Goal: Task Accomplishment & Management: Use online tool/utility

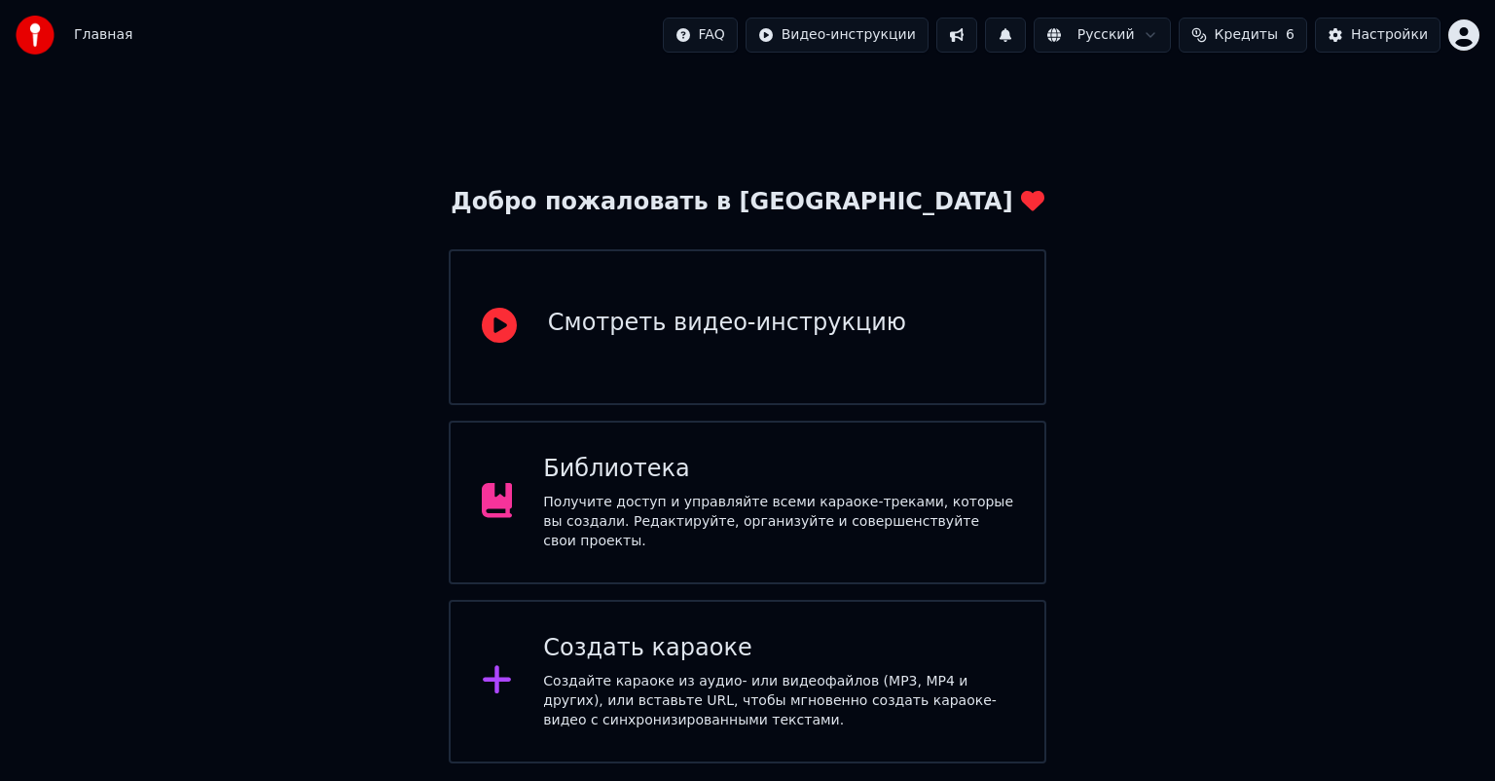
click at [780, 469] on div "Библиотека" at bounding box center [778, 469] width 470 height 31
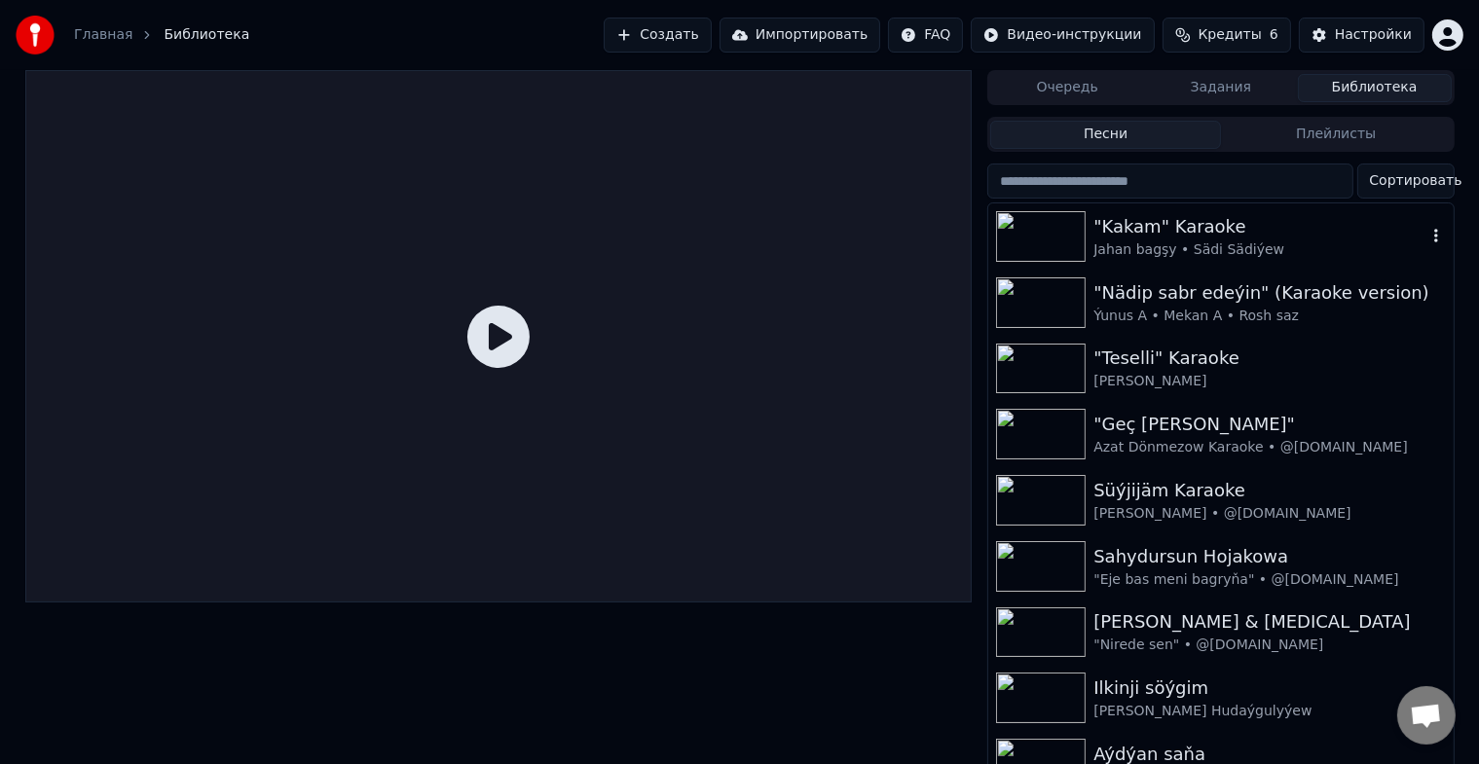
click at [1049, 241] on img at bounding box center [1041, 236] width 90 height 51
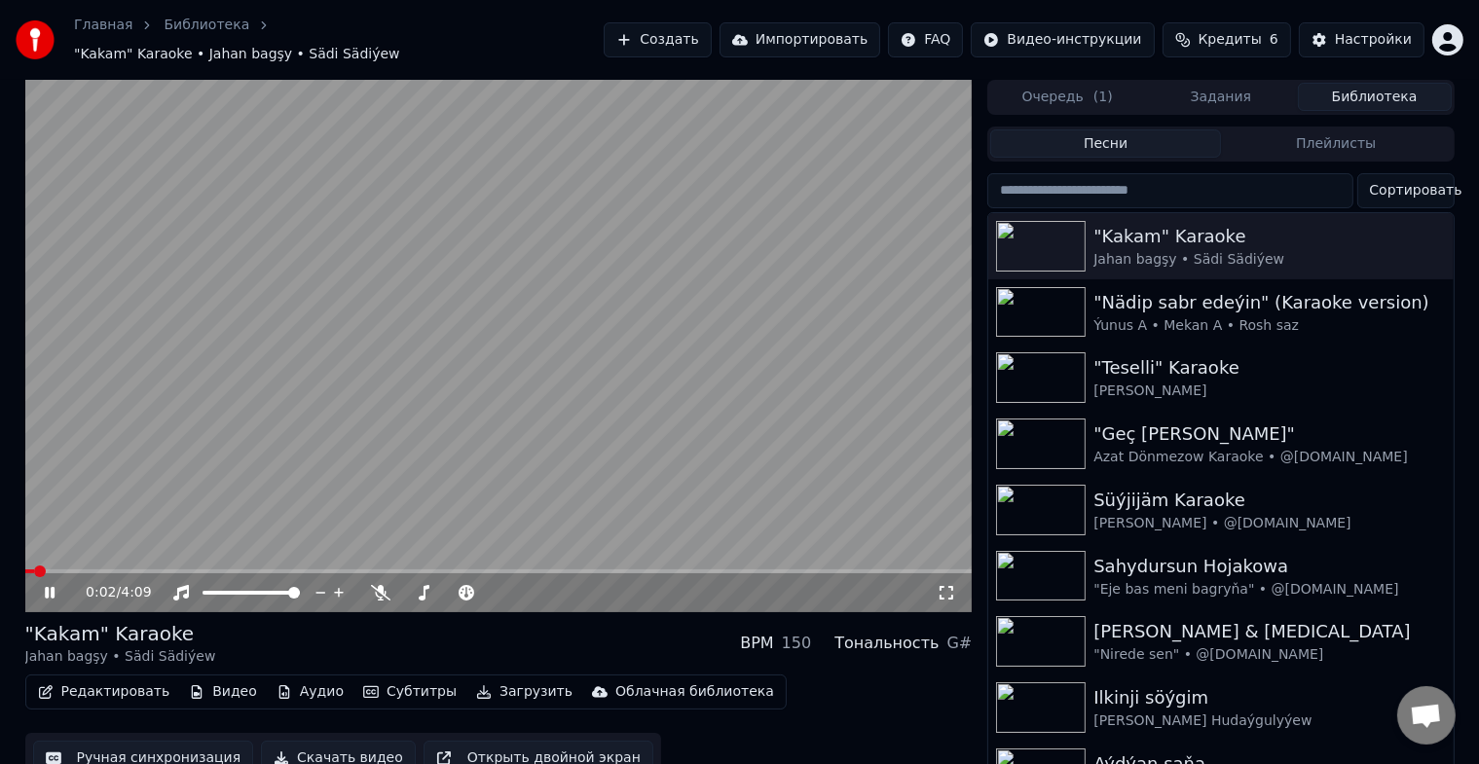
click at [261, 556] on video at bounding box center [498, 346] width 947 height 533
click at [296, 570] on span at bounding box center [498, 572] width 947 height 4
click at [42, 585] on icon at bounding box center [64, 593] width 46 height 16
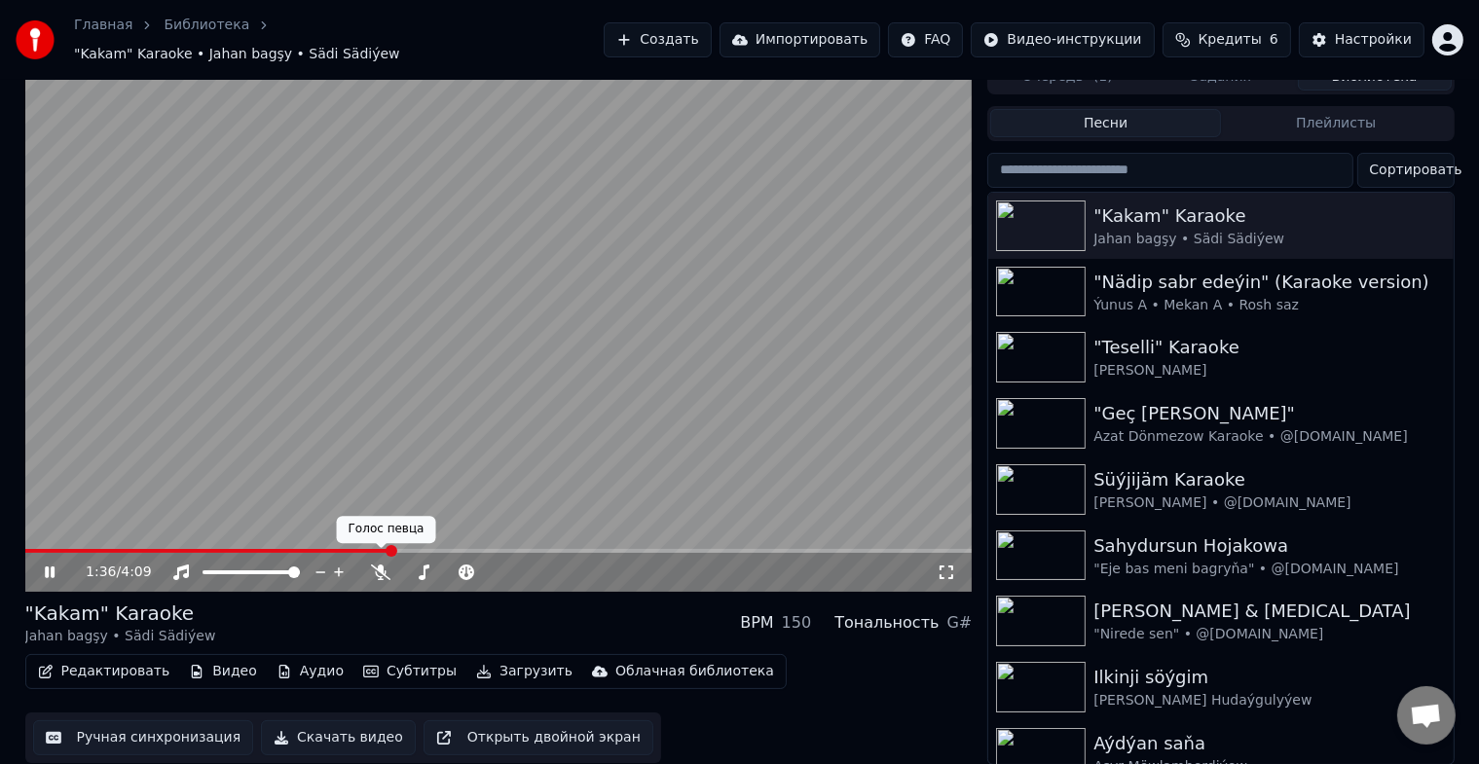
scroll to position [23, 0]
click at [52, 566] on icon at bounding box center [50, 572] width 10 height 12
click at [167, 723] on button "Ручная синхронизация" at bounding box center [143, 736] width 221 height 35
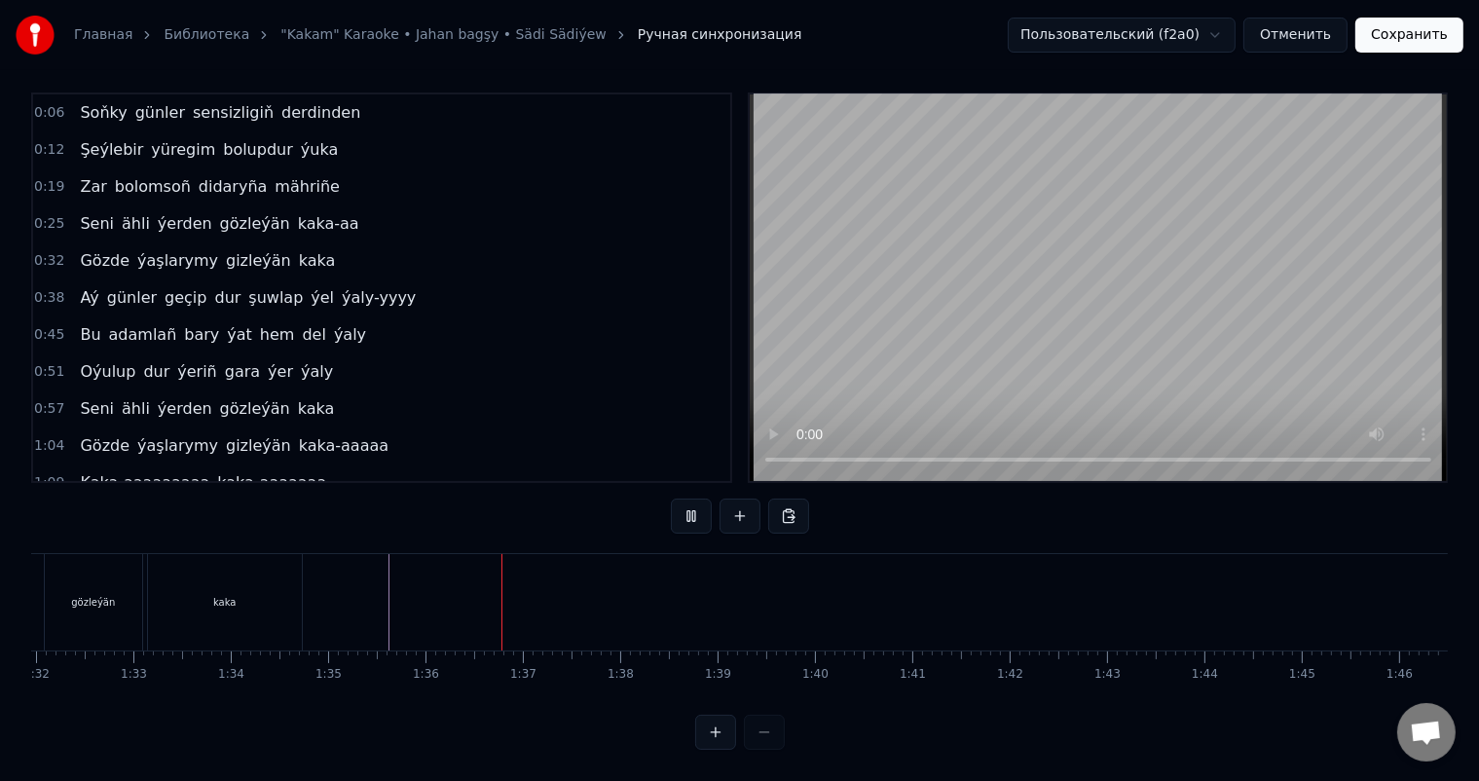
scroll to position [0, 8993]
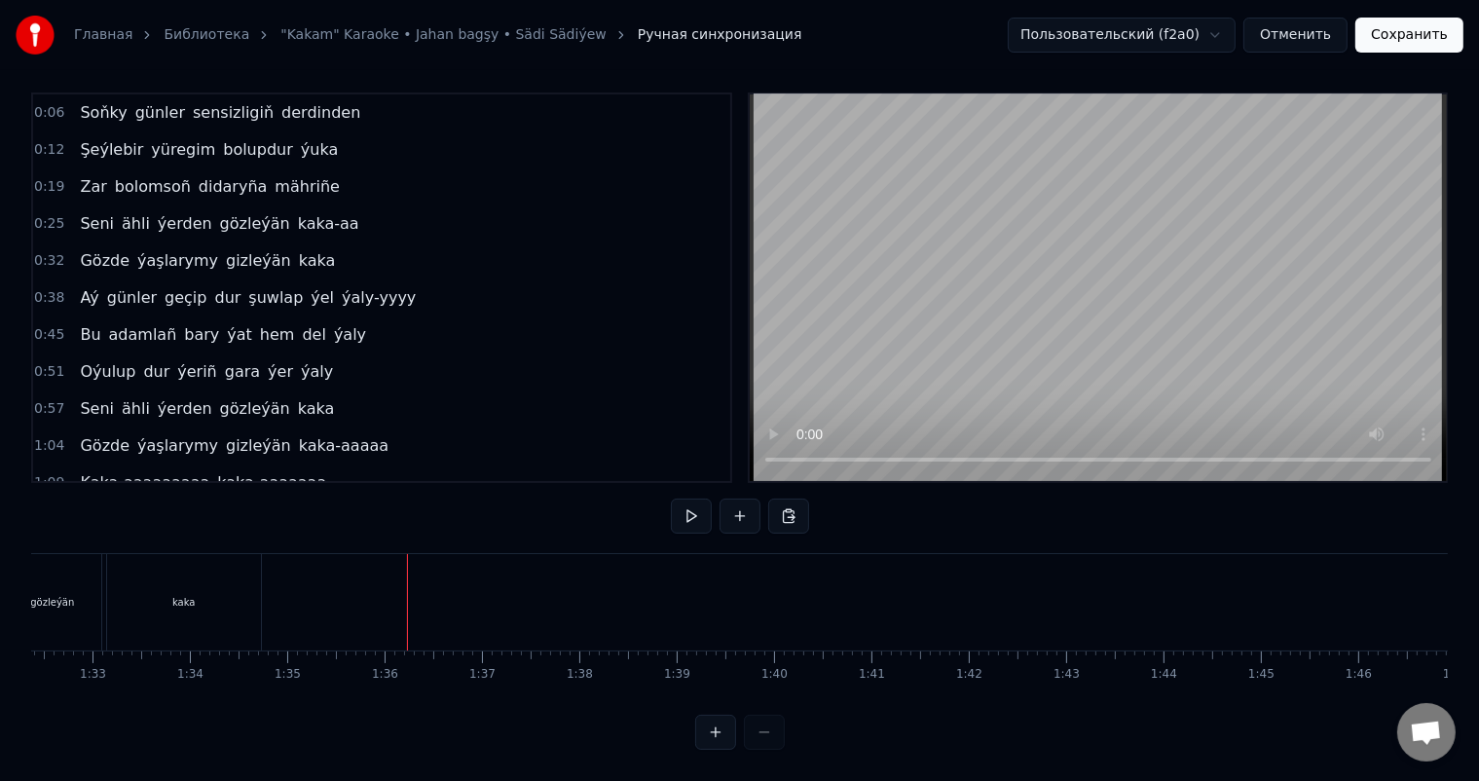
click at [740, 498] on button at bounding box center [739, 515] width 41 height 35
click at [452, 595] on div "<>" at bounding box center [456, 602] width 17 height 15
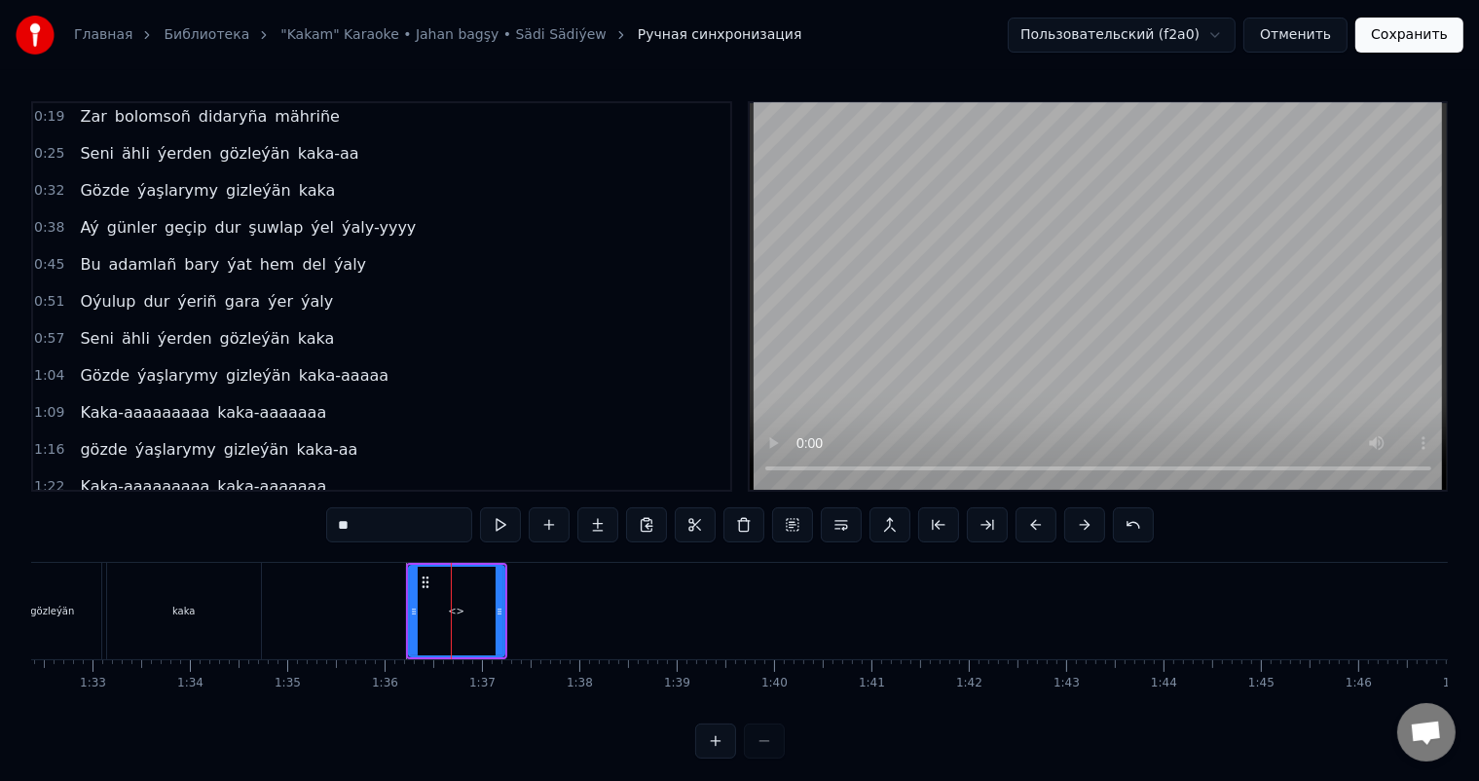
scroll to position [325, 0]
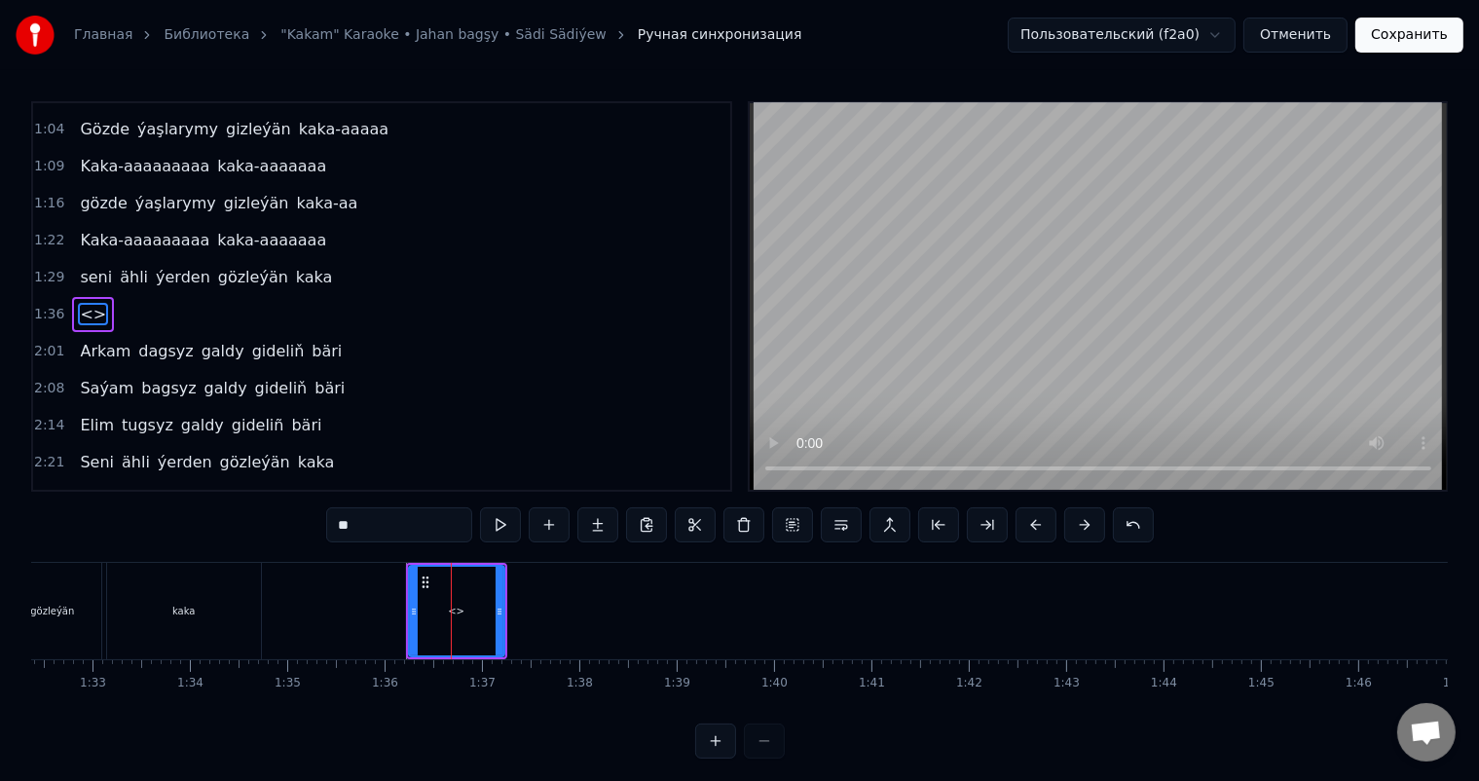
drag, startPoint x: 379, startPoint y: 519, endPoint x: 248, endPoint y: 522, distance: 130.5
click at [248, 522] on div "0:06 Soňky günler sensizligiň derdinden 0:12 Şeýlebir yüregim bolupdur ýuka 0:1…" at bounding box center [739, 429] width 1417 height 657
drag, startPoint x: 498, startPoint y: 609, endPoint x: 454, endPoint y: 613, distance: 45.0
click at [454, 613] on icon at bounding box center [455, 612] width 8 height 16
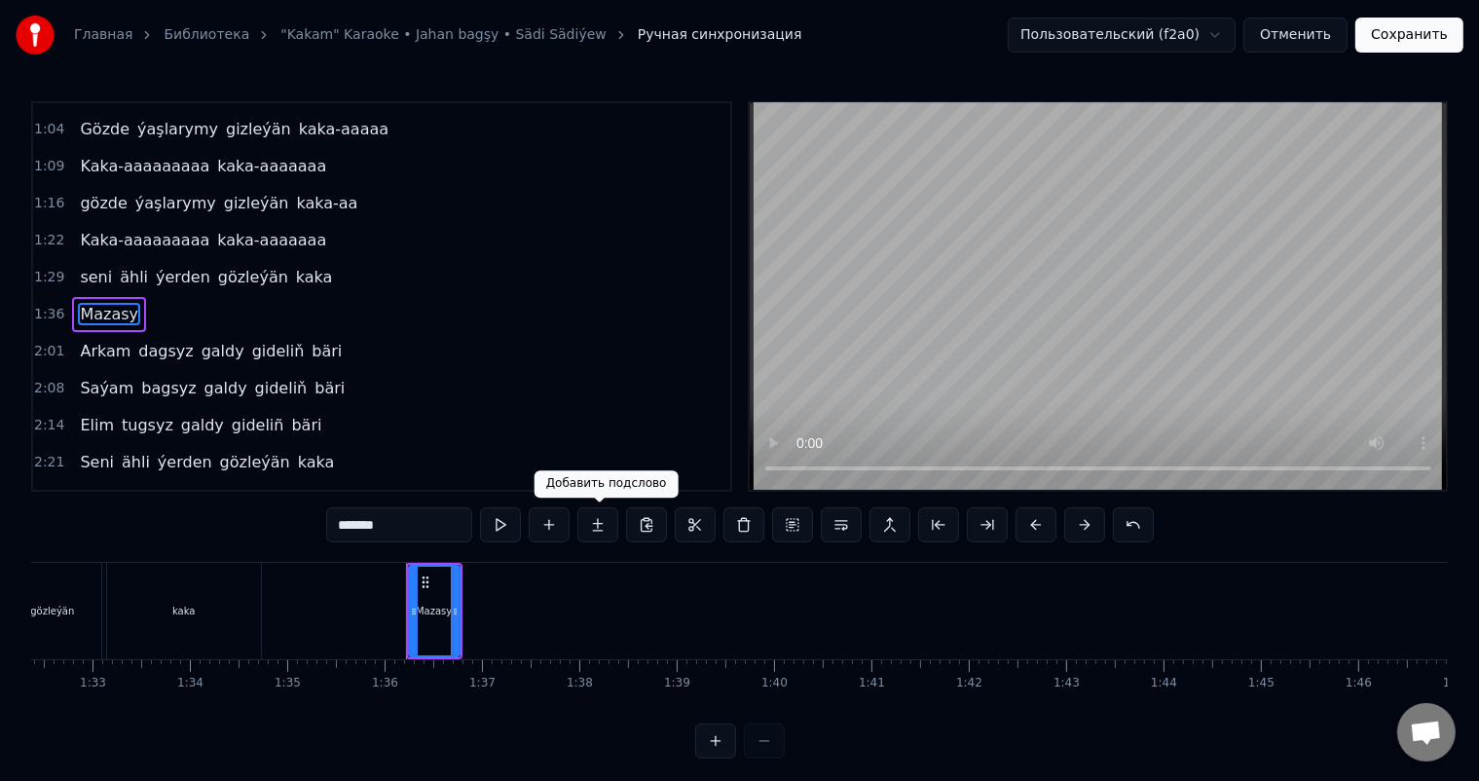
type input "******"
click at [600, 528] on button at bounding box center [597, 524] width 41 height 35
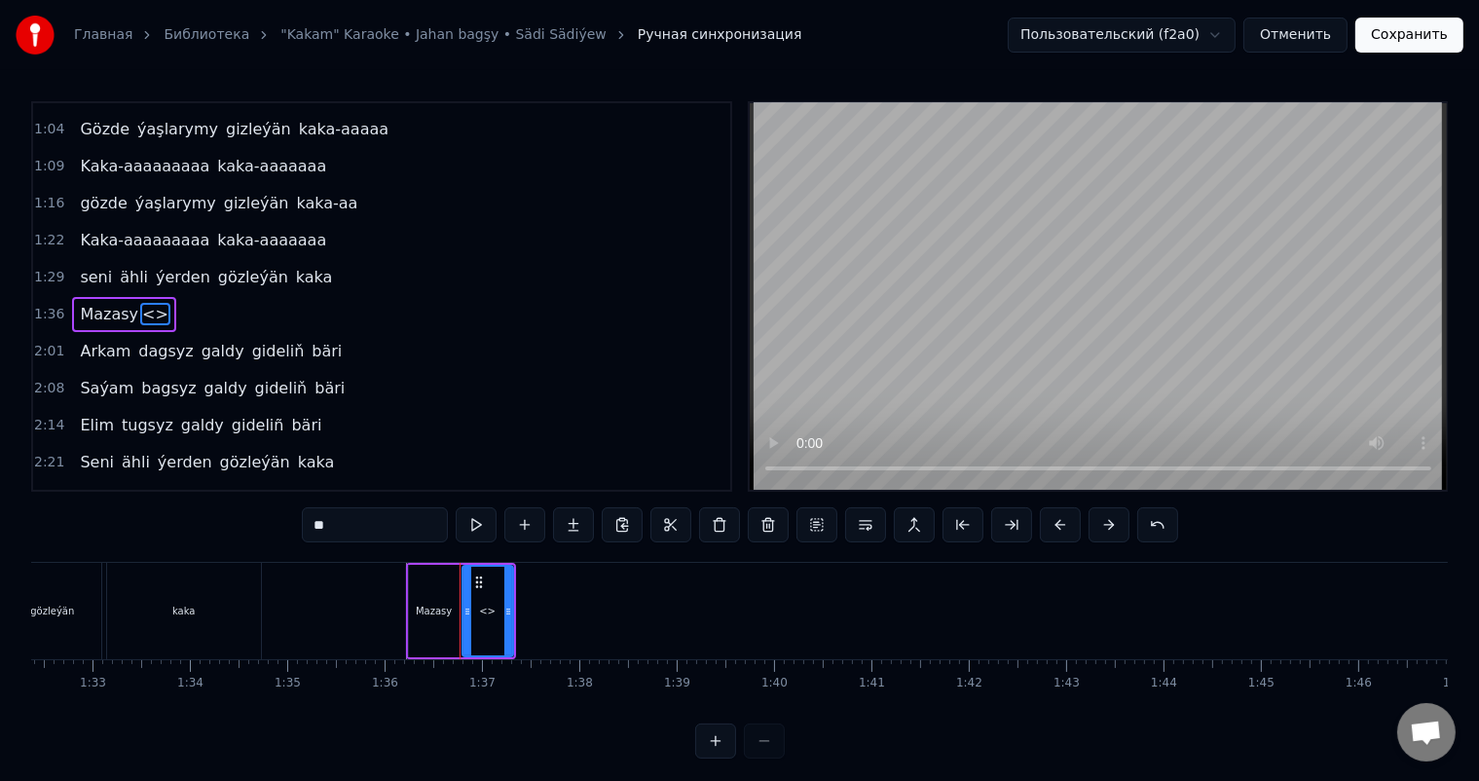
drag, startPoint x: 307, startPoint y: 523, endPoint x: 171, endPoint y: 523, distance: 135.3
click at [171, 523] on div "0:06 Soňky günler sensizligiň derdinden 0:12 Şeýlebir yüregim bolupdur ýuka 0:1…" at bounding box center [739, 429] width 1417 height 657
drag, startPoint x: 506, startPoint y: 608, endPoint x: 484, endPoint y: 616, distance: 24.0
click at [484, 616] on icon at bounding box center [486, 612] width 8 height 16
type input "***"
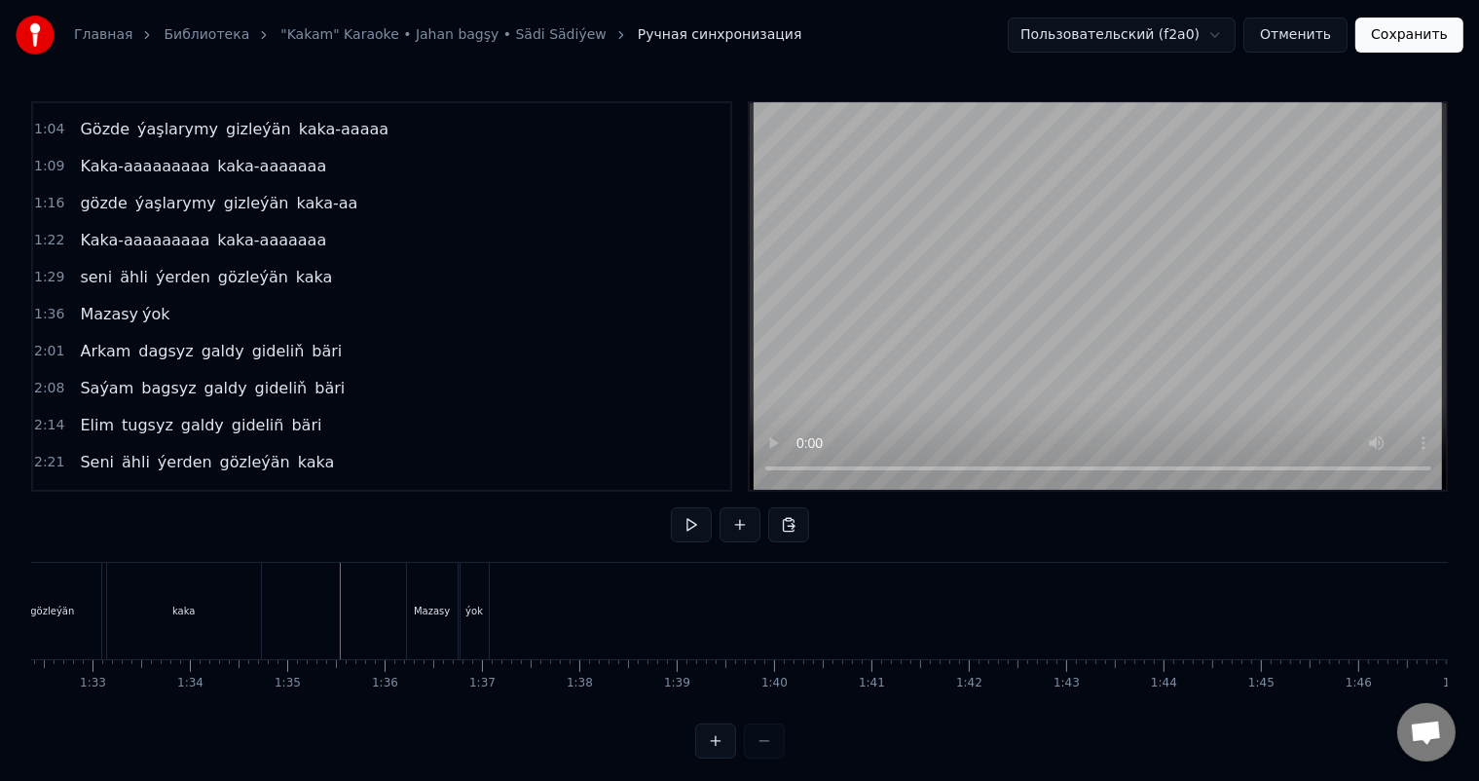
scroll to position [25, 0]
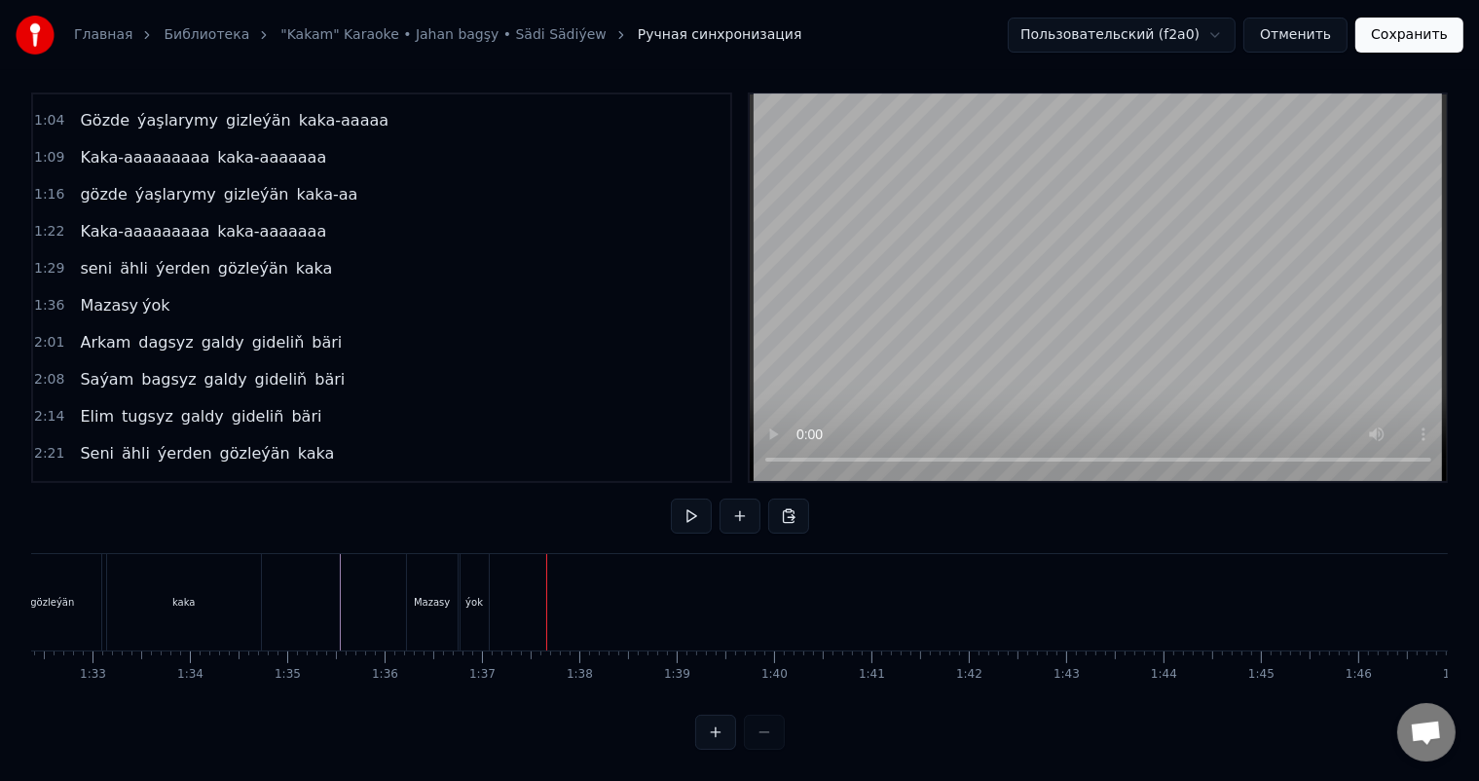
click at [478, 572] on div "ýok" at bounding box center [474, 602] width 28 height 96
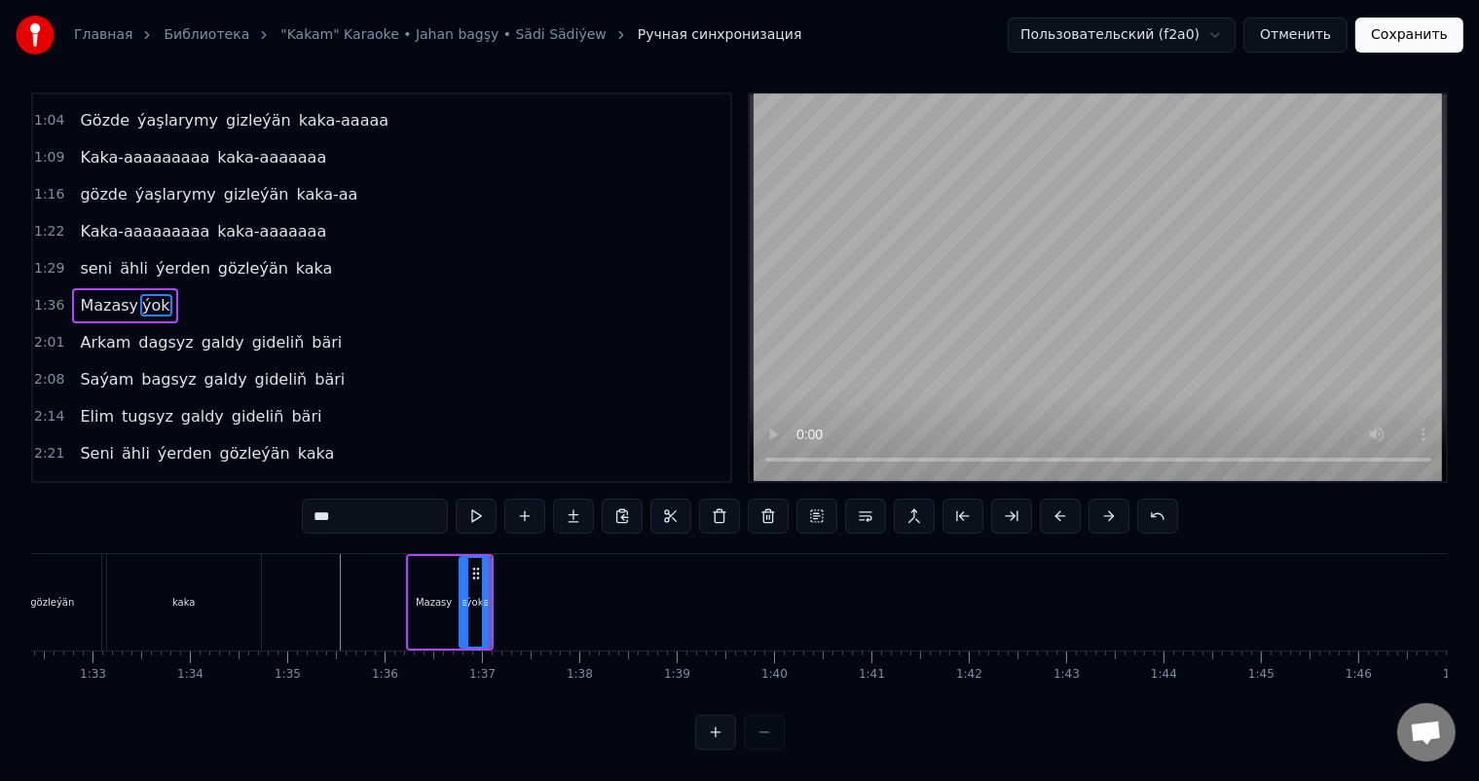
click at [460, 595] on icon at bounding box center [464, 603] width 8 height 16
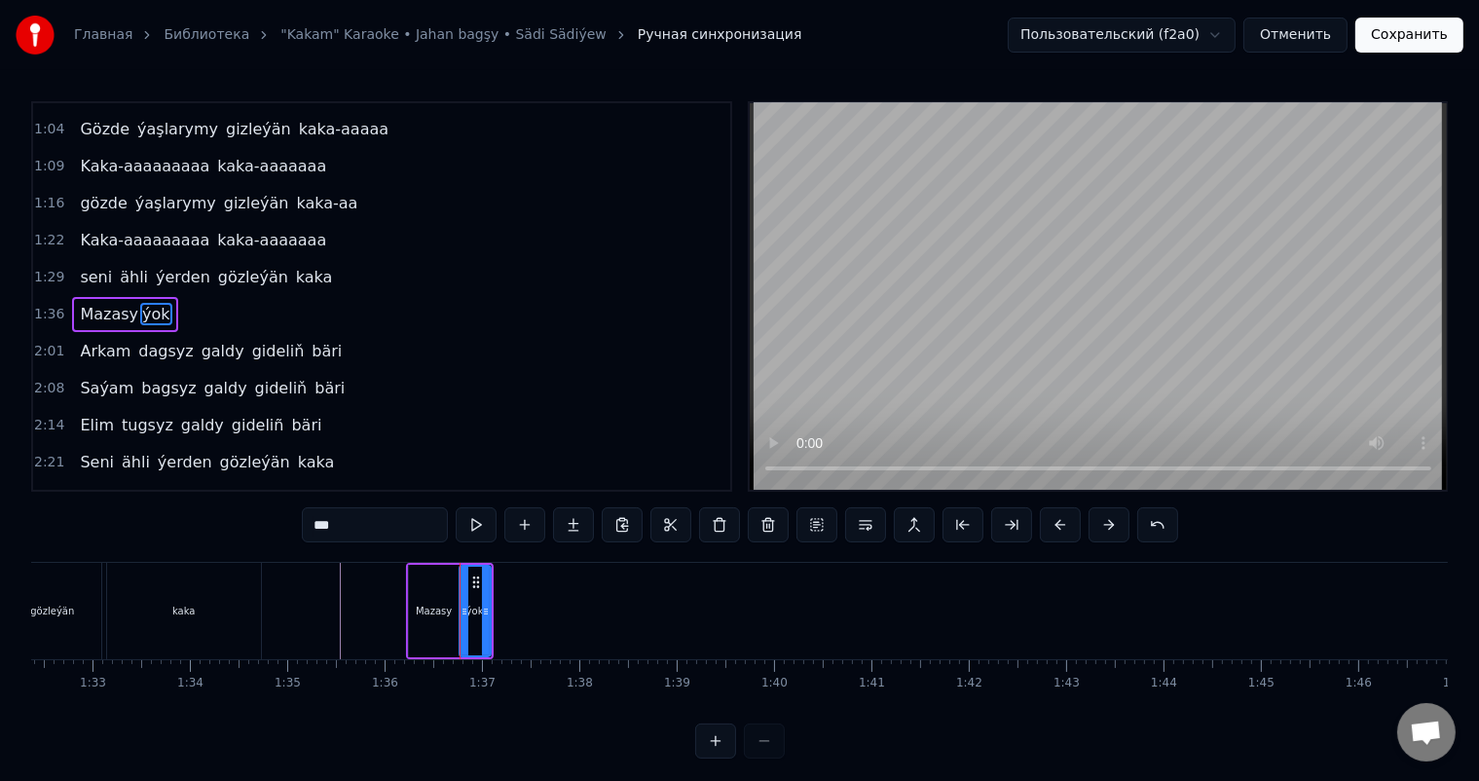
scroll to position [0, 0]
click at [463, 608] on icon at bounding box center [465, 612] width 8 height 16
click at [488, 607] on icon at bounding box center [487, 612] width 8 height 16
click at [430, 612] on div "Mazasy" at bounding box center [434, 611] width 36 height 15
type input "******"
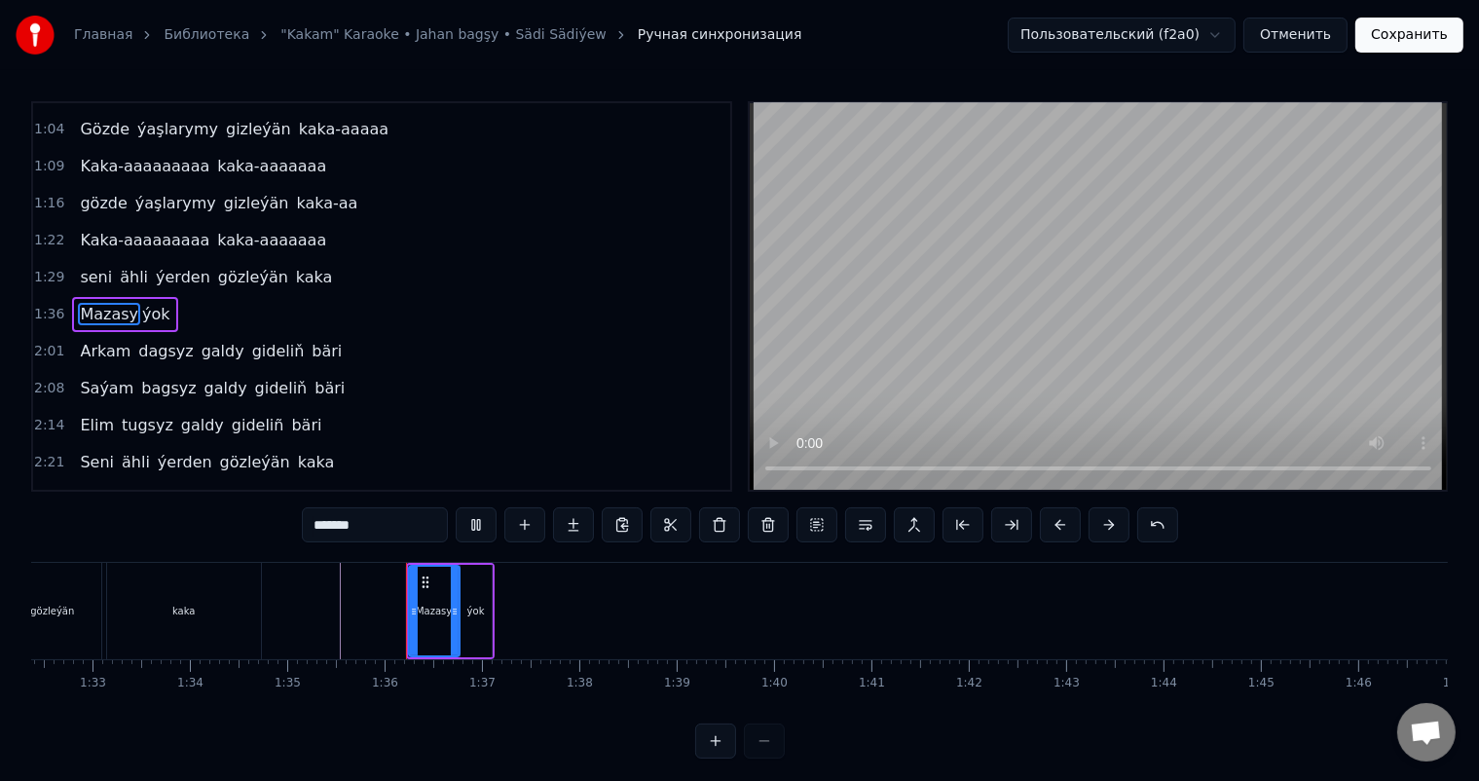
scroll to position [25, 0]
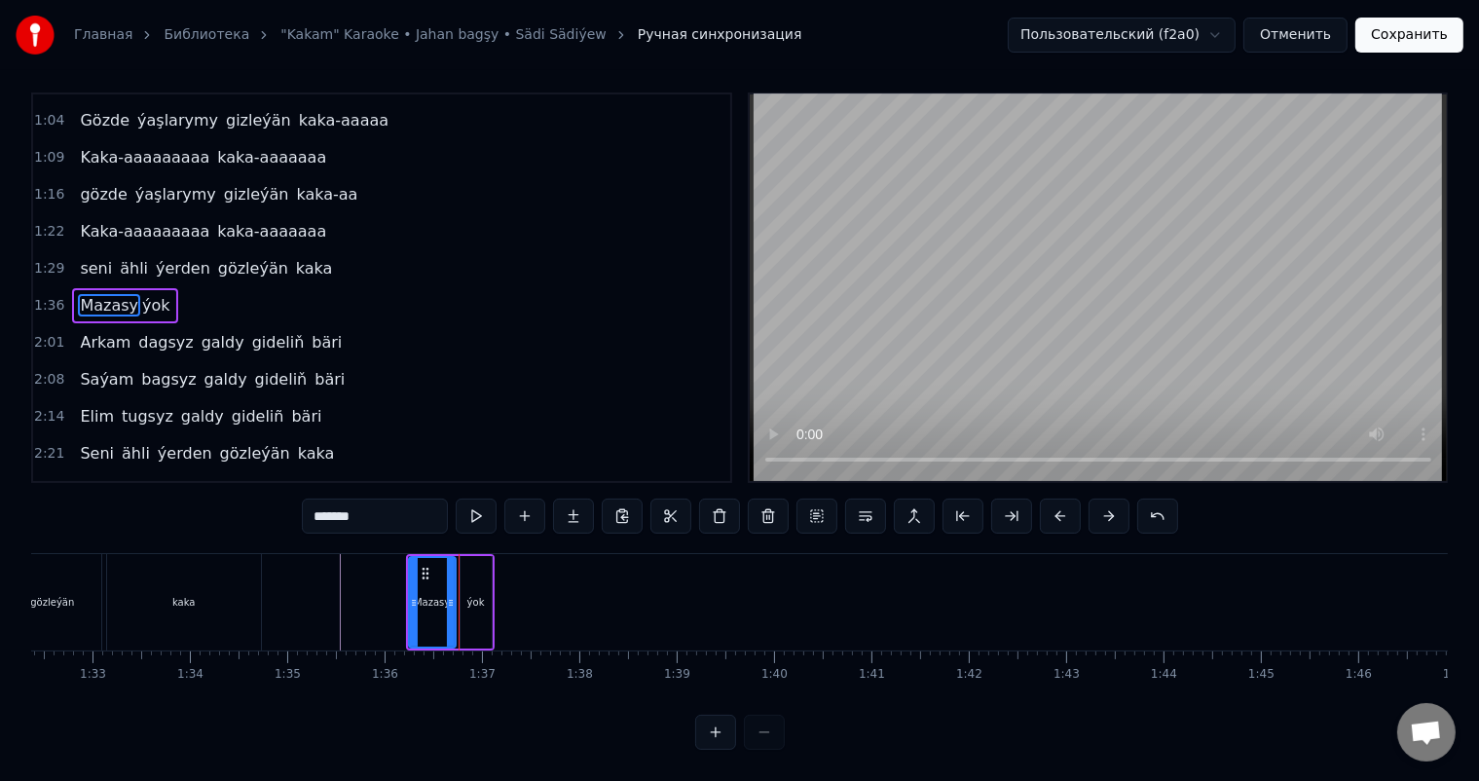
click at [449, 595] on icon at bounding box center [451, 603] width 8 height 16
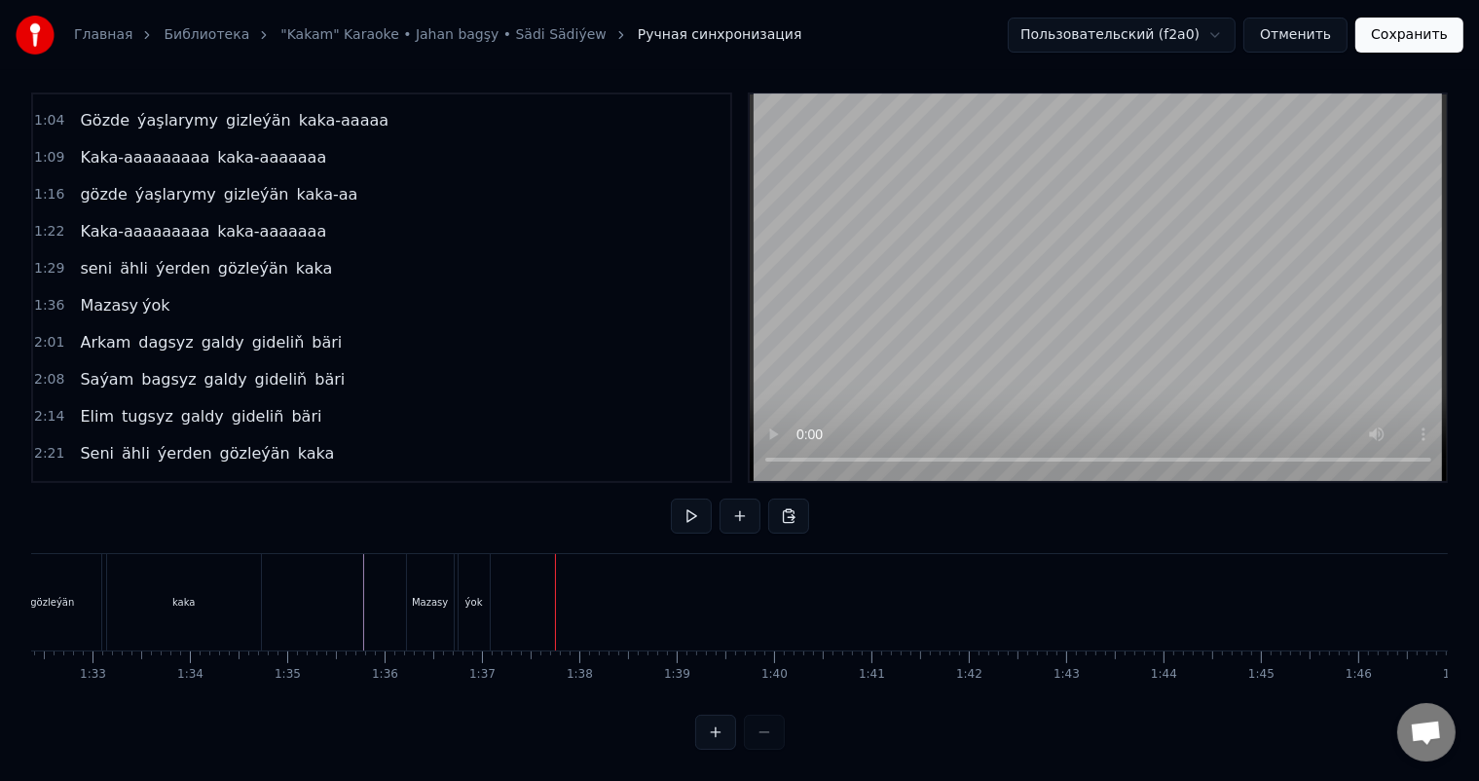
click at [469, 595] on div "ýok" at bounding box center [474, 602] width 18 height 15
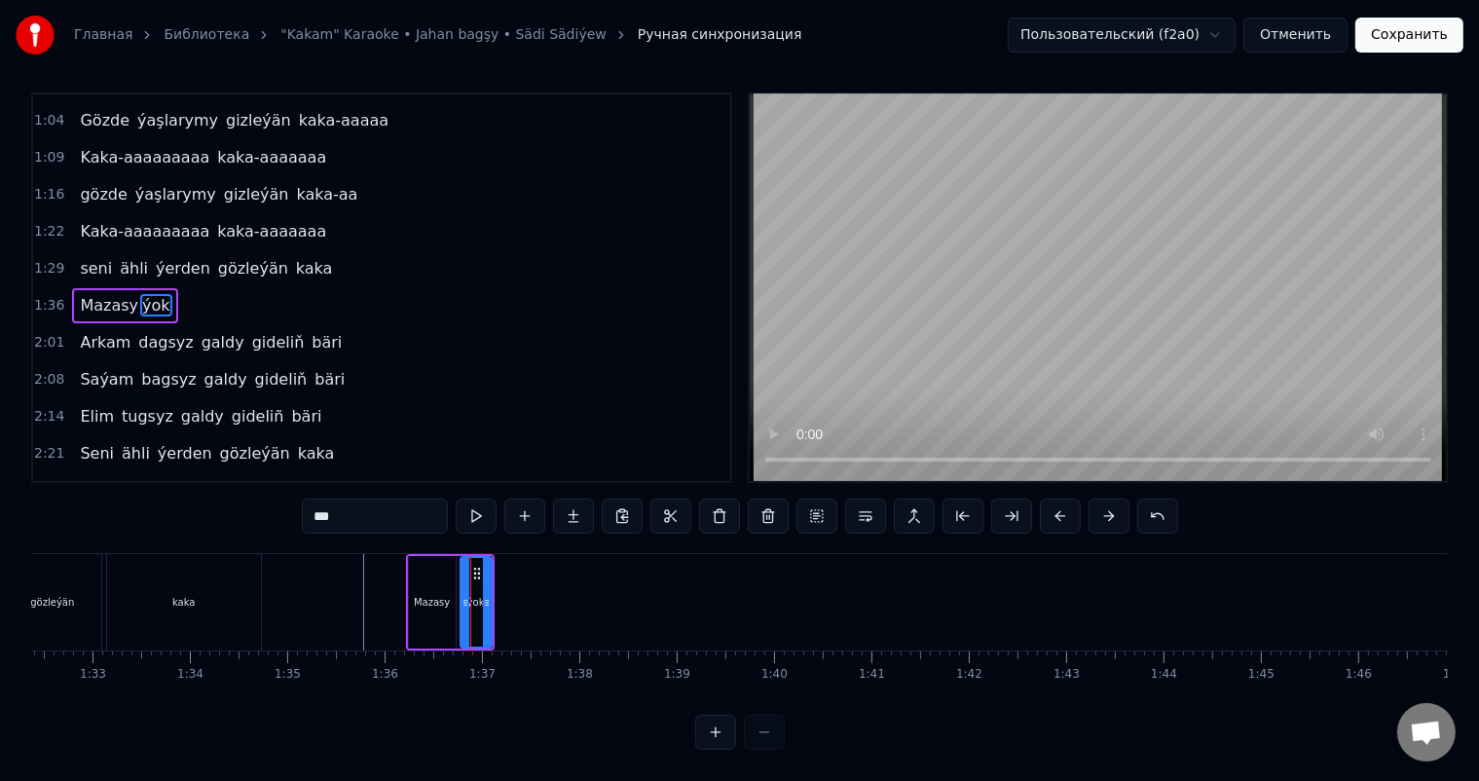
scroll to position [0, 0]
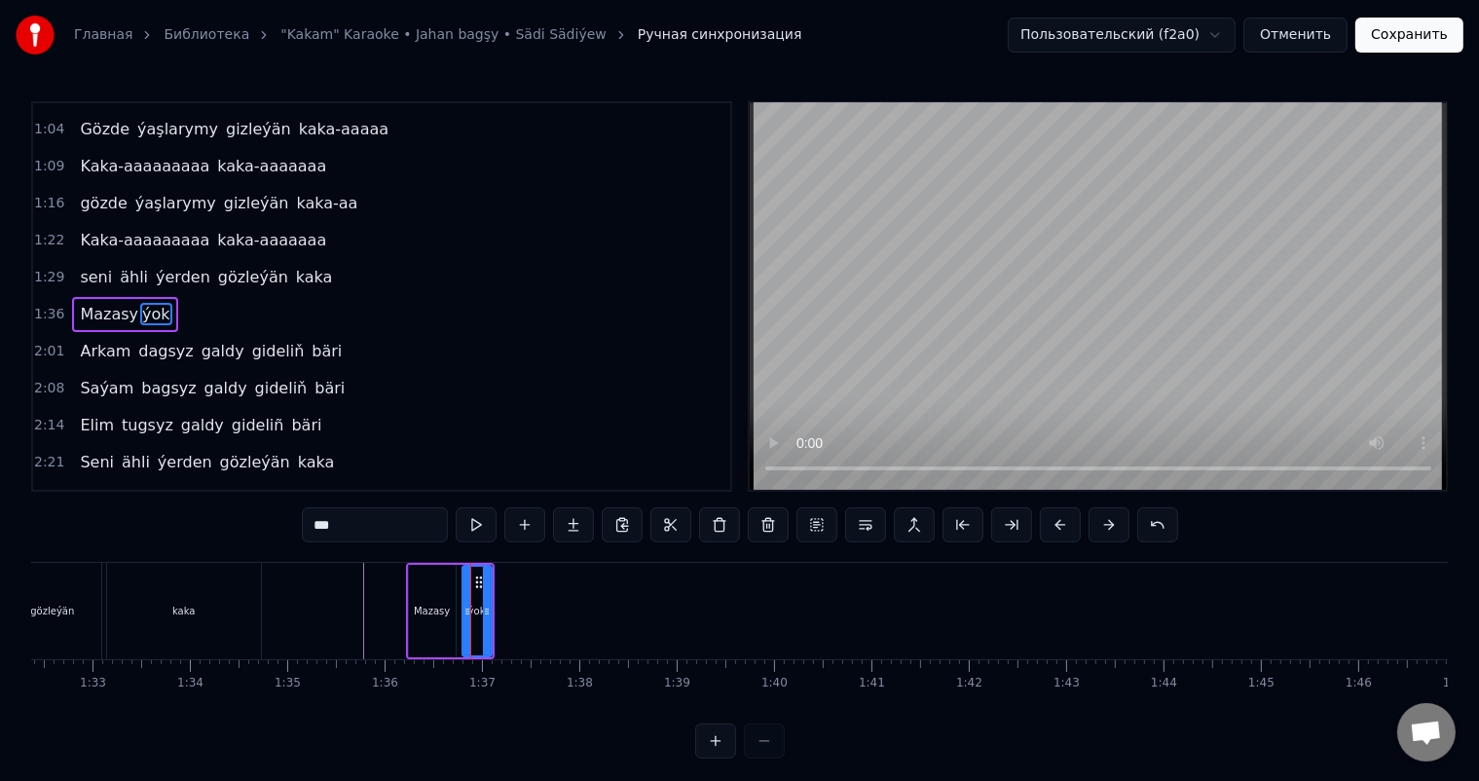
click at [463, 600] on div at bounding box center [467, 611] width 8 height 89
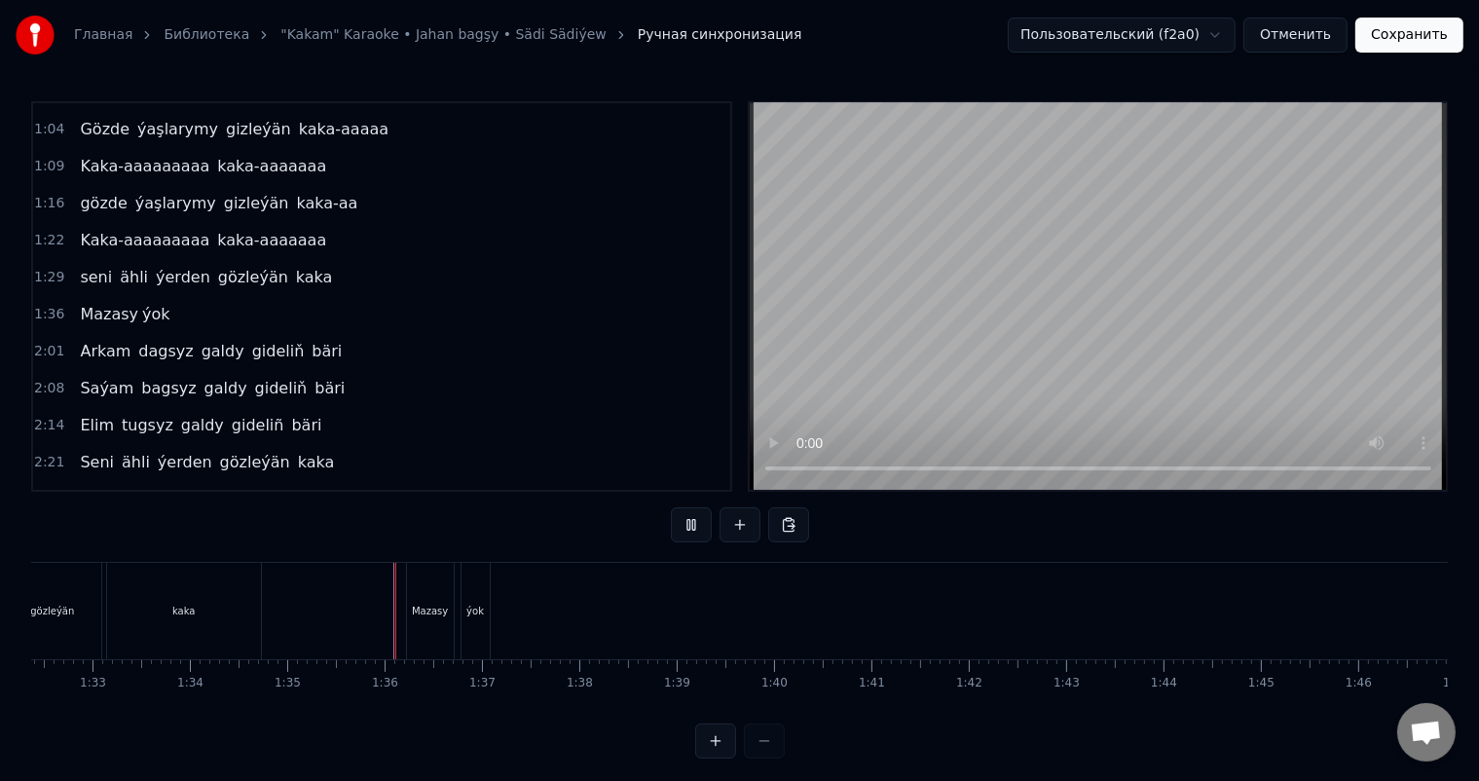
scroll to position [25, 0]
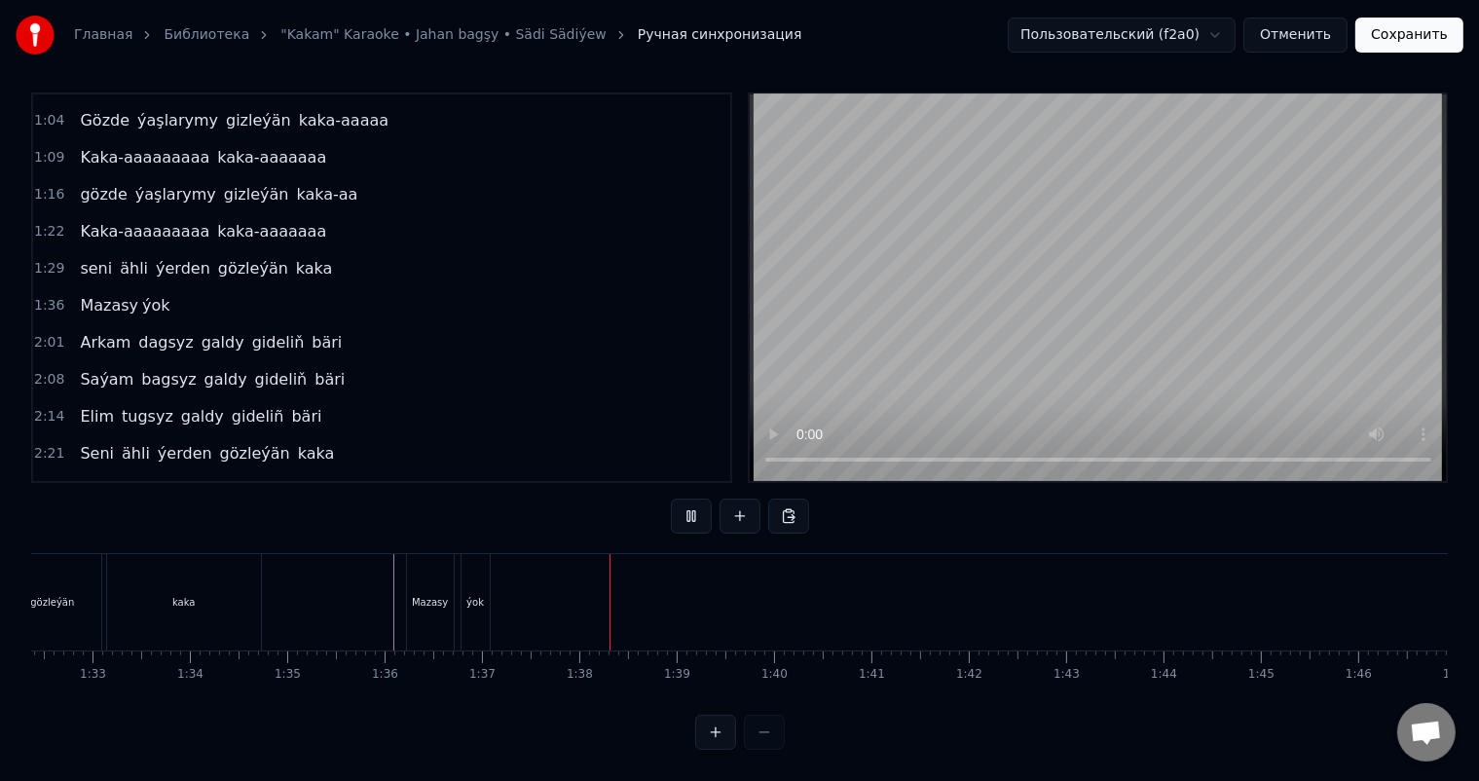
click at [436, 595] on div "Mazasy" at bounding box center [430, 602] width 36 height 15
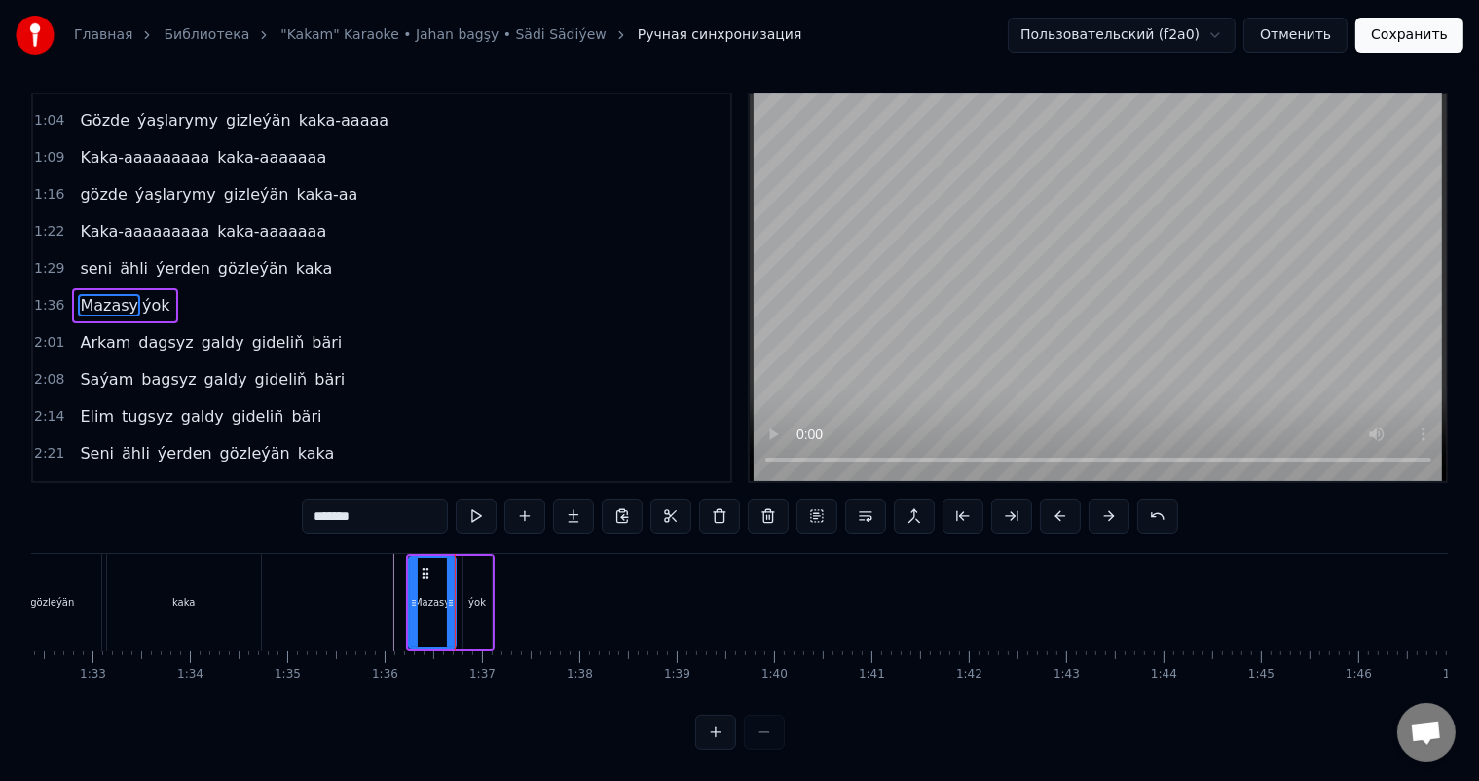
click at [463, 583] on div "ýok" at bounding box center [477, 602] width 28 height 92
click at [467, 595] on icon at bounding box center [470, 603] width 8 height 16
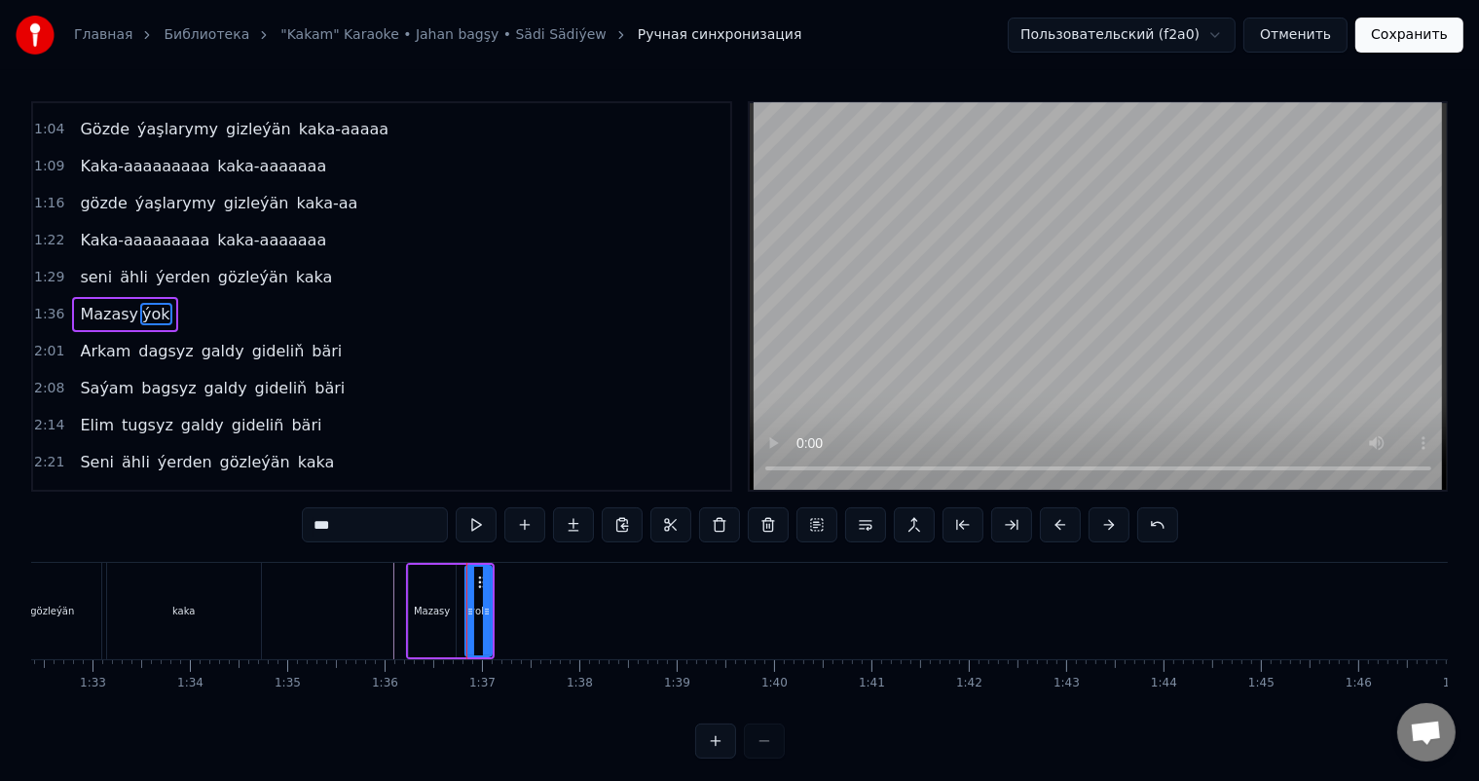
scroll to position [0, 0]
click at [421, 590] on div "Mazasy" at bounding box center [432, 611] width 47 height 92
type input "******"
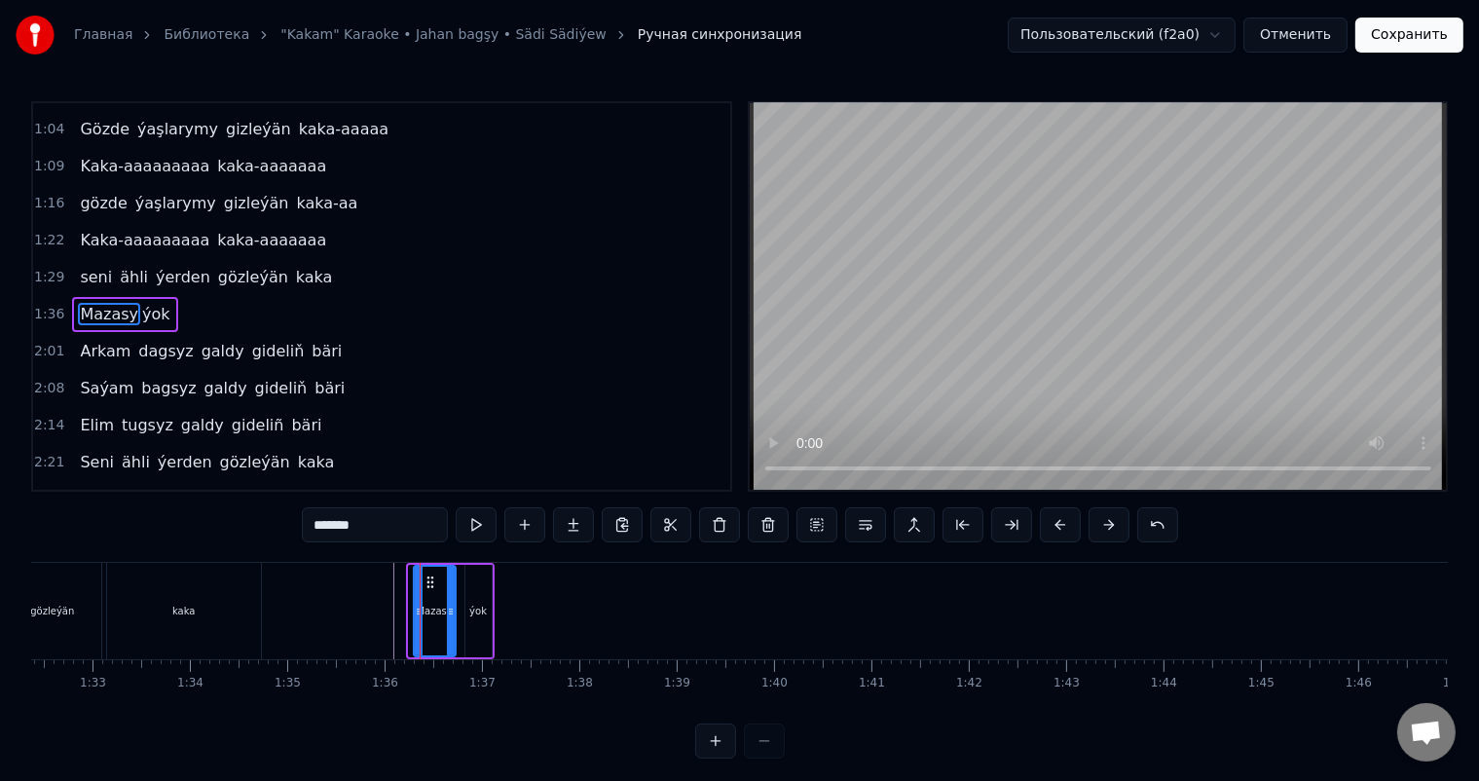
click at [415, 608] on icon at bounding box center [419, 612] width 8 height 16
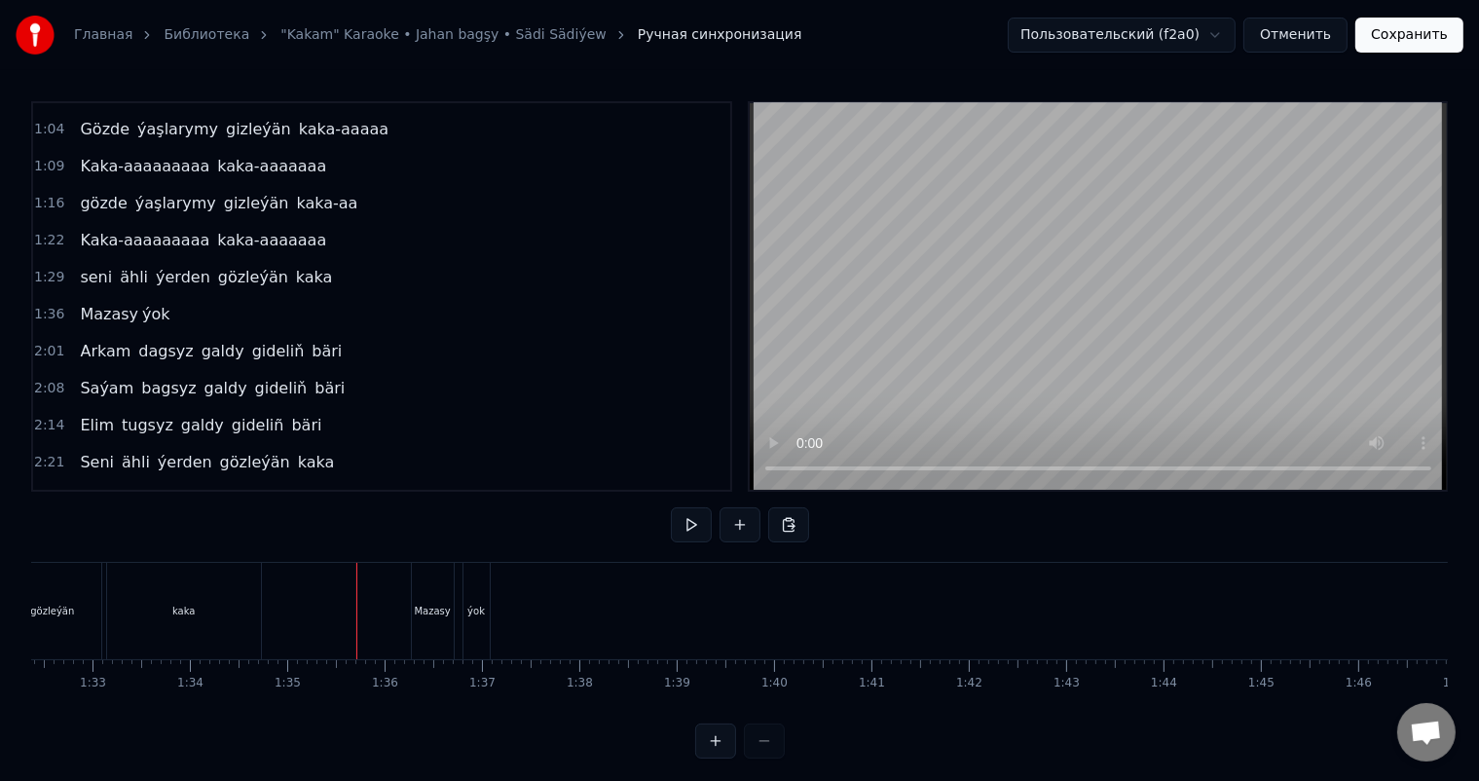
click at [424, 604] on div "Mazasy" at bounding box center [432, 611] width 36 height 15
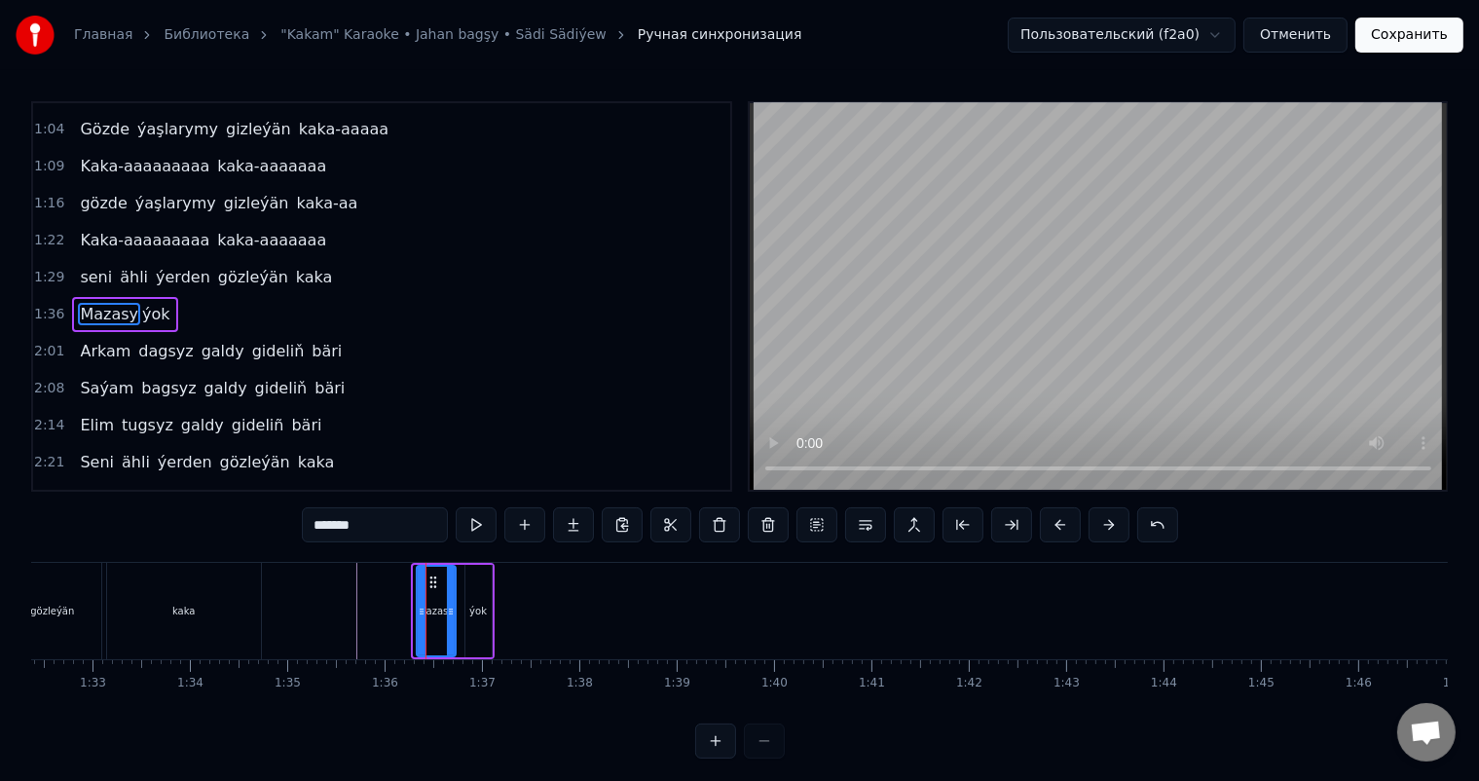
click at [420, 610] on icon at bounding box center [422, 612] width 8 height 16
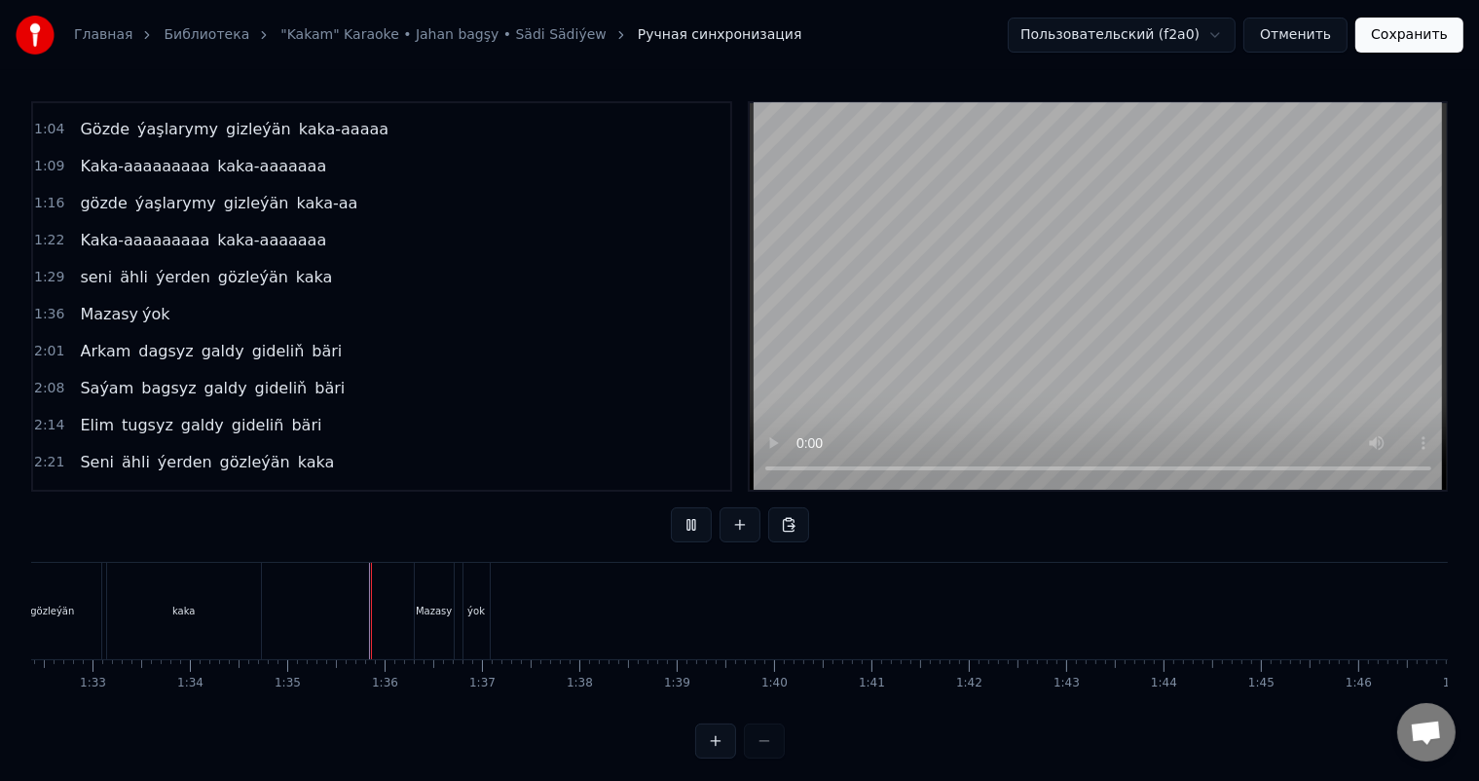
scroll to position [25, 0]
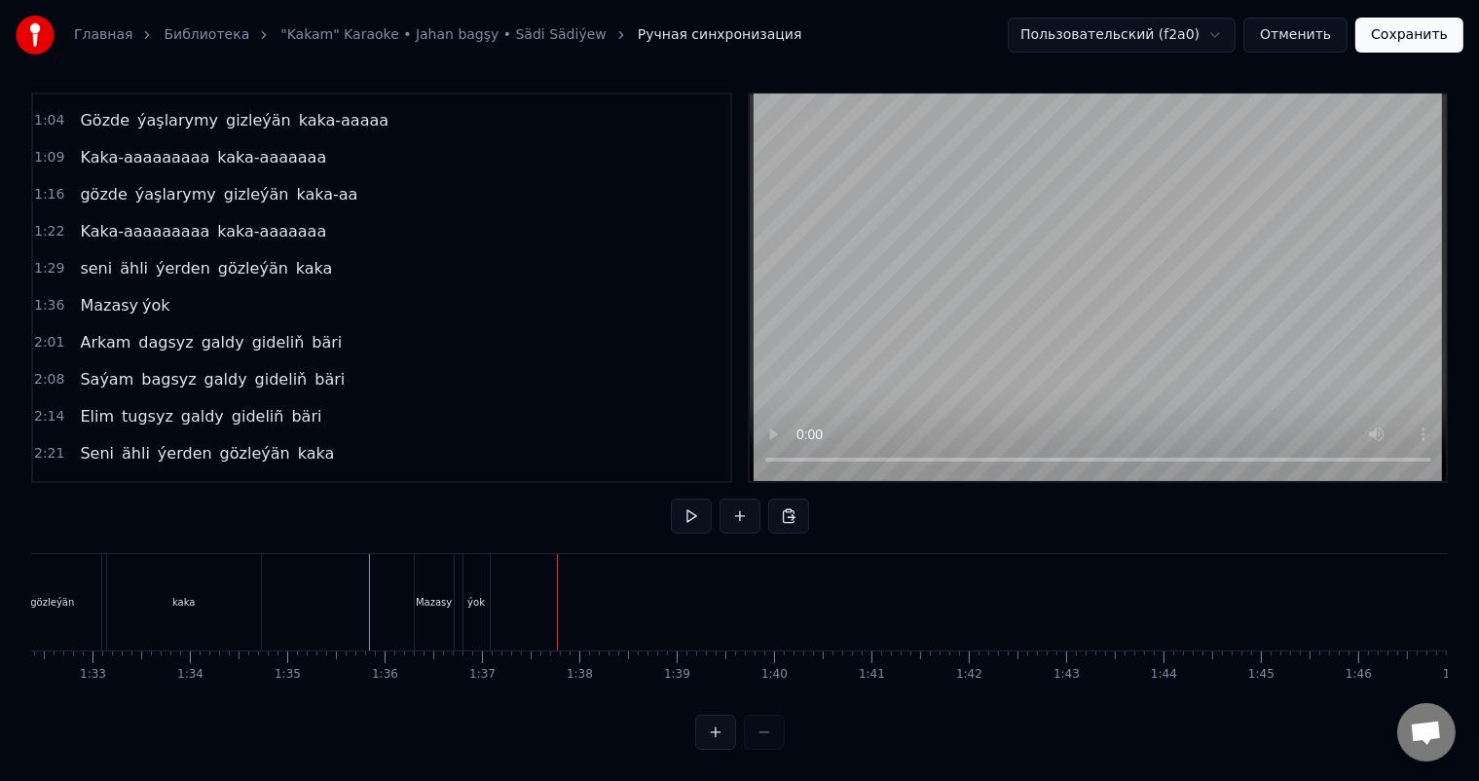
click at [480, 595] on div "ýok" at bounding box center [476, 602] width 18 height 15
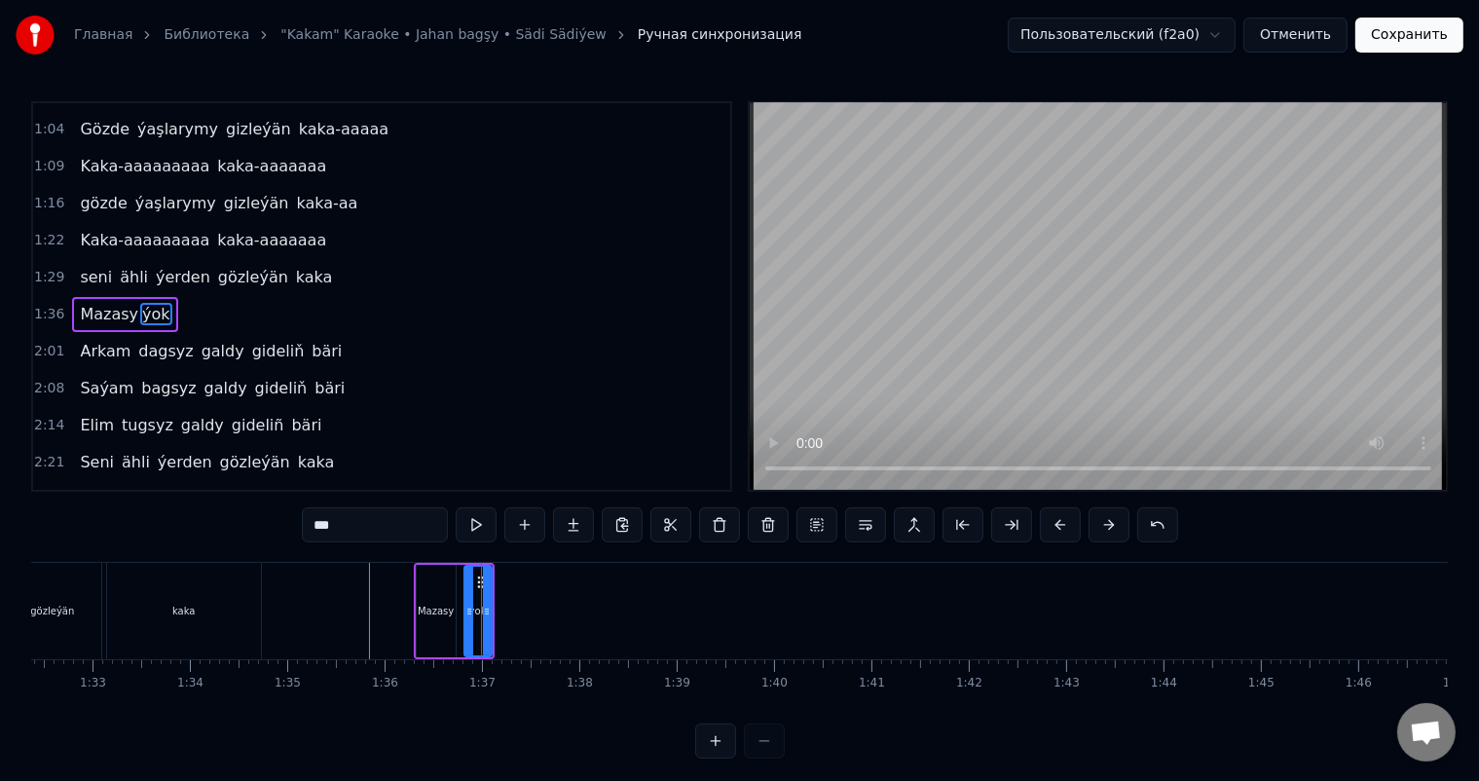
click at [465, 600] on div at bounding box center [469, 611] width 8 height 89
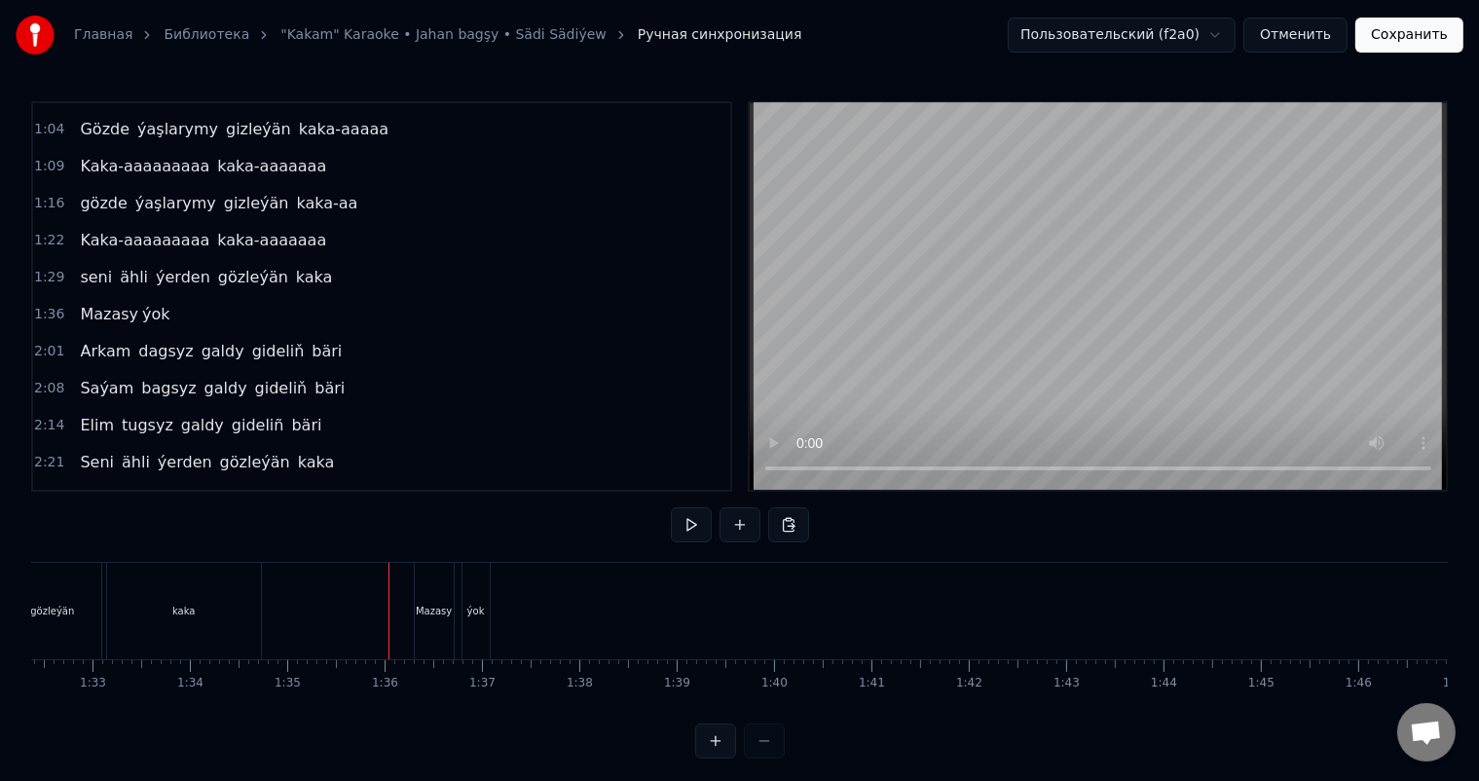
click at [445, 608] on div "Mazasy" at bounding box center [434, 611] width 36 height 15
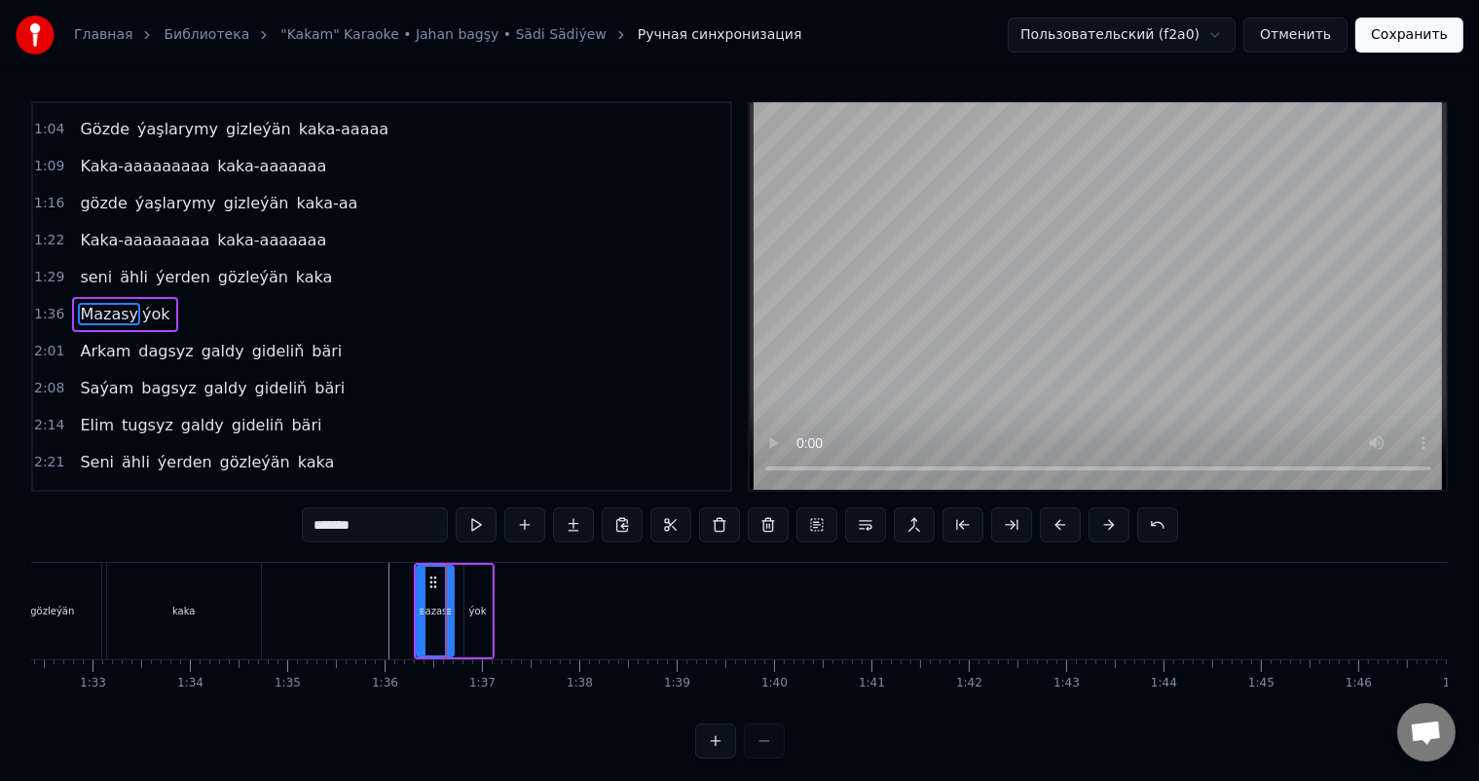
click at [448, 611] on icon at bounding box center [449, 612] width 8 height 16
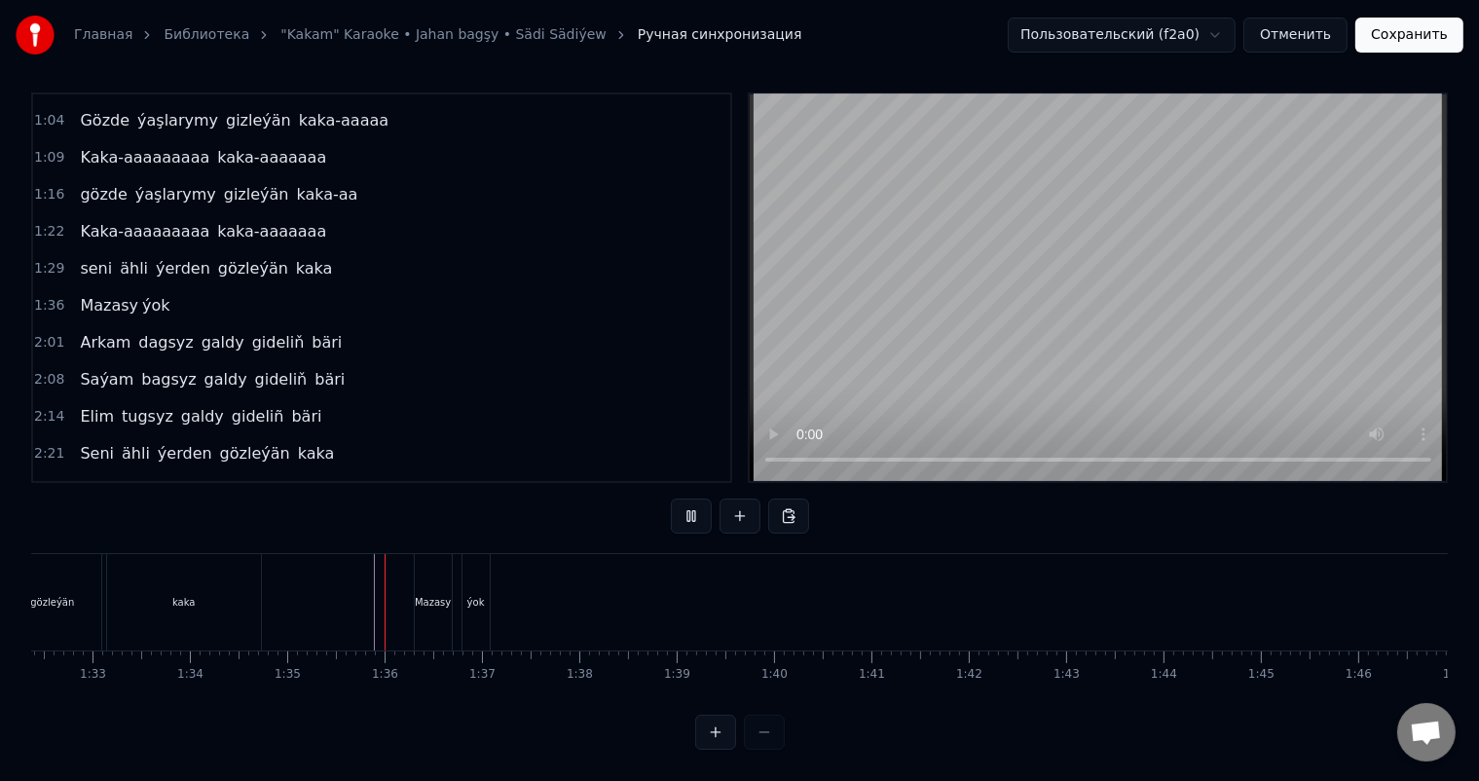
scroll to position [25, 0]
click at [420, 595] on div "Mazasy" at bounding box center [433, 602] width 36 height 15
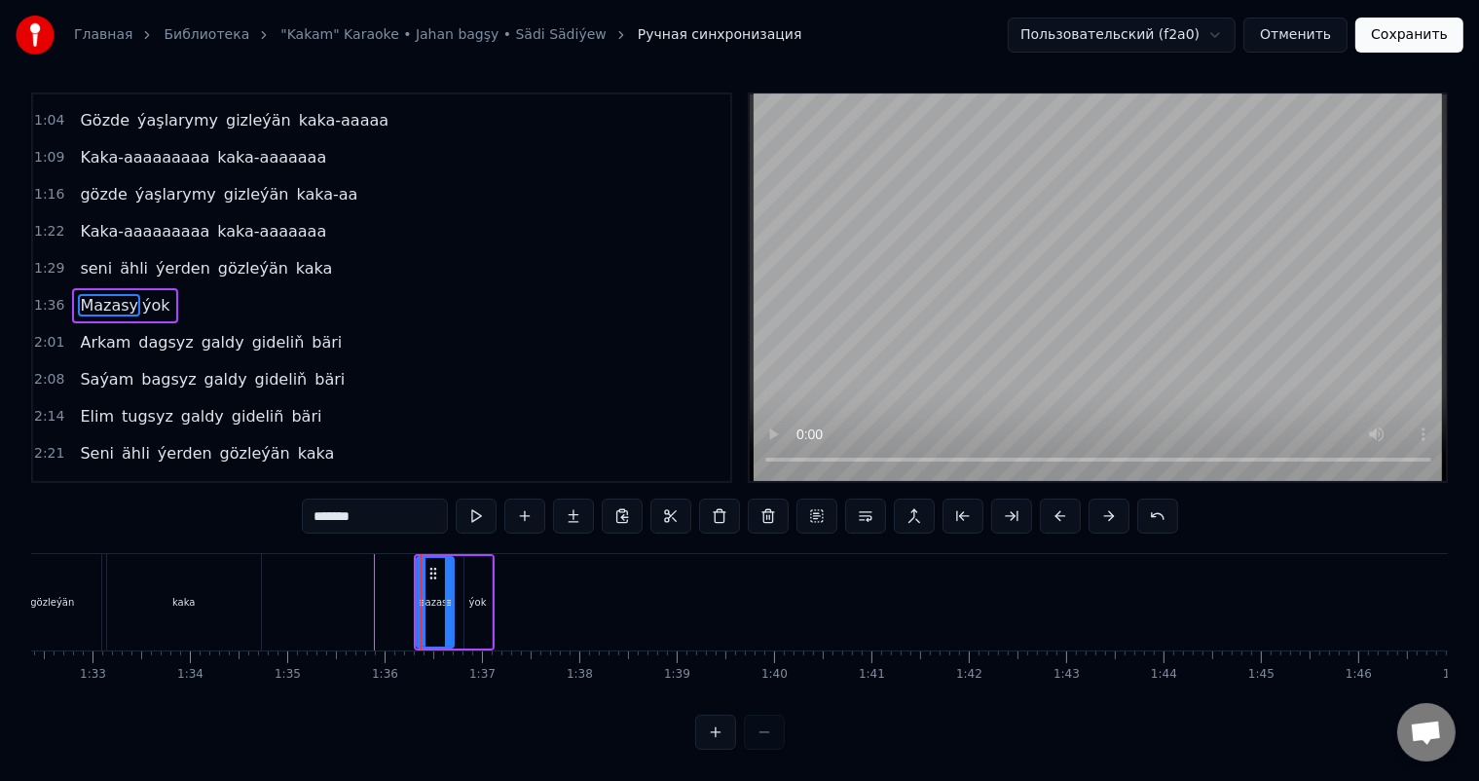
scroll to position [0, 0]
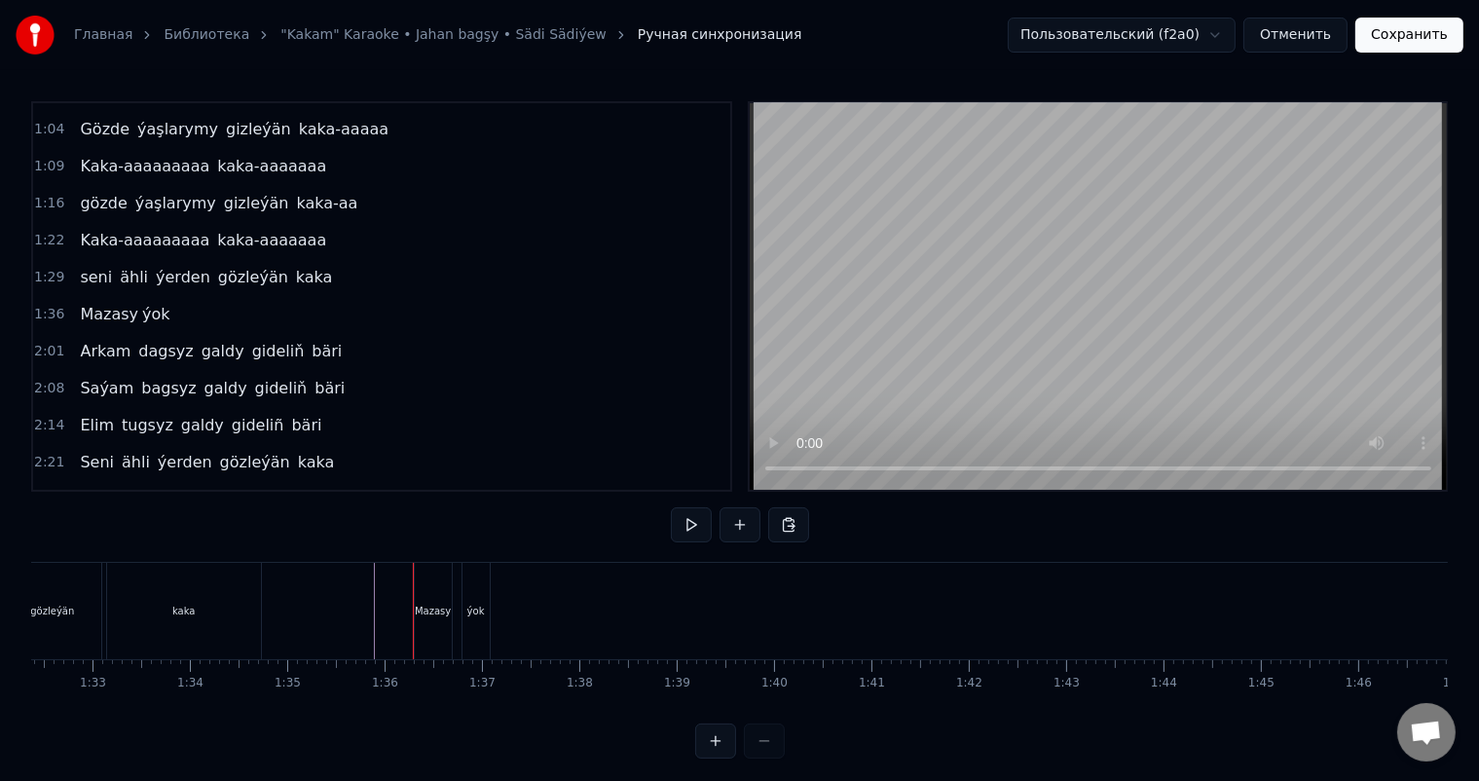
click at [418, 608] on div "Mazasy" at bounding box center [433, 611] width 36 height 15
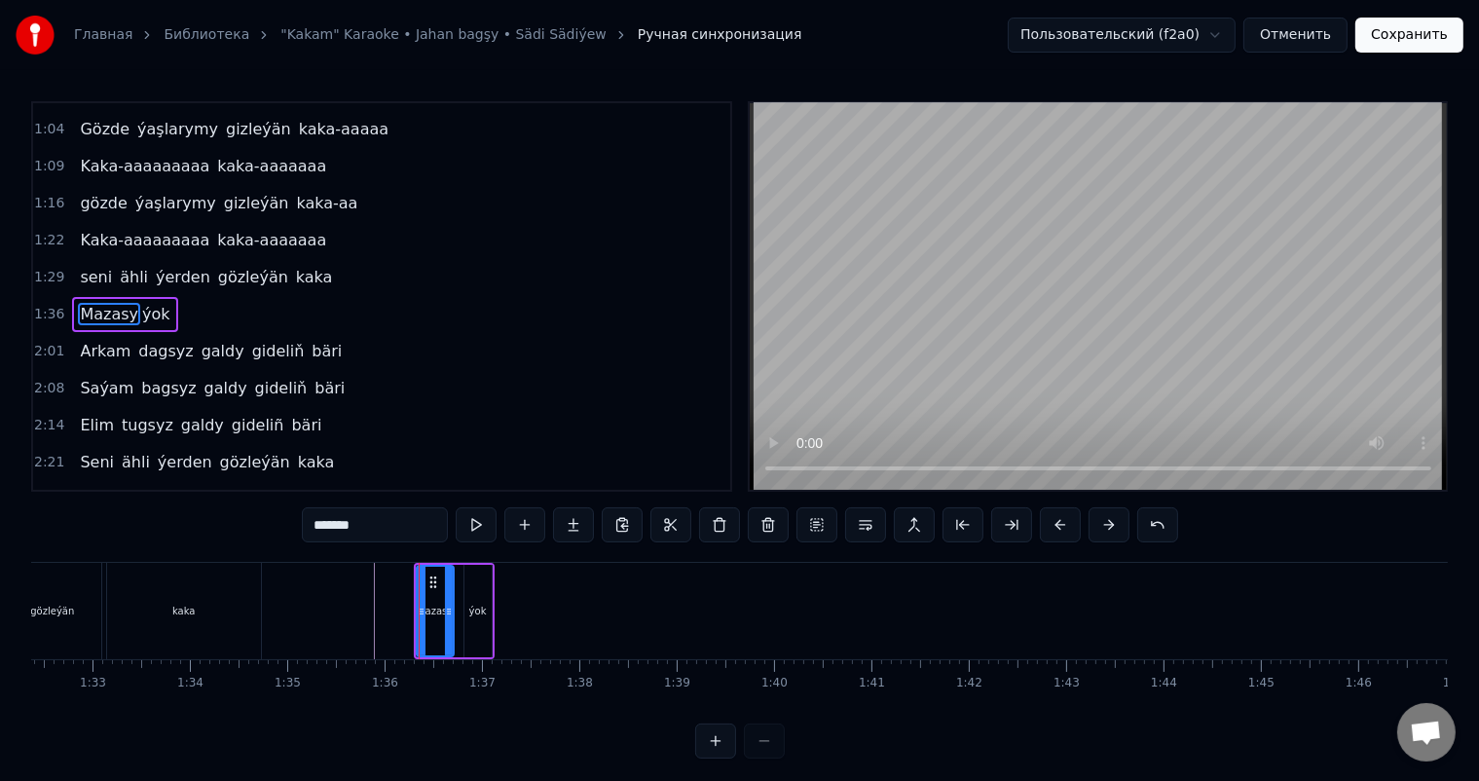
click at [418, 610] on icon at bounding box center [422, 612] width 8 height 16
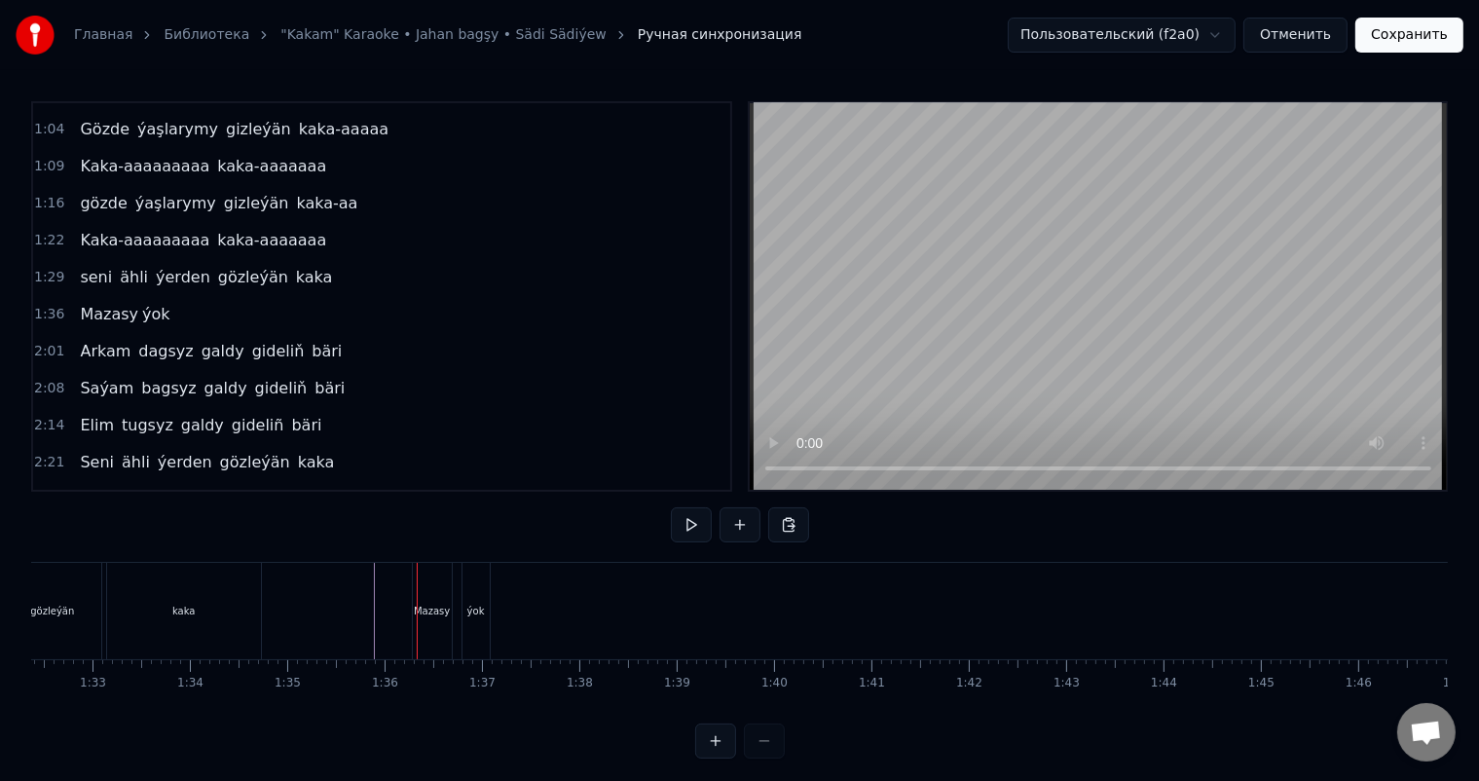
click at [452, 608] on div "Mazasy ýok" at bounding box center [451, 611] width 79 height 96
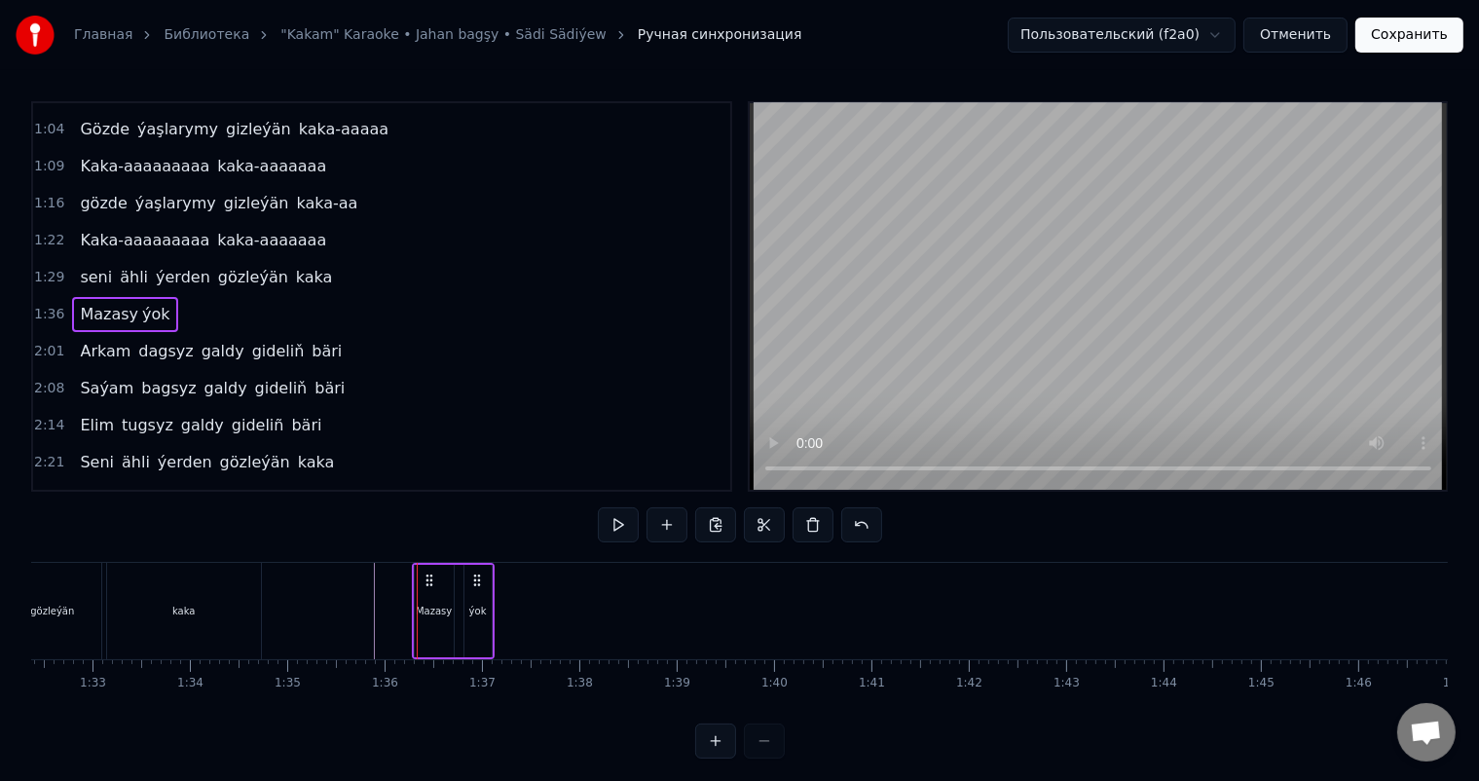
click at [442, 608] on div "Mazasy" at bounding box center [434, 611] width 36 height 15
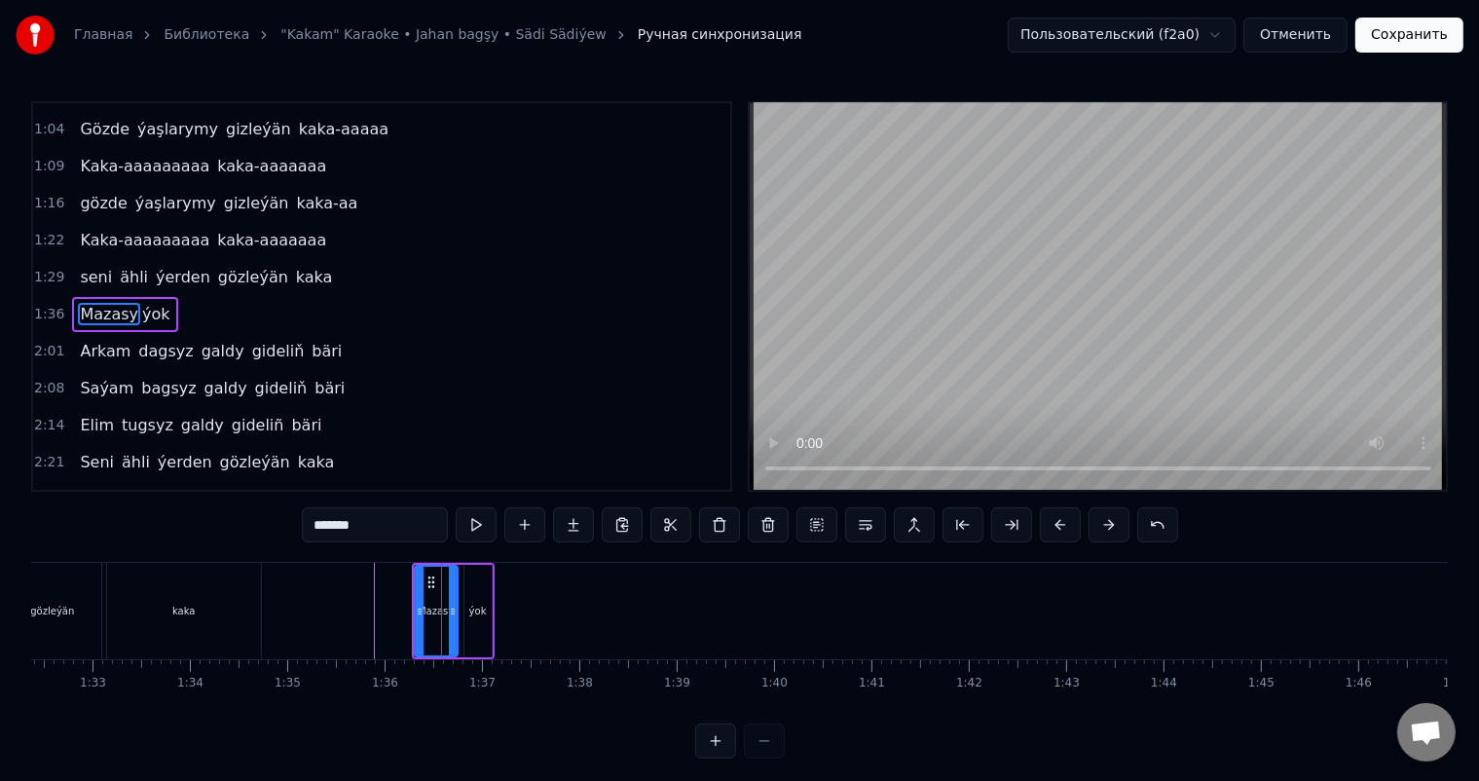
click at [452, 611] on icon at bounding box center [453, 612] width 8 height 16
click at [468, 612] on div "ýok" at bounding box center [477, 611] width 27 height 92
type input "***"
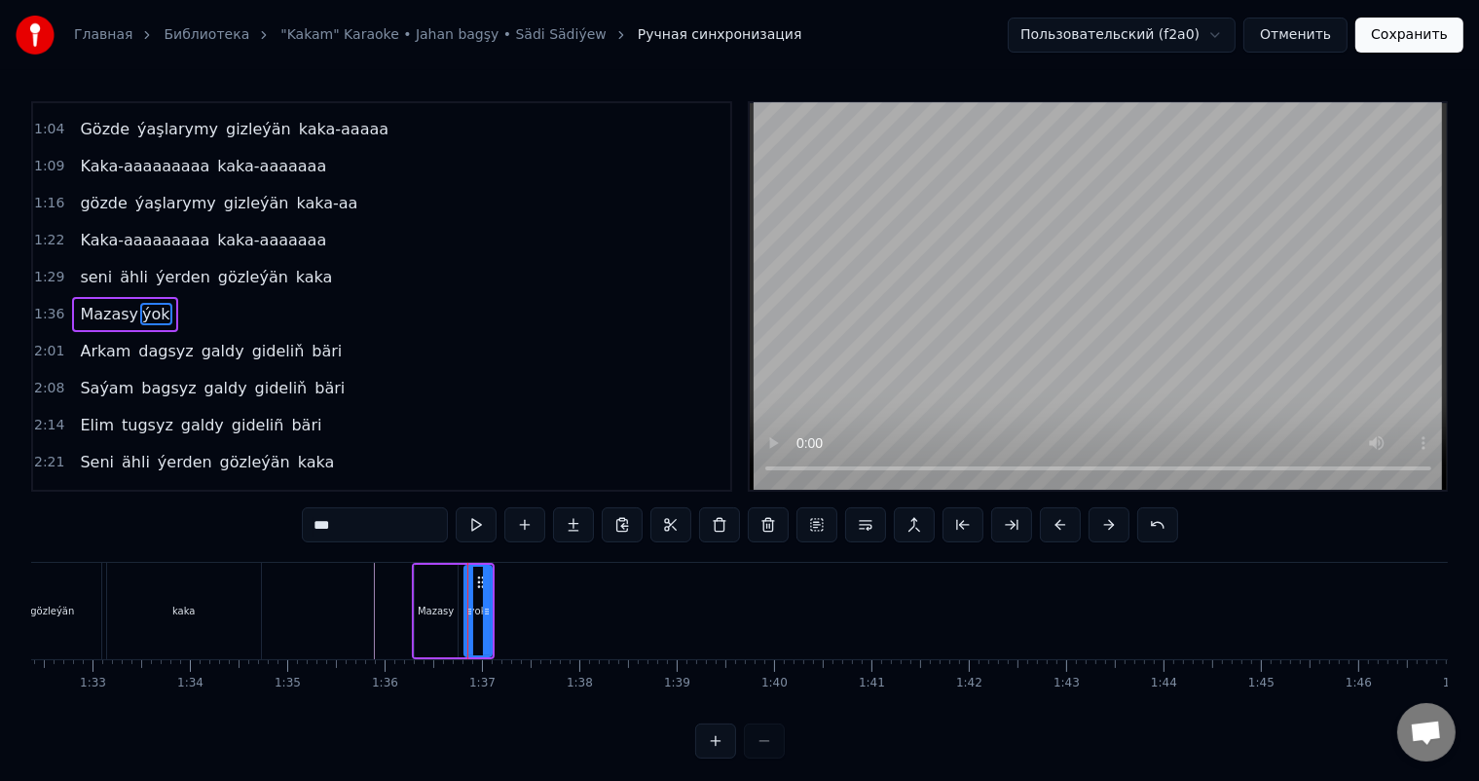
click at [490, 611] on div "ýok" at bounding box center [477, 611] width 29 height 92
click at [487, 608] on icon at bounding box center [485, 612] width 8 height 16
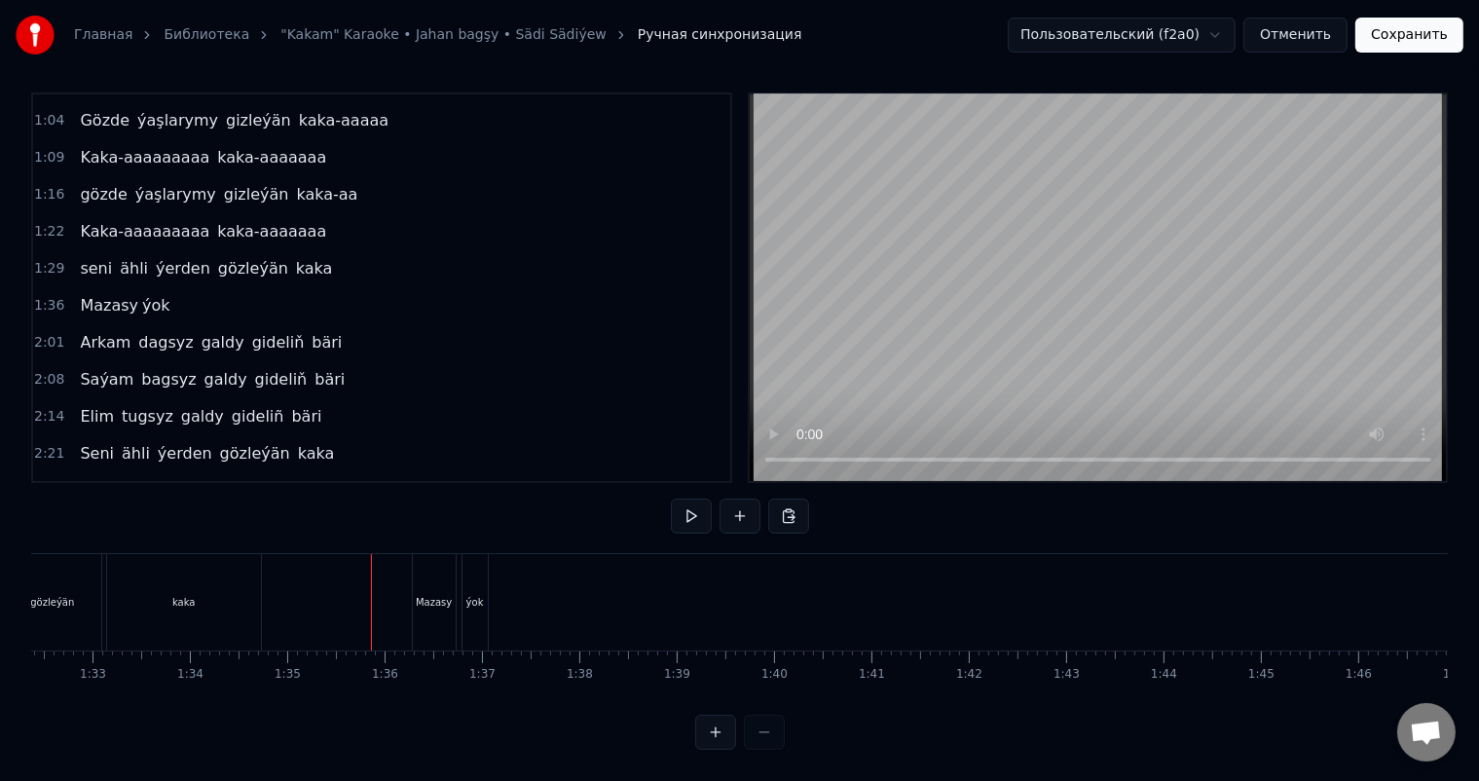
scroll to position [25, 0]
click at [587, 584] on div at bounding box center [587, 602] width 1 height 96
click at [745, 499] on button at bounding box center [739, 515] width 41 height 35
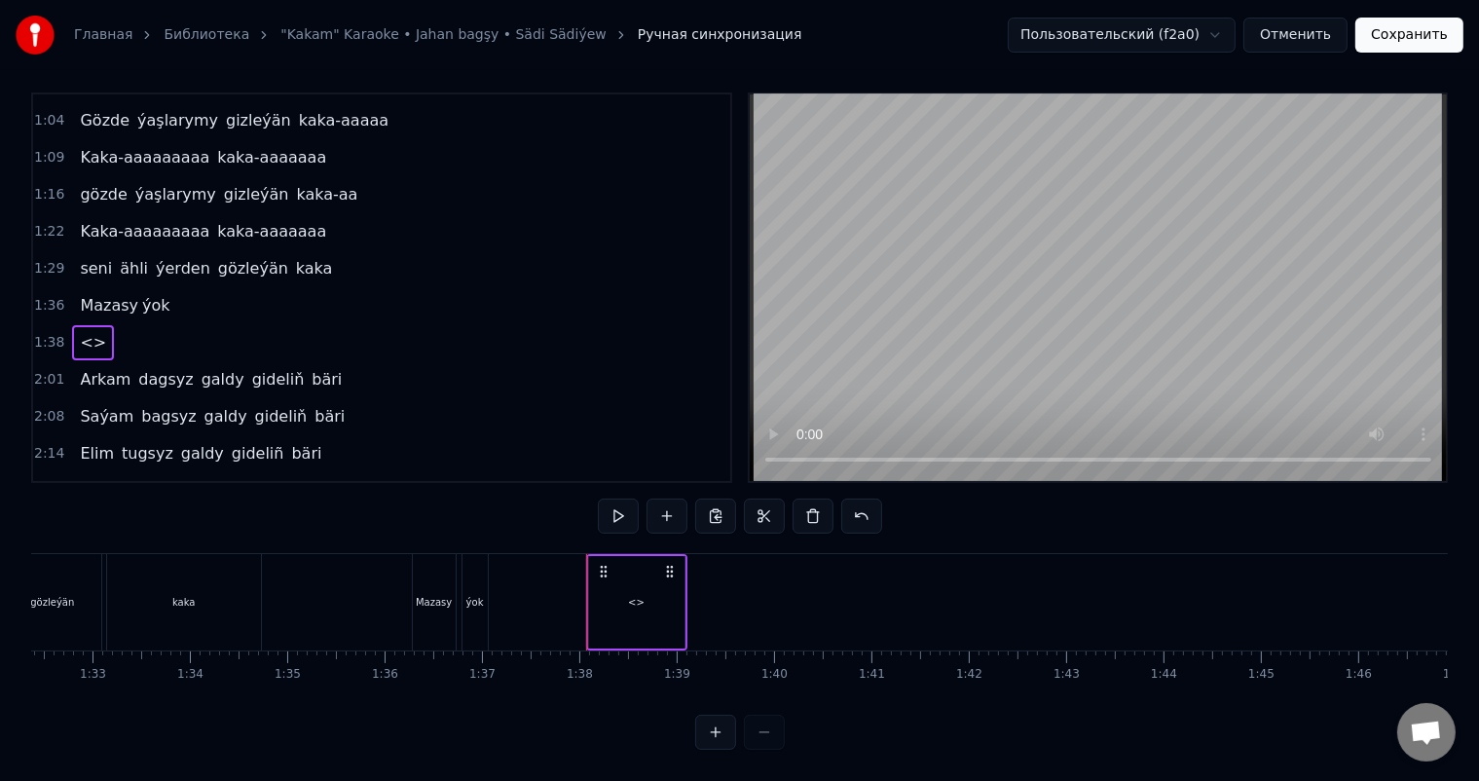
click at [635, 569] on div "<>" at bounding box center [636, 602] width 95 height 92
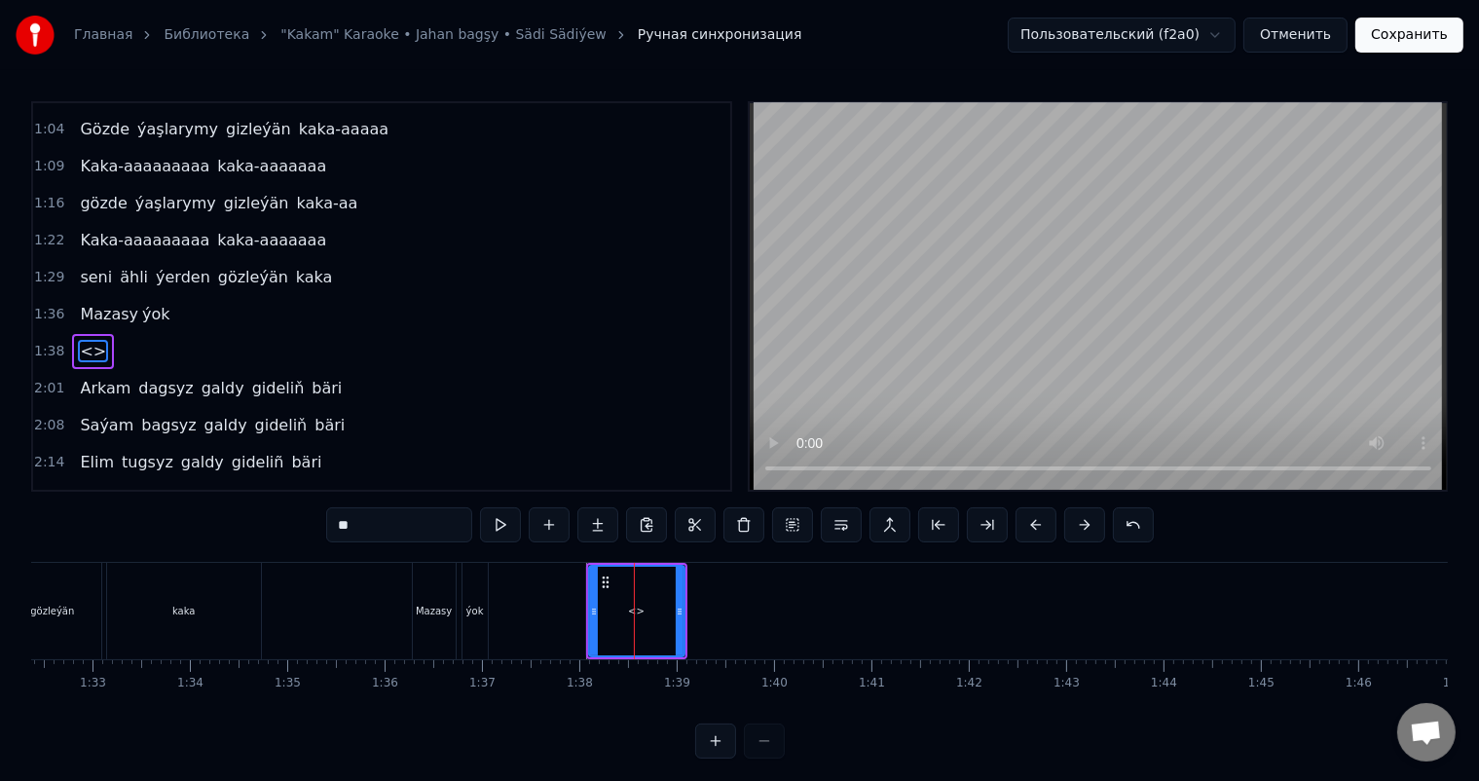
scroll to position [361, 0]
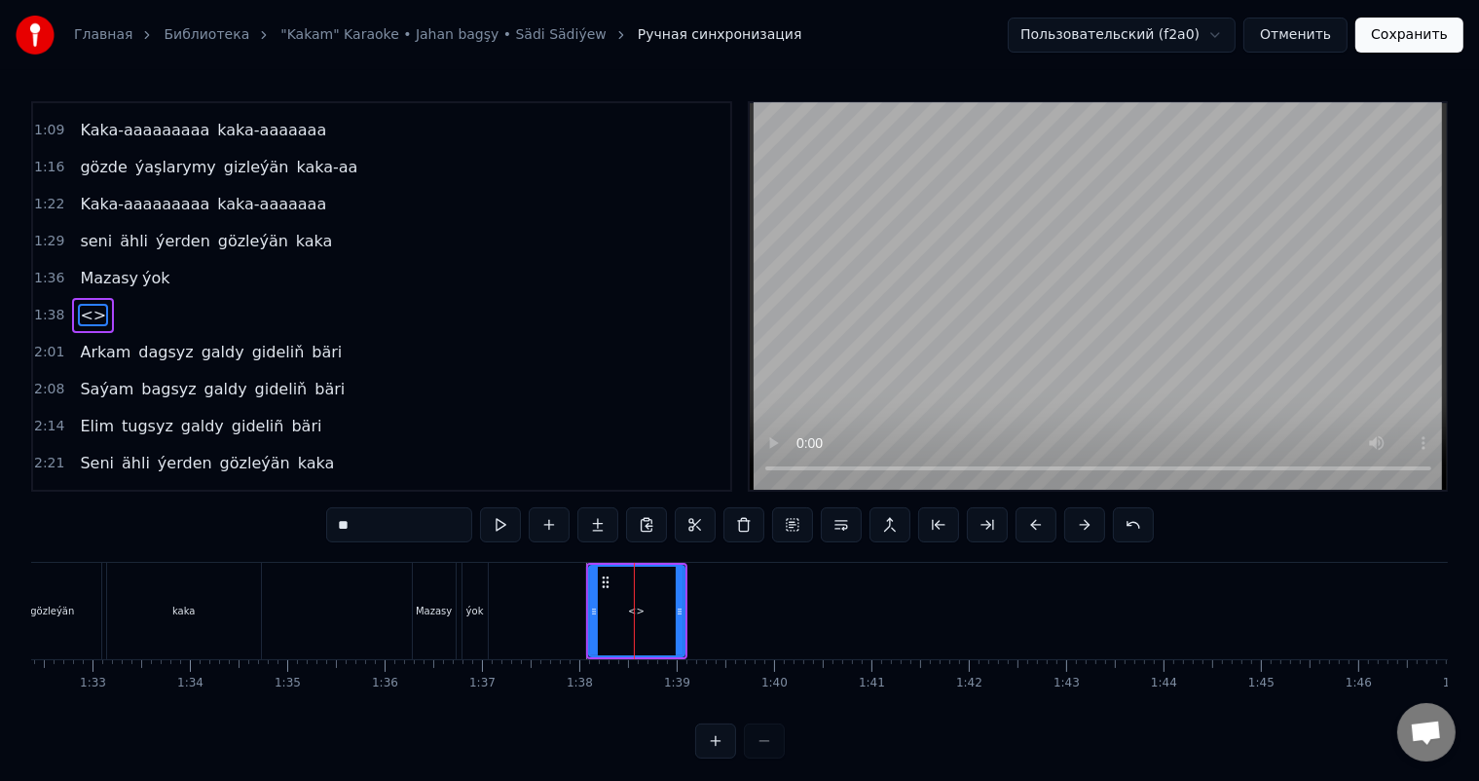
drag, startPoint x: 298, startPoint y: 518, endPoint x: 228, endPoint y: 517, distance: 70.1
click at [215, 518] on div "0:06 Soňky günler sensizligiň derdinden 0:12 Şeýlebir yüregim bolupdur ýuka 0:1…" at bounding box center [739, 429] width 1417 height 657
type input "*"
drag, startPoint x: 680, startPoint y: 608, endPoint x: 630, endPoint y: 616, distance: 50.4
click at [630, 616] on icon at bounding box center [630, 612] width 8 height 16
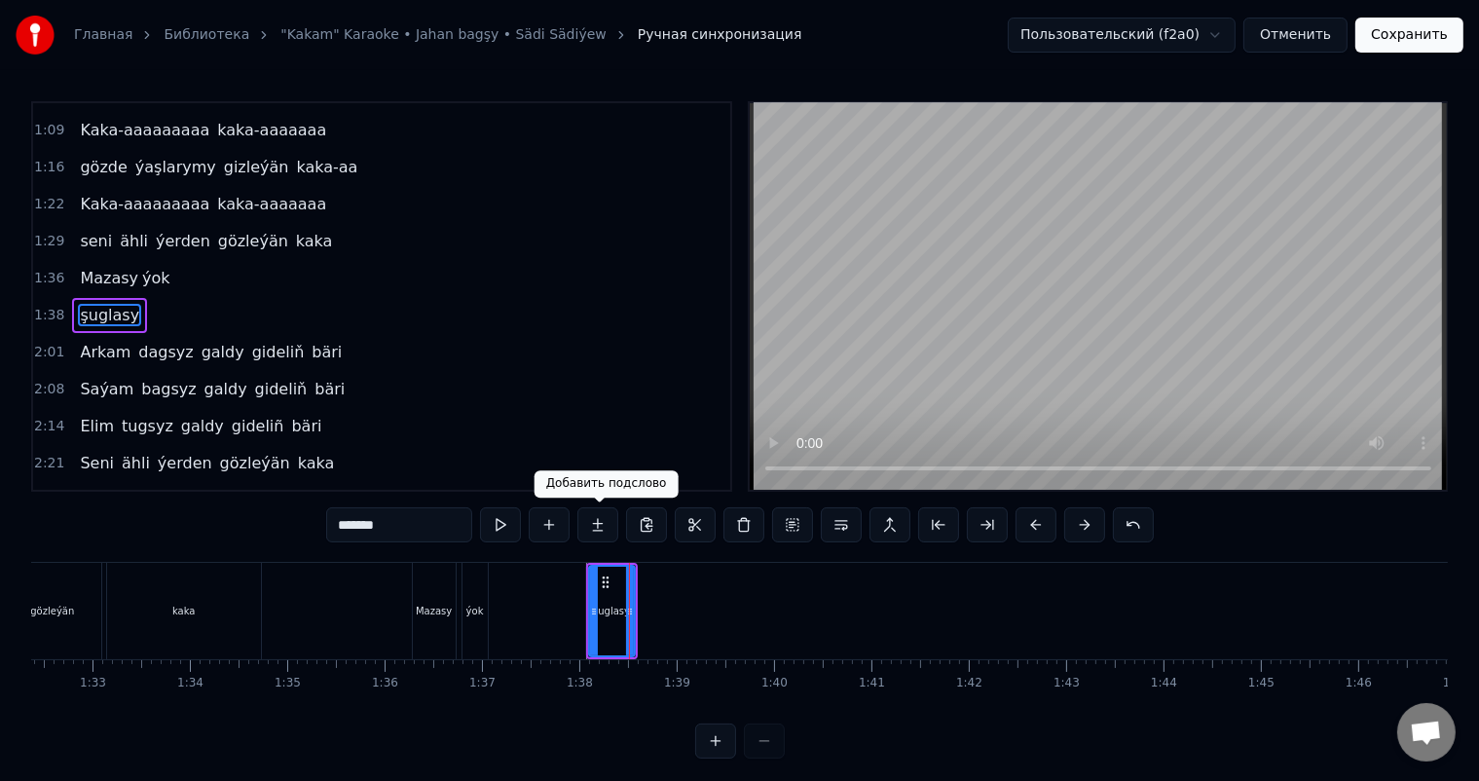
type input "*******"
click at [592, 522] on button at bounding box center [597, 524] width 41 height 35
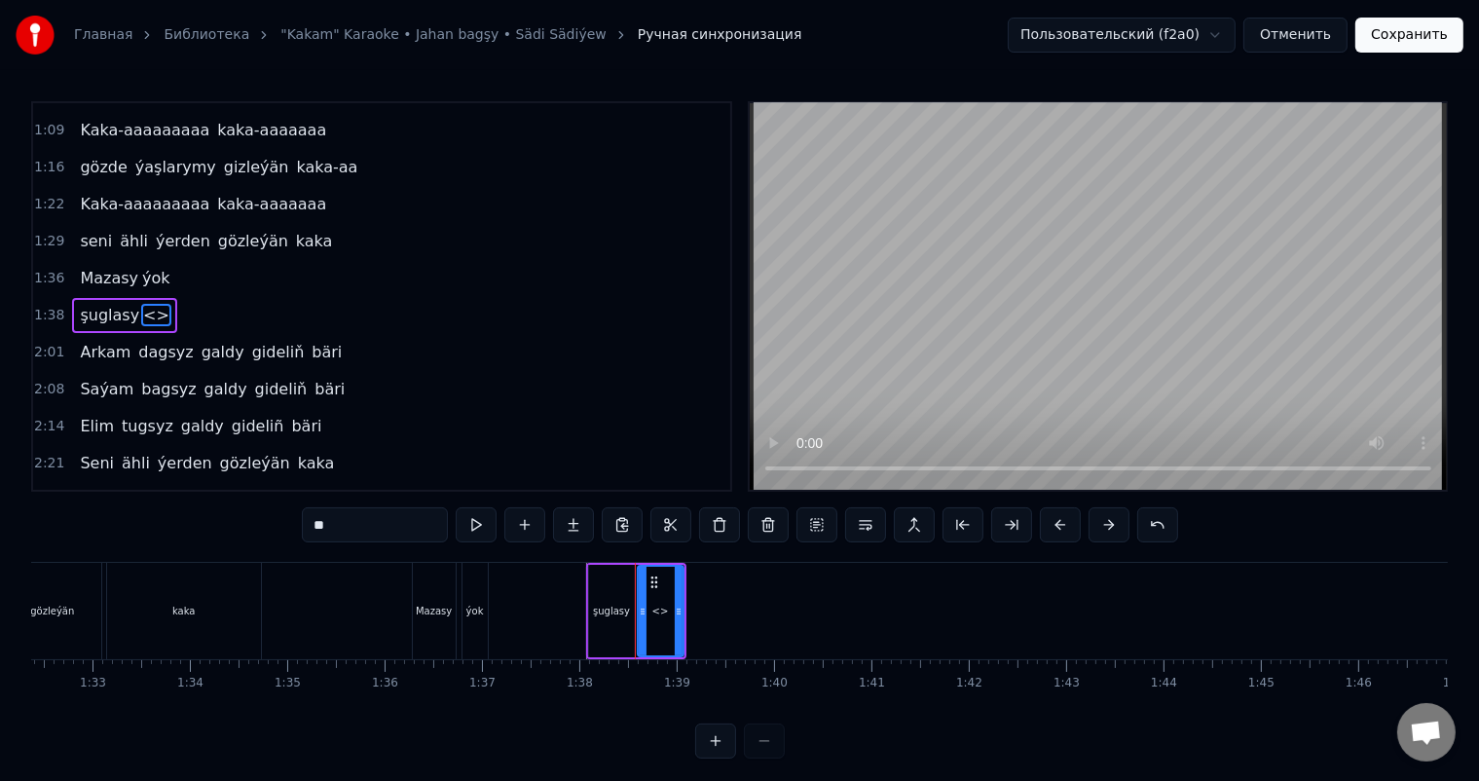
drag, startPoint x: 359, startPoint y: 514, endPoint x: 241, endPoint y: 518, distance: 117.9
click at [245, 516] on div "0:06 Soňky günler sensizligiň derdinden 0:12 Şeýlebir yüregim bolupdur ýuka 0:1…" at bounding box center [739, 429] width 1417 height 657
drag, startPoint x: 679, startPoint y: 610, endPoint x: 665, endPoint y: 611, distance: 13.7
click at [665, 611] on icon at bounding box center [665, 612] width 8 height 16
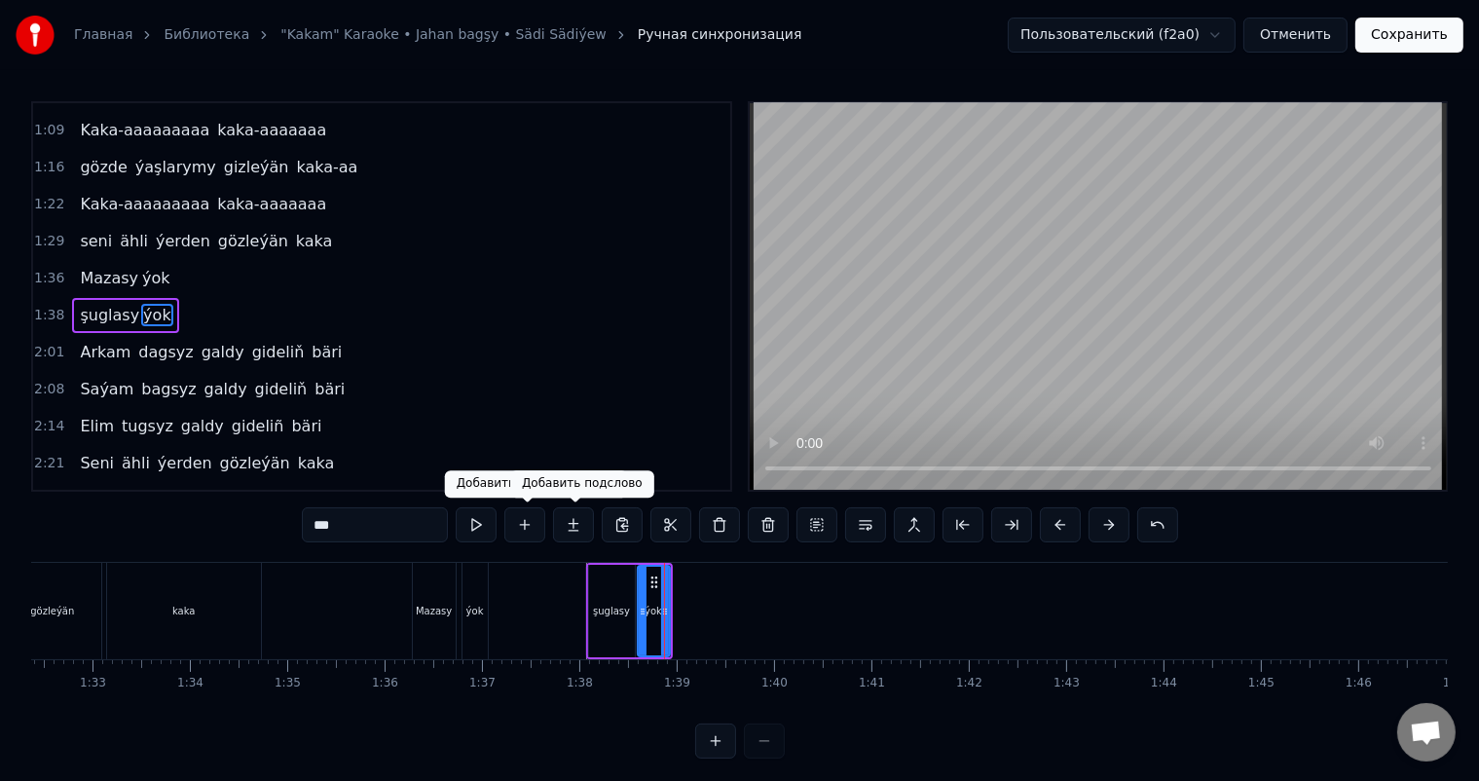
type input "***"
click at [575, 525] on button at bounding box center [573, 524] width 41 height 35
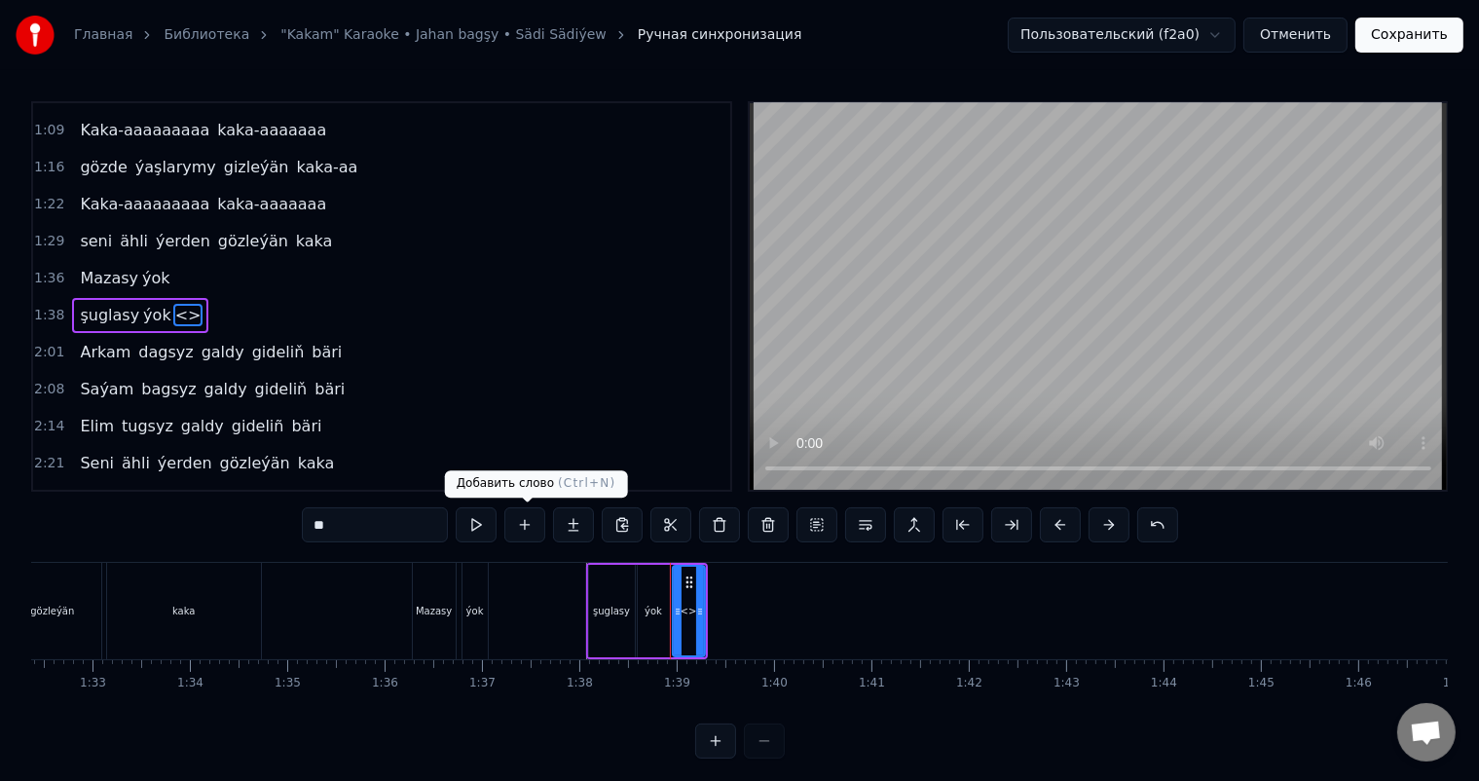
drag, startPoint x: 338, startPoint y: 520, endPoint x: 232, endPoint y: 522, distance: 106.1
click at [235, 521] on div "0:06 Soňky günler sensizligiň derdinden 0:12 Şeýlebir yüregim bolupdur ýuka 0:1…" at bounding box center [739, 429] width 1417 height 657
drag, startPoint x: 382, startPoint y: 526, endPoint x: 331, endPoint y: 531, distance: 50.9
click at [331, 531] on input "********" at bounding box center [375, 524] width 146 height 35
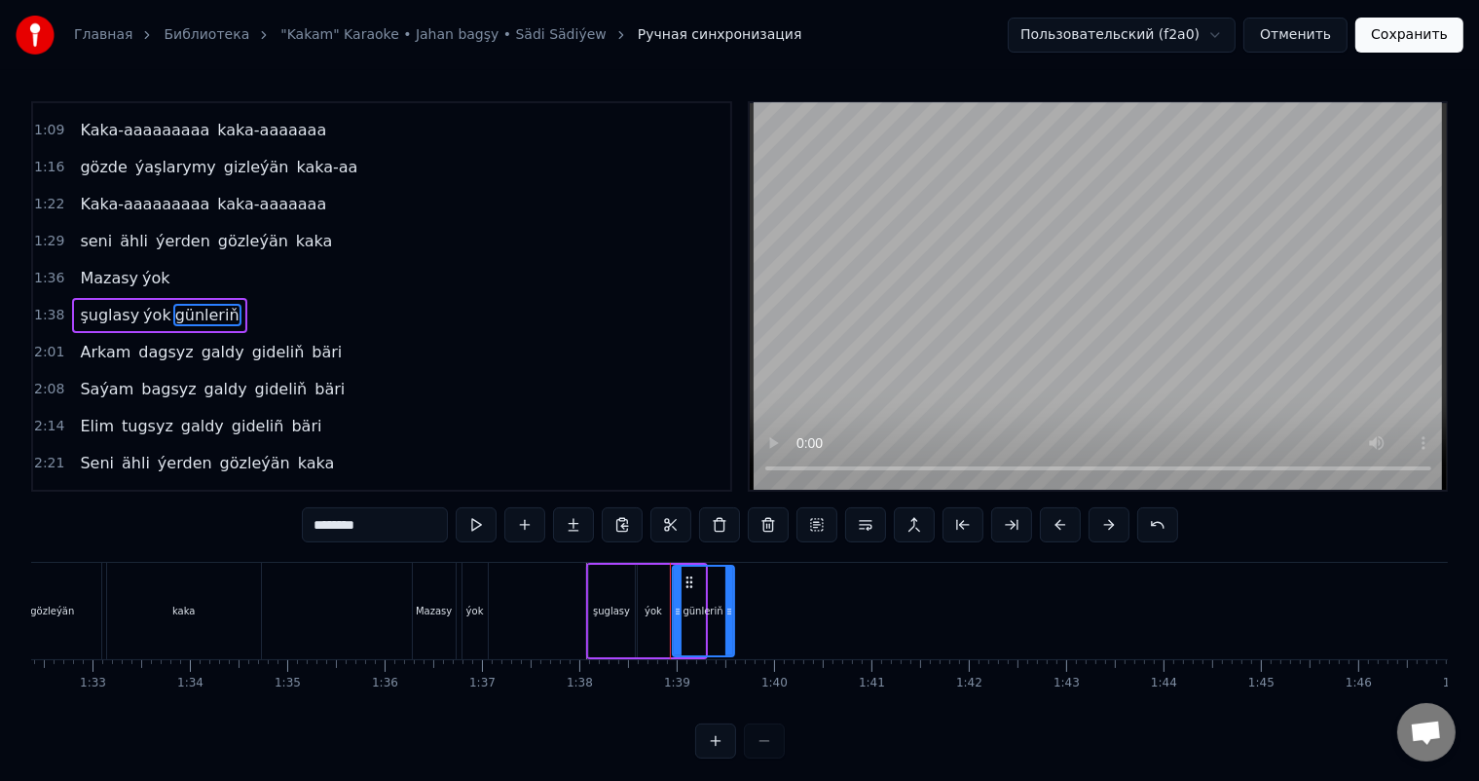
drag, startPoint x: 697, startPoint y: 608, endPoint x: 726, endPoint y: 613, distance: 29.8
click at [726, 613] on icon at bounding box center [729, 612] width 8 height 16
drag, startPoint x: 678, startPoint y: 608, endPoint x: 690, endPoint y: 611, distance: 13.2
click at [690, 611] on icon at bounding box center [690, 612] width 8 height 16
type input "********"
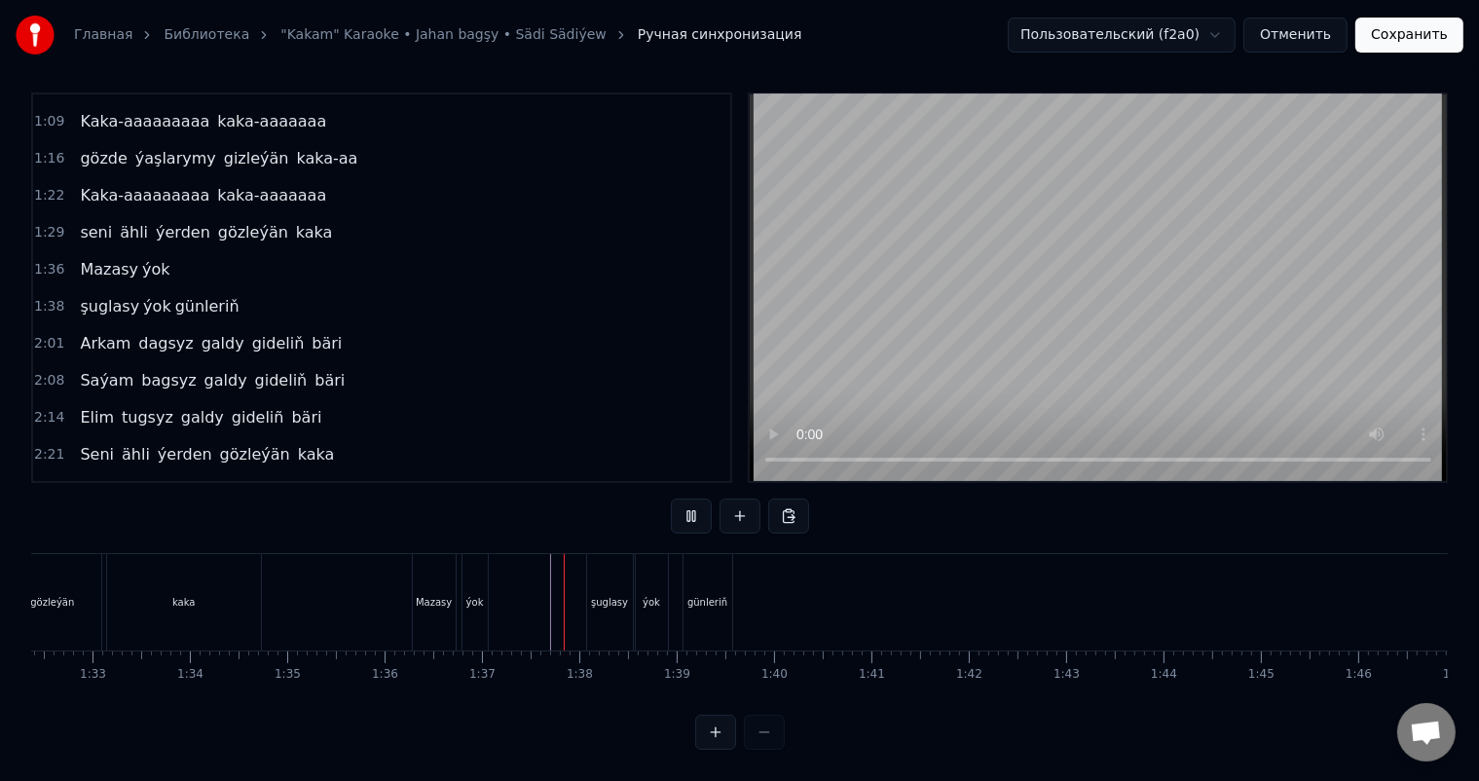
scroll to position [25, 0]
click at [654, 572] on div "ýok" at bounding box center [652, 602] width 32 height 96
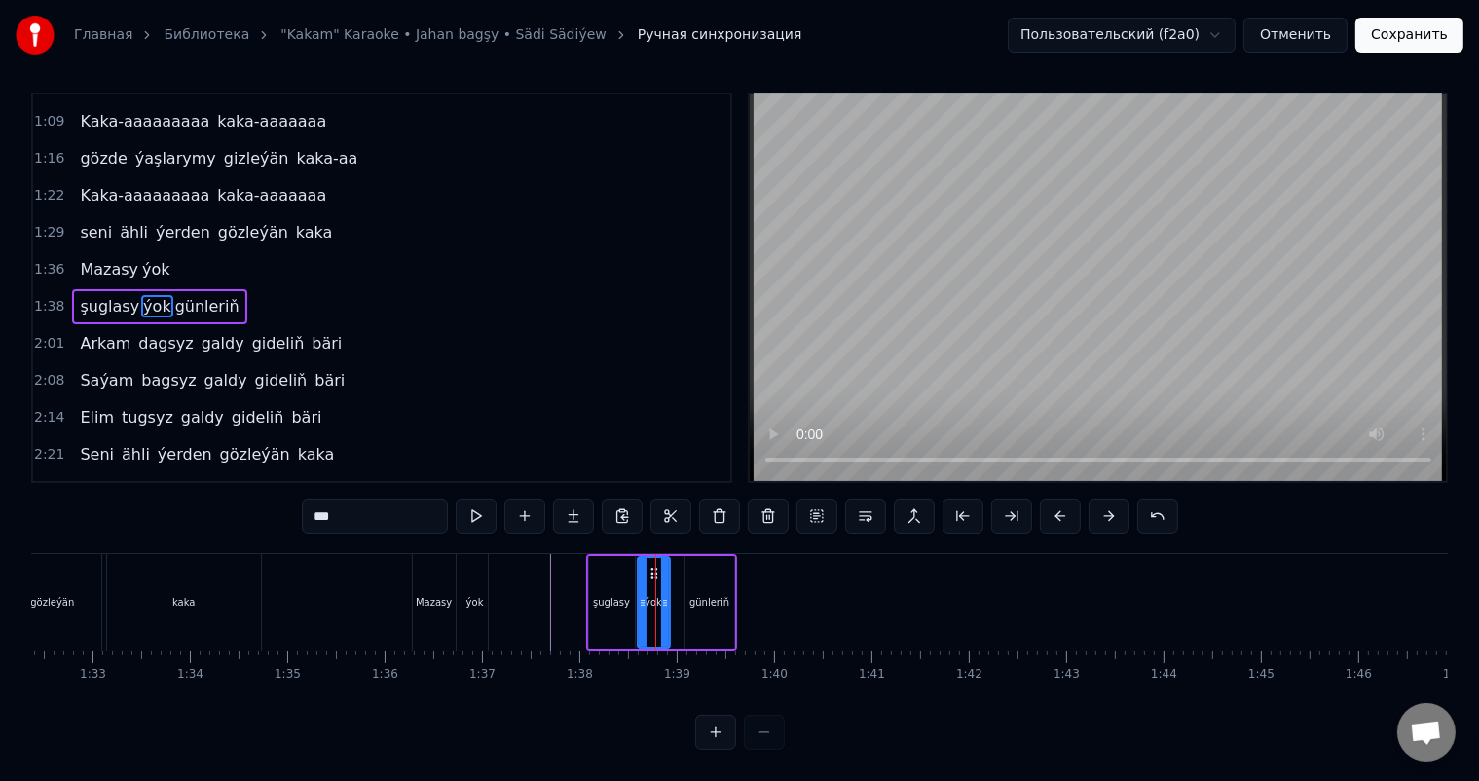
scroll to position [0, 0]
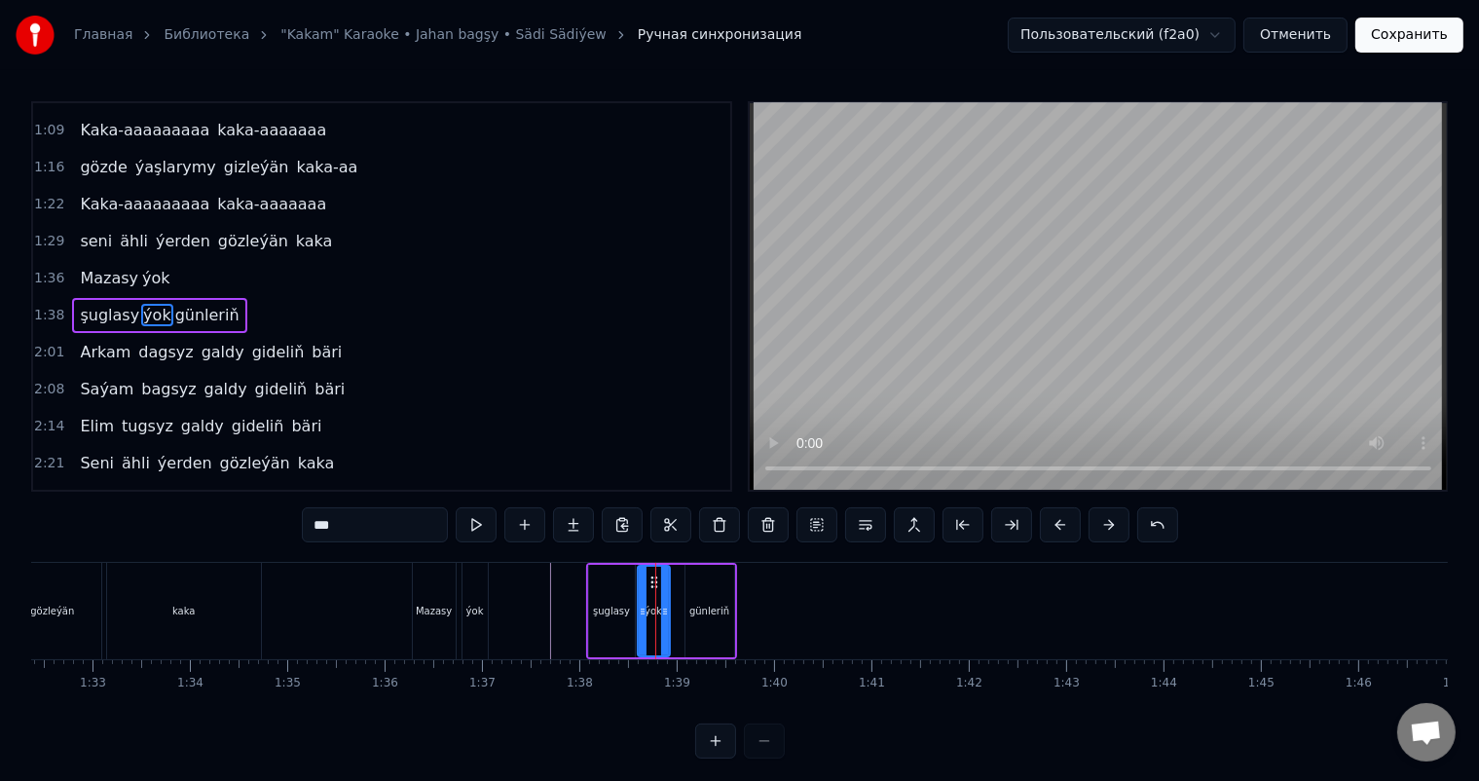
click at [613, 611] on div "şuglasy" at bounding box center [611, 611] width 37 height 15
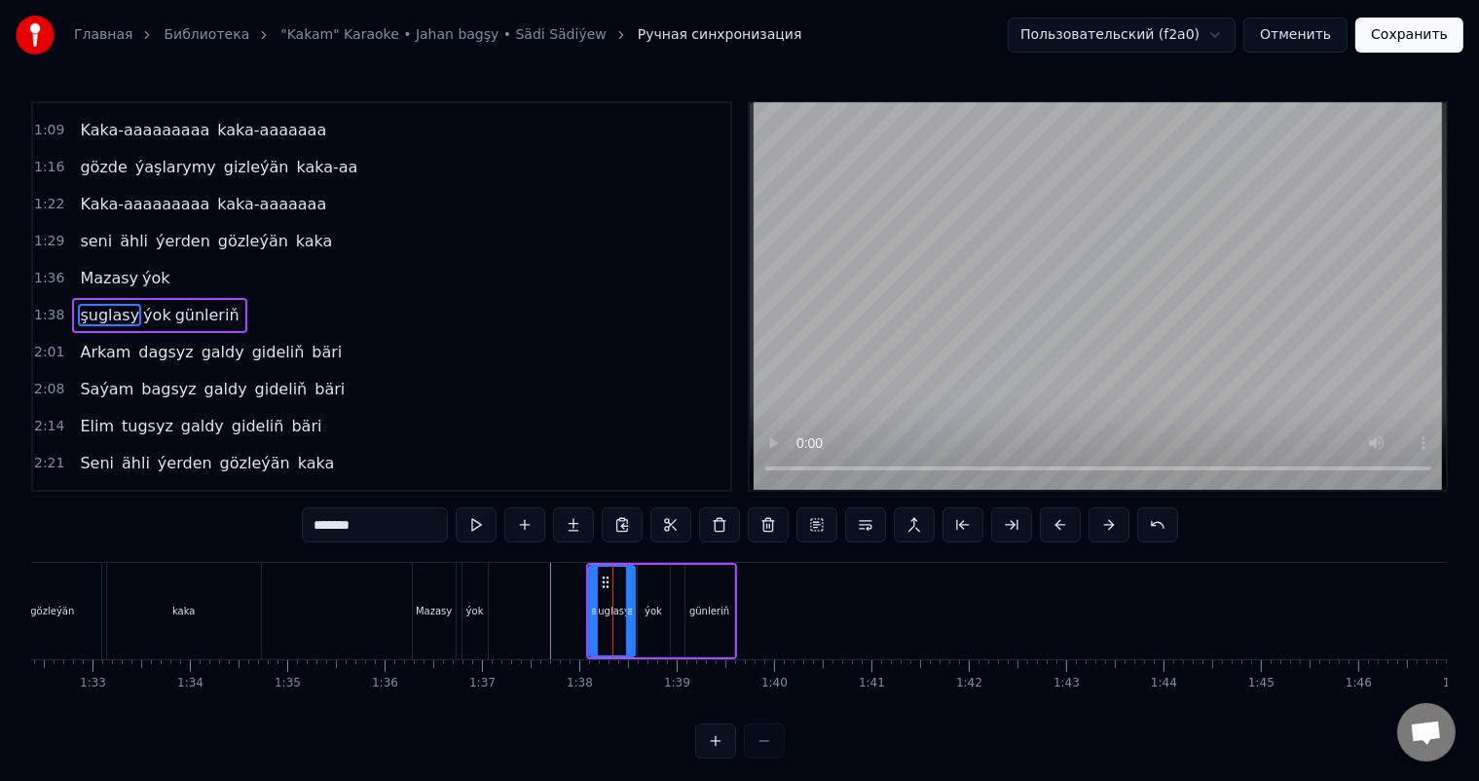
click at [654, 597] on div "ýok" at bounding box center [654, 611] width 32 height 92
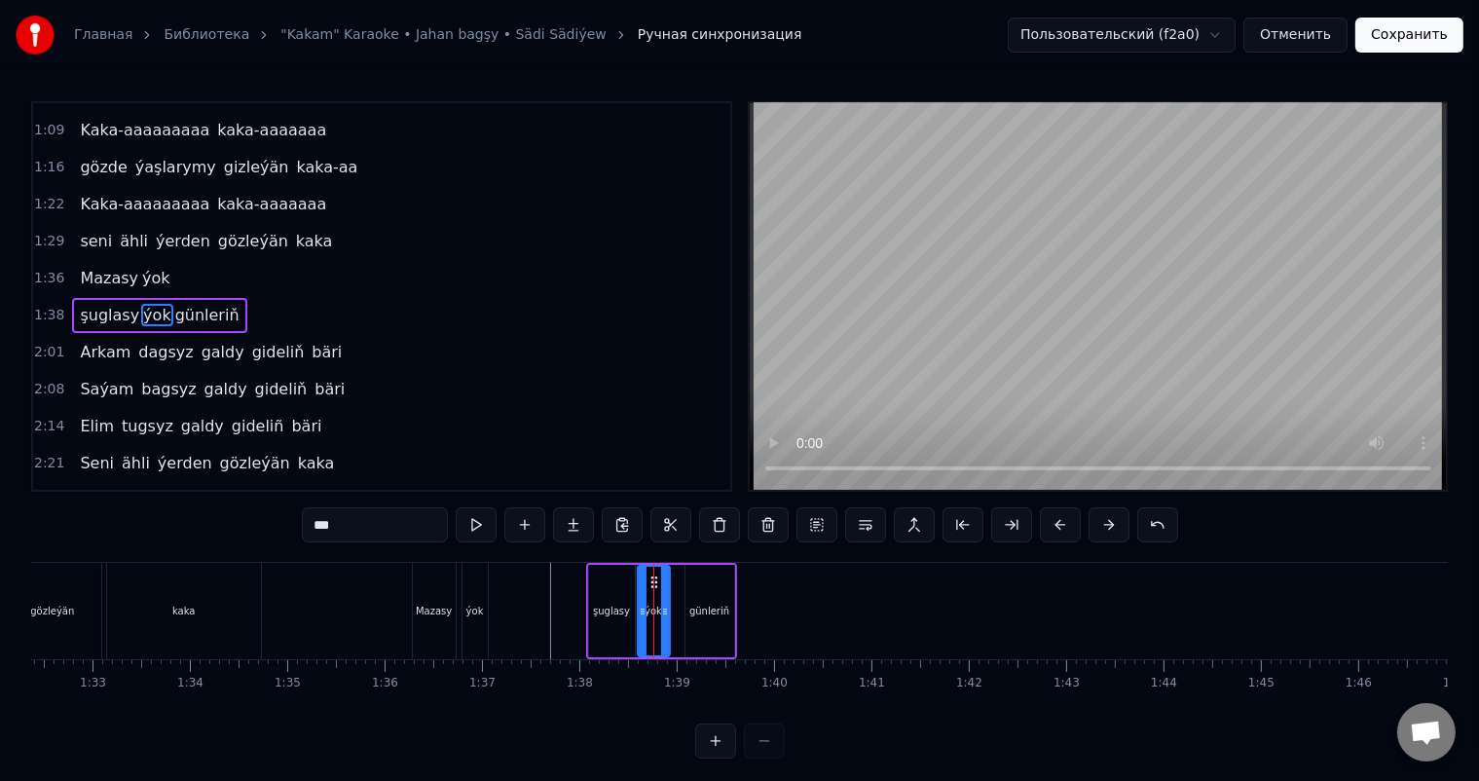
click at [621, 607] on div "şuglasy" at bounding box center [611, 611] width 37 height 15
type input "*******"
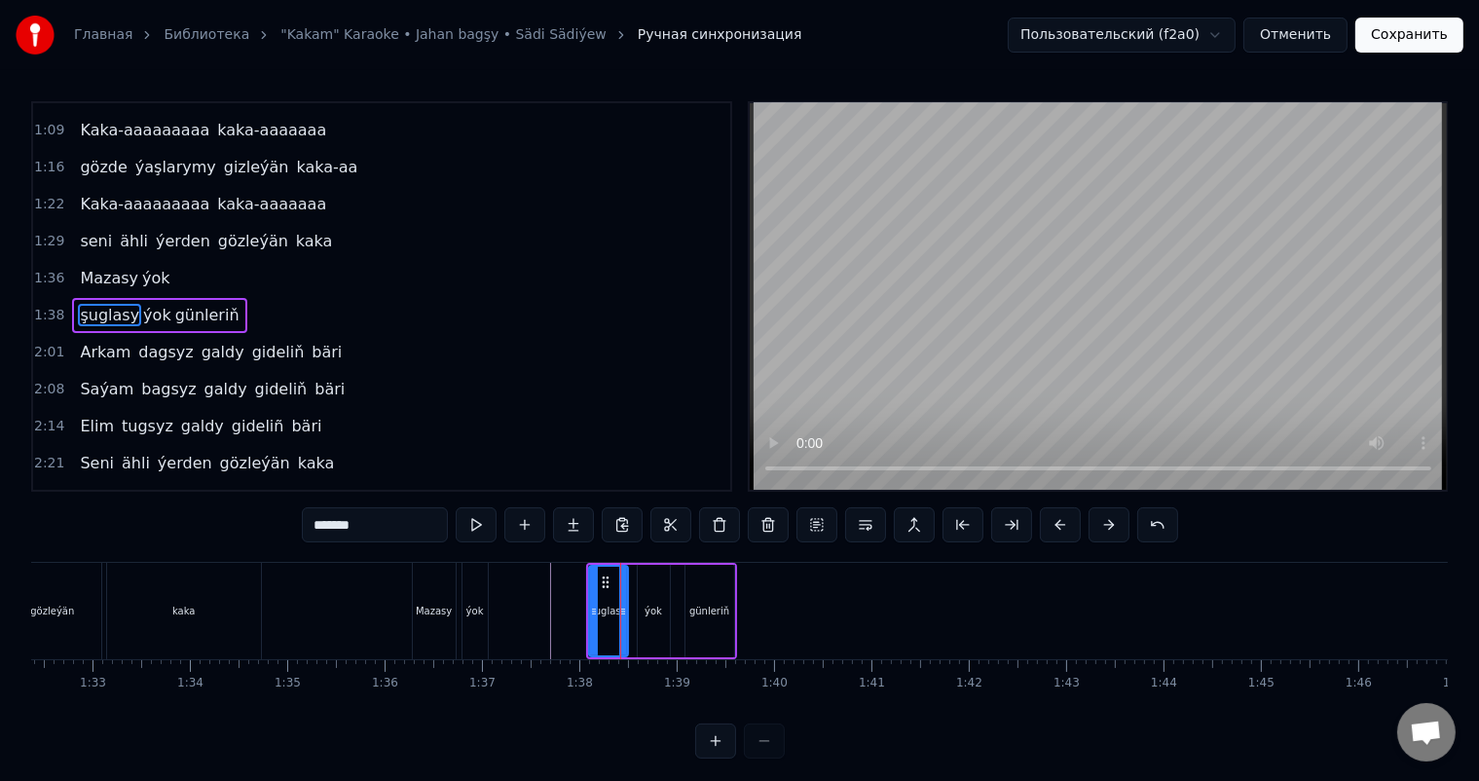
click at [624, 611] on icon at bounding box center [623, 612] width 8 height 16
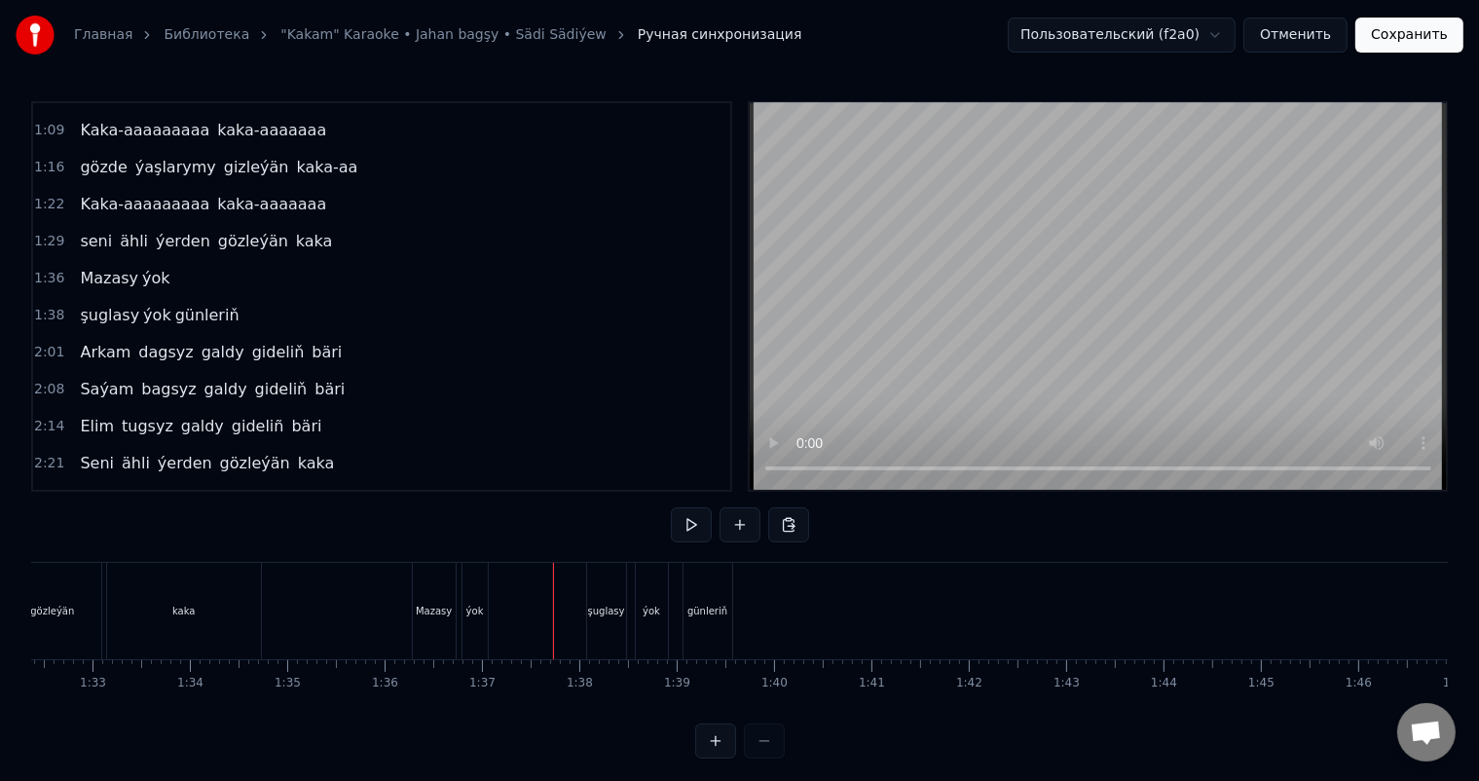
click at [605, 608] on div "şuglasy" at bounding box center [606, 611] width 37 height 15
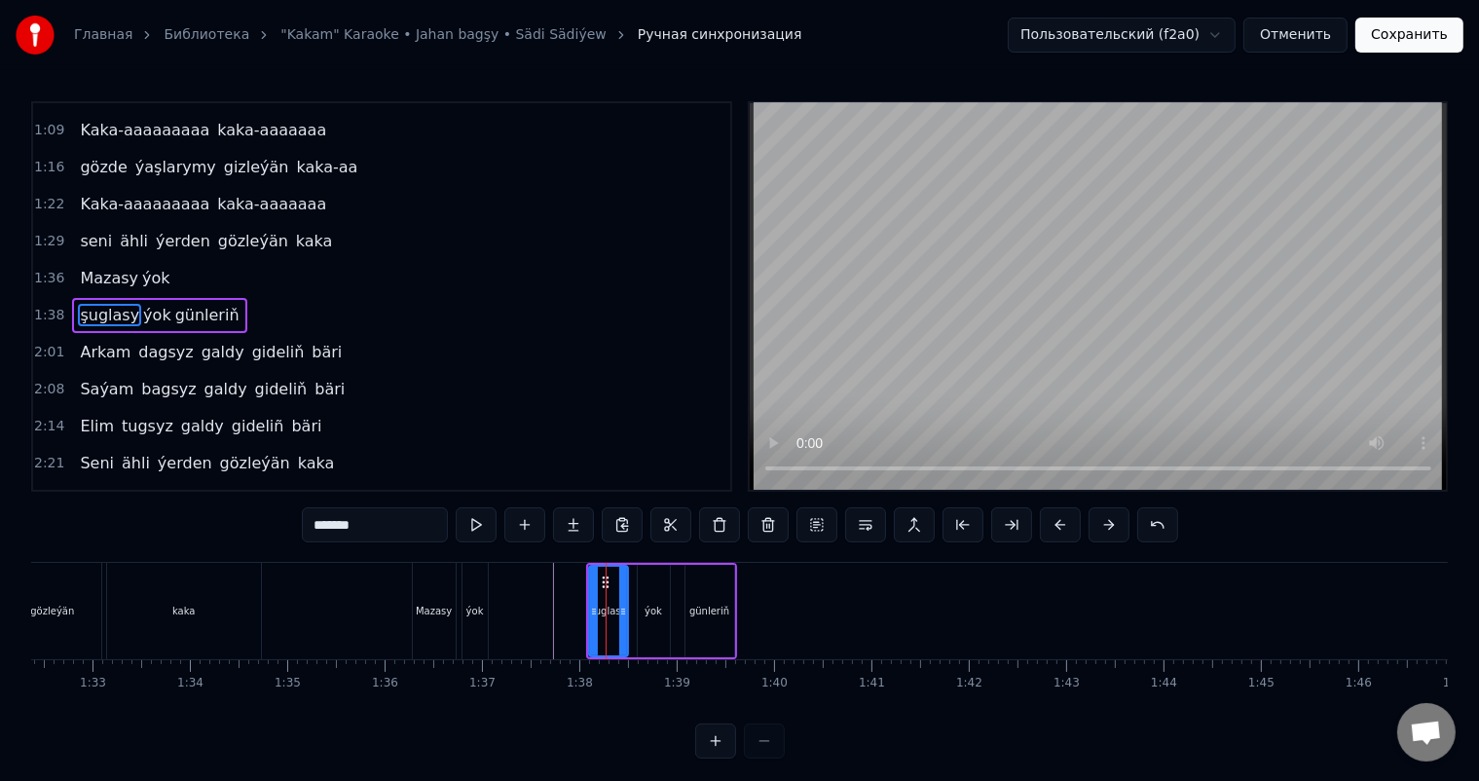
click at [654, 595] on div "ýok" at bounding box center [654, 611] width 32 height 92
type input "***"
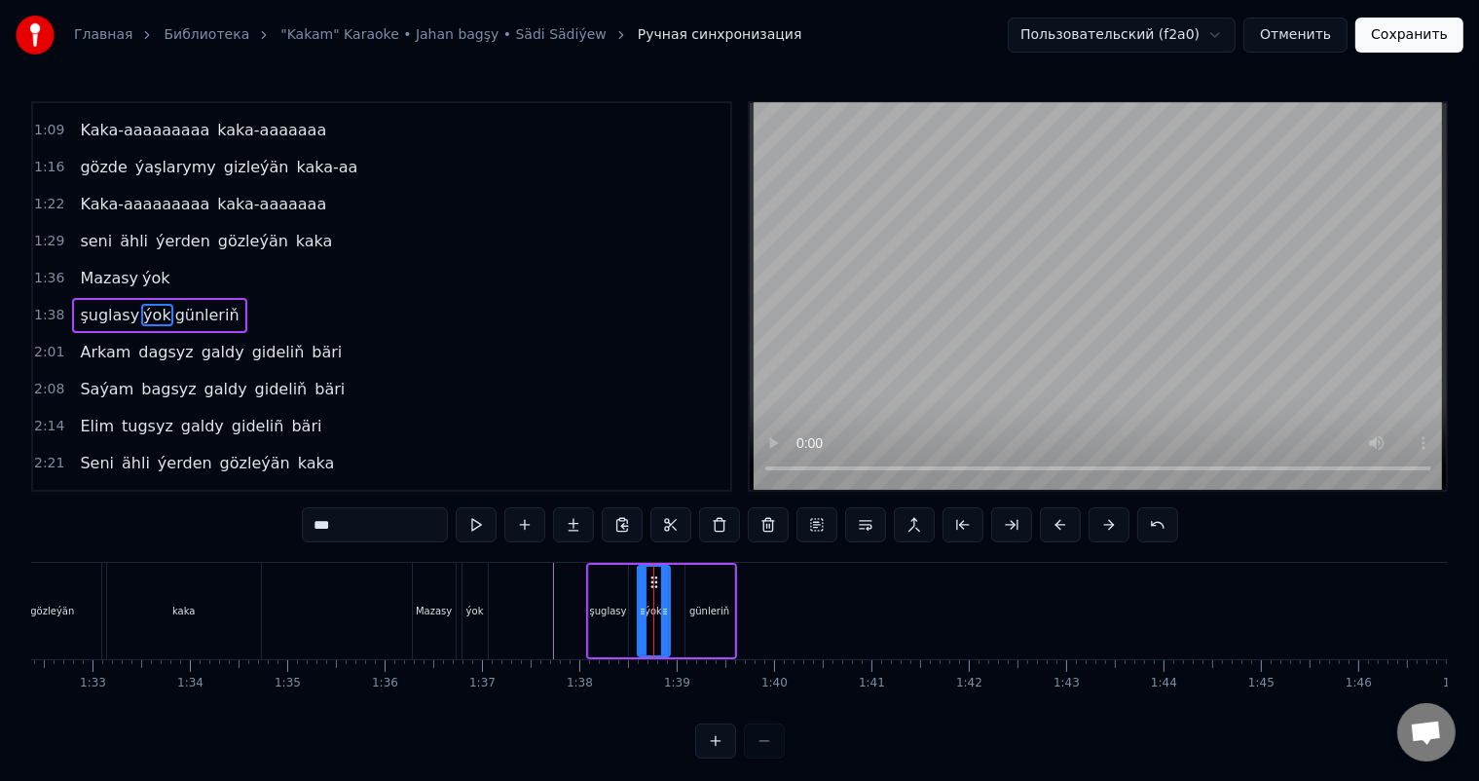
scroll to position [25, 0]
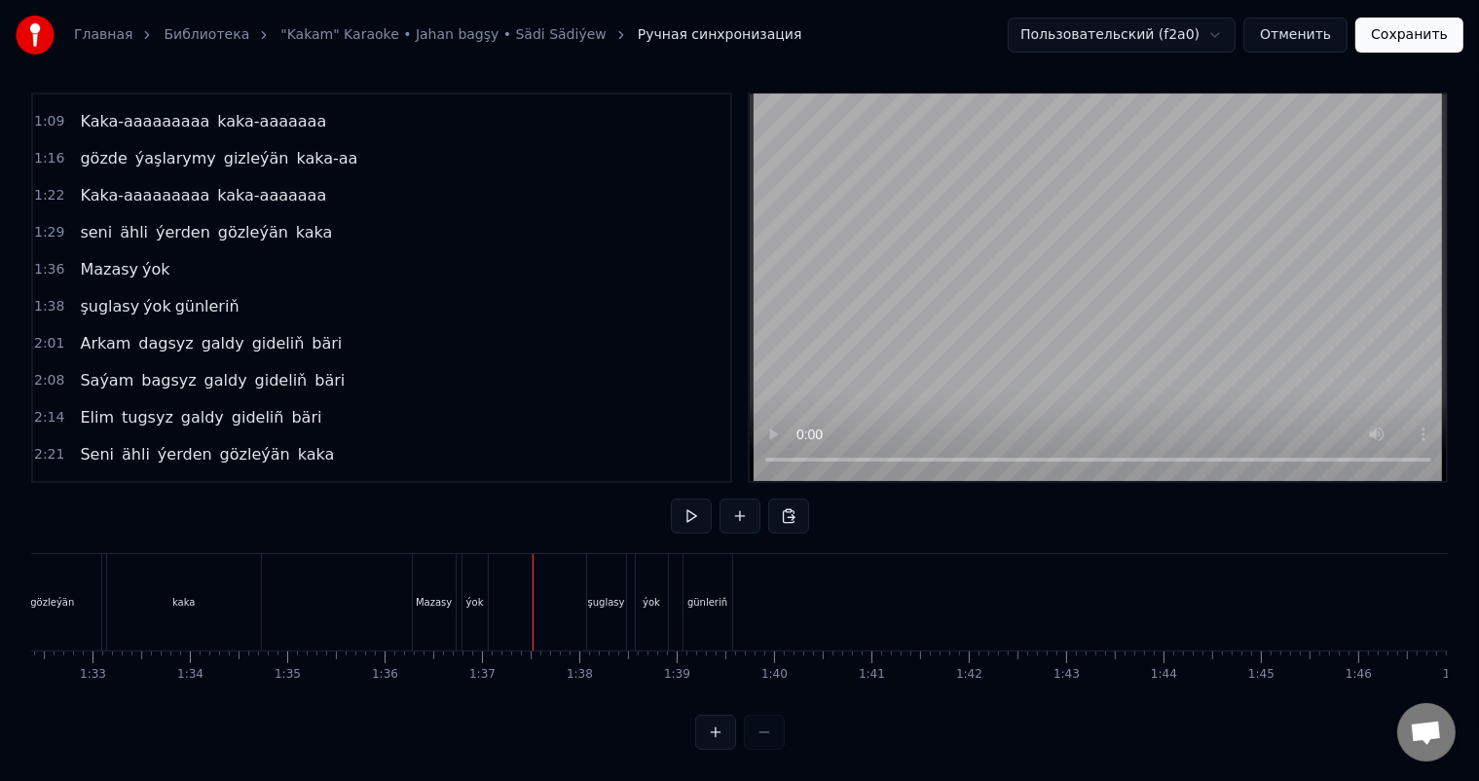
click at [613, 574] on div "şuglasy" at bounding box center [606, 602] width 39 height 96
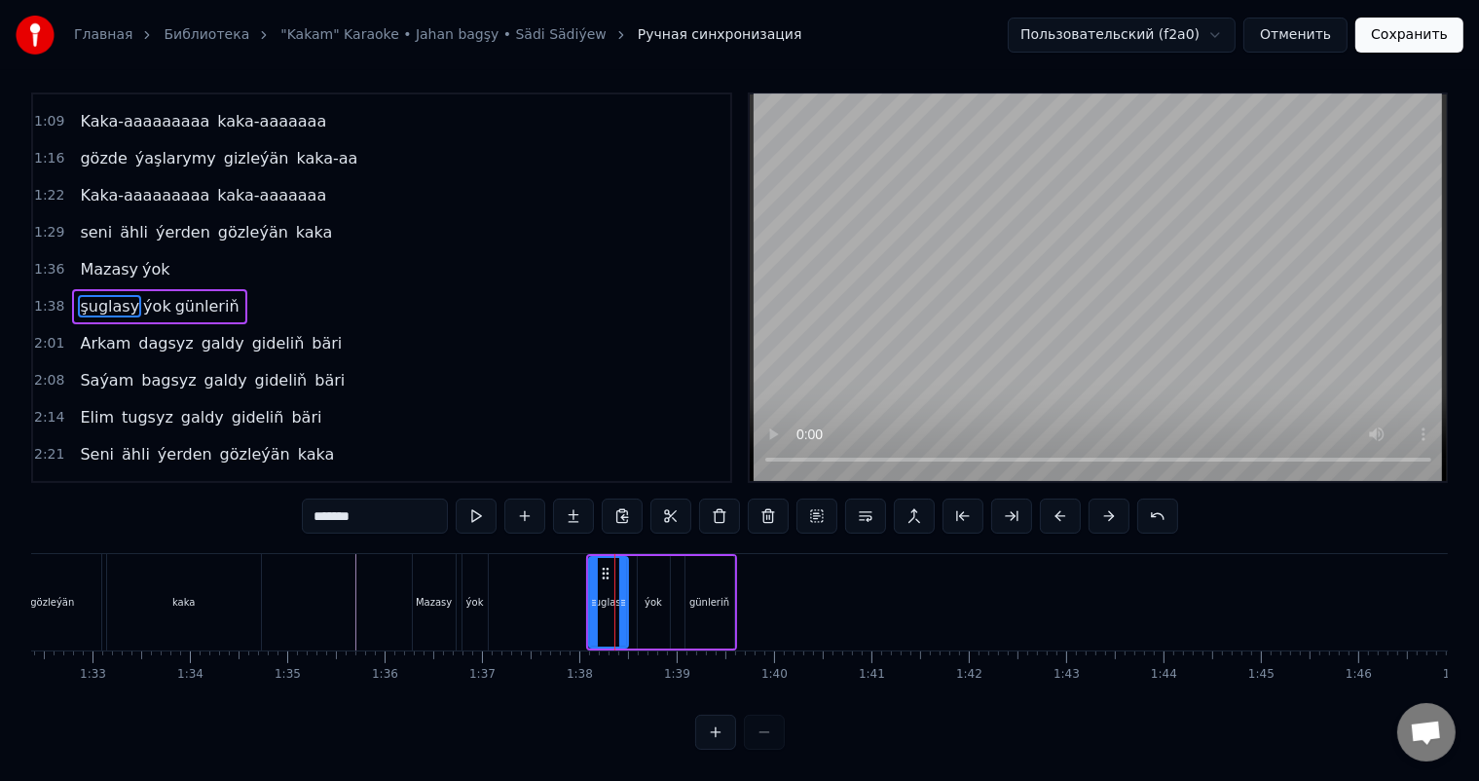
scroll to position [0, 0]
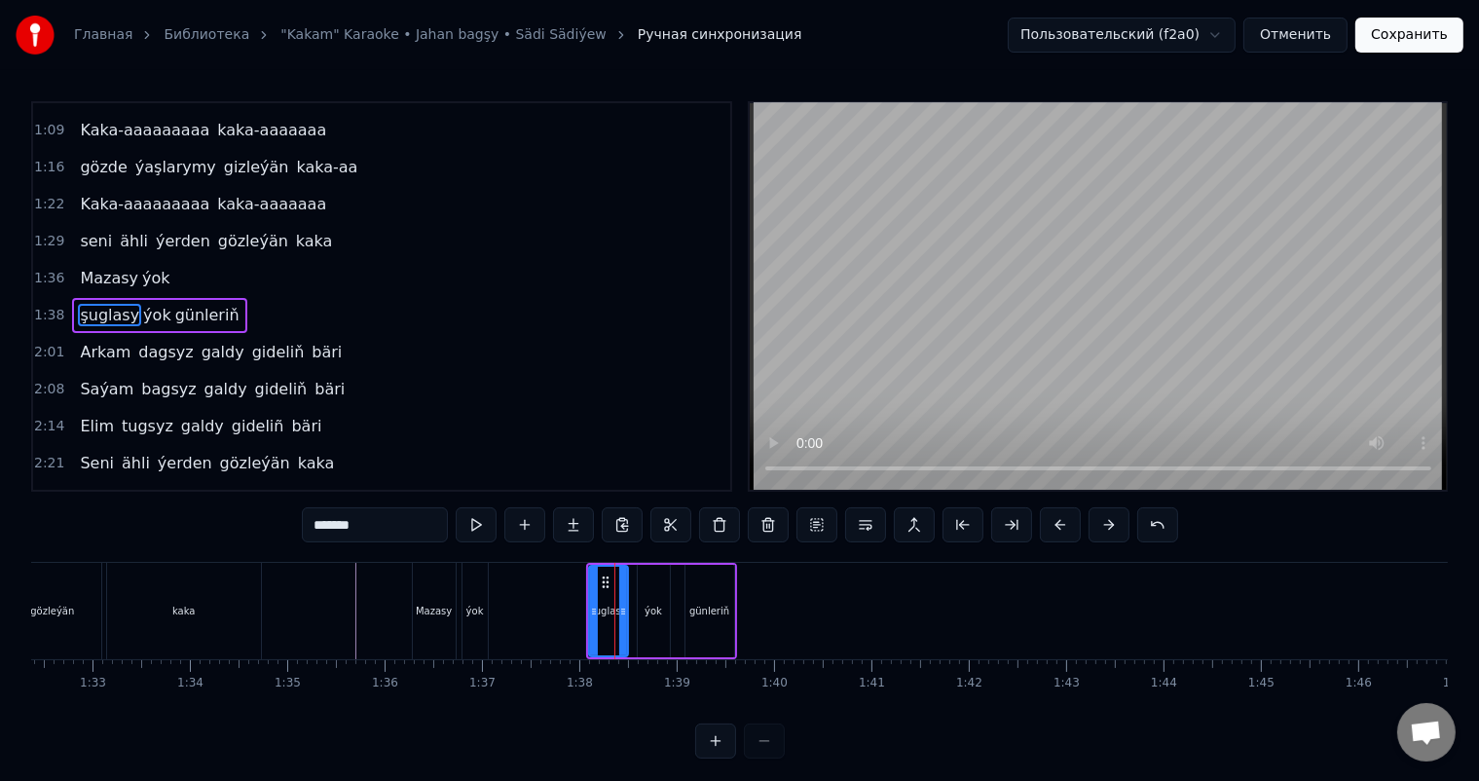
click at [662, 591] on div "ýok" at bounding box center [654, 611] width 32 height 92
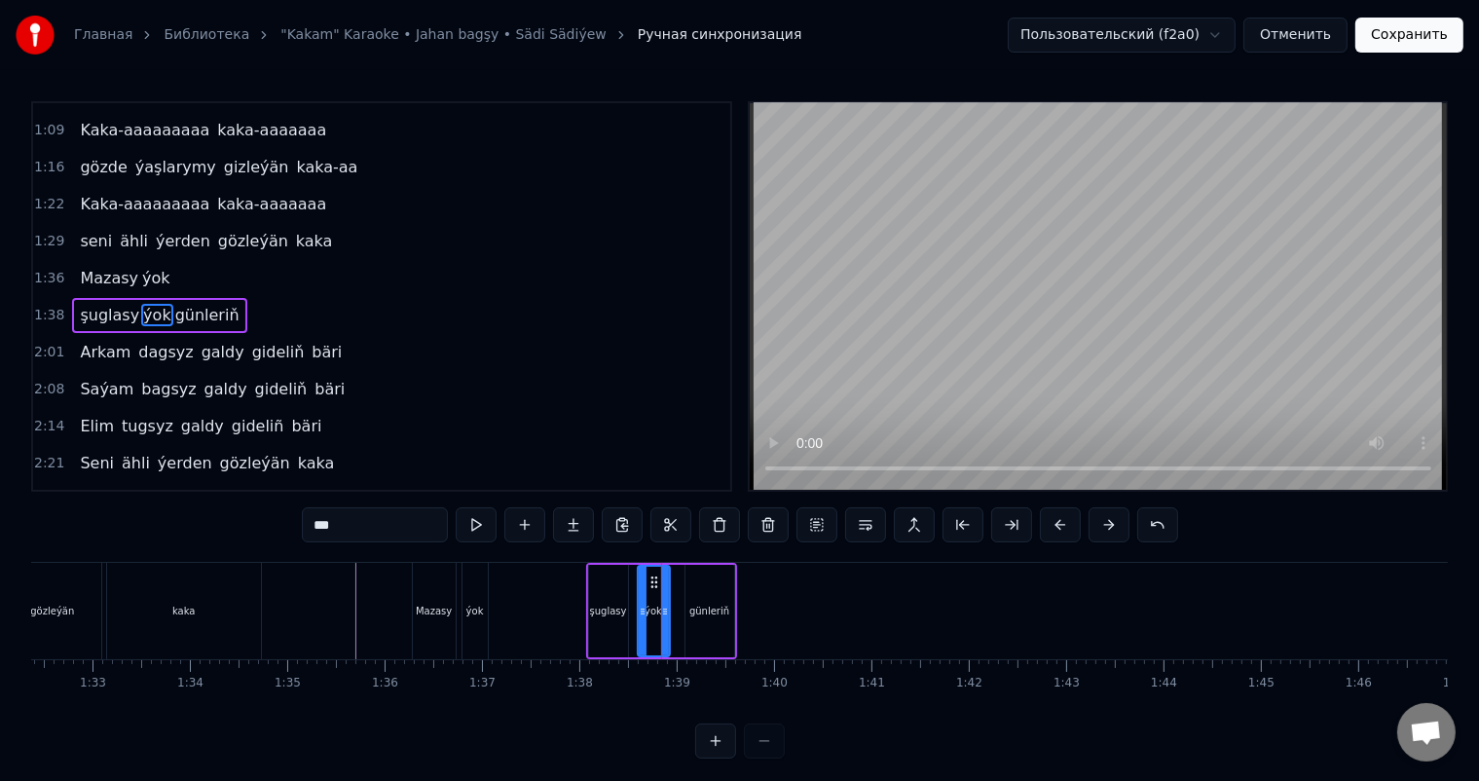
click at [650, 612] on div "ýok" at bounding box center [654, 611] width 18 height 15
type input "*****"
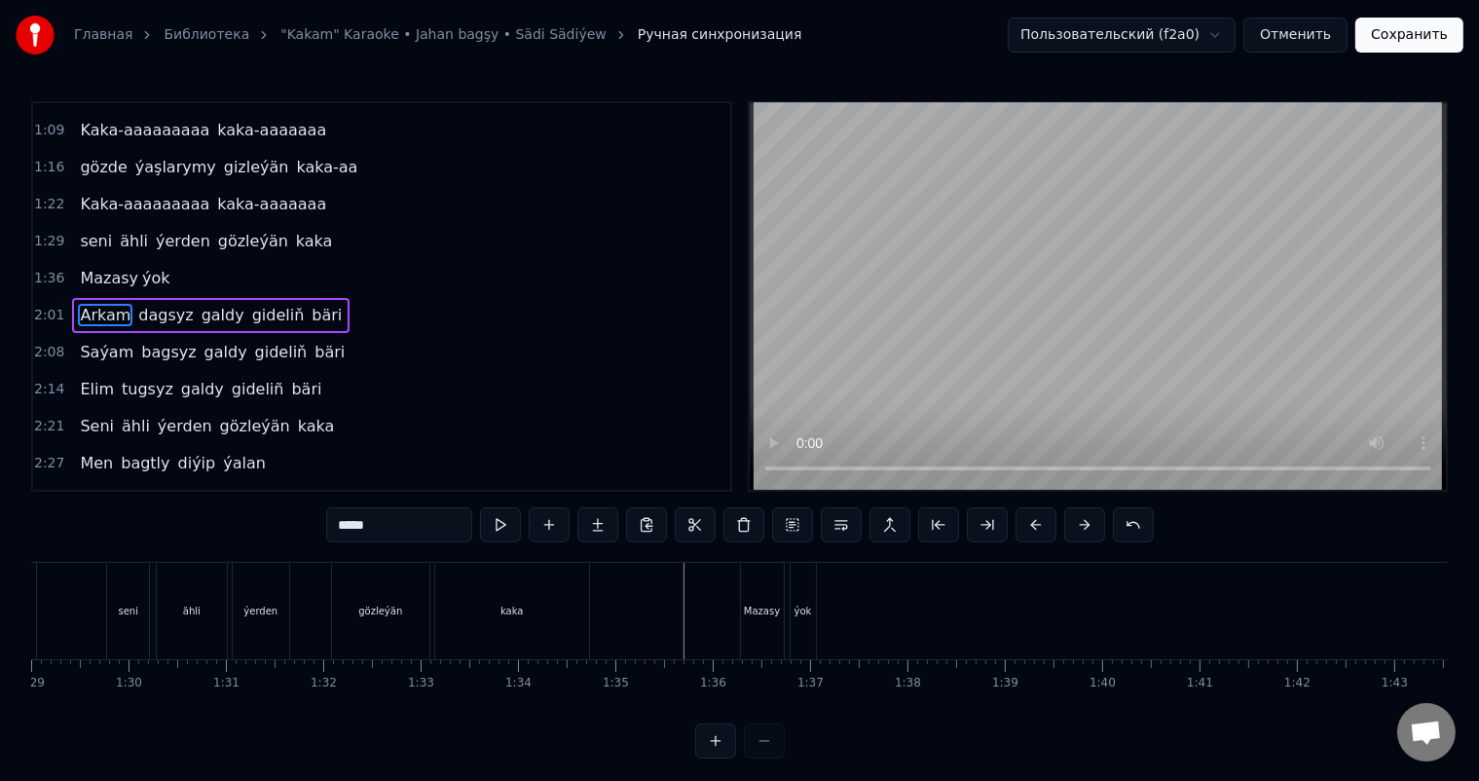
scroll to position [0, 8733]
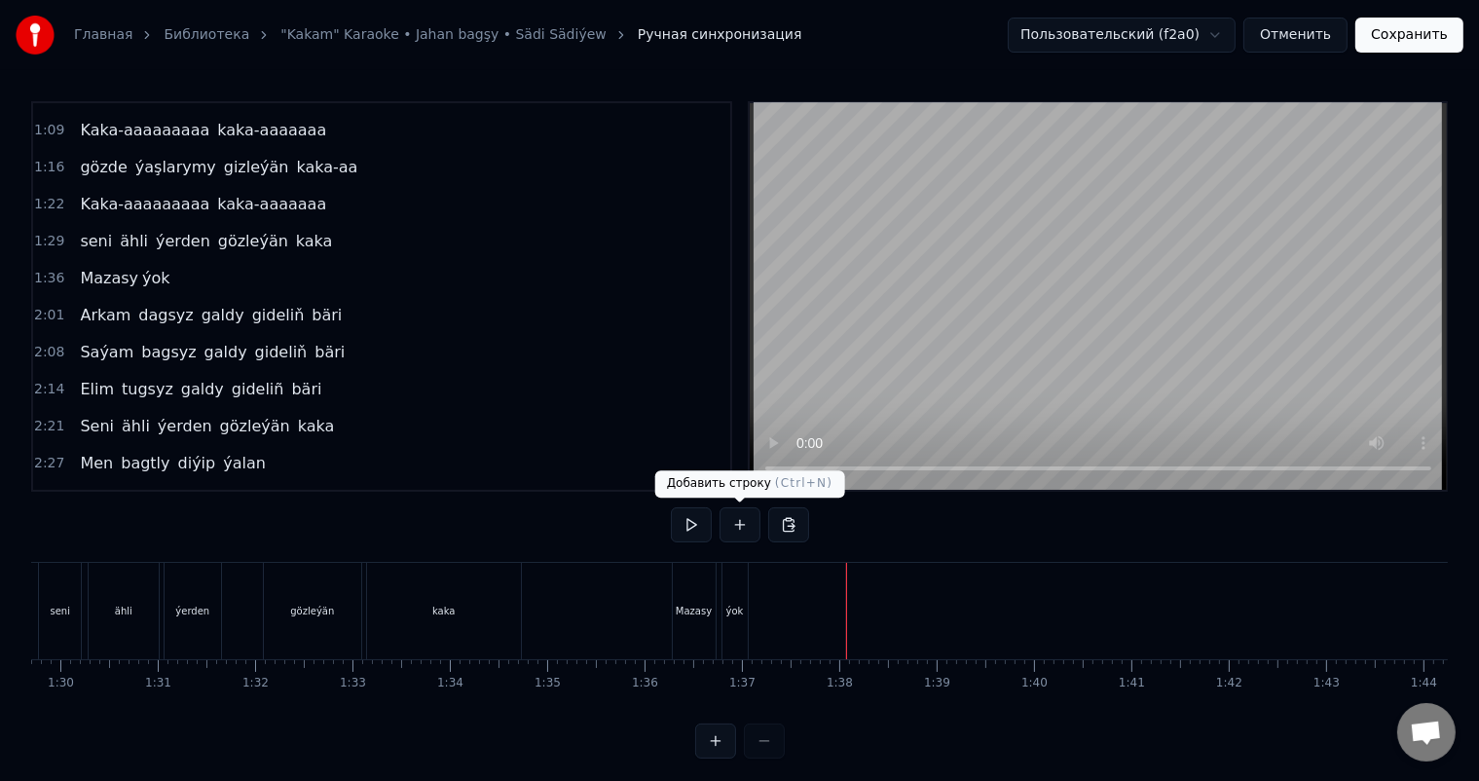
click at [742, 523] on button at bounding box center [739, 524] width 41 height 35
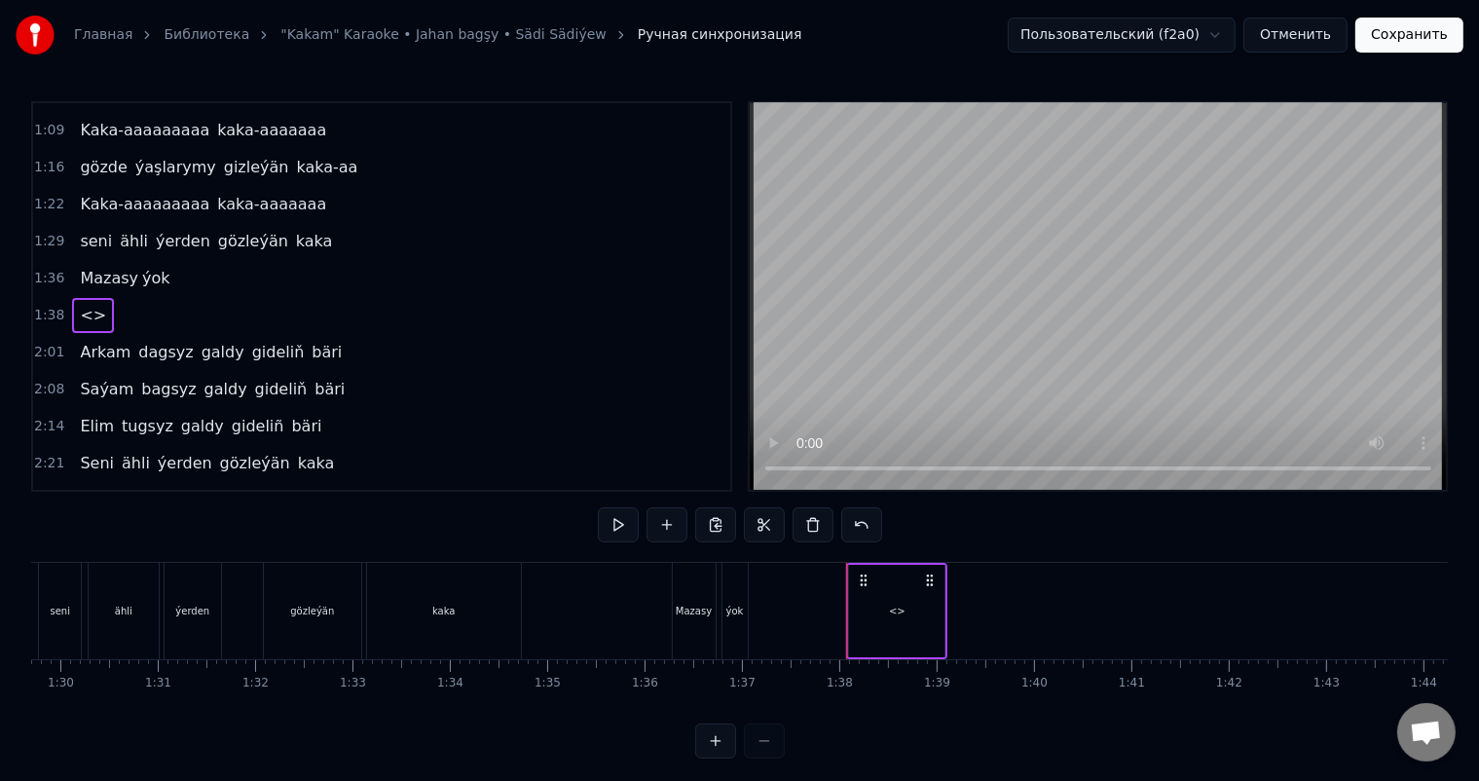
click at [890, 622] on div "<>" at bounding box center [896, 611] width 95 height 92
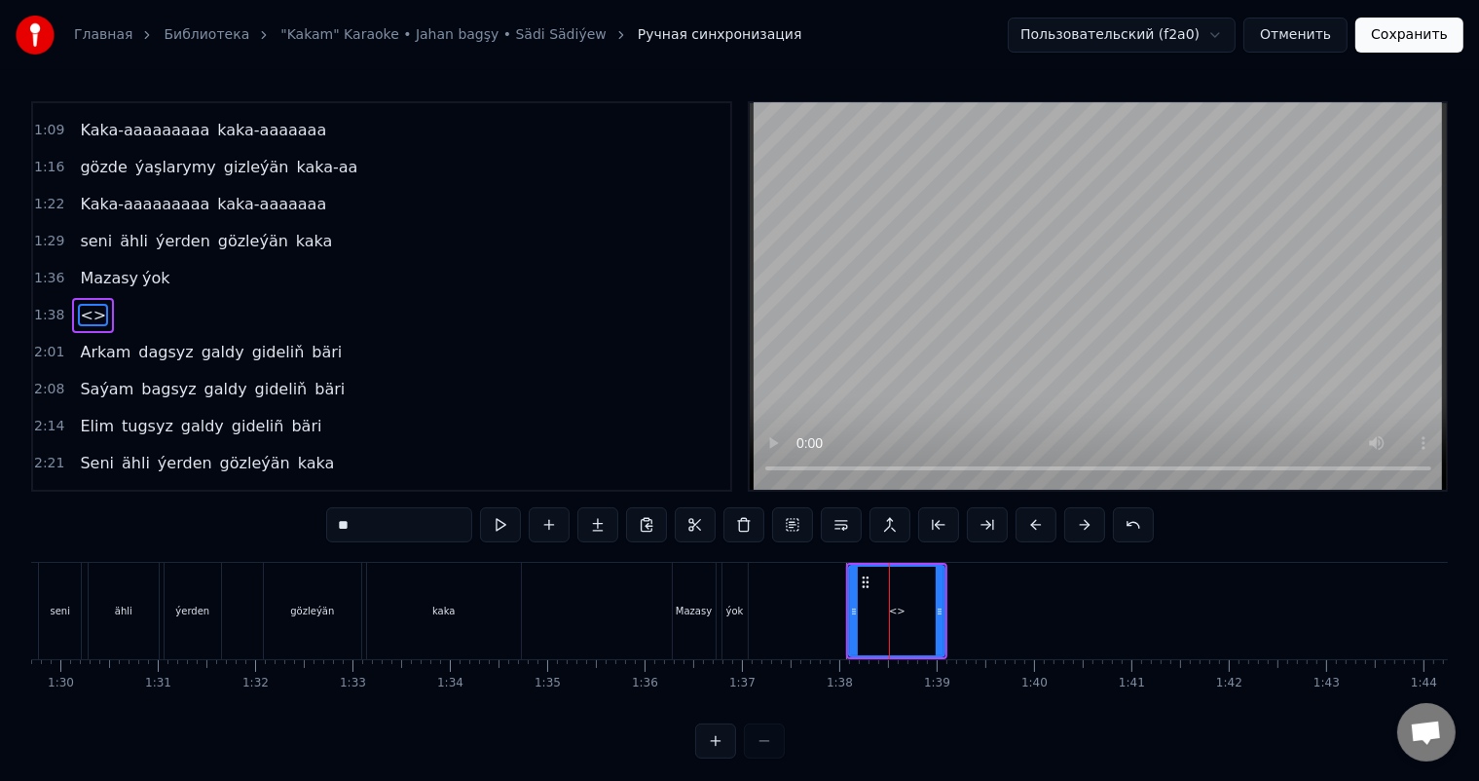
drag, startPoint x: 410, startPoint y: 522, endPoint x: 210, endPoint y: 522, distance: 199.6
click at [213, 522] on div "0:06 Soňky günler sensizligiň derdinden 0:12 Şeýlebir yüregim bolupdur ýuka 0:1…" at bounding box center [739, 429] width 1417 height 657
drag, startPoint x: 941, startPoint y: 611, endPoint x: 892, endPoint y: 621, distance: 50.6
click at [892, 621] on div at bounding box center [890, 611] width 8 height 89
type input "*******"
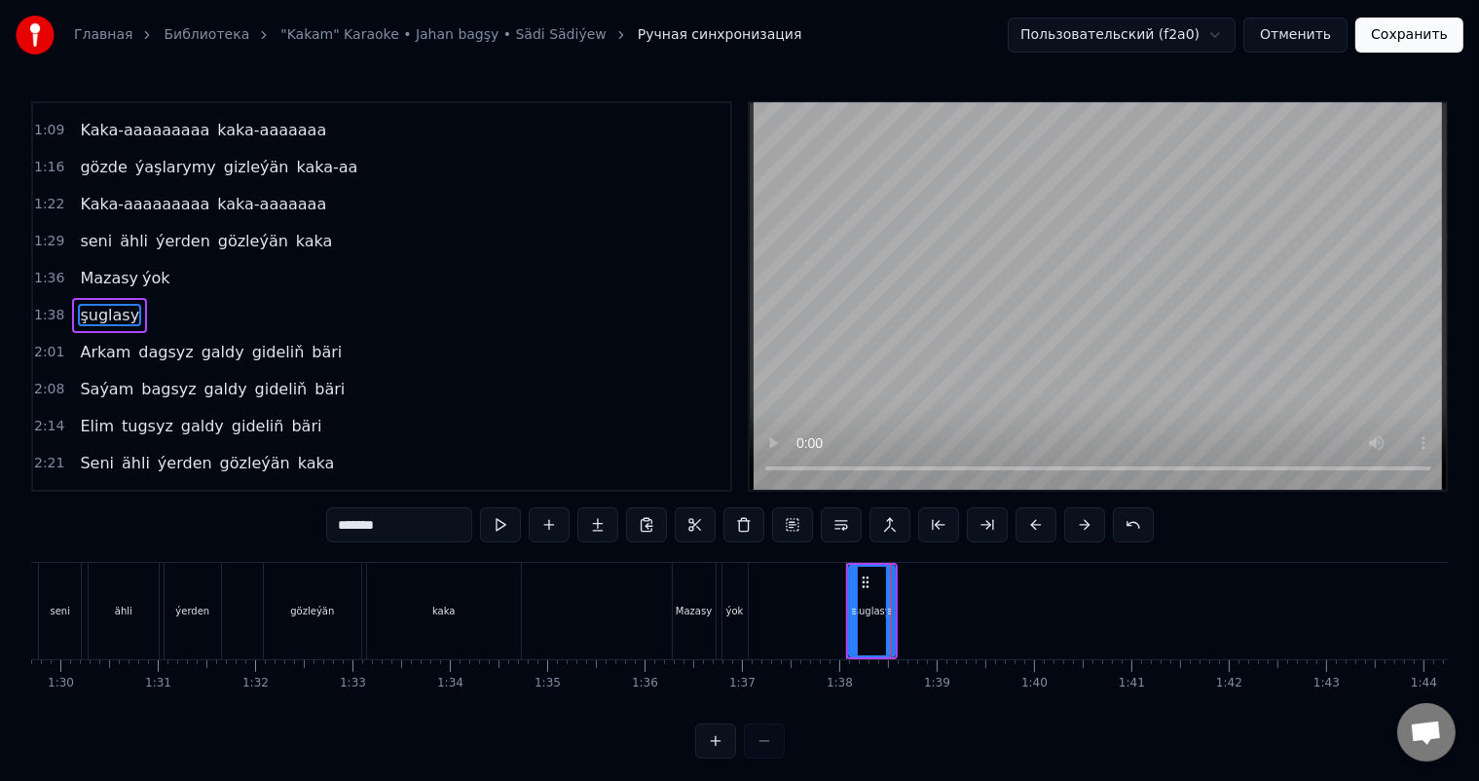
click at [872, 614] on div "şuglasy" at bounding box center [872, 611] width 37 height 15
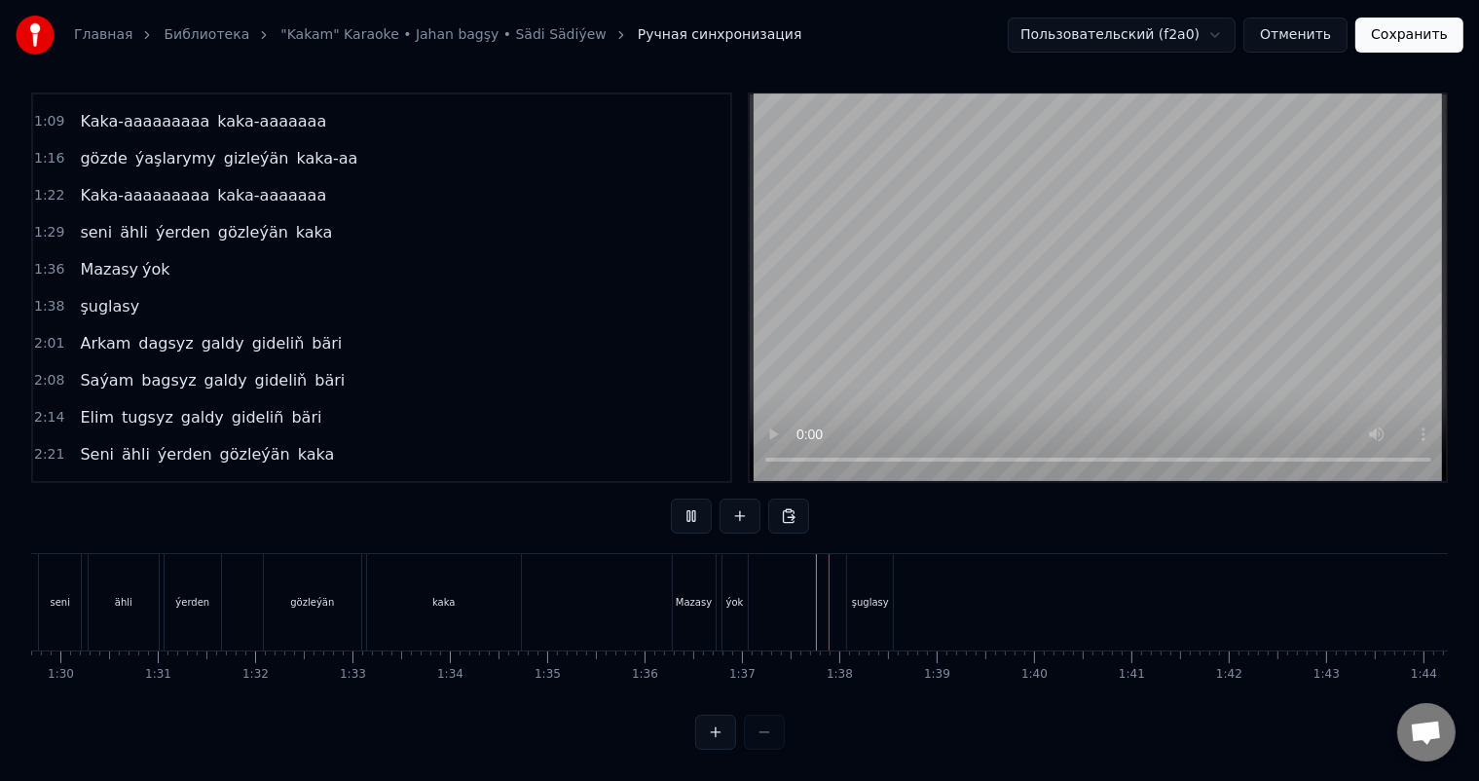
scroll to position [25, 0]
click at [883, 575] on div "şuglasy" at bounding box center [870, 602] width 46 height 96
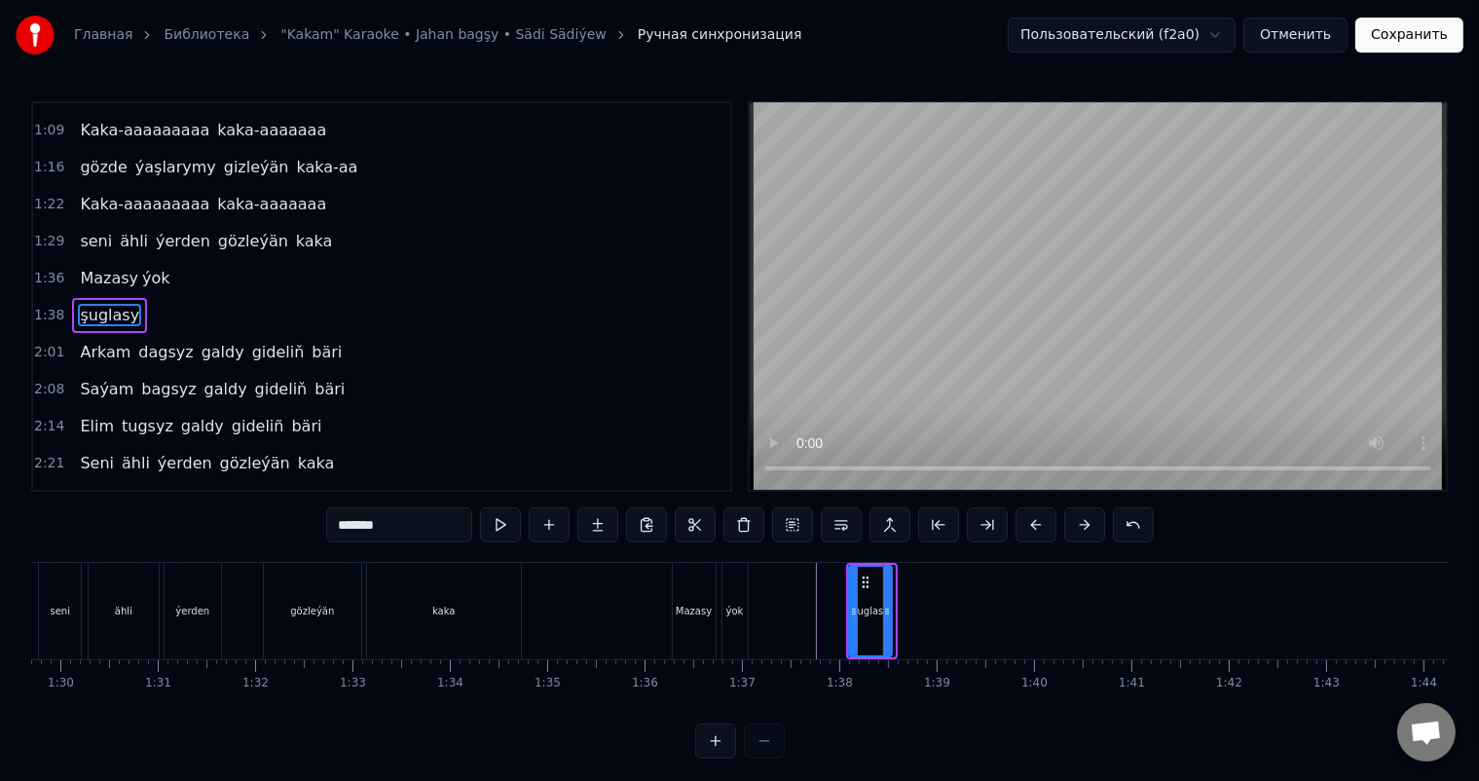
click at [889, 607] on icon at bounding box center [887, 612] width 8 height 16
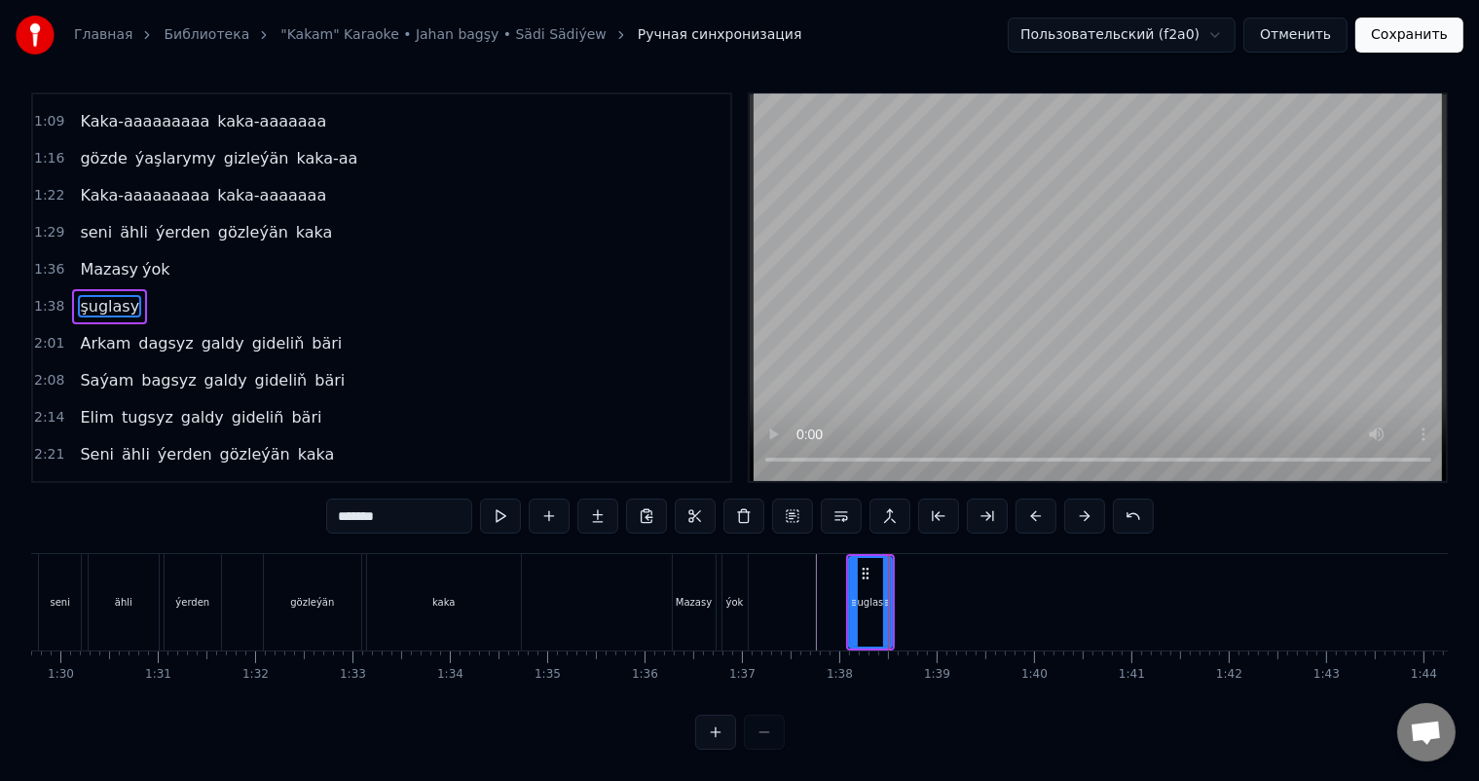
scroll to position [25, 0]
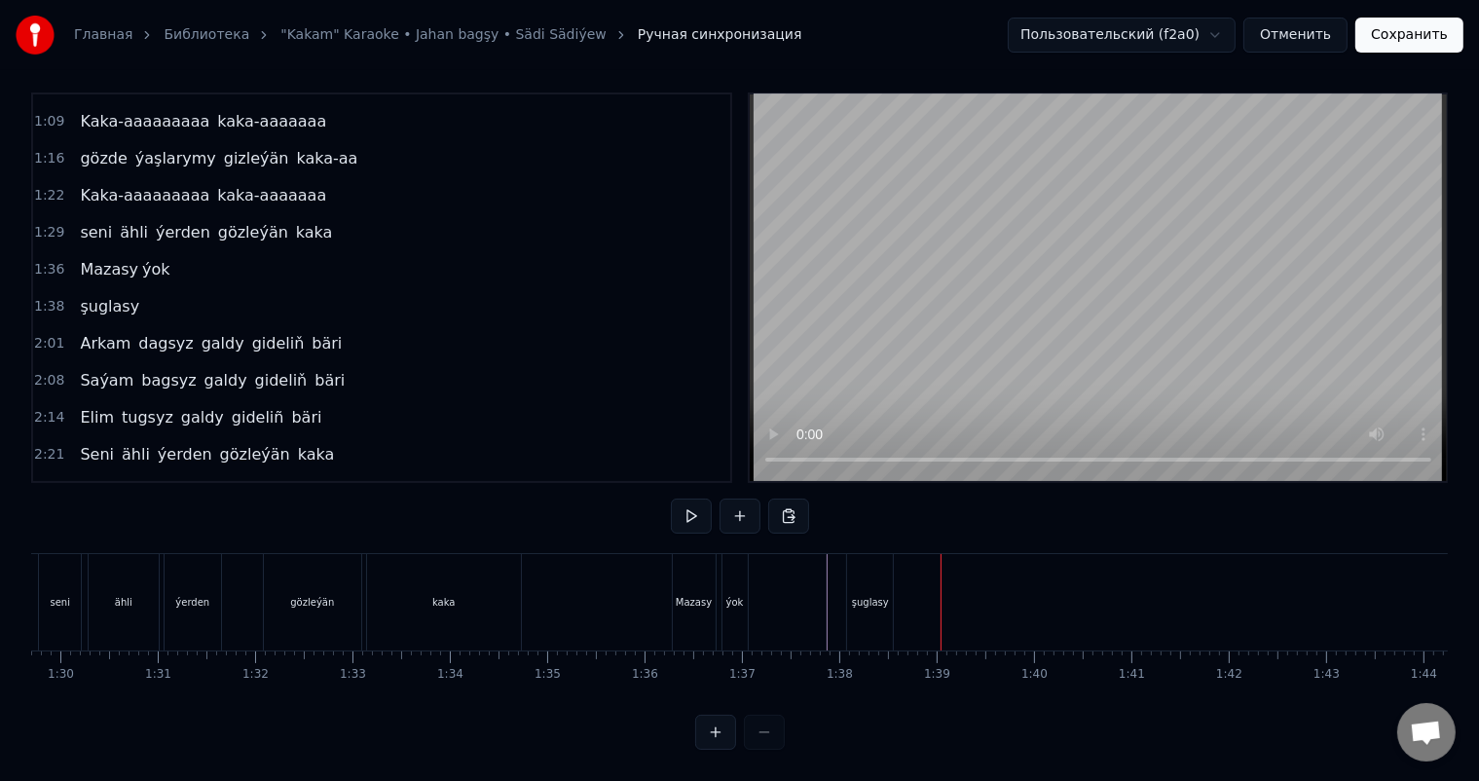
click at [871, 595] on div "şuglasy" at bounding box center [870, 602] width 37 height 15
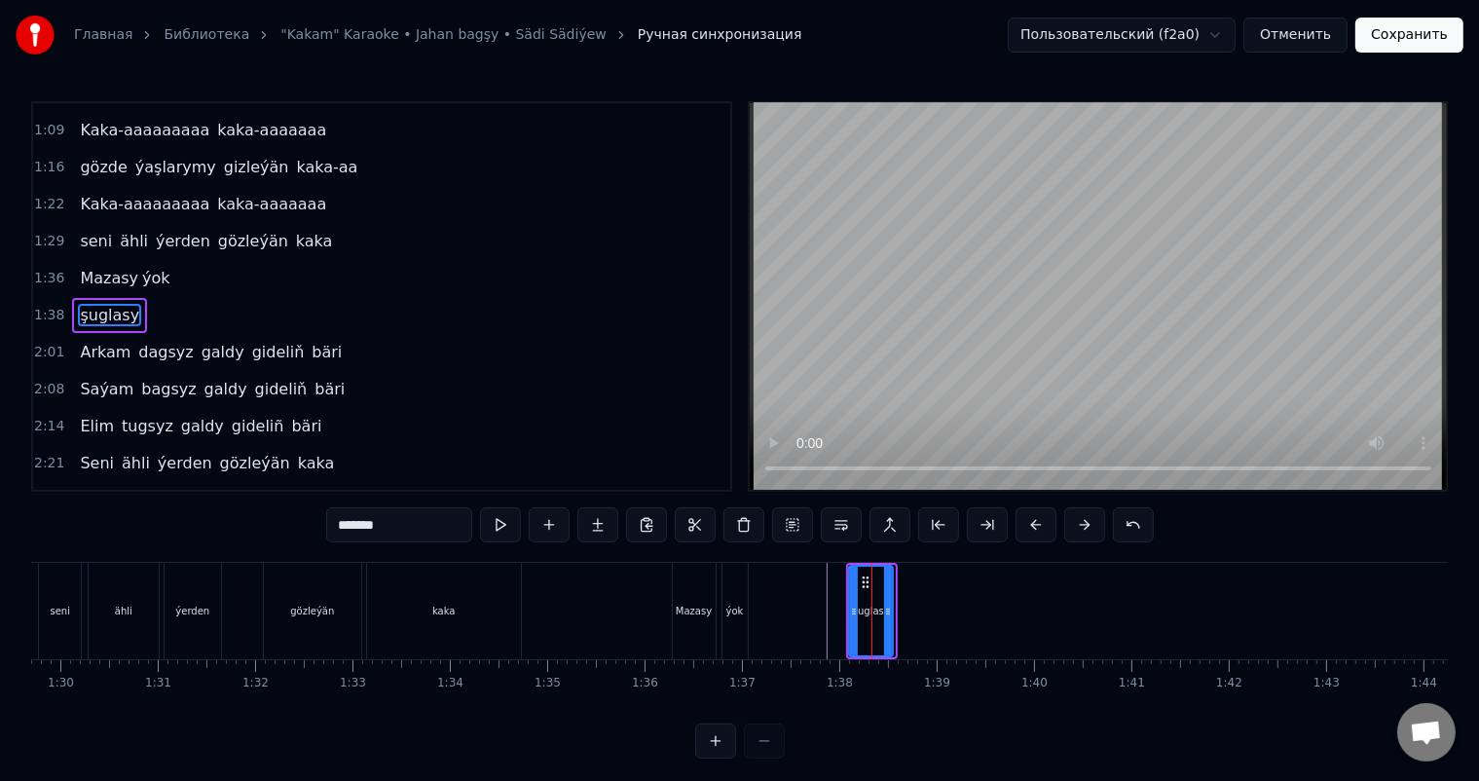
click at [890, 608] on icon at bounding box center [888, 612] width 8 height 16
click at [603, 526] on button at bounding box center [597, 524] width 41 height 35
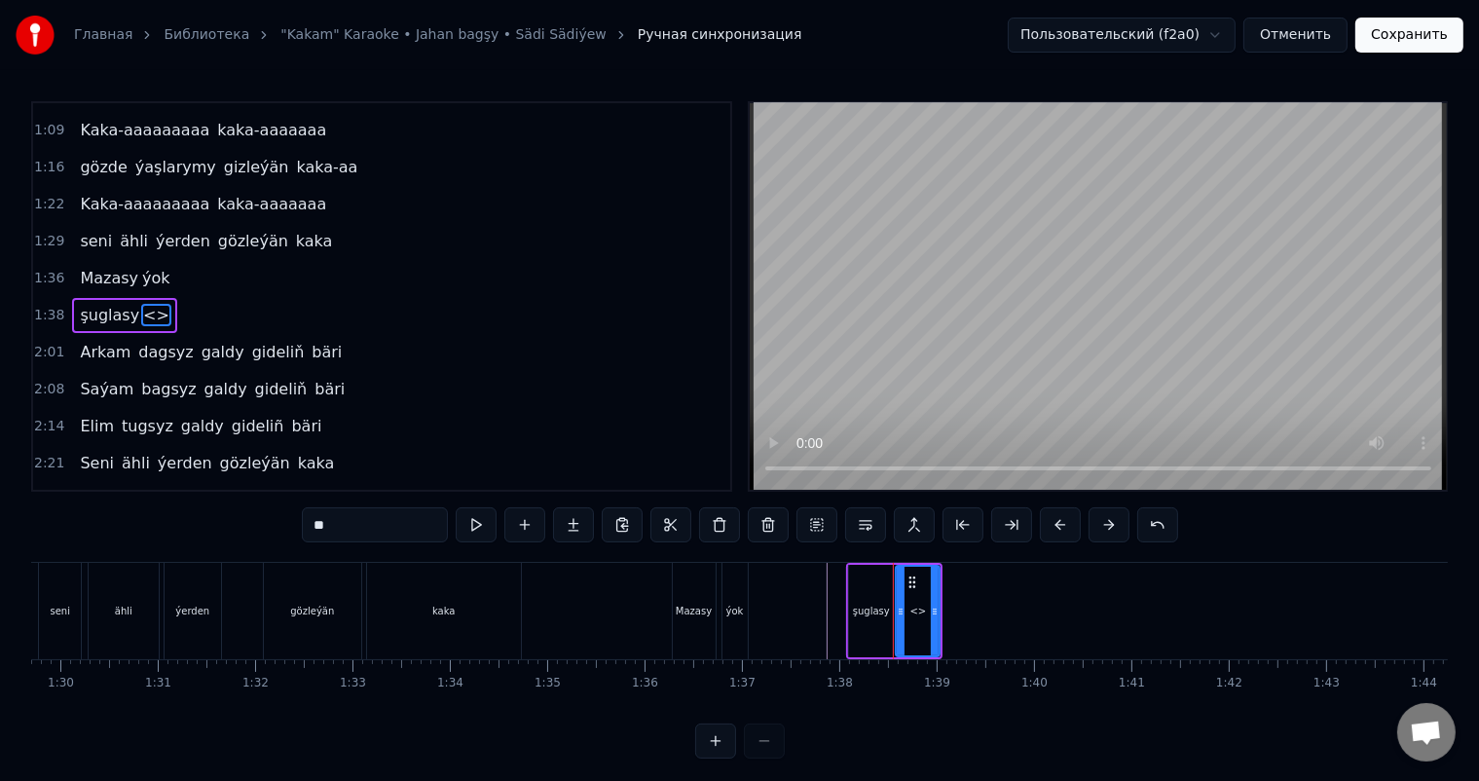
drag, startPoint x: 331, startPoint y: 522, endPoint x: 226, endPoint y: 522, distance: 105.1
click at [226, 522] on div "0:06 Soňky günler sensizligiň derdinden 0:12 Şeýlebir yüregim bolupdur ýuka 0:1…" at bounding box center [739, 429] width 1417 height 657
click at [920, 602] on div "<>" at bounding box center [918, 611] width 42 height 89
drag, startPoint x: 354, startPoint y: 524, endPoint x: 276, endPoint y: 526, distance: 77.9
click at [276, 526] on div "0:06 Soňky günler sensizligiň derdinden 0:12 Şeýlebir yüregim bolupdur ýuka 0:1…" at bounding box center [739, 429] width 1417 height 657
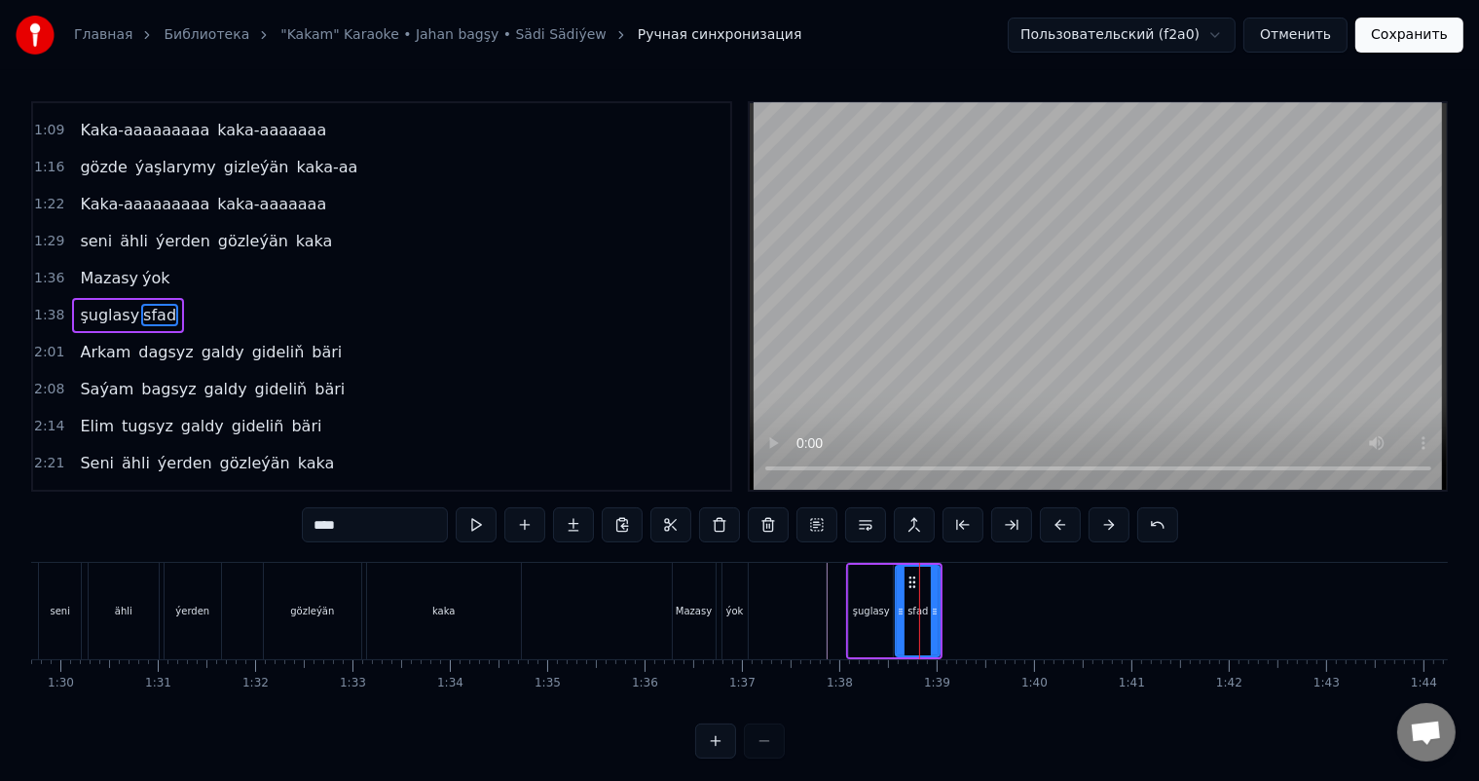
type input "****"
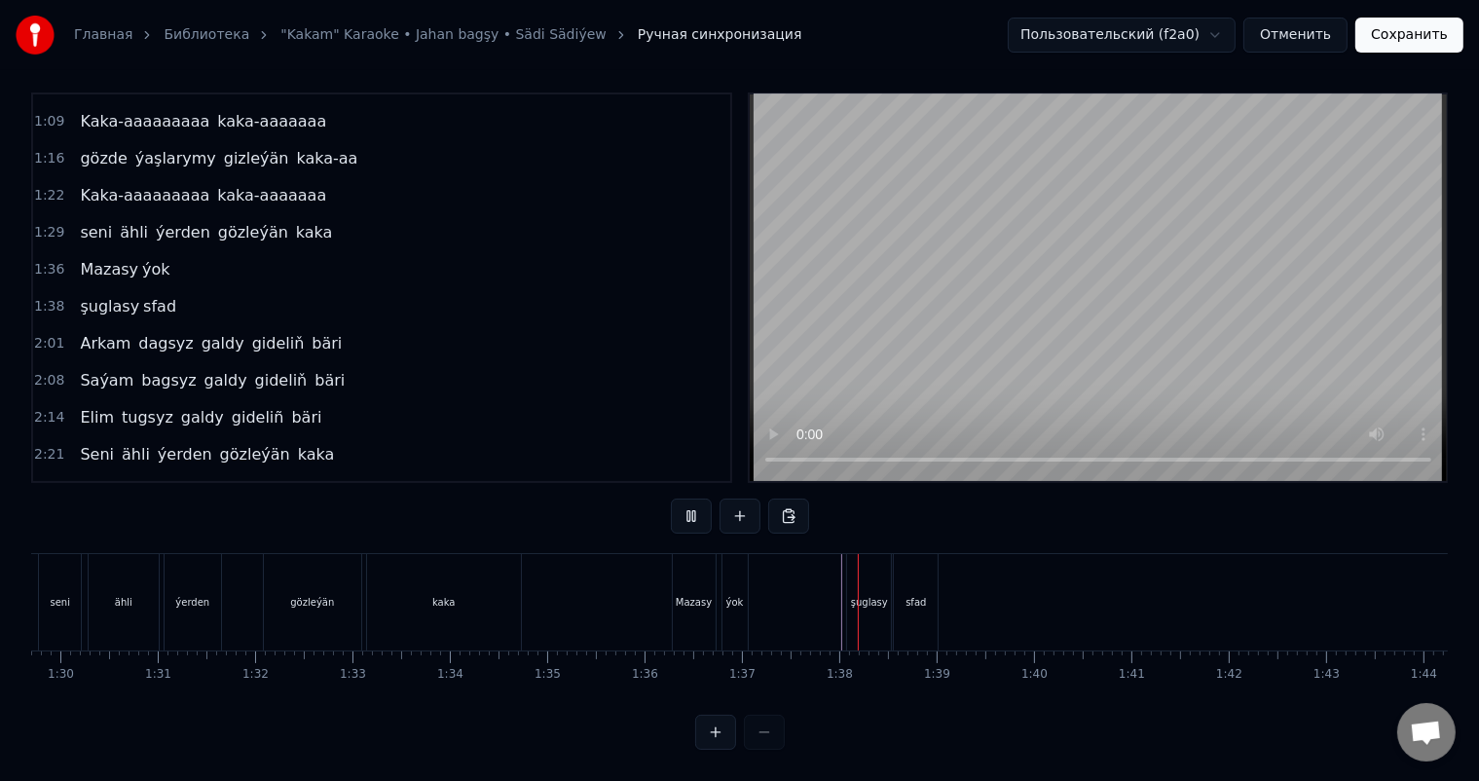
scroll to position [25, 0]
click at [906, 595] on div "sfad" at bounding box center [915, 602] width 20 height 15
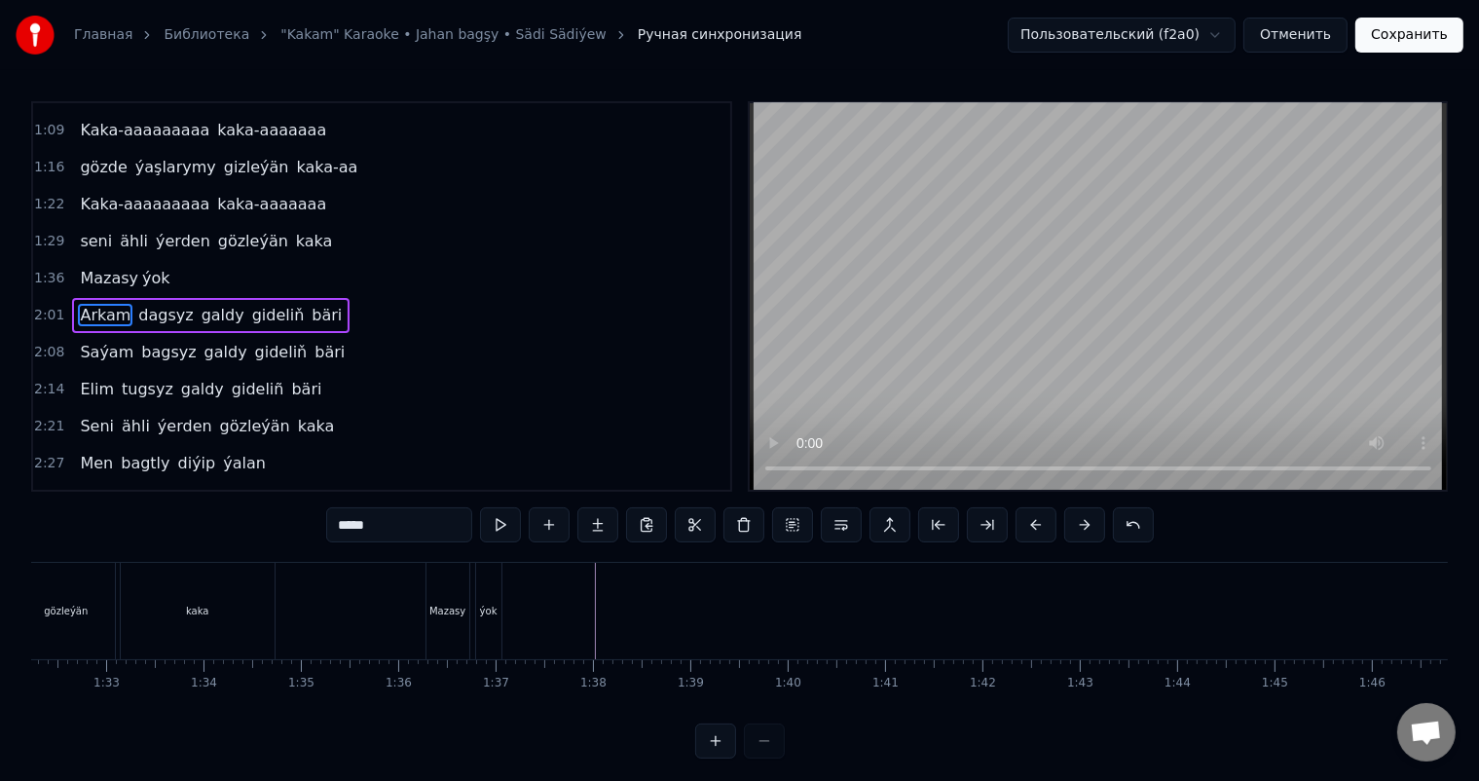
scroll to position [0, 8843]
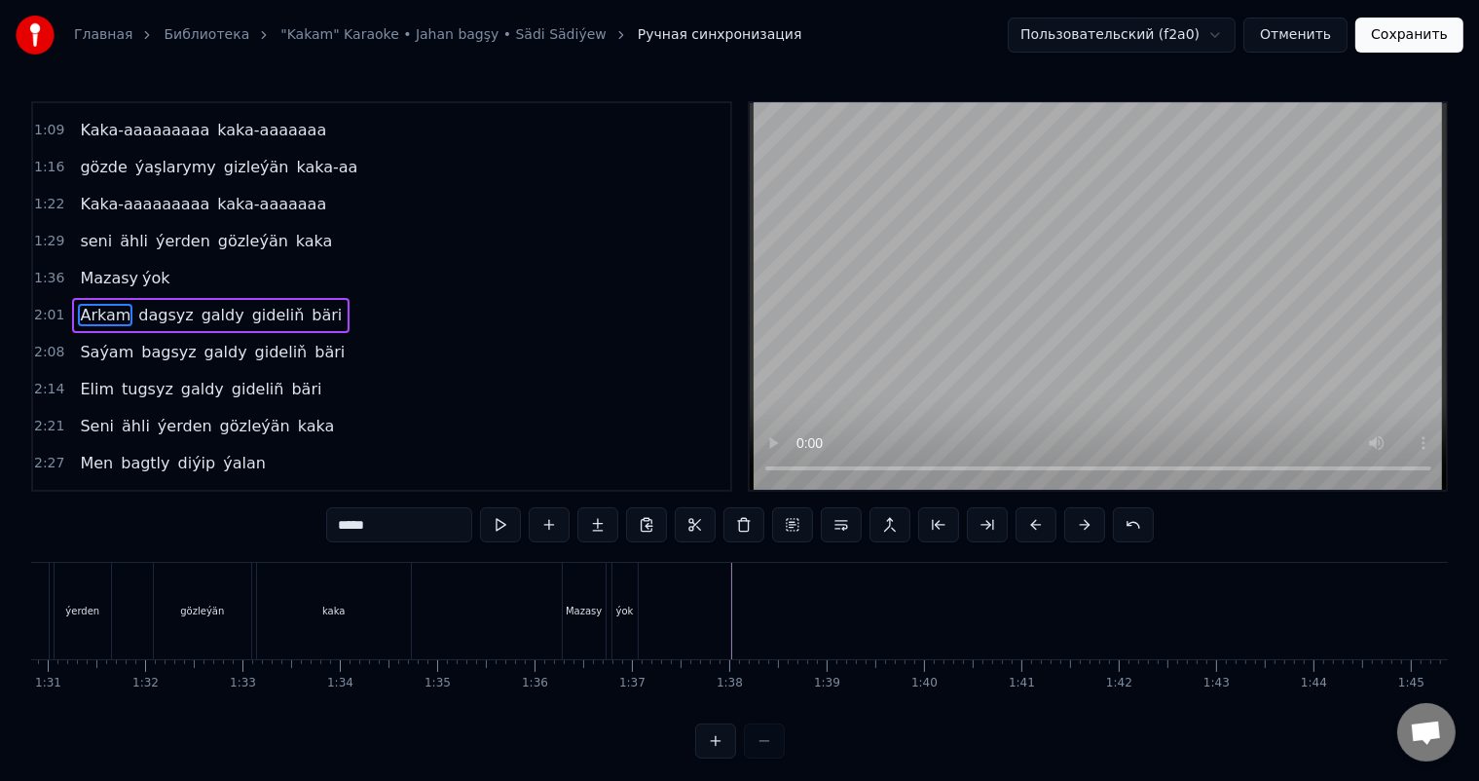
click at [586, 594] on div "Mazasy" at bounding box center [584, 611] width 43 height 96
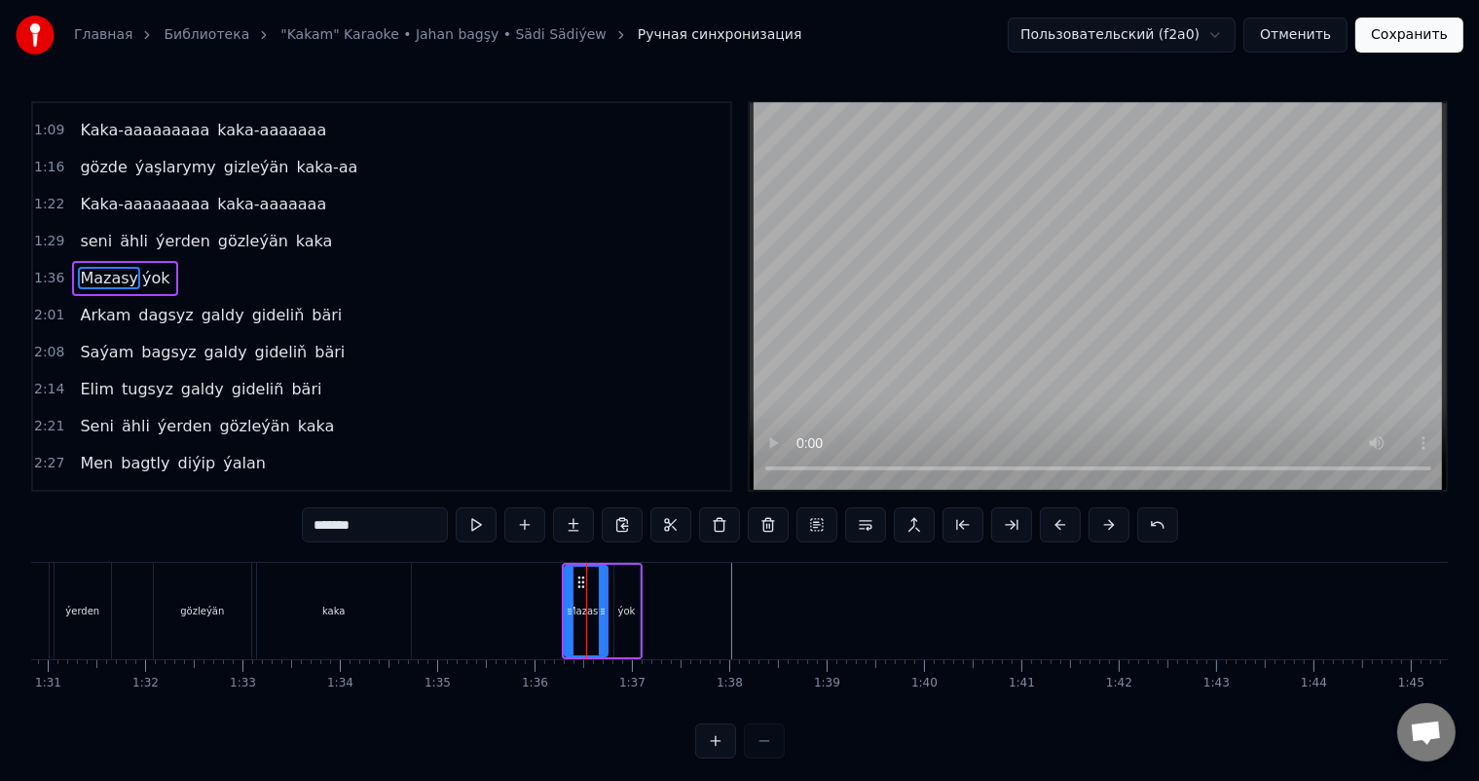
scroll to position [325, 0]
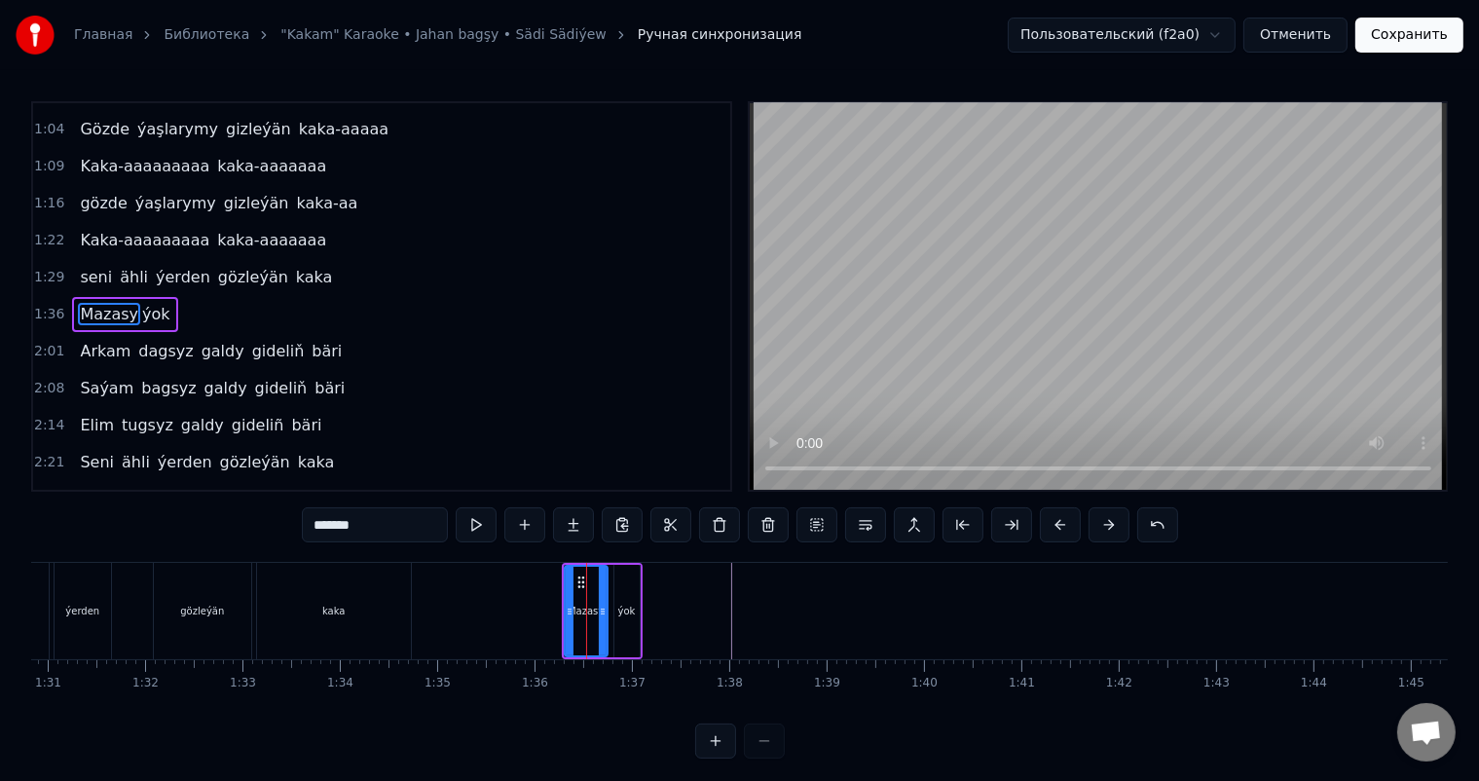
click at [620, 591] on div "ýok" at bounding box center [626, 611] width 25 height 92
type input "***"
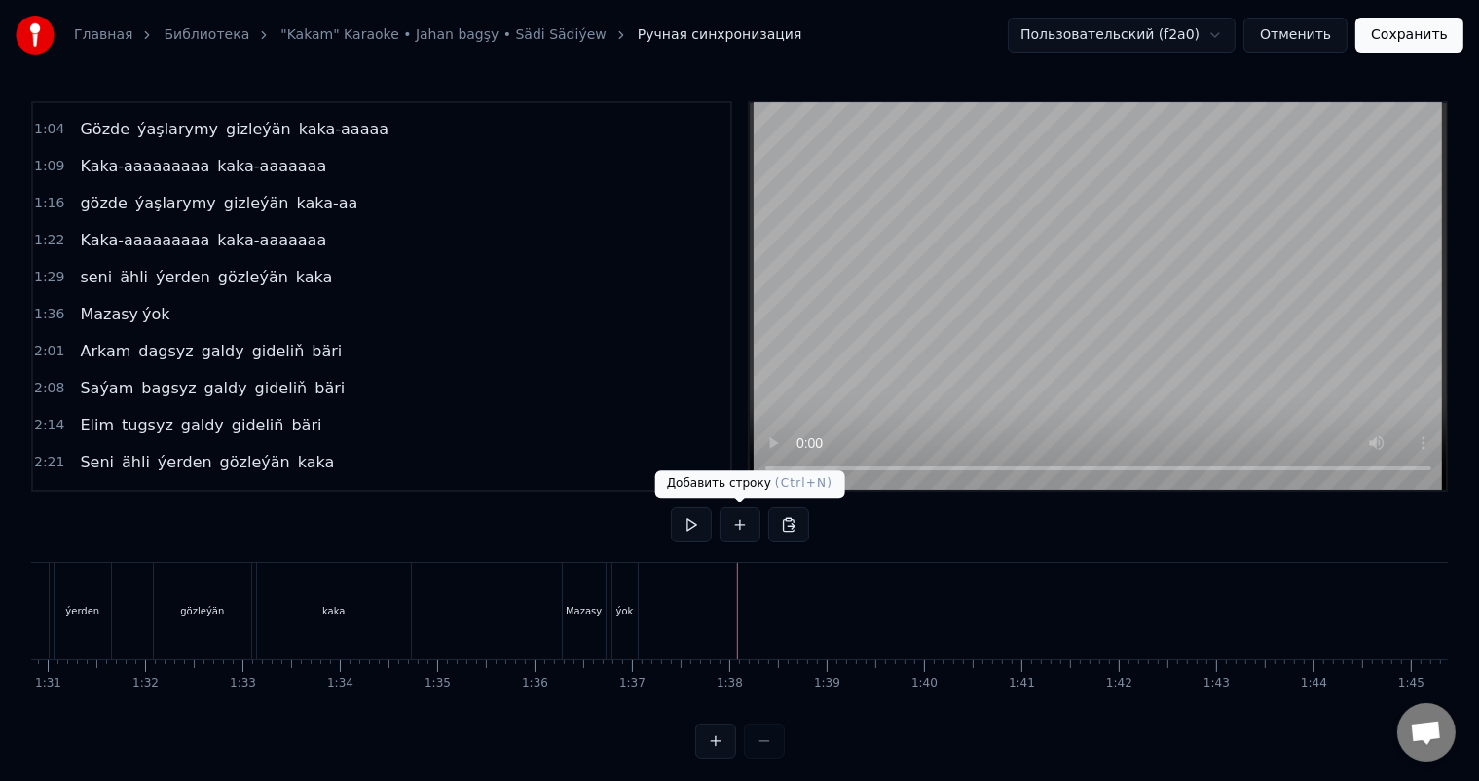
click at [742, 516] on button at bounding box center [739, 524] width 41 height 35
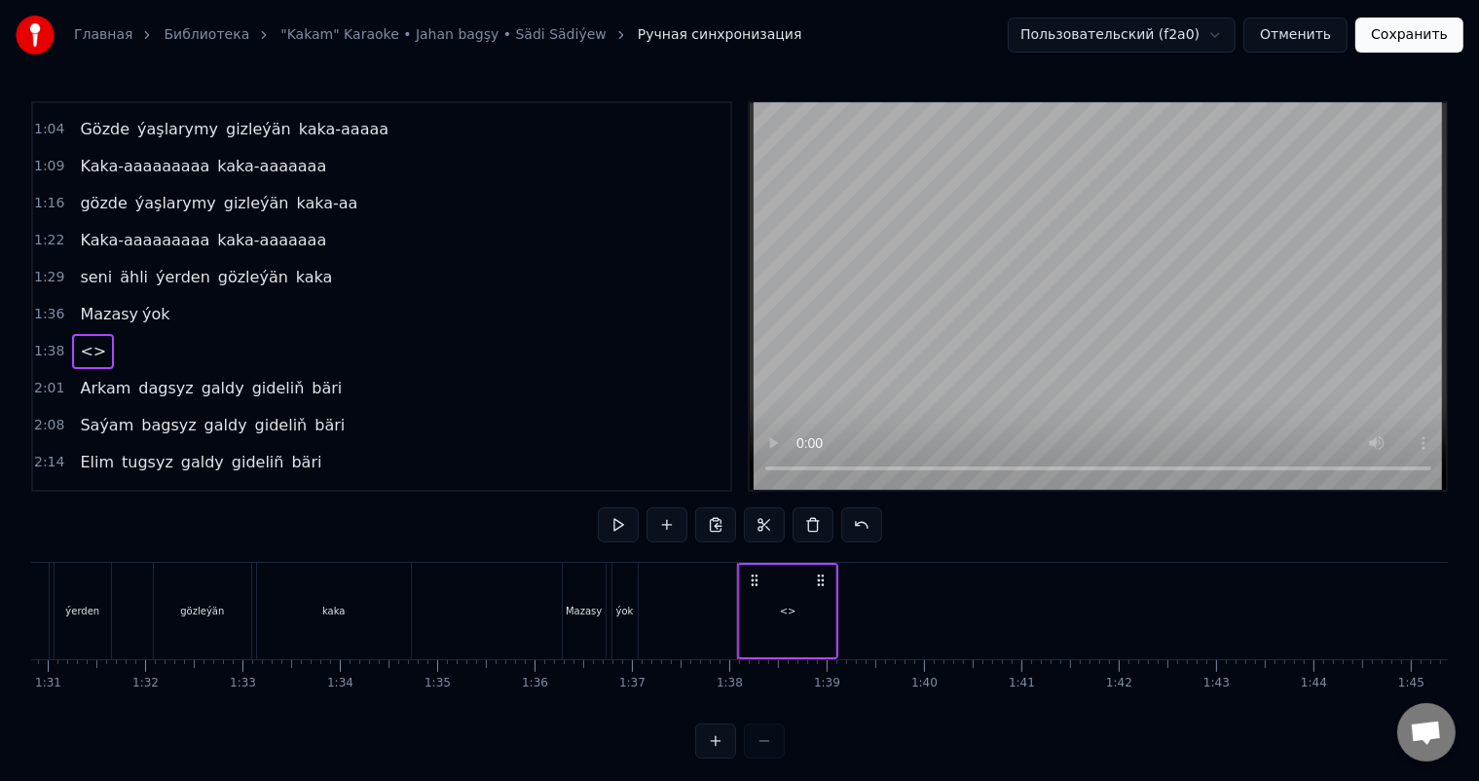
click at [771, 595] on div "<>" at bounding box center [787, 611] width 95 height 92
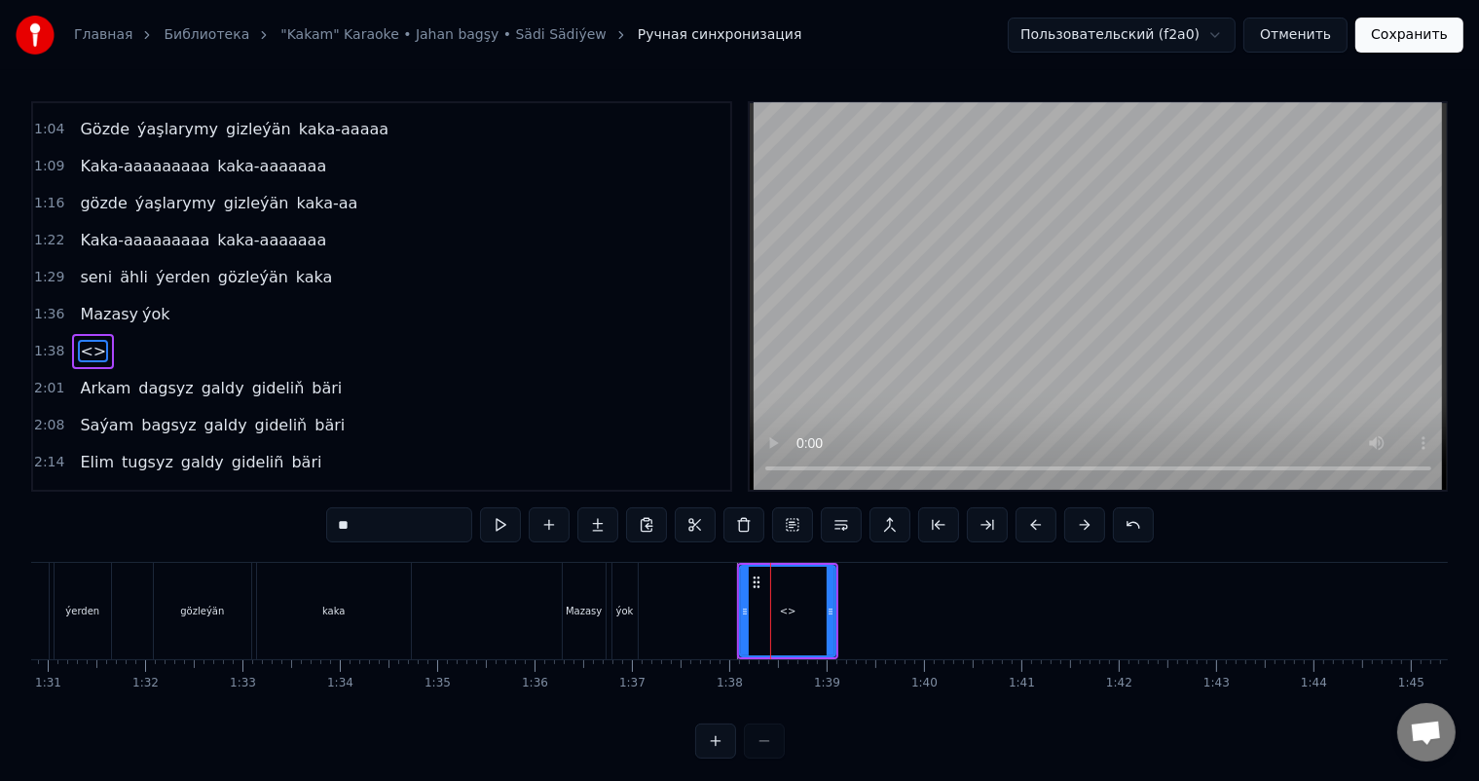
scroll to position [361, 0]
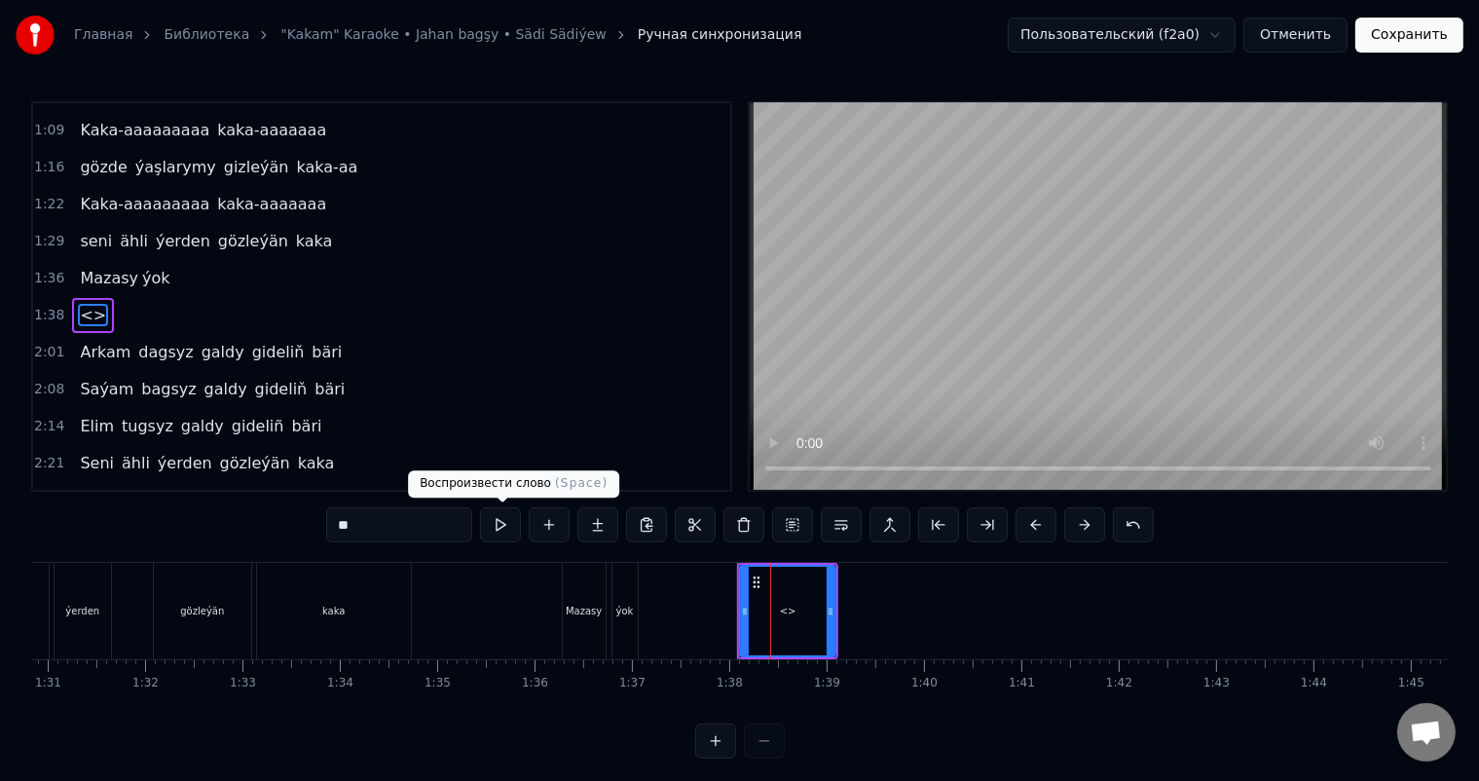
drag, startPoint x: 364, startPoint y: 522, endPoint x: 222, endPoint y: 522, distance: 142.1
click at [222, 522] on div "0:06 Soňky günler sensizligiň derdinden 0:12 Şeýlebir yüregim bolupdur ýuka 0:1…" at bounding box center [739, 429] width 1417 height 657
type input "*******"
click at [547, 523] on button at bounding box center [549, 524] width 41 height 35
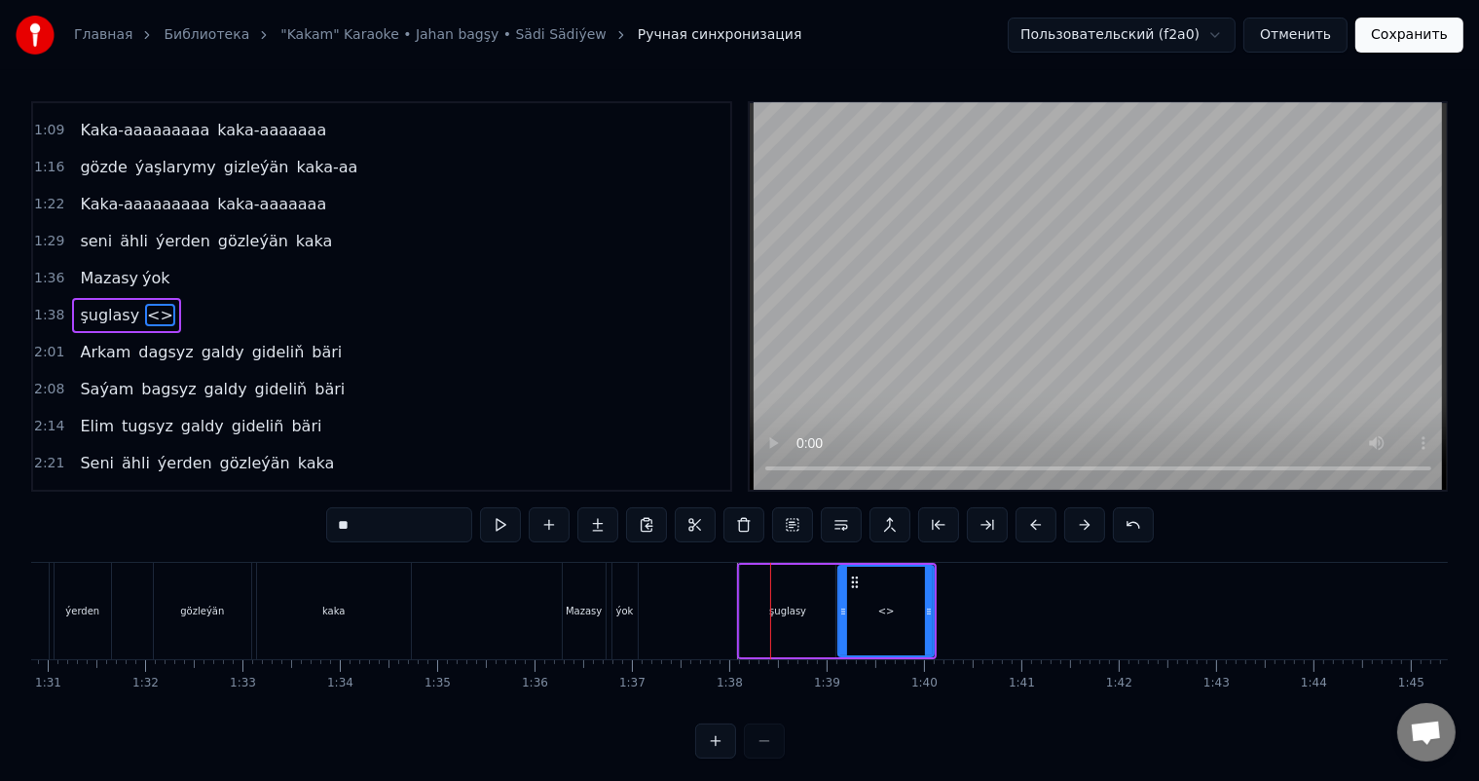
click at [814, 613] on div "şuglasy" at bounding box center [787, 611] width 95 height 92
type input "*******"
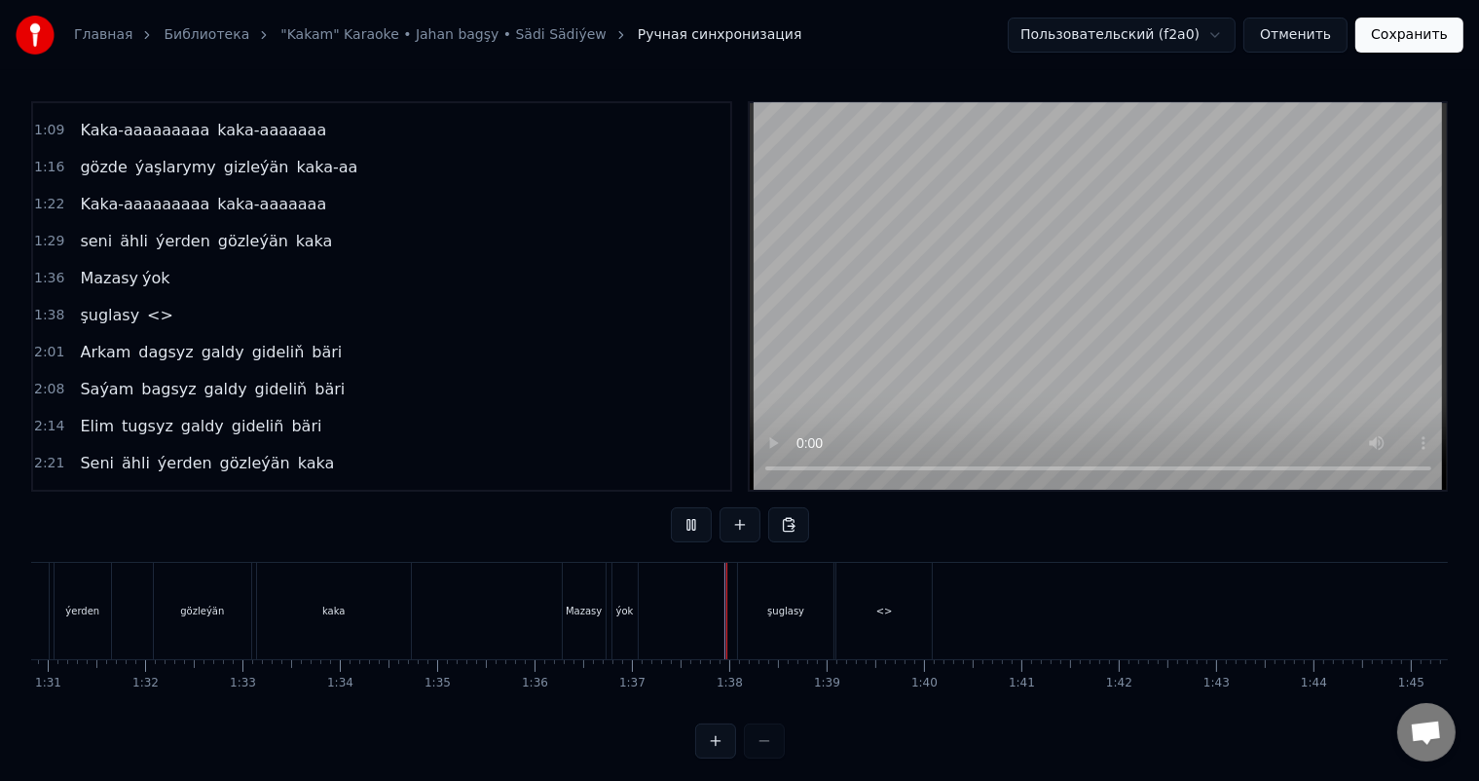
scroll to position [25, 0]
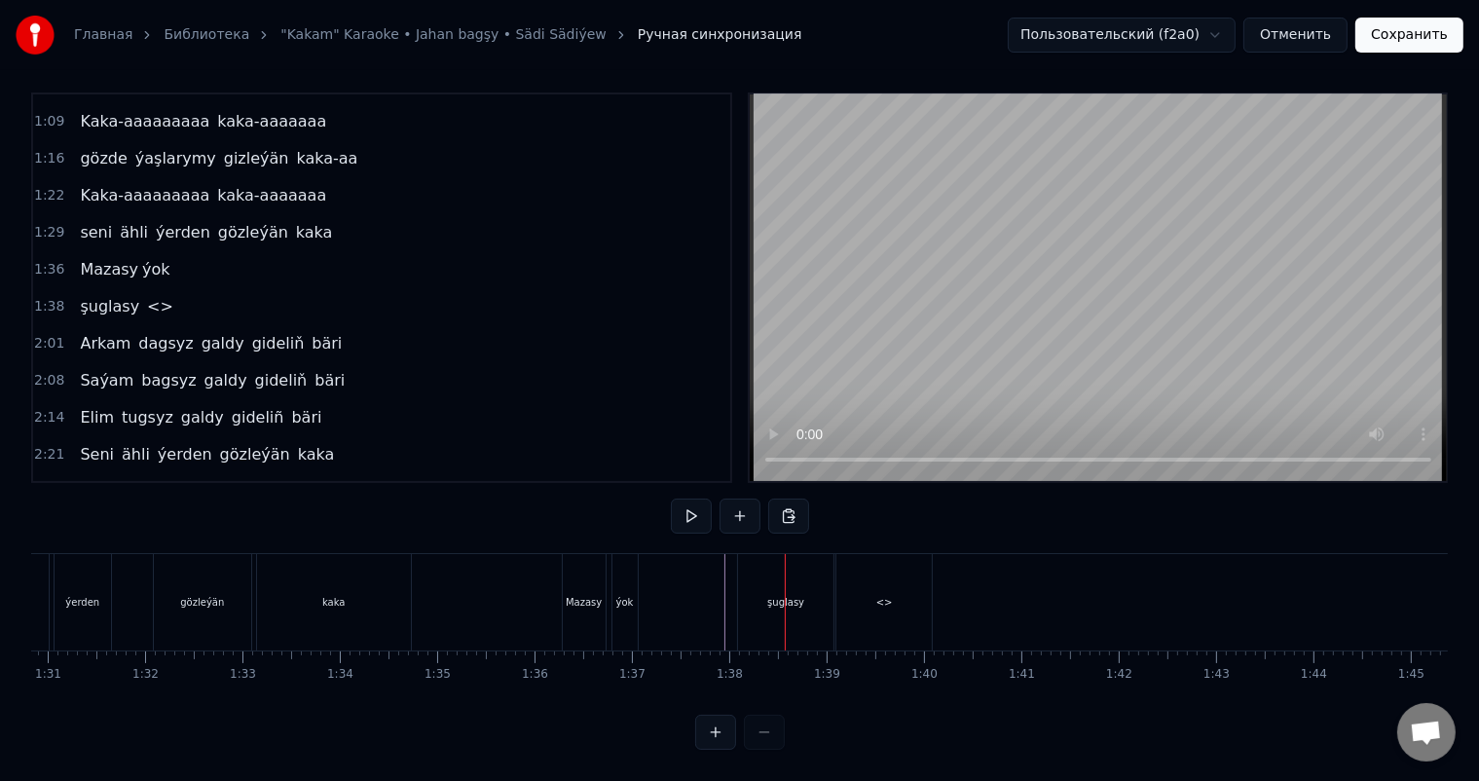
click at [875, 595] on div "<>" at bounding box center [883, 602] width 95 height 96
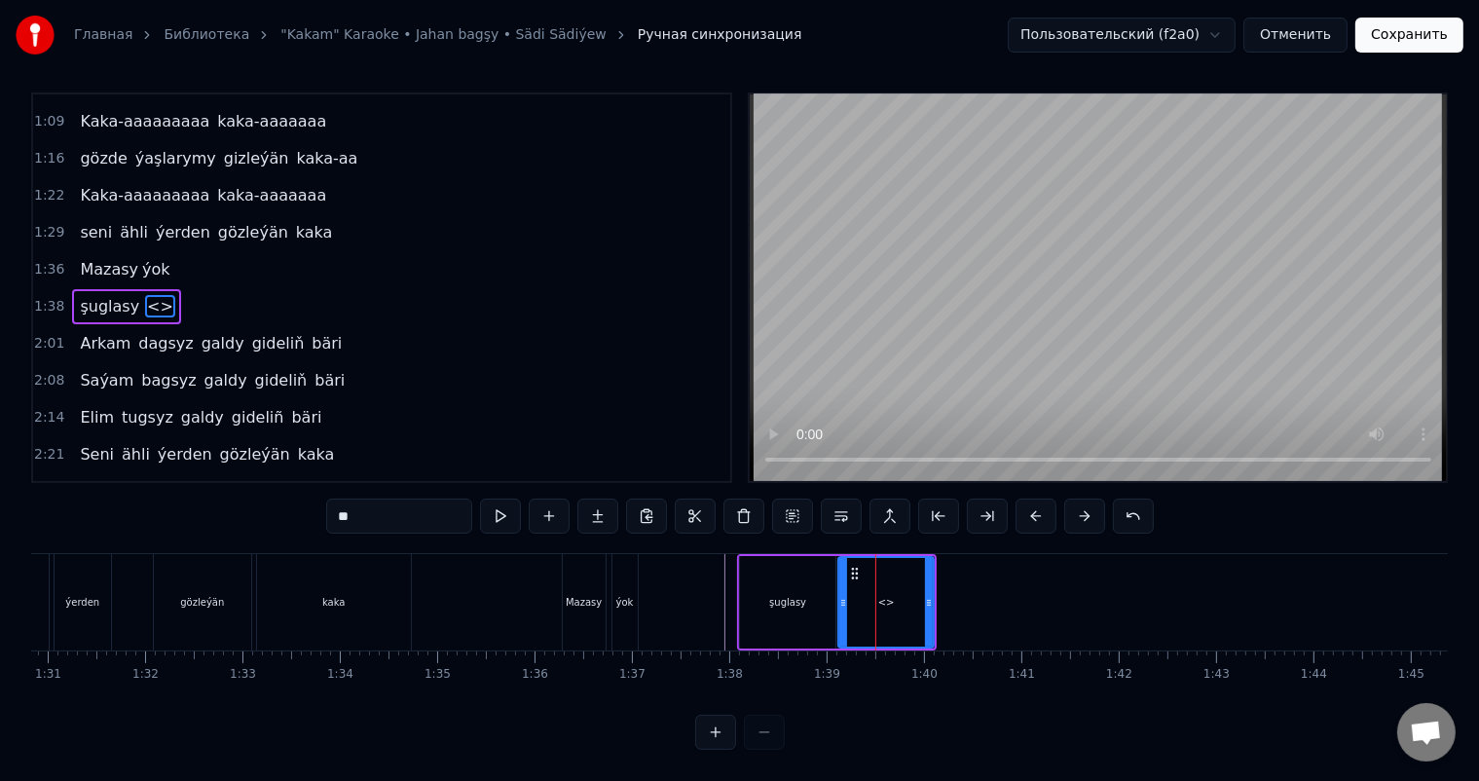
scroll to position [0, 0]
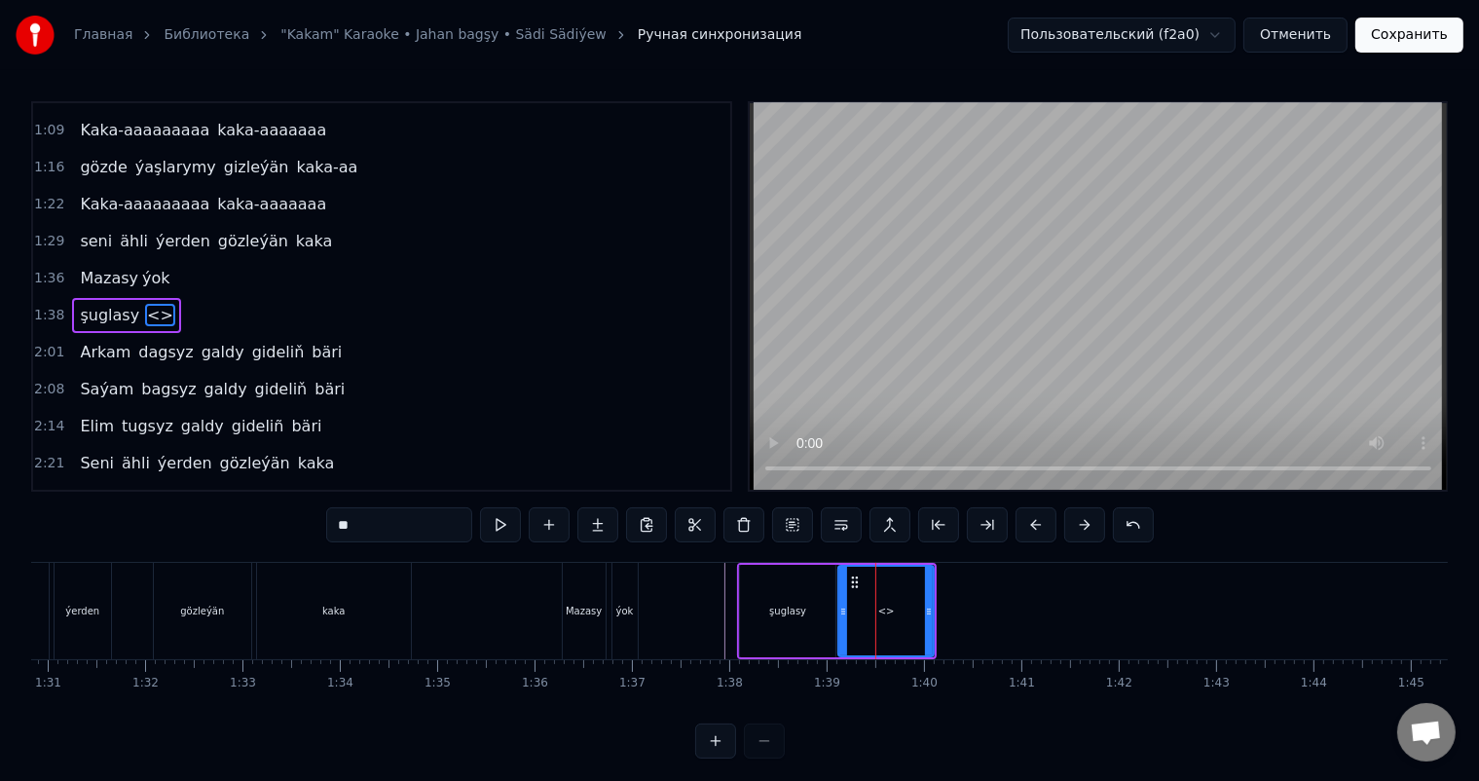
click at [798, 604] on div "şuglasy" at bounding box center [787, 611] width 37 height 15
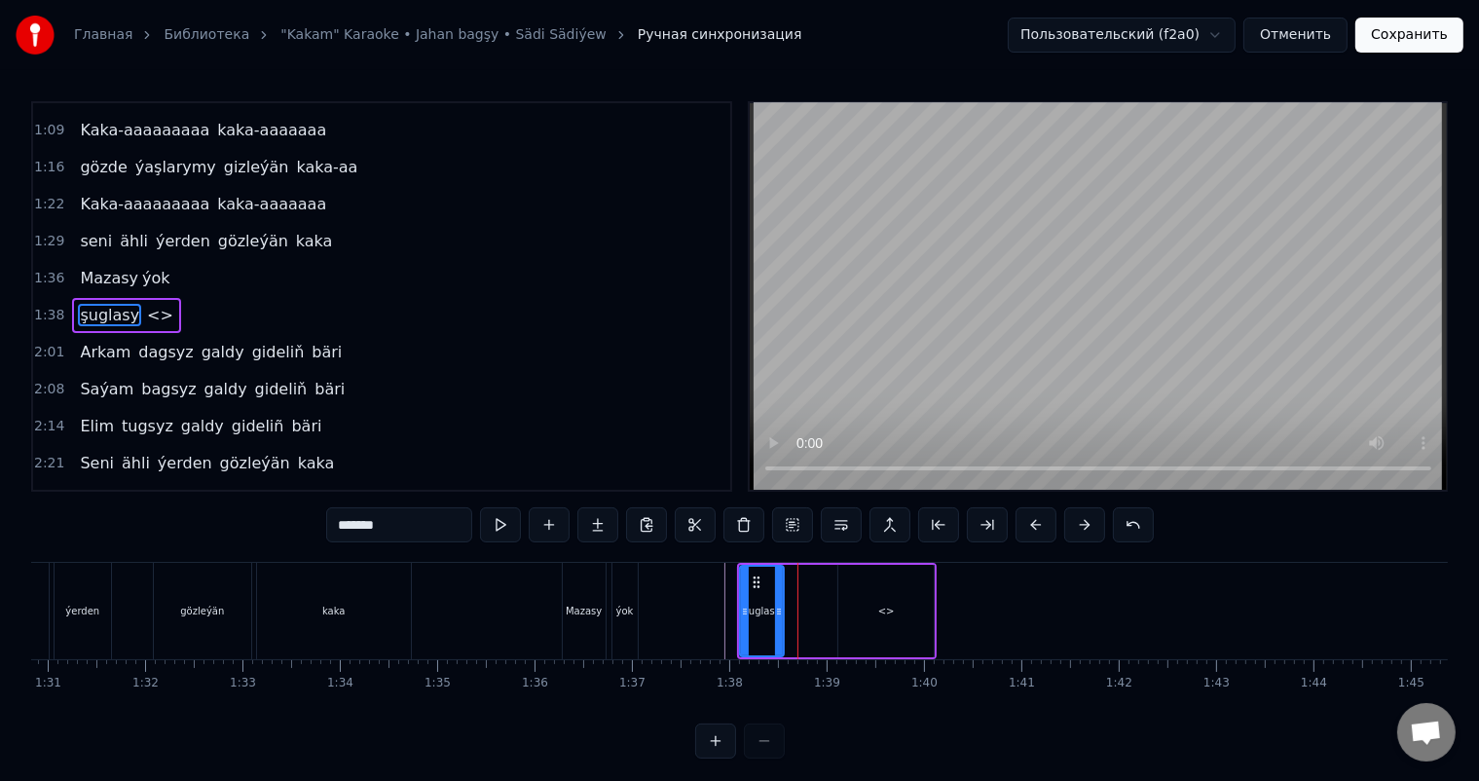
drag, startPoint x: 830, startPoint y: 607, endPoint x: 779, endPoint y: 612, distance: 51.9
click at [779, 612] on icon at bounding box center [779, 612] width 8 height 16
click at [868, 613] on div "<>" at bounding box center [885, 611] width 95 height 92
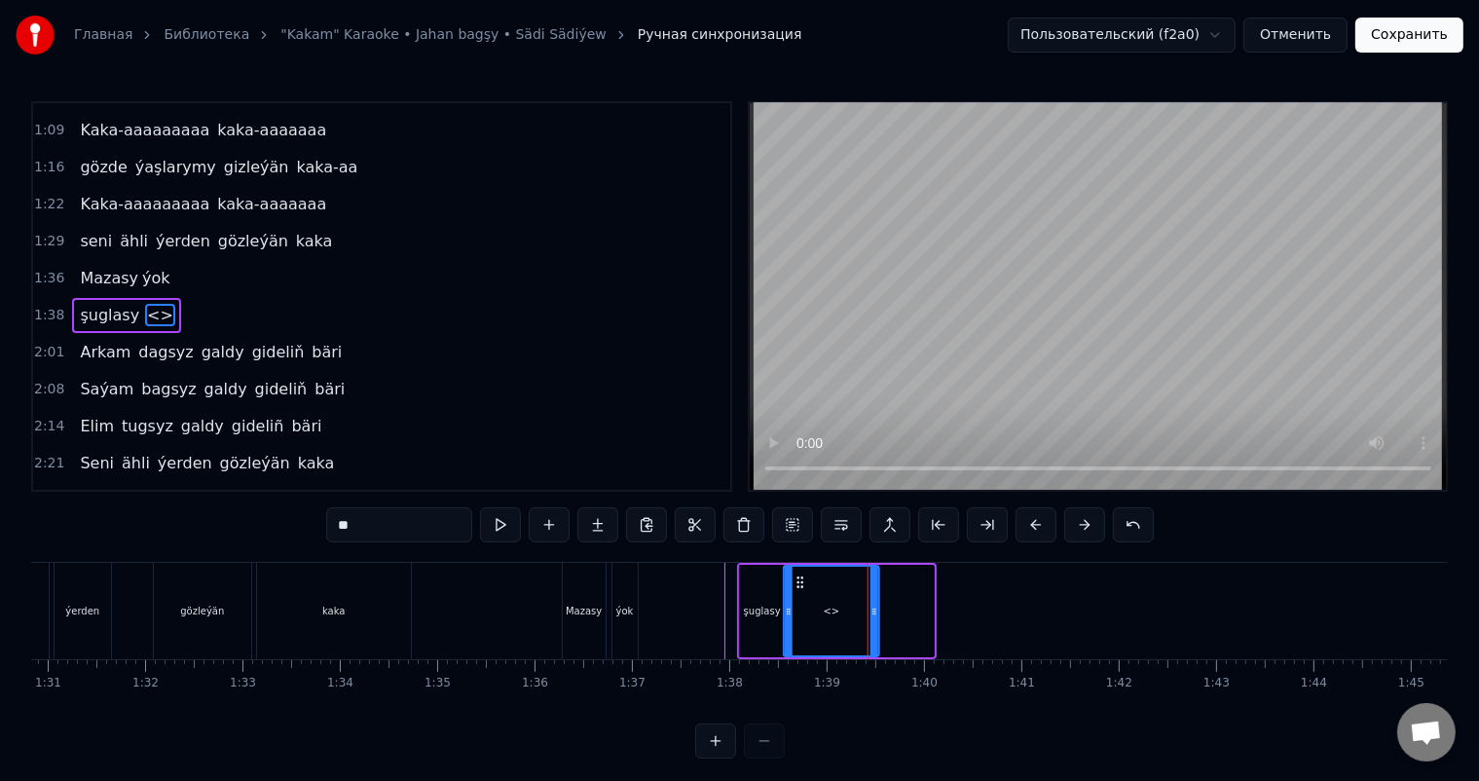
drag, startPoint x: 857, startPoint y: 580, endPoint x: 802, endPoint y: 579, distance: 54.5
click at [802, 579] on icon at bounding box center [800, 582] width 16 height 16
click at [766, 592] on div "şuglasy" at bounding box center [762, 611] width 44 height 92
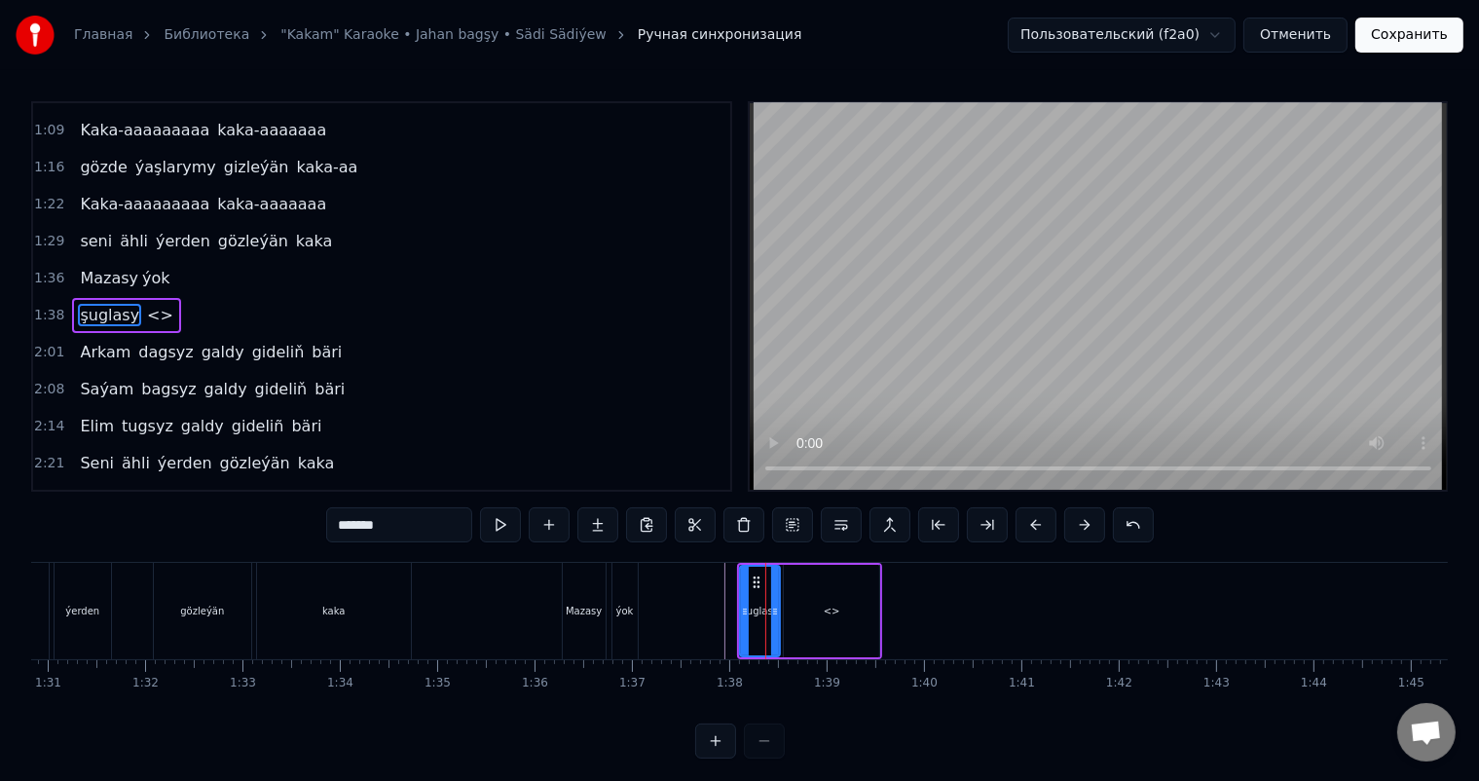
click at [775, 609] on icon at bounding box center [775, 612] width 8 height 16
click at [804, 610] on div "<>" at bounding box center [831, 611] width 95 height 92
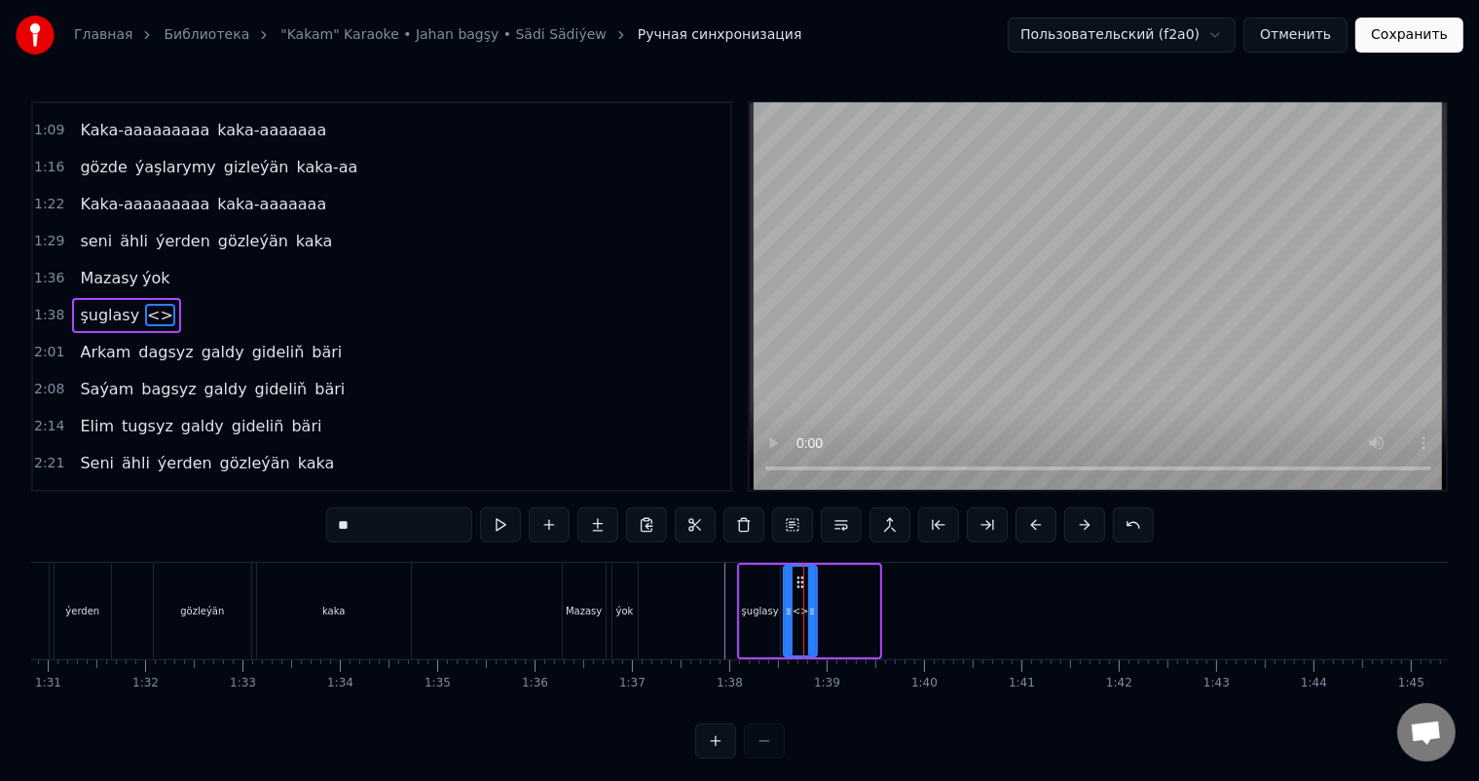
drag, startPoint x: 877, startPoint y: 612, endPoint x: 815, endPoint y: 613, distance: 62.3
click at [815, 613] on icon at bounding box center [812, 612] width 8 height 16
click at [803, 602] on div "<>" at bounding box center [800, 611] width 31 height 89
drag, startPoint x: 243, startPoint y: 534, endPoint x: 203, endPoint y: 532, distance: 40.9
click at [209, 532] on div "0:06 Soňky günler sensizligiň derdinden 0:12 Şeýlebir yüregim bolupdur ýuka 0:1…" at bounding box center [739, 429] width 1417 height 657
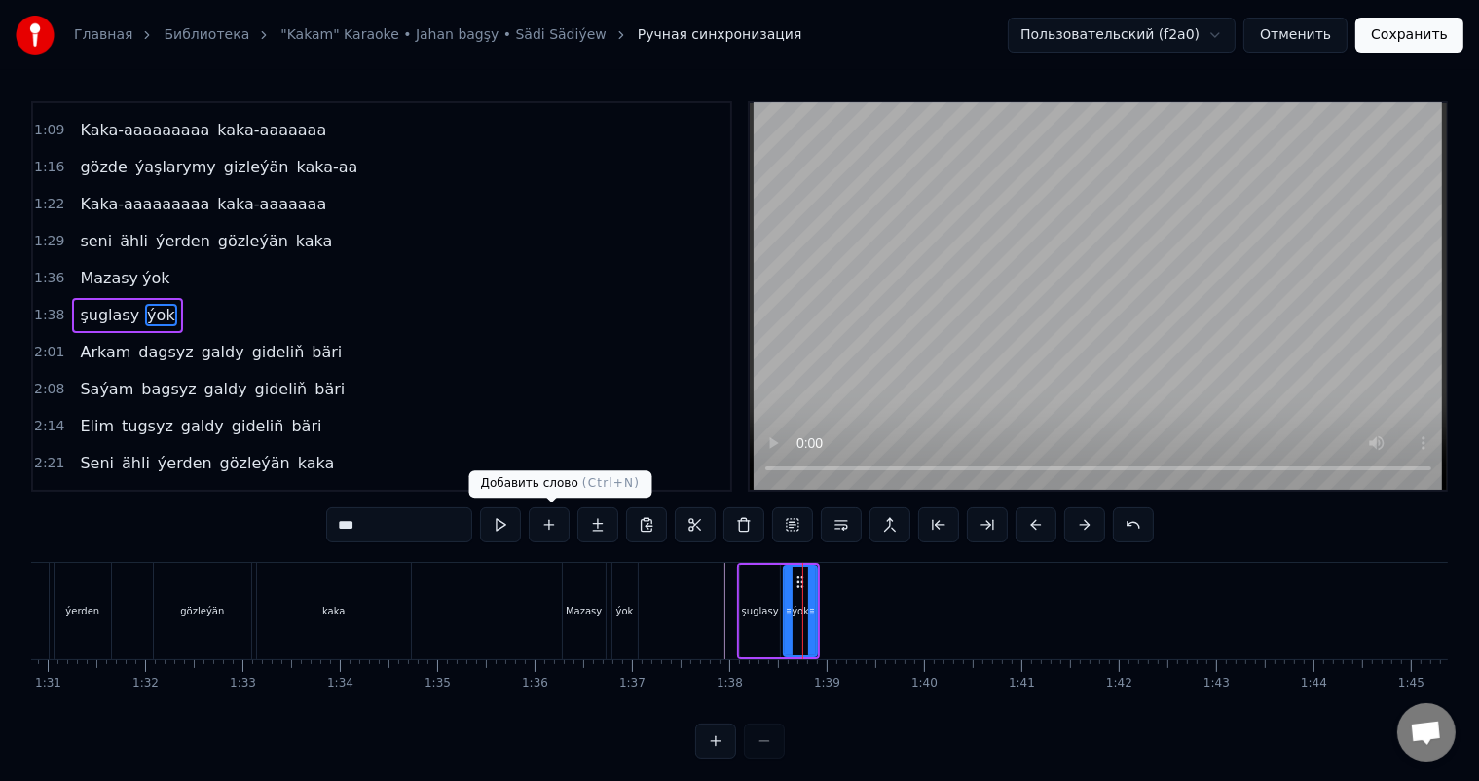
type input "***"
click at [548, 527] on button at bounding box center [549, 524] width 41 height 35
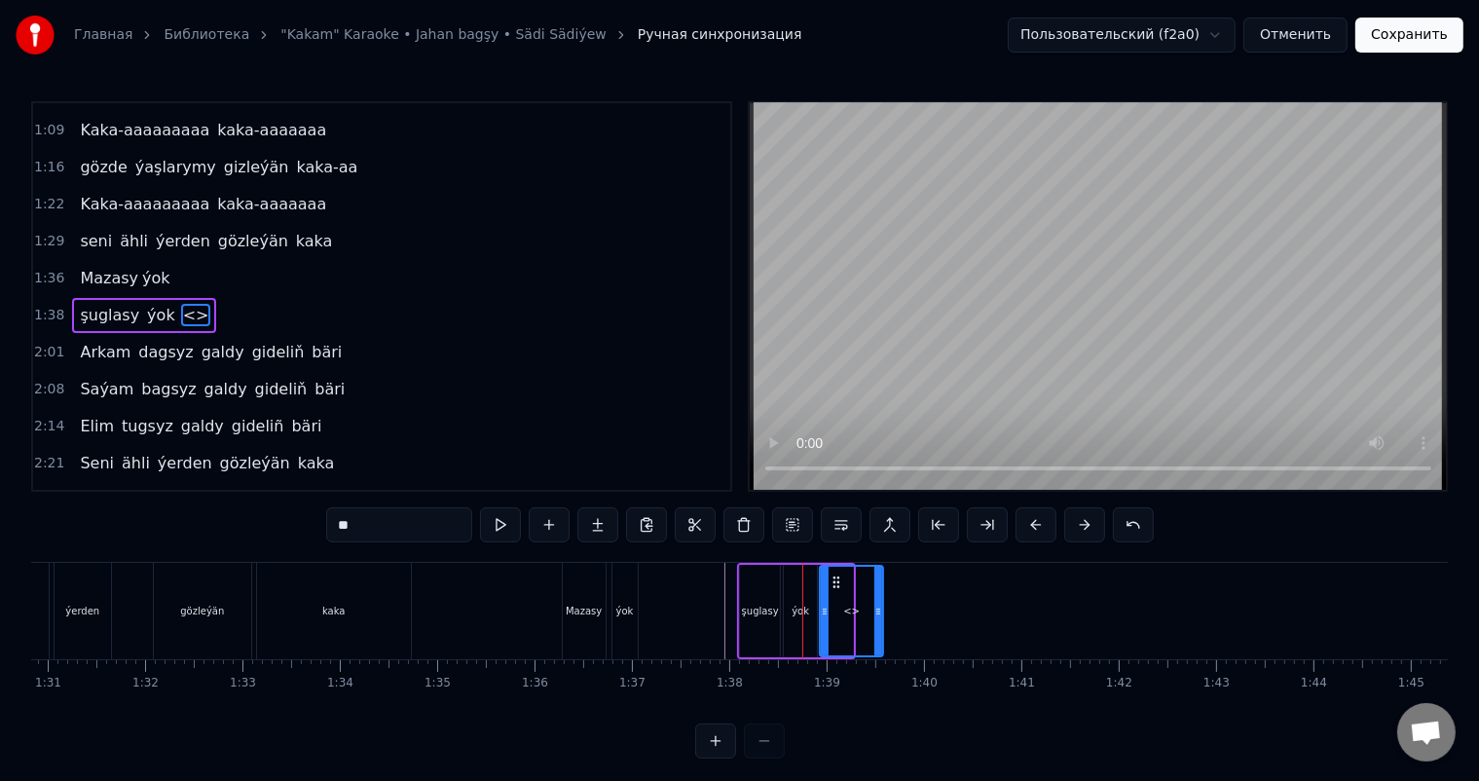
drag, startPoint x: 849, startPoint y: 608, endPoint x: 879, endPoint y: 611, distance: 30.4
click at [879, 611] on icon at bounding box center [878, 612] width 8 height 16
drag, startPoint x: 825, startPoint y: 608, endPoint x: 835, endPoint y: 611, distance: 11.4
click at [835, 611] on icon at bounding box center [835, 612] width 8 height 16
drag, startPoint x: 383, startPoint y: 526, endPoint x: 183, endPoint y: 525, distance: 199.6
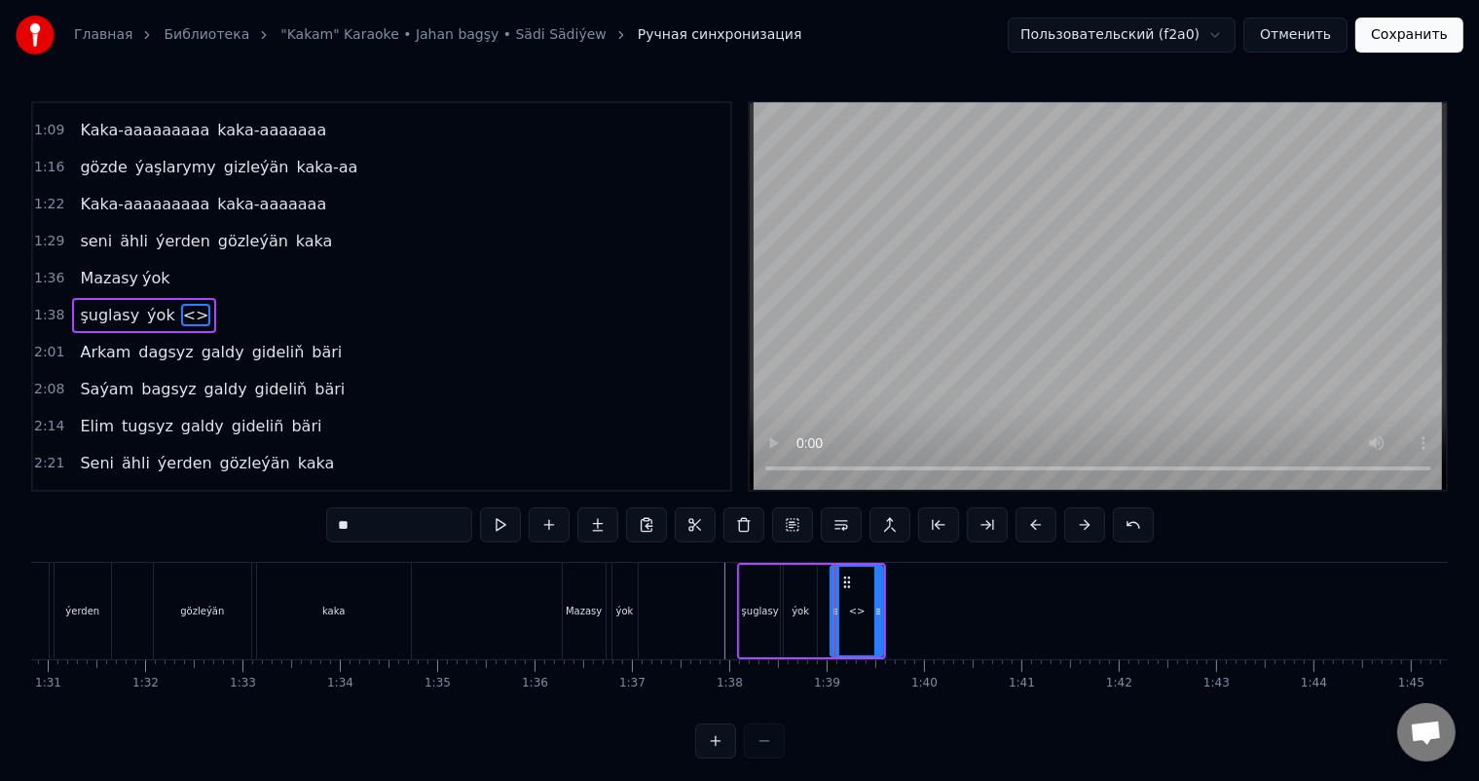
click at [183, 525] on div "0:06 Soňky günler sensizligiň derdinden 0:12 Şeýlebir yüregim bolupdur ýuka 0:1…" at bounding box center [739, 429] width 1417 height 657
type input "********"
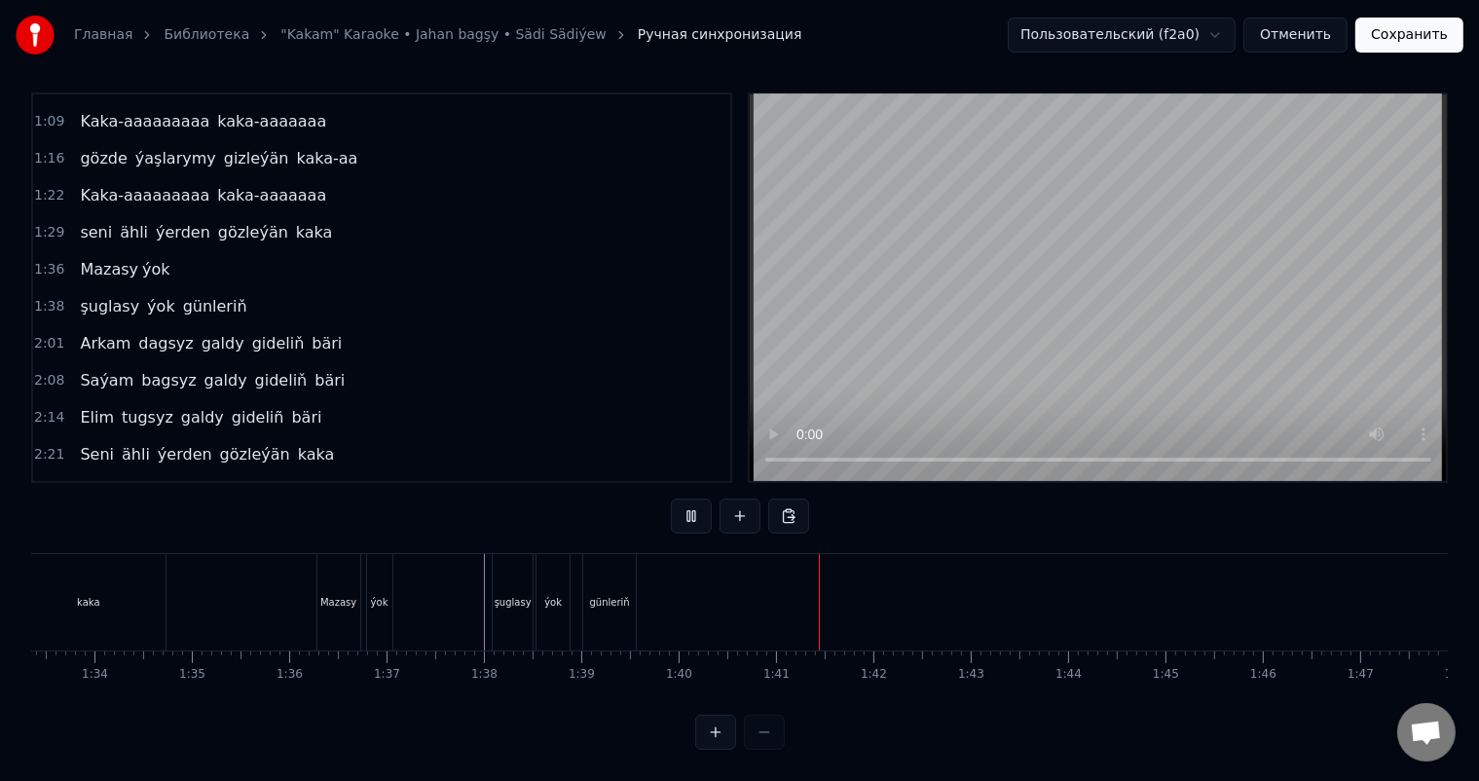
scroll to position [0, 9198]
click at [662, 582] on div at bounding box center [662, 602] width 1 height 96
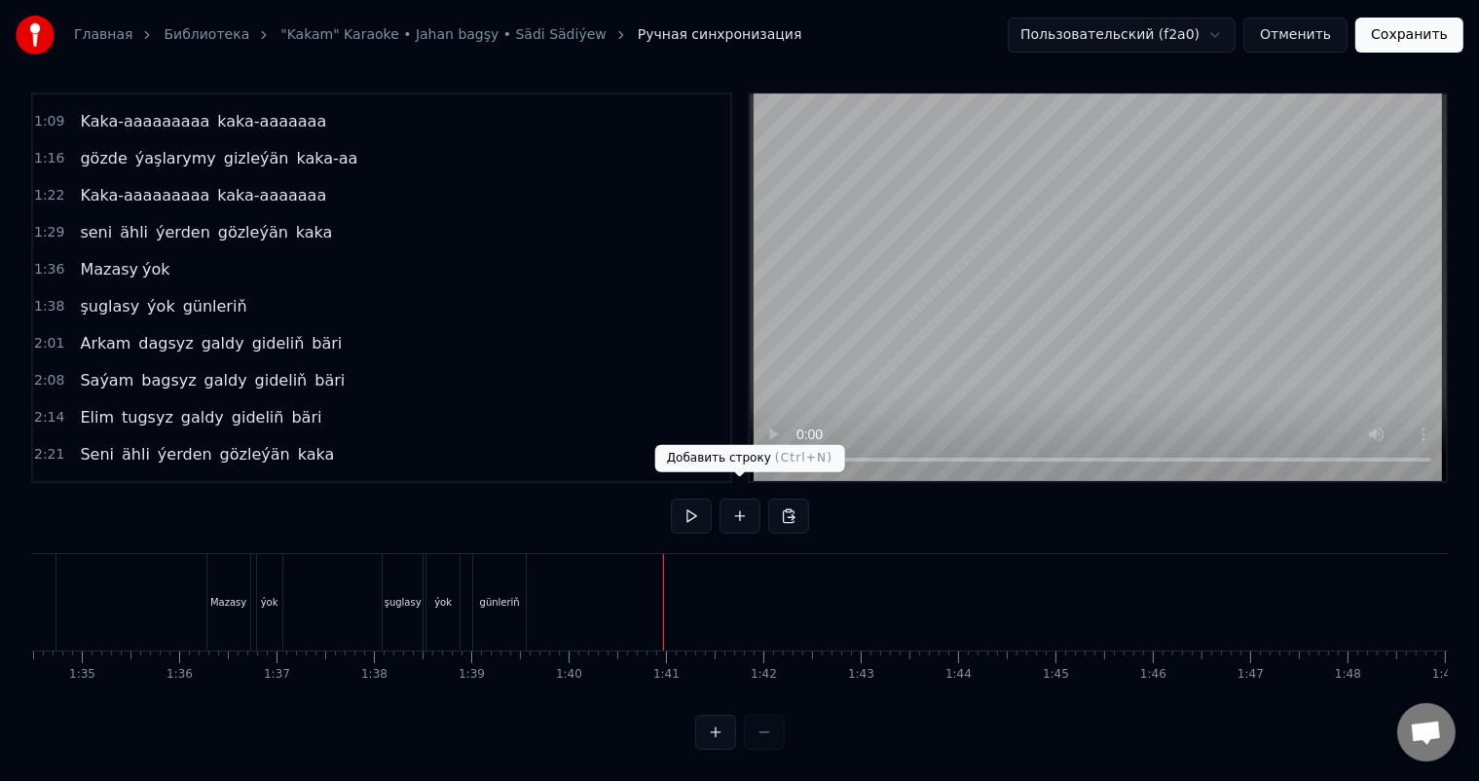
click at [732, 498] on button at bounding box center [739, 515] width 41 height 35
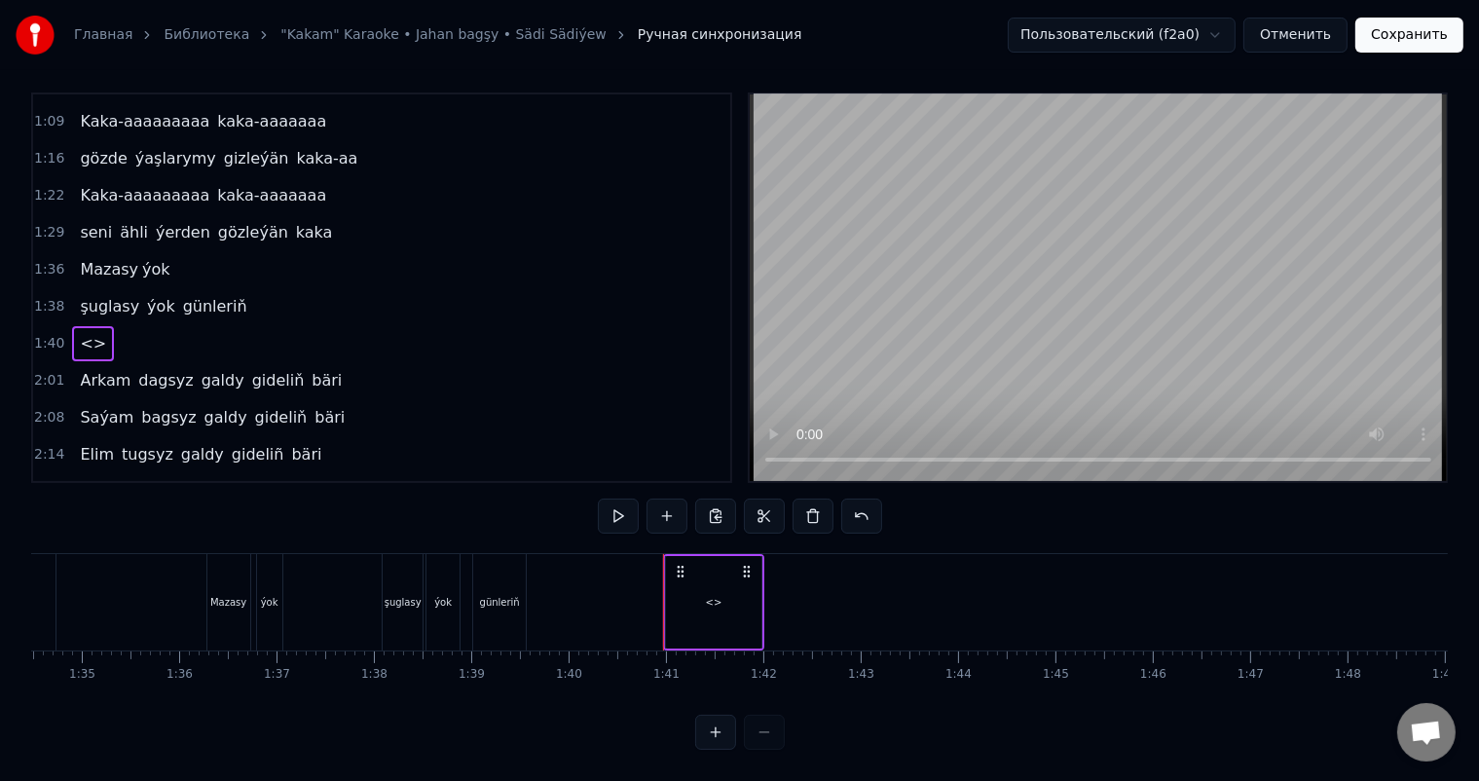
click at [703, 592] on div "<>" at bounding box center [713, 602] width 95 height 92
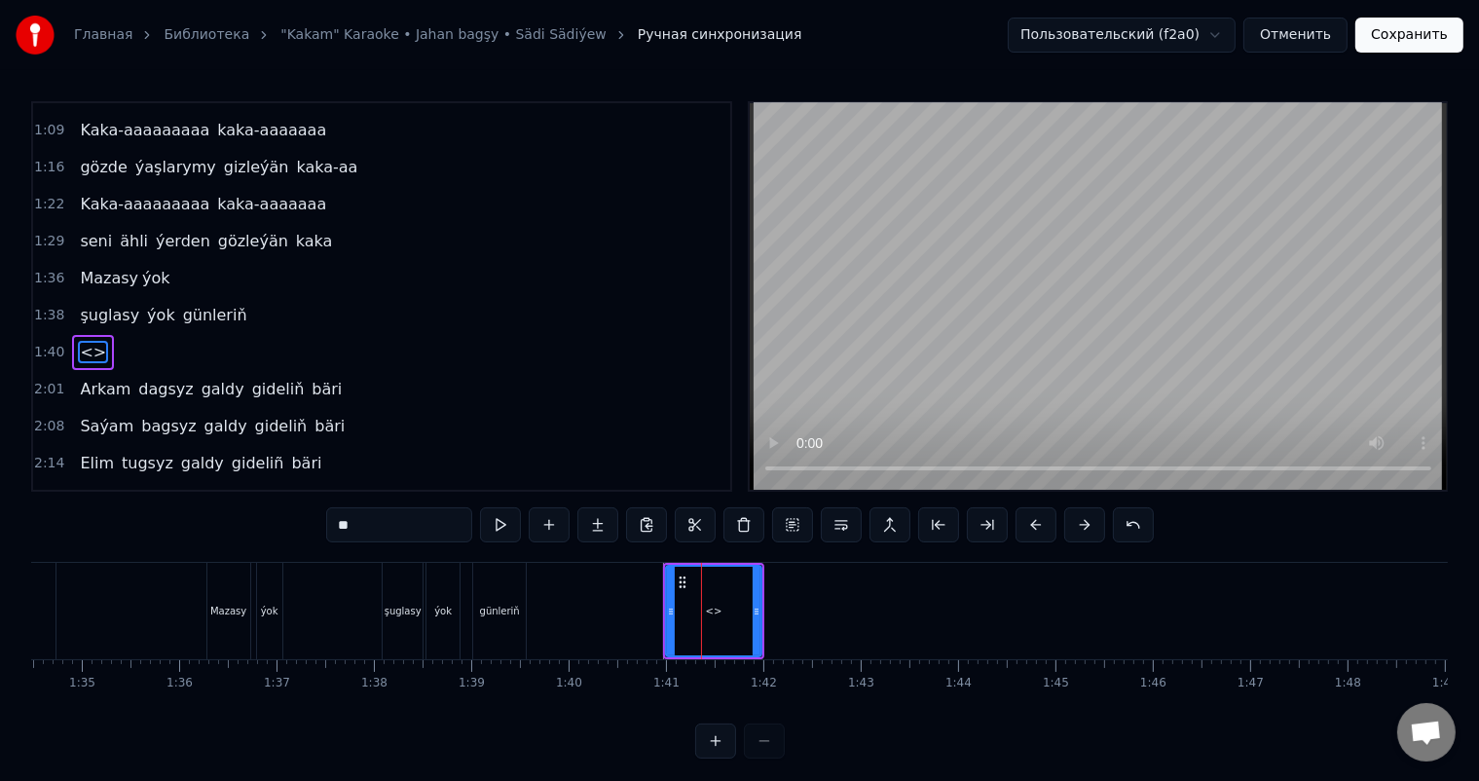
scroll to position [397, 0]
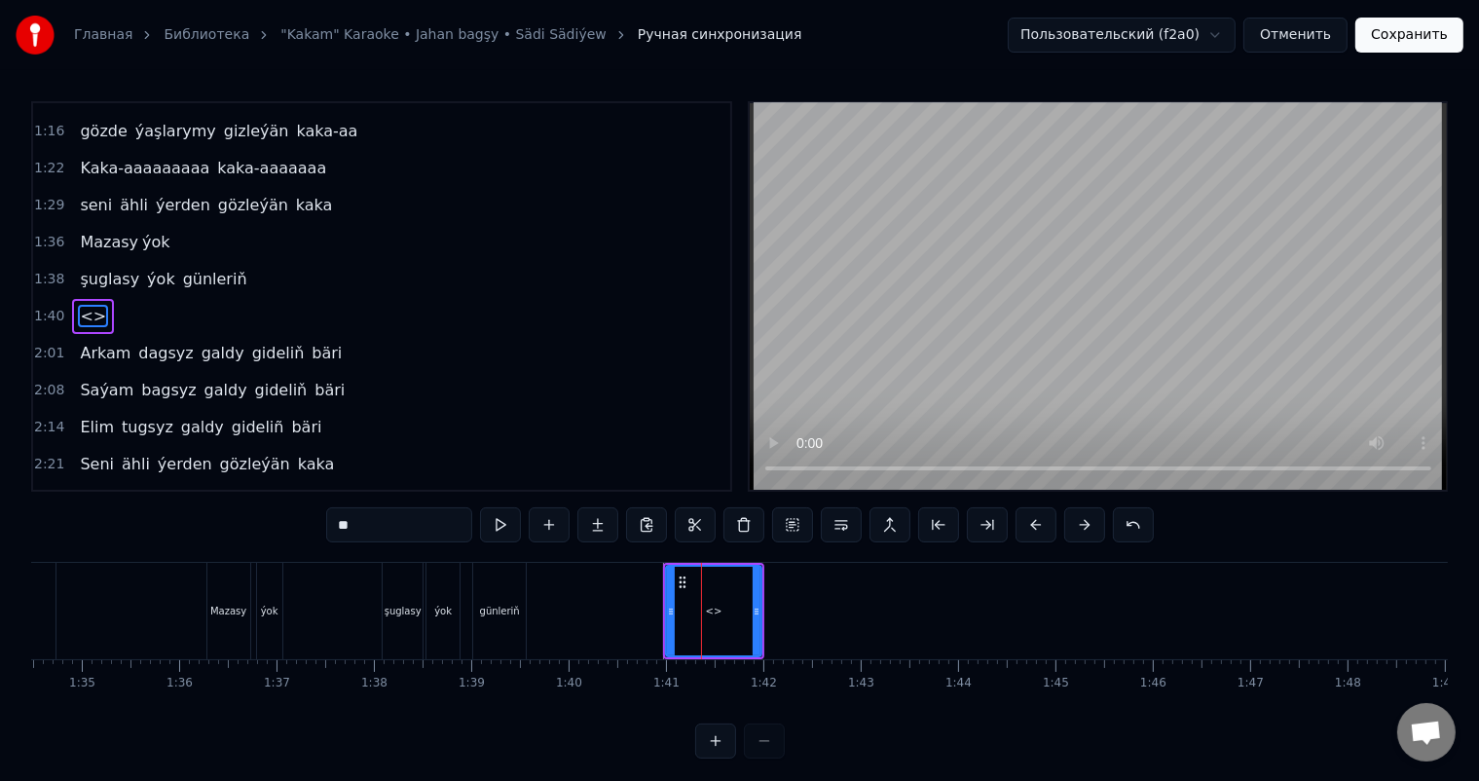
drag, startPoint x: 408, startPoint y: 523, endPoint x: 195, endPoint y: 523, distance: 213.2
click at [197, 523] on div "0:06 Soňky günler sensizligiň derdinden 0:12 Şeýlebir yüregim bolupdur ýuka 0:1…" at bounding box center [739, 429] width 1417 height 657
drag, startPoint x: 759, startPoint y: 611, endPoint x: 717, endPoint y: 618, distance: 43.4
click at [717, 618] on div at bounding box center [714, 611] width 8 height 89
type input "*****"
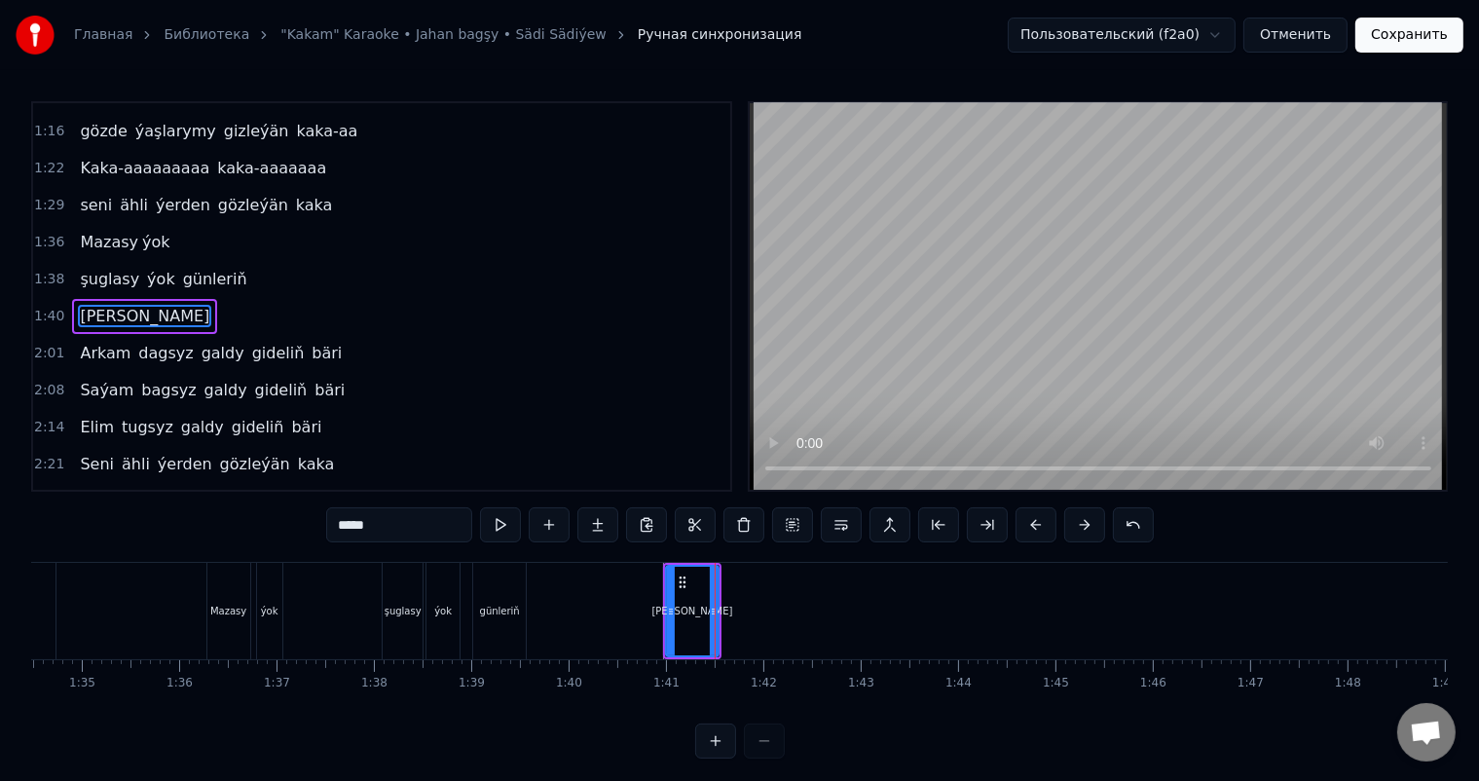
click at [679, 615] on div "[PERSON_NAME]" at bounding box center [691, 611] width 81 height 15
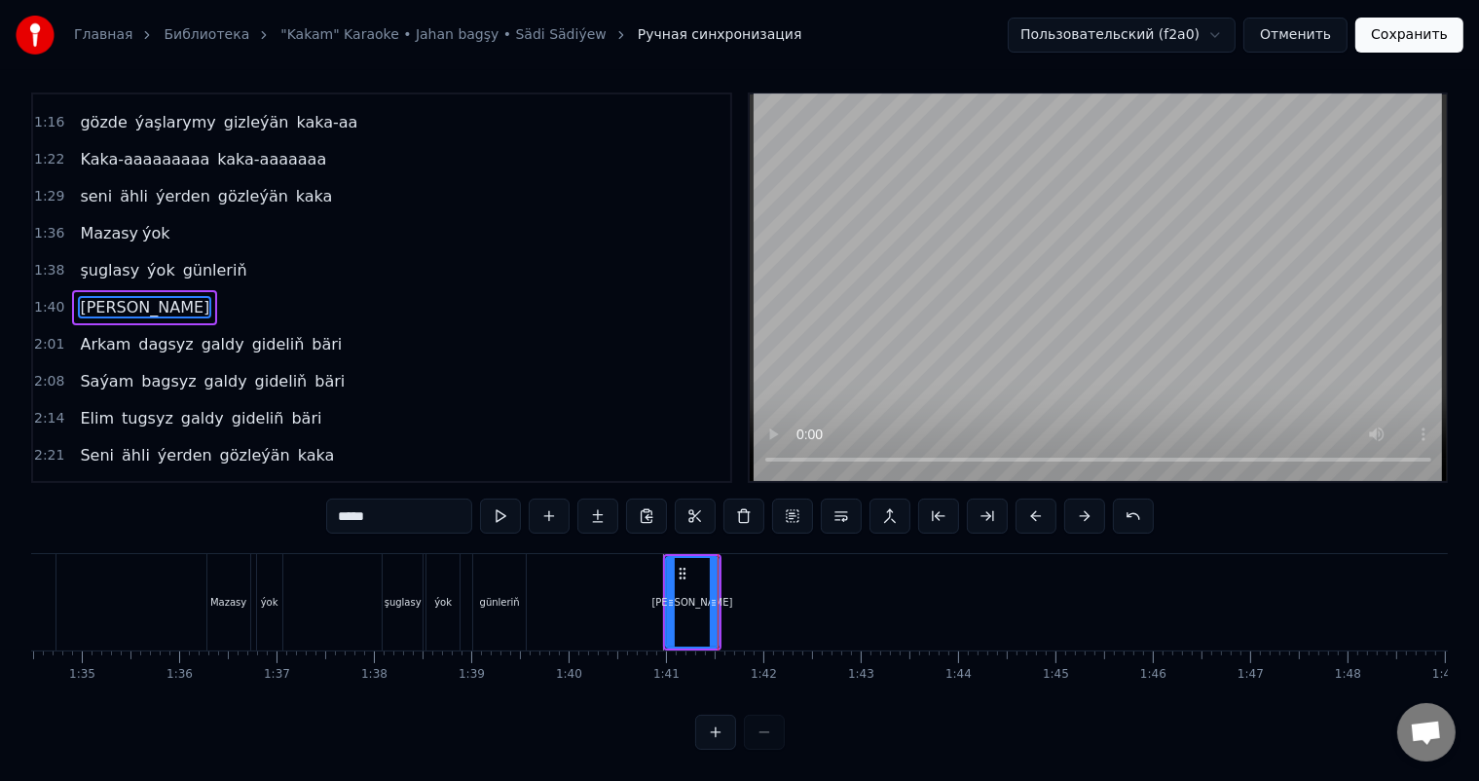
click at [713, 595] on icon at bounding box center [714, 603] width 8 height 16
click at [715, 595] on icon at bounding box center [716, 603] width 8 height 16
click at [714, 595] on icon at bounding box center [715, 603] width 8 height 16
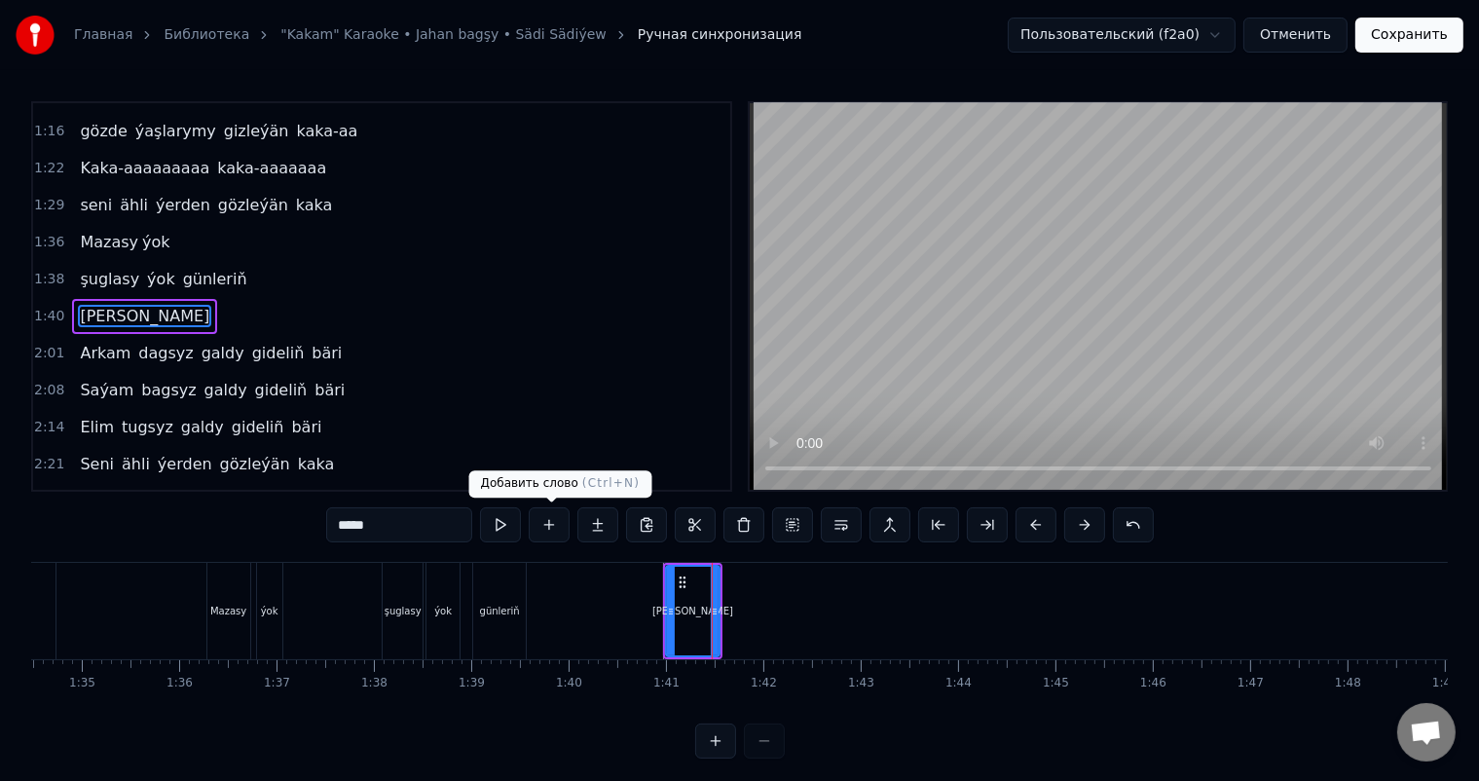
click at [557, 525] on button at bounding box center [549, 524] width 41 height 35
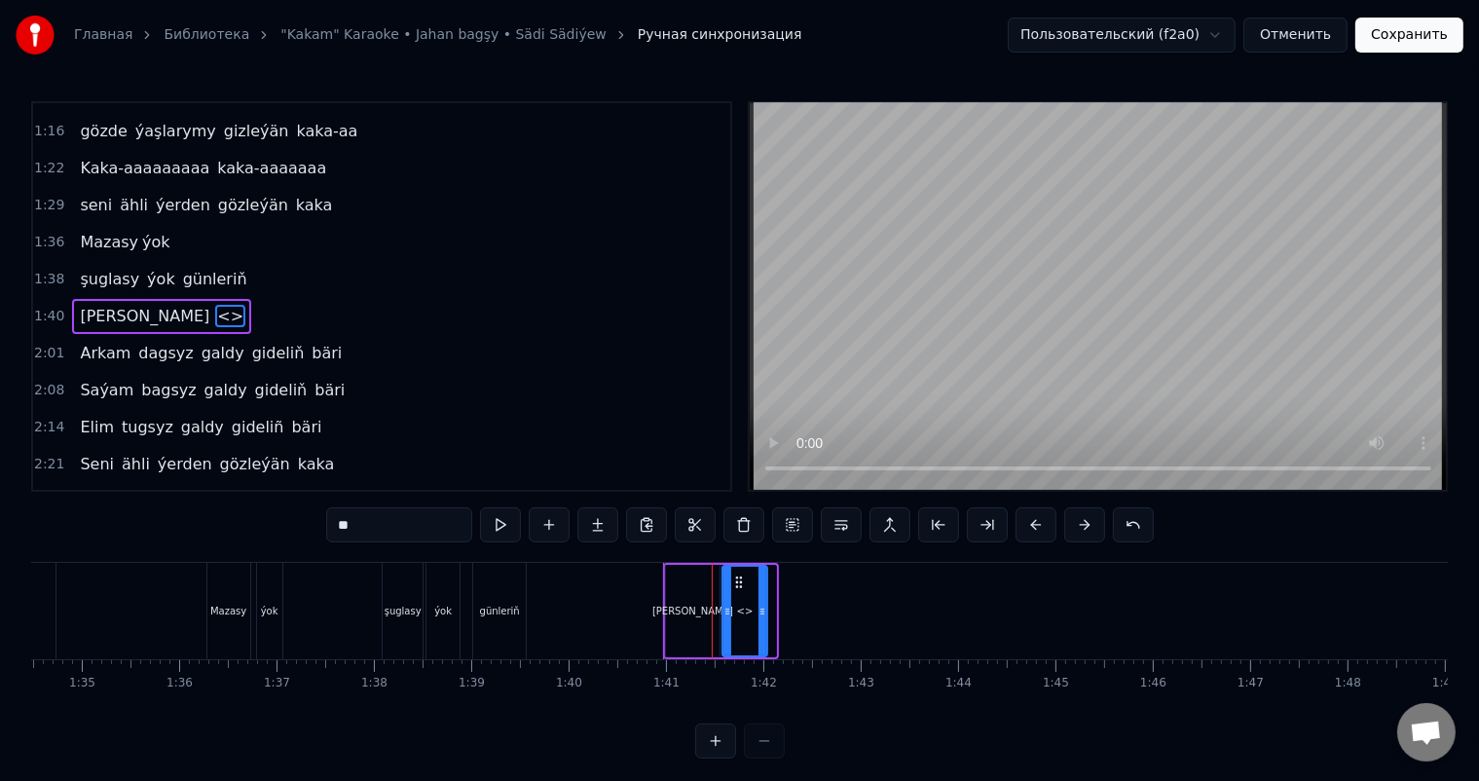
drag, startPoint x: 771, startPoint y: 610, endPoint x: 762, endPoint y: 615, distance: 10.0
click at [762, 615] on icon at bounding box center [762, 612] width 8 height 16
click at [740, 612] on div "<>" at bounding box center [745, 611] width 17 height 15
drag, startPoint x: 379, startPoint y: 528, endPoint x: 197, endPoint y: 530, distance: 182.1
click at [198, 528] on div "0:06 Soňky günler sensizligiň derdinden 0:12 Şeýlebir yüregim bolupdur ýuka 0:1…" at bounding box center [739, 429] width 1417 height 657
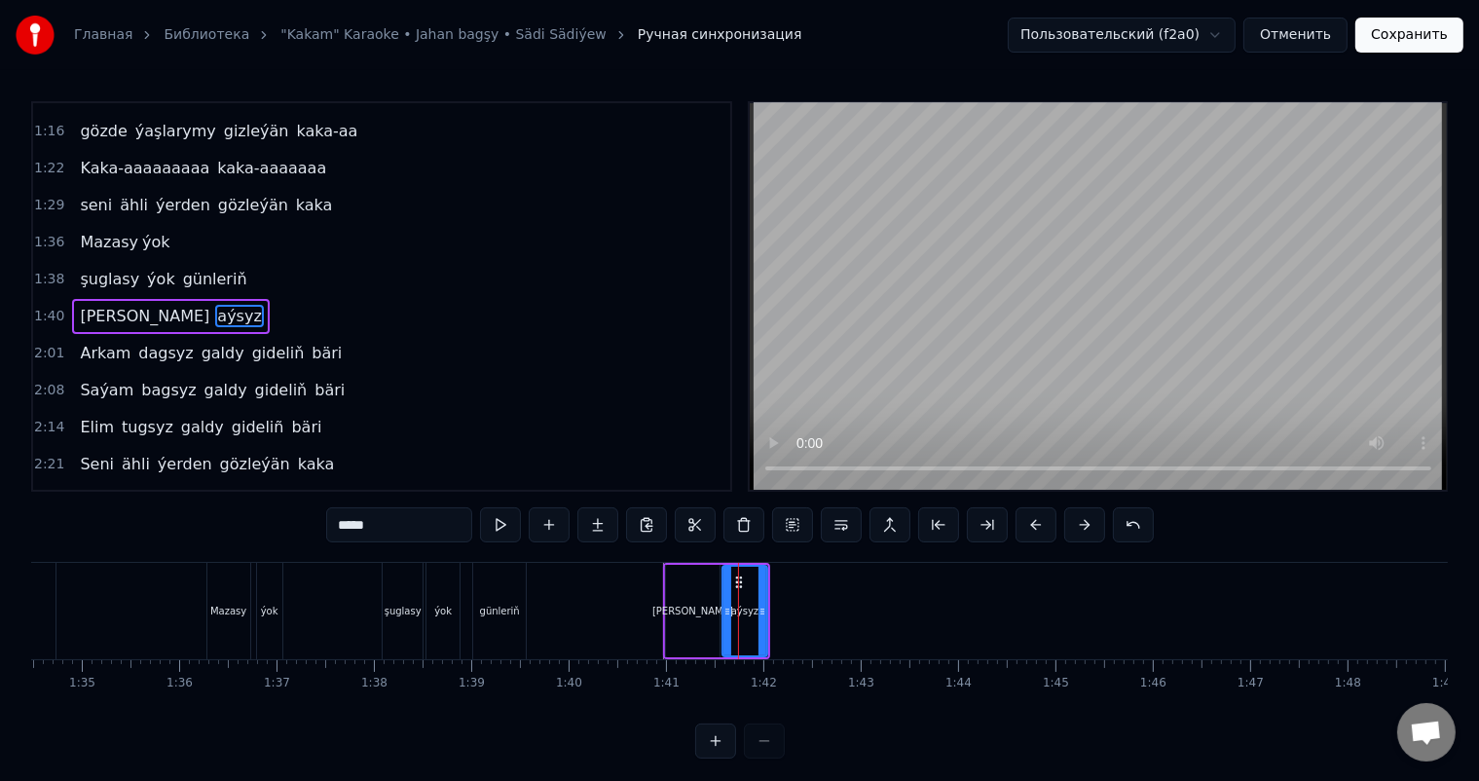
type input "*****"
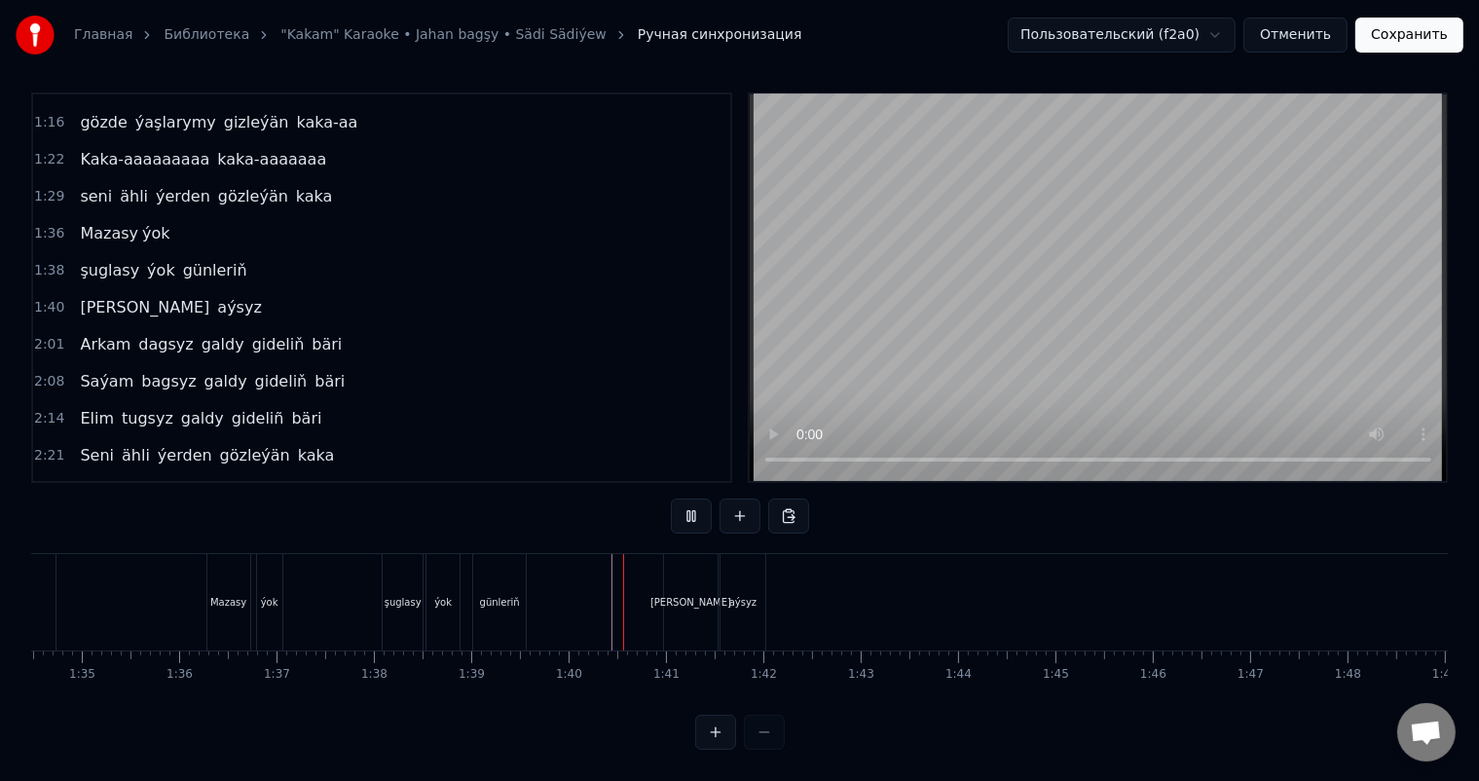
scroll to position [25, 0]
click at [736, 498] on button at bounding box center [739, 515] width 41 height 35
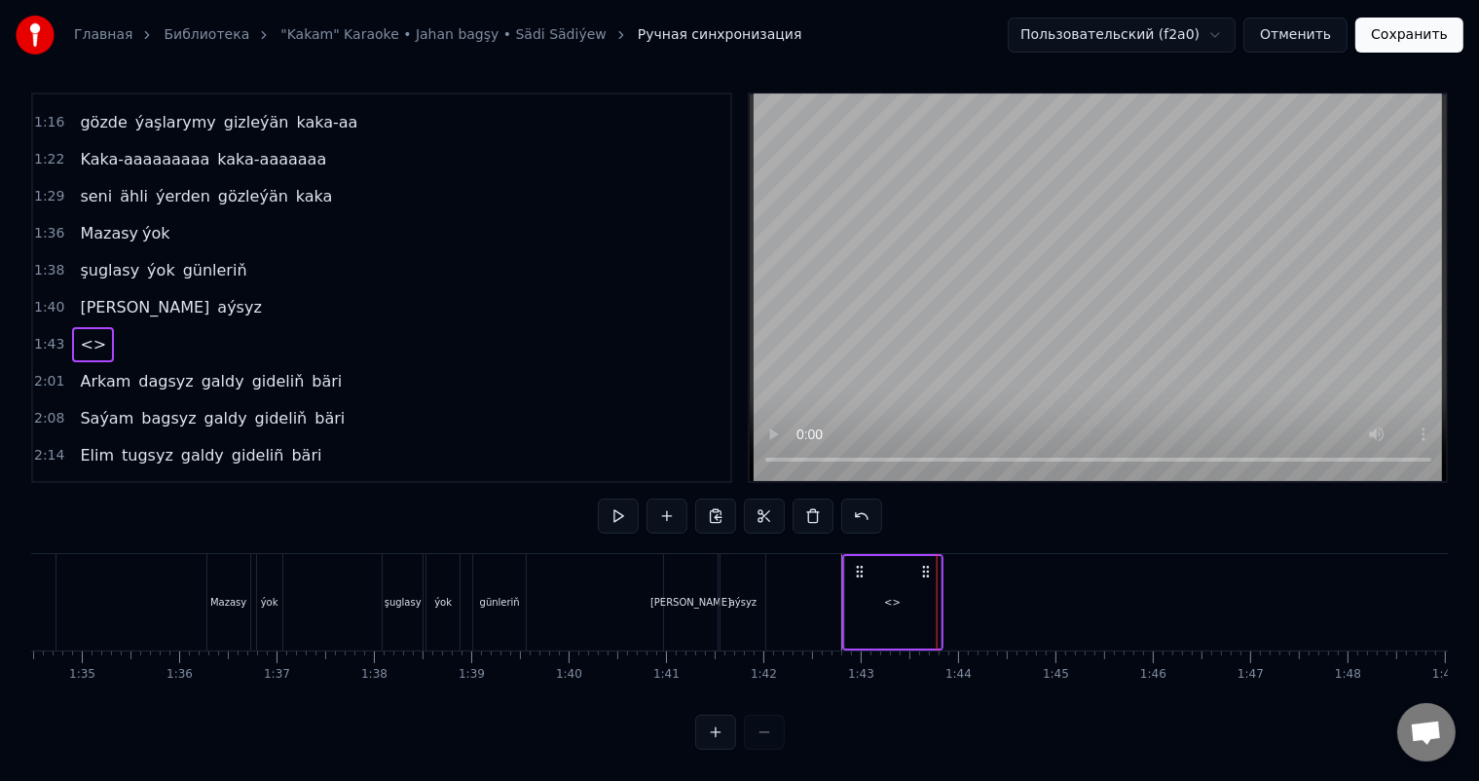
drag, startPoint x: 954, startPoint y: 552, endPoint x: 860, endPoint y: 550, distance: 94.5
click at [860, 564] on icon at bounding box center [860, 572] width 16 height 16
click at [886, 571] on div "<>" at bounding box center [892, 602] width 95 height 92
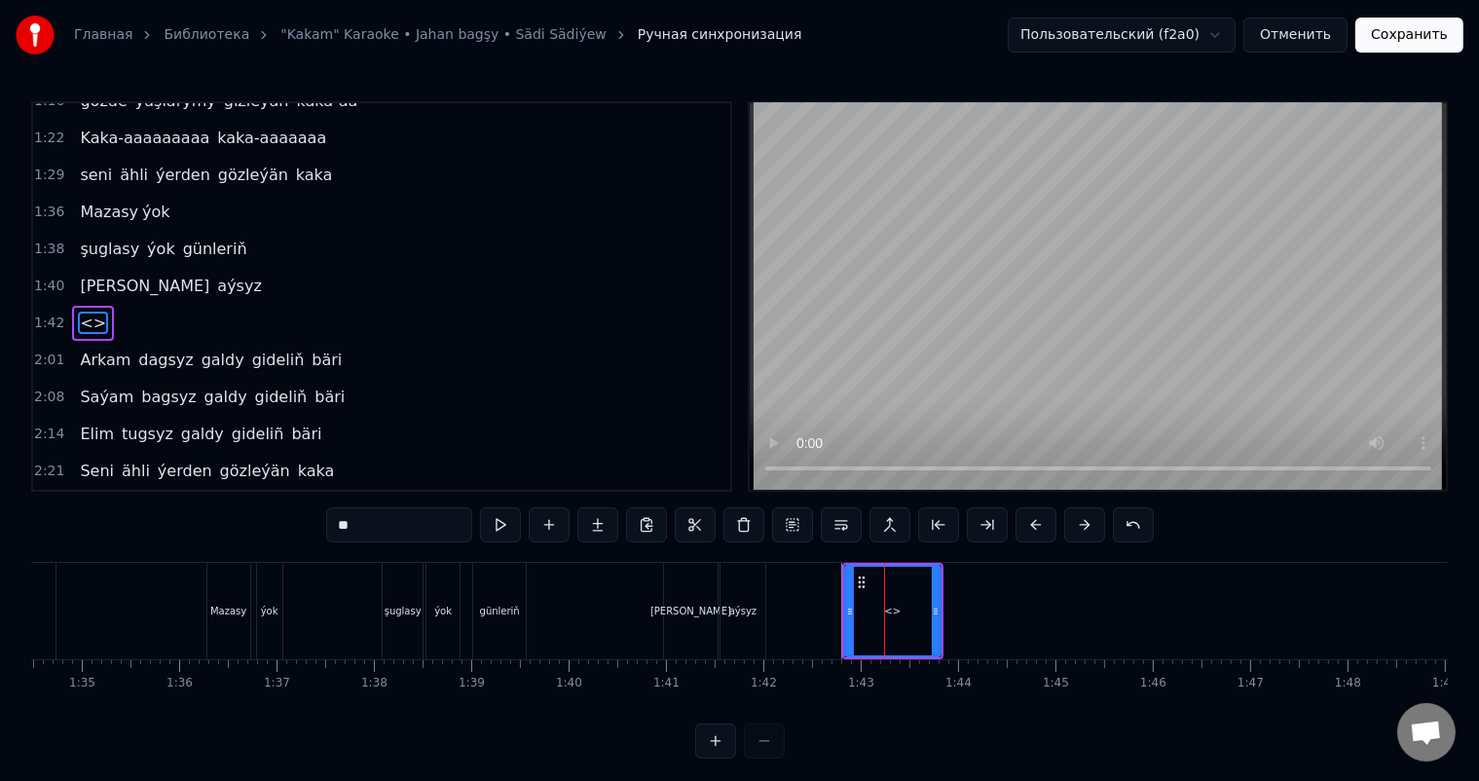
scroll to position [432, 0]
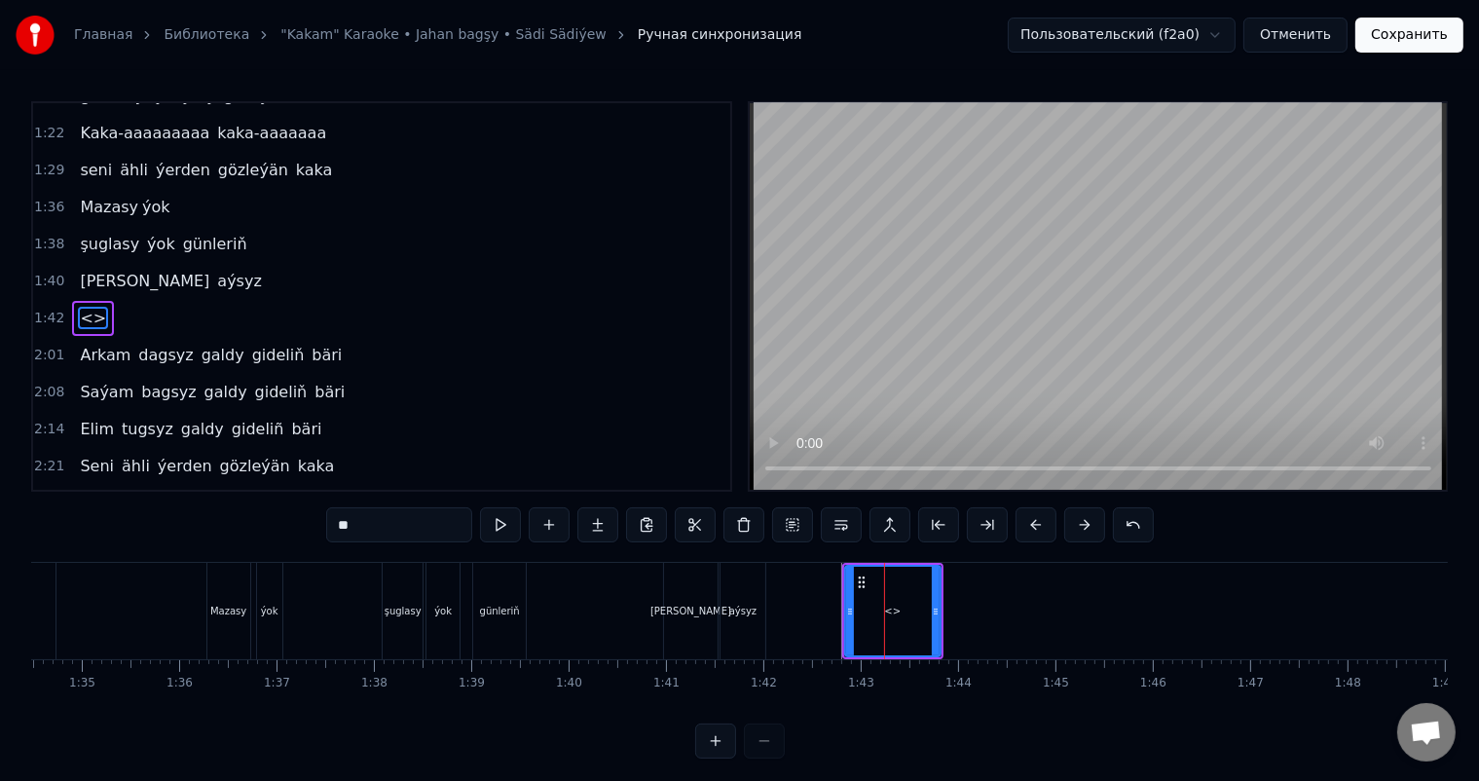
drag, startPoint x: 384, startPoint y: 521, endPoint x: 285, endPoint y: 522, distance: 98.3
click at [285, 522] on div "0:06 Soňky günler sensizligiň derdinden 0:12 Şeýlebir yüregim bolupdur ýuka 0:1…" at bounding box center [739, 429] width 1417 height 657
drag, startPoint x: 935, startPoint y: 607, endPoint x: 924, endPoint y: 607, distance: 10.7
click at [924, 607] on icon at bounding box center [925, 612] width 8 height 16
drag, startPoint x: 921, startPoint y: 606, endPoint x: 874, endPoint y: 609, distance: 46.9
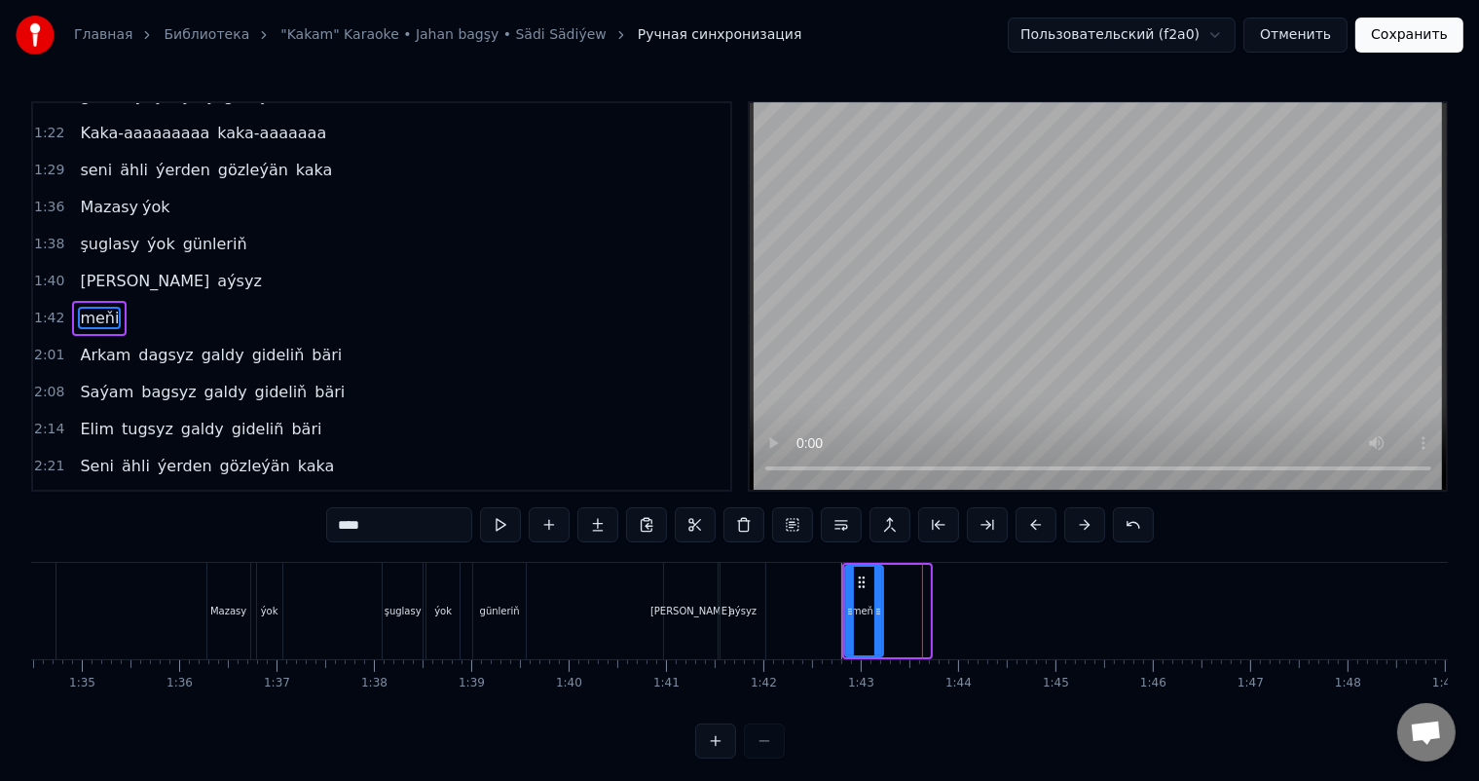
click at [874, 609] on icon at bounding box center [878, 612] width 8 height 16
type input "****"
click at [554, 526] on button at bounding box center [549, 524] width 41 height 35
click at [909, 609] on div "<>" at bounding box center [905, 611] width 17 height 15
drag, startPoint x: 378, startPoint y: 531, endPoint x: 338, endPoint y: 532, distance: 39.9
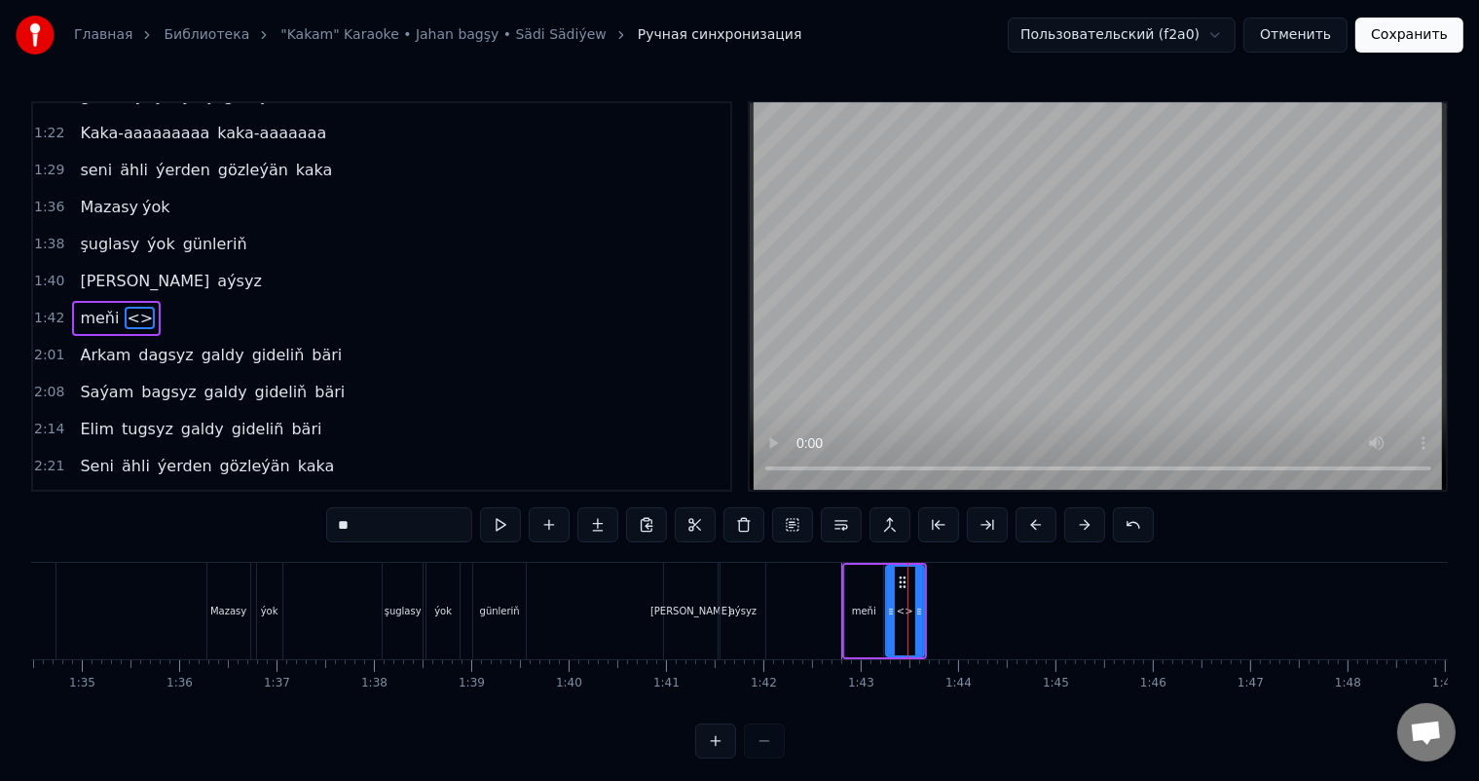
click at [338, 532] on input "**" at bounding box center [399, 524] width 146 height 35
click at [918, 611] on icon at bounding box center [917, 612] width 8 height 16
type input "*****"
click at [550, 528] on button at bounding box center [549, 524] width 41 height 35
drag, startPoint x: 393, startPoint y: 528, endPoint x: 203, endPoint y: 523, distance: 190.9
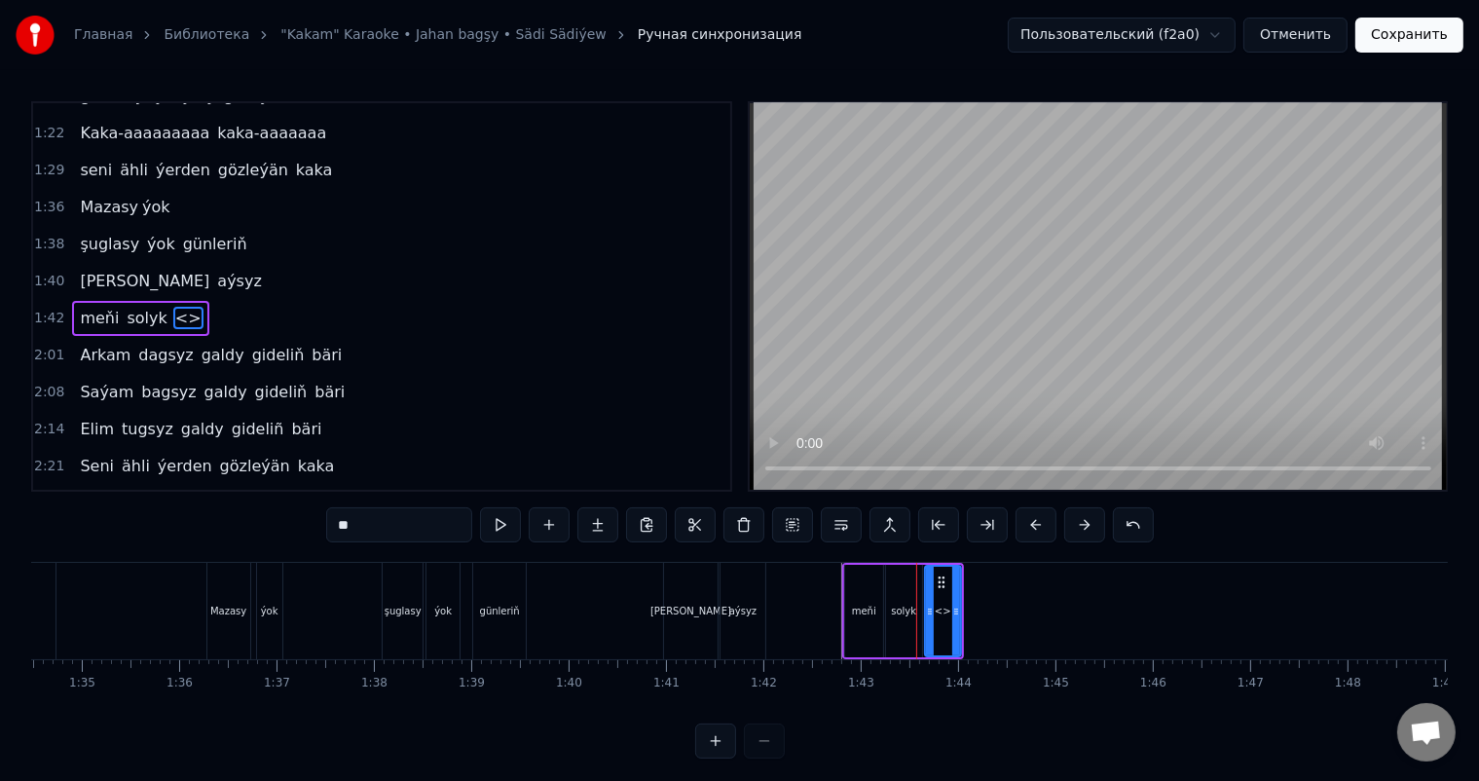
click at [205, 523] on div "0:06 Soňky günler sensizligiň derdinden 0:12 Şeýlebir yüregim bolupdur ýuka 0:1…" at bounding box center [739, 429] width 1417 height 657
type input "********"
click at [949, 576] on icon at bounding box center [950, 582] width 16 height 16
drag, startPoint x: 967, startPoint y: 611, endPoint x: 984, endPoint y: 611, distance: 17.5
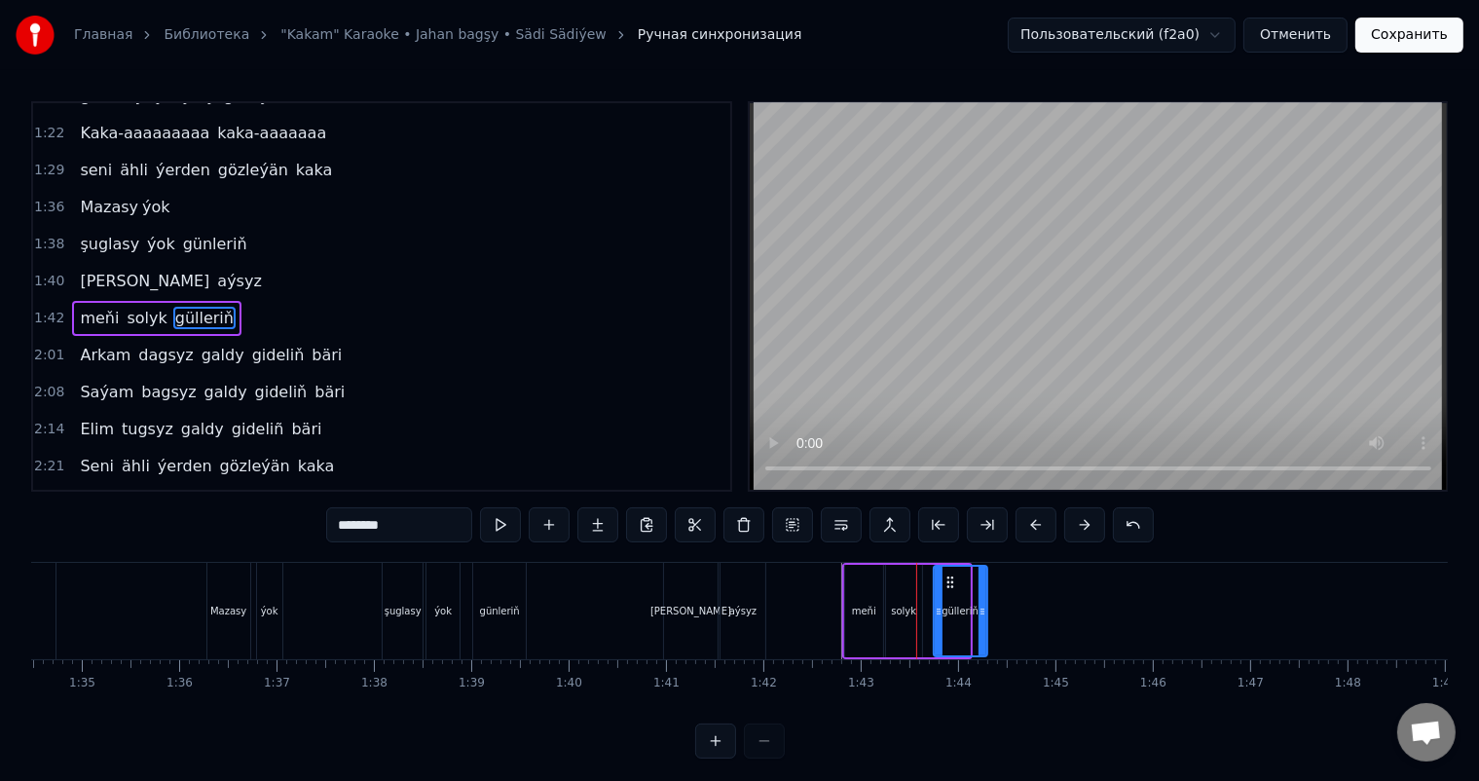
click at [984, 611] on icon at bounding box center [982, 612] width 8 height 16
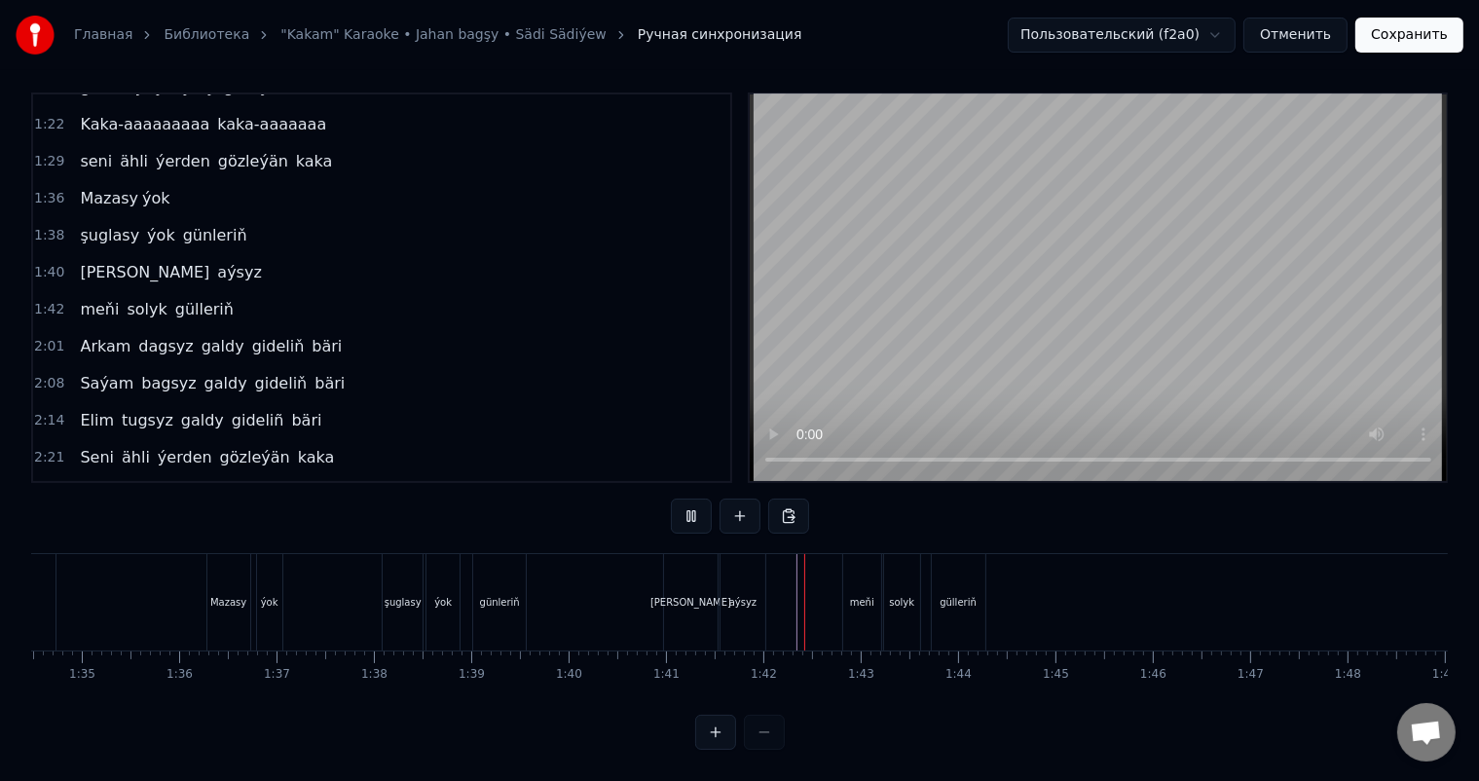
scroll to position [25, 0]
click at [956, 595] on div "gülleriň" at bounding box center [957, 602] width 37 height 15
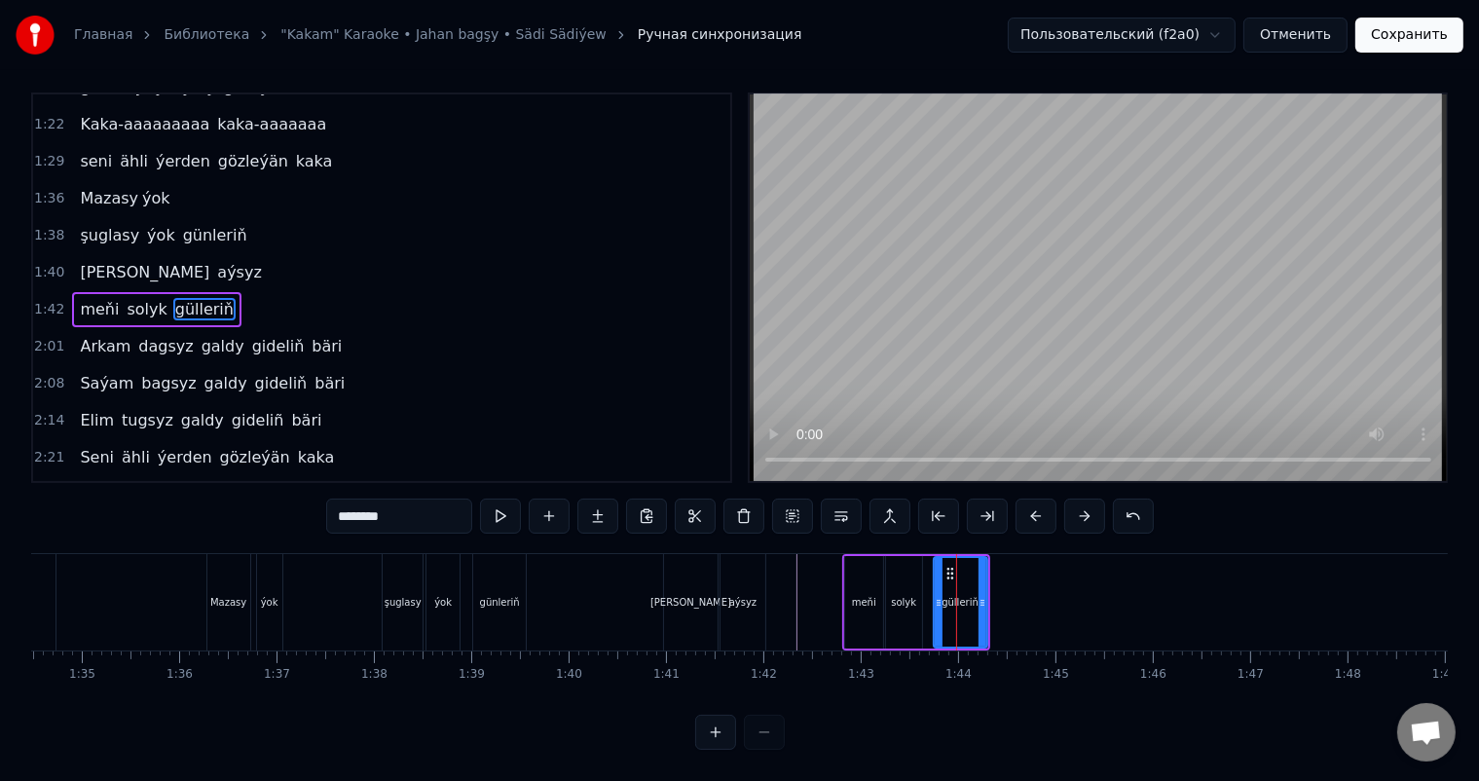
scroll to position [0, 0]
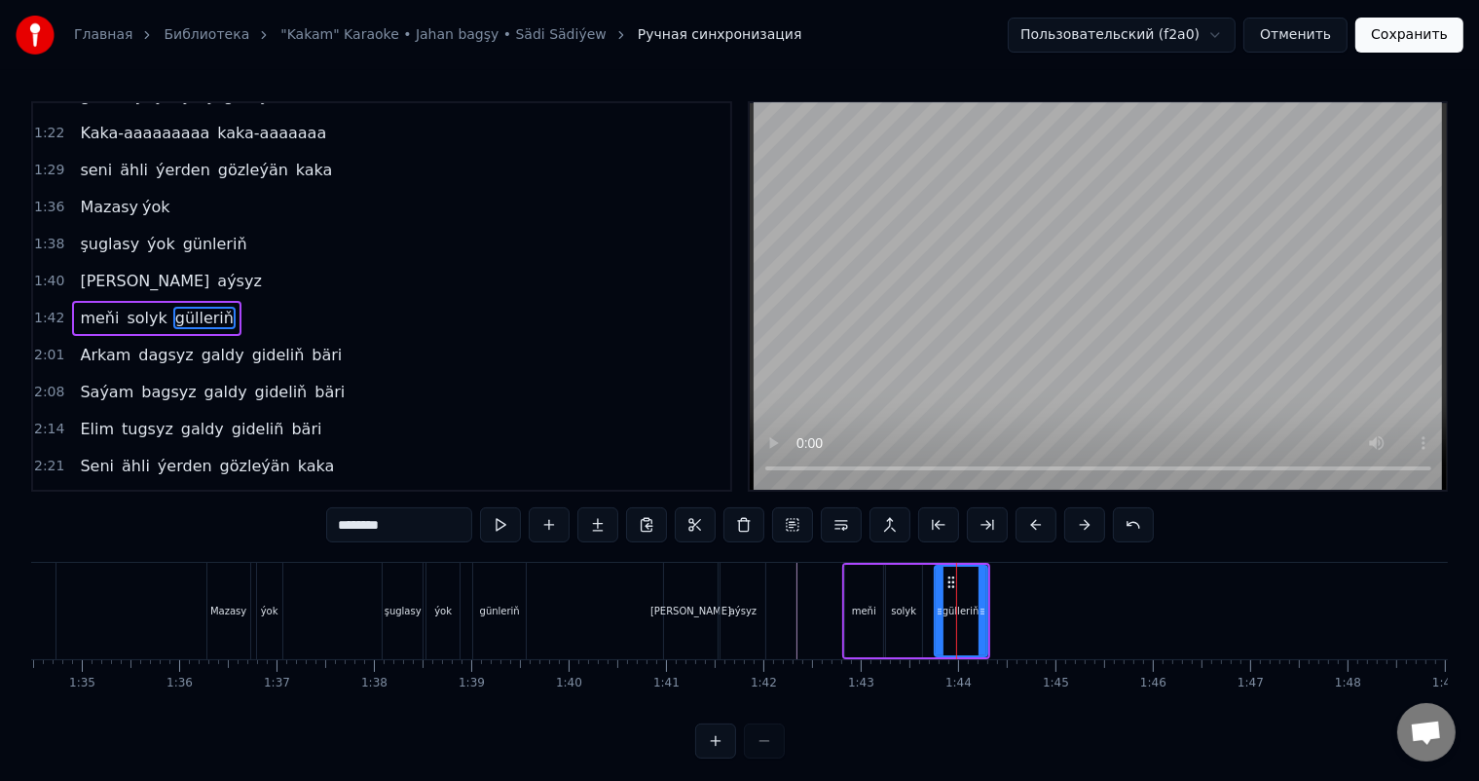
click at [939, 609] on icon at bounding box center [940, 612] width 8 height 16
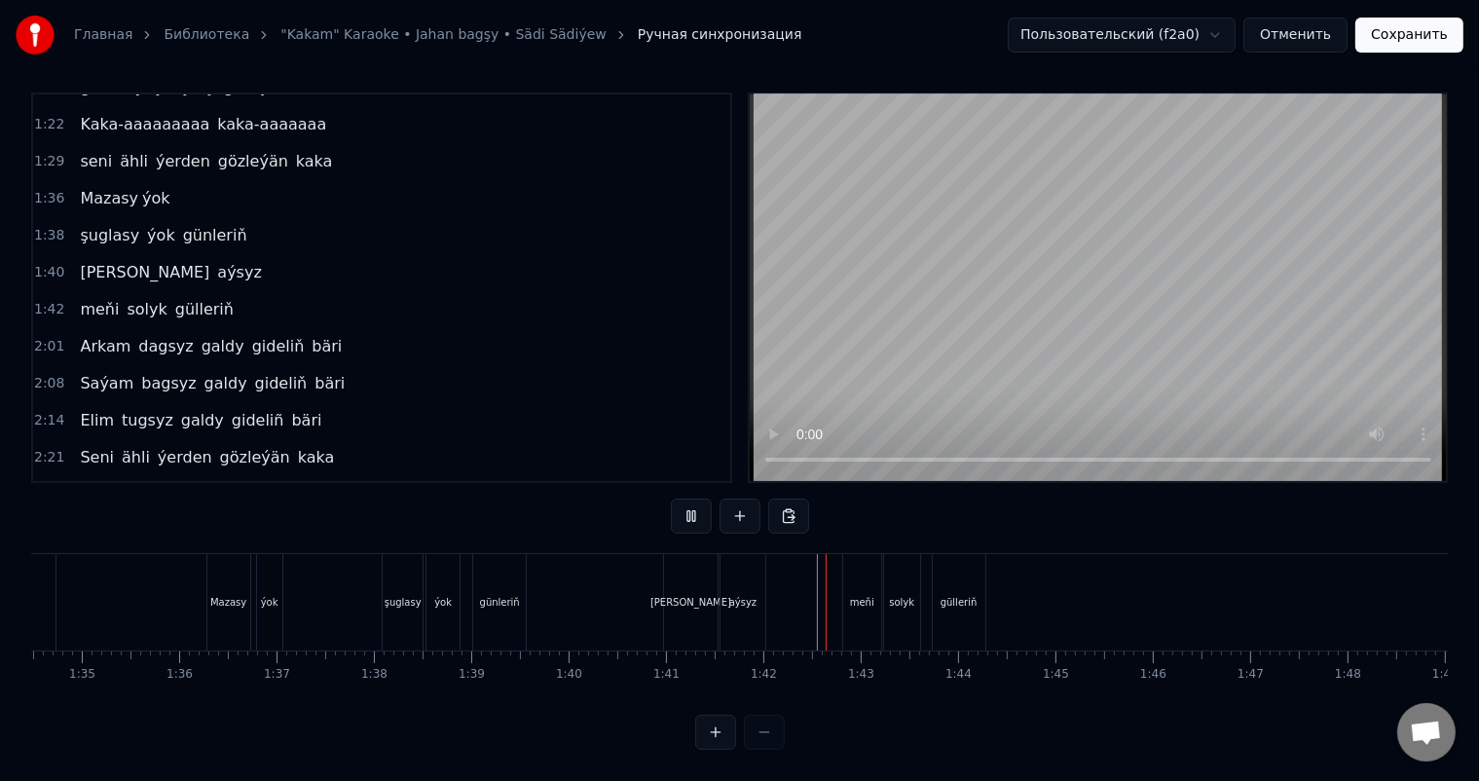
scroll to position [25, 0]
click at [903, 596] on div "solyk" at bounding box center [902, 602] width 36 height 96
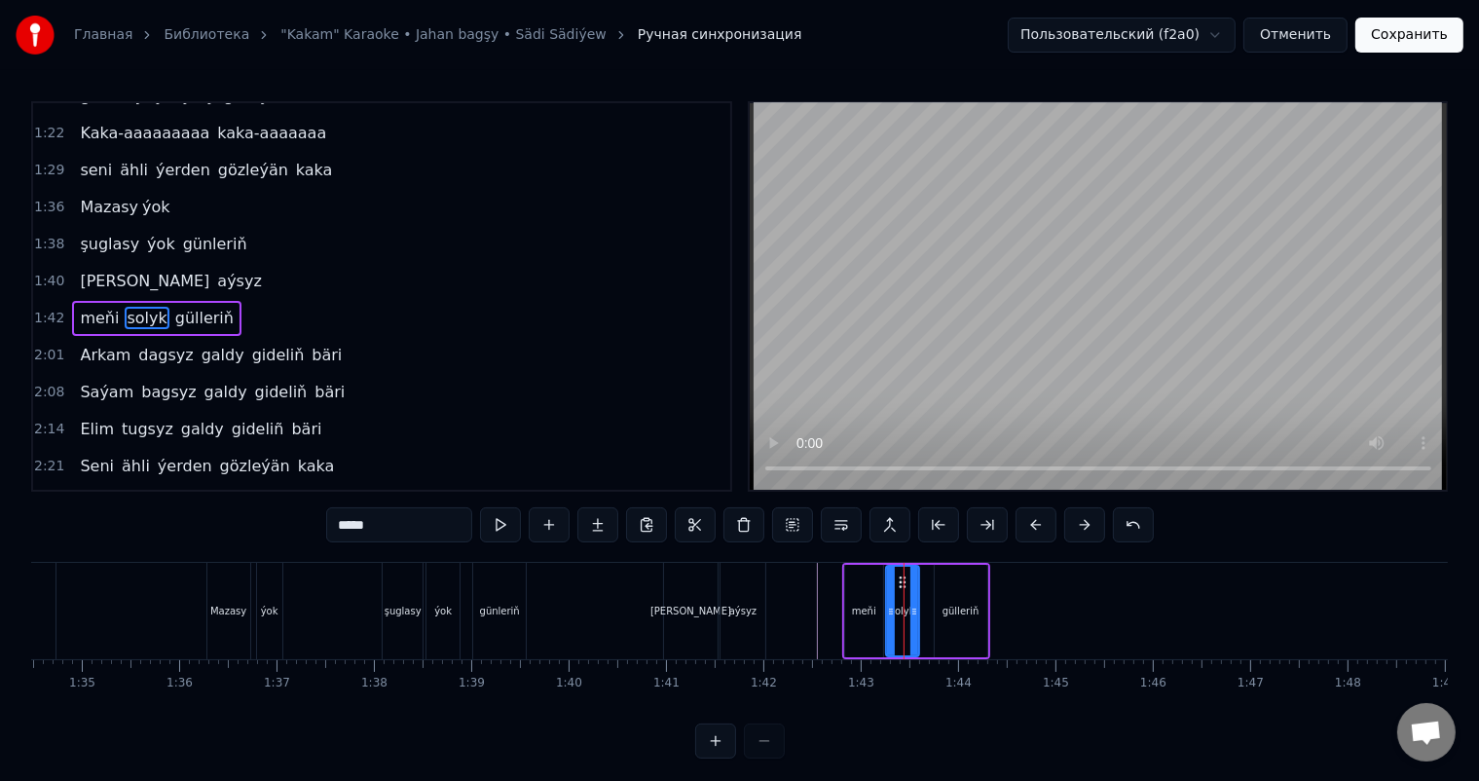
click at [913, 608] on icon at bounding box center [914, 612] width 8 height 16
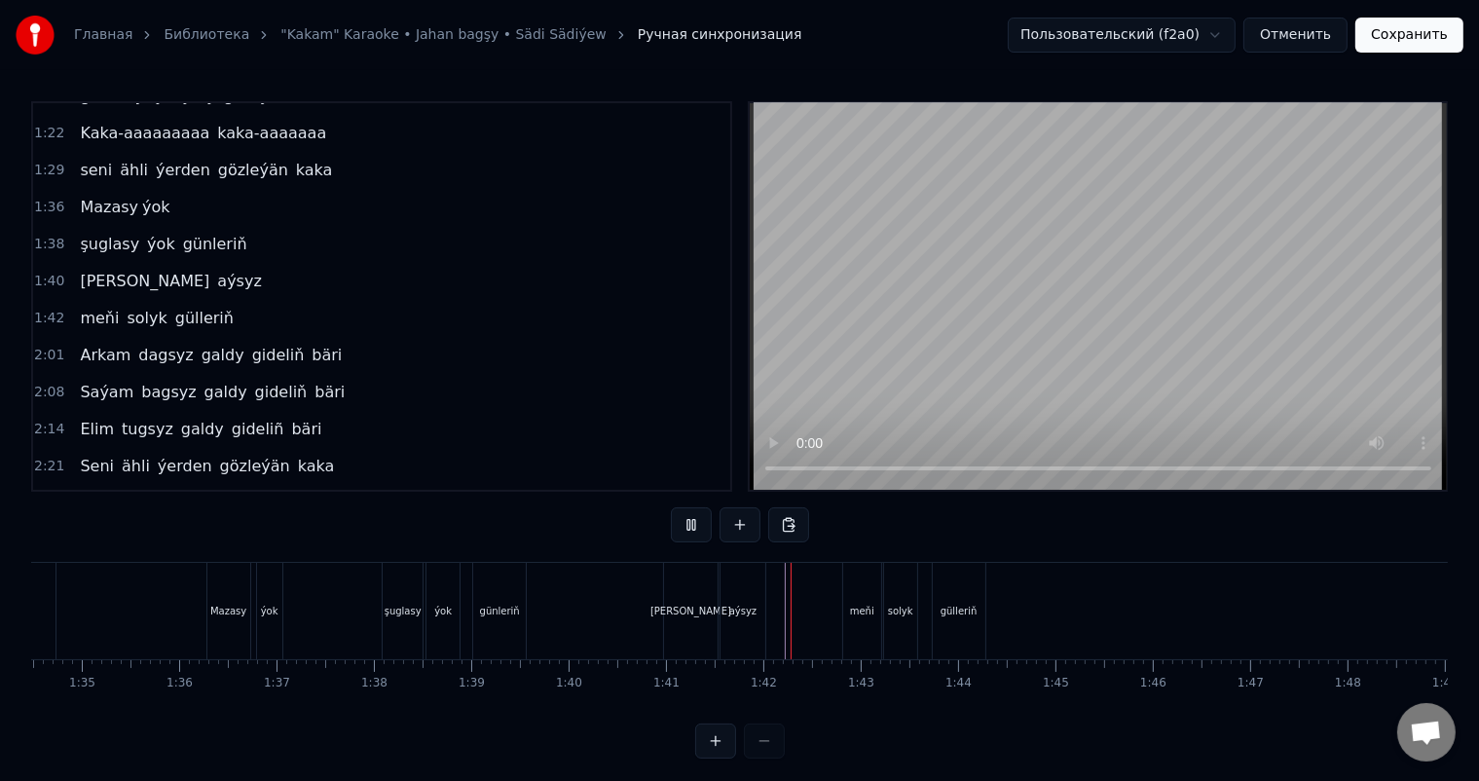
scroll to position [25, 0]
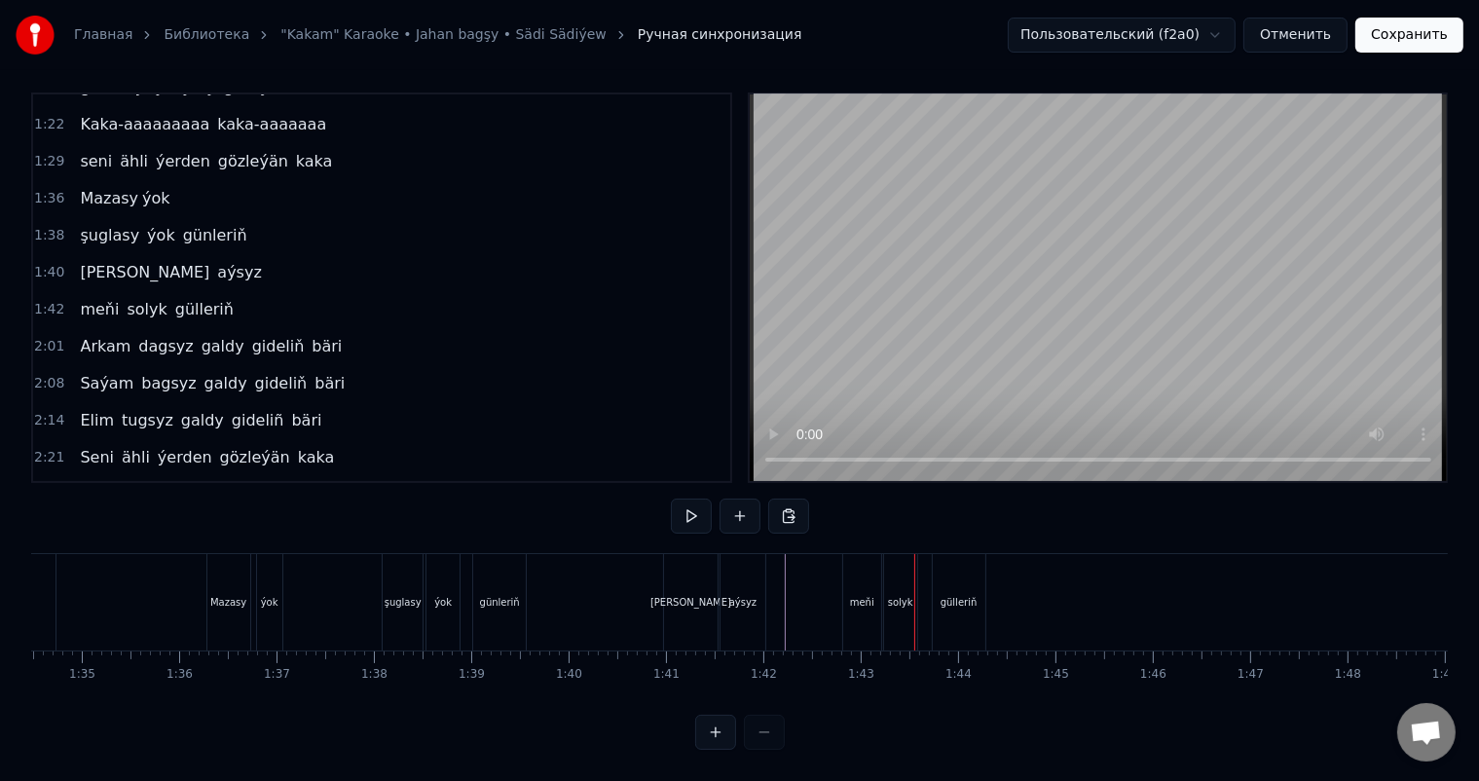
click at [747, 595] on div "aýsyz" at bounding box center [742, 602] width 27 height 15
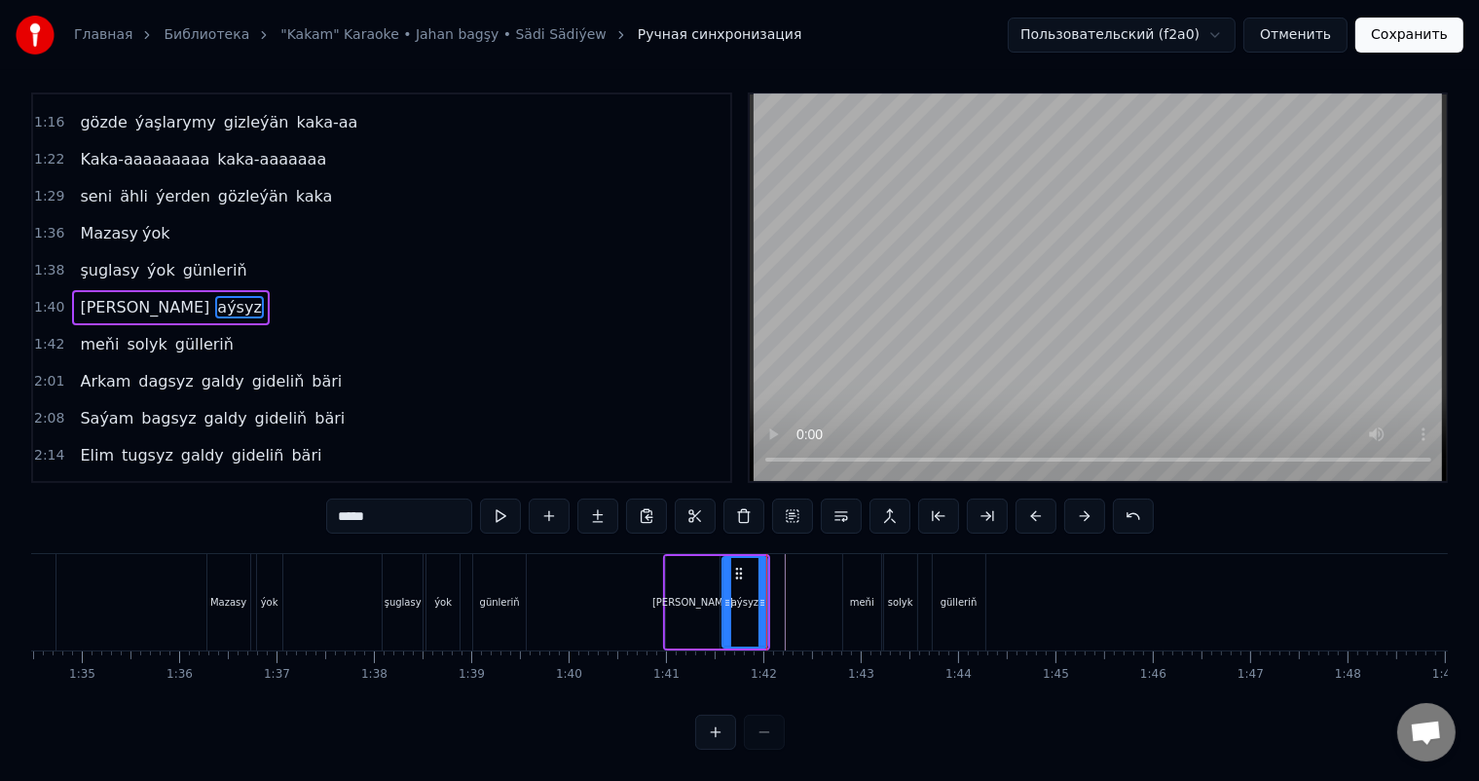
click at [767, 583] on div "aýsyz" at bounding box center [744, 602] width 47 height 92
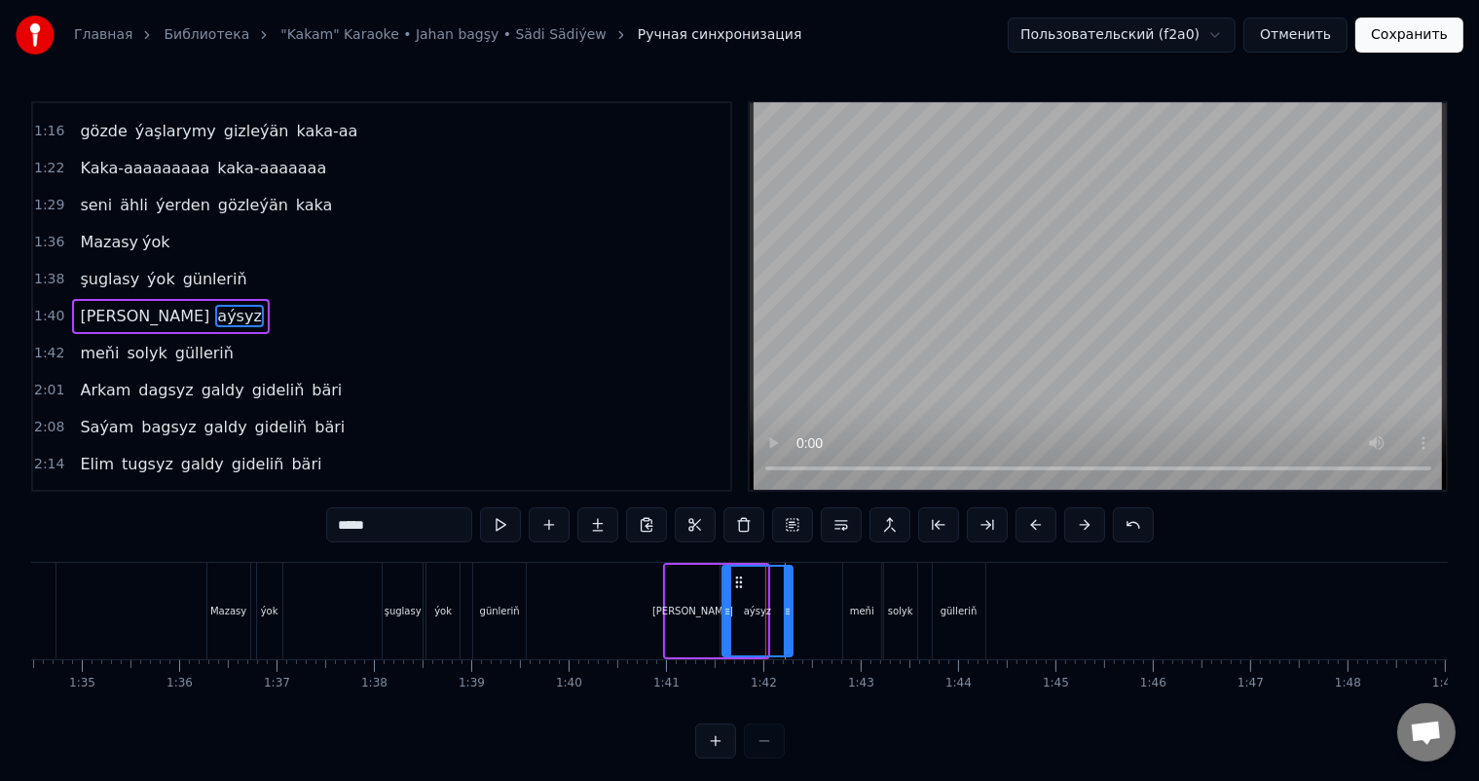
drag, startPoint x: 761, startPoint y: 605, endPoint x: 787, endPoint y: 609, distance: 25.8
click at [787, 609] on icon at bounding box center [788, 612] width 8 height 16
click at [728, 607] on icon at bounding box center [731, 612] width 8 height 16
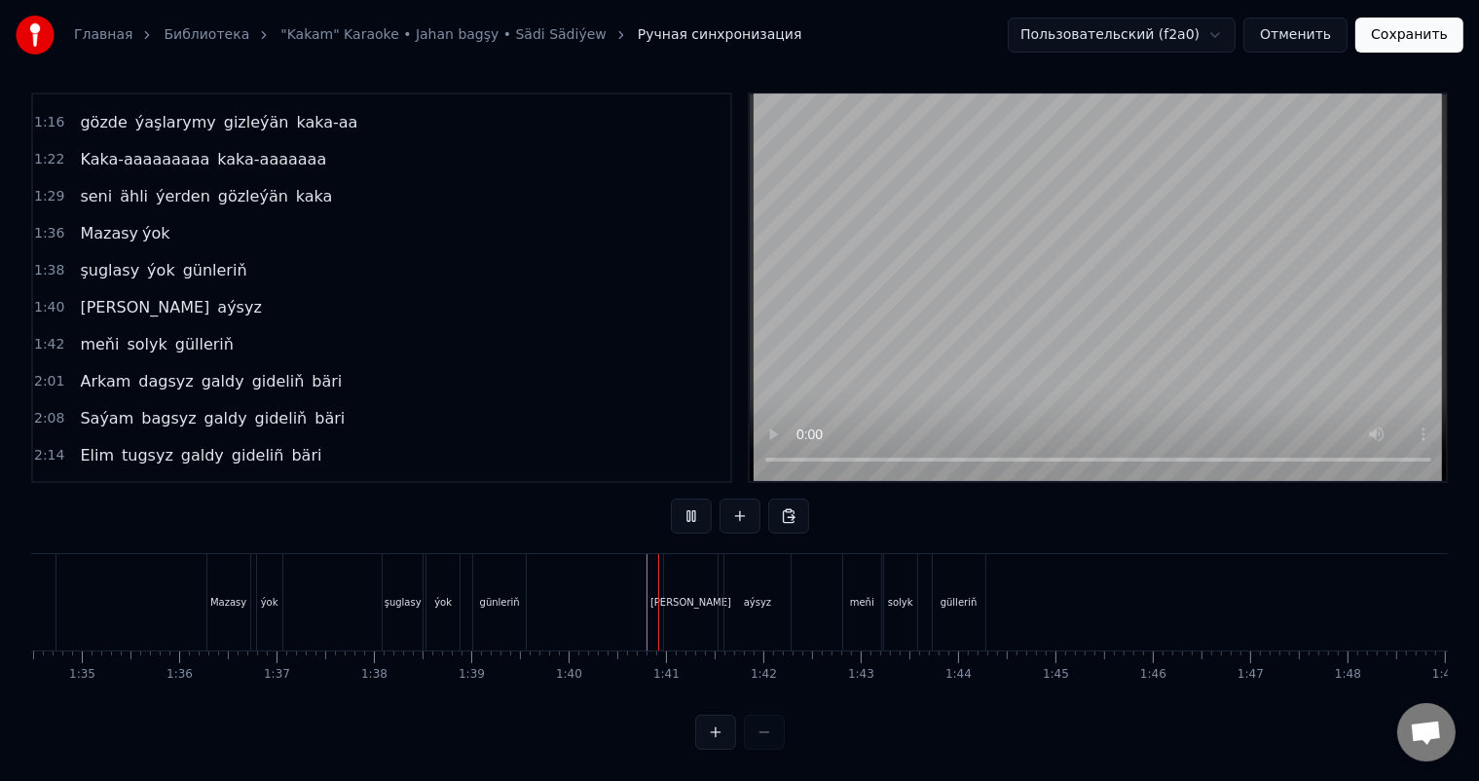
scroll to position [25, 0]
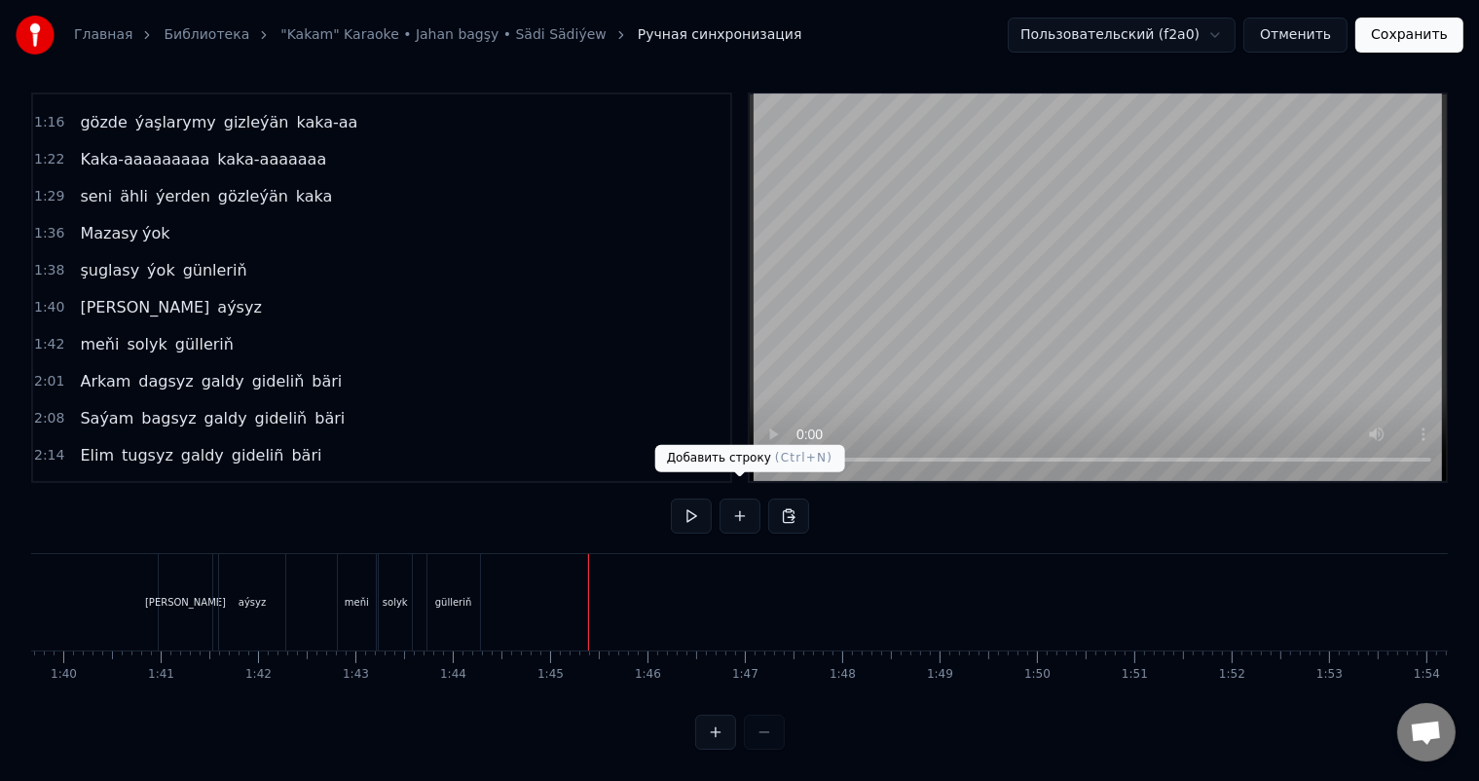
click at [741, 498] on button at bounding box center [739, 515] width 41 height 35
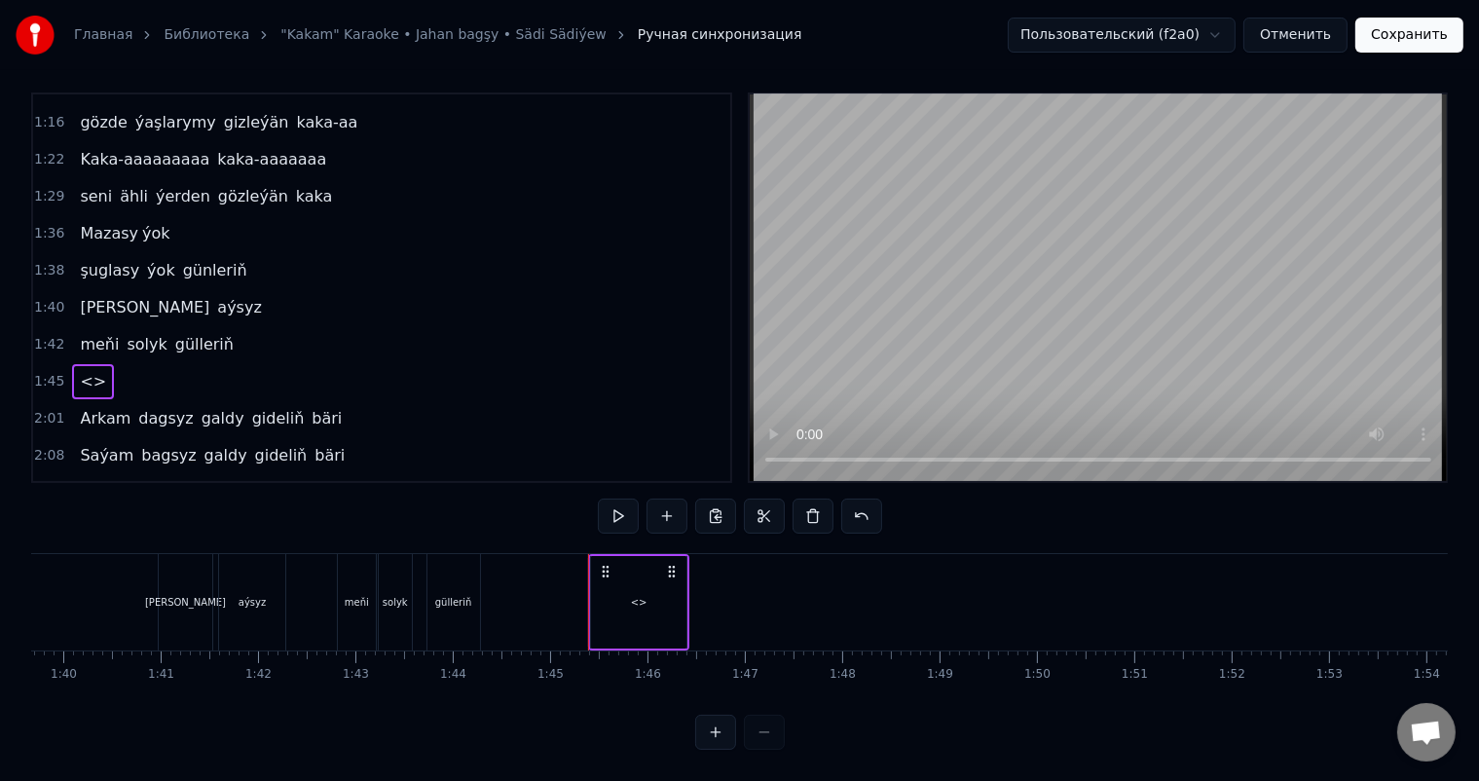
click at [616, 561] on div "<>" at bounding box center [638, 602] width 95 height 92
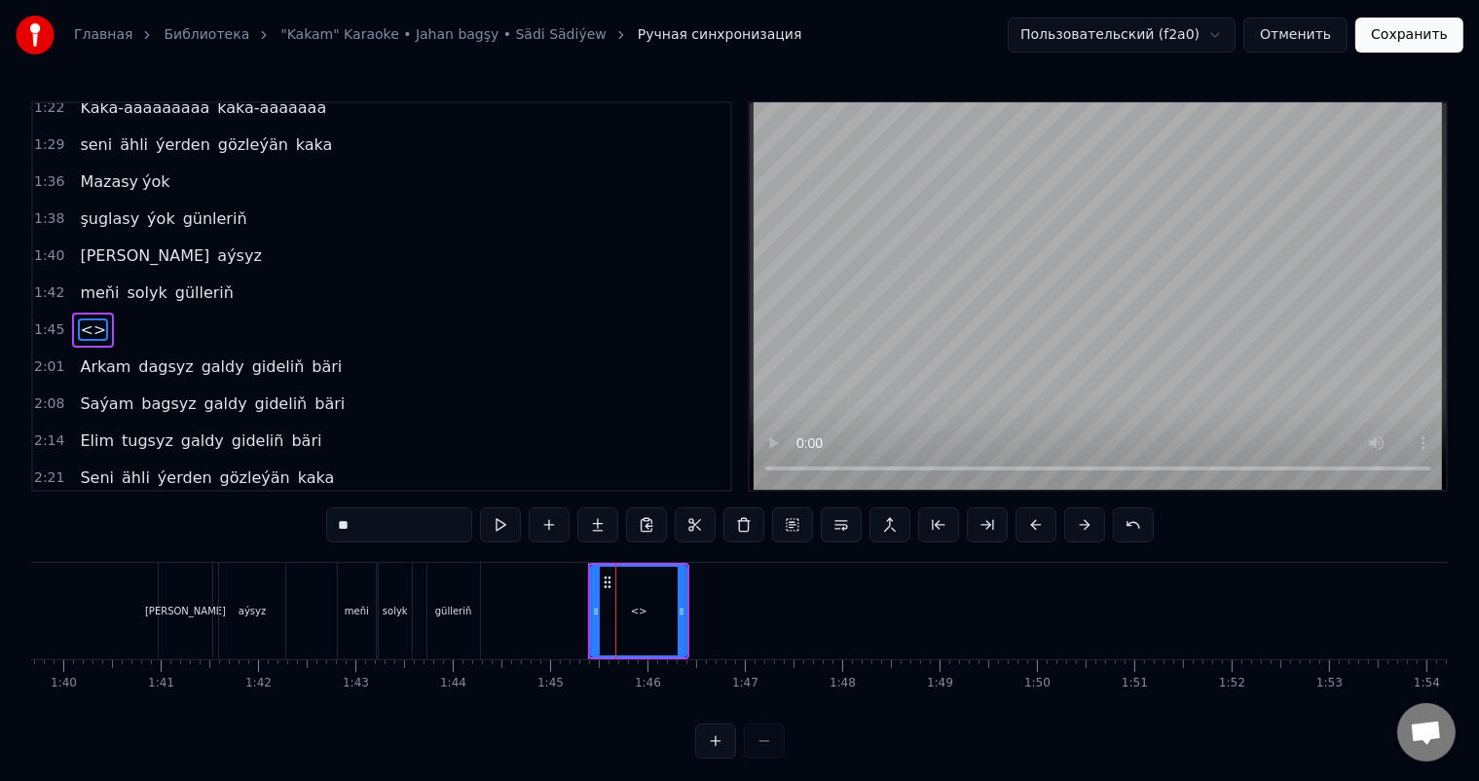
scroll to position [468, 0]
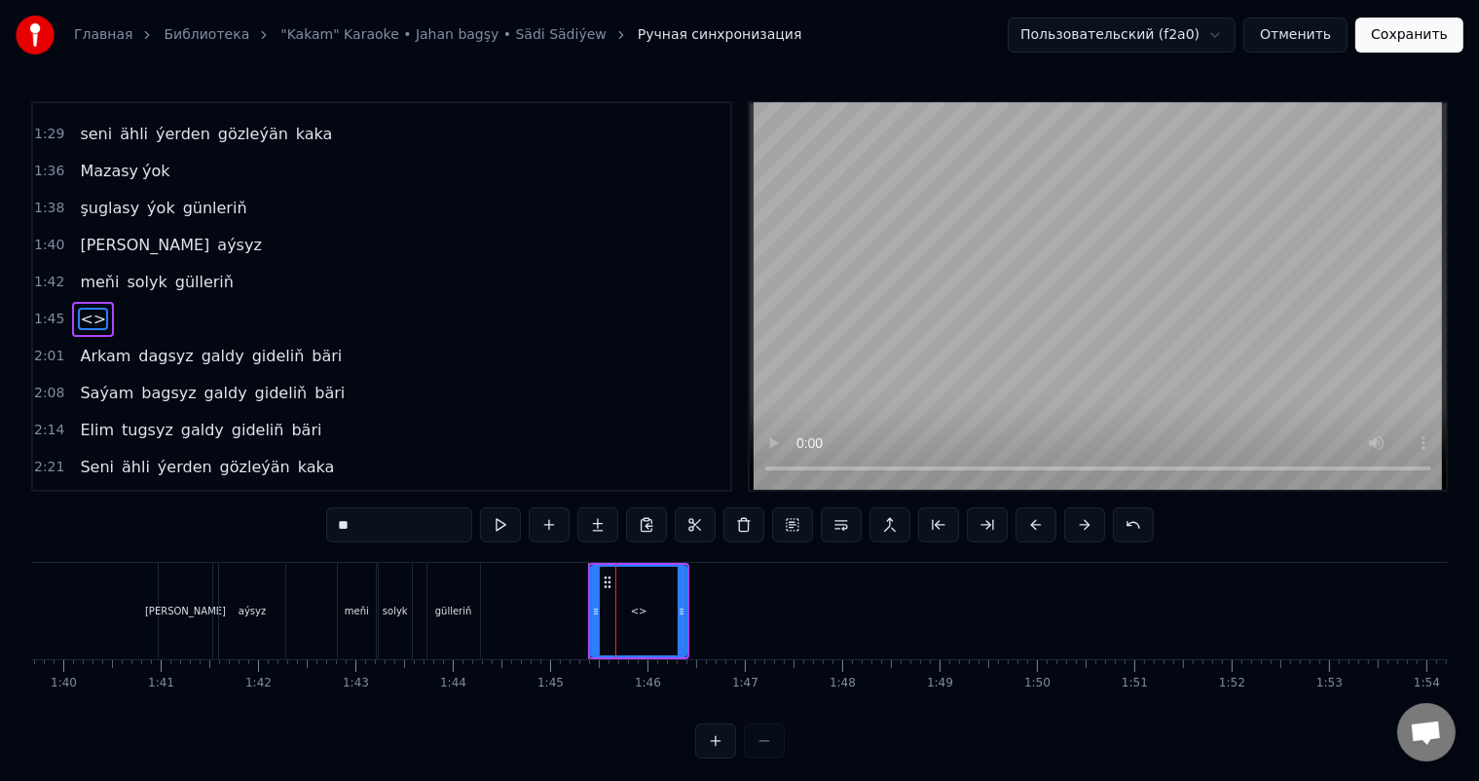
drag, startPoint x: 230, startPoint y: 534, endPoint x: 219, endPoint y: 534, distance: 10.7
click at [222, 534] on div "0:06 Soňky günler sensizligiň derdinden 0:12 Şeýlebir yüregim bolupdur ýuka 0:1…" at bounding box center [739, 429] width 1417 height 657
type input "*********"
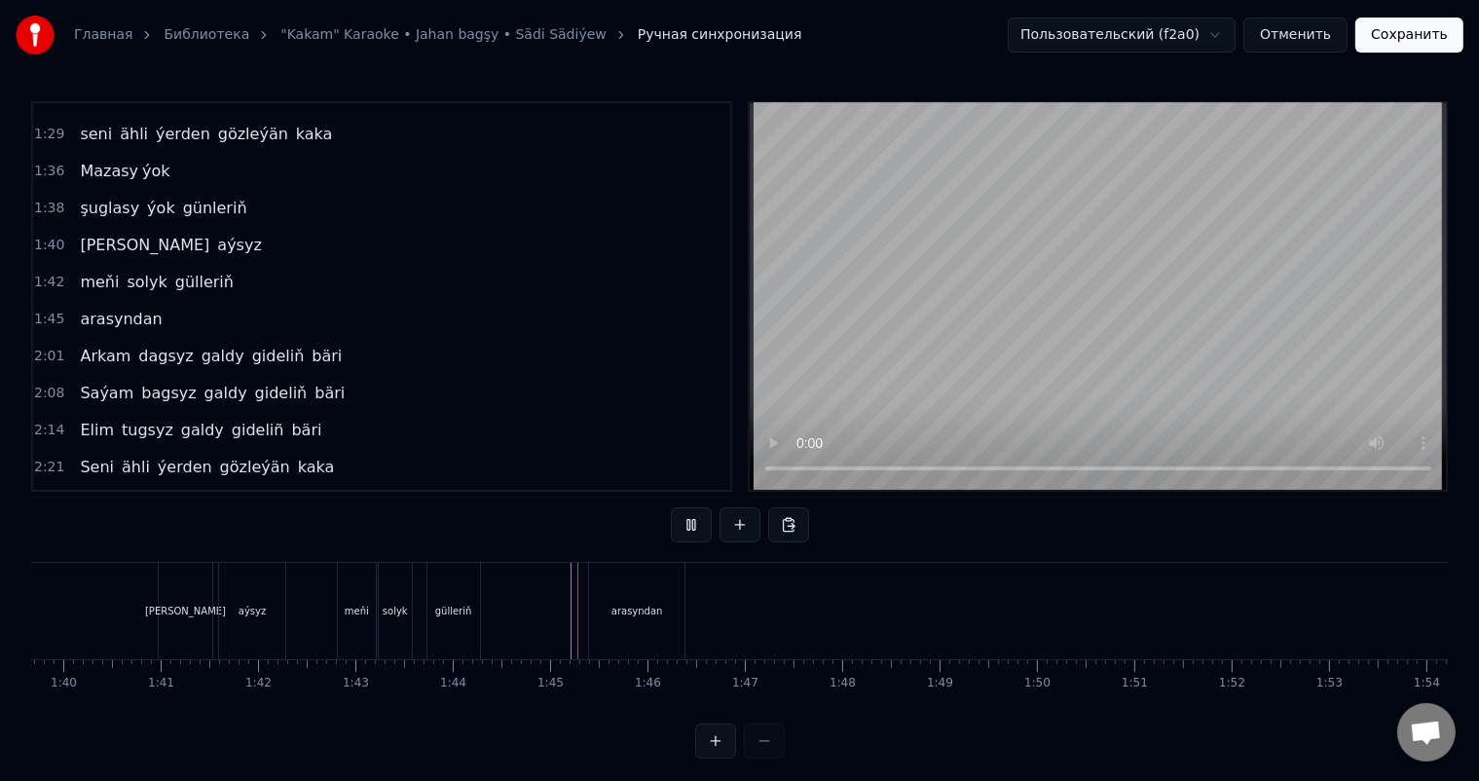
scroll to position [25, 0]
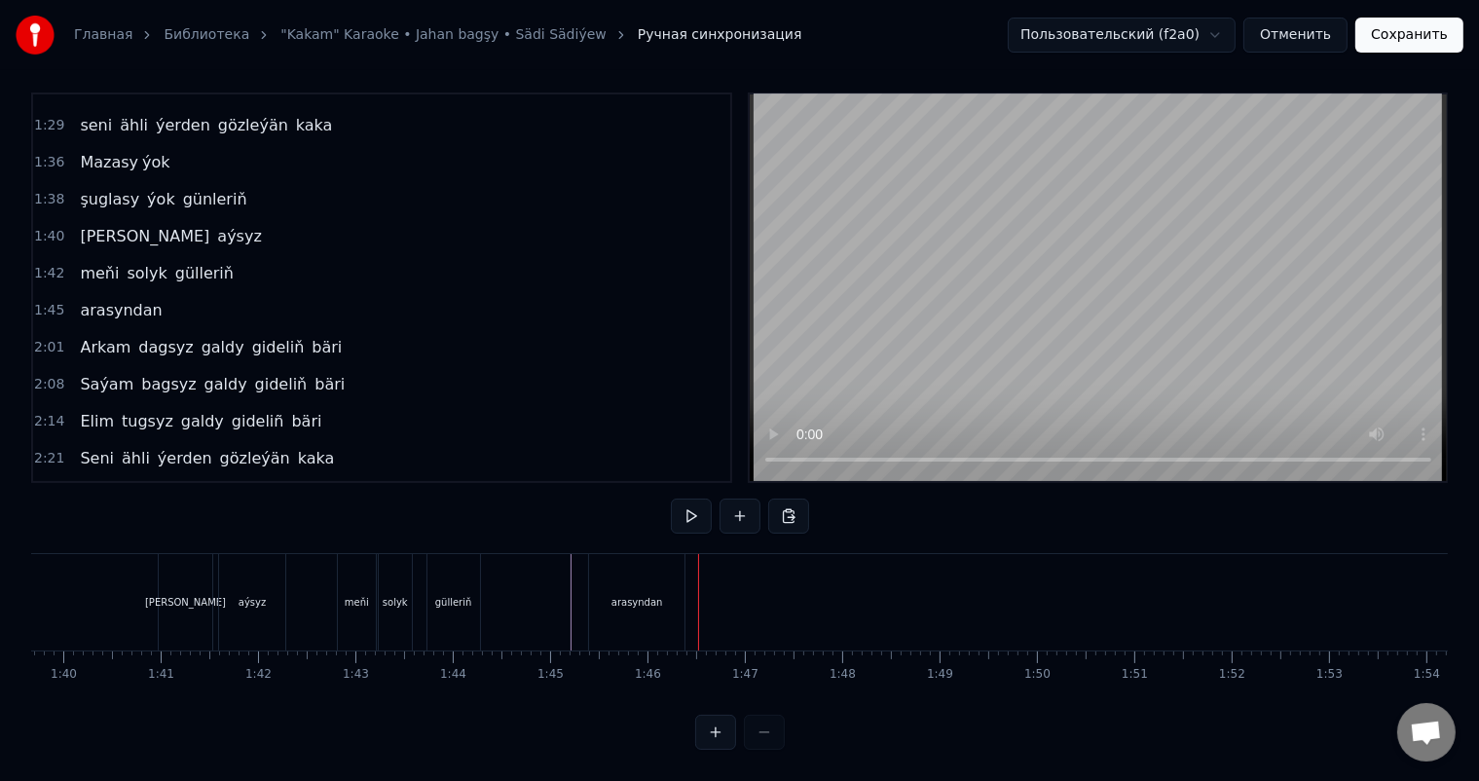
click at [653, 593] on div "arasyndan" at bounding box center [636, 602] width 95 height 96
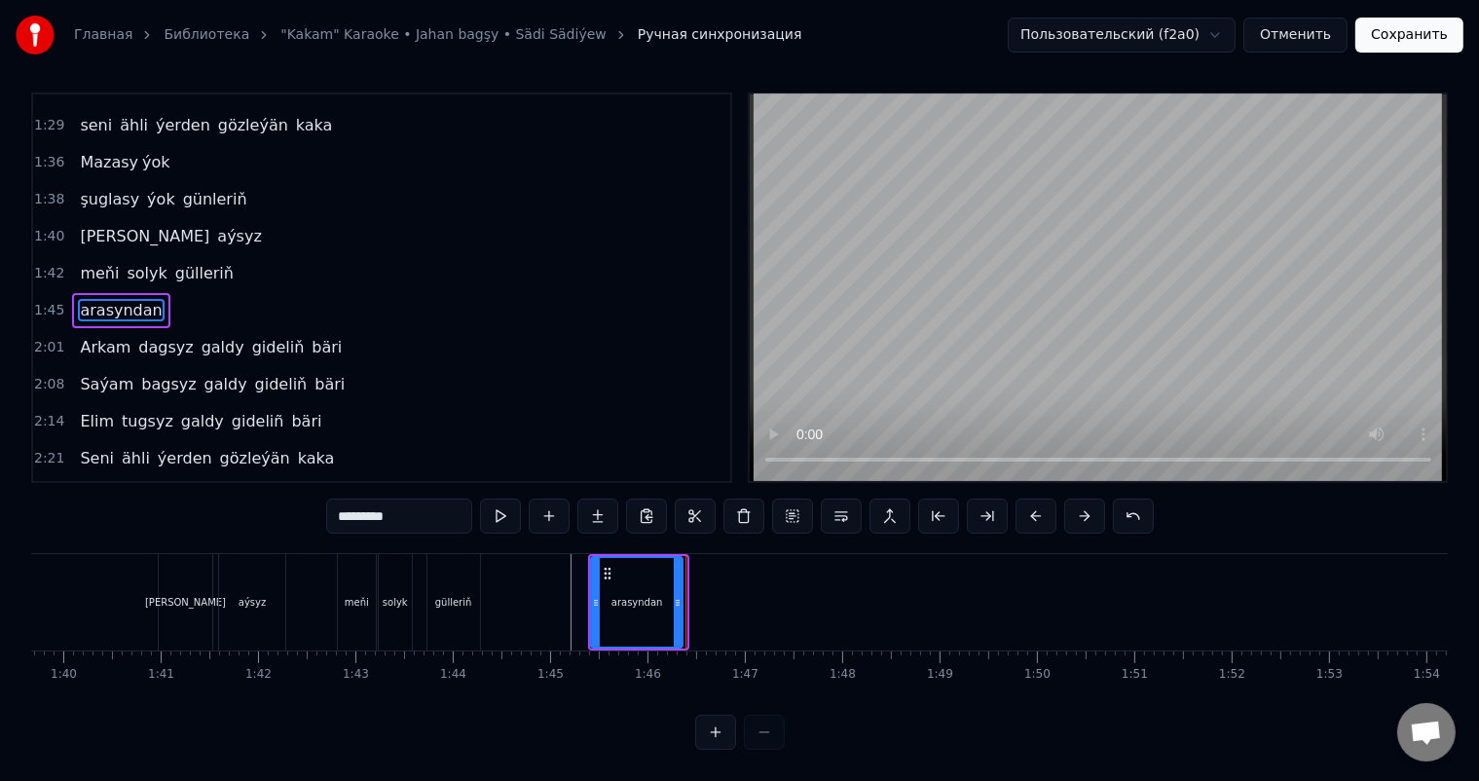
click at [677, 600] on circle at bounding box center [677, 600] width 1 height 1
click at [550, 502] on button at bounding box center [549, 515] width 41 height 35
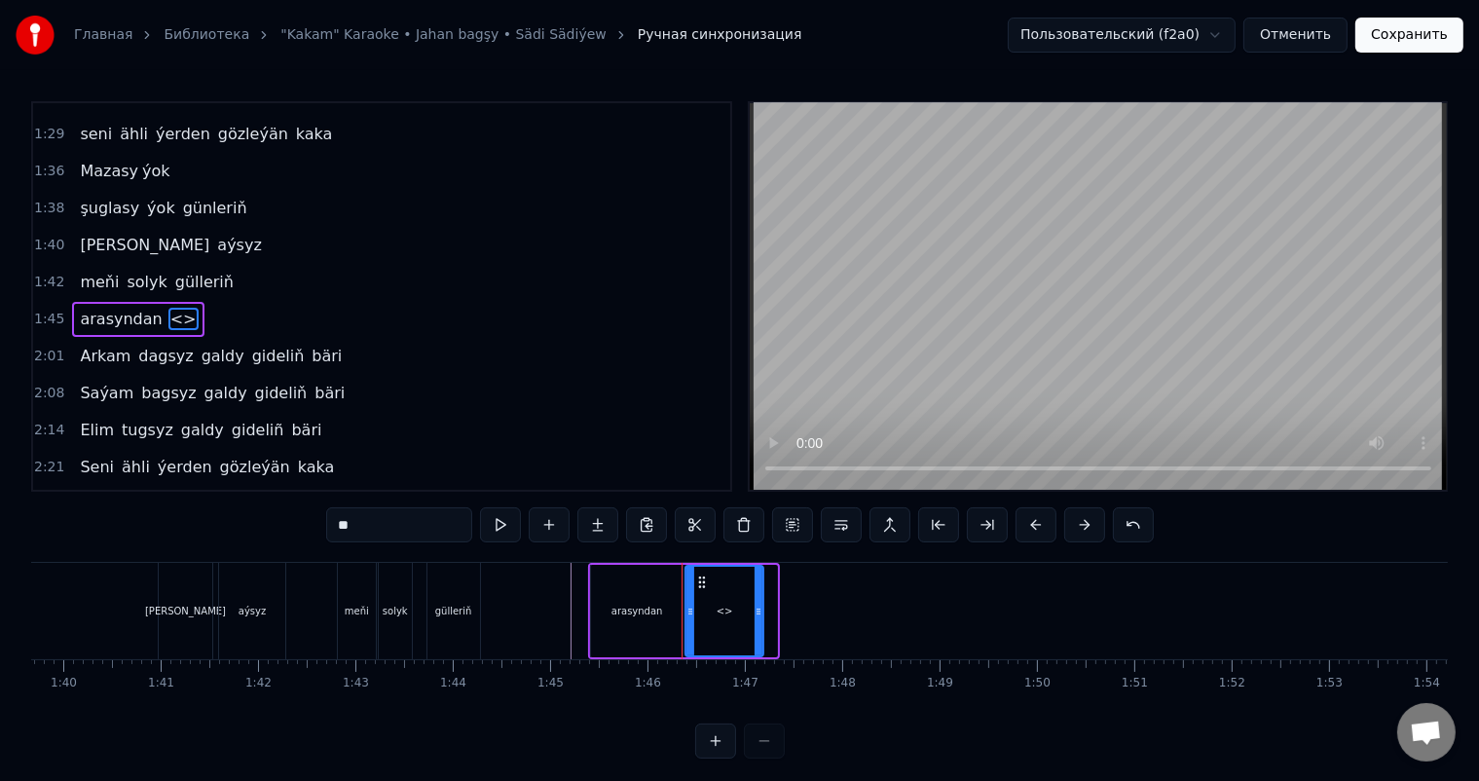
drag, startPoint x: 769, startPoint y: 611, endPoint x: 755, endPoint y: 610, distance: 13.7
click at [755, 610] on icon at bounding box center [759, 612] width 8 height 16
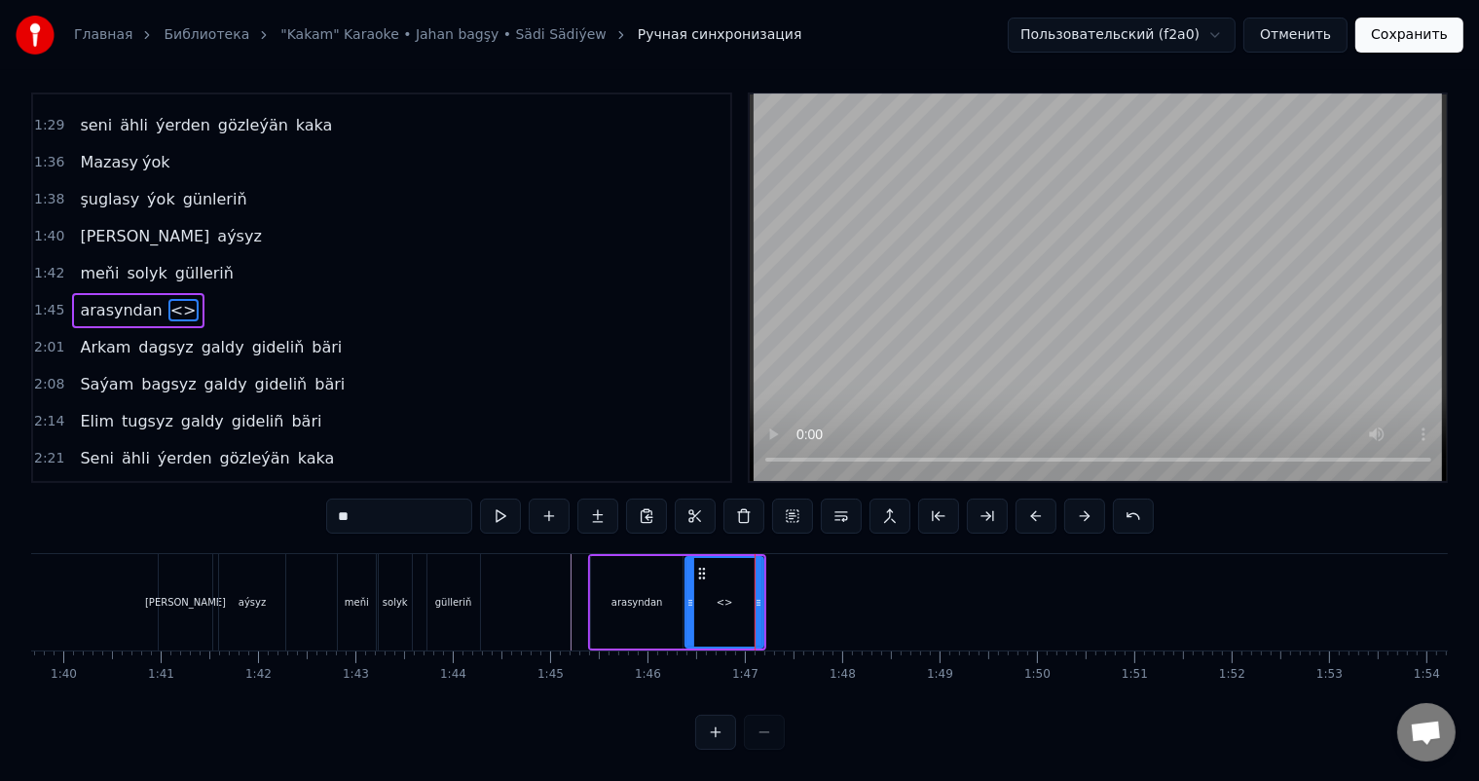
scroll to position [25, 0]
drag, startPoint x: 400, startPoint y: 496, endPoint x: 229, endPoint y: 498, distance: 171.4
click at [228, 499] on div "0:06 Soňky günler sensizligiň derdinden 0:12 Şeýlebir yüregim bolupdur ýuka 0:1…" at bounding box center [739, 420] width 1417 height 657
type input "******"
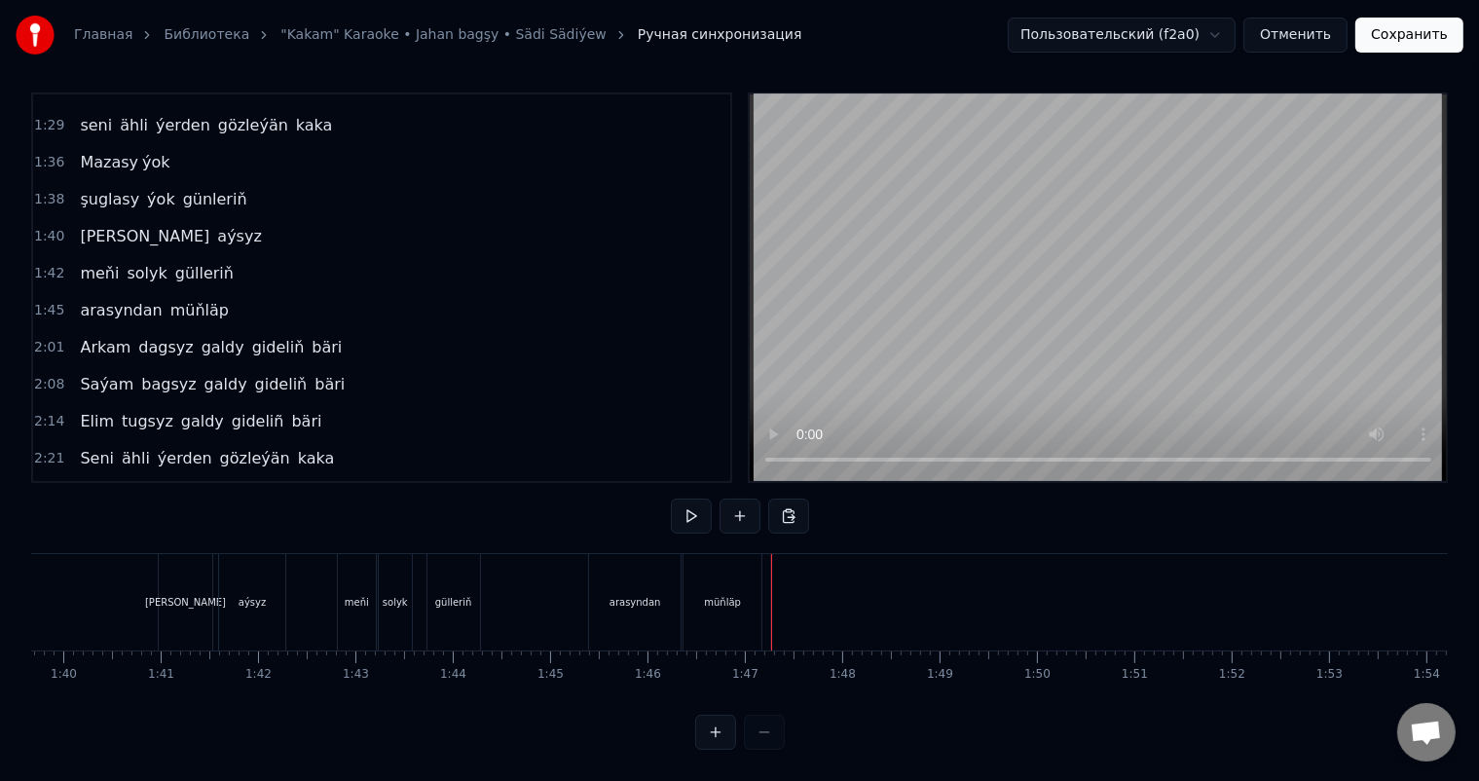
click at [736, 595] on div "müňläp" at bounding box center [722, 602] width 37 height 15
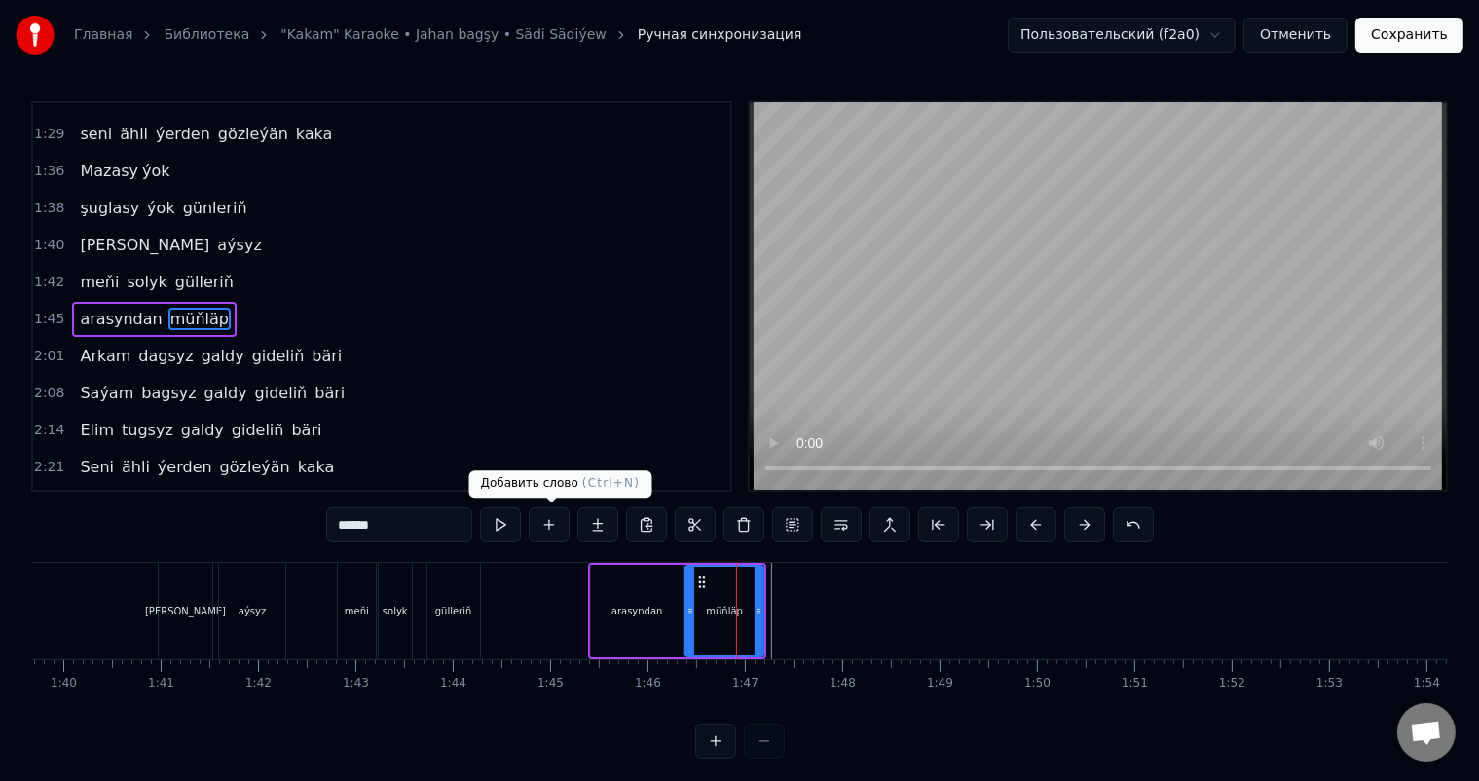
click at [554, 521] on button at bounding box center [549, 524] width 41 height 35
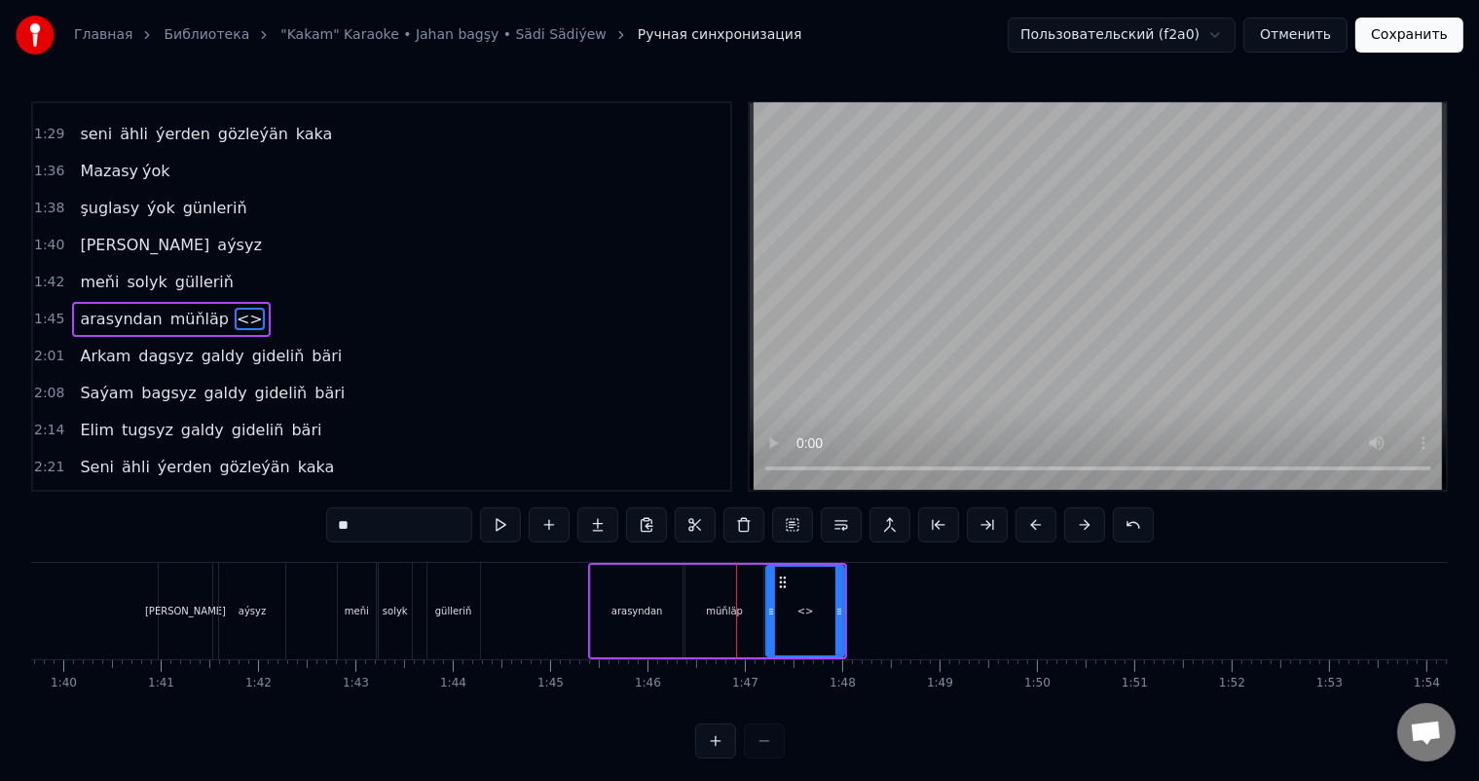
click at [800, 628] on div "<>" at bounding box center [805, 611] width 76 height 89
drag, startPoint x: 385, startPoint y: 525, endPoint x: 202, endPoint y: 526, distance: 183.0
click at [206, 526] on div "0:06 Soňky günler sensizligiň derdinden 0:12 Şeýlebir yüregim bolupdur ýuka 0:1…" at bounding box center [739, 429] width 1417 height 657
type input "******"
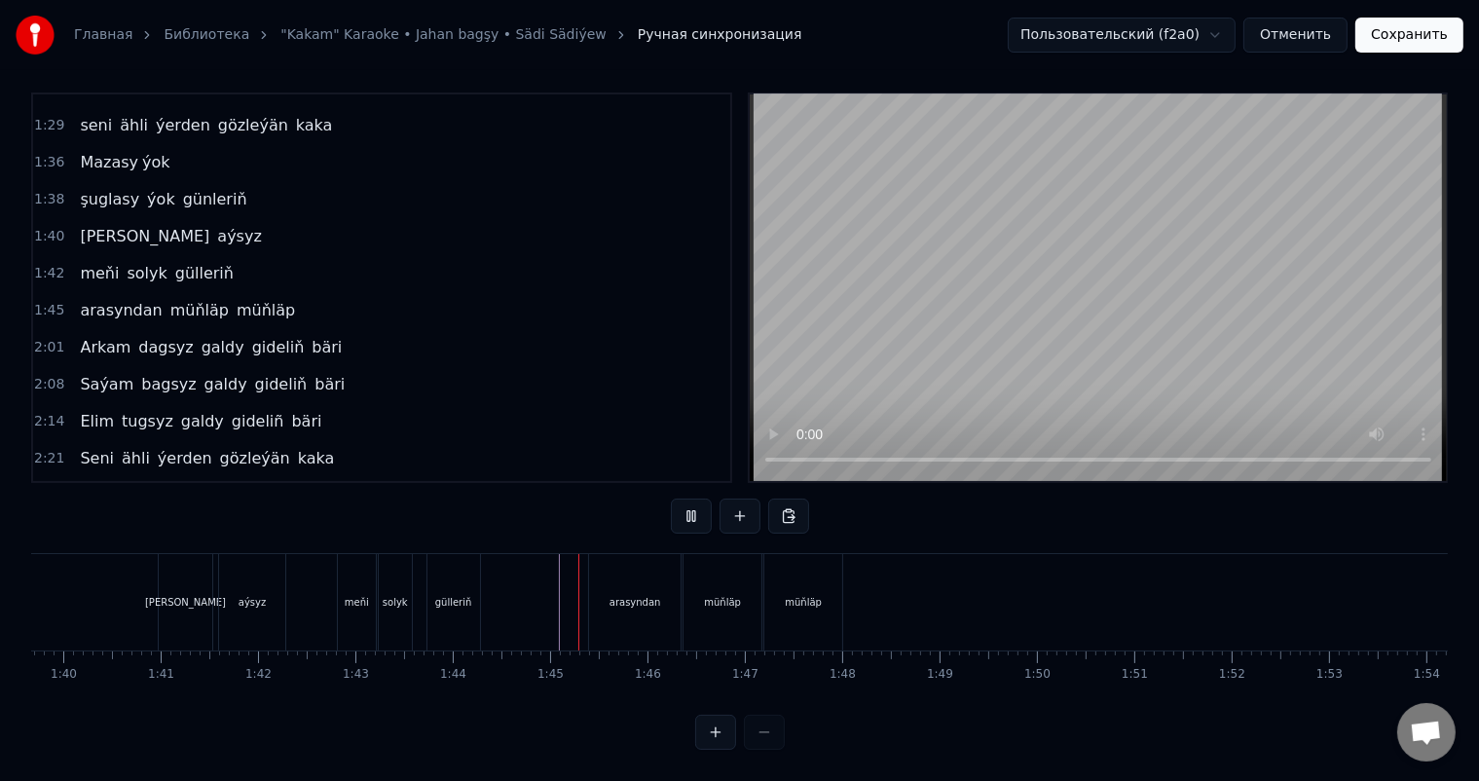
scroll to position [25, 0]
click at [806, 595] on div "müňläp" at bounding box center [803, 602] width 37 height 15
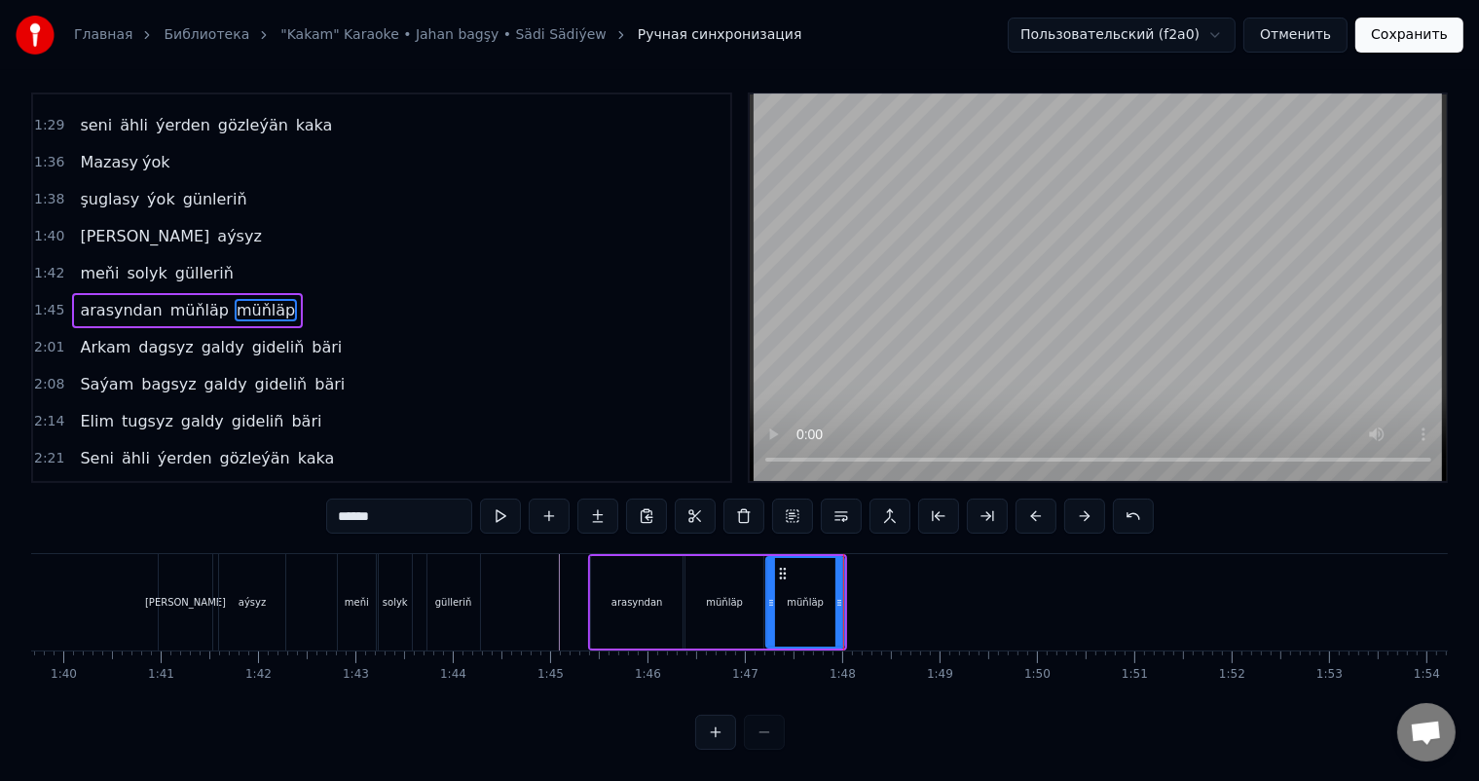
click at [728, 595] on div "müňläp" at bounding box center [724, 602] width 37 height 15
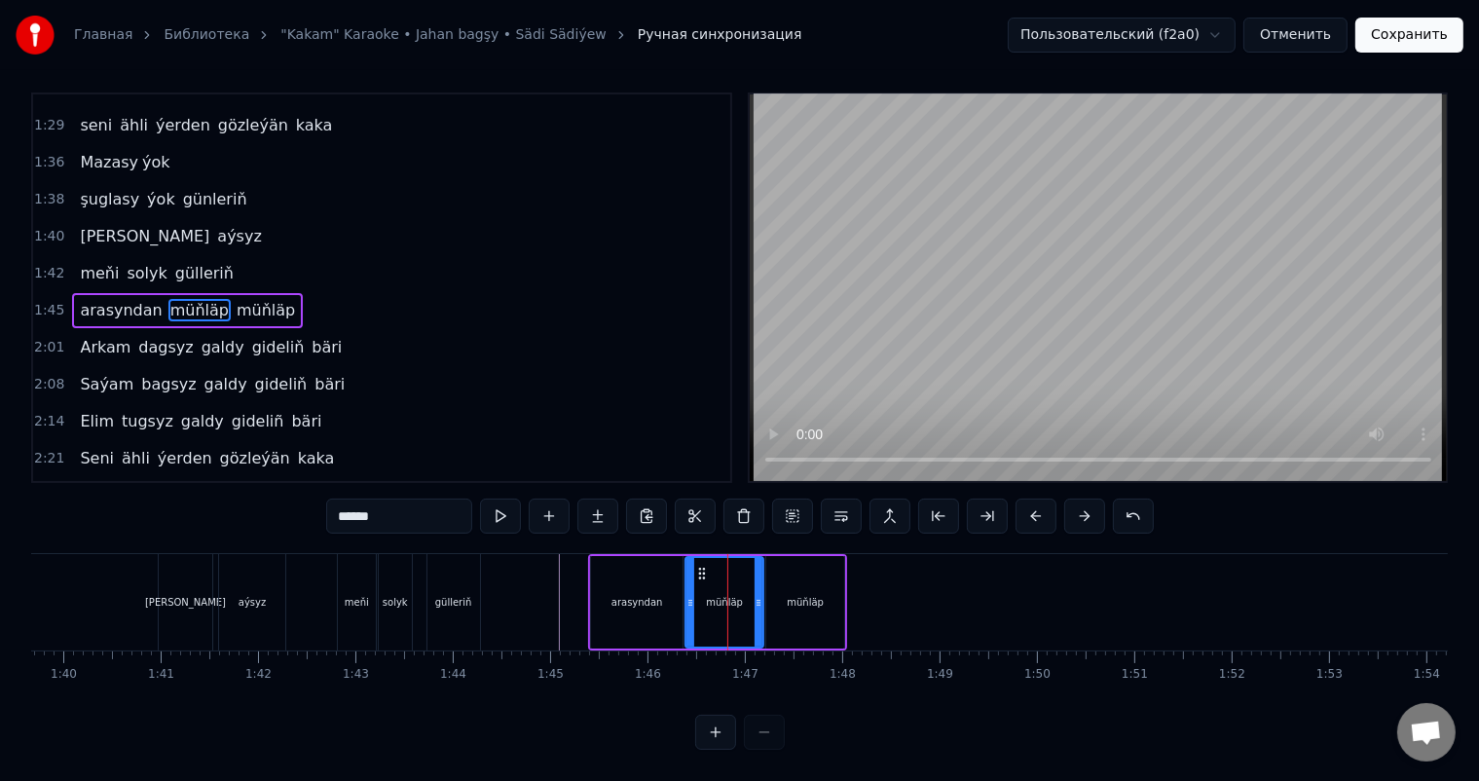
scroll to position [0, 0]
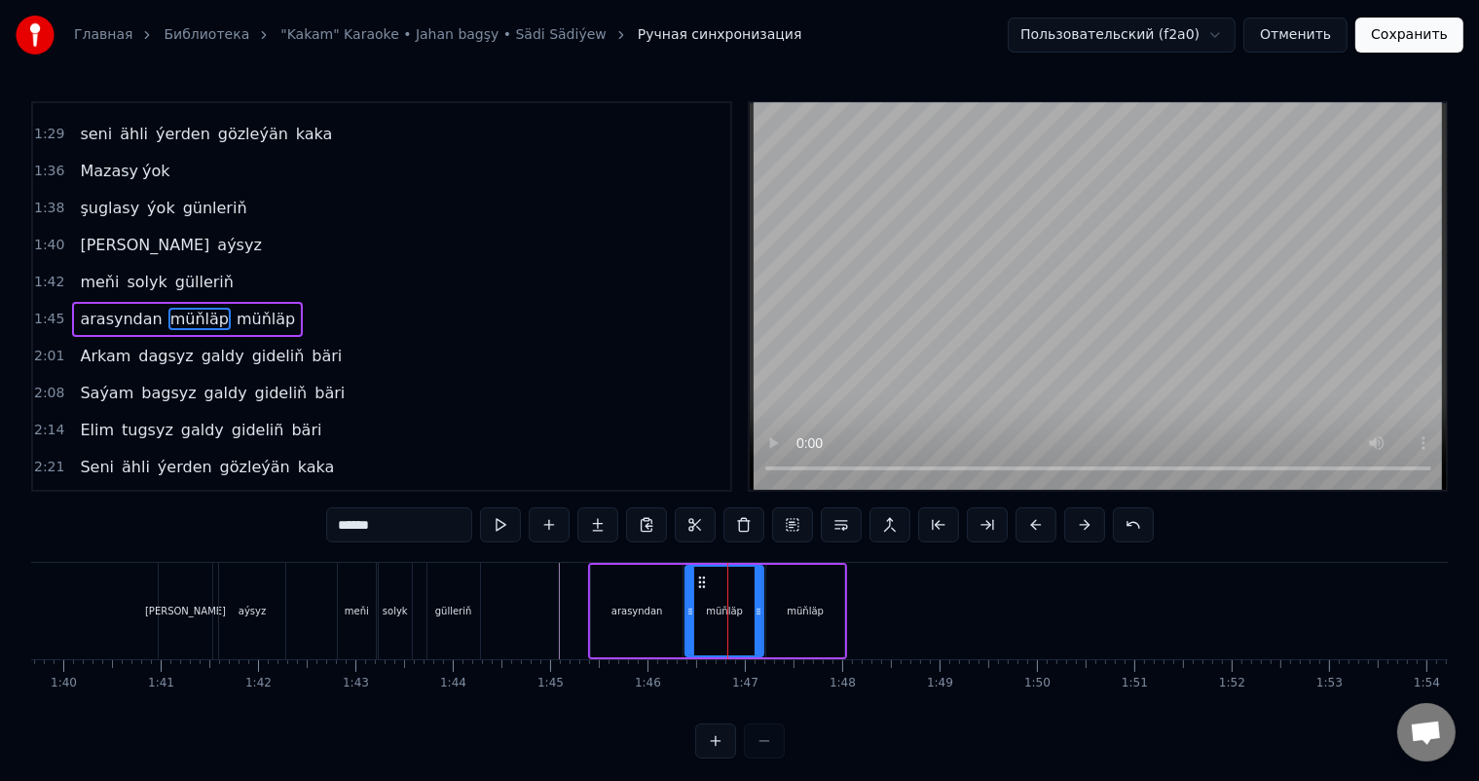
click at [817, 609] on div "müňläp" at bounding box center [805, 611] width 37 height 15
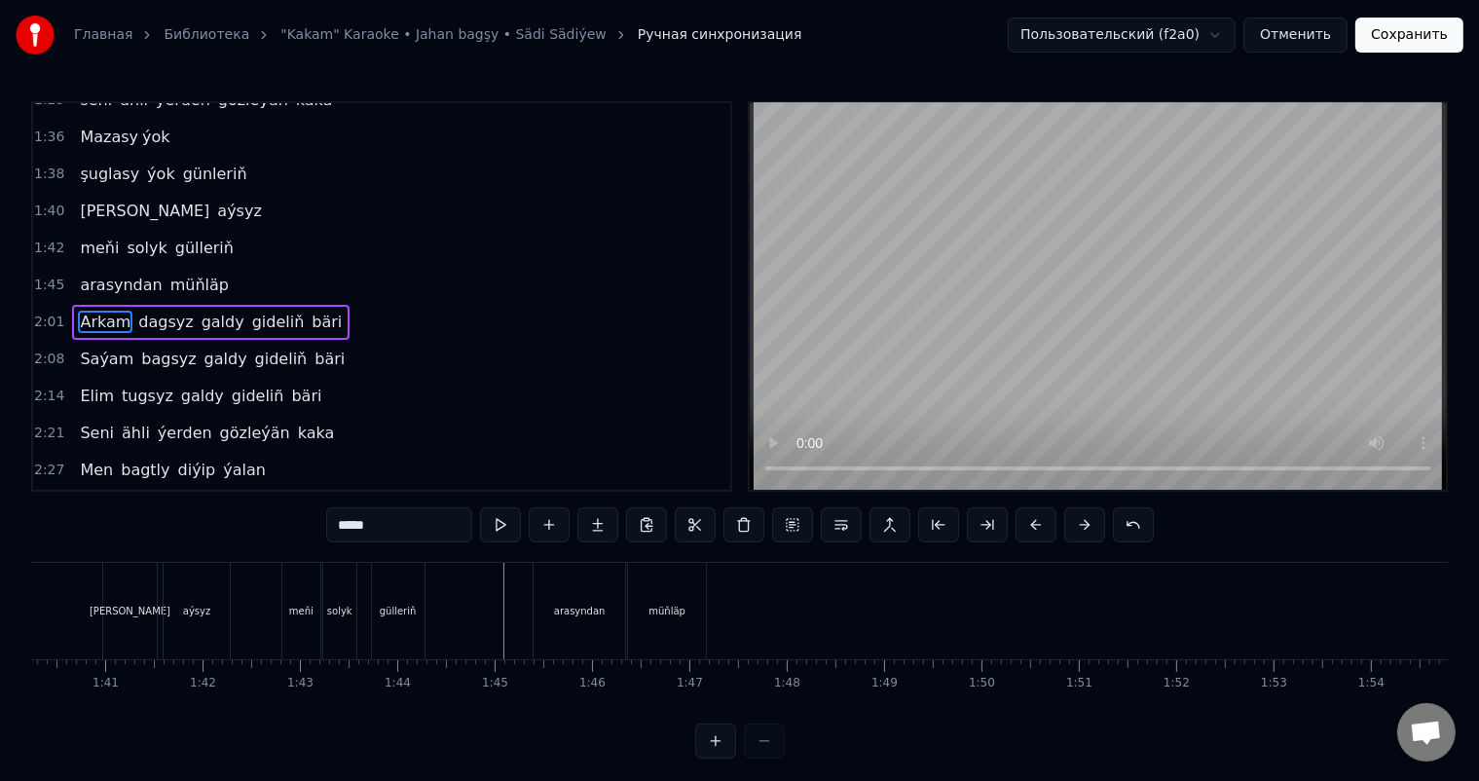
scroll to position [0, 9430]
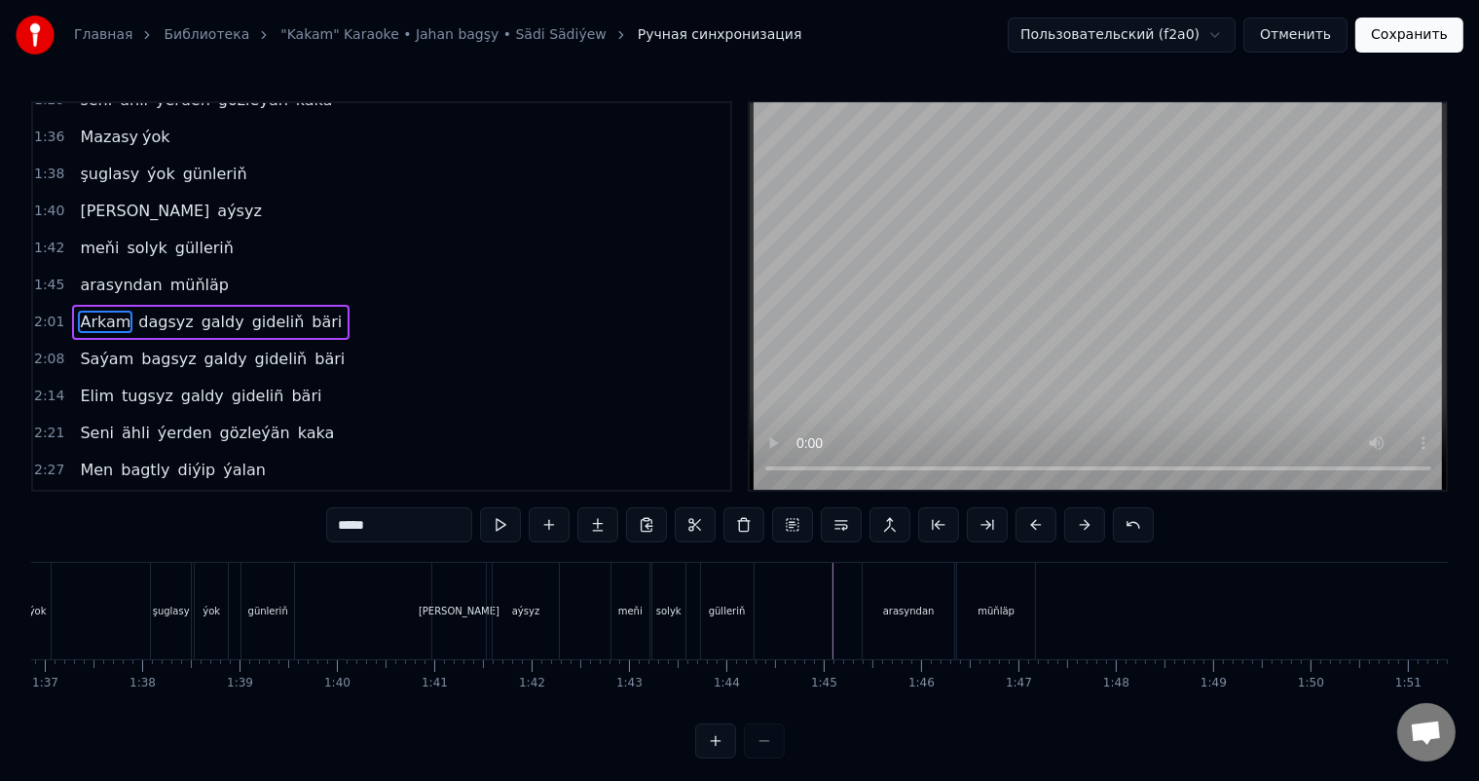
click at [902, 602] on div "arasyndan" at bounding box center [909, 611] width 92 height 96
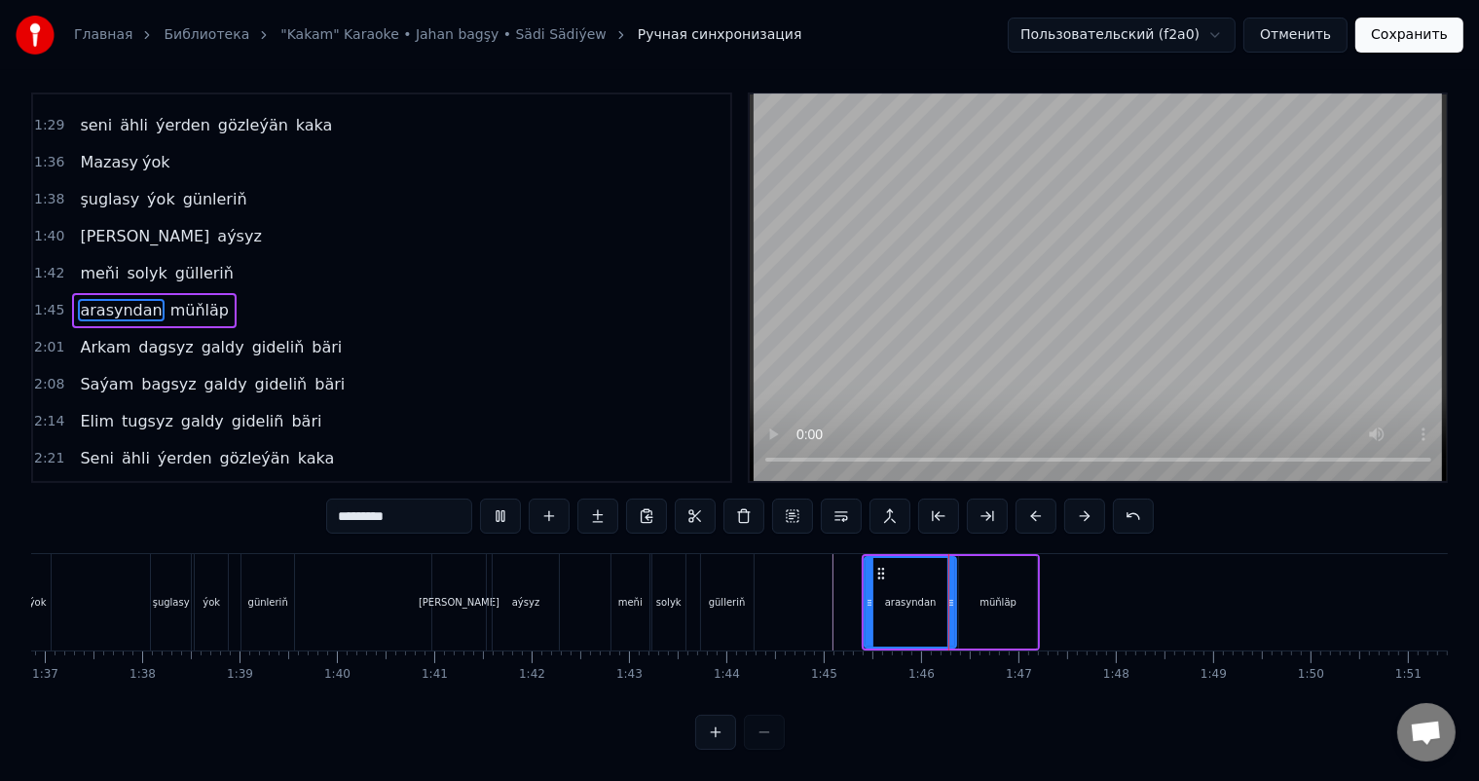
scroll to position [0, 9785]
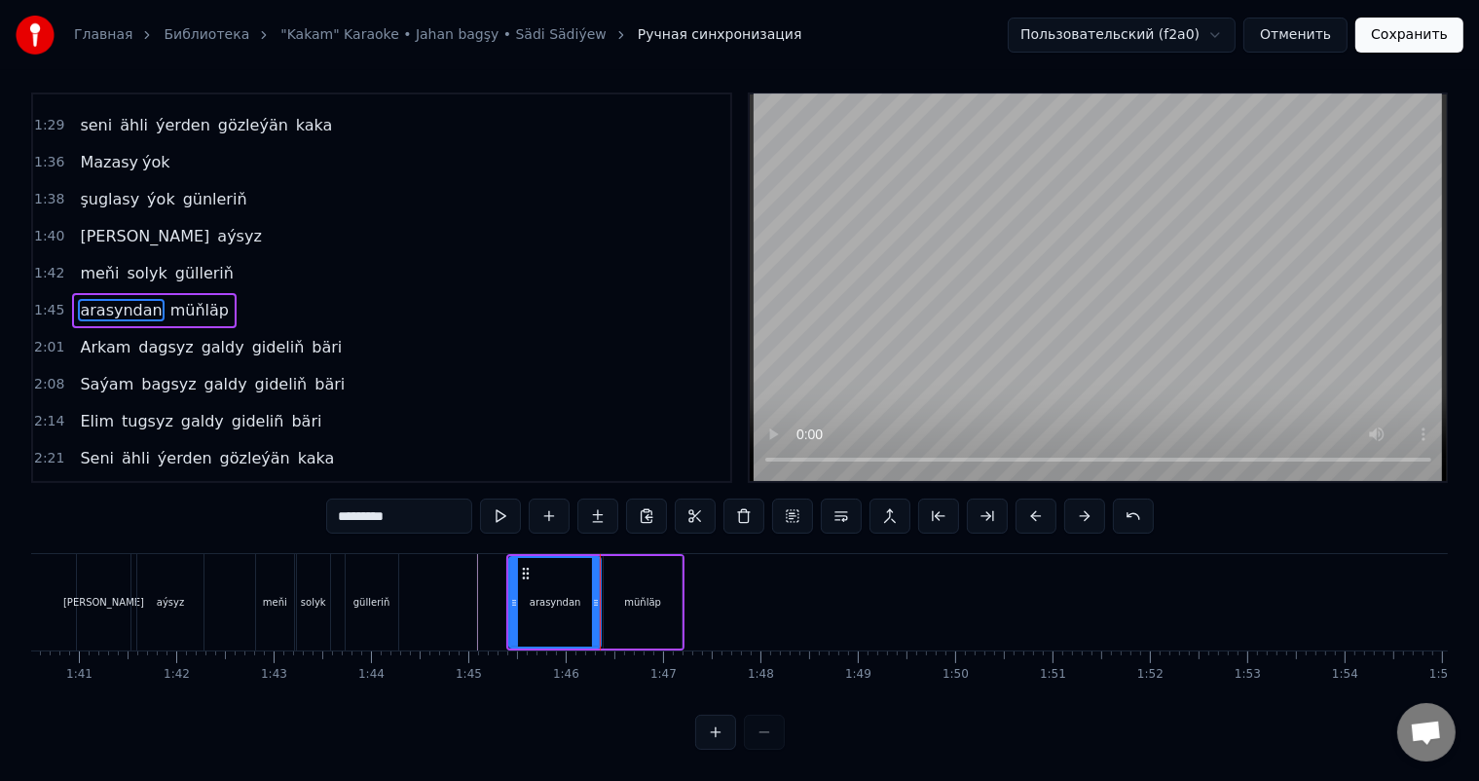
click at [611, 596] on div "müňläp" at bounding box center [643, 602] width 78 height 92
type input "******"
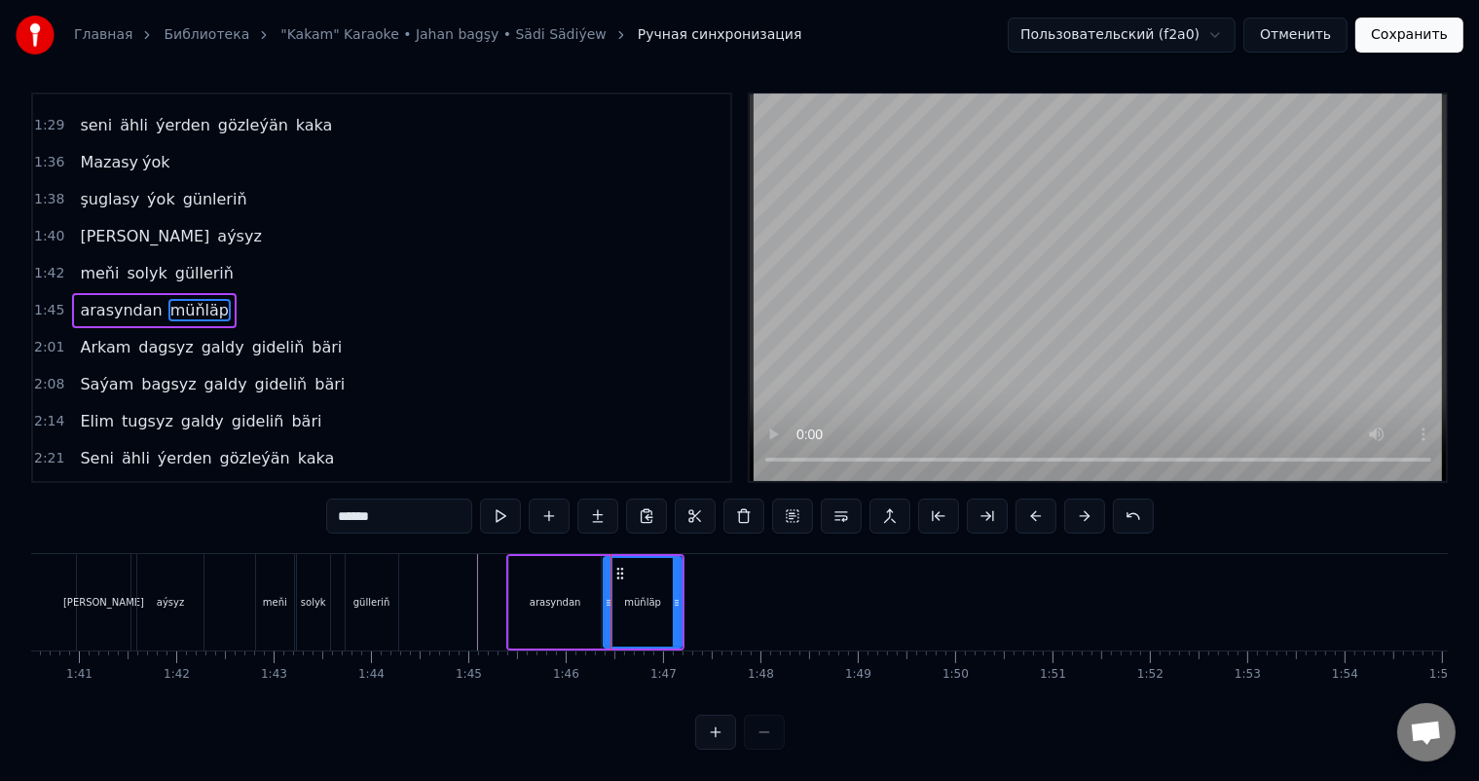
scroll to position [25, 0]
click at [600, 499] on button at bounding box center [597, 515] width 41 height 35
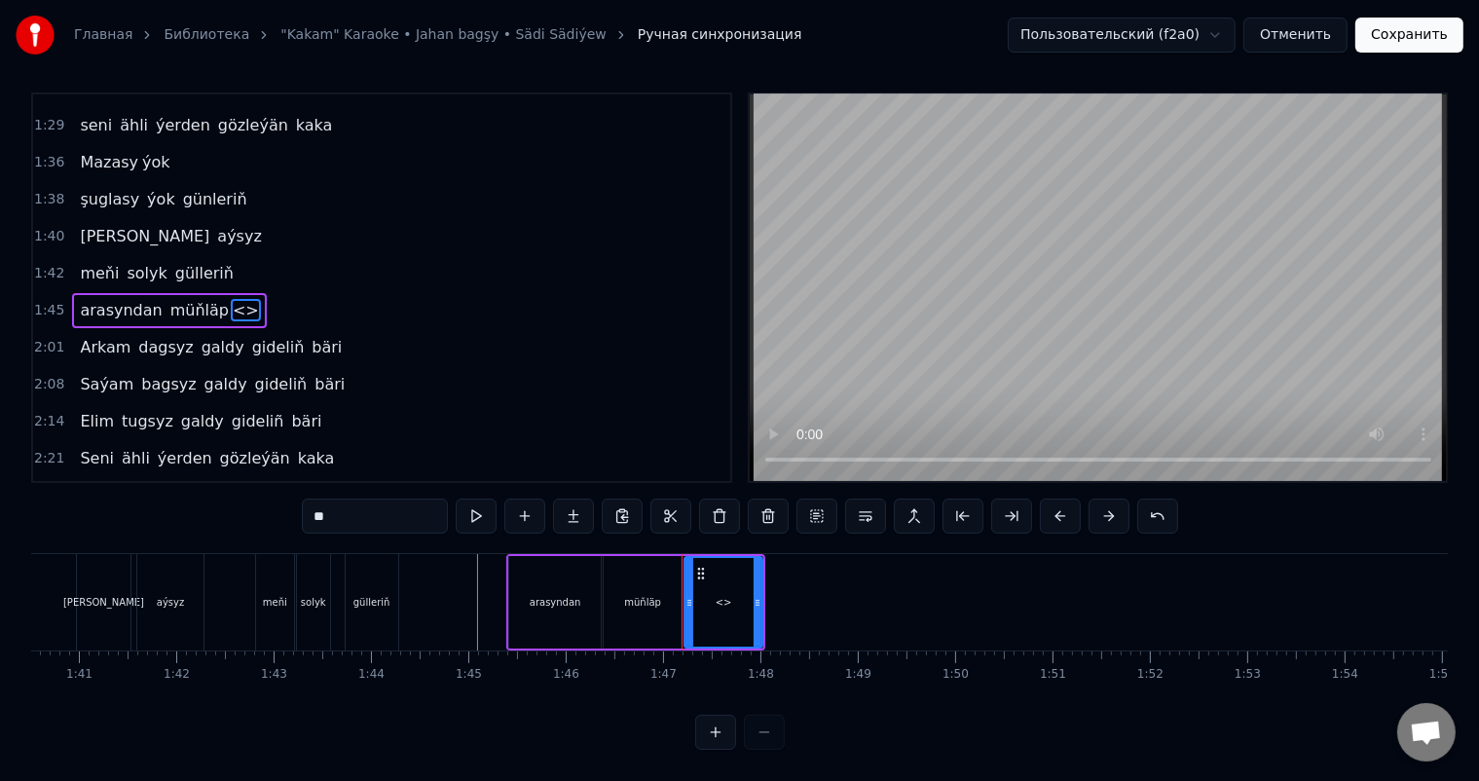
scroll to position [0, 0]
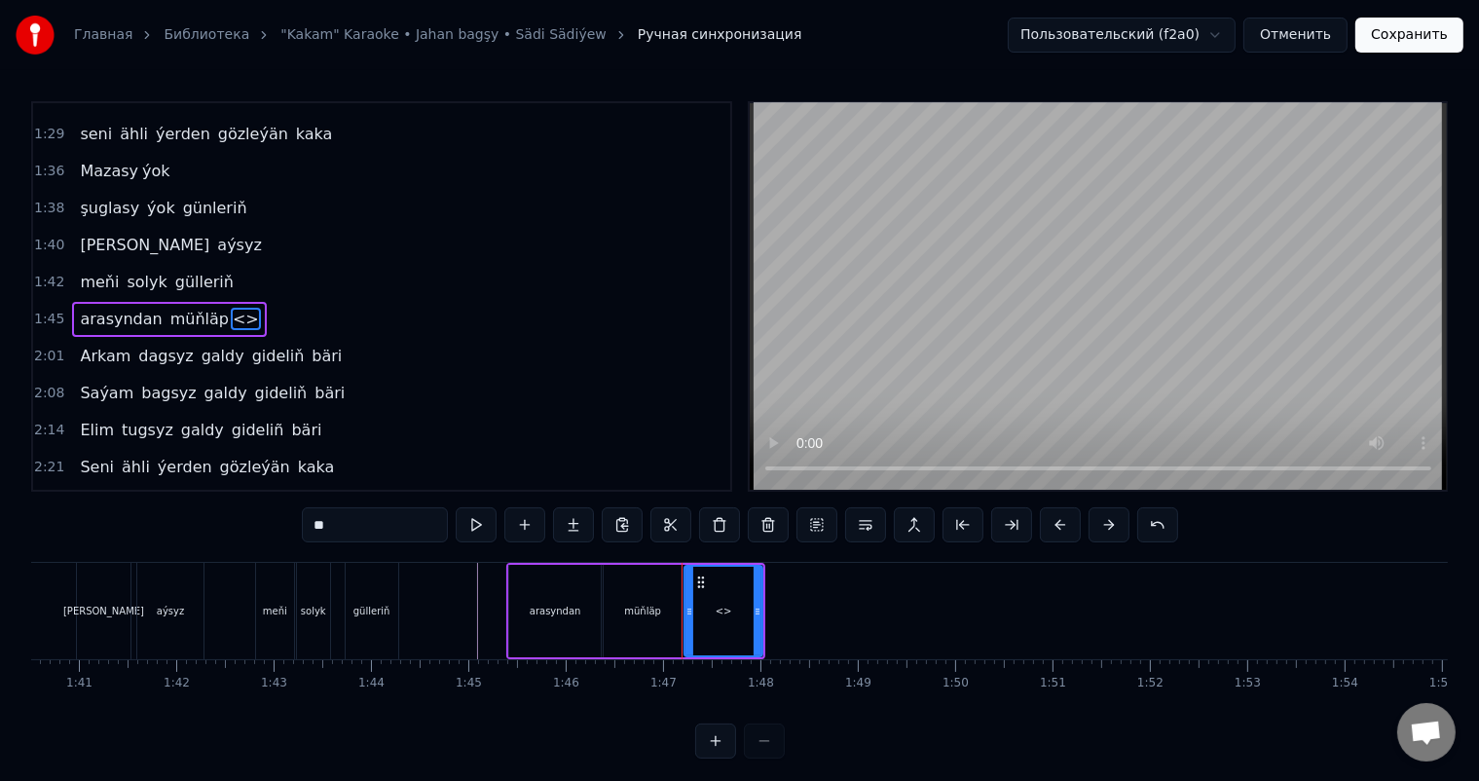
drag, startPoint x: 366, startPoint y: 520, endPoint x: 233, endPoint y: 520, distance: 133.4
click at [234, 520] on div "0:06 Soňky günler sensizligiň derdinden 0:12 Şeýlebir yüregim bolupdur ýuka 0:1…" at bounding box center [739, 429] width 1417 height 657
type input "*******"
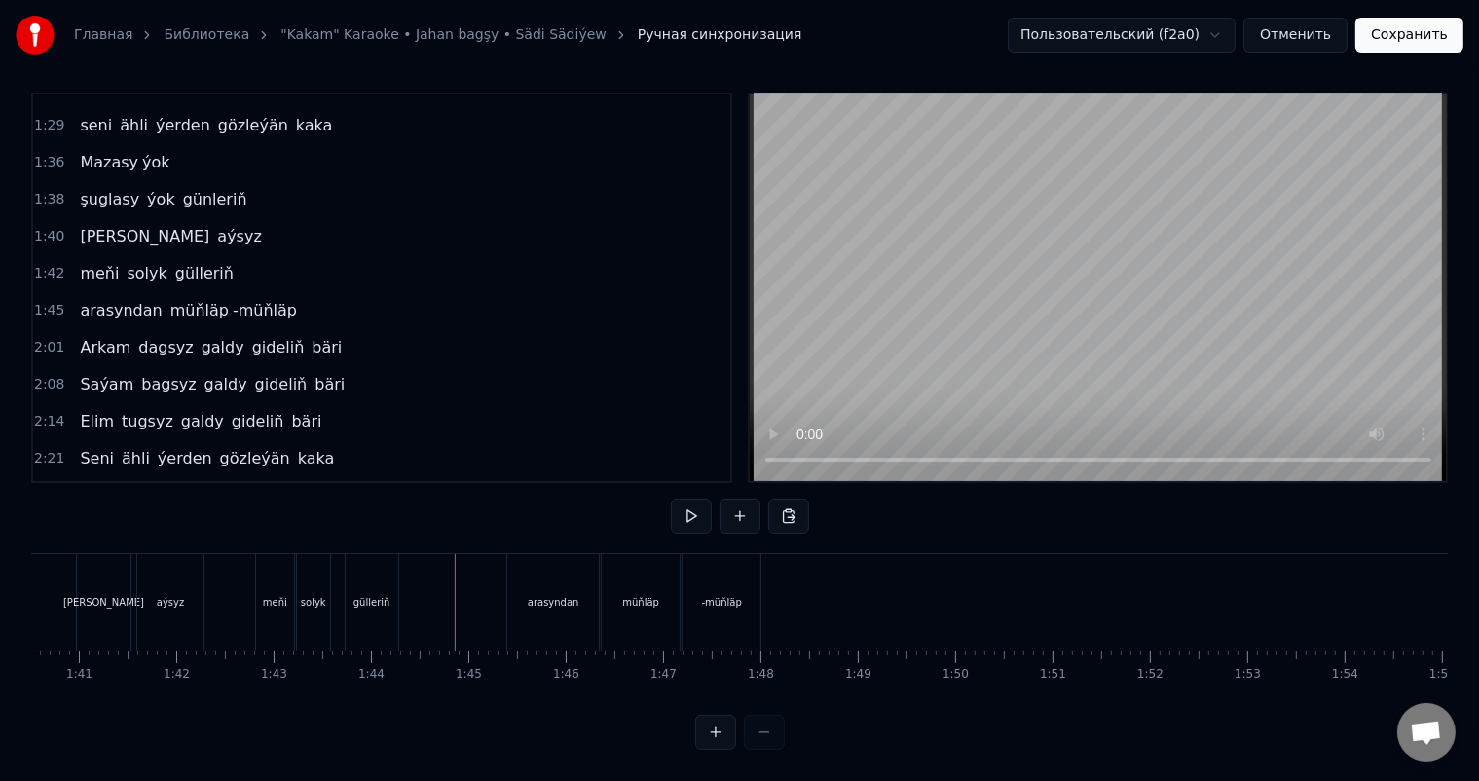
scroll to position [25, 0]
click at [752, 572] on div "-müňläp" at bounding box center [721, 602] width 78 height 96
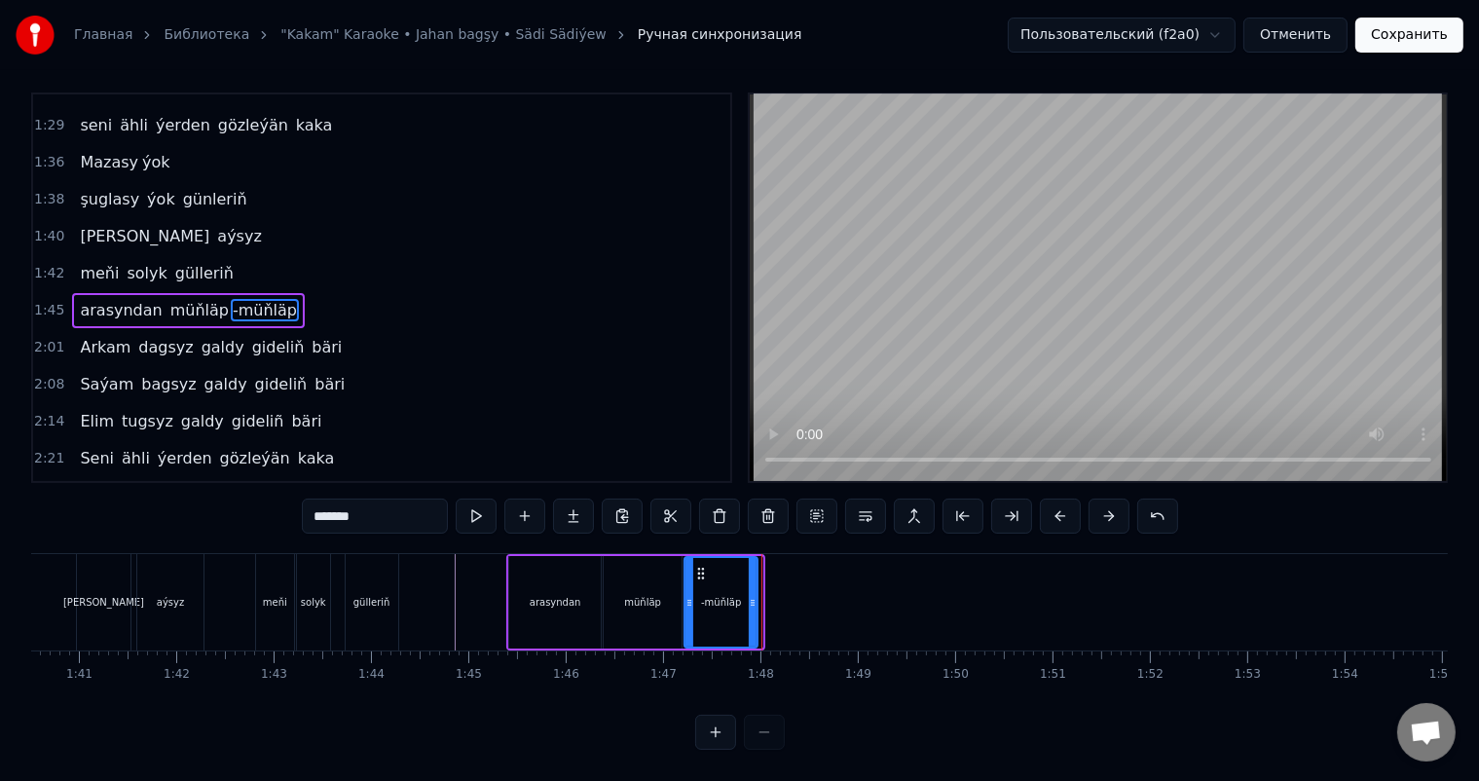
click at [755, 595] on icon at bounding box center [753, 603] width 8 height 16
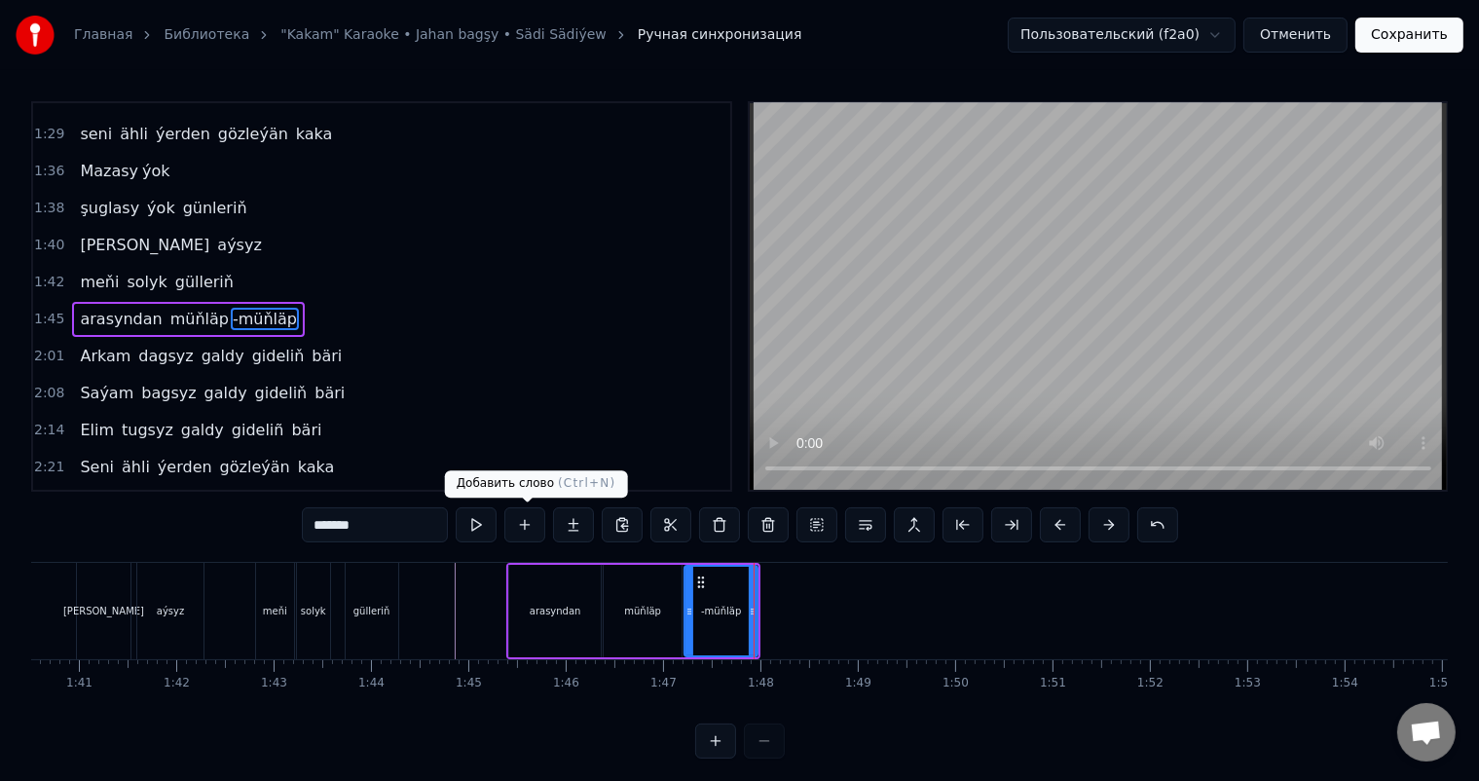
click at [530, 518] on button at bounding box center [524, 524] width 41 height 35
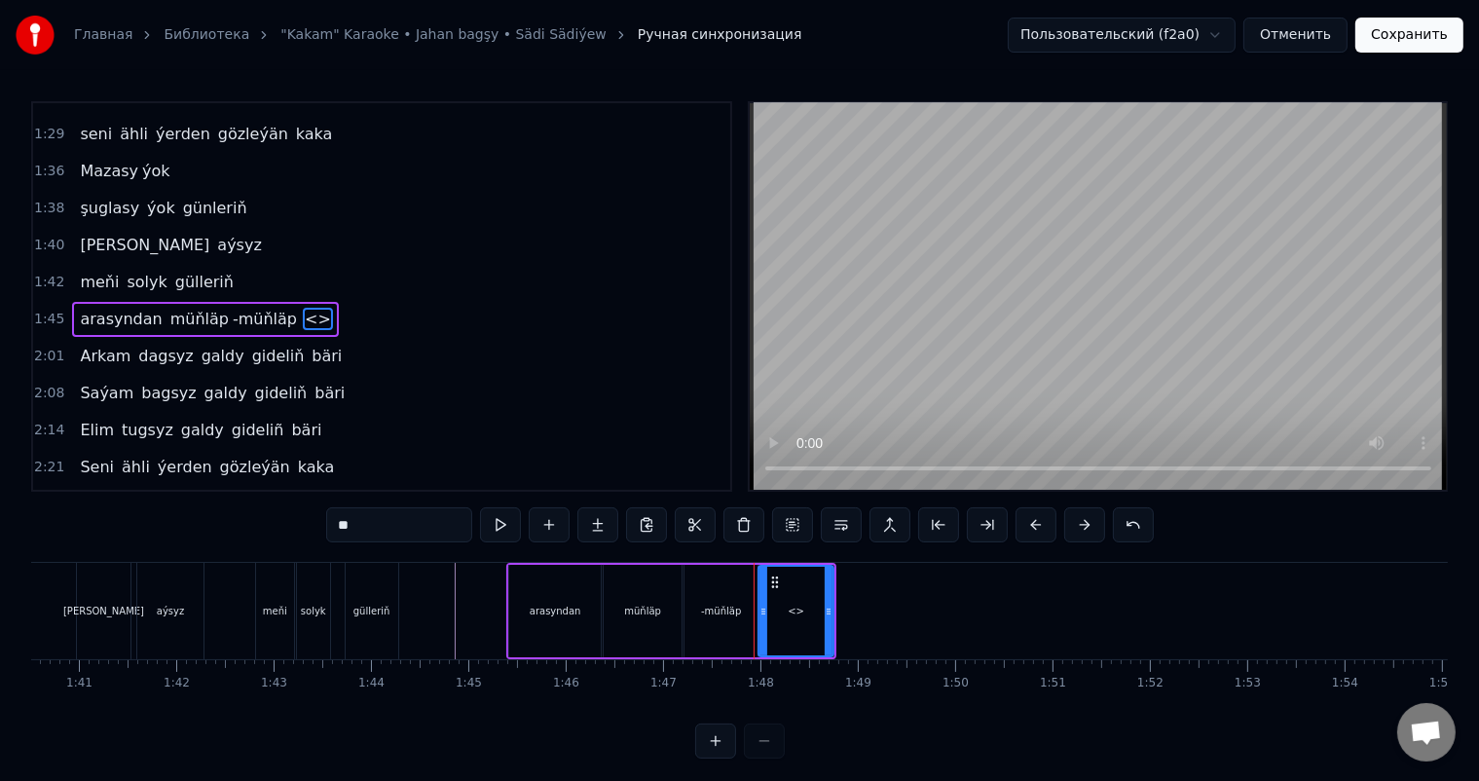
click at [761, 614] on icon at bounding box center [763, 612] width 8 height 16
click at [775, 617] on div "<>" at bounding box center [795, 611] width 73 height 89
drag, startPoint x: 424, startPoint y: 522, endPoint x: 343, endPoint y: 521, distance: 80.8
click at [345, 521] on input "**" at bounding box center [399, 524] width 146 height 35
type input "********"
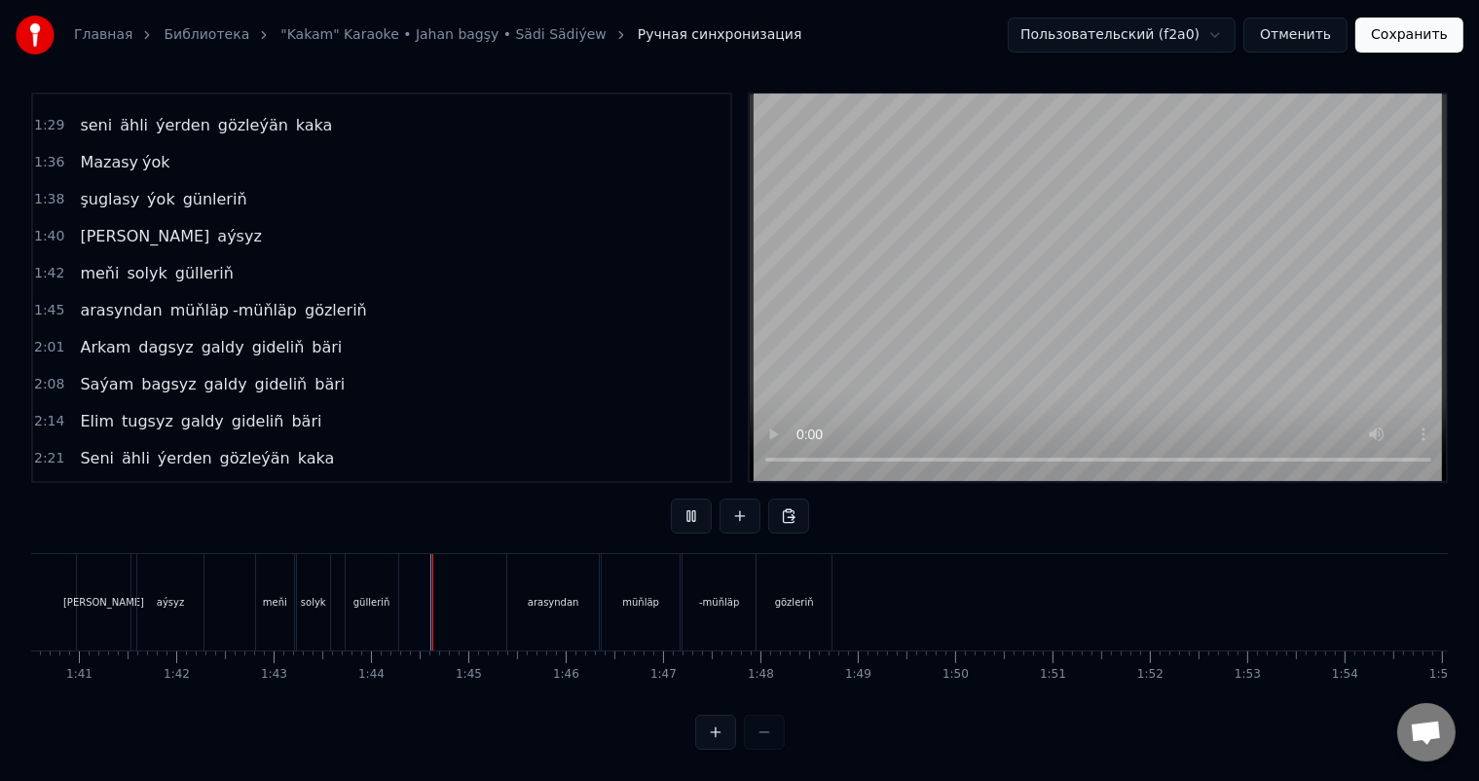
scroll to position [25, 0]
click at [943, 576] on div at bounding box center [943, 602] width 1 height 96
click at [945, 571] on div at bounding box center [945, 602] width 1 height 96
click at [944, 571] on div at bounding box center [944, 602] width 1 height 96
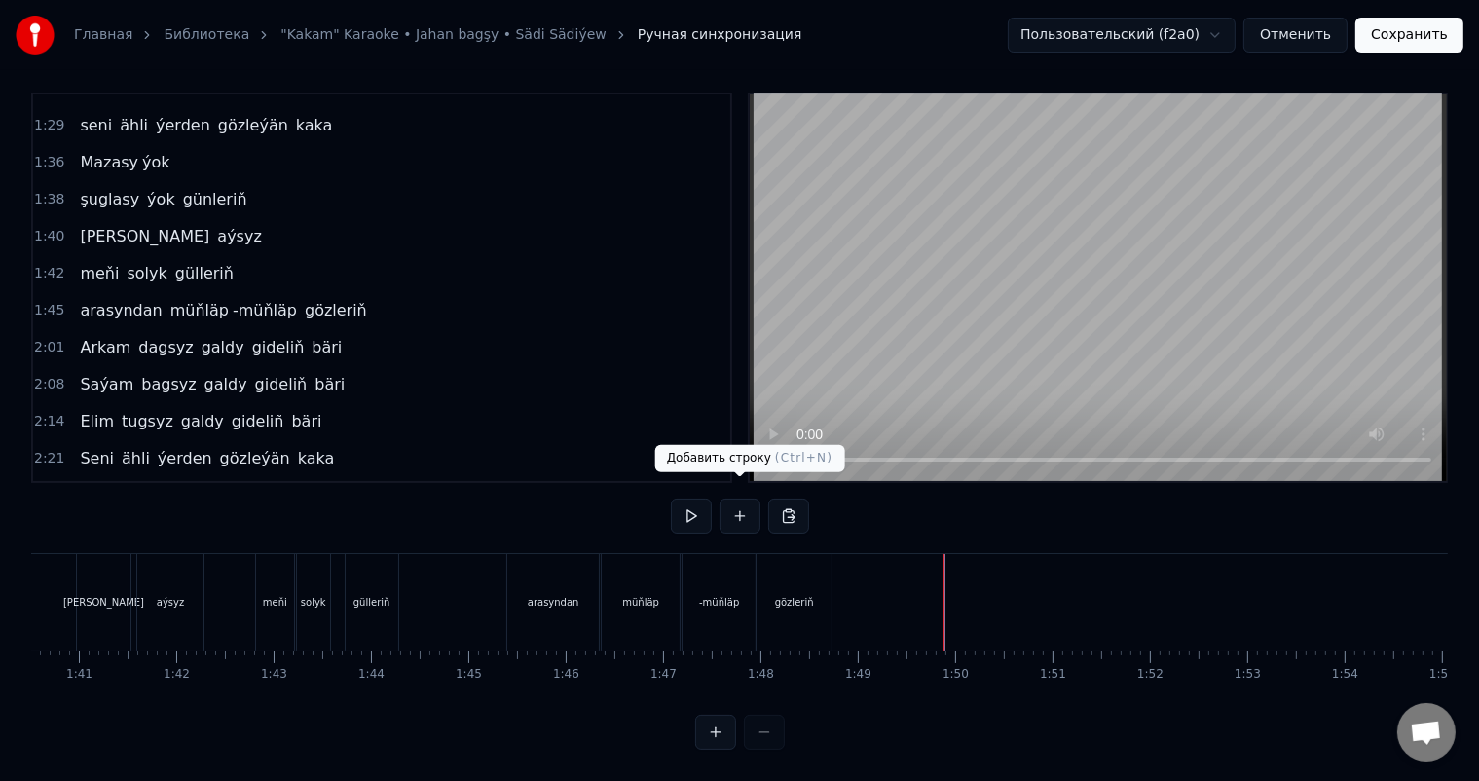
click at [748, 498] on button at bounding box center [739, 515] width 41 height 35
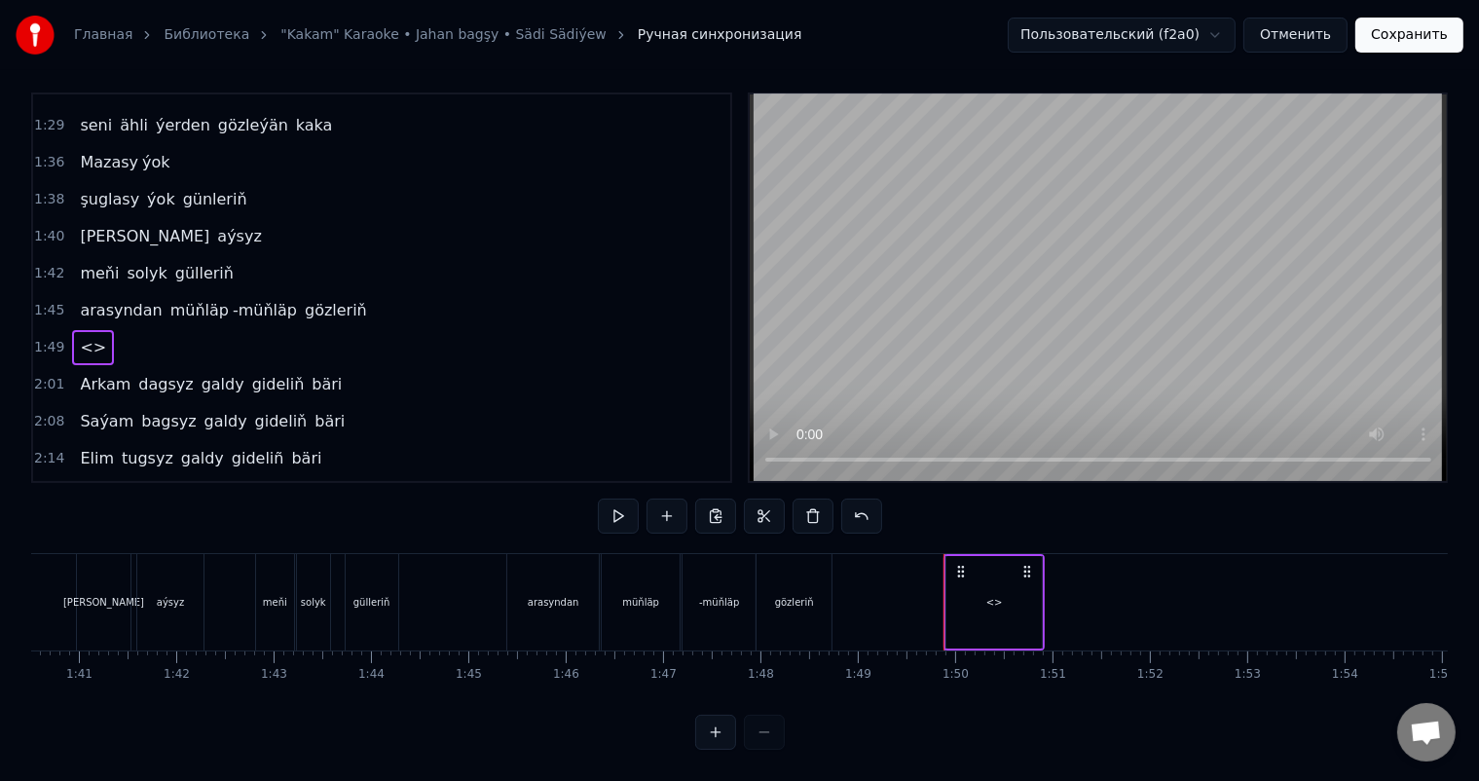
click at [989, 595] on div "<>" at bounding box center [994, 602] width 17 height 15
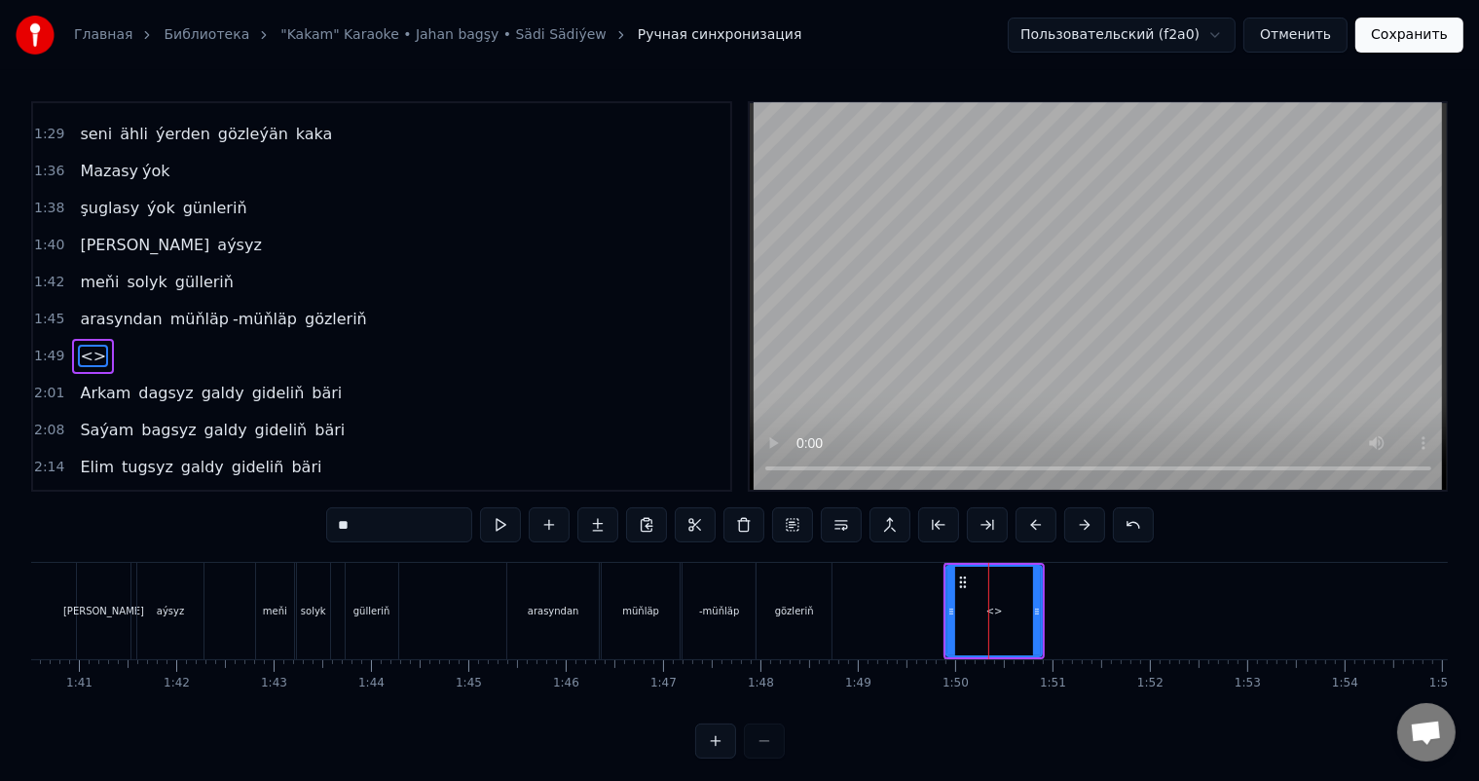
scroll to position [504, 0]
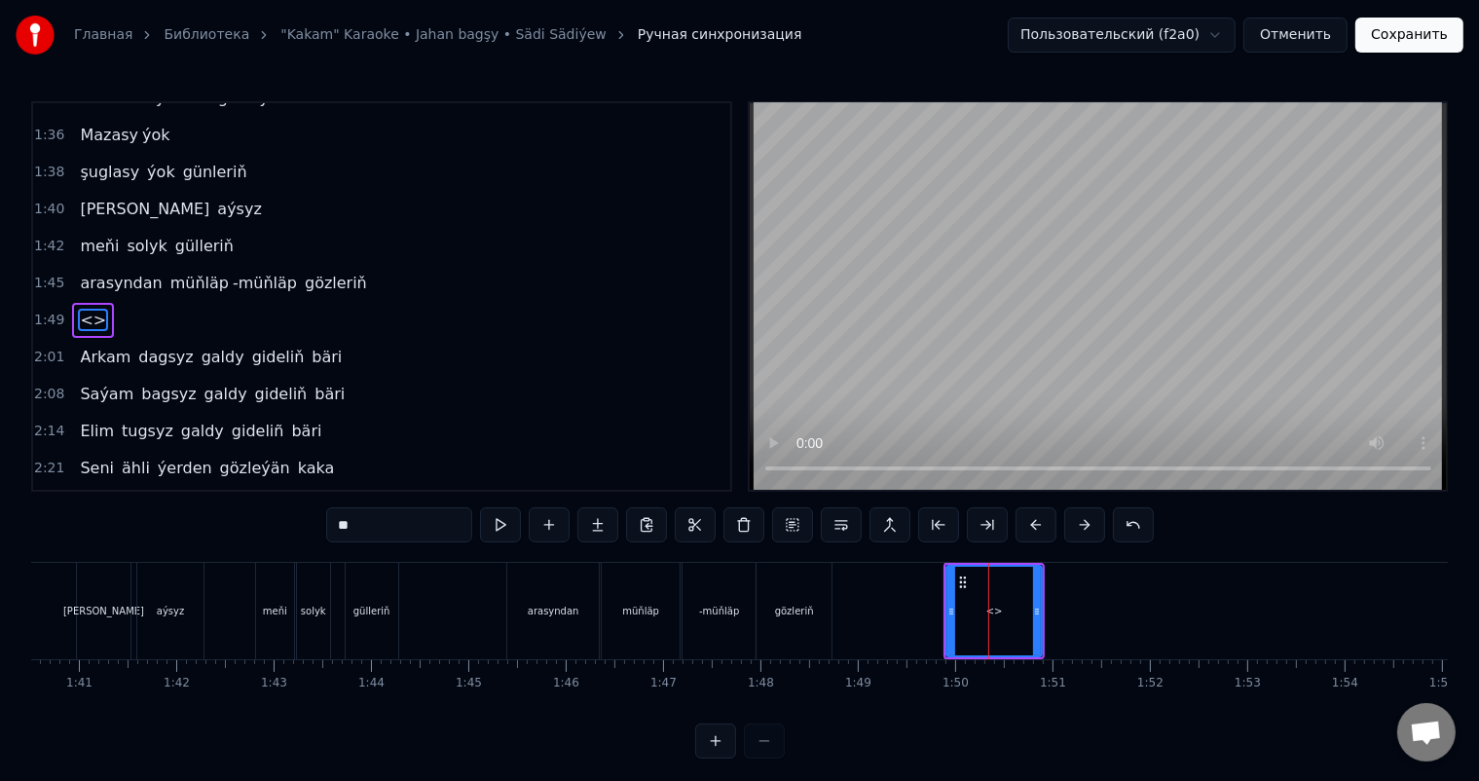
drag, startPoint x: 342, startPoint y: 520, endPoint x: 183, endPoint y: 520, distance: 158.7
click at [185, 520] on div "0:06 Soňky günler sensizligiň derdinden 0:12 Şeýlebir yüregim bolupdur ýuka 0:1…" at bounding box center [739, 429] width 1417 height 657
type input "****"
click at [975, 611] on div "diňe" at bounding box center [993, 611] width 93 height 89
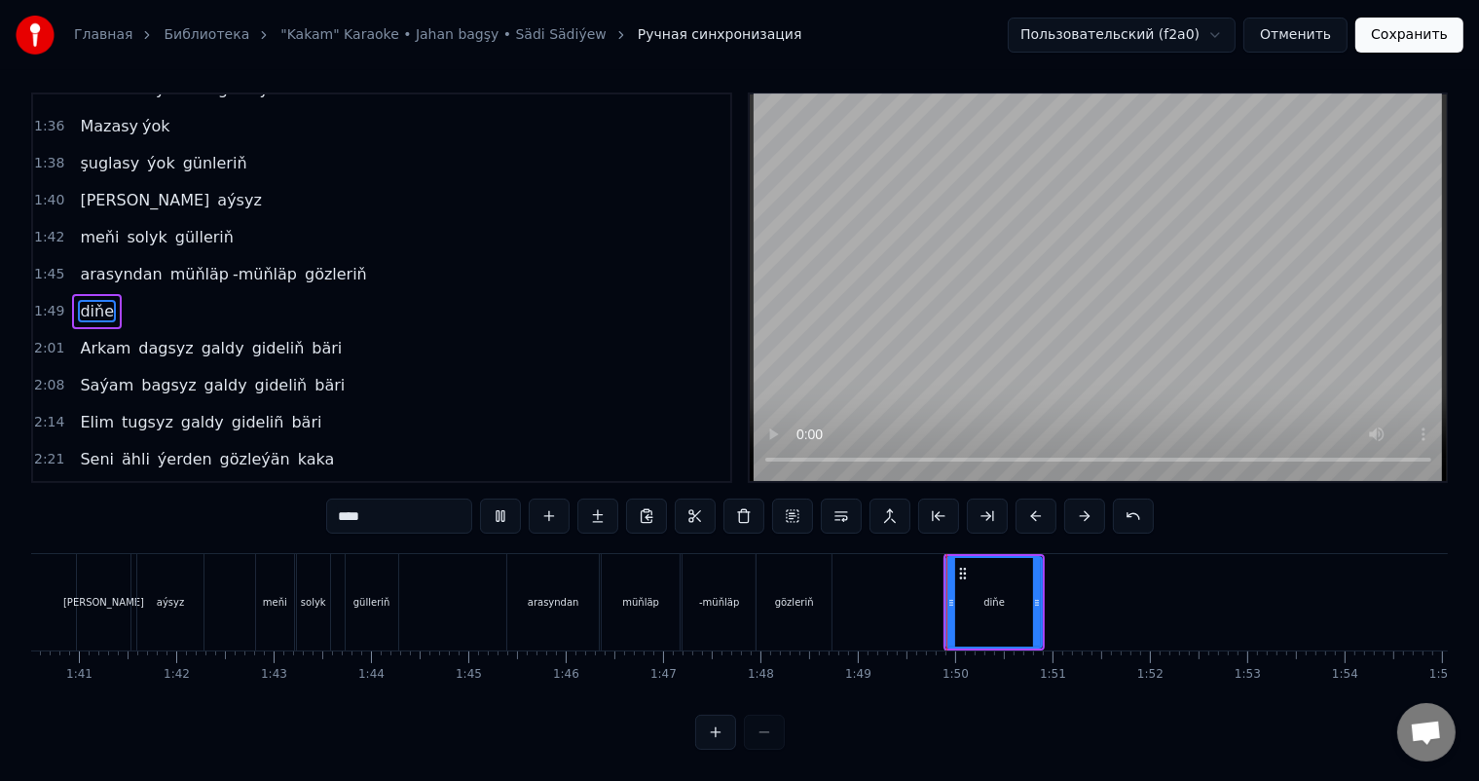
scroll to position [25, 0]
drag, startPoint x: 1038, startPoint y: 584, endPoint x: 975, endPoint y: 584, distance: 63.3
click at [975, 602] on circle at bounding box center [975, 602] width 1 height 1
click at [973, 595] on icon at bounding box center [972, 603] width 8 height 16
click at [967, 595] on icon at bounding box center [970, 603] width 8 height 16
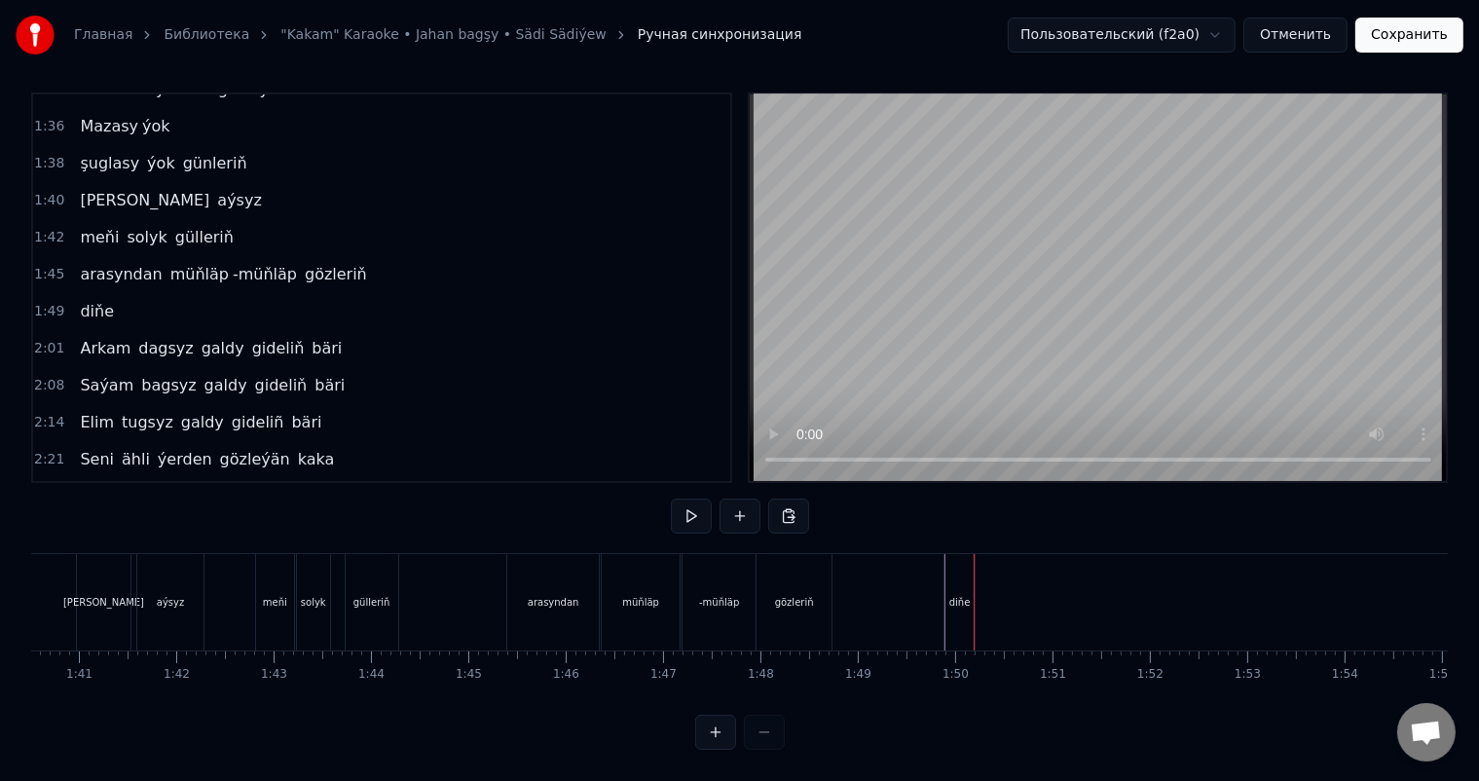
click at [958, 595] on div "diňe" at bounding box center [959, 602] width 21 height 15
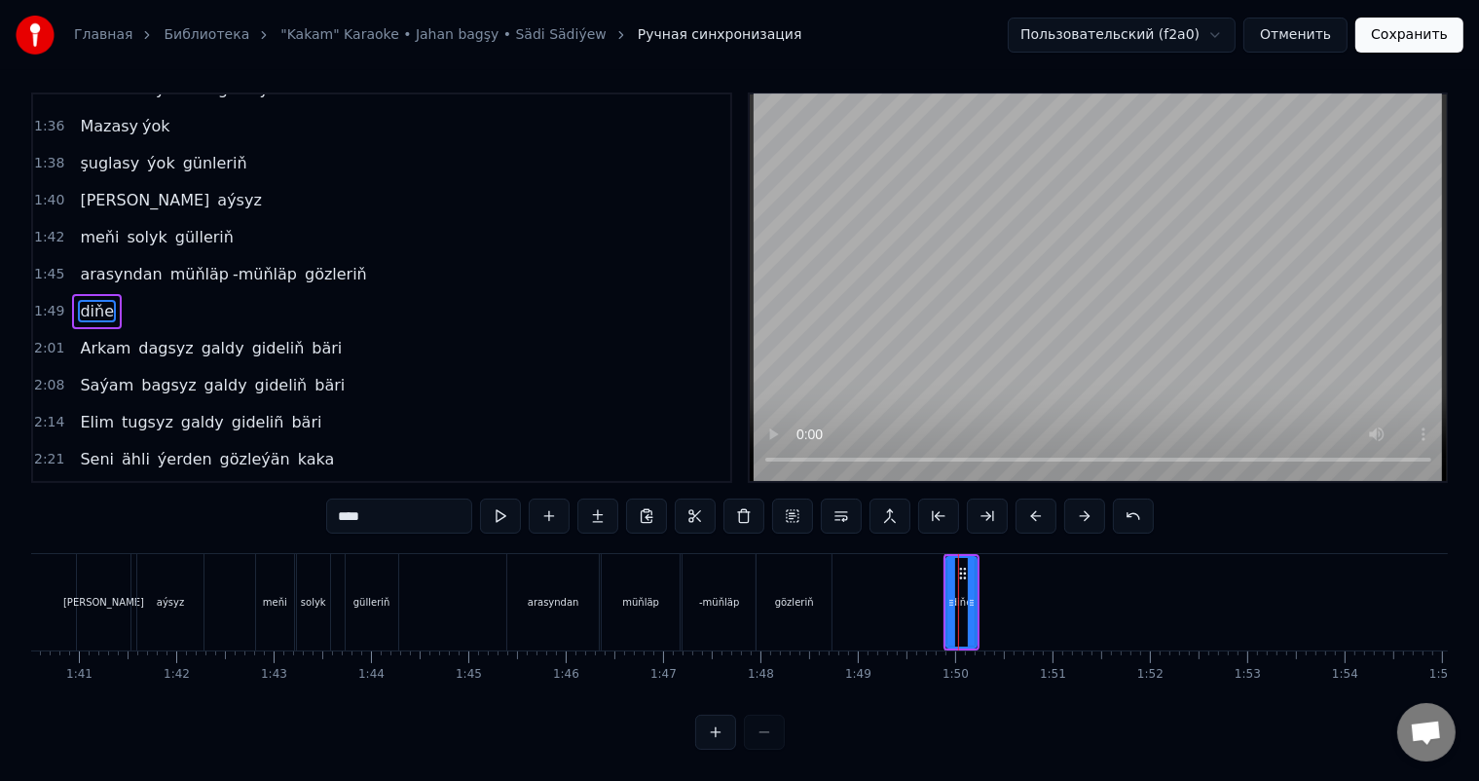
scroll to position [0, 0]
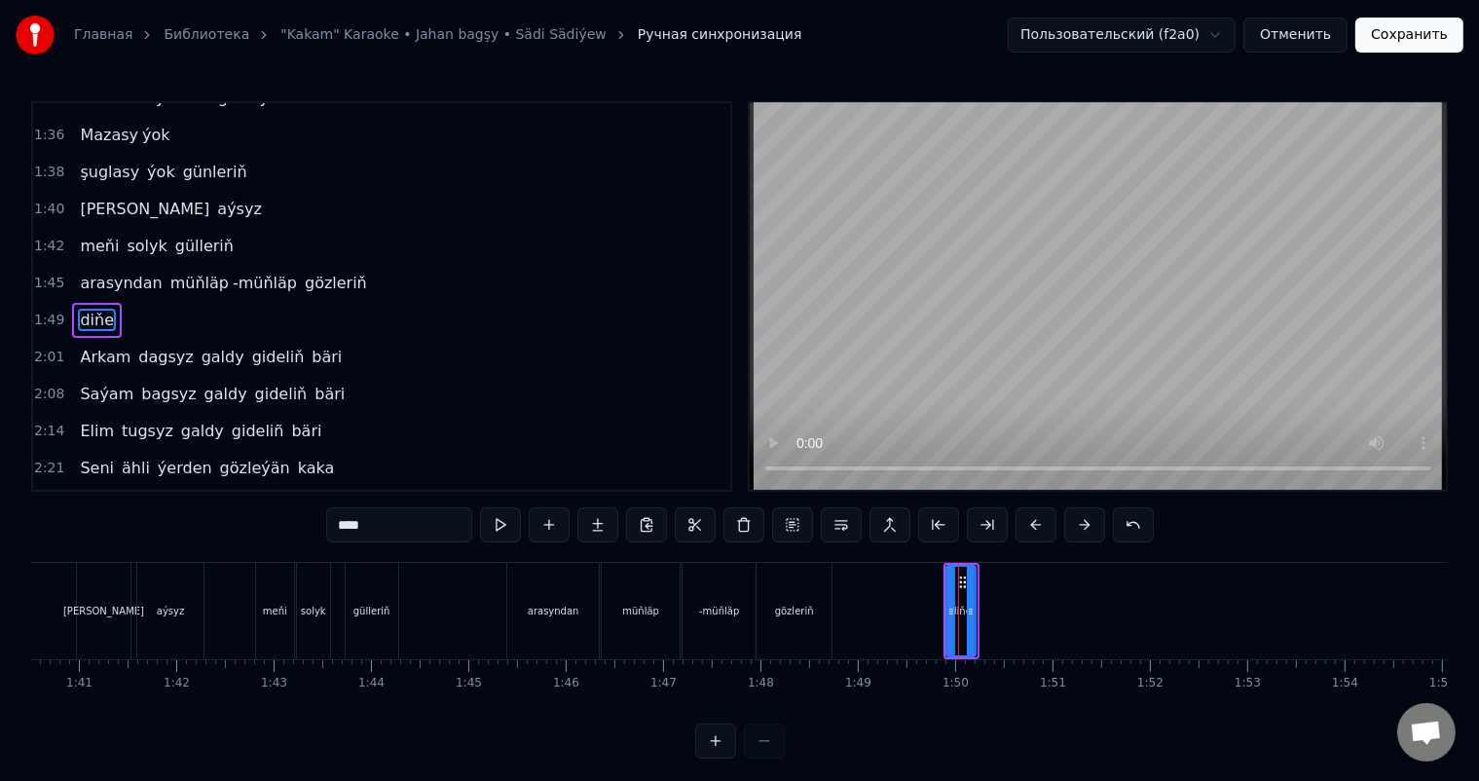
click at [971, 604] on icon at bounding box center [971, 612] width 8 height 16
click at [549, 524] on button at bounding box center [549, 524] width 41 height 35
drag, startPoint x: 369, startPoint y: 522, endPoint x: 210, endPoint y: 522, distance: 158.7
click at [210, 522] on div "0:06 Soňky günler sensizligiň derdinden 0:12 Şeýlebir yüregim bolupdur ýuka 0:1…" at bounding box center [739, 429] width 1417 height 657
type input "****"
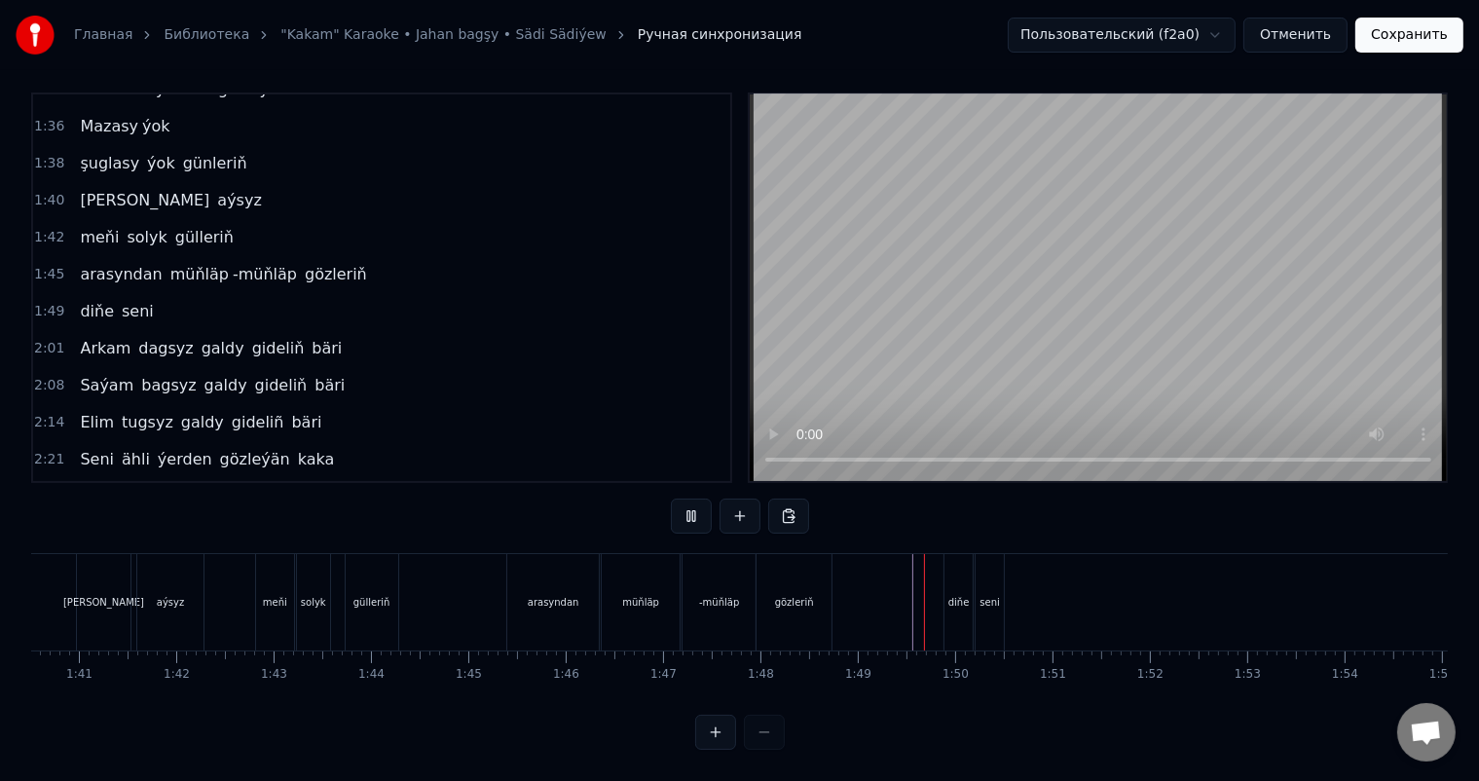
scroll to position [25, 0]
click at [740, 501] on button at bounding box center [739, 515] width 41 height 35
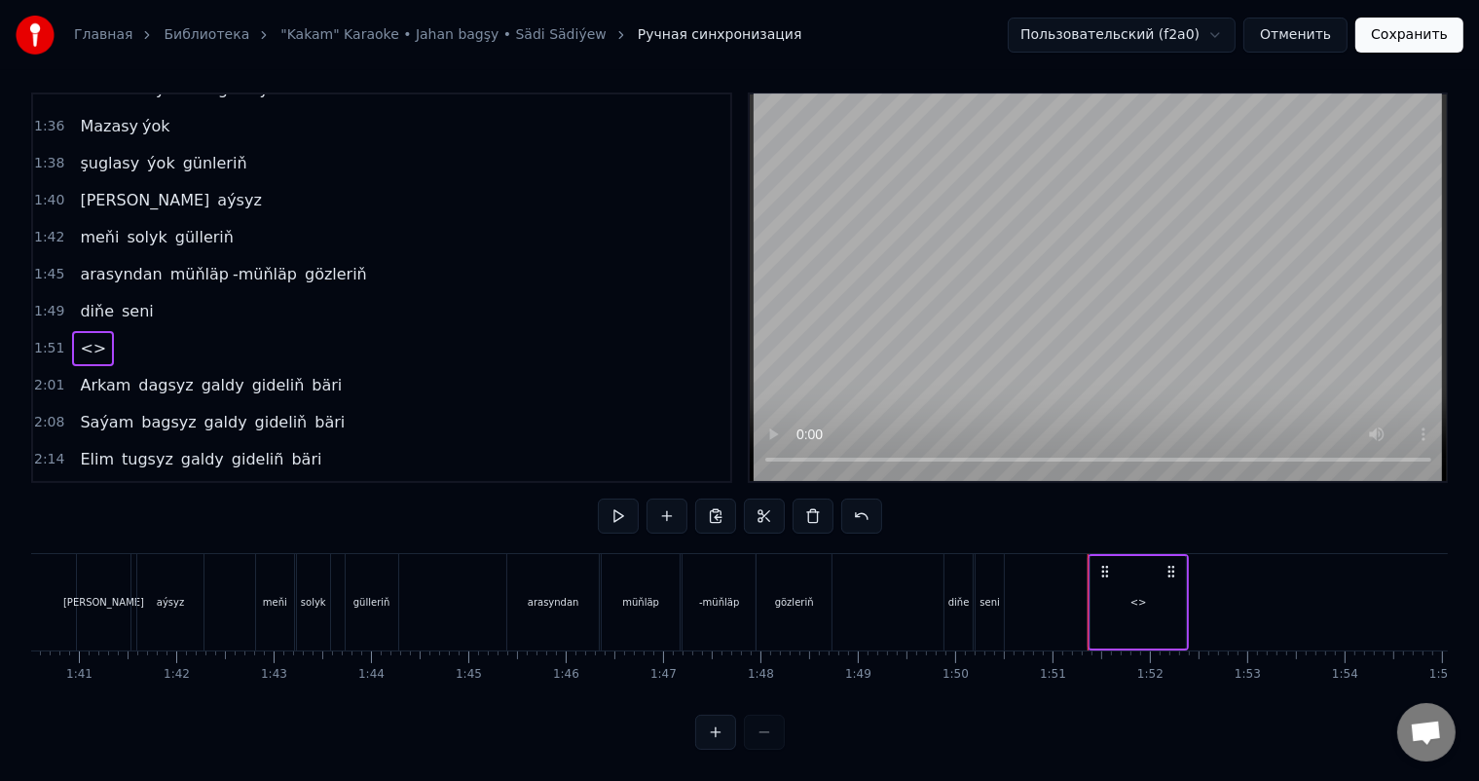
click at [1137, 595] on div "<>" at bounding box center [1138, 602] width 17 height 15
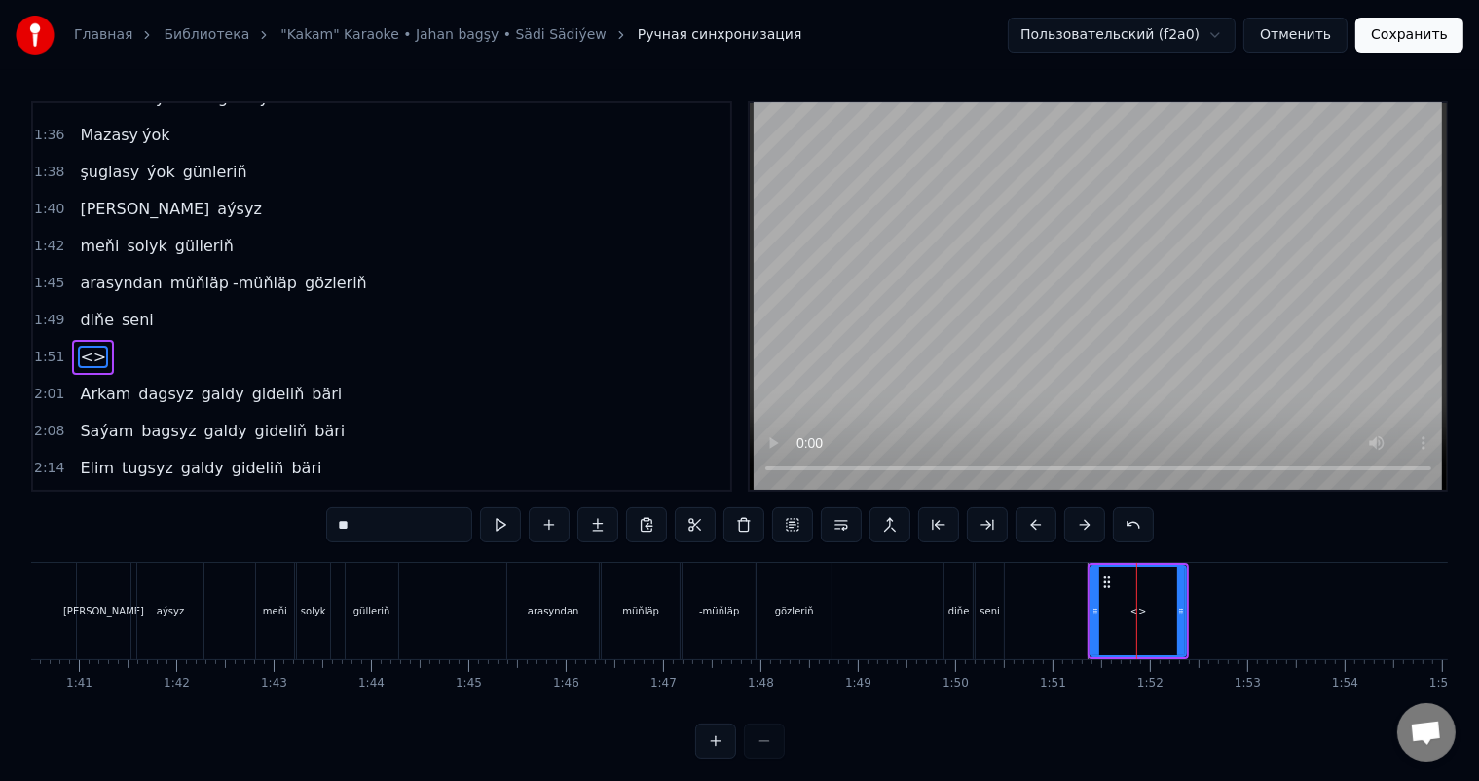
scroll to position [540, 0]
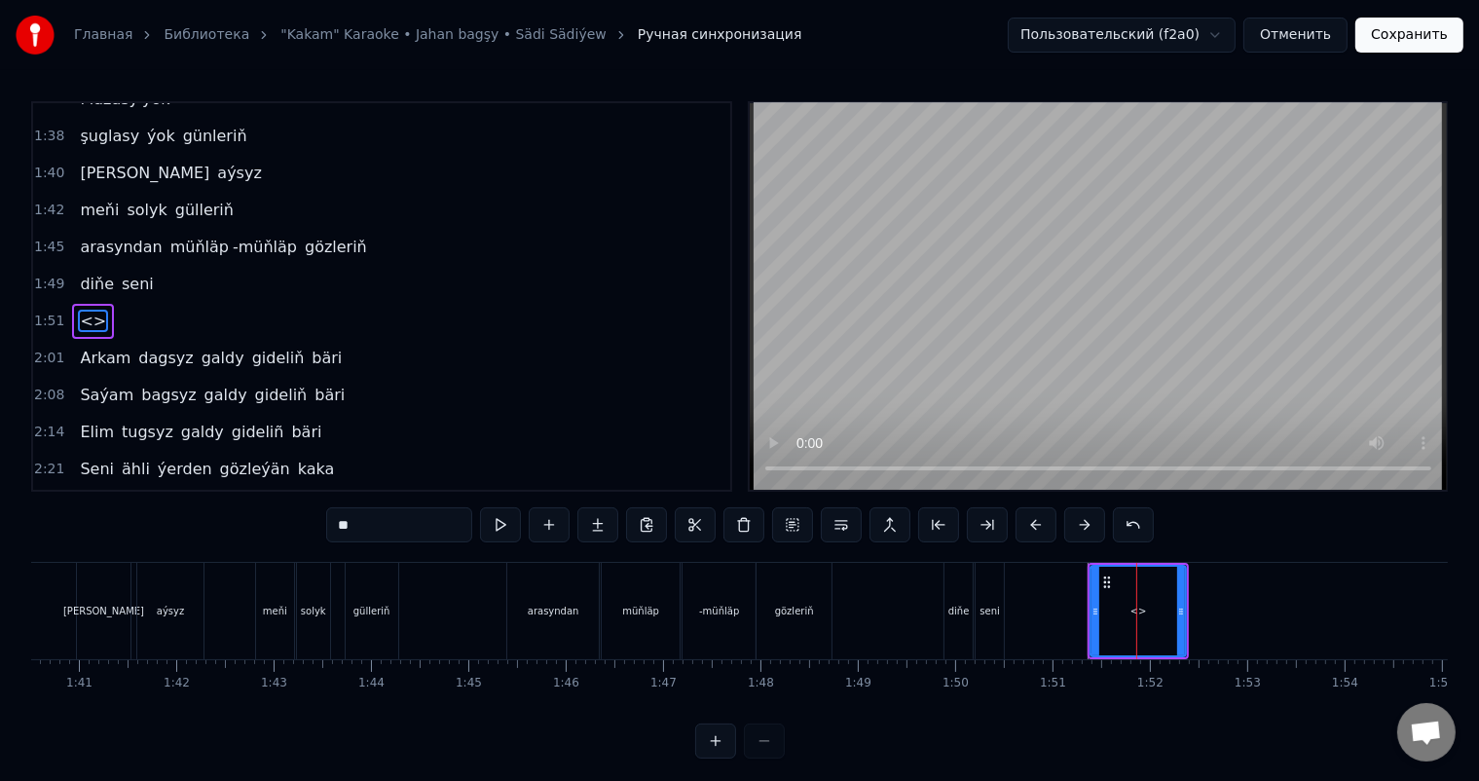
drag, startPoint x: 411, startPoint y: 521, endPoint x: 262, endPoint y: 531, distance: 149.3
click at [269, 520] on div "0:06 Soňky günler sensizligiň derdinden 0:12 Şeýlebir yüregim bolupdur ýuka 0:1…" at bounding box center [739, 429] width 1417 height 657
type input "****"
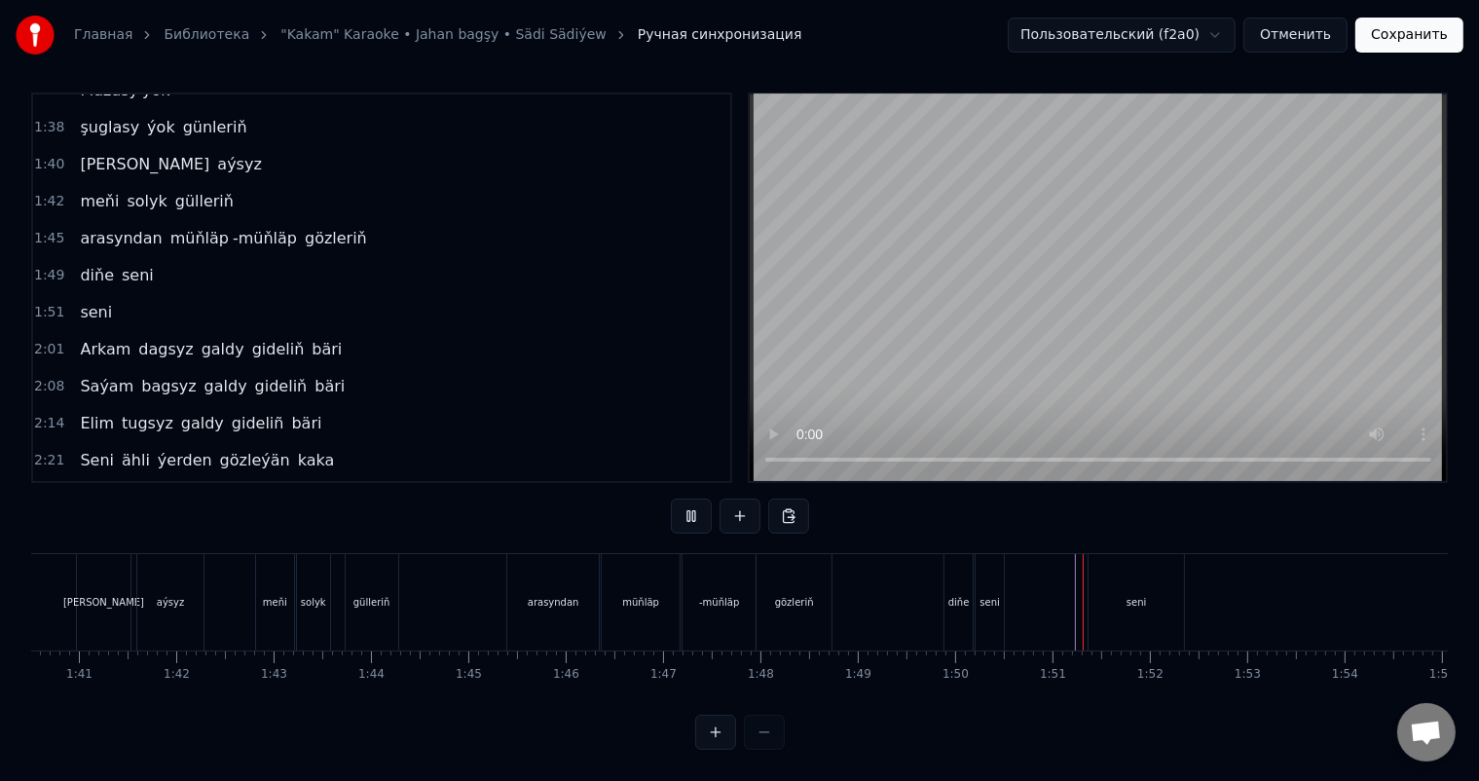
scroll to position [25, 0]
click at [1148, 592] on div "seni" at bounding box center [1135, 602] width 95 height 96
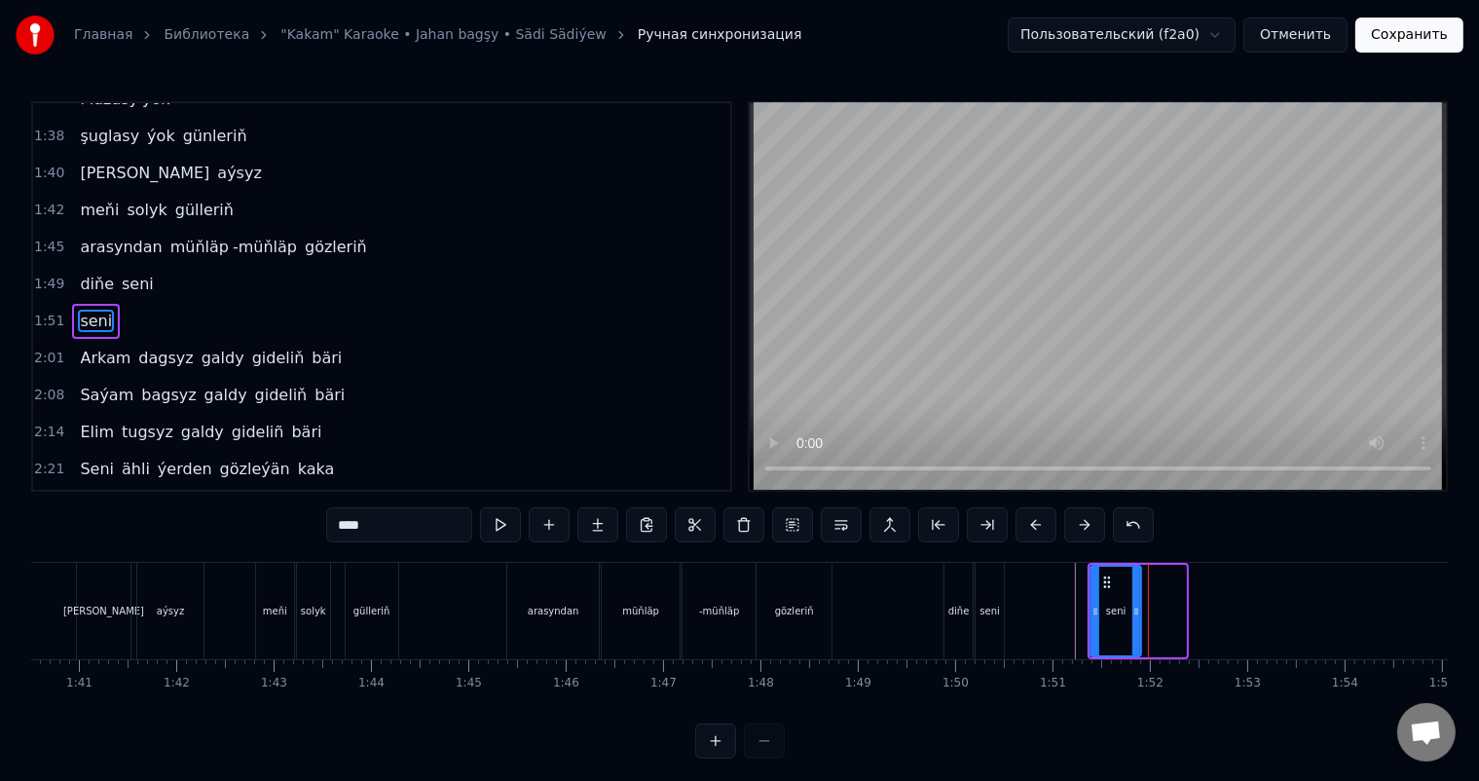
drag, startPoint x: 1183, startPoint y: 608, endPoint x: 1138, endPoint y: 619, distance: 46.3
click at [1138, 619] on div at bounding box center [1136, 611] width 8 height 89
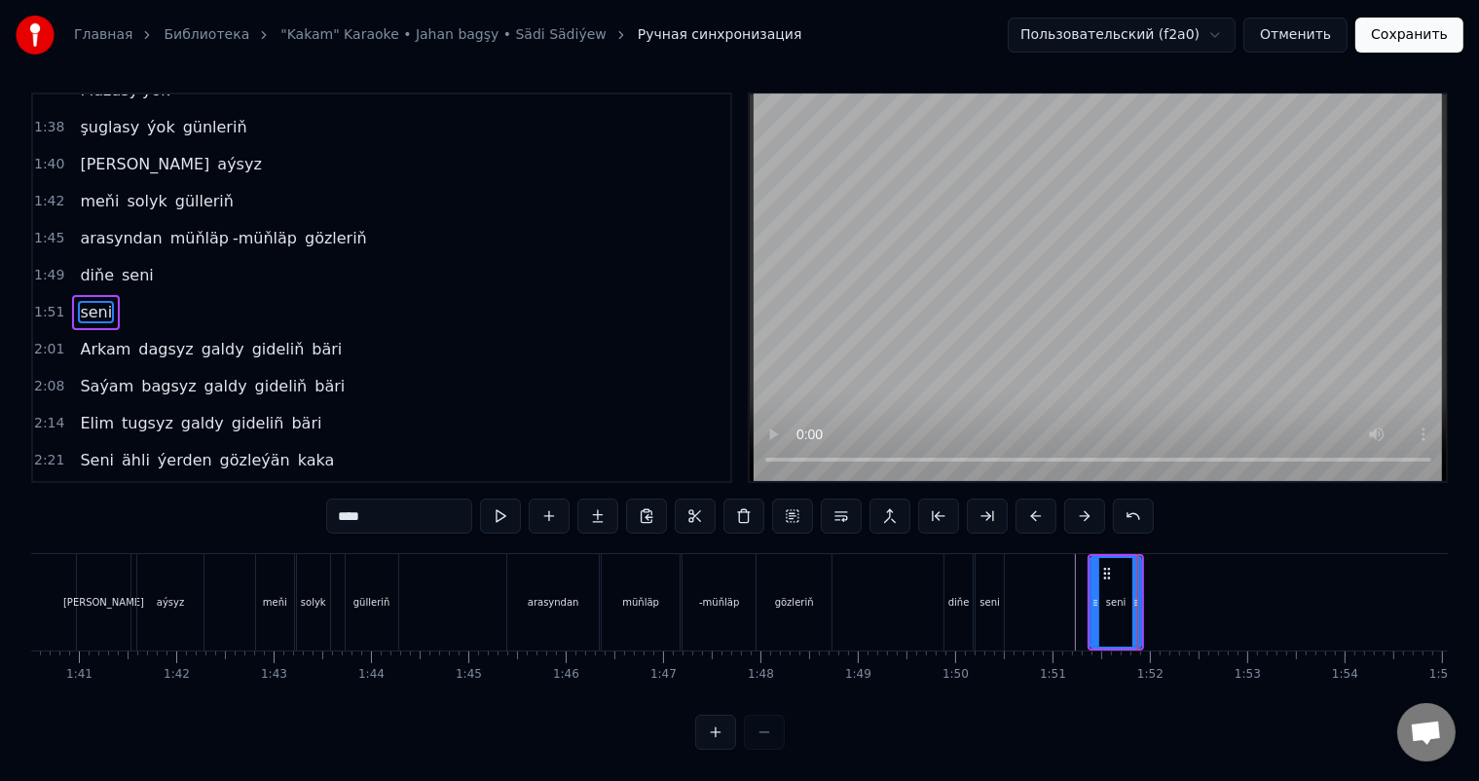
scroll to position [25, 0]
click at [1129, 595] on icon at bounding box center [1129, 603] width 8 height 16
click at [1123, 595] on icon at bounding box center [1126, 603] width 8 height 16
click at [1119, 595] on icon at bounding box center [1122, 603] width 8 height 16
click at [1089, 595] on icon at bounding box center [1091, 603] width 8 height 16
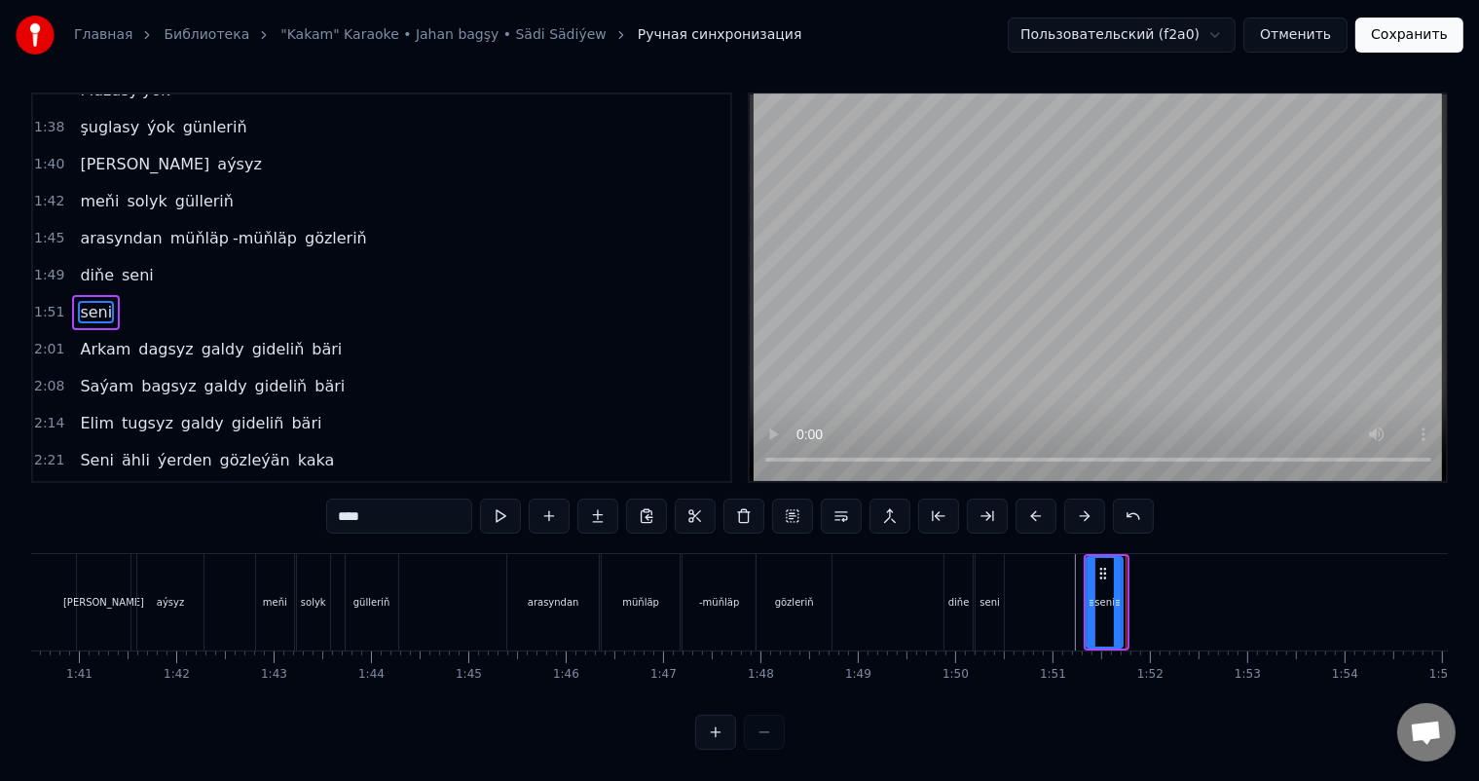
click at [1114, 595] on icon at bounding box center [1118, 603] width 8 height 16
click at [1105, 595] on icon at bounding box center [1109, 603] width 8 height 16
click at [1107, 595] on icon at bounding box center [1111, 603] width 8 height 16
click at [1110, 595] on icon at bounding box center [1114, 603] width 8 height 16
click at [554, 498] on button at bounding box center [549, 515] width 41 height 35
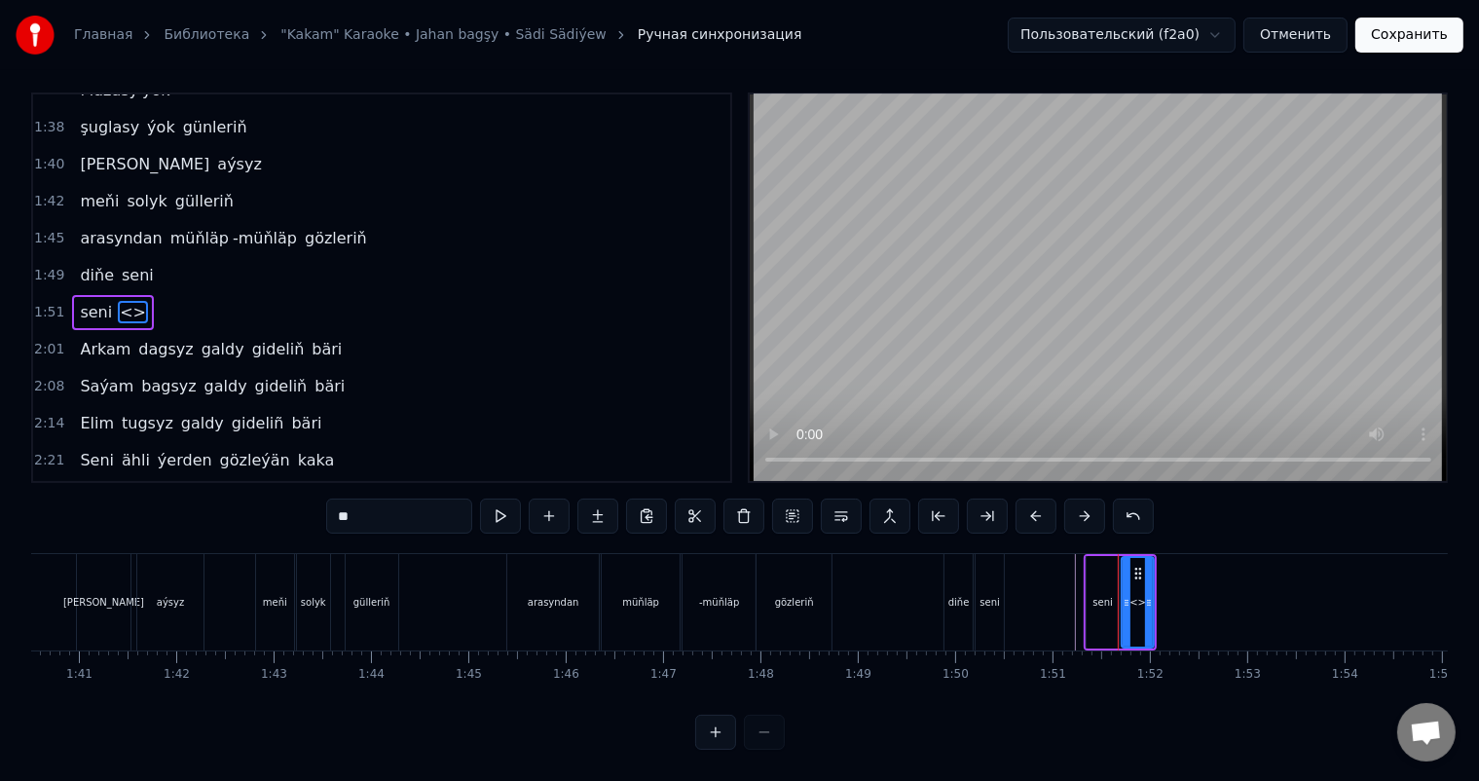
scroll to position [0, 0]
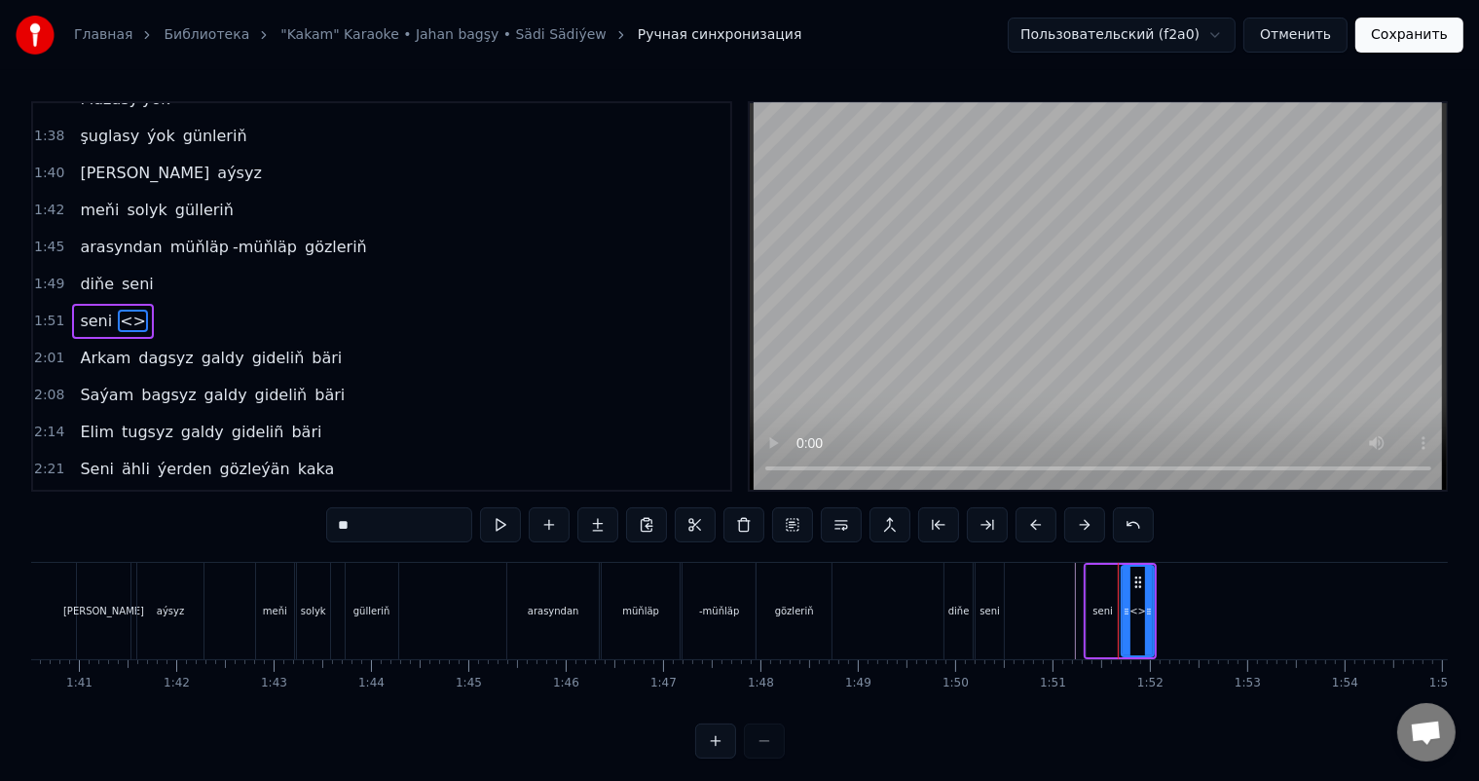
drag, startPoint x: 405, startPoint y: 518, endPoint x: 214, endPoint y: 522, distance: 190.9
click at [214, 522] on div "0:06 Soňky günler sensizligiň derdinden 0:12 Şeýlebir yüregim bolupdur ýuka 0:1…" at bounding box center [739, 429] width 1417 height 657
type input "********"
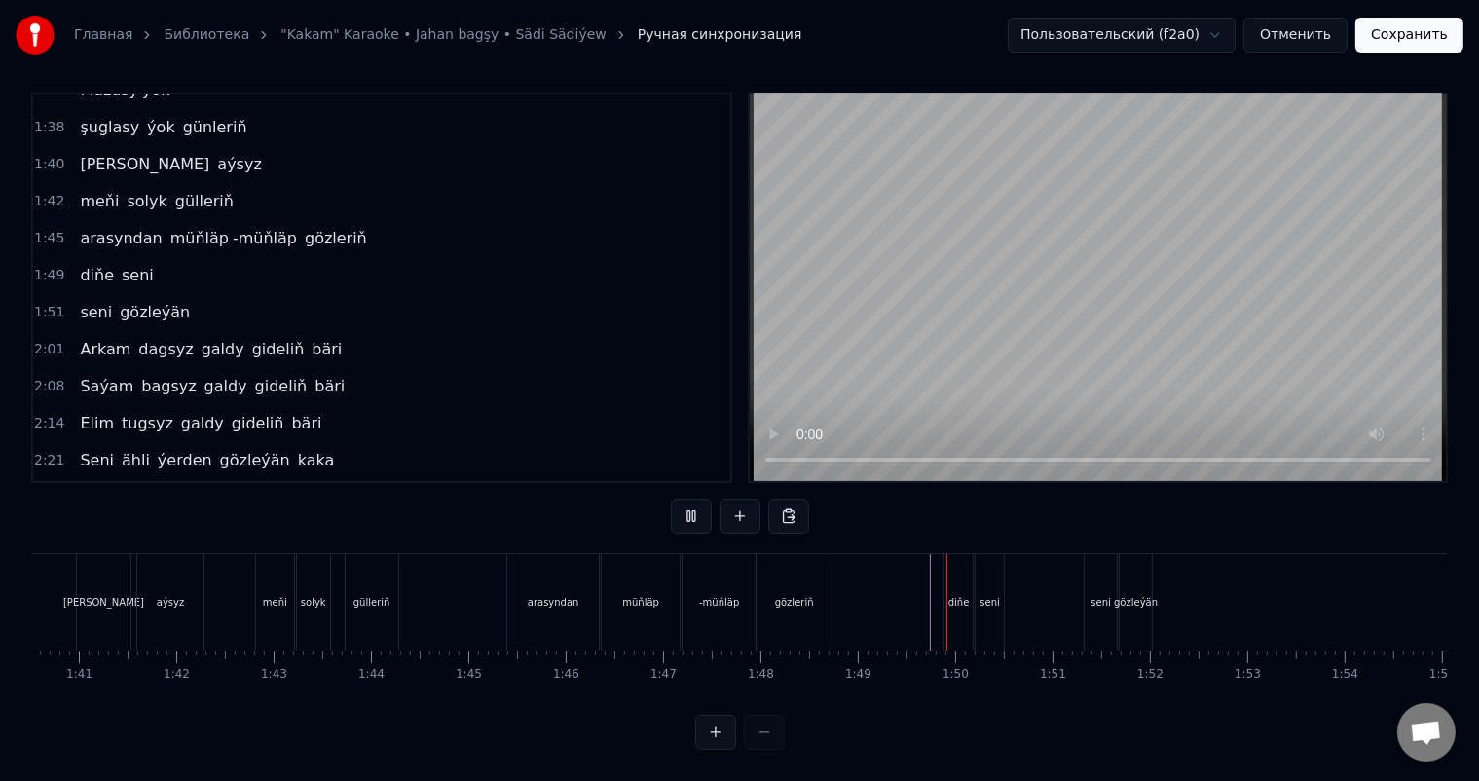
scroll to position [25, 0]
click at [1133, 595] on div "gözleýän" at bounding box center [1136, 602] width 44 height 15
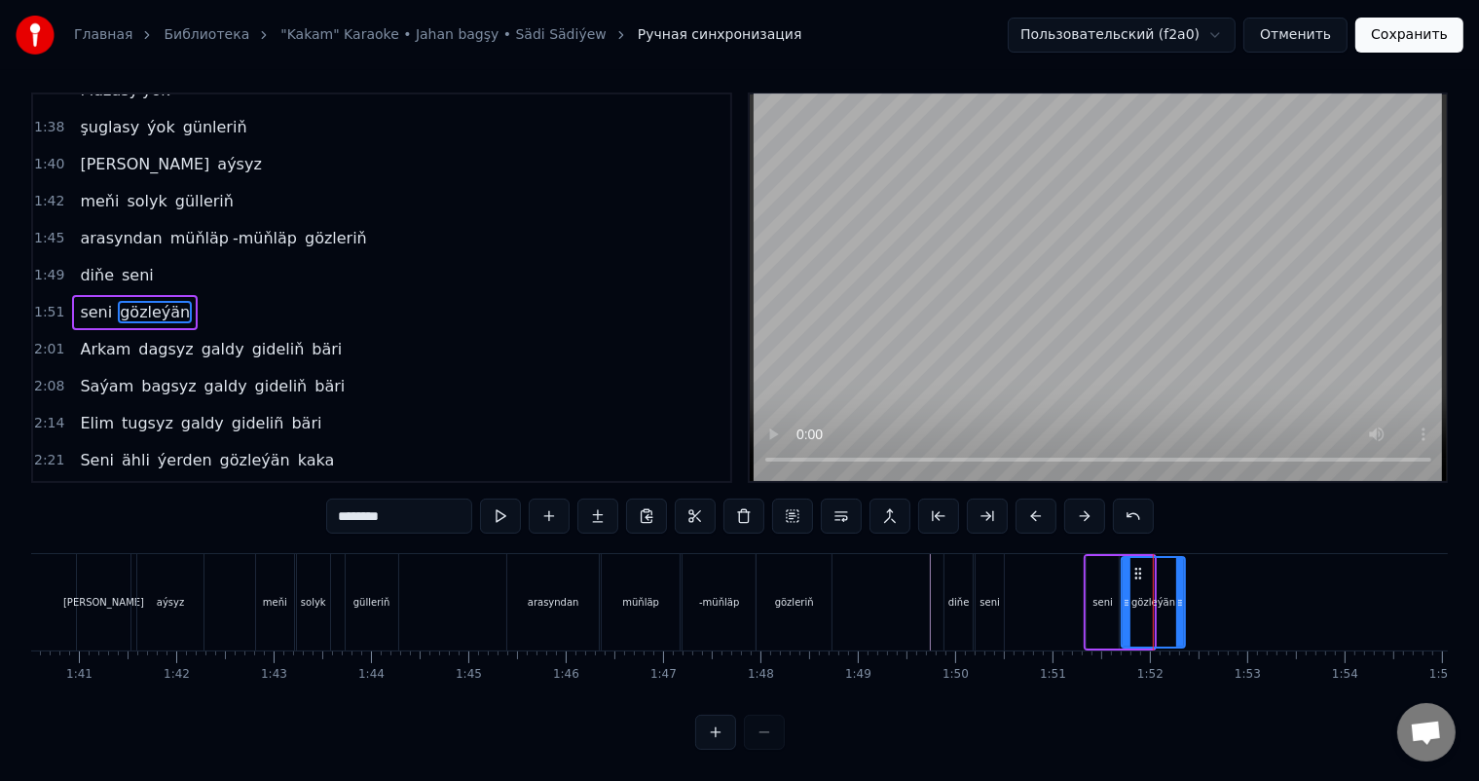
drag, startPoint x: 1149, startPoint y: 579, endPoint x: 1180, endPoint y: 580, distance: 31.2
click at [1180, 595] on icon at bounding box center [1180, 603] width 8 height 16
click at [1183, 595] on icon at bounding box center [1183, 603] width 8 height 16
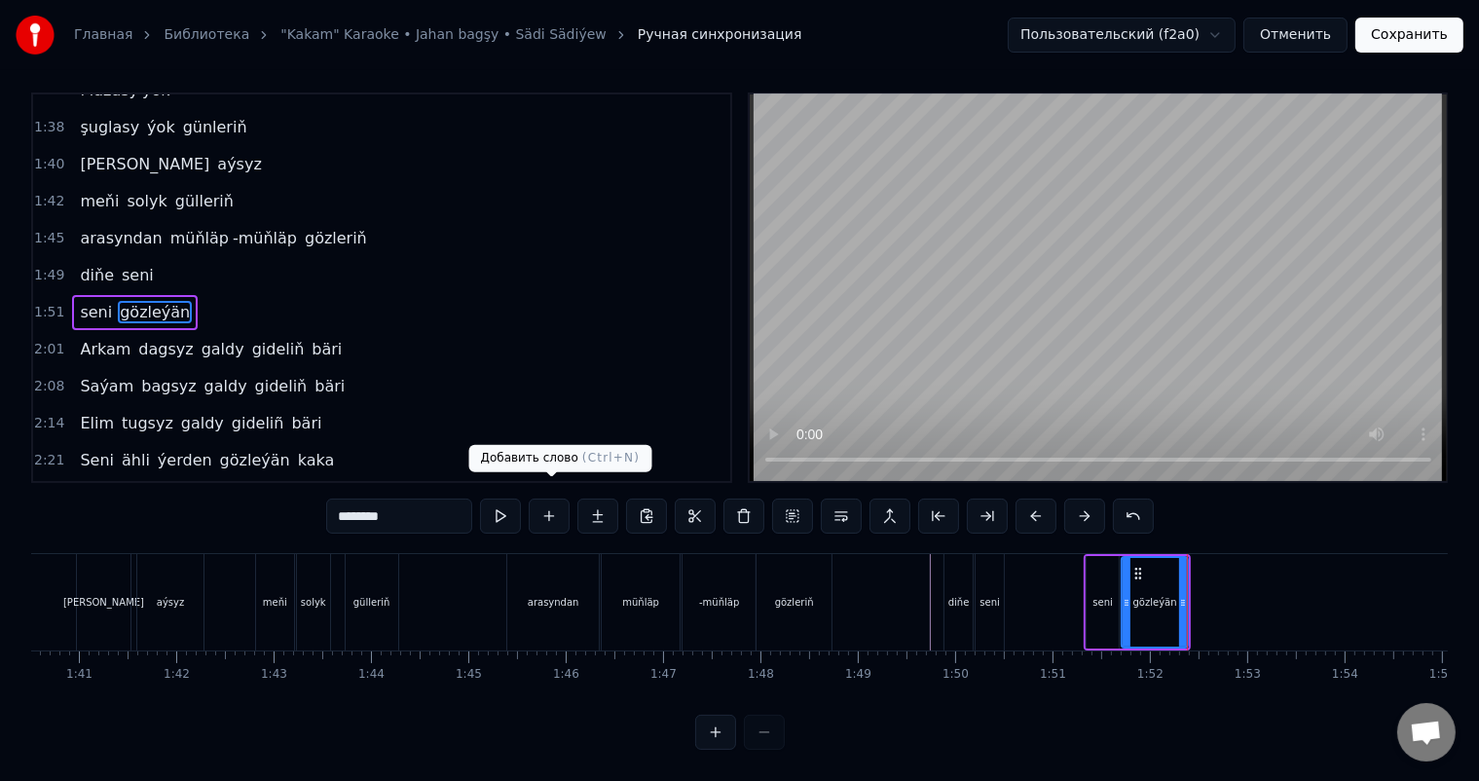
click at [552, 504] on button at bounding box center [549, 515] width 41 height 35
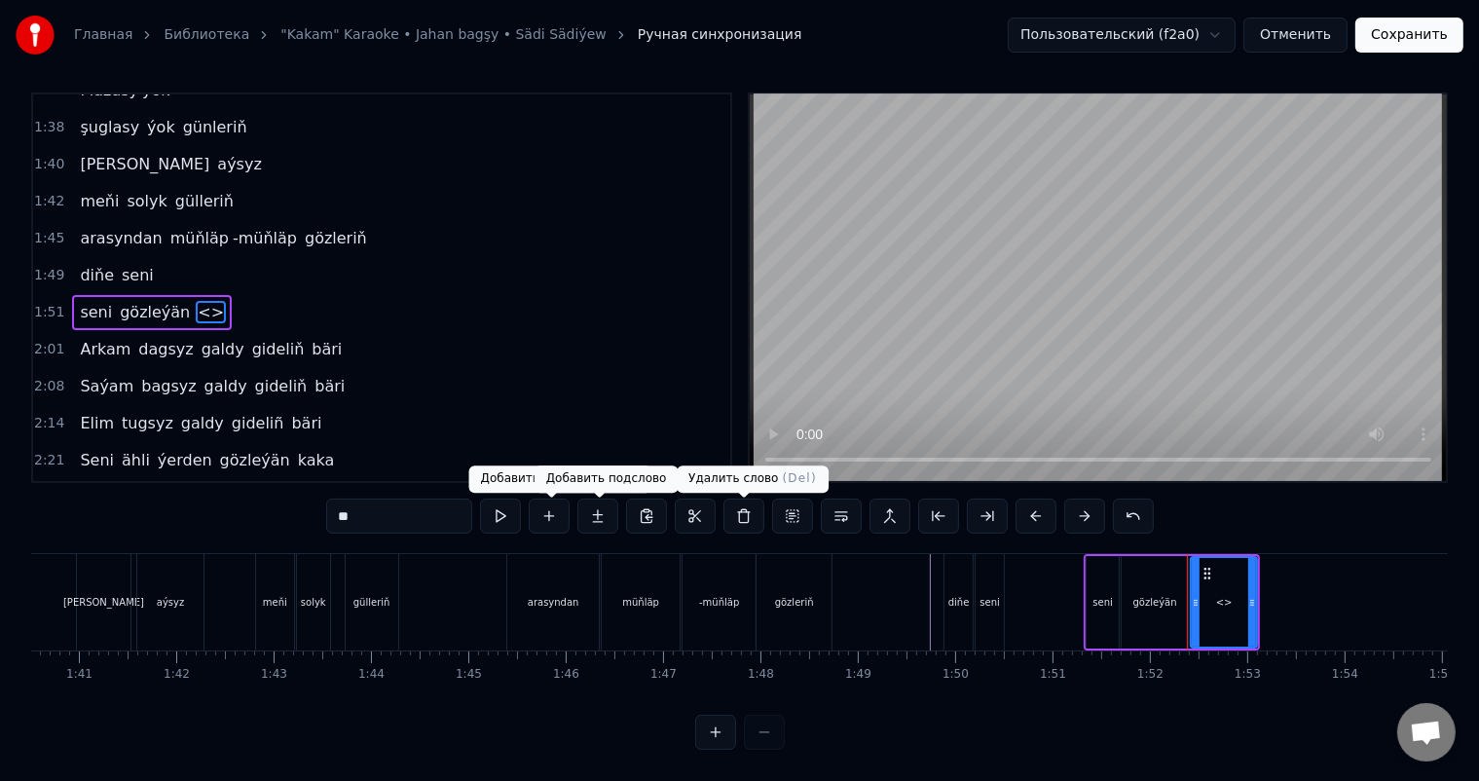
scroll to position [0, 0]
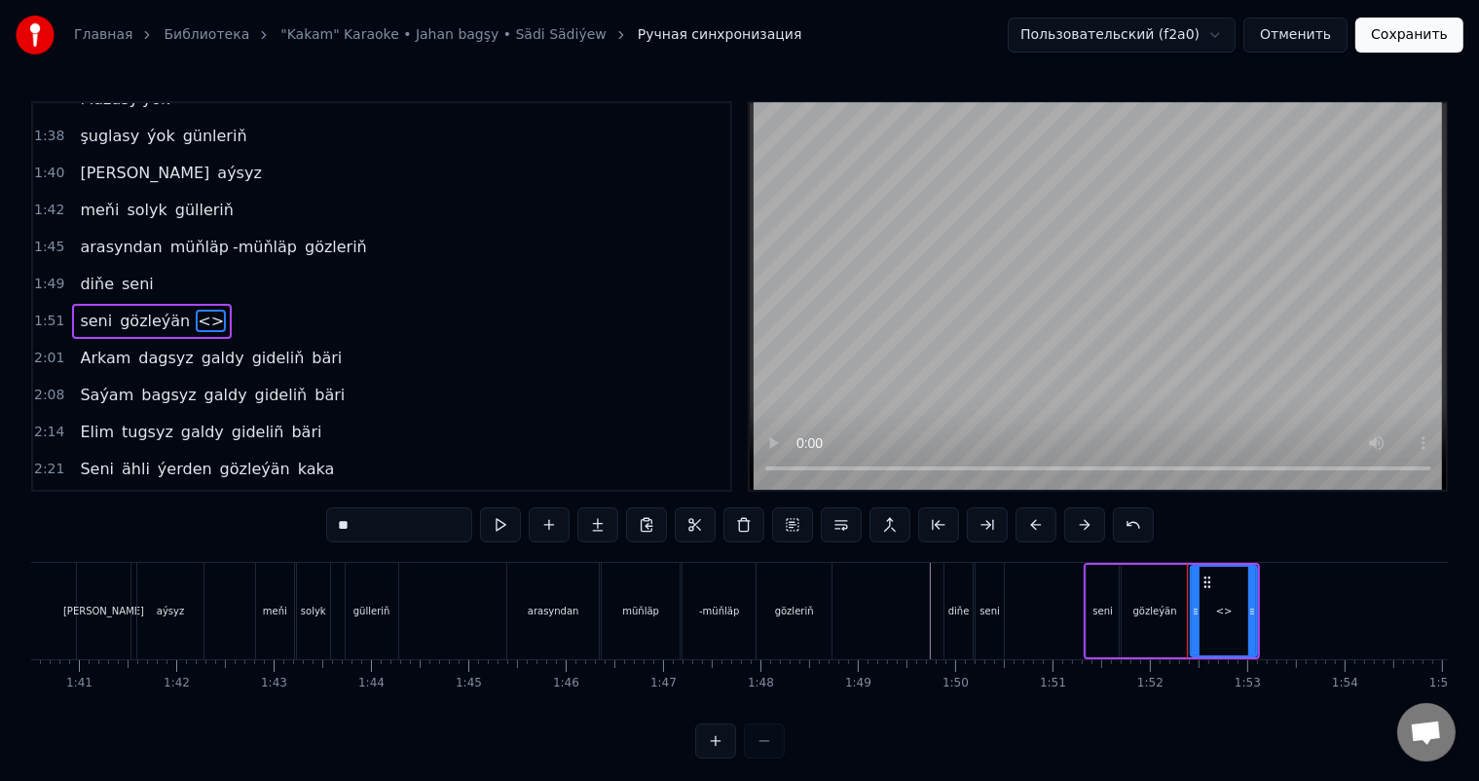
click at [1231, 615] on div "<>" at bounding box center [1224, 611] width 64 height 89
drag, startPoint x: 391, startPoint y: 526, endPoint x: 261, endPoint y: 526, distance: 130.5
click at [261, 526] on div "0:06 Soňky günler sensizligiň derdinden 0:12 Şeýlebir yüregim bolupdur ýuka 0:1…" at bounding box center [739, 429] width 1417 height 657
drag, startPoint x: 1253, startPoint y: 608, endPoint x: 1231, endPoint y: 615, distance: 23.7
click at [1231, 615] on icon at bounding box center [1230, 612] width 8 height 16
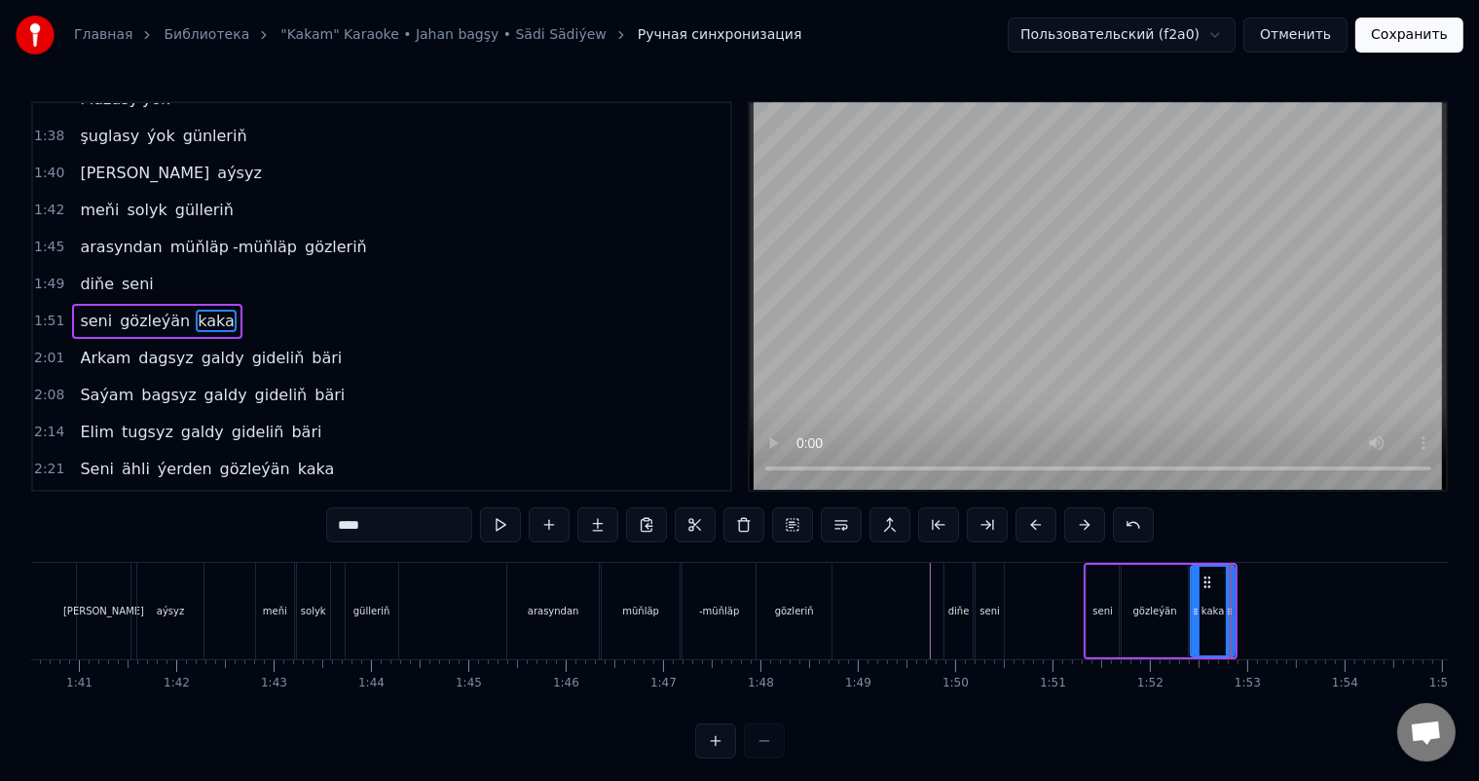
type input "****"
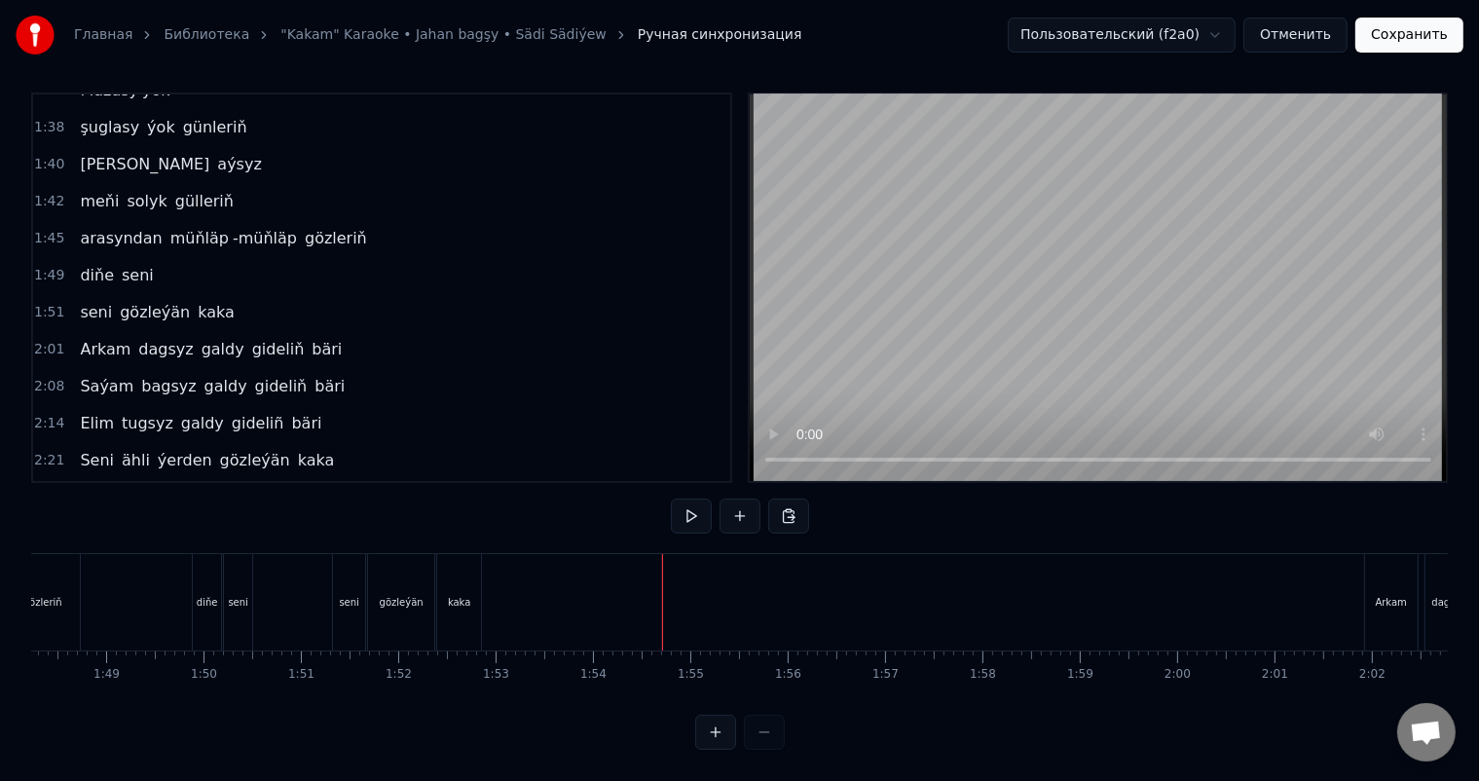
scroll to position [0, 10413]
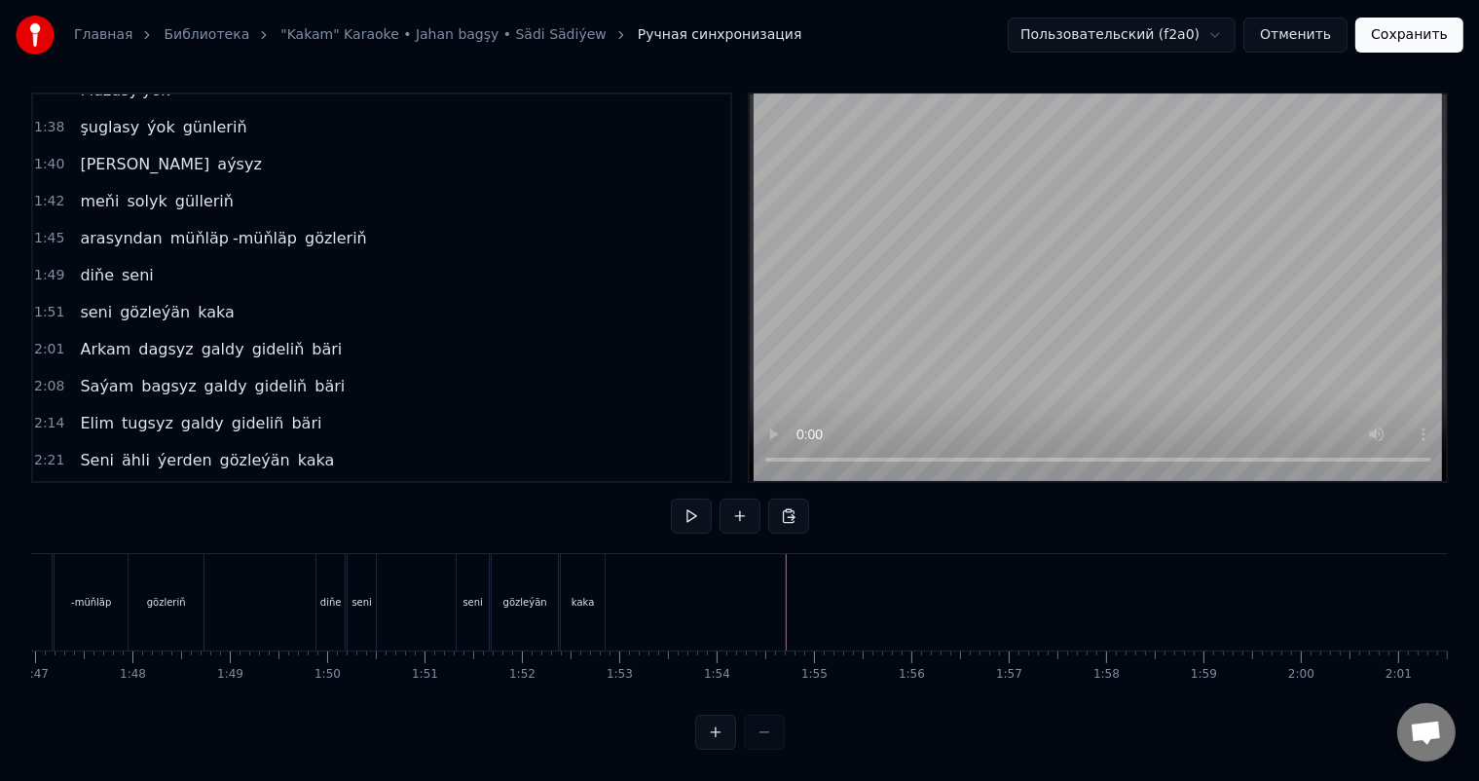
click at [580, 596] on div "kaka" at bounding box center [583, 602] width 44 height 96
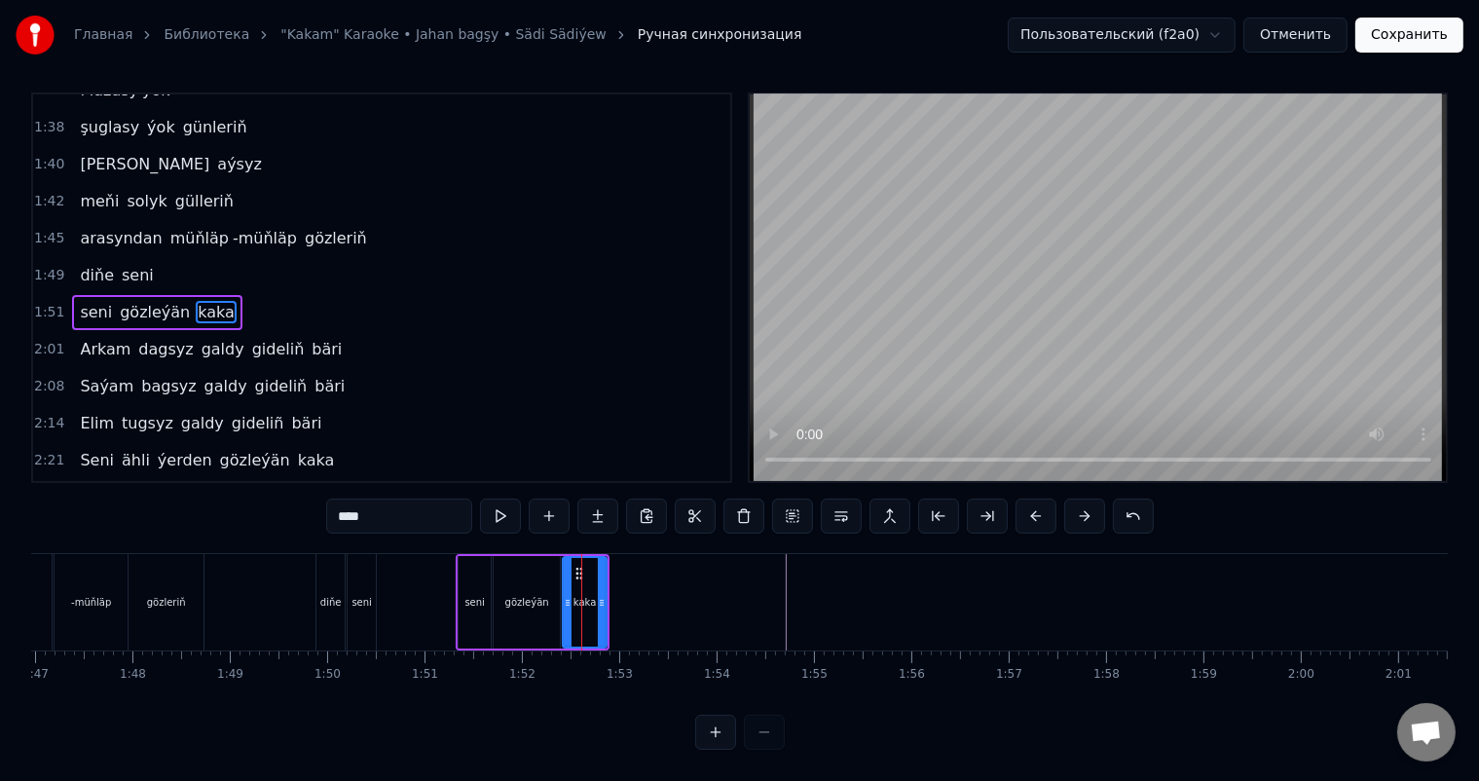
scroll to position [25, 0]
drag, startPoint x: 601, startPoint y: 585, endPoint x: 650, endPoint y: 588, distance: 49.7
click at [650, 595] on icon at bounding box center [649, 603] width 8 height 16
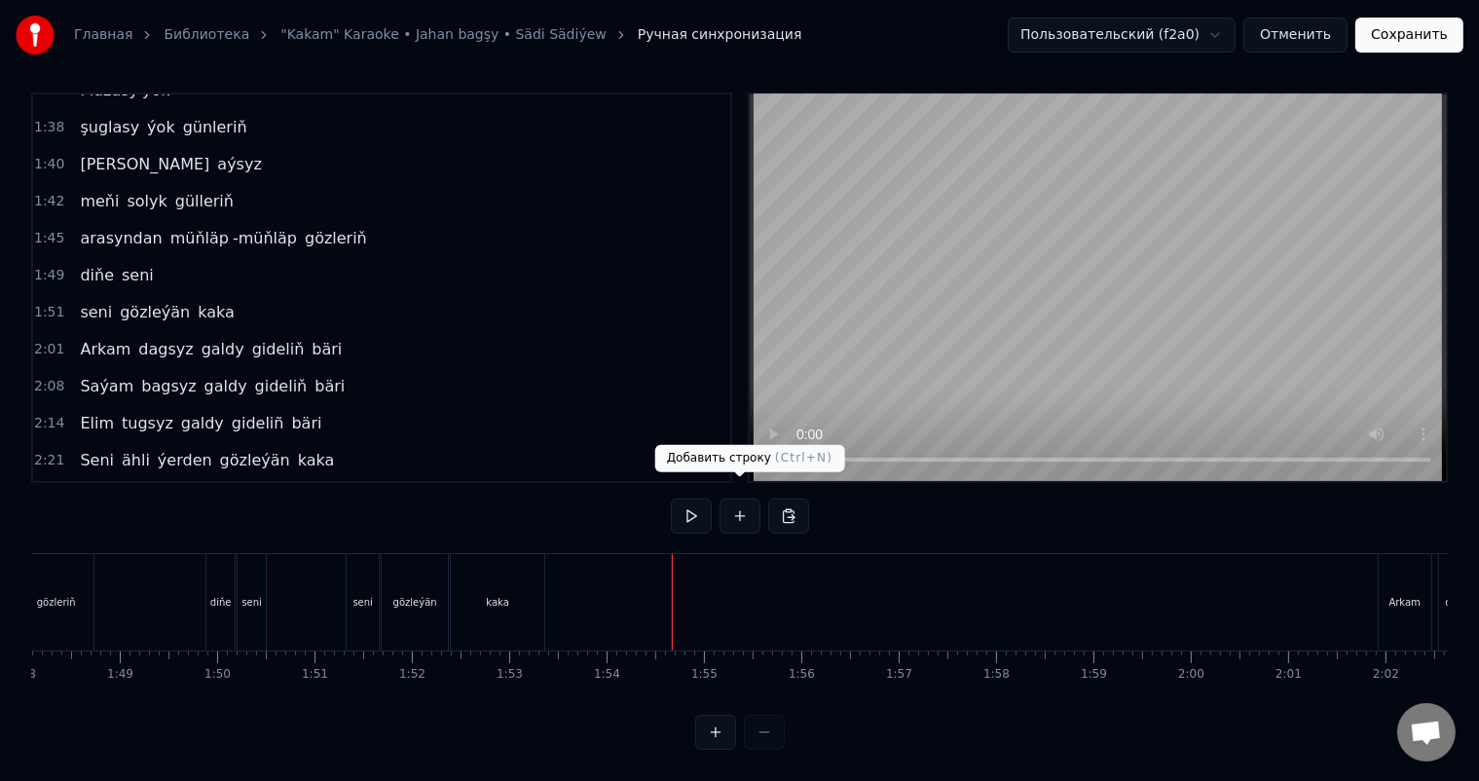
click at [736, 502] on button at bounding box center [739, 515] width 41 height 35
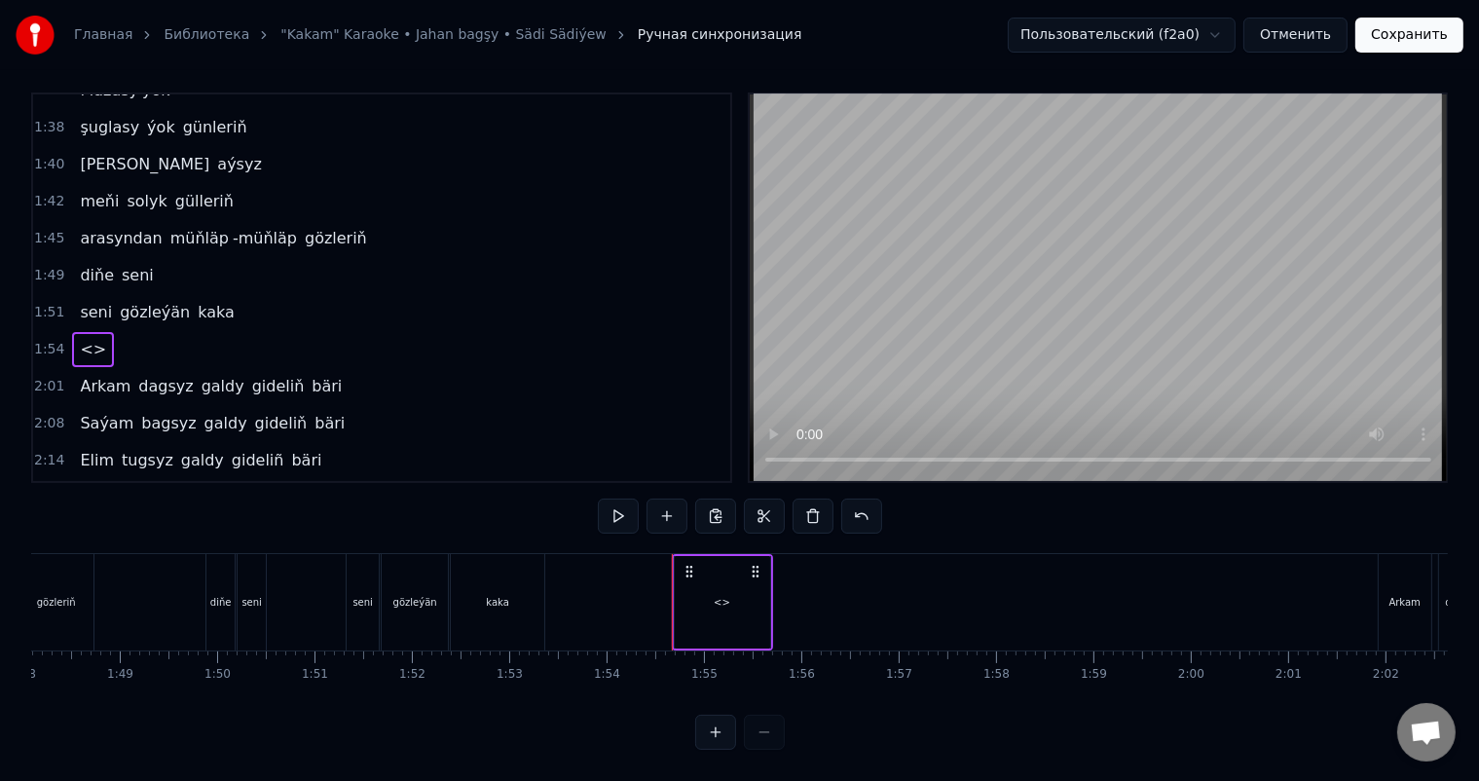
click at [692, 591] on div "<>" at bounding box center [722, 602] width 95 height 92
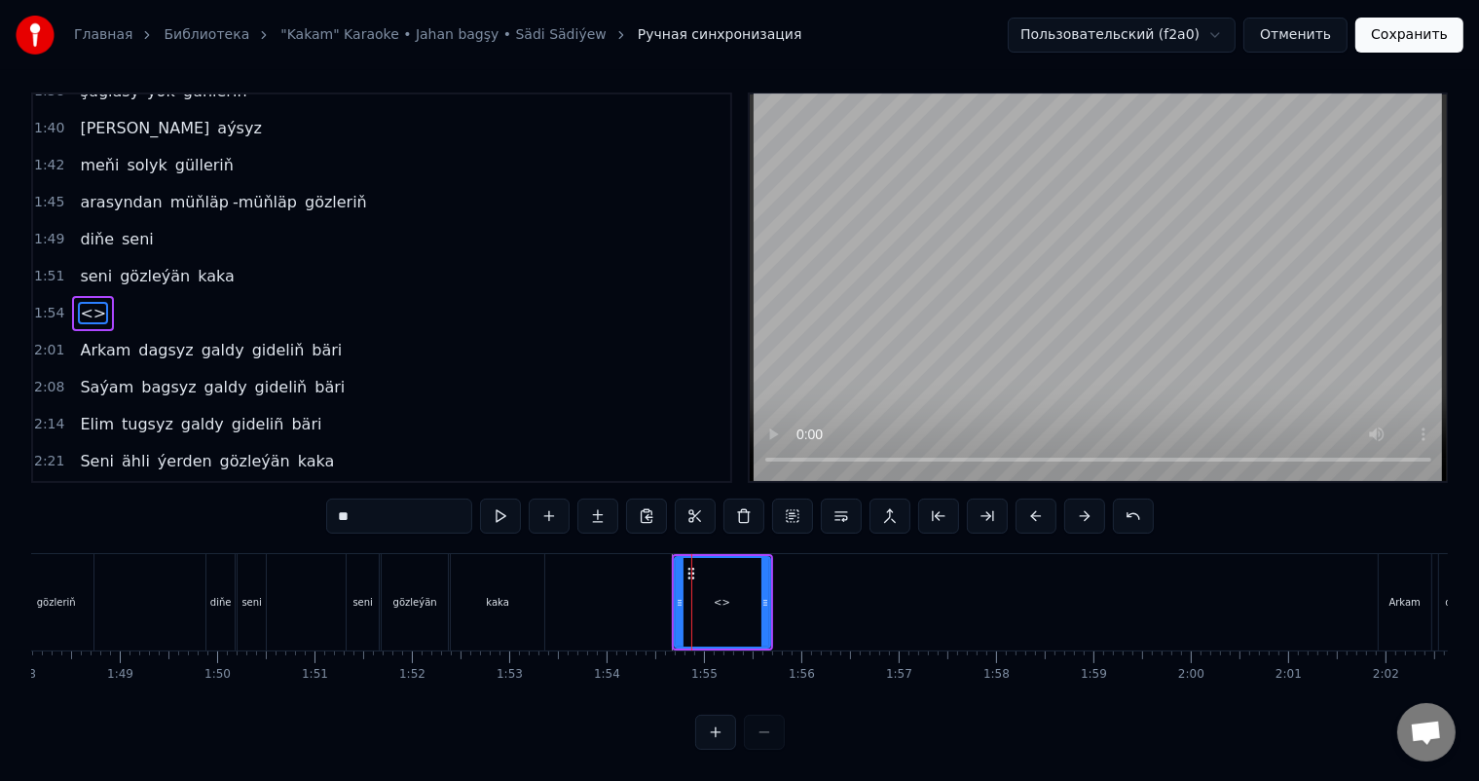
scroll to position [25, 0]
drag, startPoint x: 396, startPoint y: 498, endPoint x: 211, endPoint y: 499, distance: 185.0
click at [213, 499] on div "0:06 Soňky günler sensizligiň derdinden 0:12 Şeýlebir yüregim bolupdur ýuka 0:1…" at bounding box center [739, 420] width 1417 height 657
type input "*********"
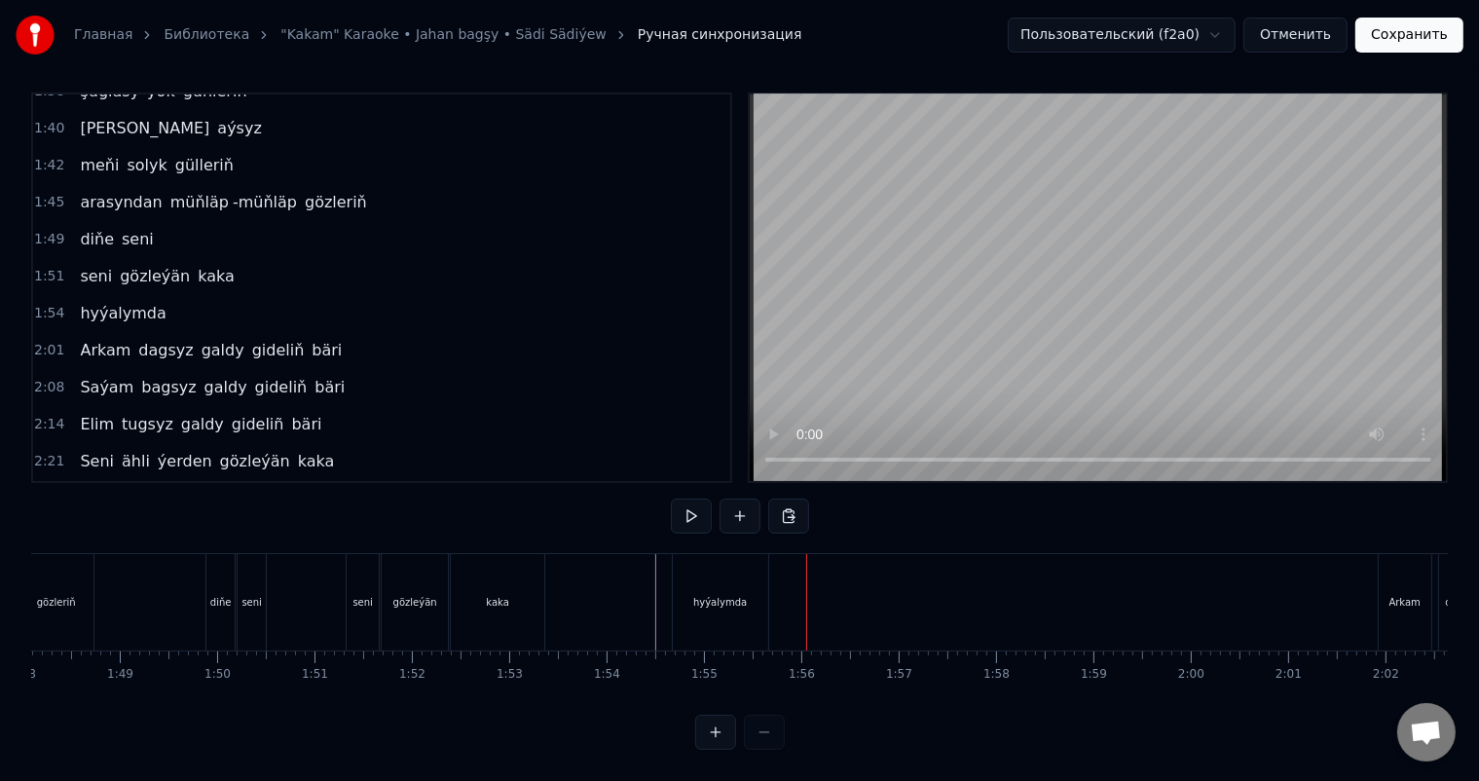
click at [696, 595] on div "hyýalymda" at bounding box center [720, 602] width 54 height 15
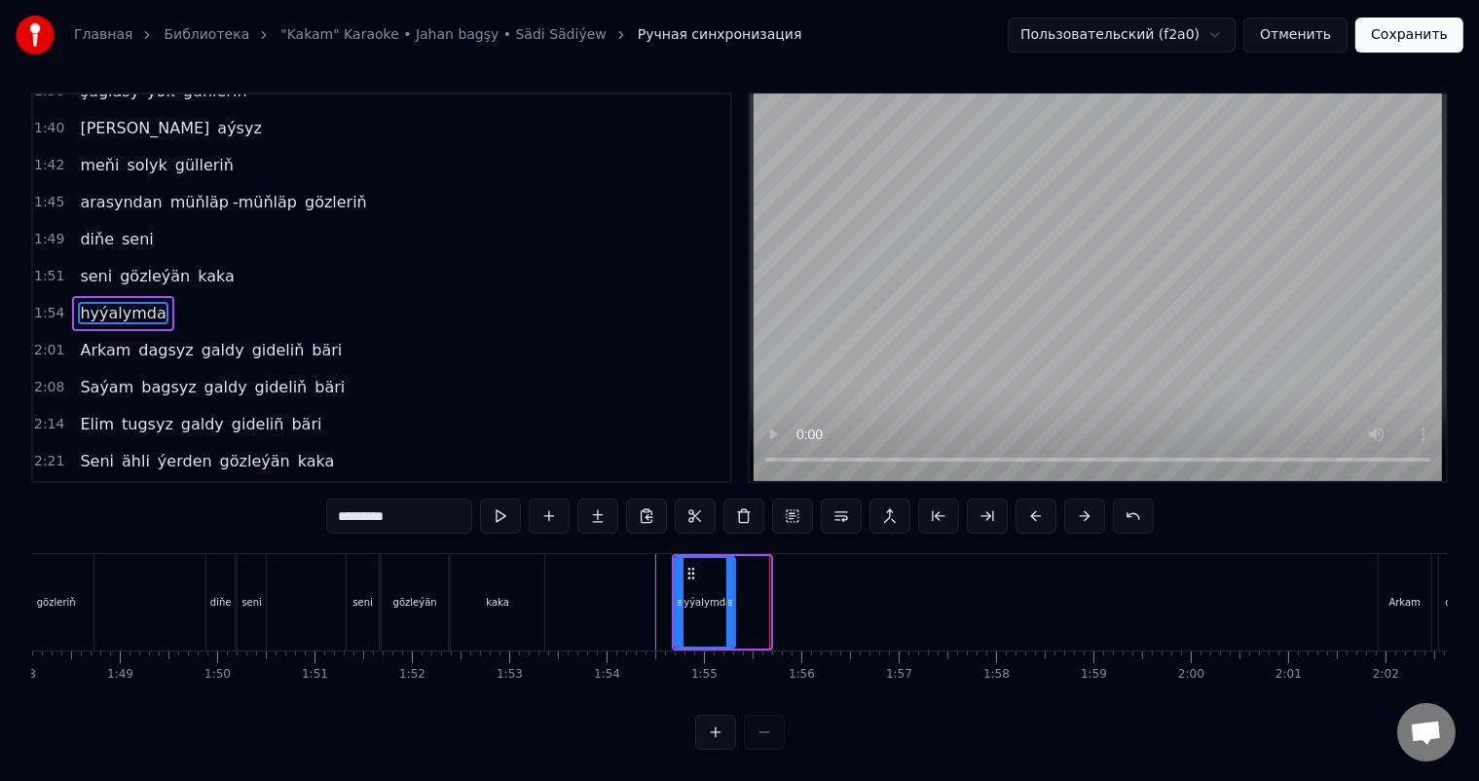
drag, startPoint x: 766, startPoint y: 585, endPoint x: 731, endPoint y: 584, distance: 35.1
click at [731, 595] on icon at bounding box center [730, 603] width 8 height 16
drag, startPoint x: 730, startPoint y: 584, endPoint x: 741, endPoint y: 584, distance: 10.7
click at [741, 602] on circle at bounding box center [741, 602] width 1 height 1
click at [739, 602] on circle at bounding box center [739, 602] width 1 height 1
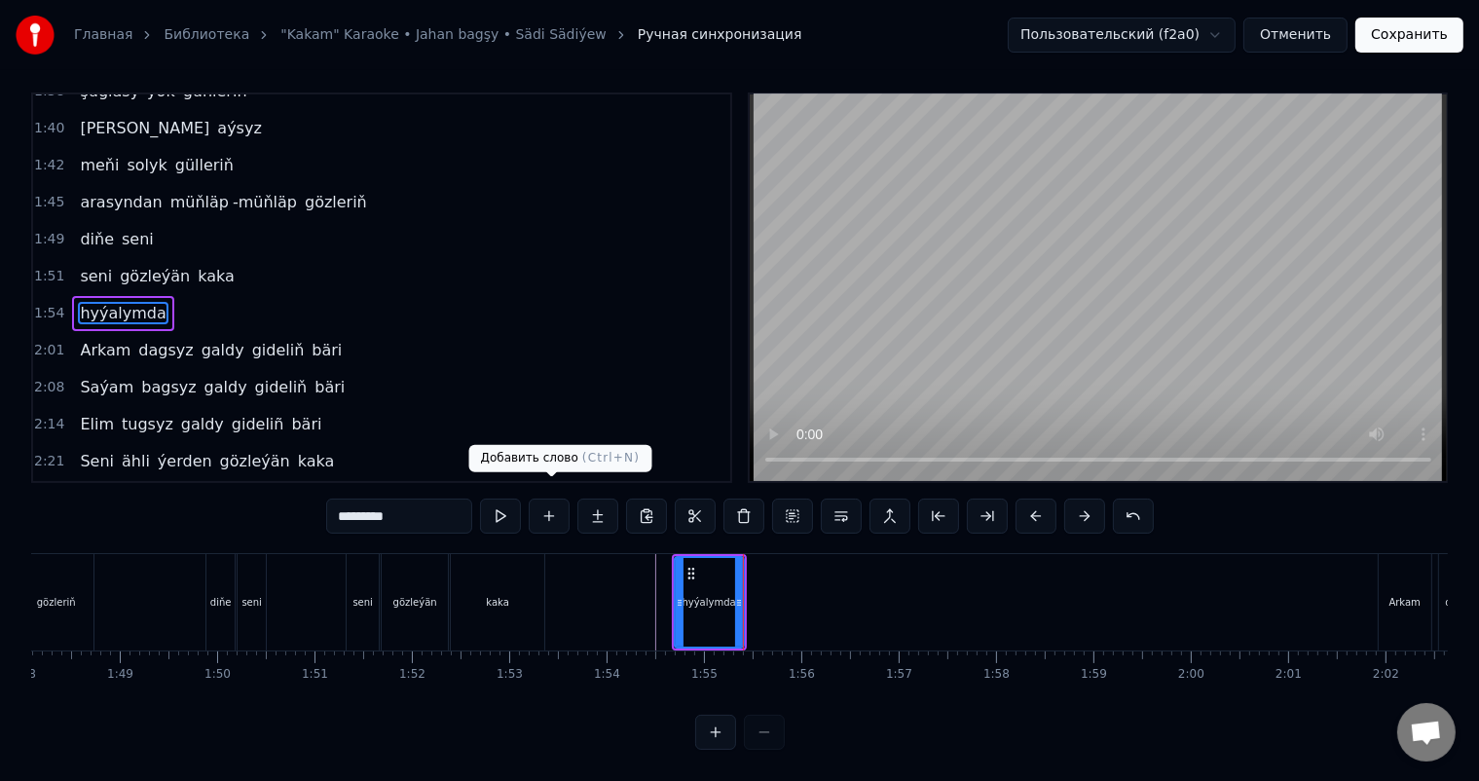
click at [546, 501] on button at bounding box center [549, 515] width 41 height 35
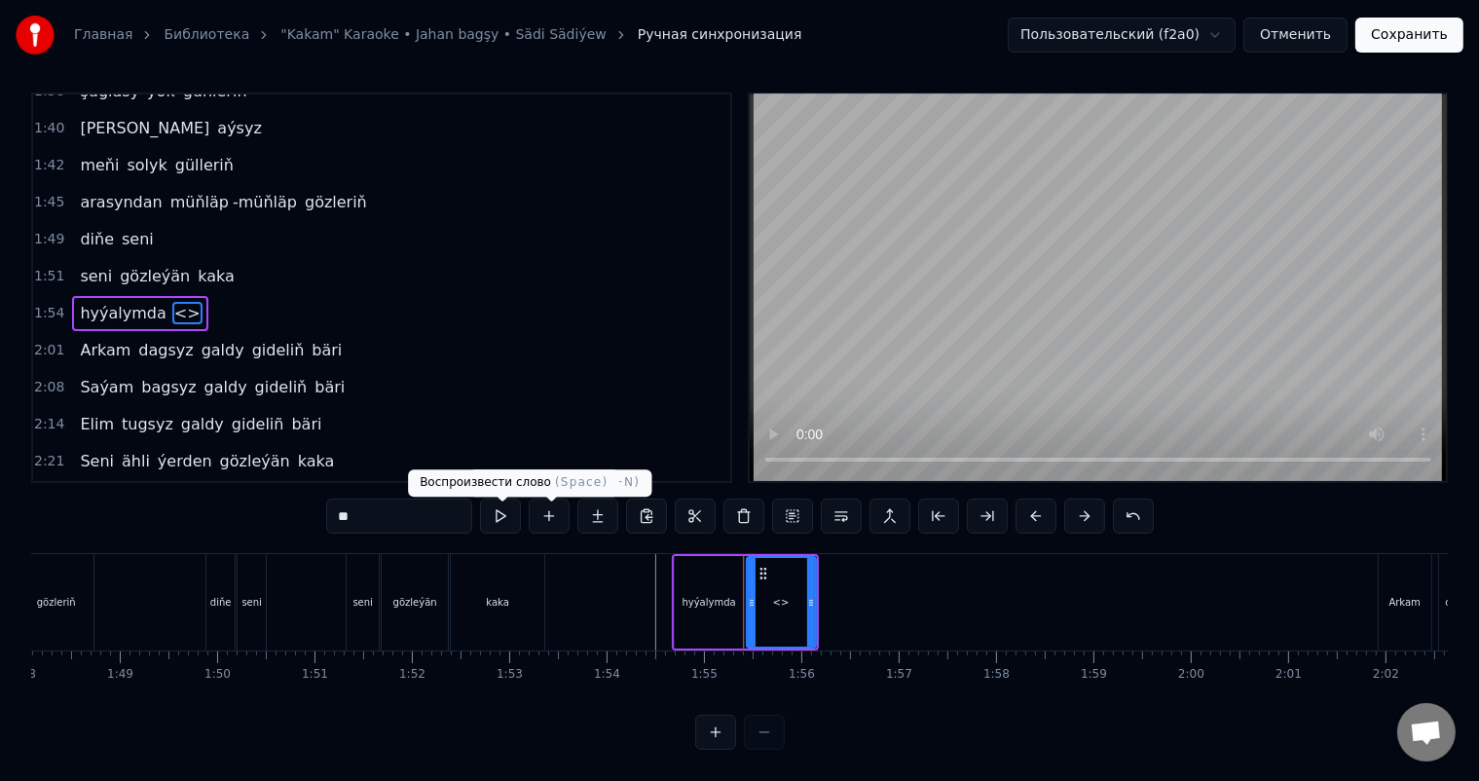
scroll to position [0, 0]
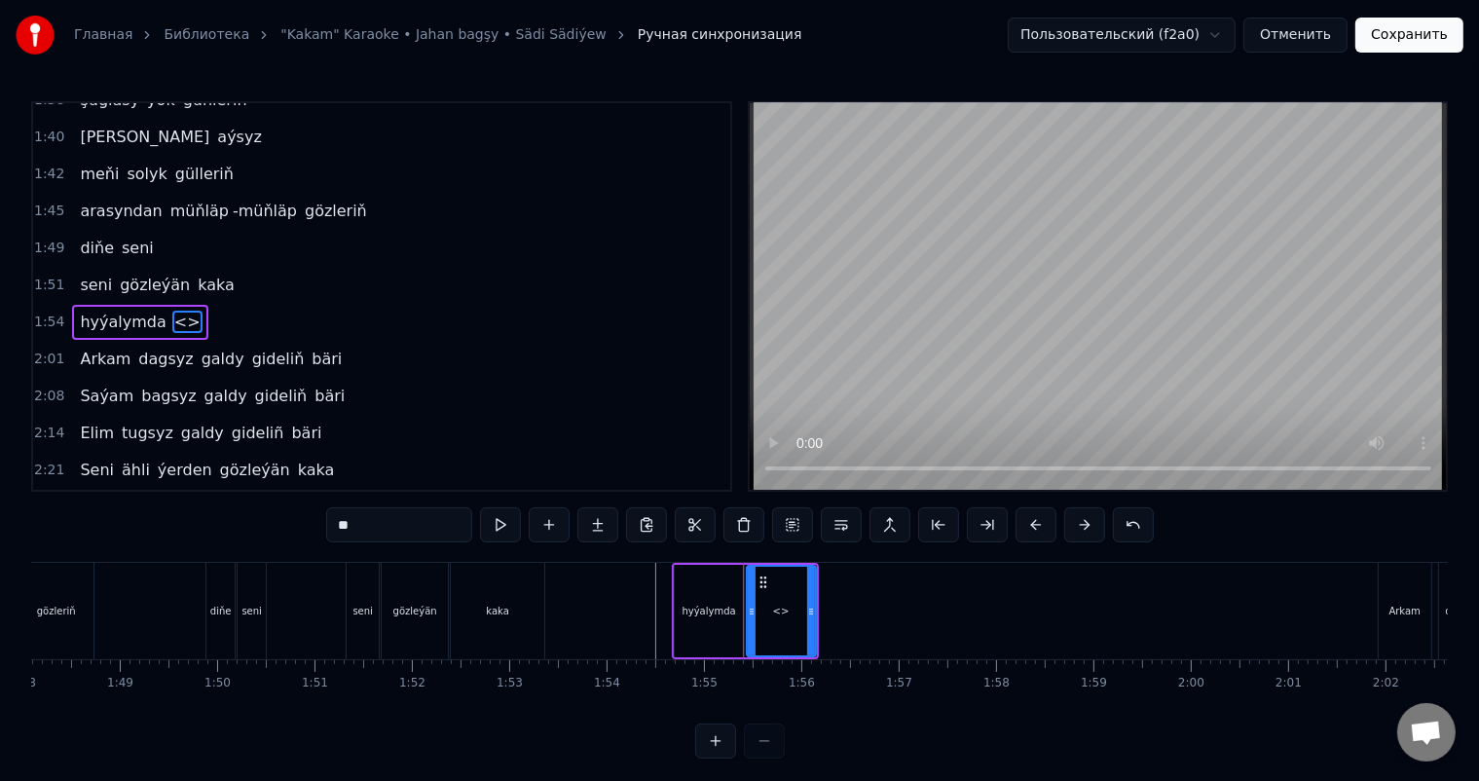
drag, startPoint x: 370, startPoint y: 518, endPoint x: 226, endPoint y: 533, distance: 144.8
click at [226, 533] on div "0:06 Soňky günler sensizligiň derdinden 0:12 Şeýlebir yüregim bolupdur ýuka 0:1…" at bounding box center [739, 429] width 1417 height 657
type input "****"
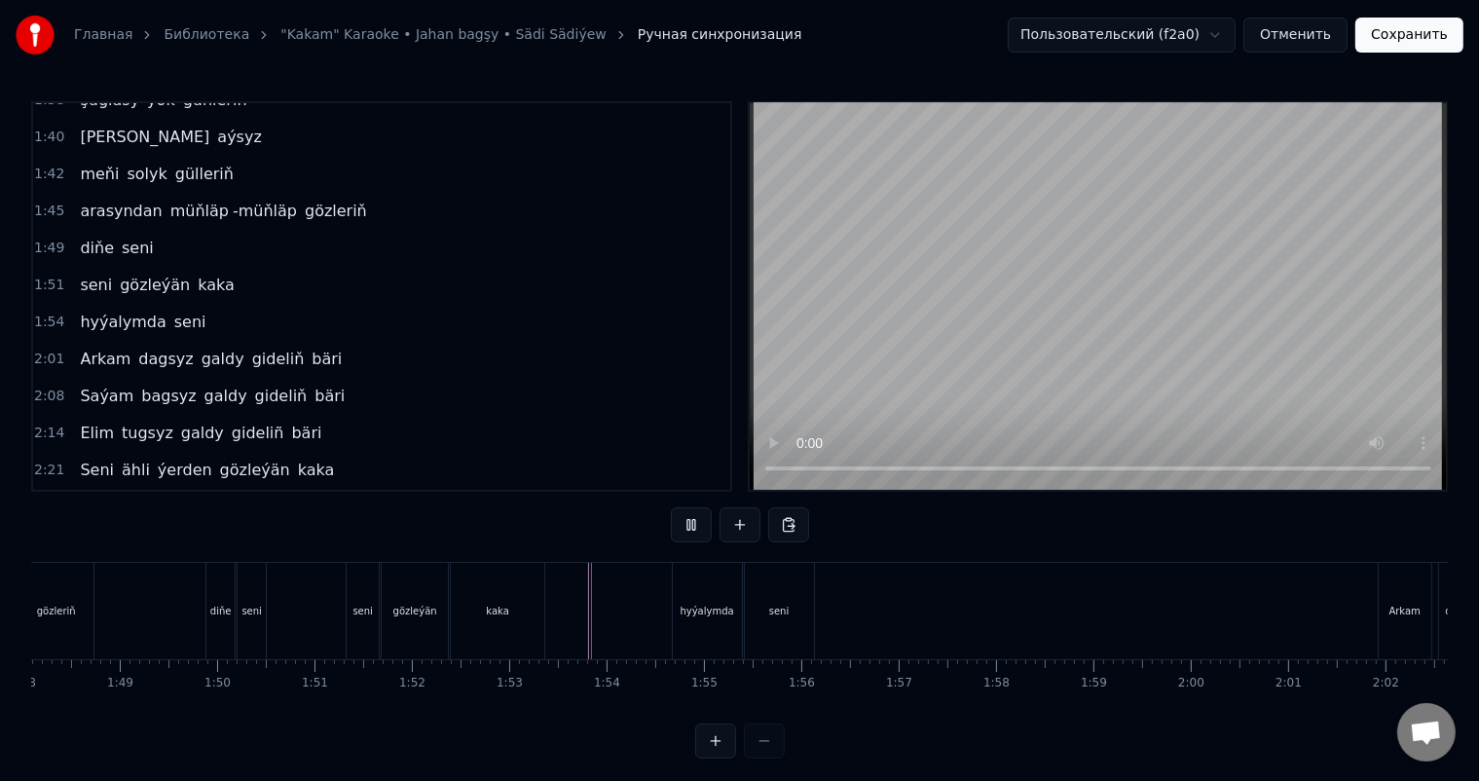
scroll to position [25, 0]
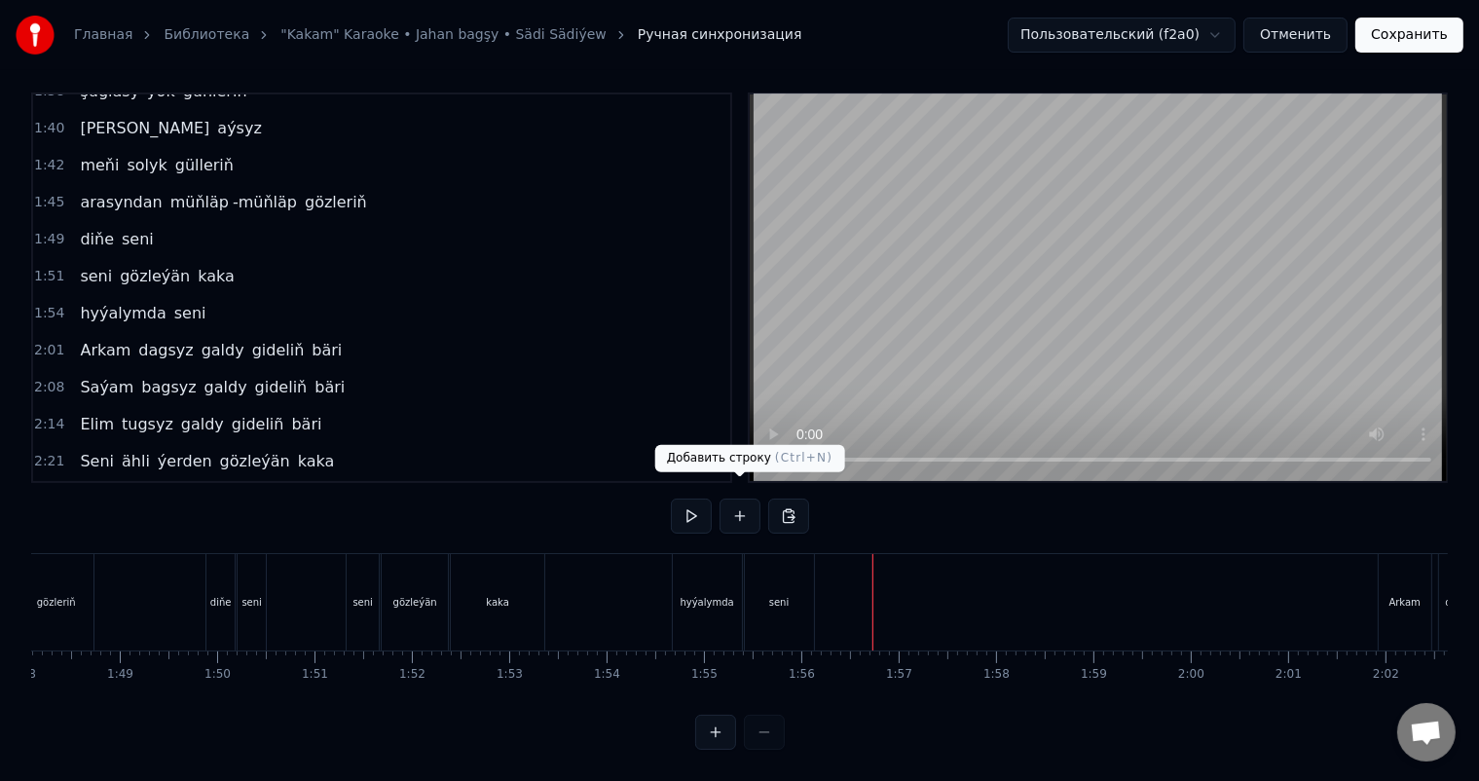
click at [740, 502] on button at bounding box center [739, 515] width 41 height 35
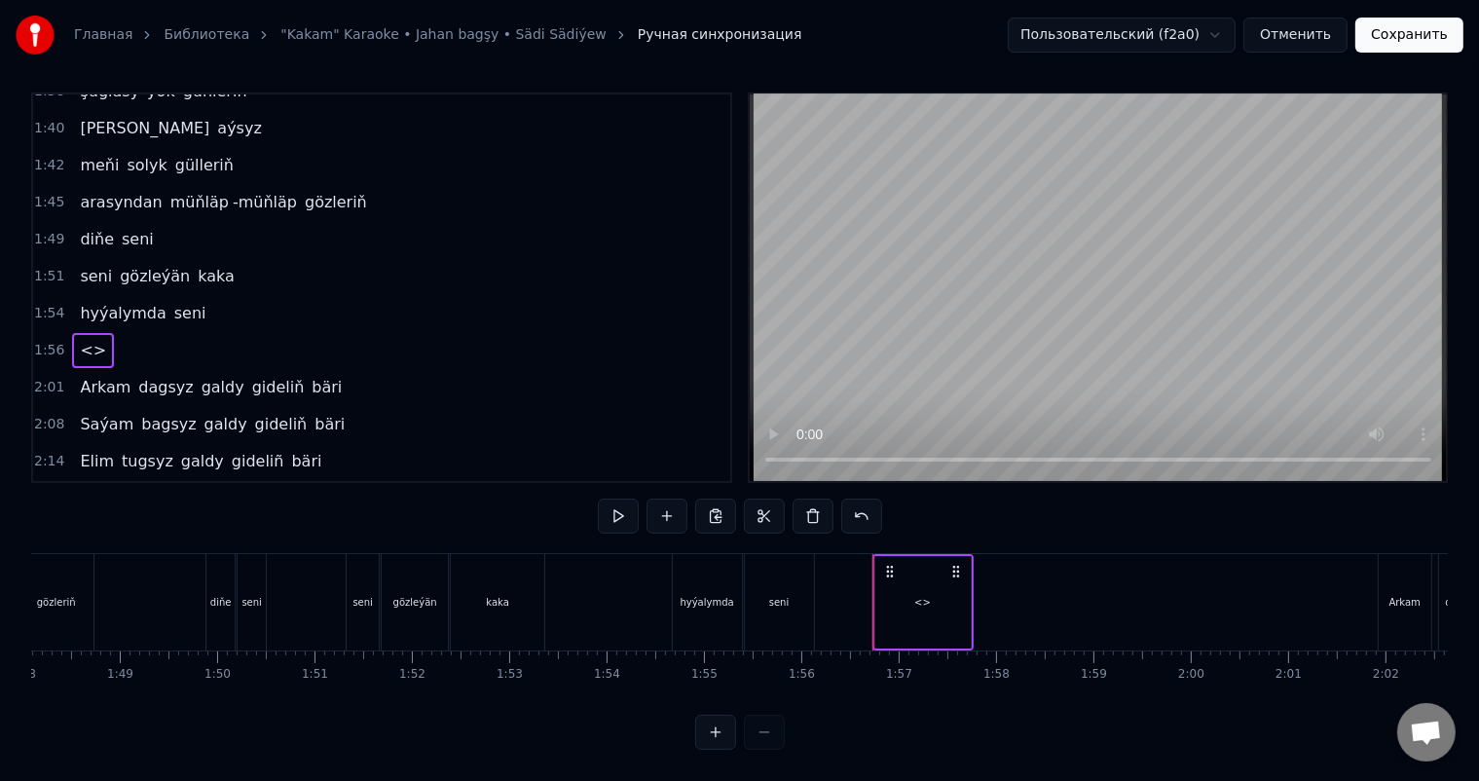
click at [910, 573] on div "<>" at bounding box center [922, 602] width 95 height 92
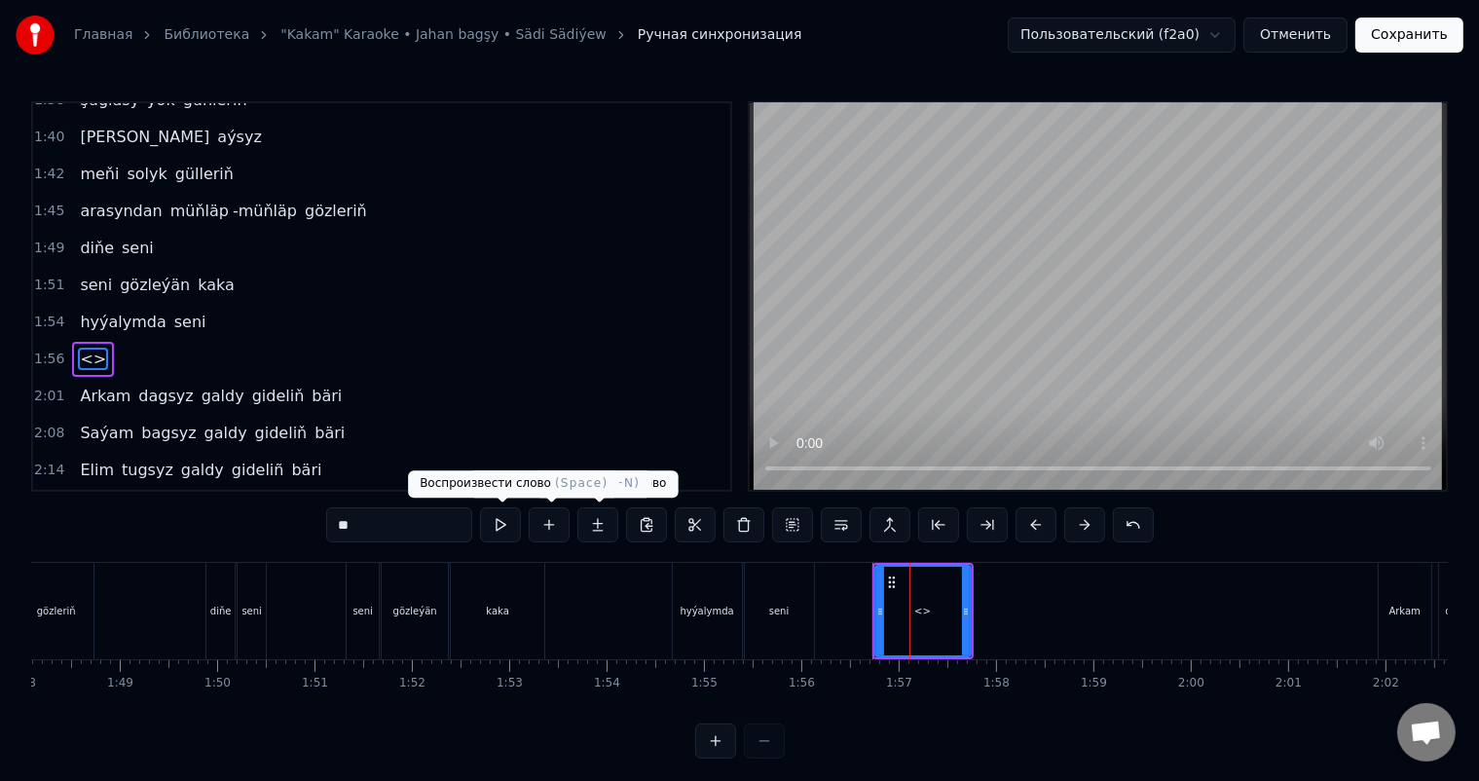
scroll to position [611, 0]
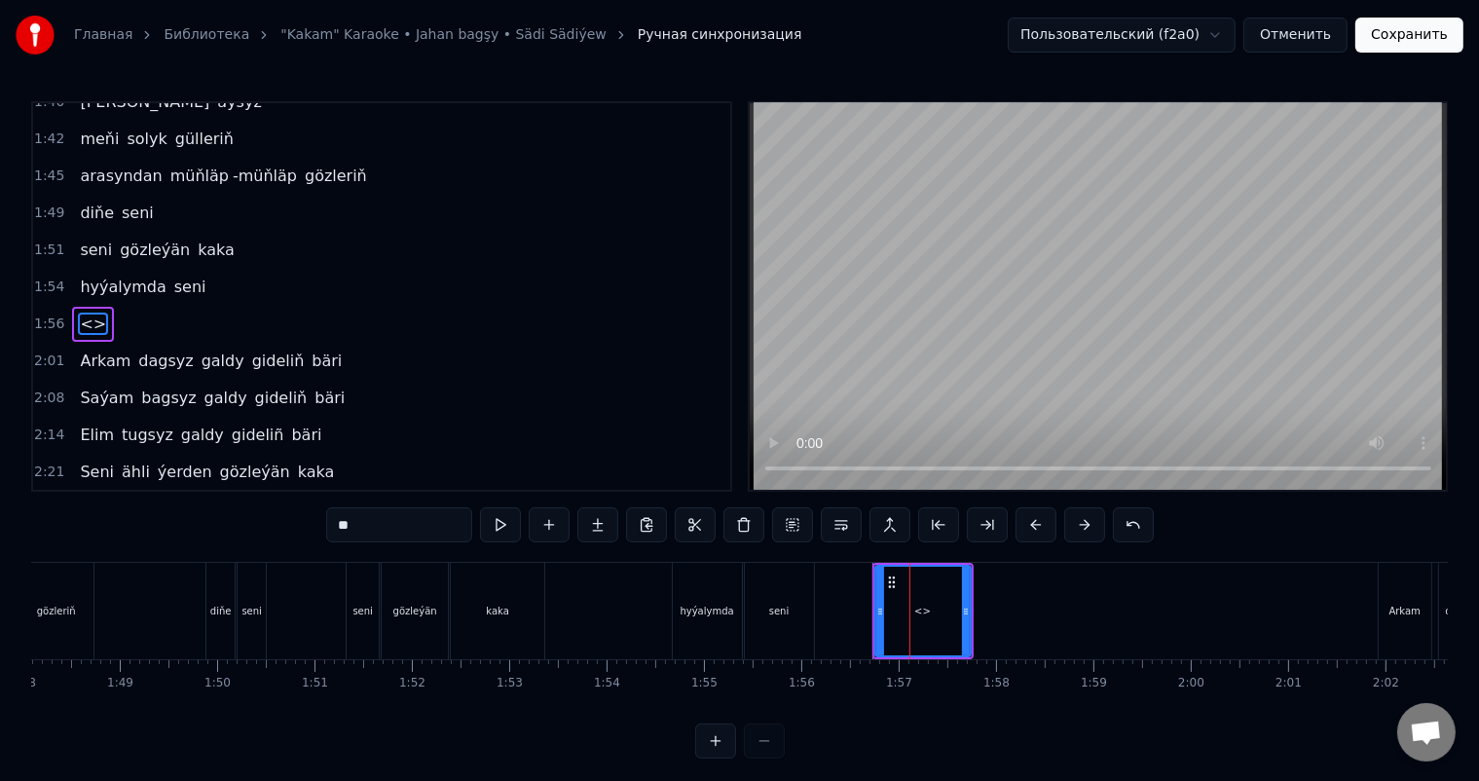
drag, startPoint x: 396, startPoint y: 522, endPoint x: 292, endPoint y: 531, distance: 104.5
click at [304, 530] on div "0:06 Soňky günler sensizligiň derdinden 0:12 Şeýlebir yüregim bolupdur ýuka 0:1…" at bounding box center [739, 429] width 1417 height 657
drag, startPoint x: 966, startPoint y: 613, endPoint x: 940, endPoint y: 614, distance: 25.3
click at [940, 614] on icon at bounding box center [941, 612] width 8 height 16
type input "********"
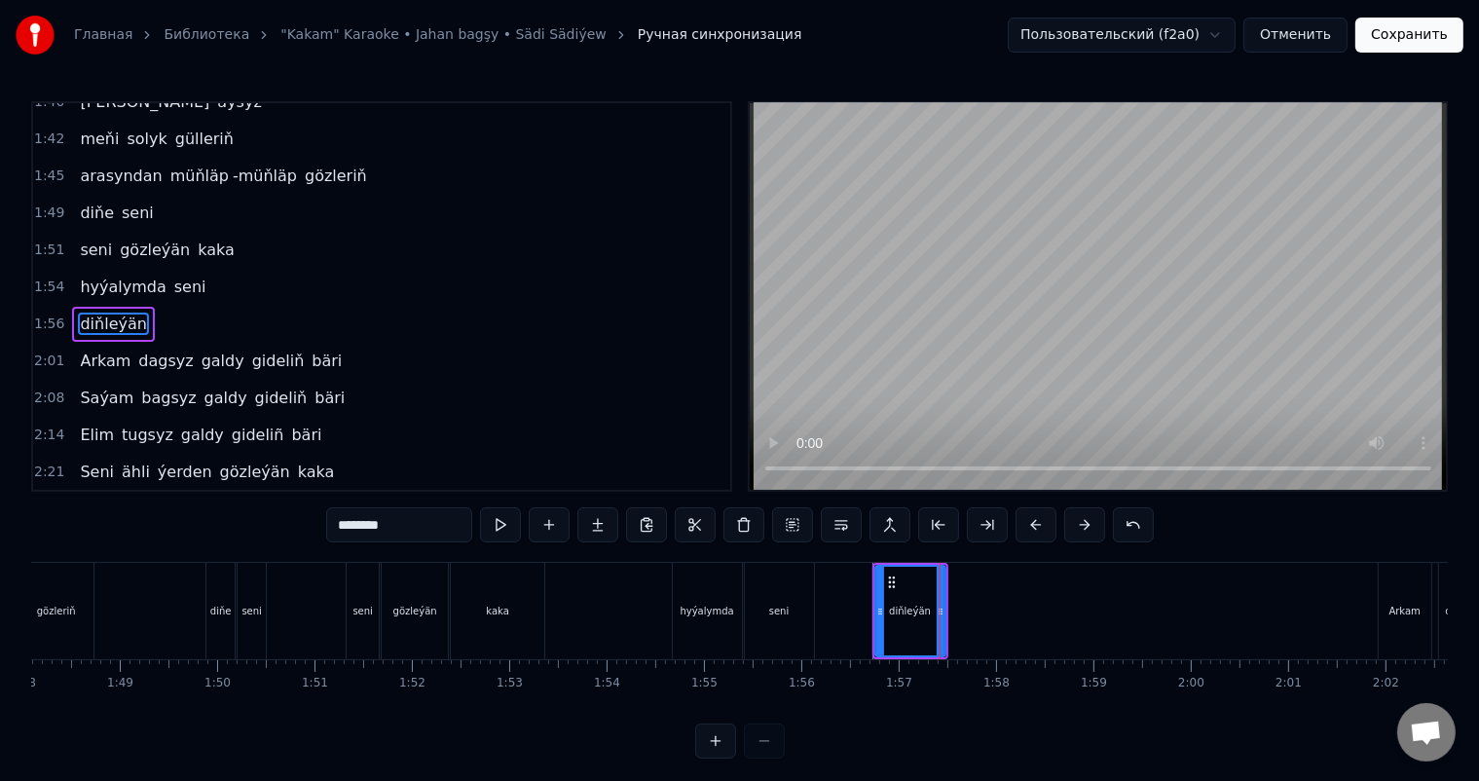
click at [910, 623] on div "diňleýän" at bounding box center [910, 611] width 68 height 89
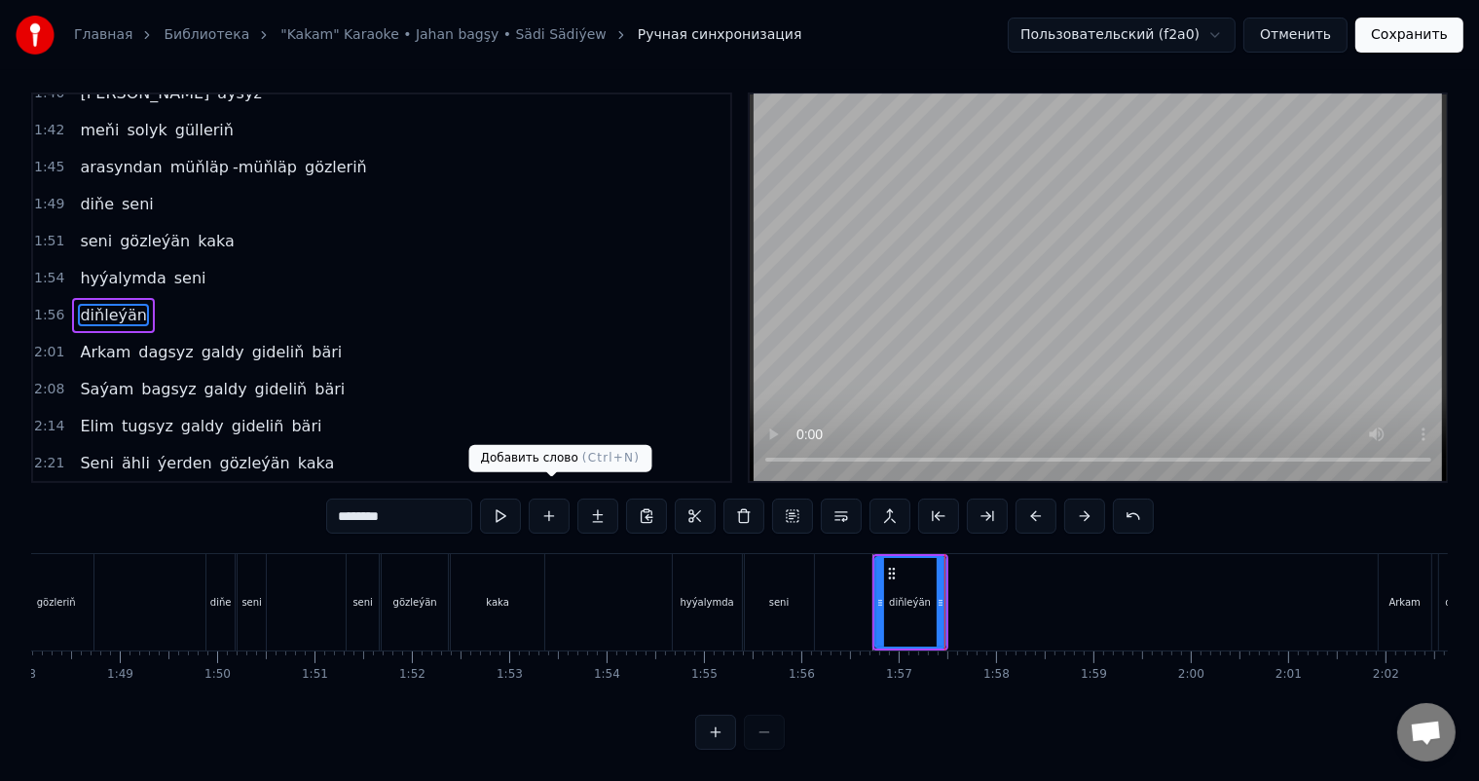
click at [560, 498] on button at bounding box center [549, 515] width 41 height 35
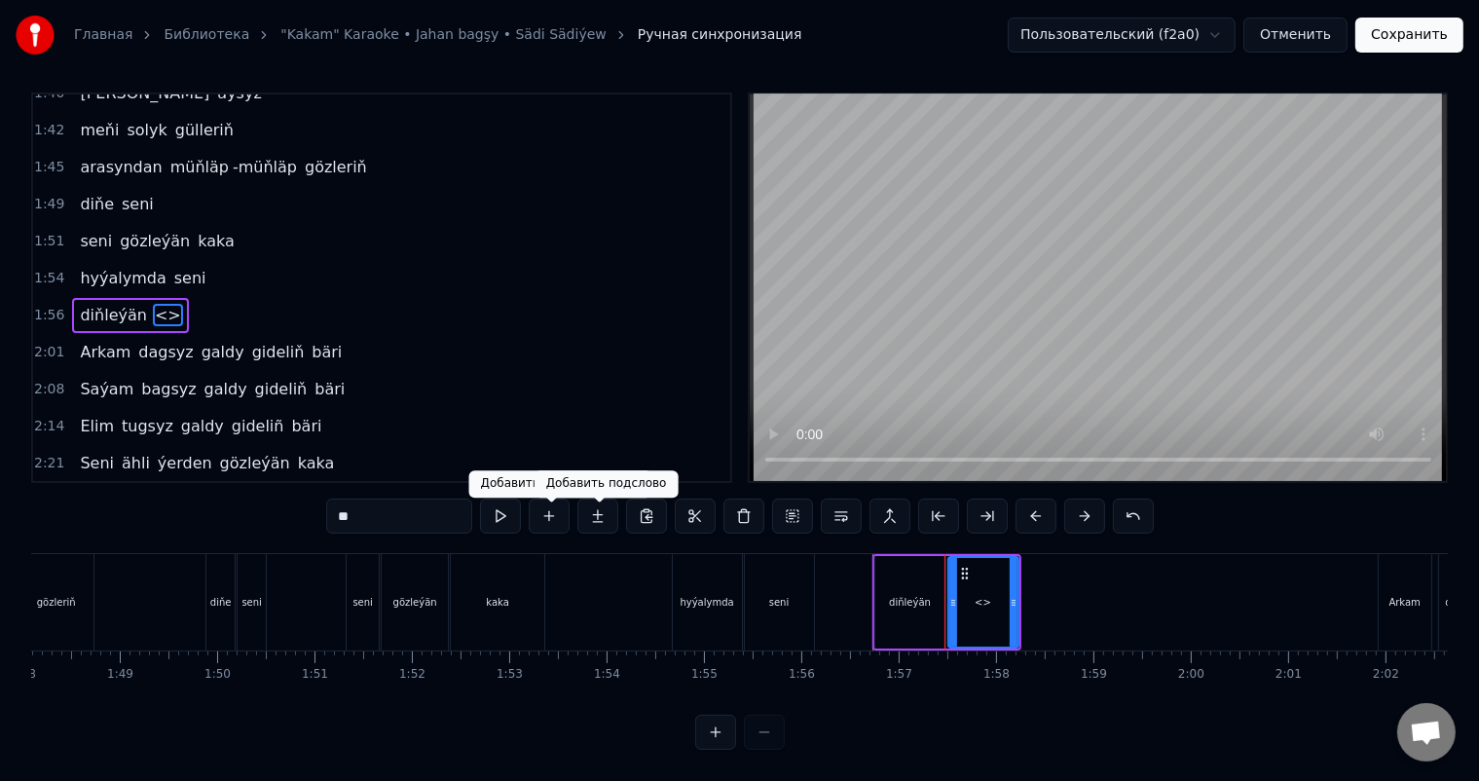
scroll to position [0, 0]
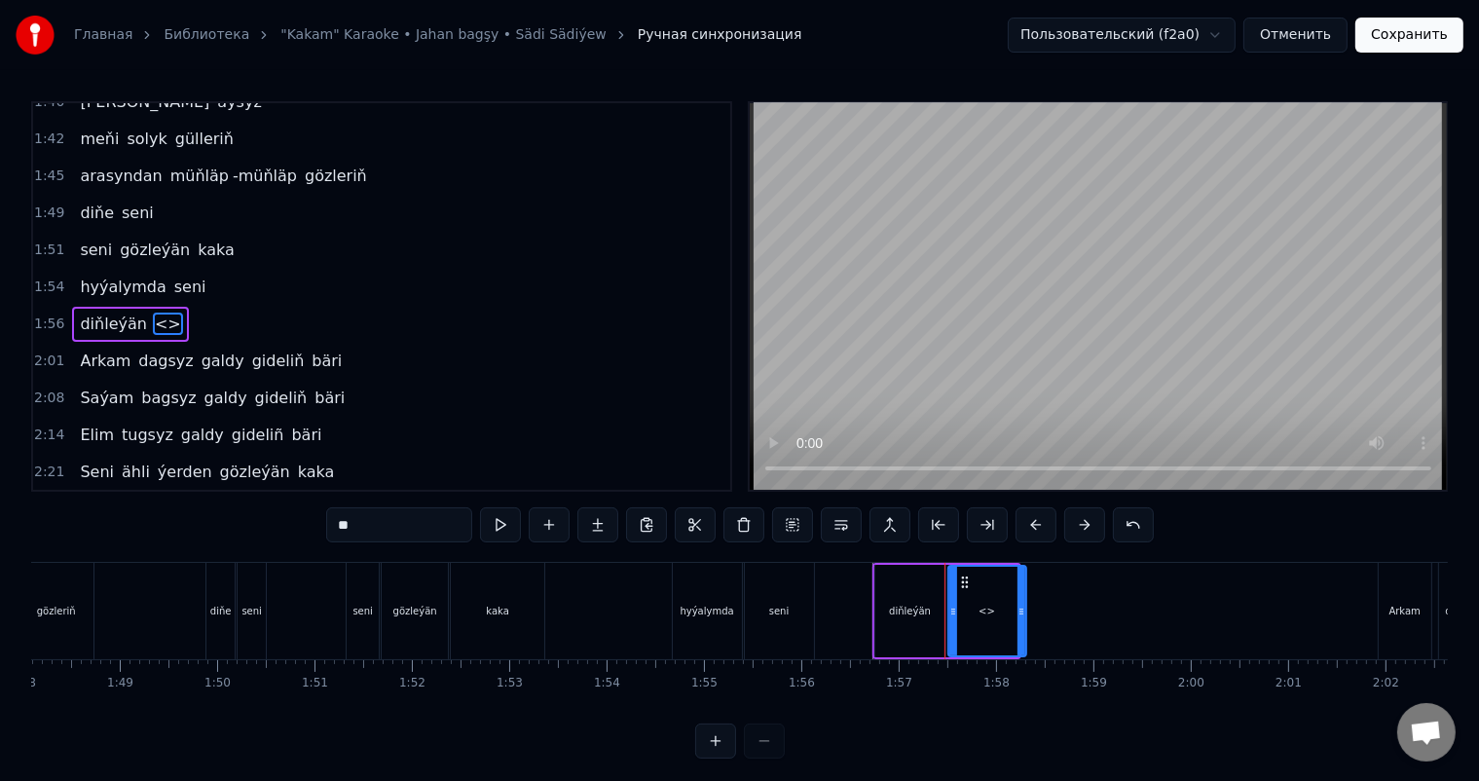
drag, startPoint x: 1013, startPoint y: 605, endPoint x: 1020, endPoint y: 611, distance: 10.3
click at [1020, 611] on icon at bounding box center [1021, 612] width 8 height 16
click at [997, 612] on div "<>" at bounding box center [987, 611] width 76 height 89
drag, startPoint x: 382, startPoint y: 521, endPoint x: 261, endPoint y: 530, distance: 121.0
click at [262, 530] on div "0:06 Soňky günler sensizligiň derdinden 0:12 Şeýlebir yüregim bolupdur ýuka 0:1…" at bounding box center [739, 429] width 1417 height 657
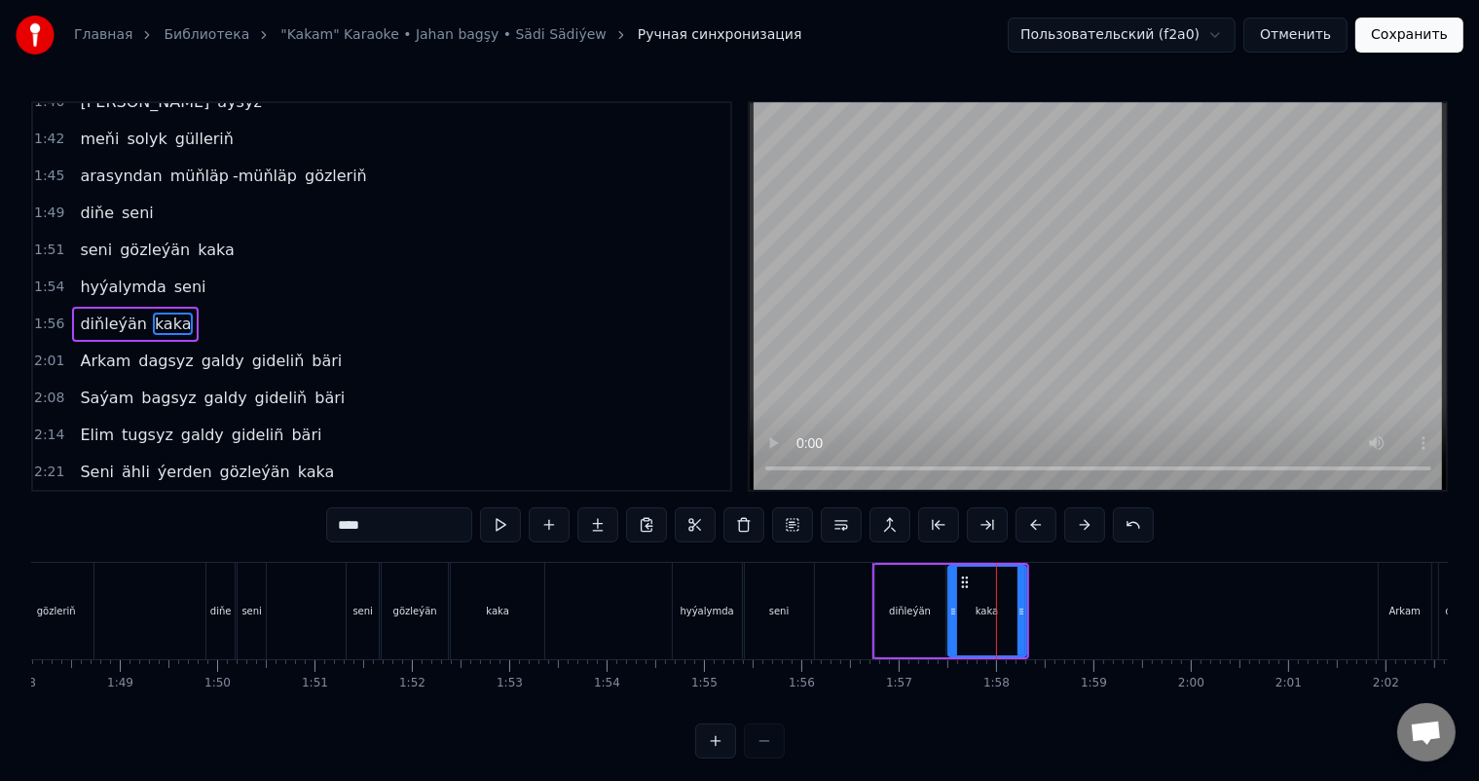
type input "****"
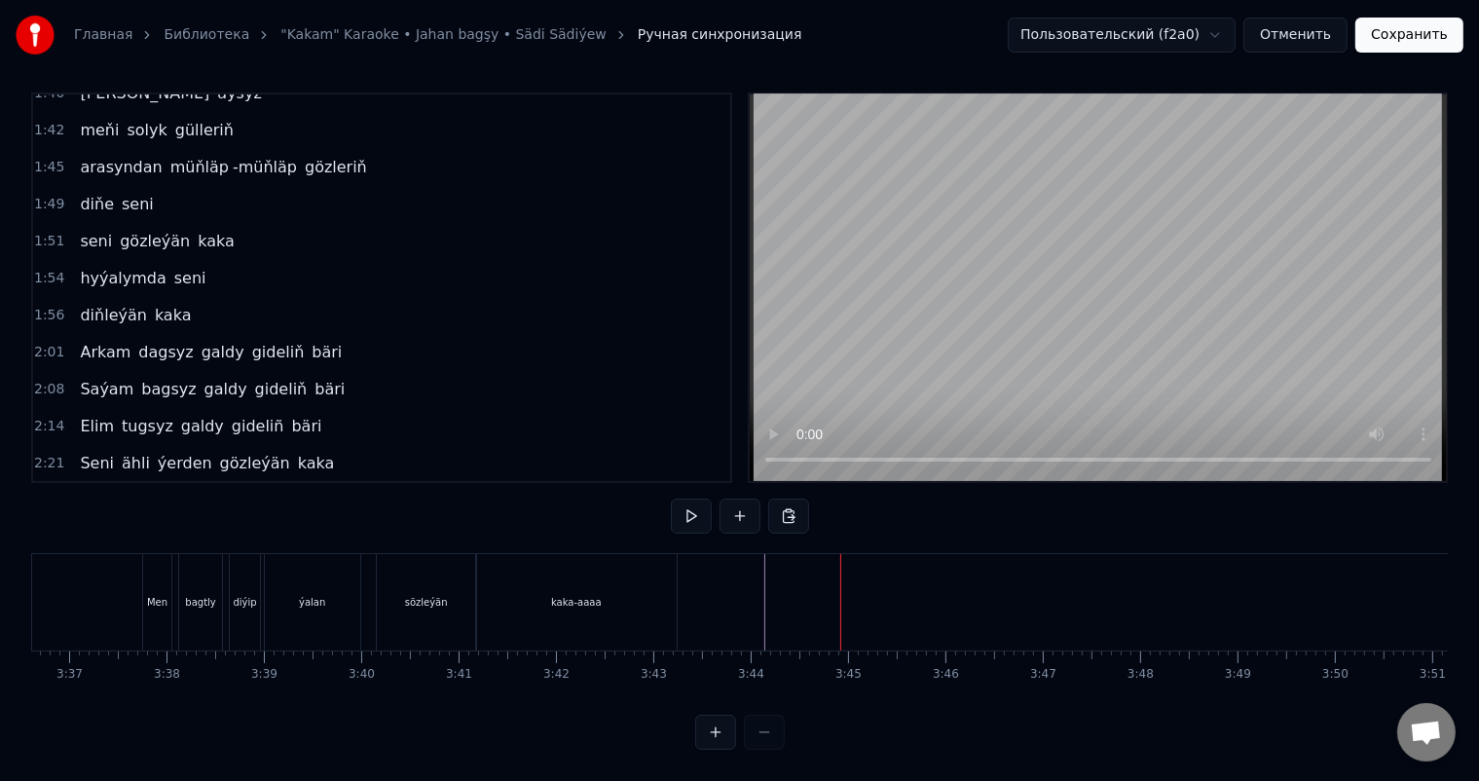
scroll to position [0, 21115]
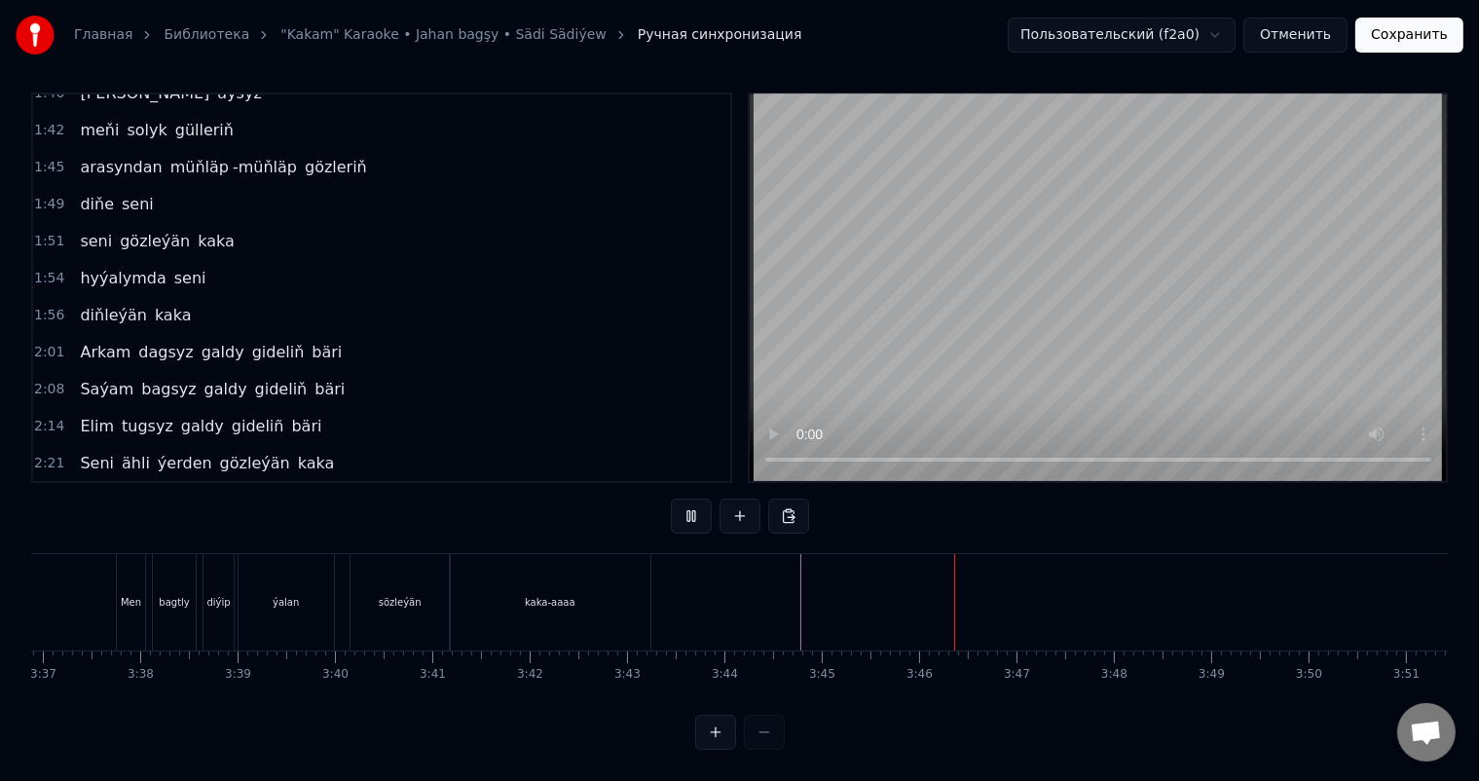
click at [748, 498] on button at bounding box center [739, 515] width 41 height 35
click at [861, 593] on div "<>" at bounding box center [847, 602] width 95 height 92
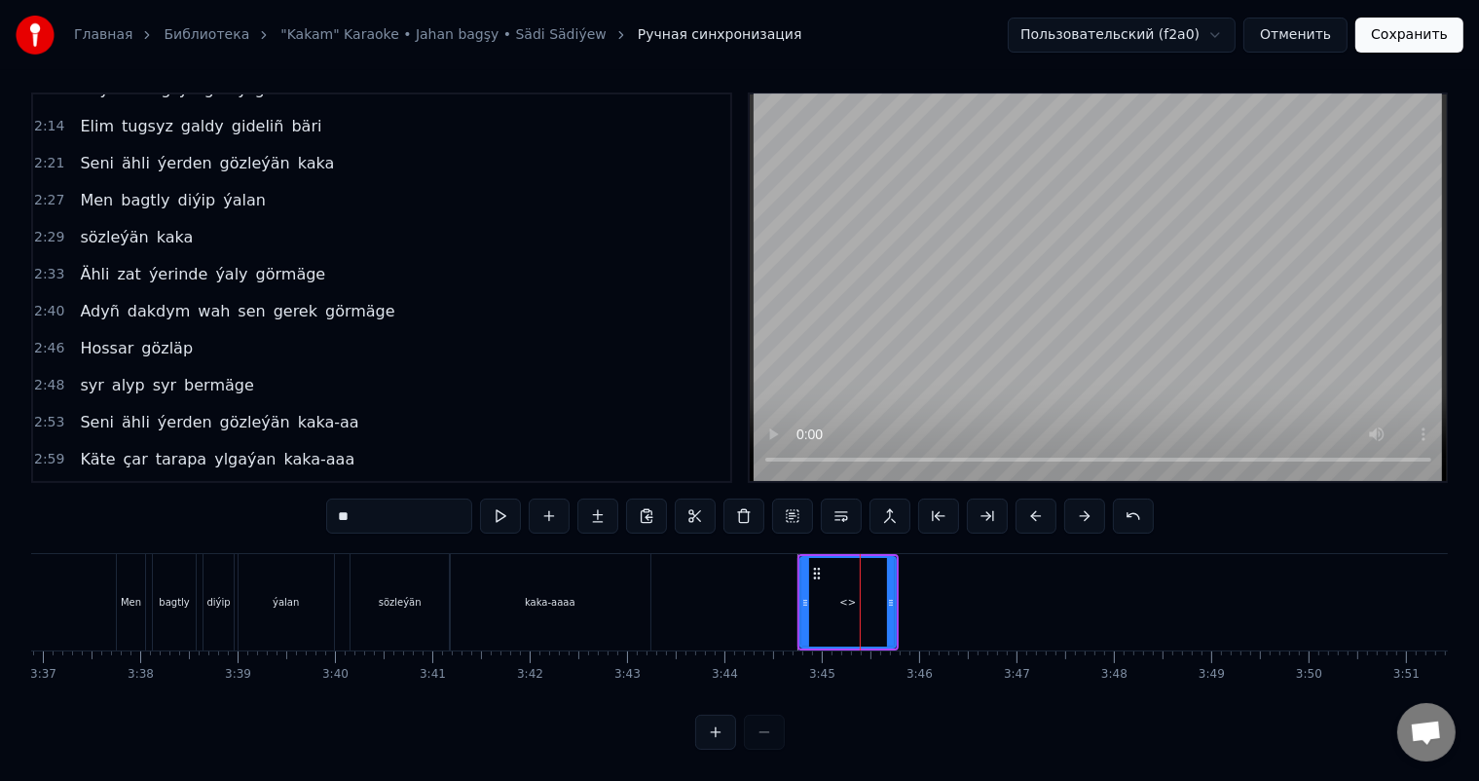
scroll to position [1153, 0]
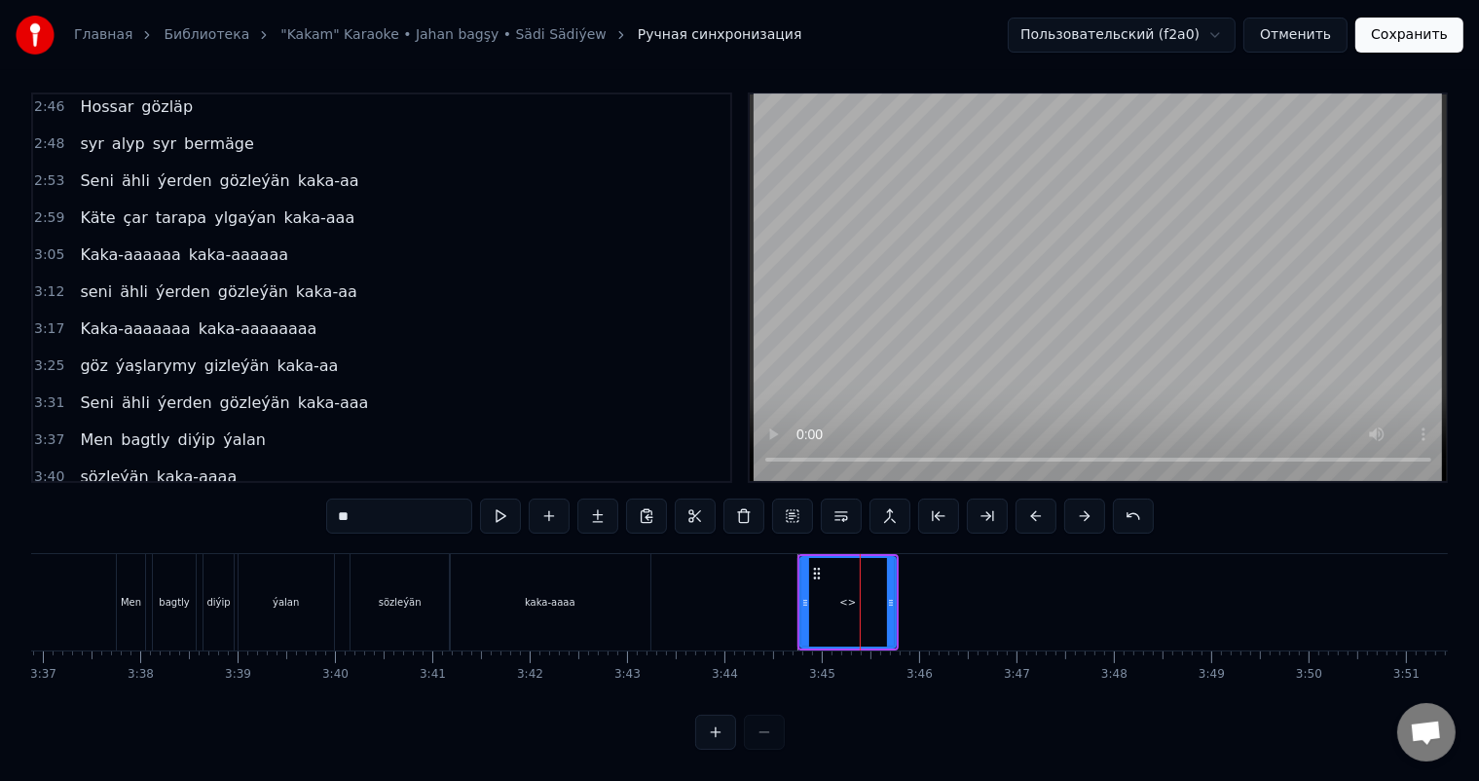
drag, startPoint x: 385, startPoint y: 498, endPoint x: 178, endPoint y: 498, distance: 206.4
click at [180, 498] on div "0:06 Soňky günler sensizligiň derdinden 0:12 Şeýlebir yüregim bolupdur ýuka 0:1…" at bounding box center [739, 420] width 1417 height 657
drag, startPoint x: 350, startPoint y: 497, endPoint x: 313, endPoint y: 497, distance: 37.0
click at [313, 497] on div "0:06 Soňky günler sensizligiň derdinden 0:12 Şeýlebir yüregim bolupdur ýuka 0:1…" at bounding box center [739, 420] width 1417 height 657
type input "*****"
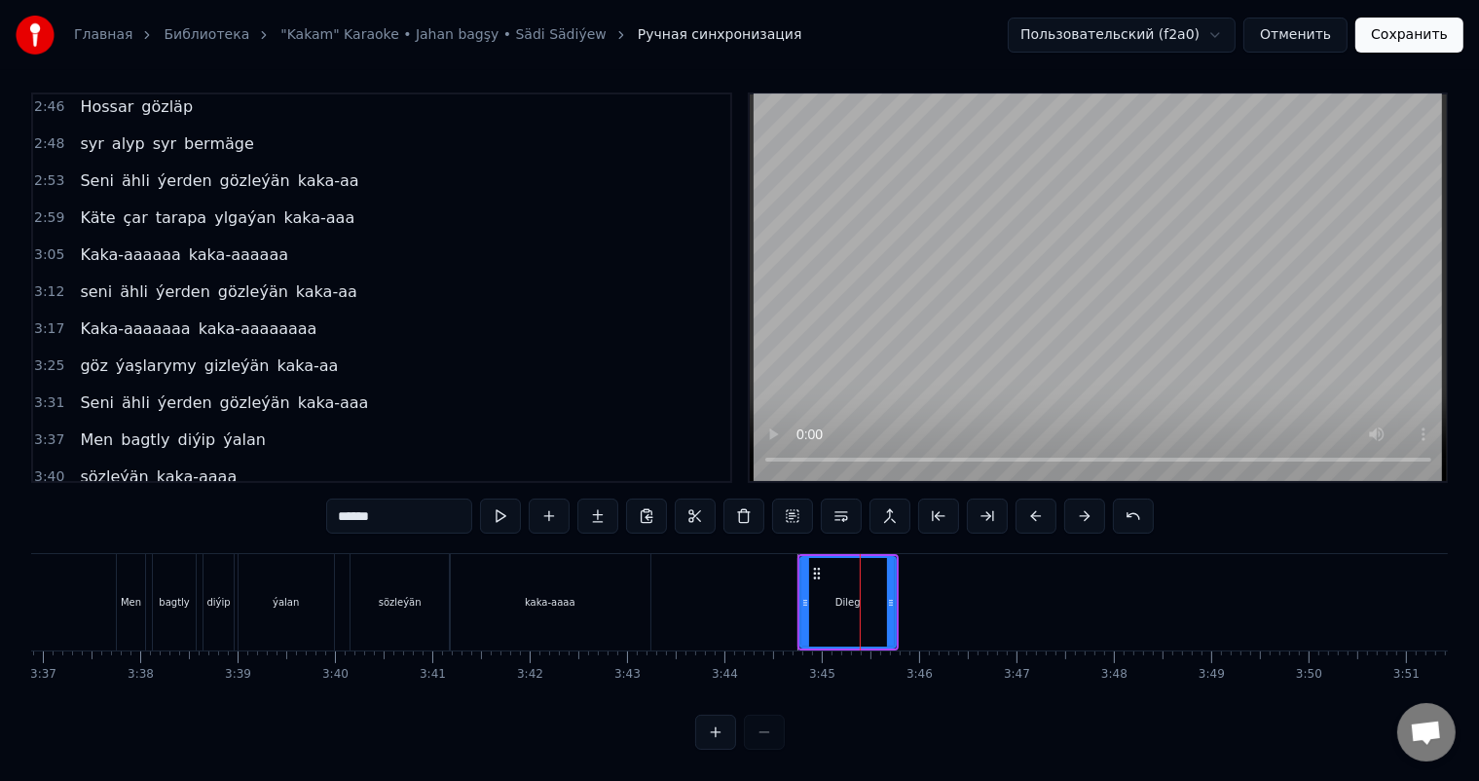
click at [826, 582] on div "Dileg" at bounding box center [847, 602] width 93 height 89
drag, startPoint x: 888, startPoint y: 584, endPoint x: 831, endPoint y: 590, distance: 56.8
click at [831, 595] on icon at bounding box center [834, 603] width 8 height 16
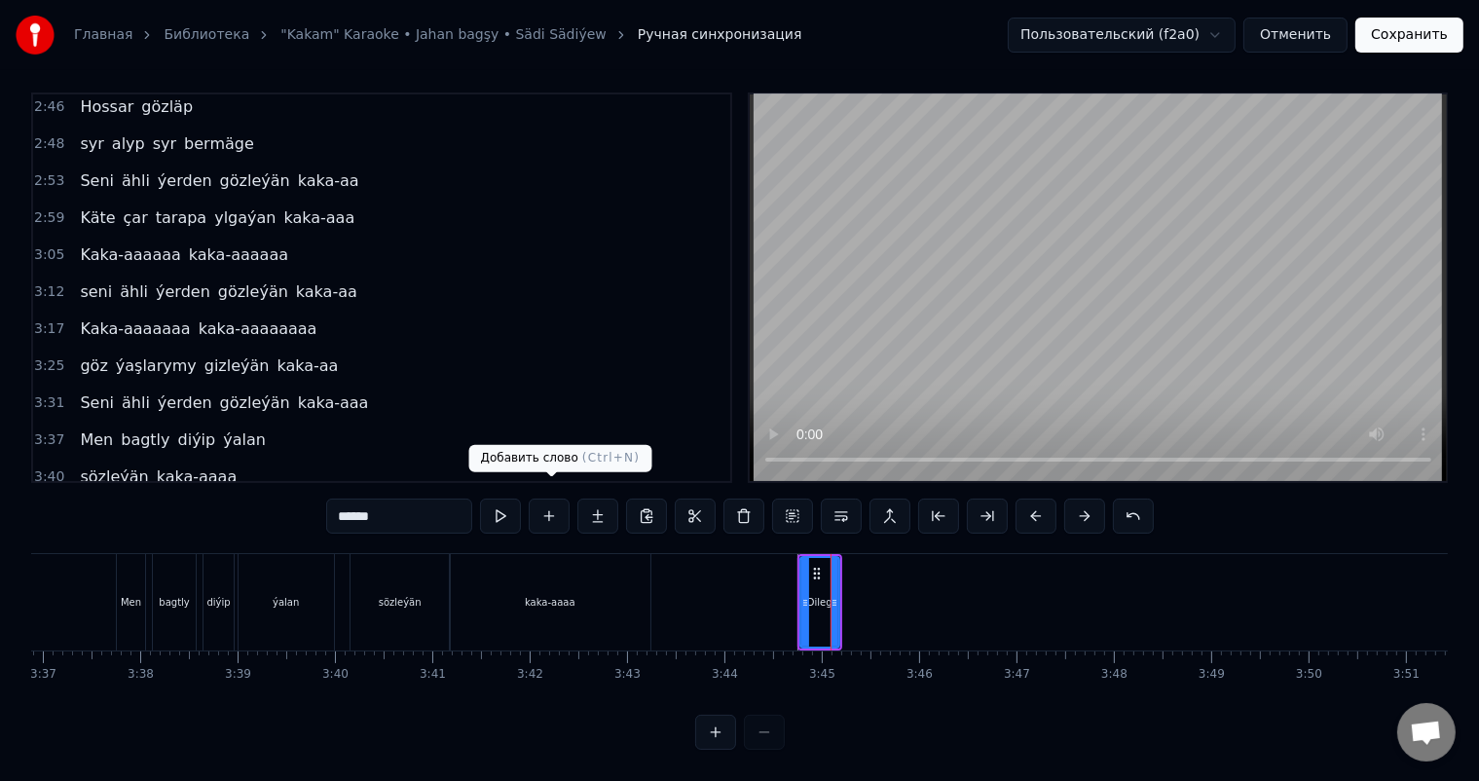
click at [557, 498] on button at bounding box center [549, 515] width 41 height 35
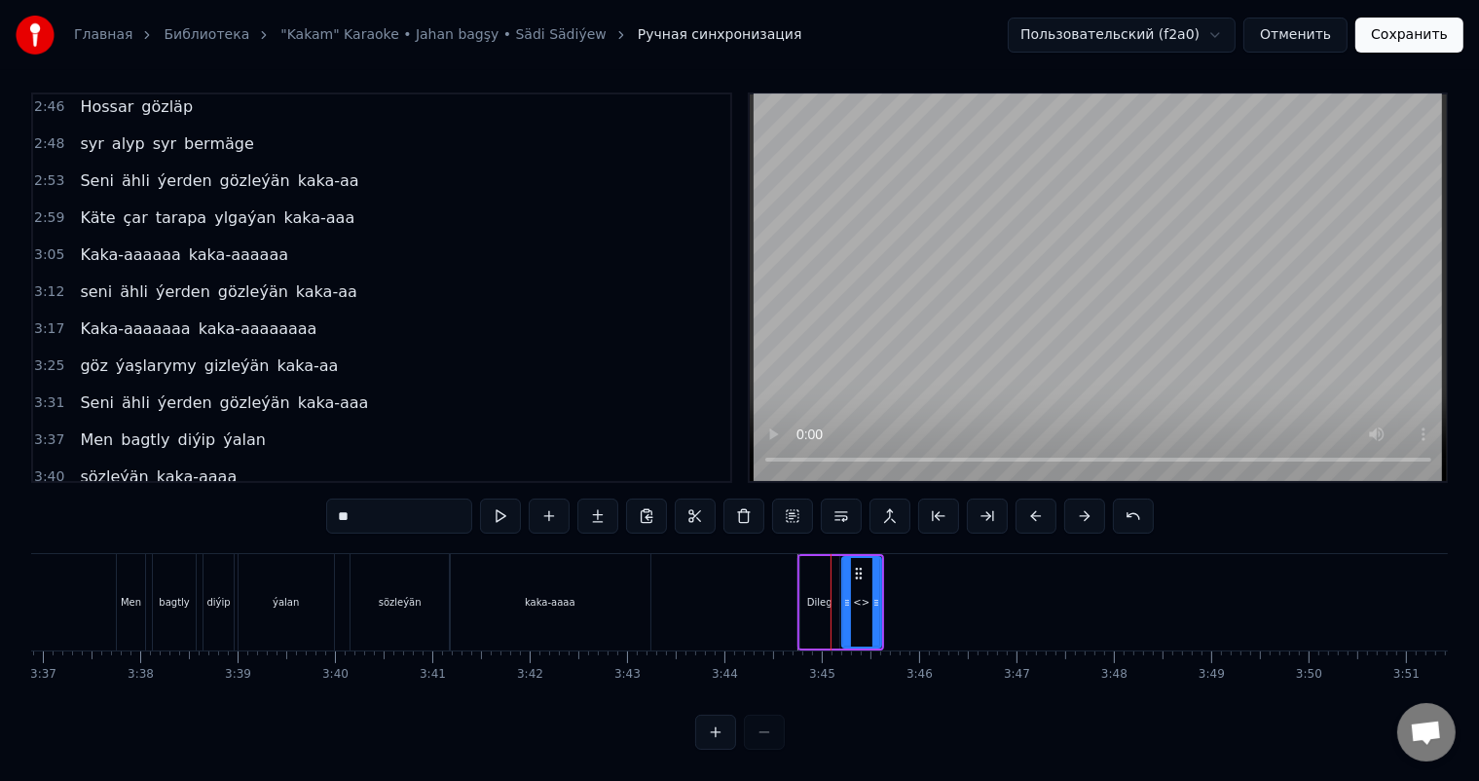
drag, startPoint x: 405, startPoint y: 491, endPoint x: 191, endPoint y: 493, distance: 214.2
click at [182, 493] on div "0:06 Soňky günler sensizligiň derdinden 0:12 Şeýlebir yüregim bolupdur ýuka 0:1…" at bounding box center [739, 420] width 1417 height 657
type input "*****"
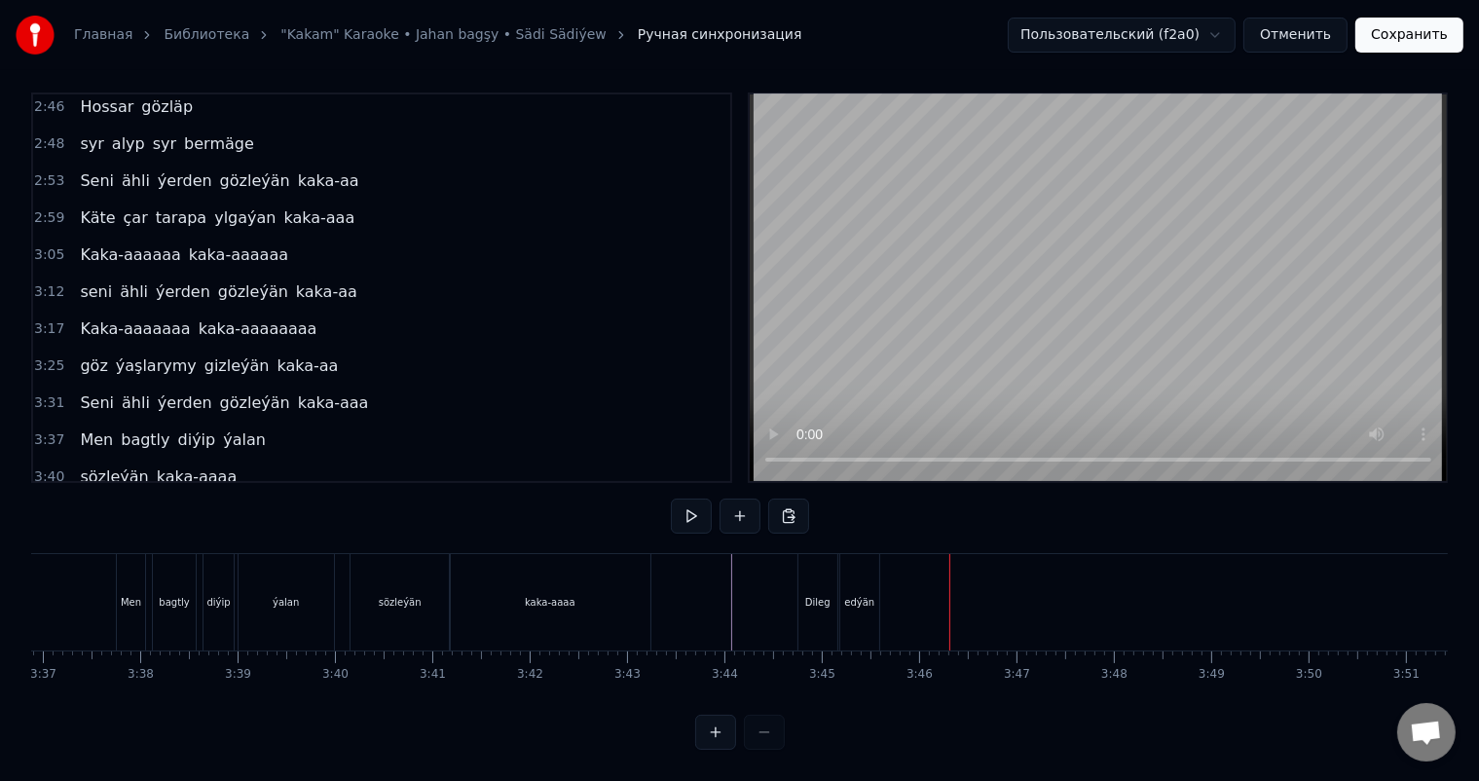
click at [860, 574] on div "edýän" at bounding box center [859, 602] width 39 height 96
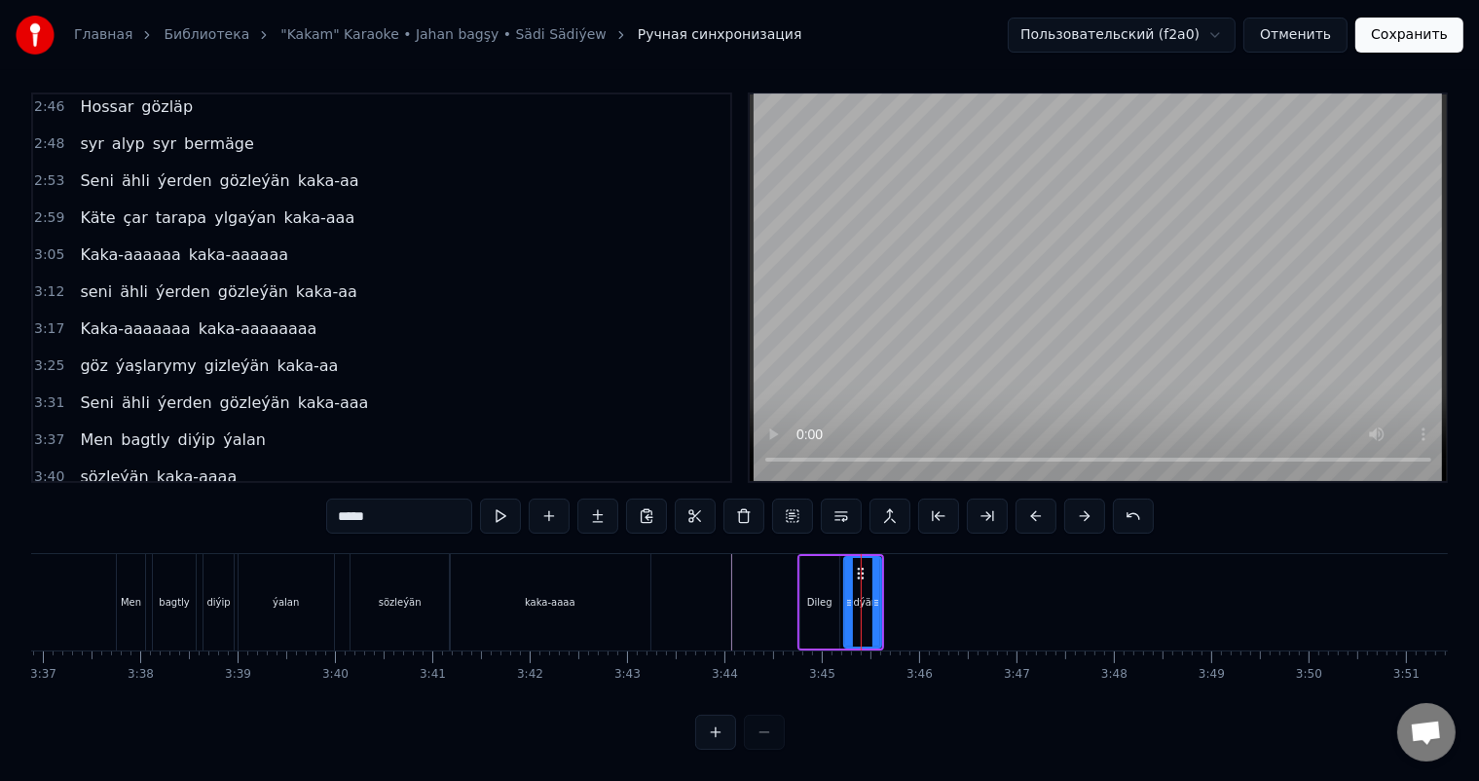
click at [845, 595] on icon at bounding box center [849, 603] width 8 height 16
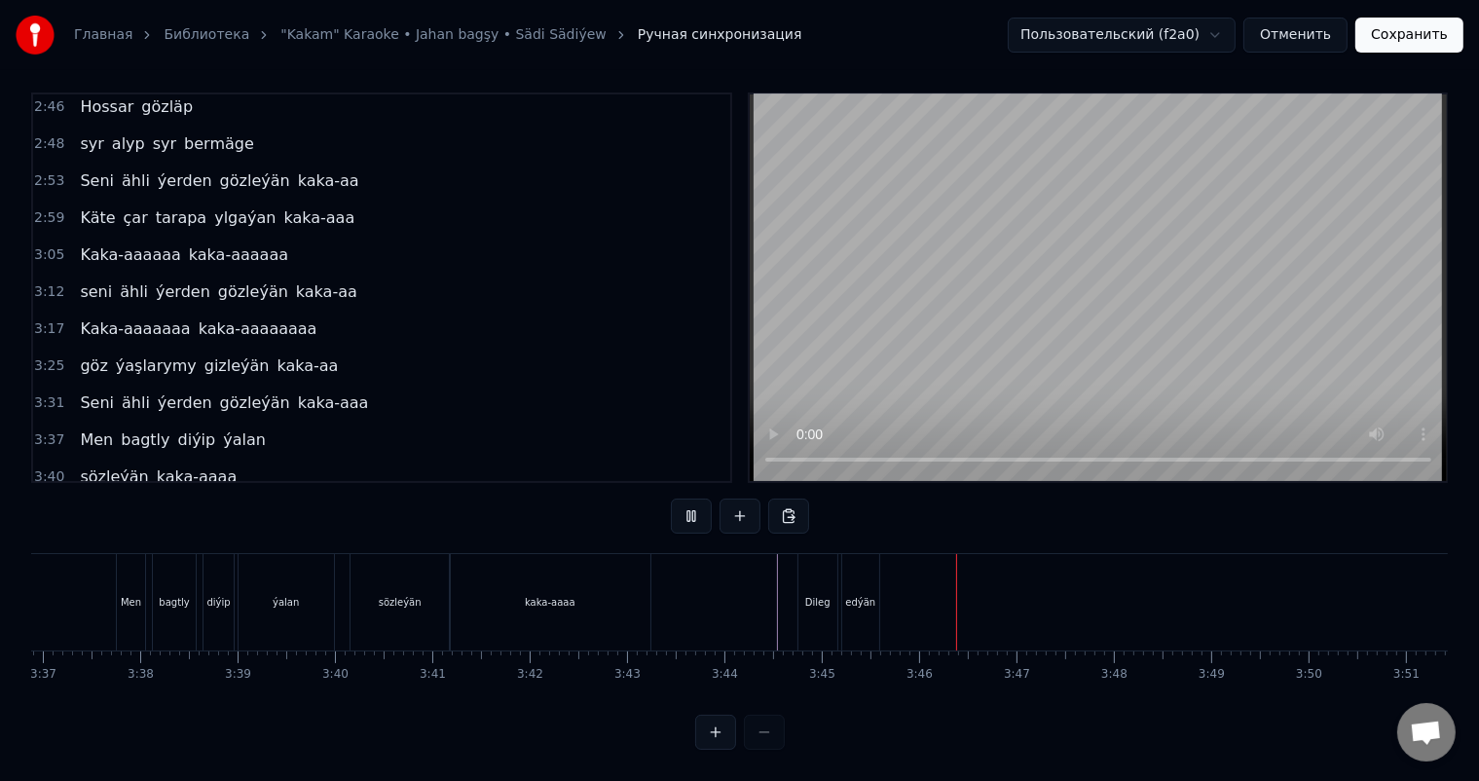
click at [830, 592] on div "Dileg" at bounding box center [817, 602] width 39 height 96
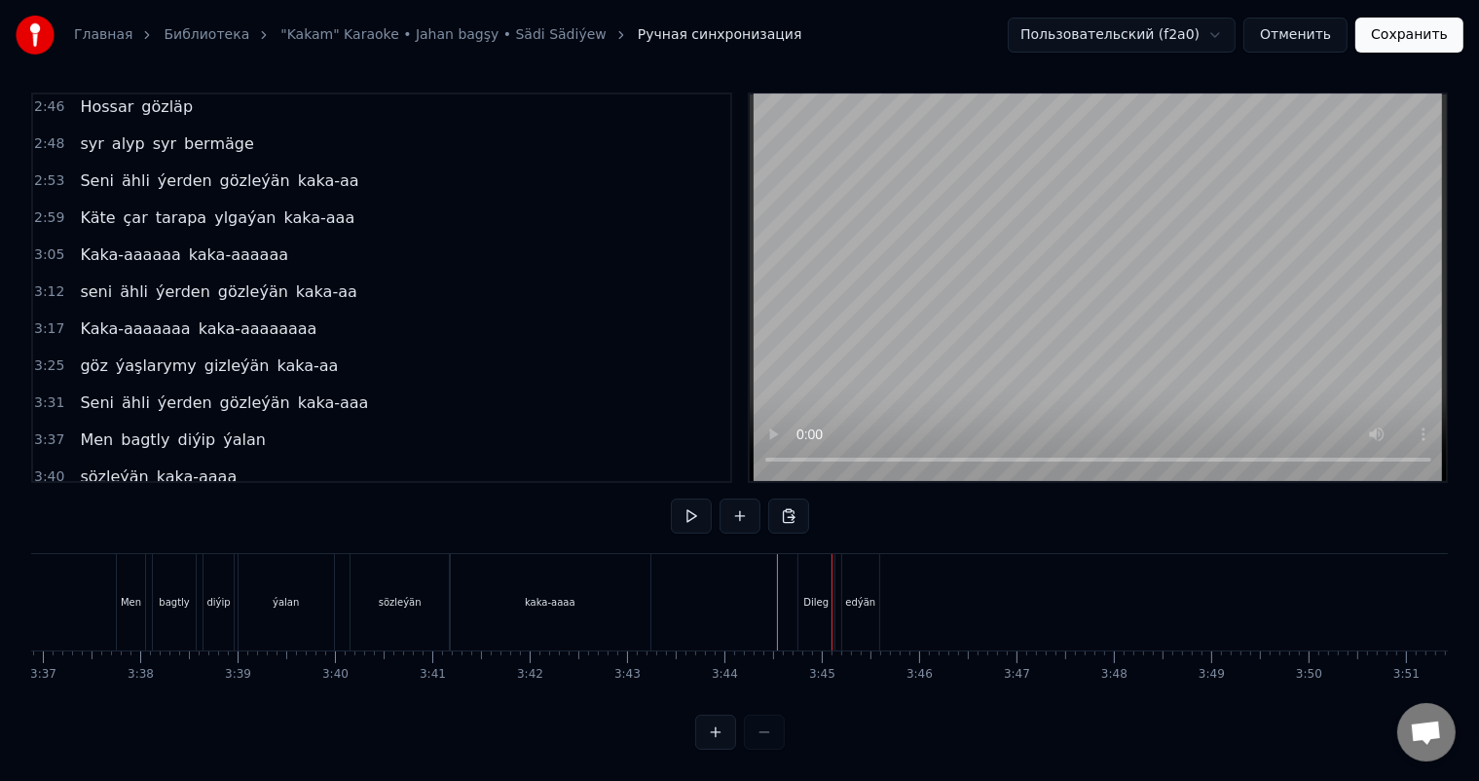
click at [809, 595] on div "Dileg" at bounding box center [815, 602] width 25 height 15
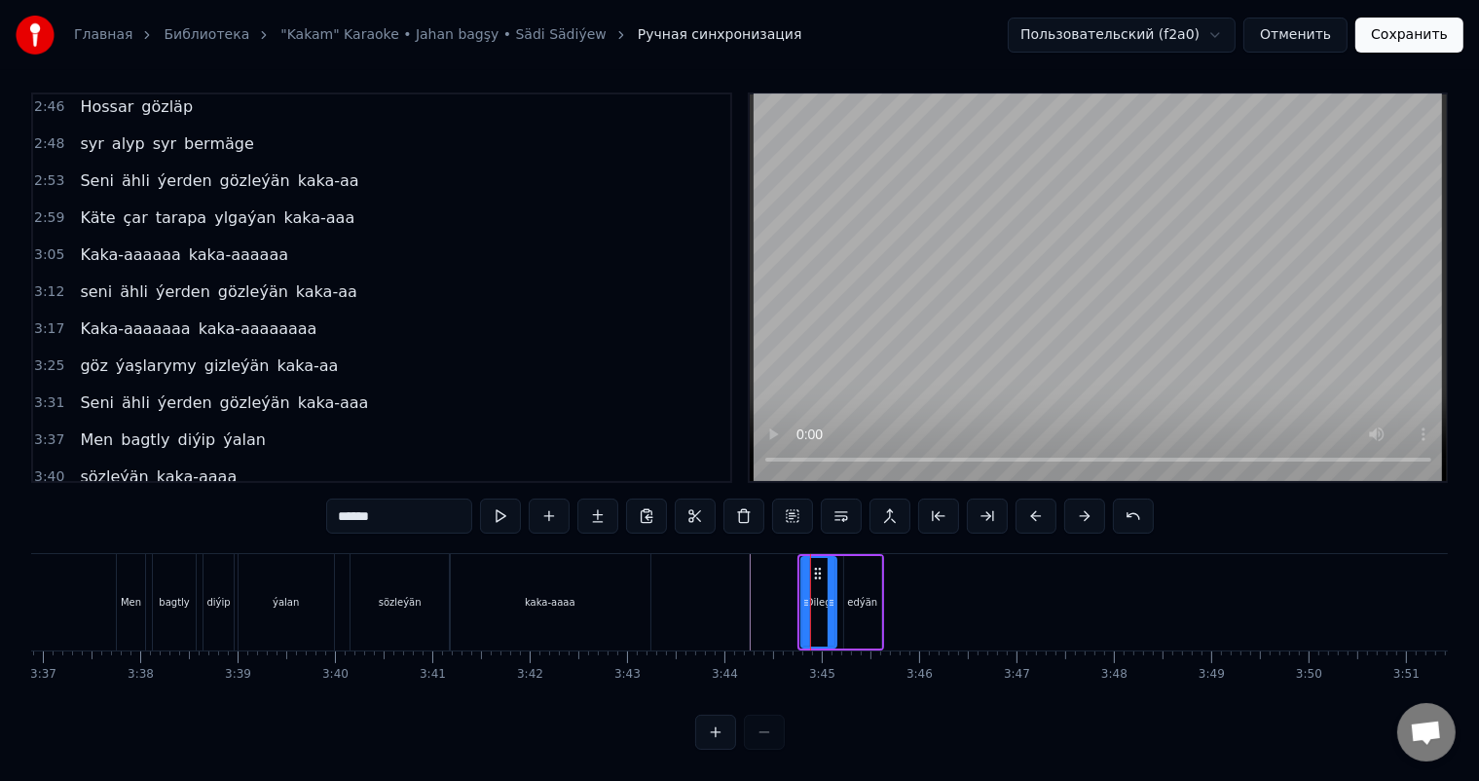
click at [802, 595] on icon at bounding box center [806, 603] width 8 height 16
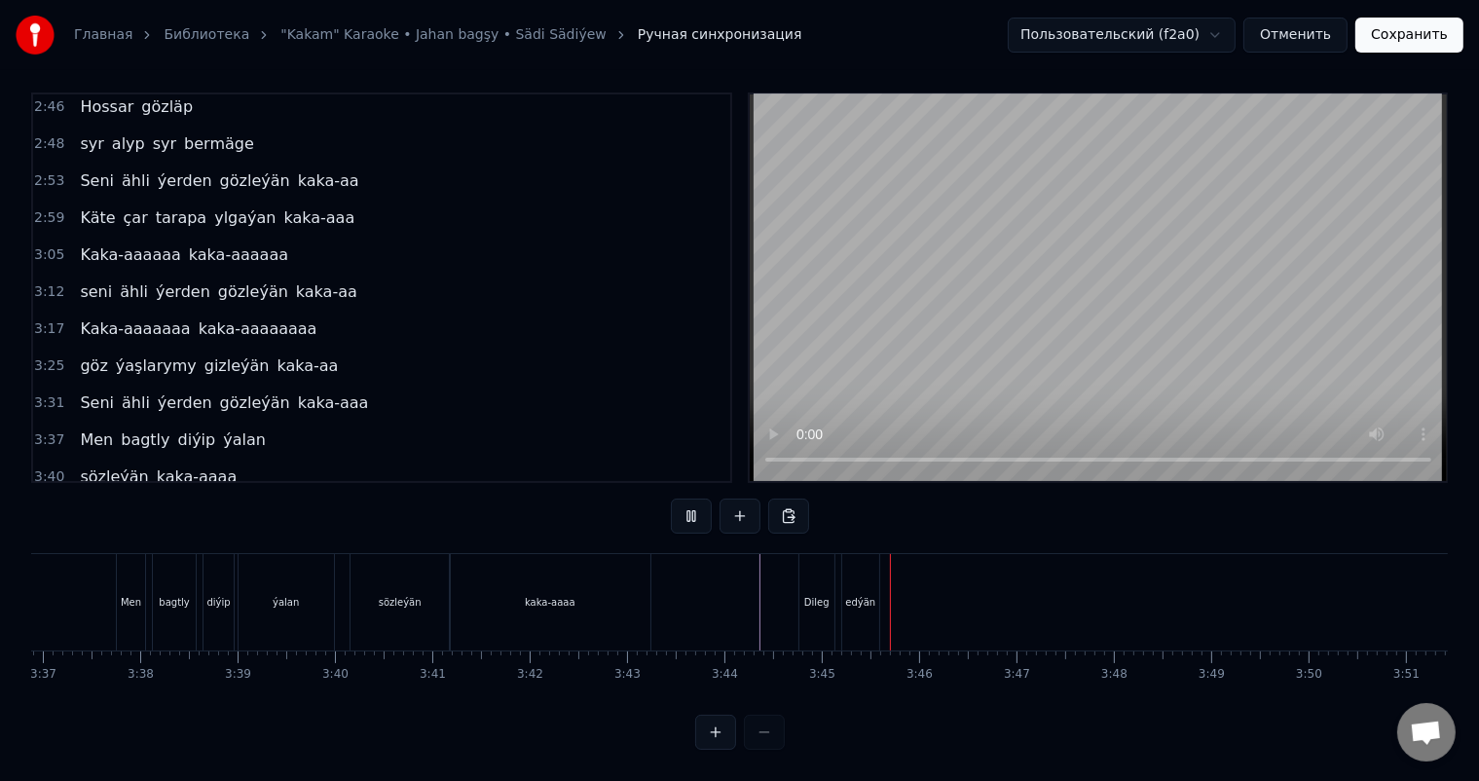
click at [810, 595] on div "Dileg" at bounding box center [816, 602] width 25 height 15
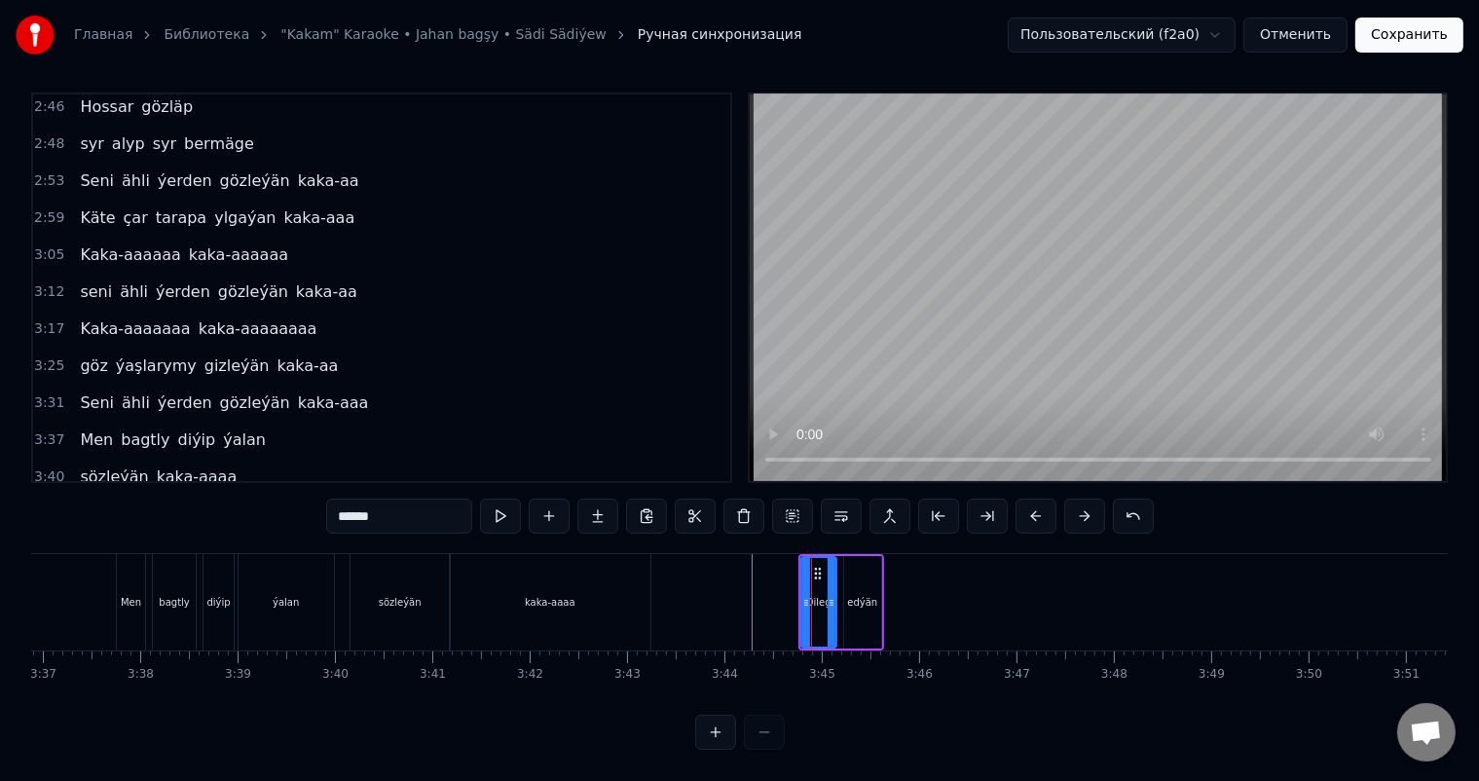
click at [416, 504] on input "*****" at bounding box center [399, 515] width 146 height 35
type input "*****"
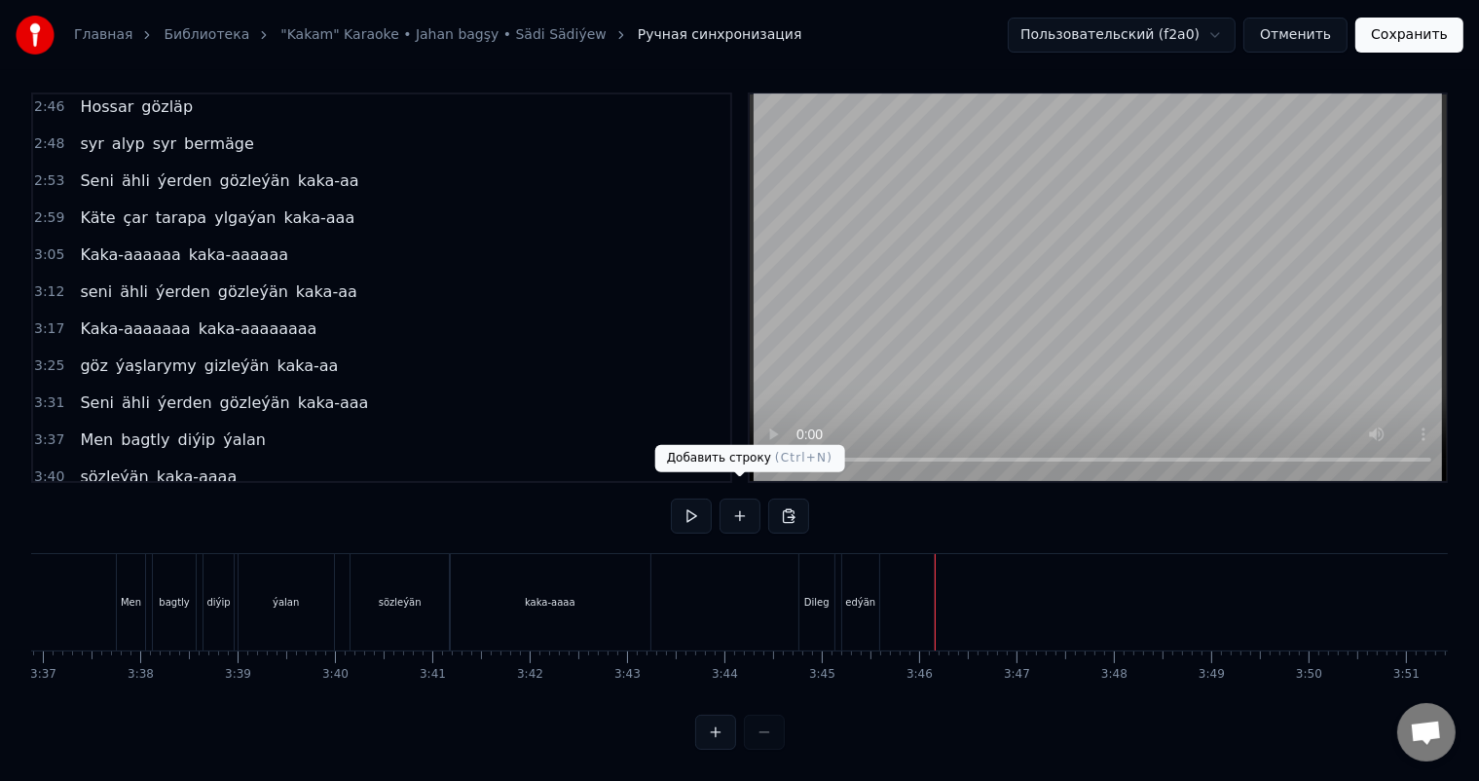
click at [748, 498] on button at bounding box center [739, 515] width 41 height 35
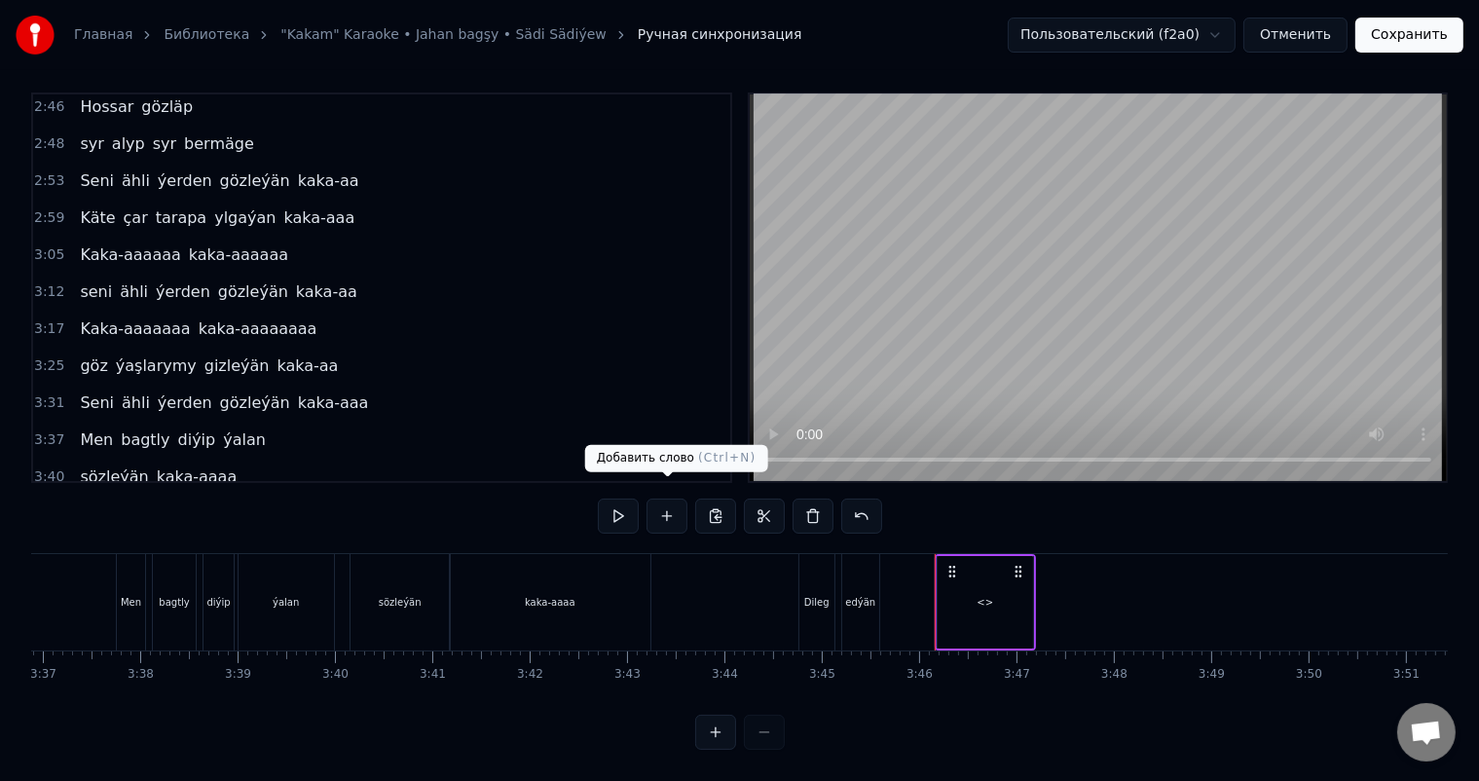
click at [977, 595] on div "<>" at bounding box center [984, 602] width 17 height 15
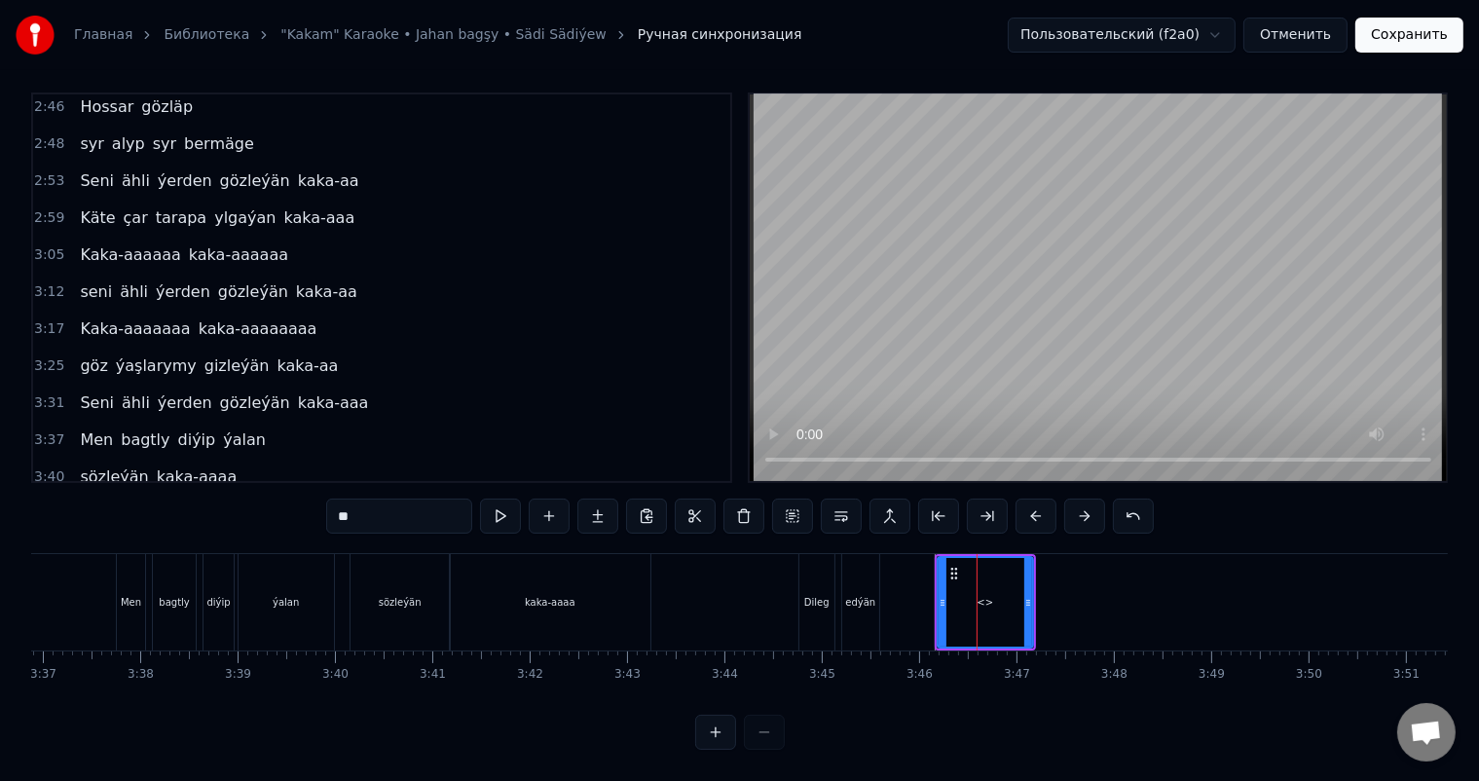
scroll to position [1189, 0]
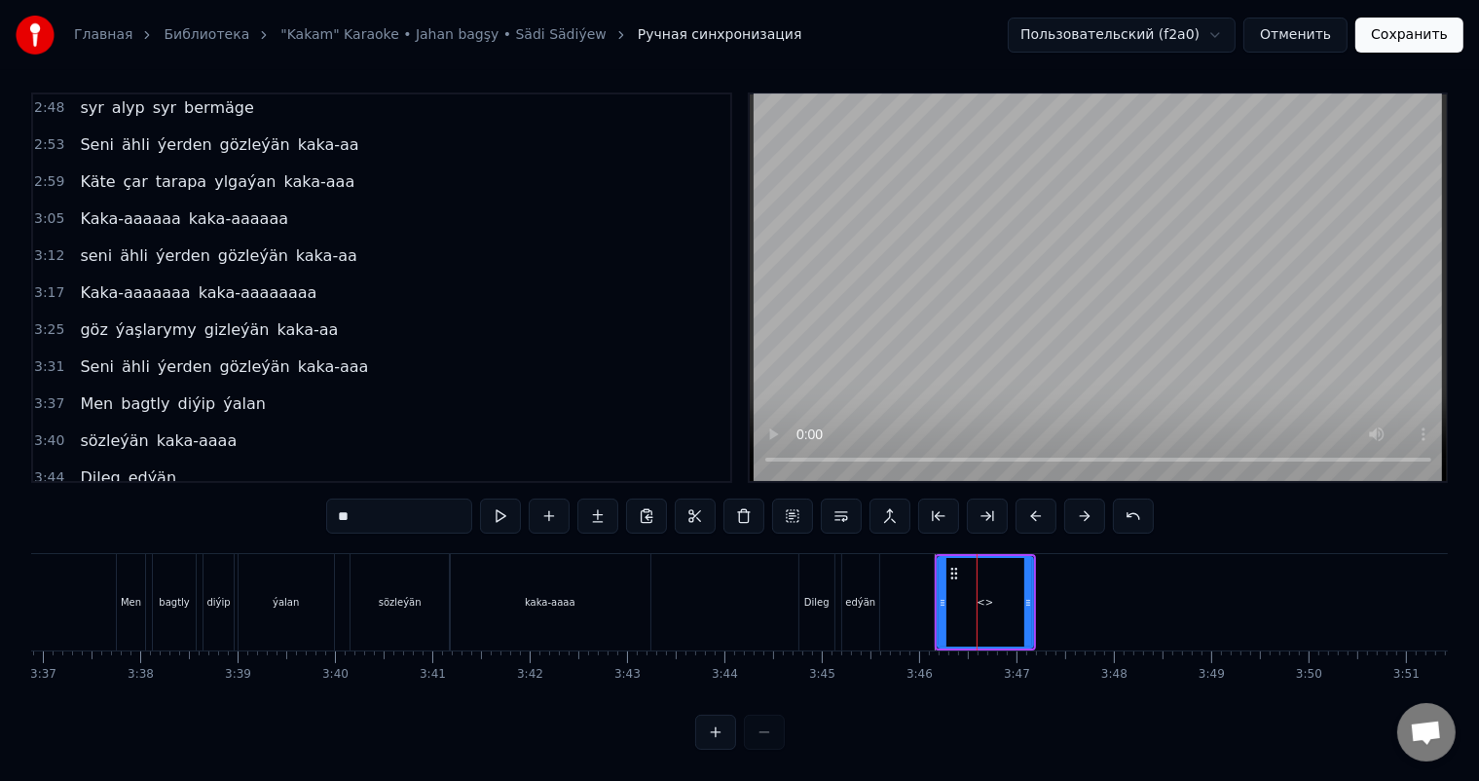
drag, startPoint x: 382, startPoint y: 505, endPoint x: 214, endPoint y: 504, distance: 167.5
click at [225, 504] on div "0:06 Soňky günler sensizligiň derdinden 0:12 Şeýlebir yüregim bolupdur ýuka 0:1…" at bounding box center [739, 420] width 1417 height 657
click at [951, 582] on div "el" at bounding box center [985, 602] width 93 height 89
click at [382, 504] on input "**" at bounding box center [399, 515] width 146 height 35
drag, startPoint x: 1029, startPoint y: 584, endPoint x: 970, endPoint y: 594, distance: 60.2
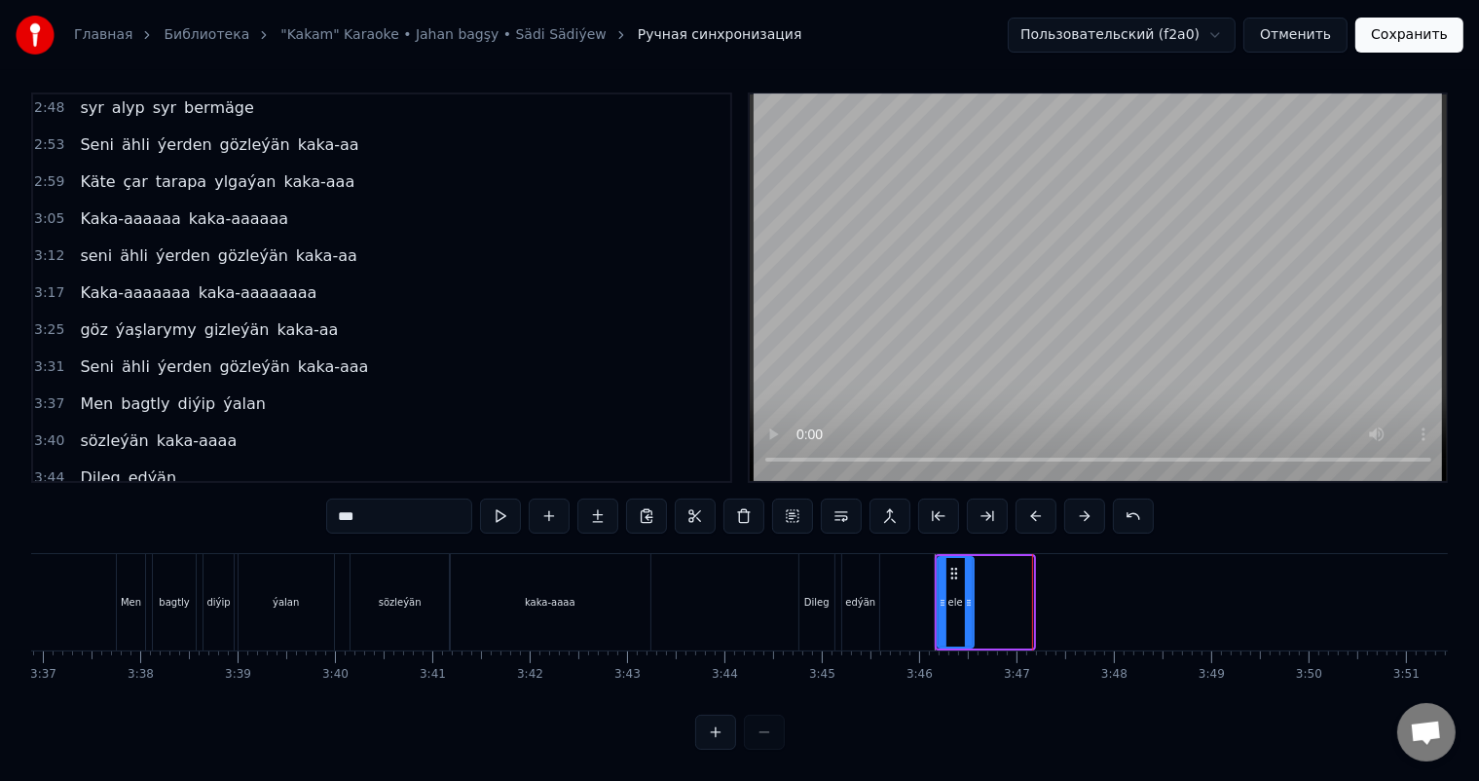
click at [970, 594] on div at bounding box center [969, 602] width 8 height 89
type input "***"
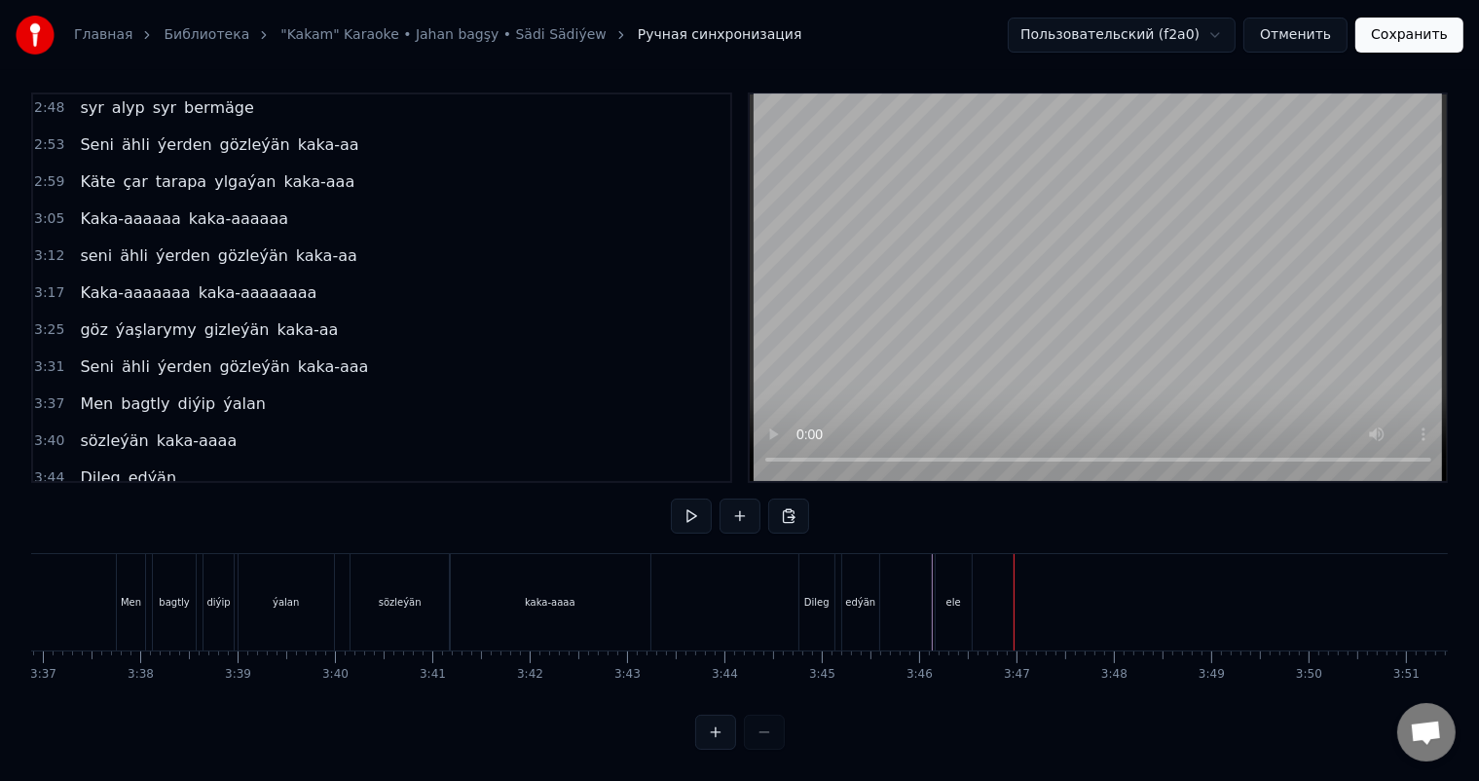
click at [961, 576] on div "ele" at bounding box center [954, 602] width 36 height 96
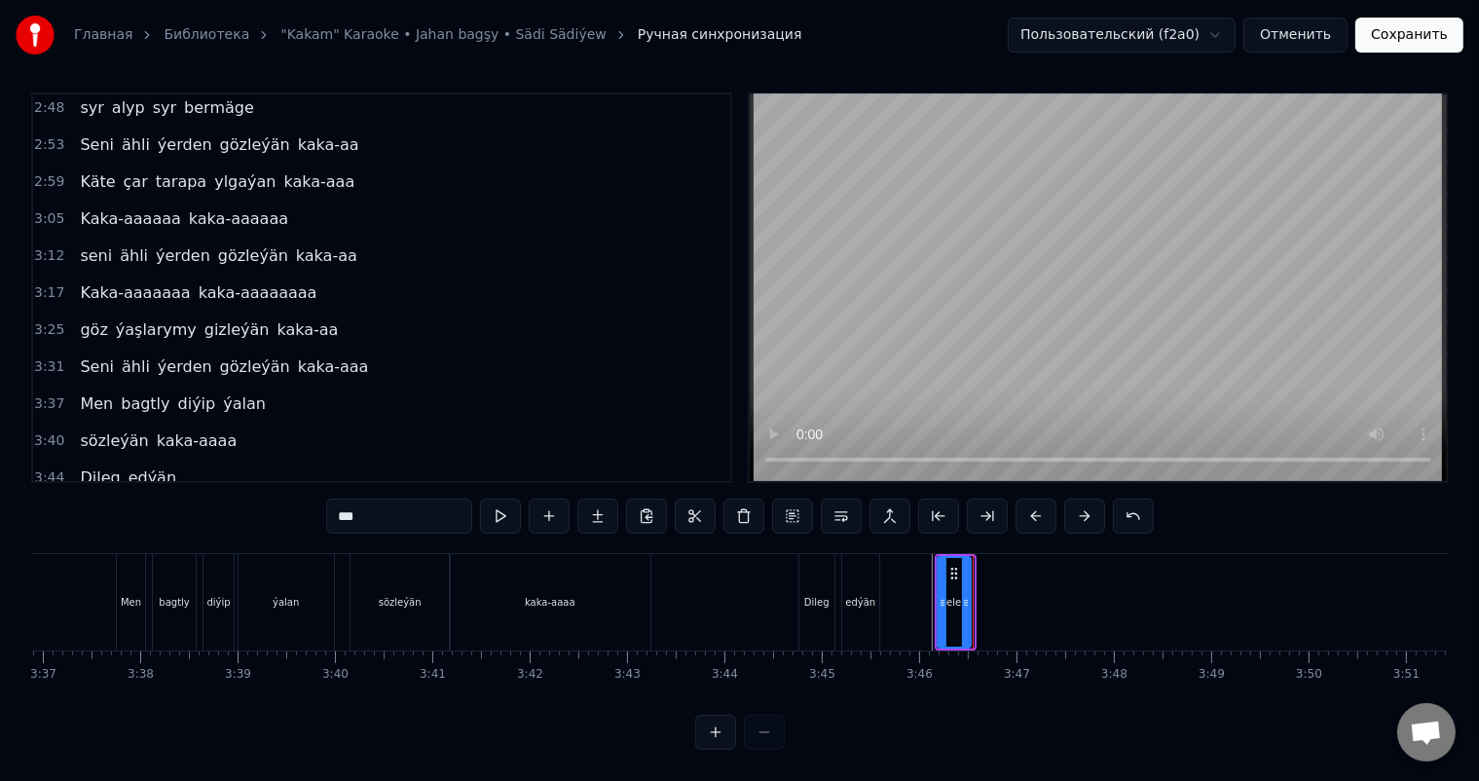
click at [967, 595] on icon at bounding box center [966, 603] width 8 height 16
click at [378, 498] on input "***" at bounding box center [399, 515] width 146 height 35
click at [950, 569] on div "ele" at bounding box center [954, 602] width 31 height 89
click at [393, 498] on input "***" at bounding box center [399, 515] width 146 height 35
click at [967, 595] on icon at bounding box center [966, 603] width 8 height 16
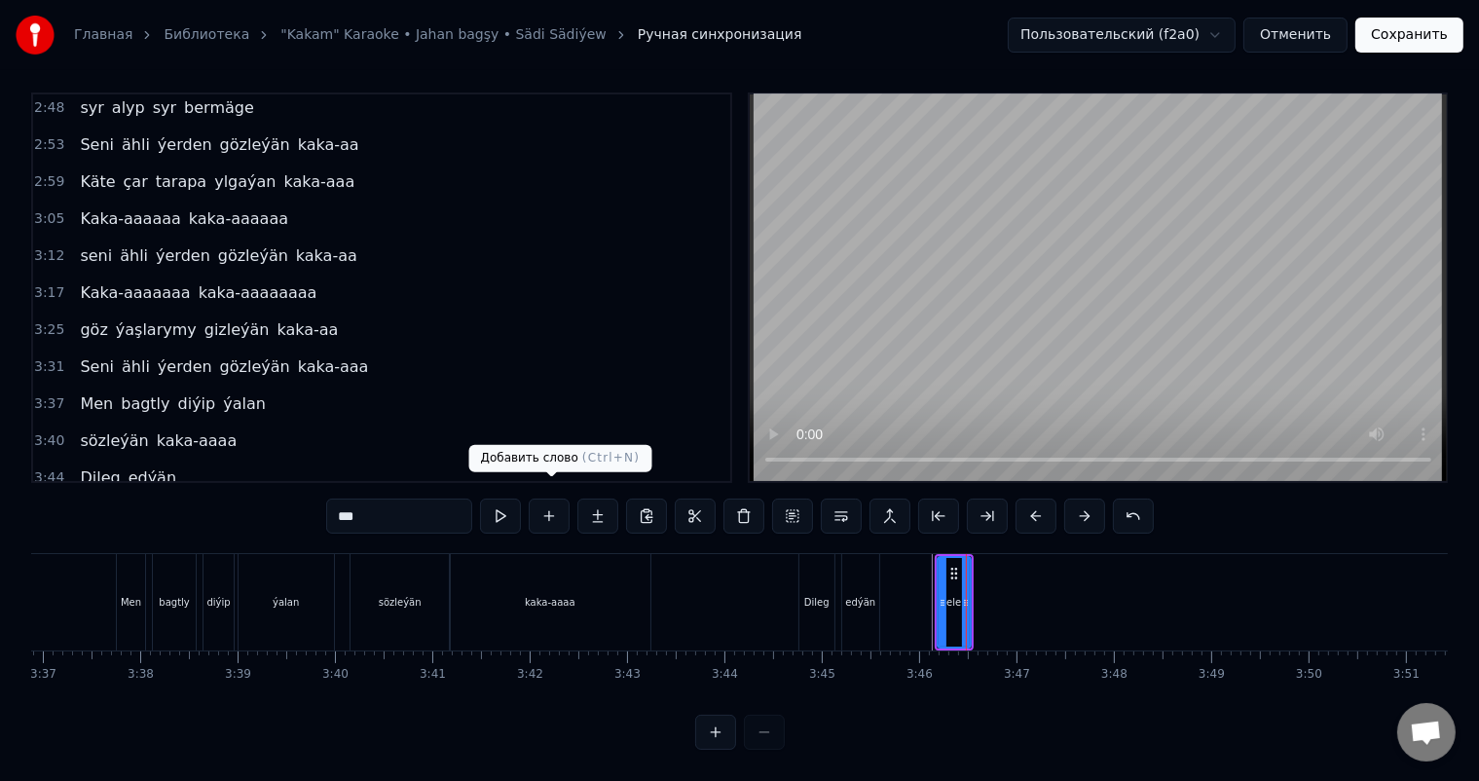
click at [557, 498] on button at bounding box center [549, 515] width 41 height 35
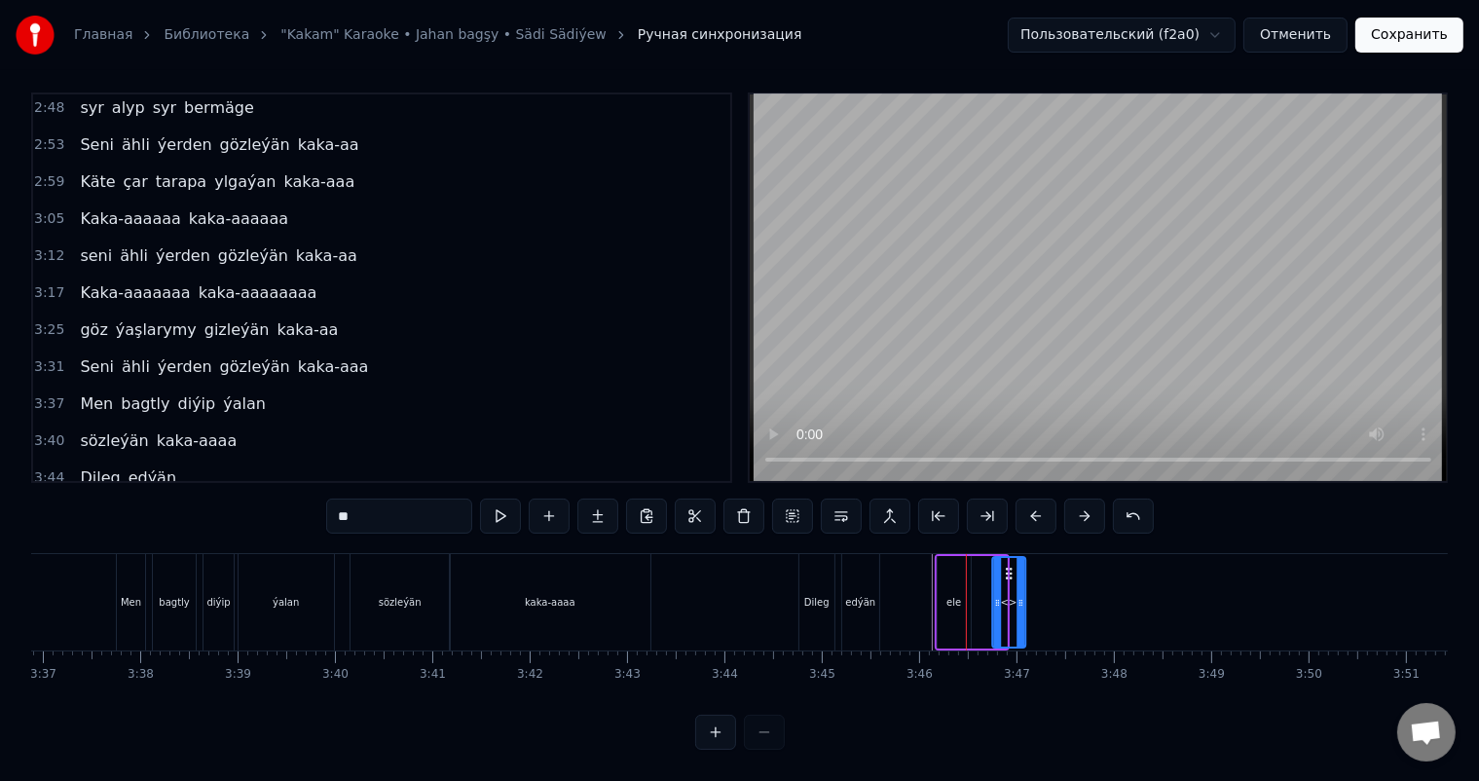
drag, startPoint x: 985, startPoint y: 548, endPoint x: 1004, endPoint y: 550, distance: 18.6
click at [1004, 566] on icon at bounding box center [1009, 574] width 16 height 16
drag, startPoint x: 1022, startPoint y: 594, endPoint x: 1050, endPoint y: 592, distance: 28.3
click at [1050, 592] on div at bounding box center [1048, 602] width 8 height 89
drag, startPoint x: 386, startPoint y: 502, endPoint x: 296, endPoint y: 502, distance: 89.6
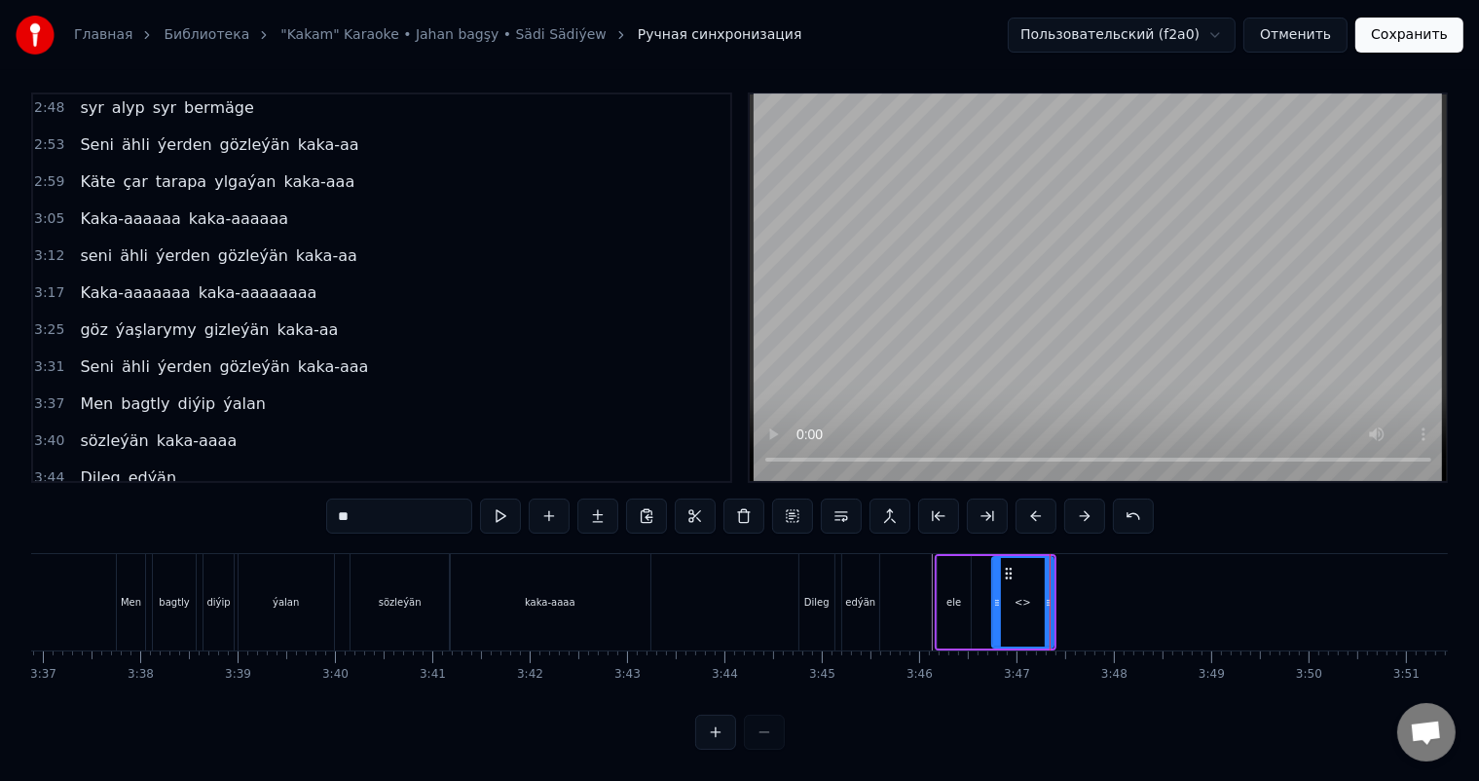
click at [299, 502] on div "0:06 Soňky günler sensizligiň derdinden 0:12 Şeýlebir yüregim bolupdur ýuka 0:1…" at bounding box center [739, 420] width 1417 height 657
type input "******"
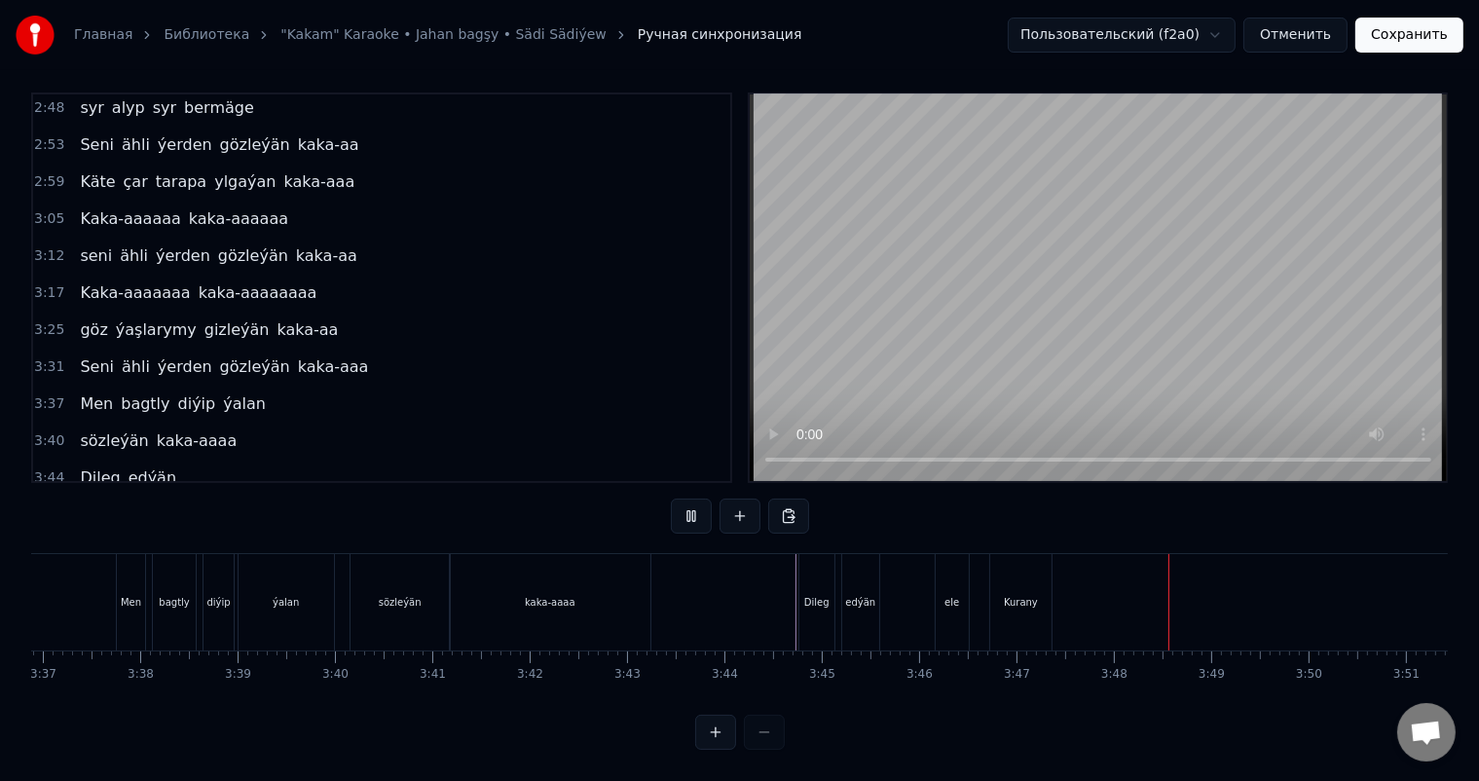
click at [957, 572] on div "ele" at bounding box center [952, 602] width 33 height 96
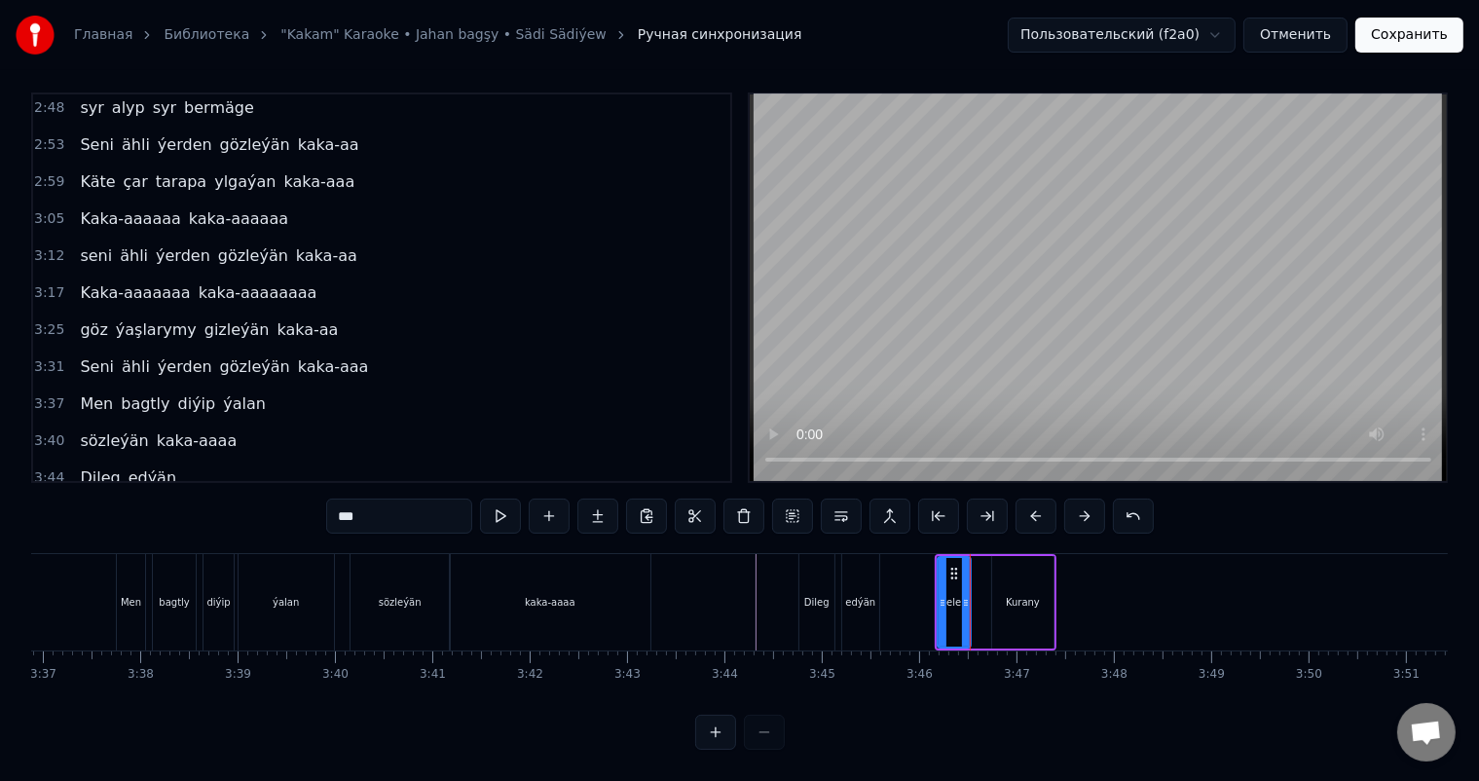
click at [392, 500] on input "***" at bounding box center [399, 515] width 146 height 35
type input "*******"
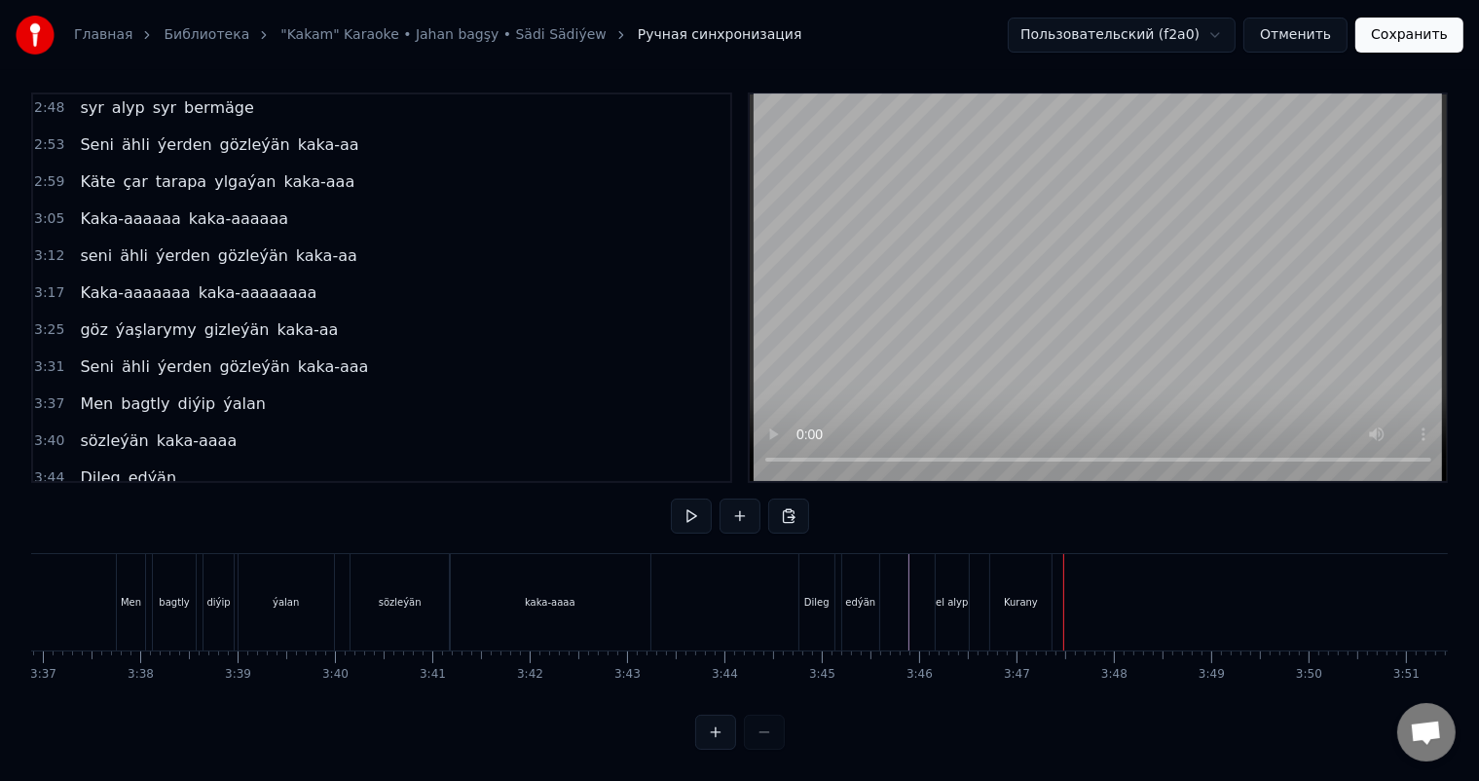
click at [950, 595] on div "el alyp" at bounding box center [952, 602] width 32 height 15
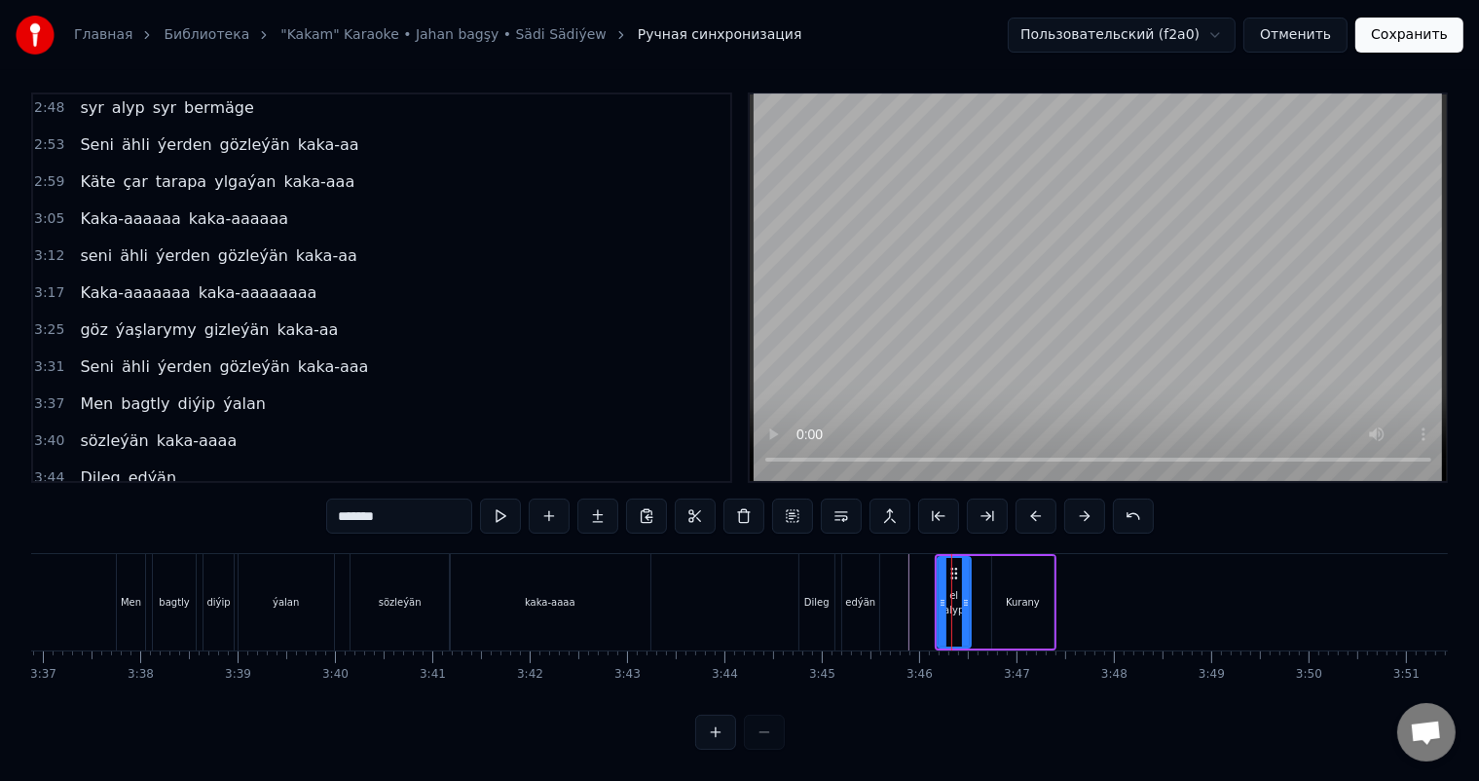
drag, startPoint x: 390, startPoint y: 499, endPoint x: 352, endPoint y: 501, distance: 38.0
click at [352, 501] on input "*******" at bounding box center [399, 515] width 146 height 35
type input "**"
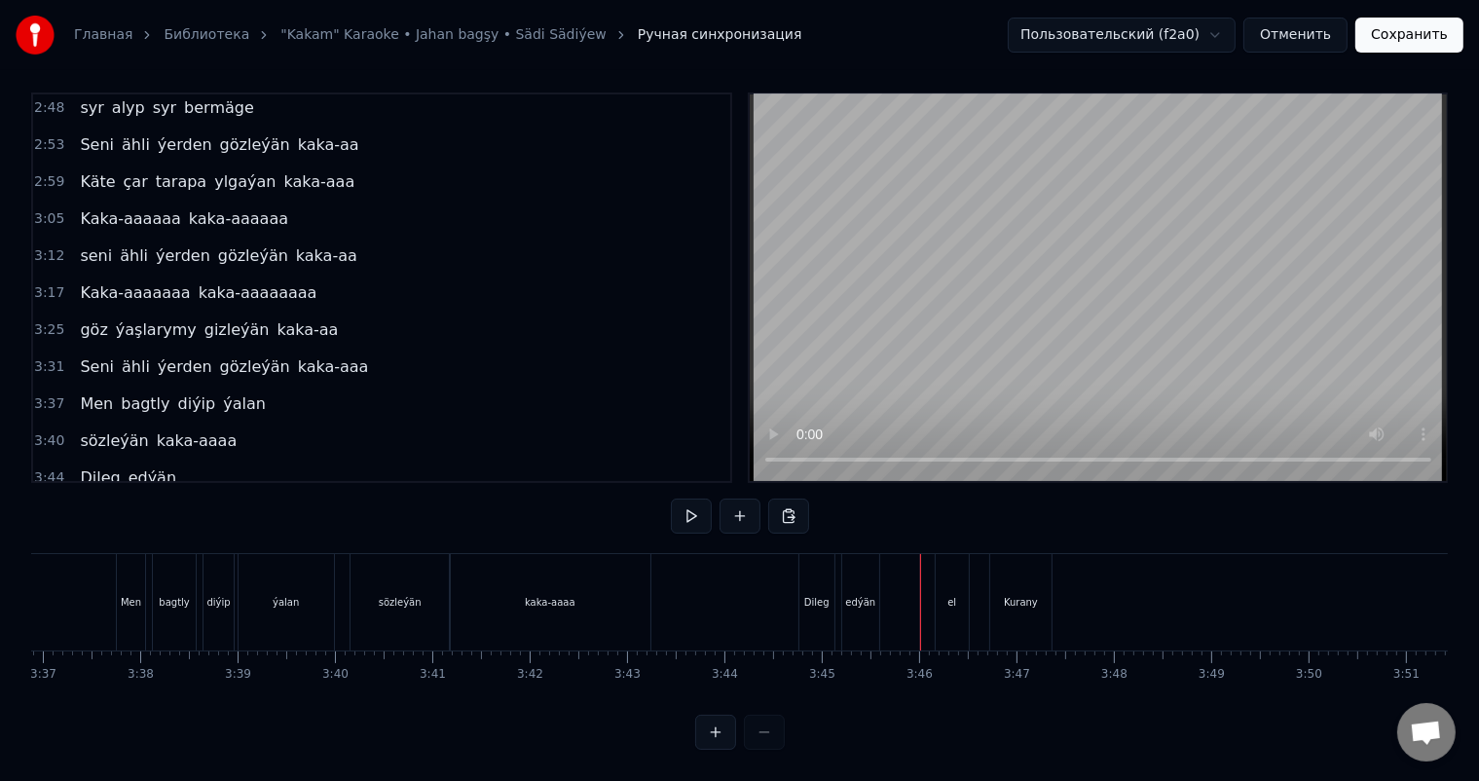
click at [952, 572] on div "el" at bounding box center [952, 602] width 33 height 96
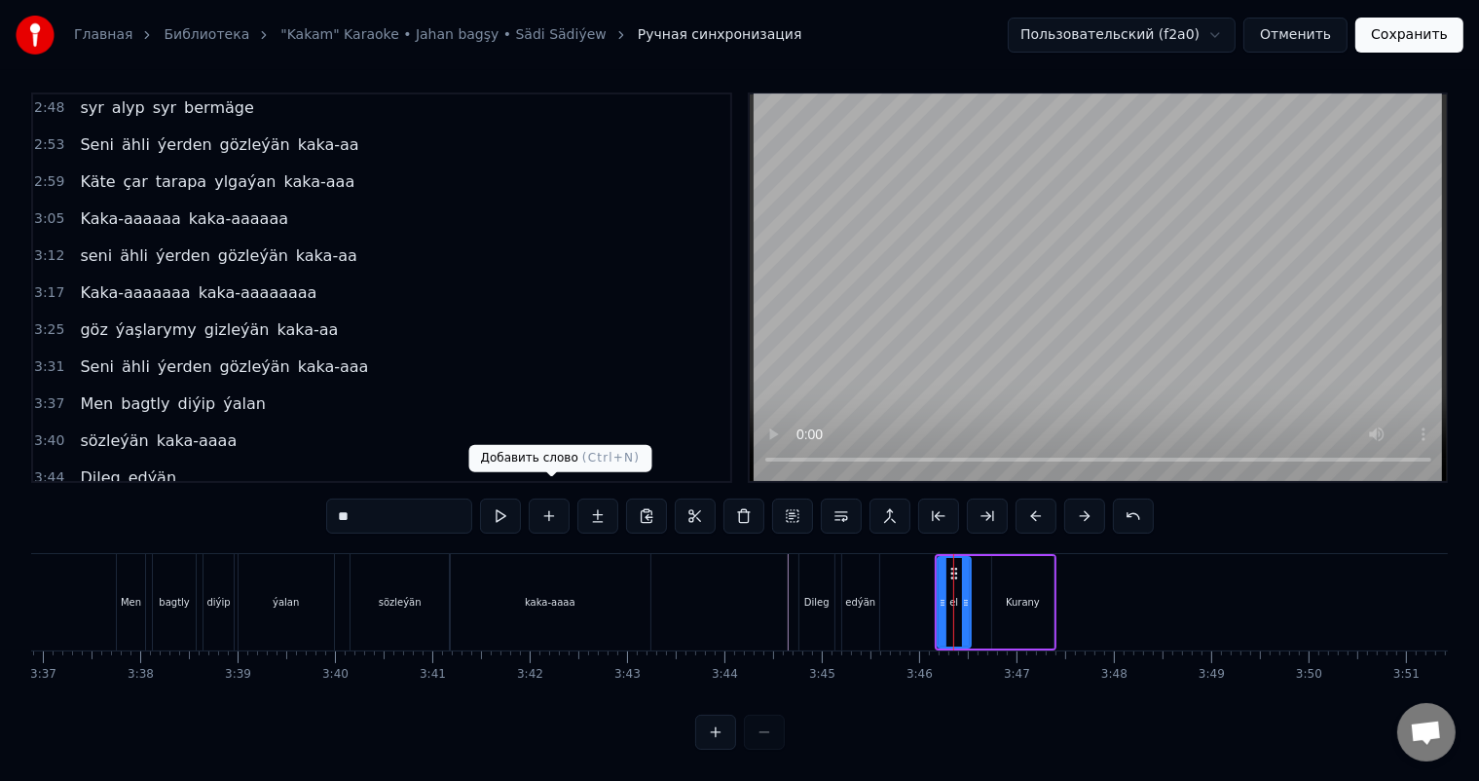
click at [556, 500] on button at bounding box center [549, 515] width 41 height 35
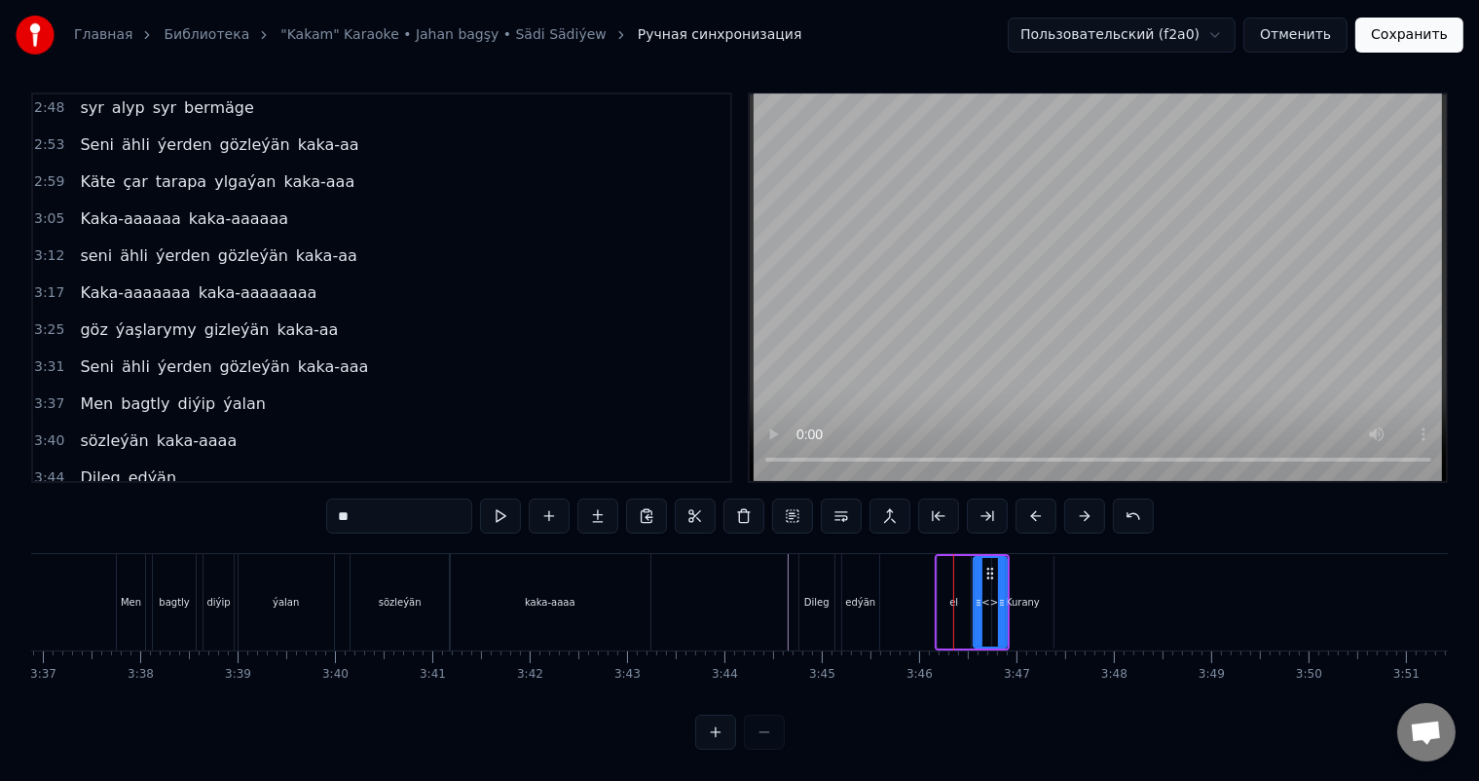
drag, startPoint x: 399, startPoint y: 498, endPoint x: 241, endPoint y: 509, distance: 158.1
click at [243, 509] on div "0:06 Soňky günler sensizligiň derdinden 0:12 Şeýlebir yüregim bolupdur ýuka 0:1…" at bounding box center [739, 420] width 1417 height 657
drag, startPoint x: 986, startPoint y: 550, endPoint x: 970, endPoint y: 559, distance: 18.7
click at [970, 566] on icon at bounding box center [974, 574] width 16 height 16
drag, startPoint x: 985, startPoint y: 588, endPoint x: 972, endPoint y: 587, distance: 13.7
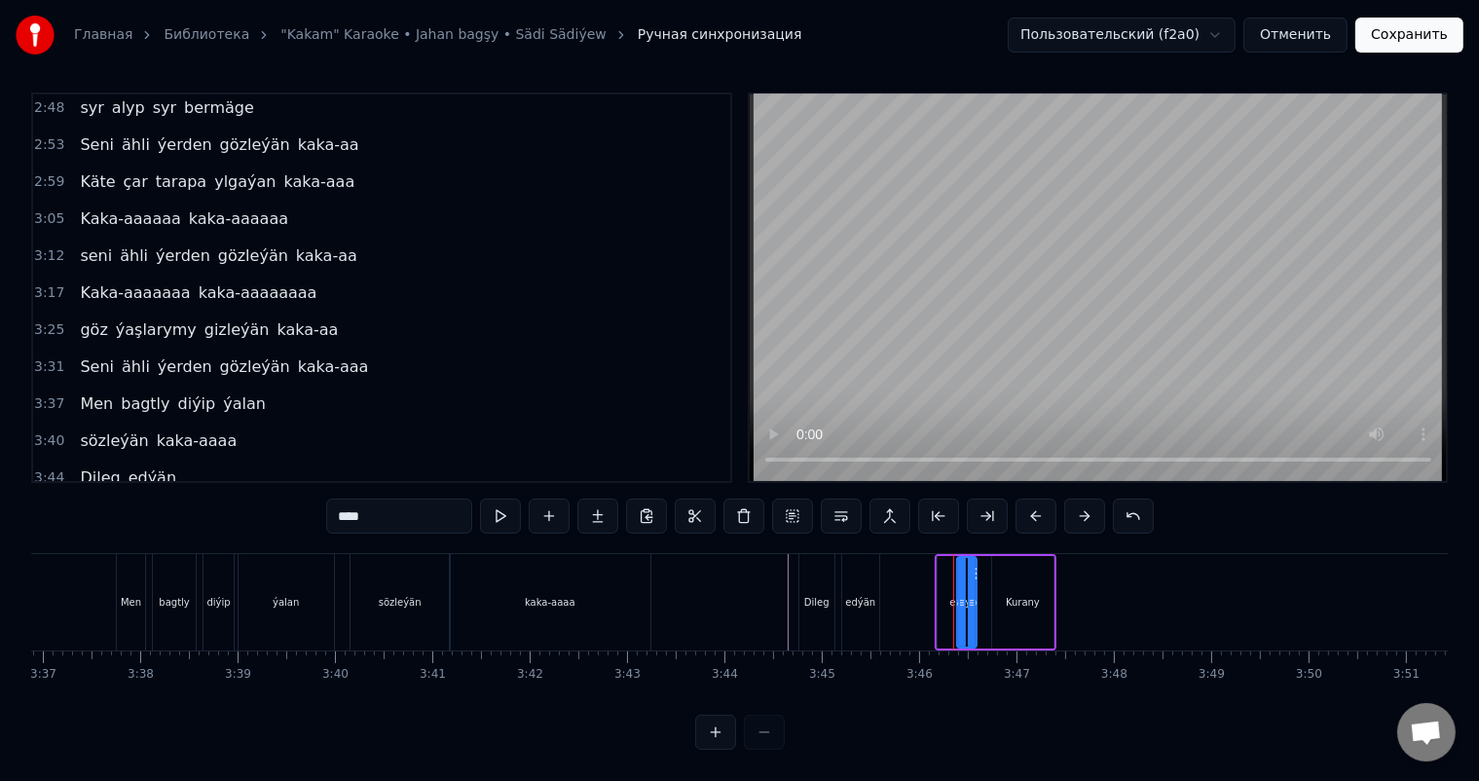
click at [972, 595] on icon at bounding box center [972, 603] width 8 height 16
click at [942, 583] on div "el" at bounding box center [954, 602] width 33 height 92
drag, startPoint x: 961, startPoint y: 584, endPoint x: 948, endPoint y: 584, distance: 12.7
click at [949, 595] on icon at bounding box center [953, 603] width 8 height 16
click at [961, 595] on div "alyp" at bounding box center [966, 602] width 20 height 15
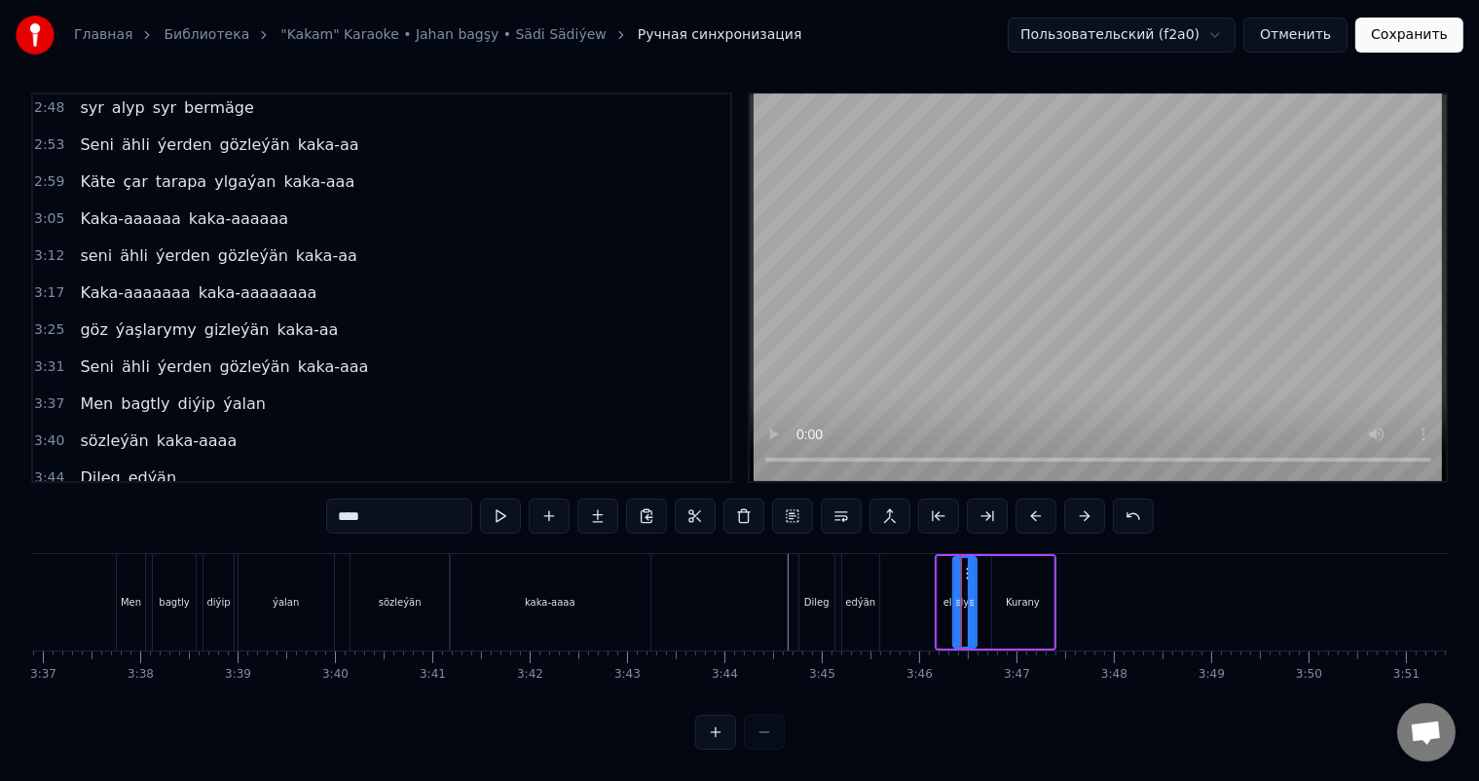
click at [954, 595] on icon at bounding box center [958, 603] width 8 height 16
click at [939, 585] on div "el" at bounding box center [948, 602] width 20 height 92
type input "**"
click at [946, 595] on div "el" at bounding box center [947, 602] width 9 height 15
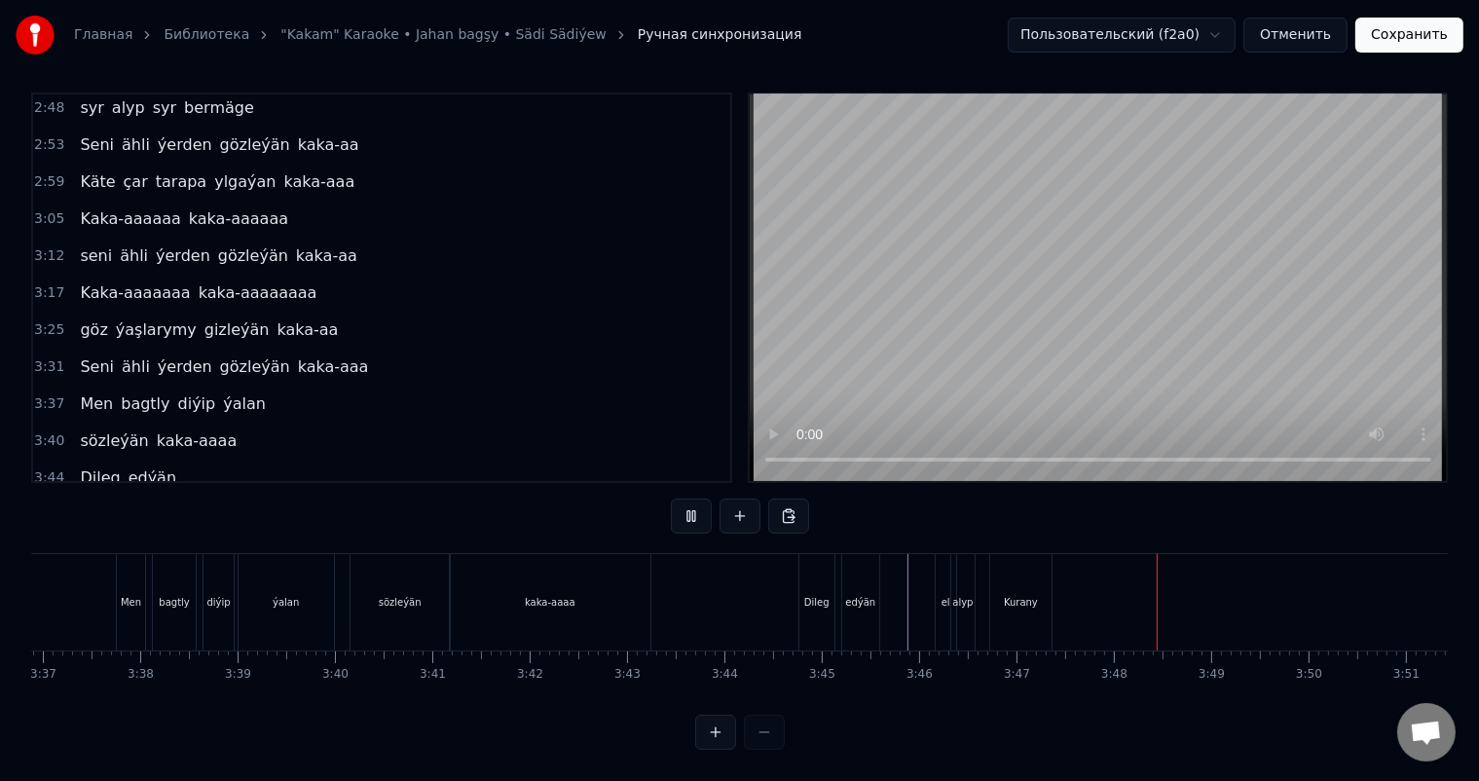
click at [1035, 576] on div "Kurany" at bounding box center [1020, 602] width 61 height 96
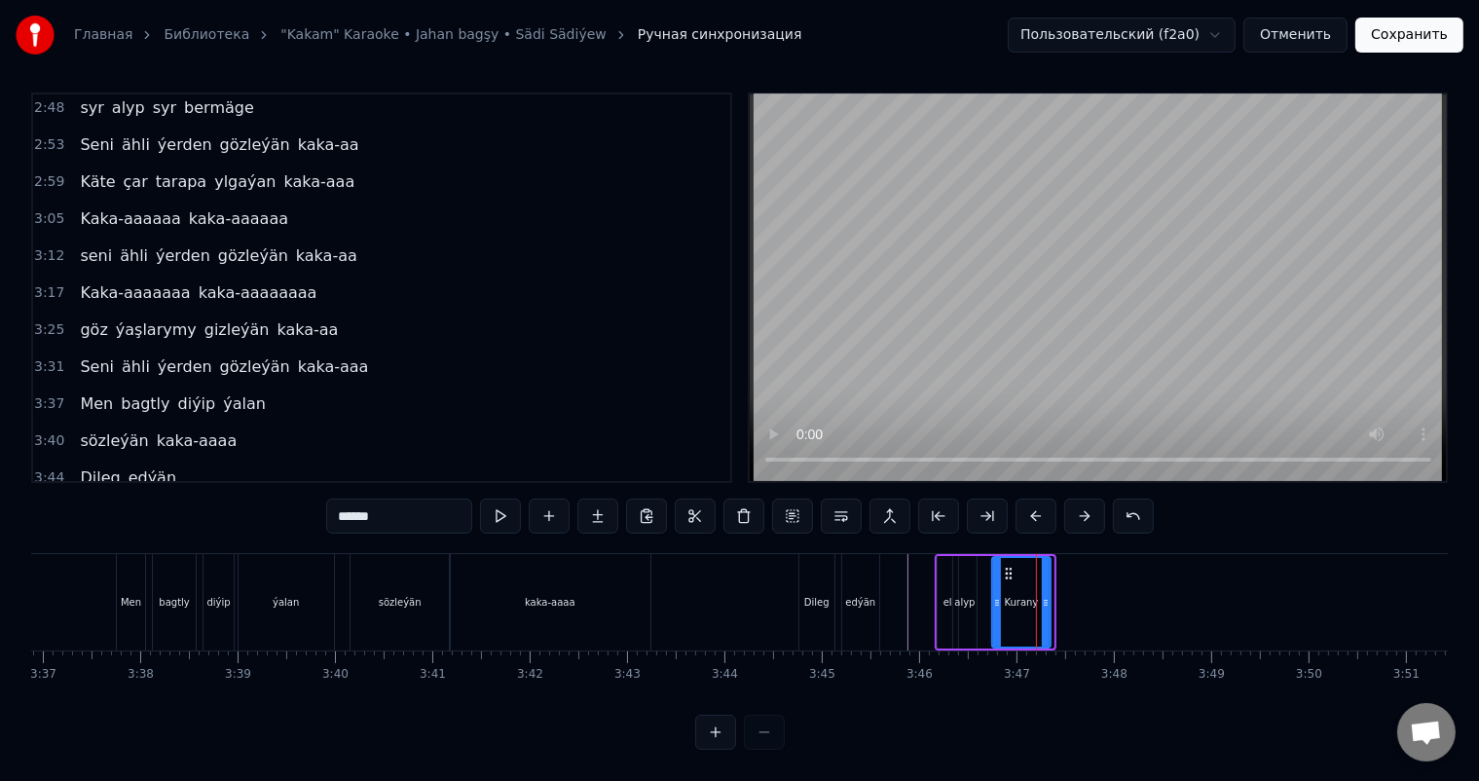
click at [1042, 595] on icon at bounding box center [1046, 603] width 8 height 16
click at [1003, 566] on icon at bounding box center [1008, 574] width 16 height 16
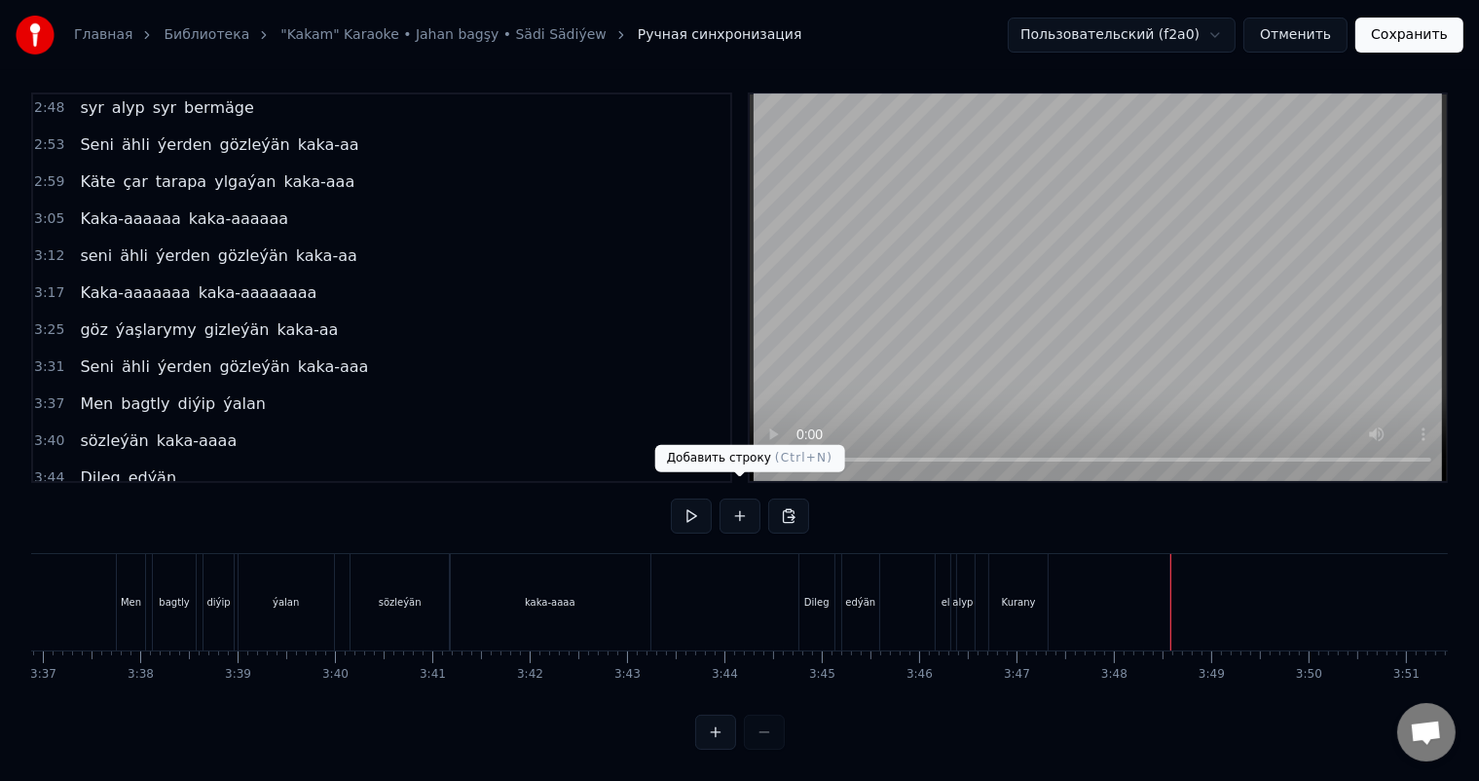
click at [744, 498] on button at bounding box center [739, 515] width 41 height 35
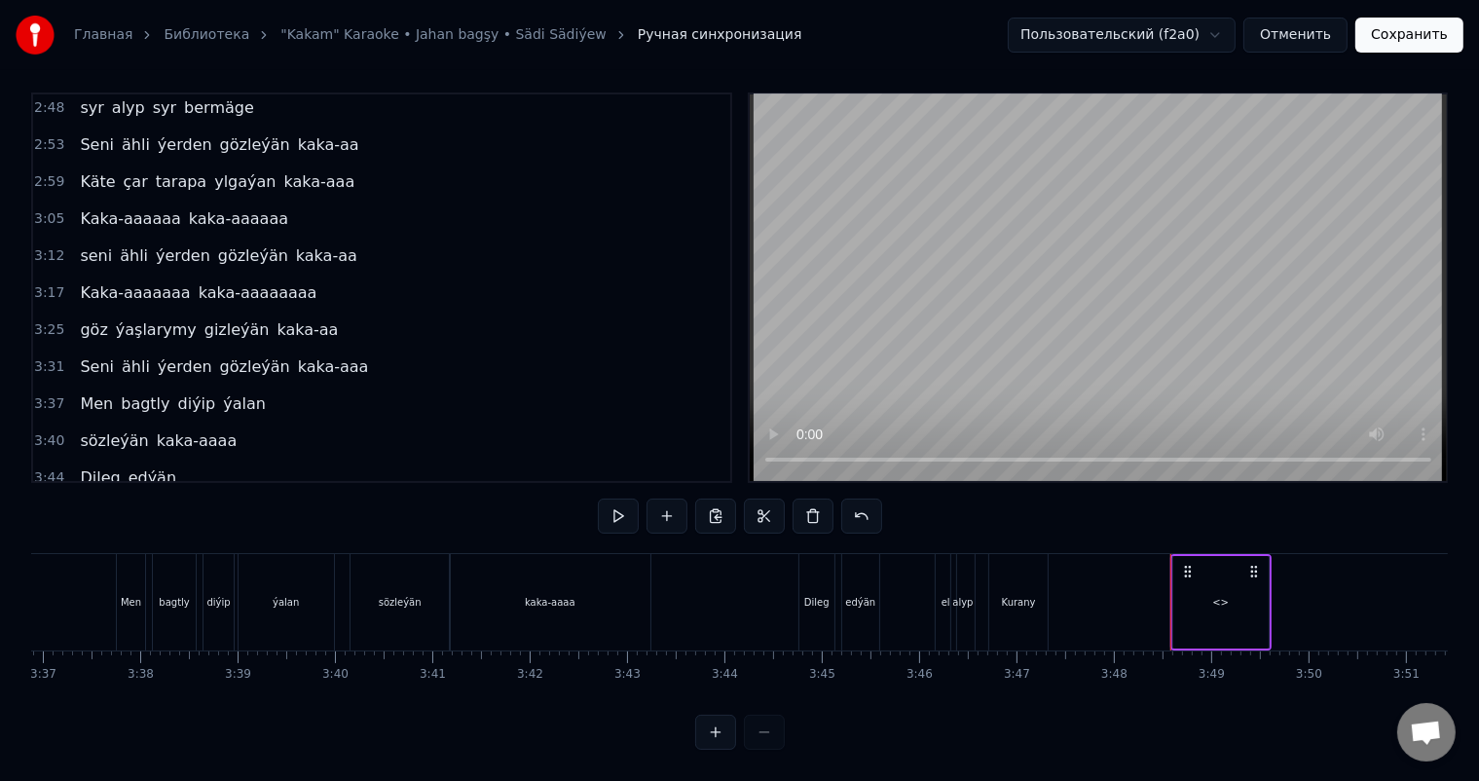
click at [1224, 595] on div "<>" at bounding box center [1220, 602] width 17 height 15
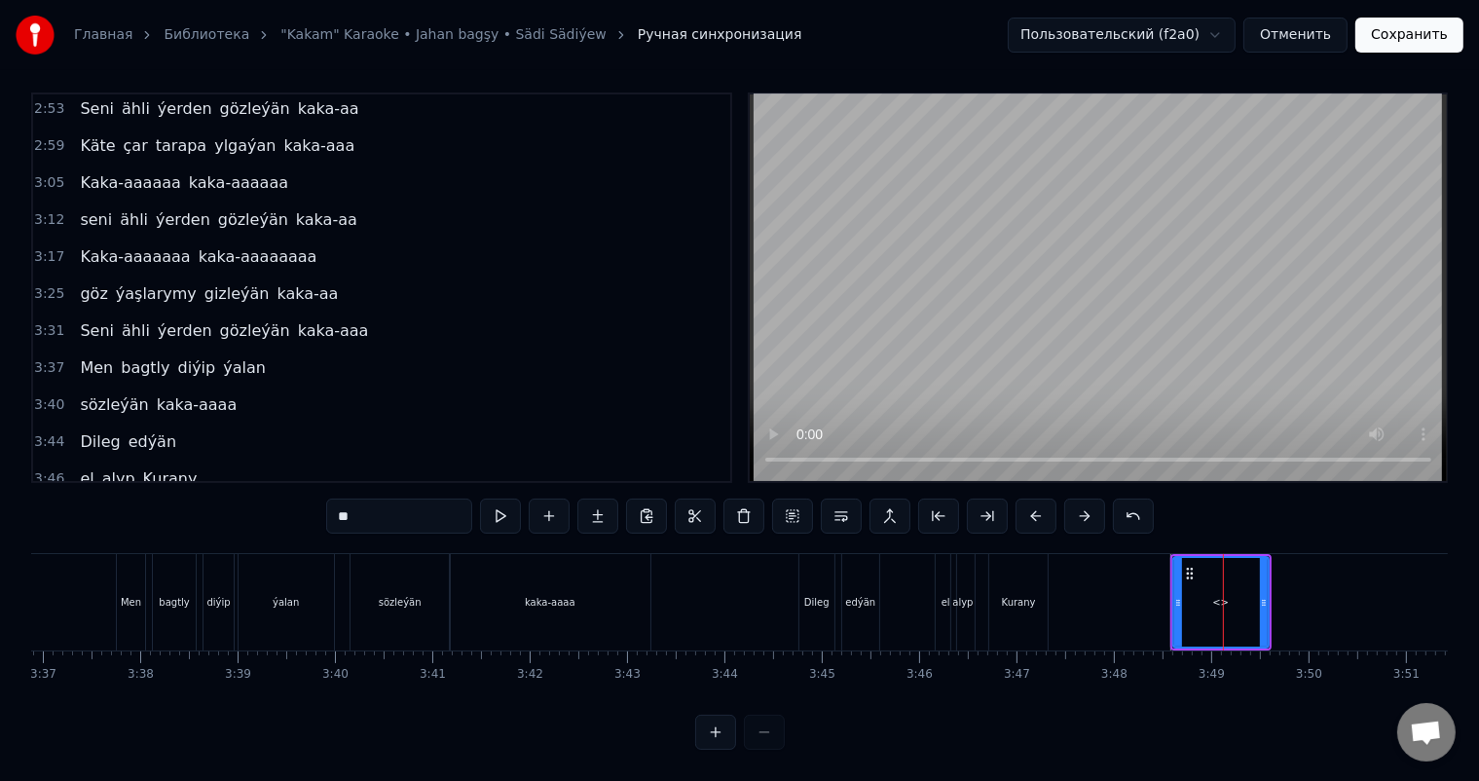
drag, startPoint x: 288, startPoint y: 494, endPoint x: 216, endPoint y: 494, distance: 72.0
click at [217, 494] on div "0:06 Soňky günler sensizligiň derdinden 0:12 Şeýlebir yüregim bolupdur ýuka 0:1…" at bounding box center [739, 420] width 1417 height 657
type input "*********"
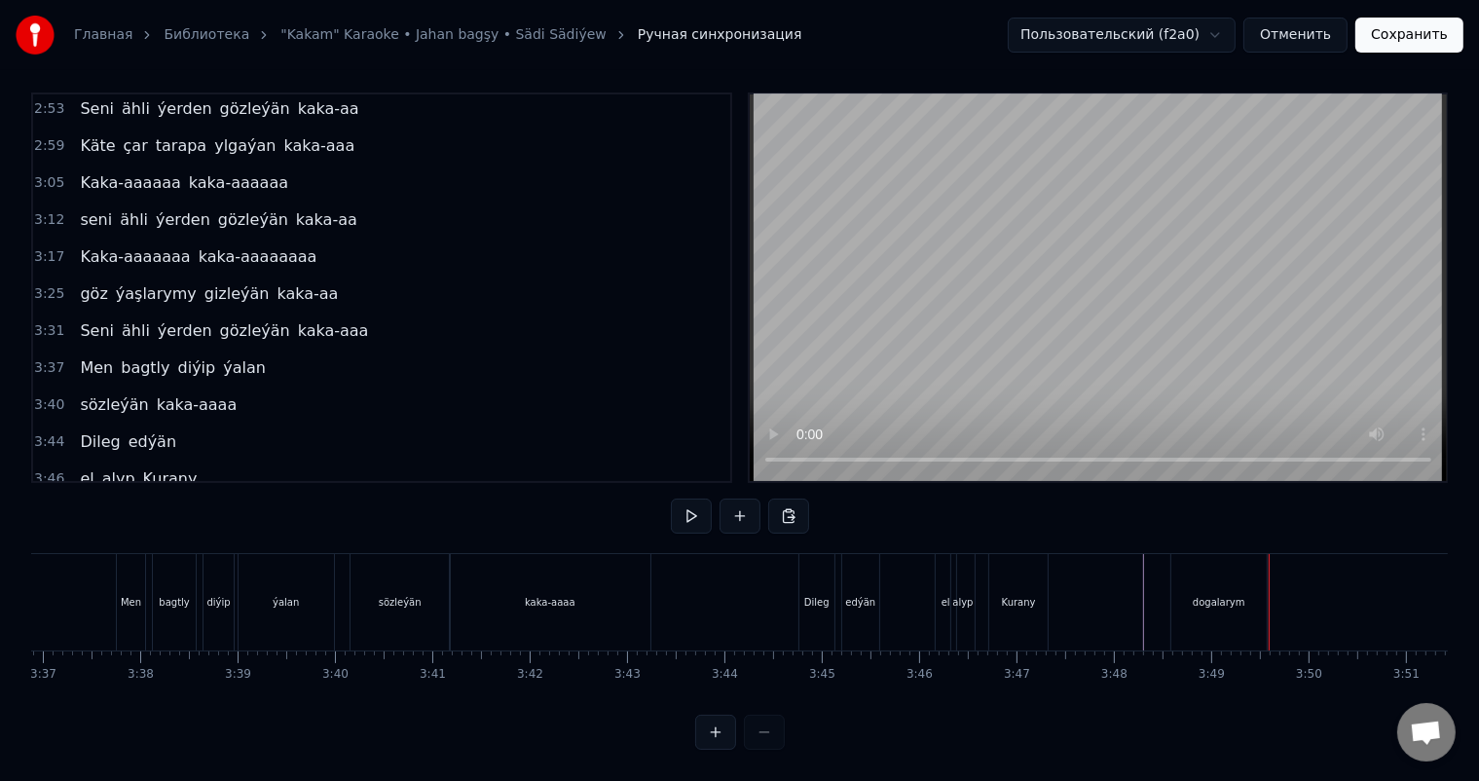
click at [1250, 581] on div "dogalarym" at bounding box center [1218, 602] width 95 height 96
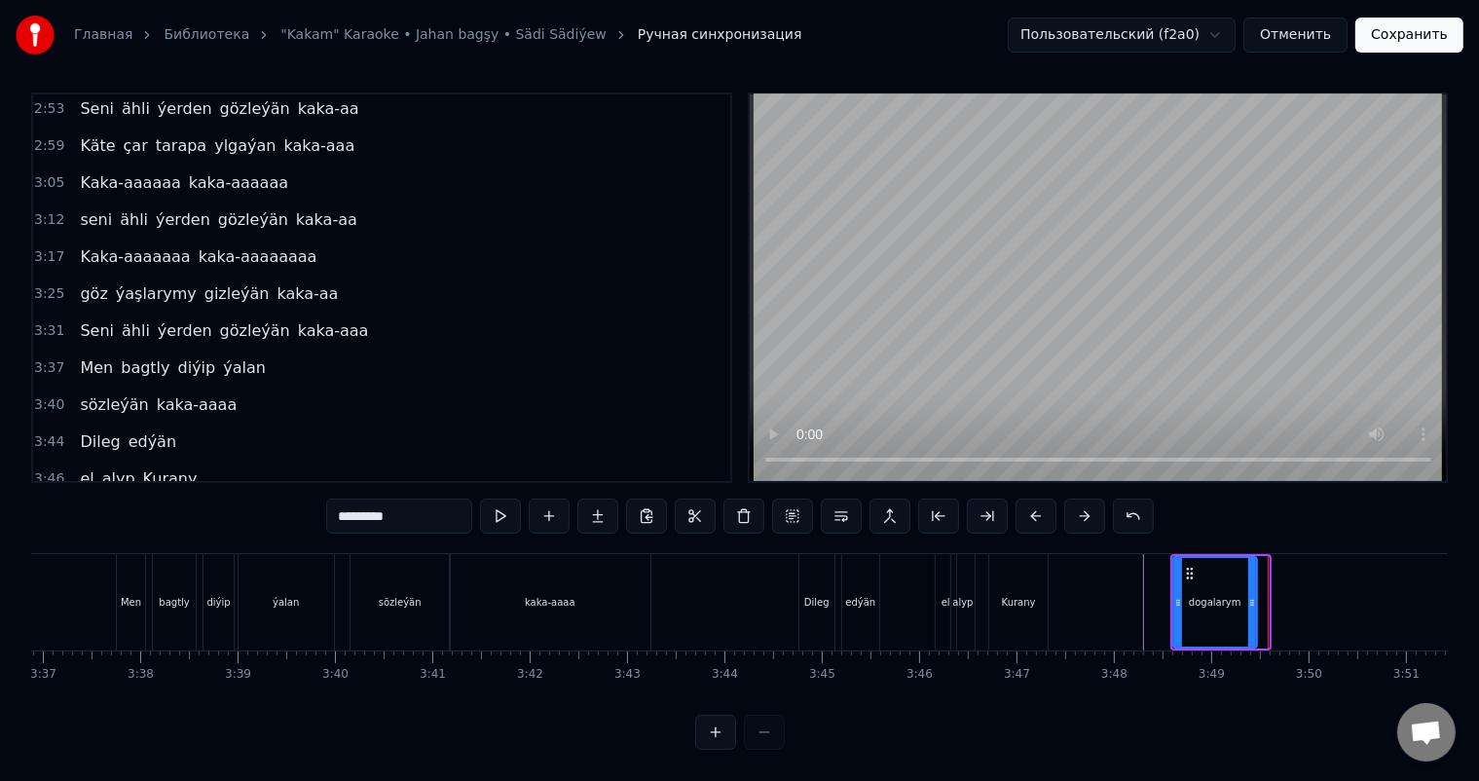
drag, startPoint x: 1262, startPoint y: 584, endPoint x: 1250, endPoint y: 584, distance: 11.7
click at [1250, 595] on icon at bounding box center [1252, 603] width 8 height 16
click at [1244, 595] on icon at bounding box center [1246, 603] width 8 height 16
click at [1240, 595] on icon at bounding box center [1242, 603] width 8 height 16
click at [1238, 595] on icon at bounding box center [1240, 603] width 8 height 16
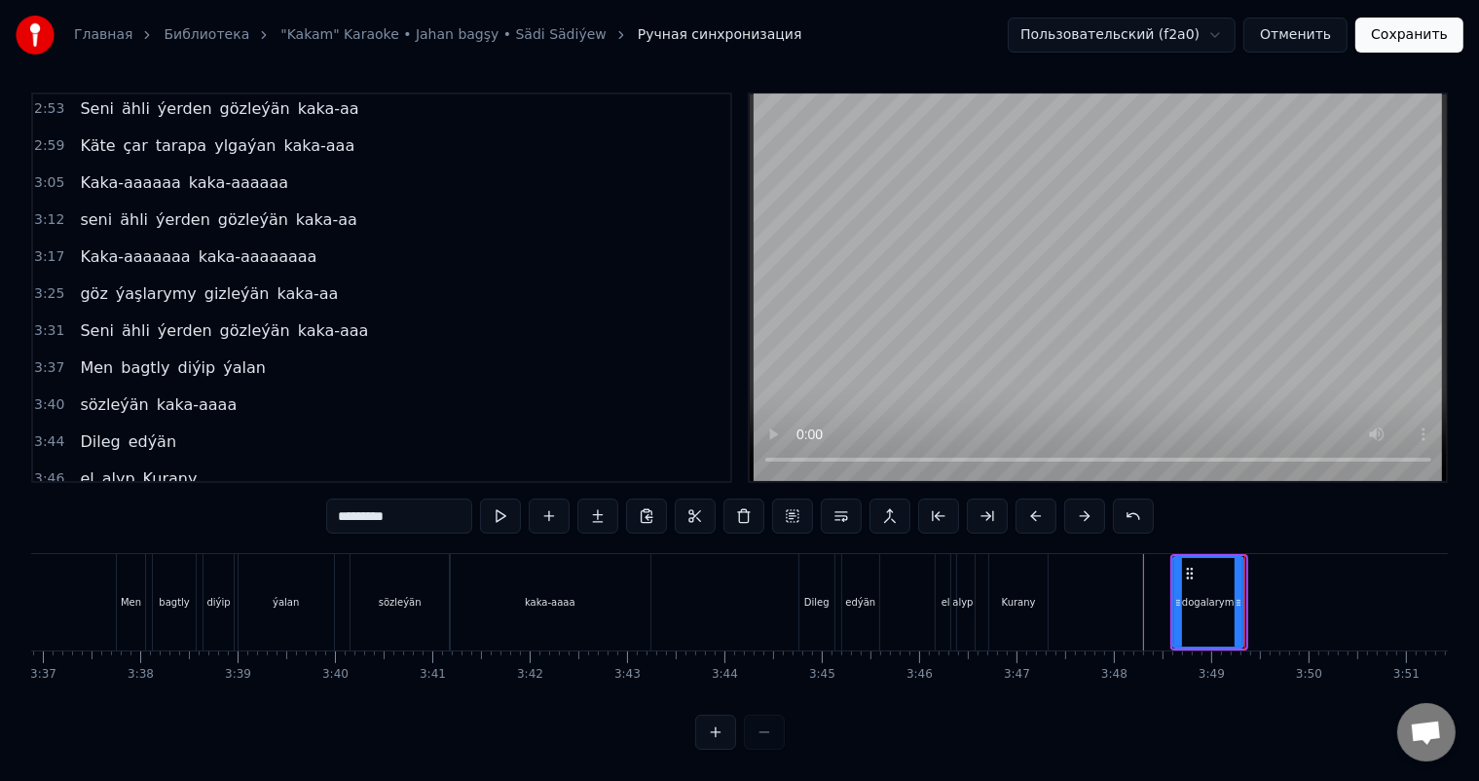
click at [1236, 595] on icon at bounding box center [1238, 603] width 8 height 16
click at [549, 498] on button at bounding box center [549, 515] width 41 height 35
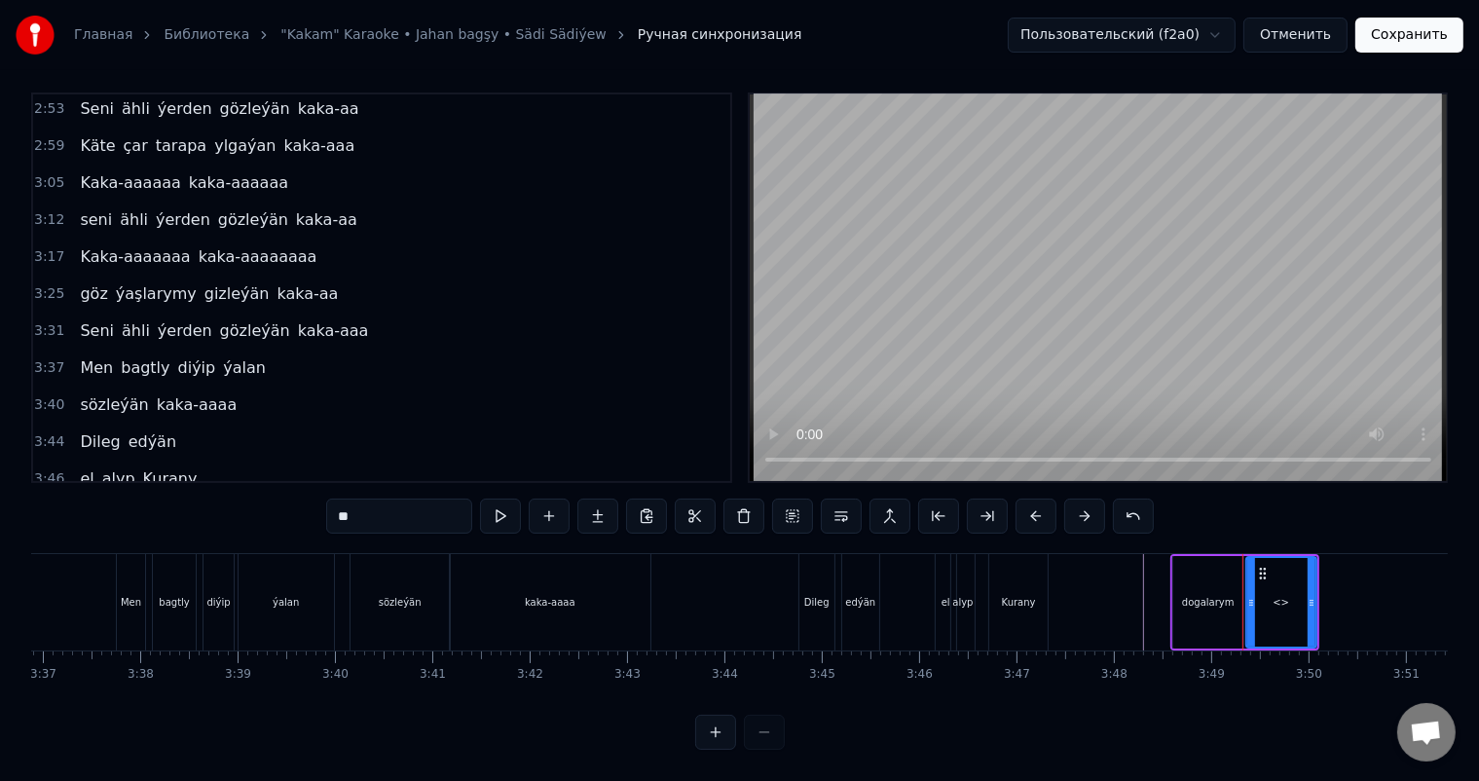
drag, startPoint x: 416, startPoint y: 498, endPoint x: 271, endPoint y: 498, distance: 145.1
click at [271, 498] on div "0:06 Soňky günler sensizligiň derdinden 0:12 Şeýlebir yüregim bolupdur ýuka 0:1…" at bounding box center [739, 420] width 1417 height 657
click at [1280, 595] on div "sowar" at bounding box center [1281, 602] width 68 height 89
drag, startPoint x: 1311, startPoint y: 583, endPoint x: 1285, endPoint y: 586, distance: 26.4
click at [1285, 595] on icon at bounding box center [1285, 603] width 8 height 16
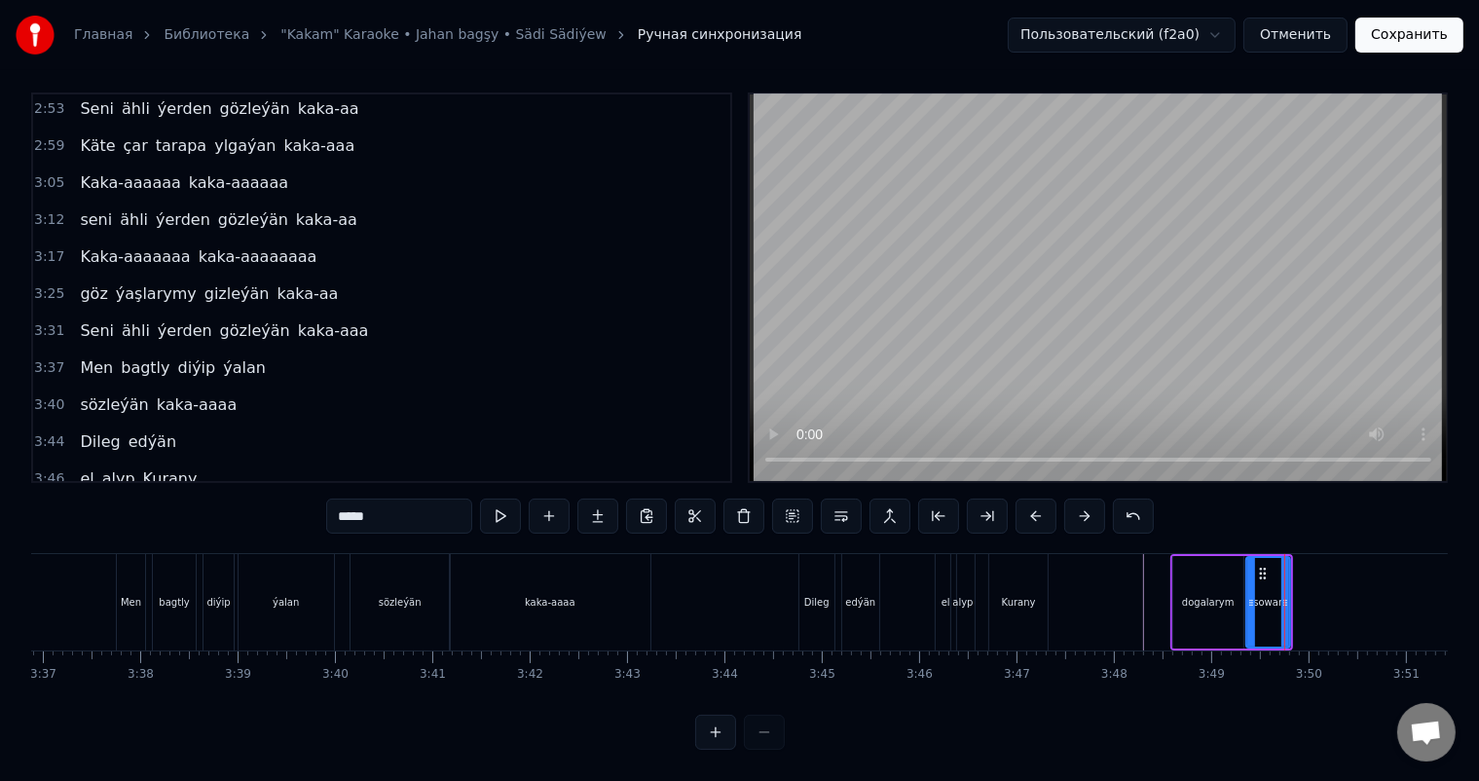
click at [1263, 597] on div "sowar" at bounding box center [1268, 602] width 42 height 89
click at [1230, 584] on div "dogalarym" at bounding box center [1208, 602] width 70 height 92
type input "*********"
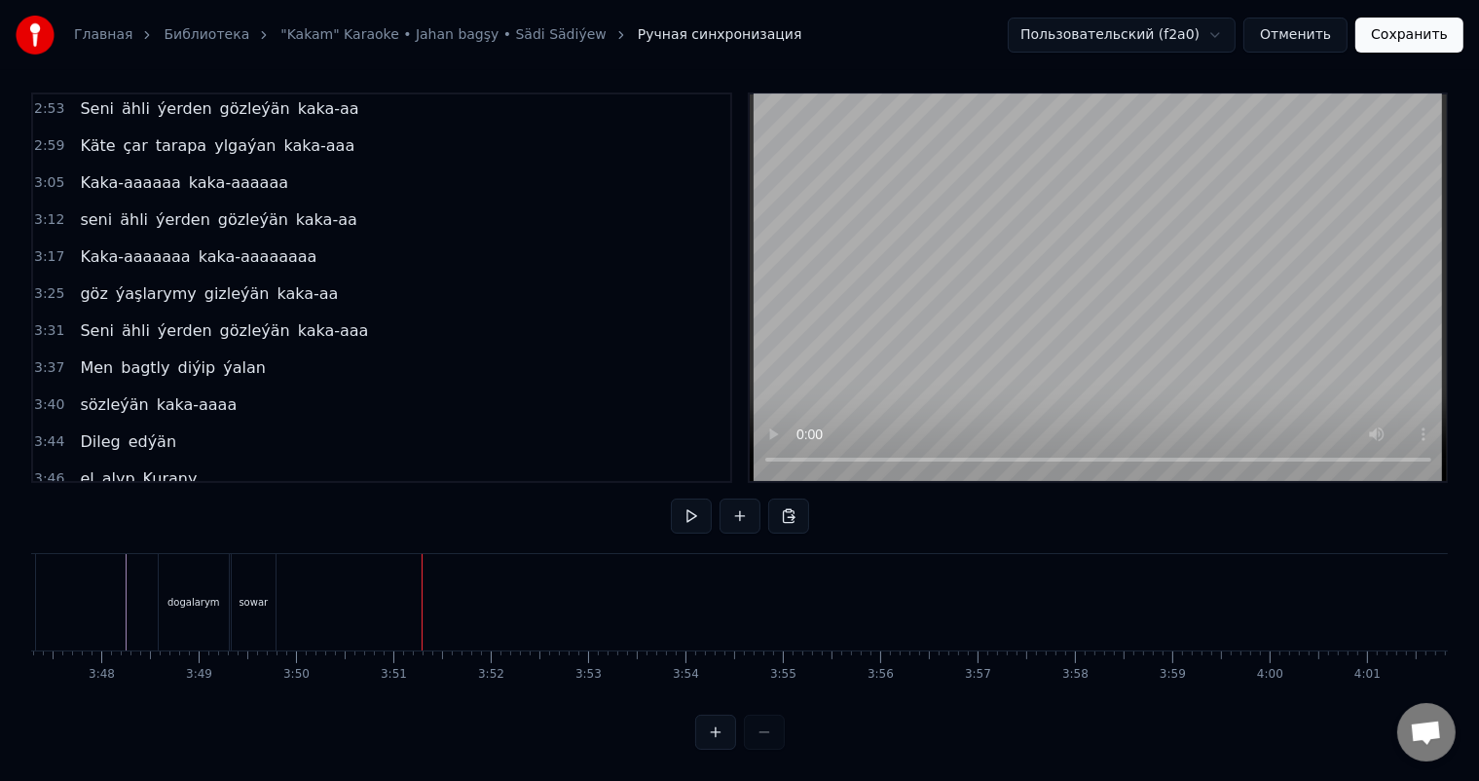
scroll to position [0, 22118]
click at [270, 568] on div "sowar" at bounding box center [263, 602] width 44 height 96
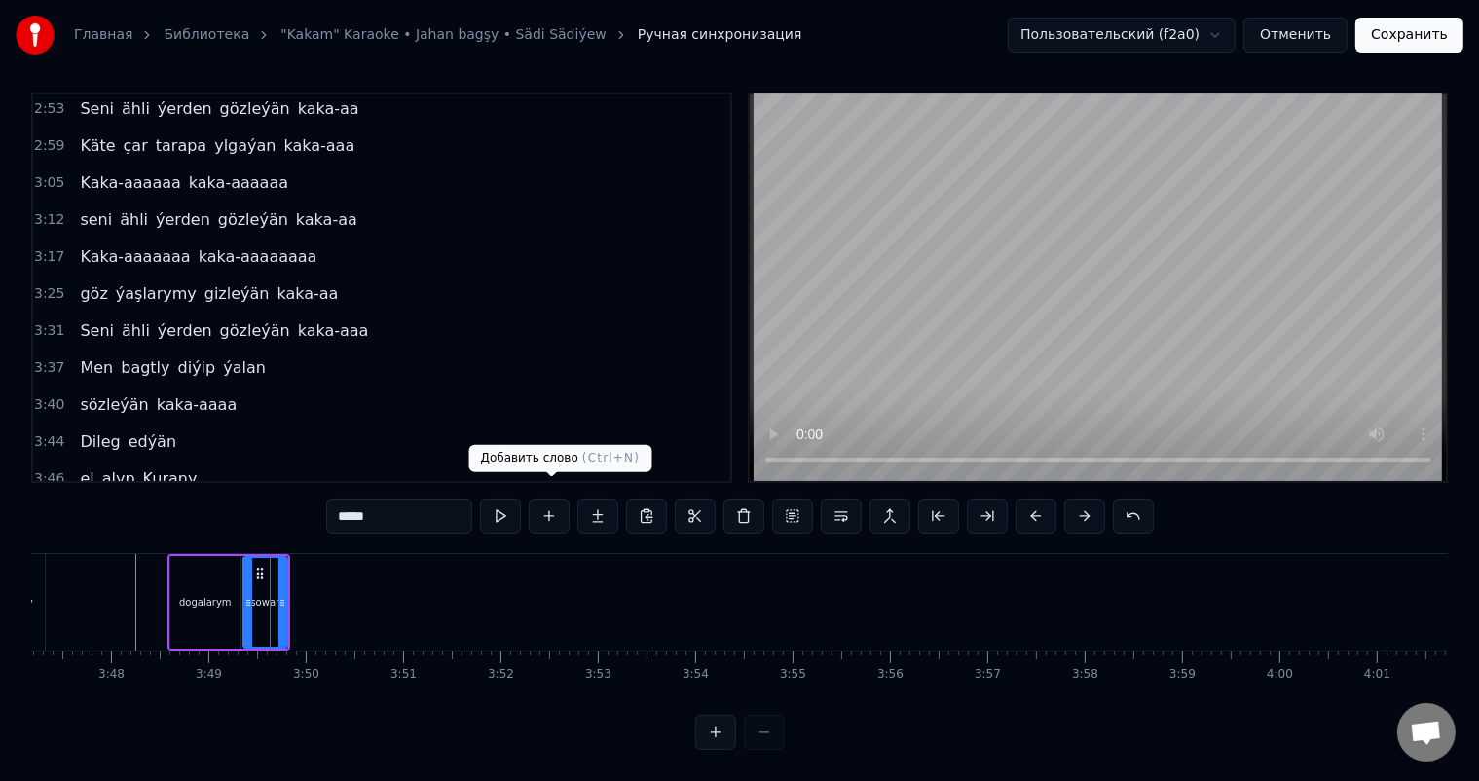
click at [553, 498] on button at bounding box center [549, 515] width 41 height 35
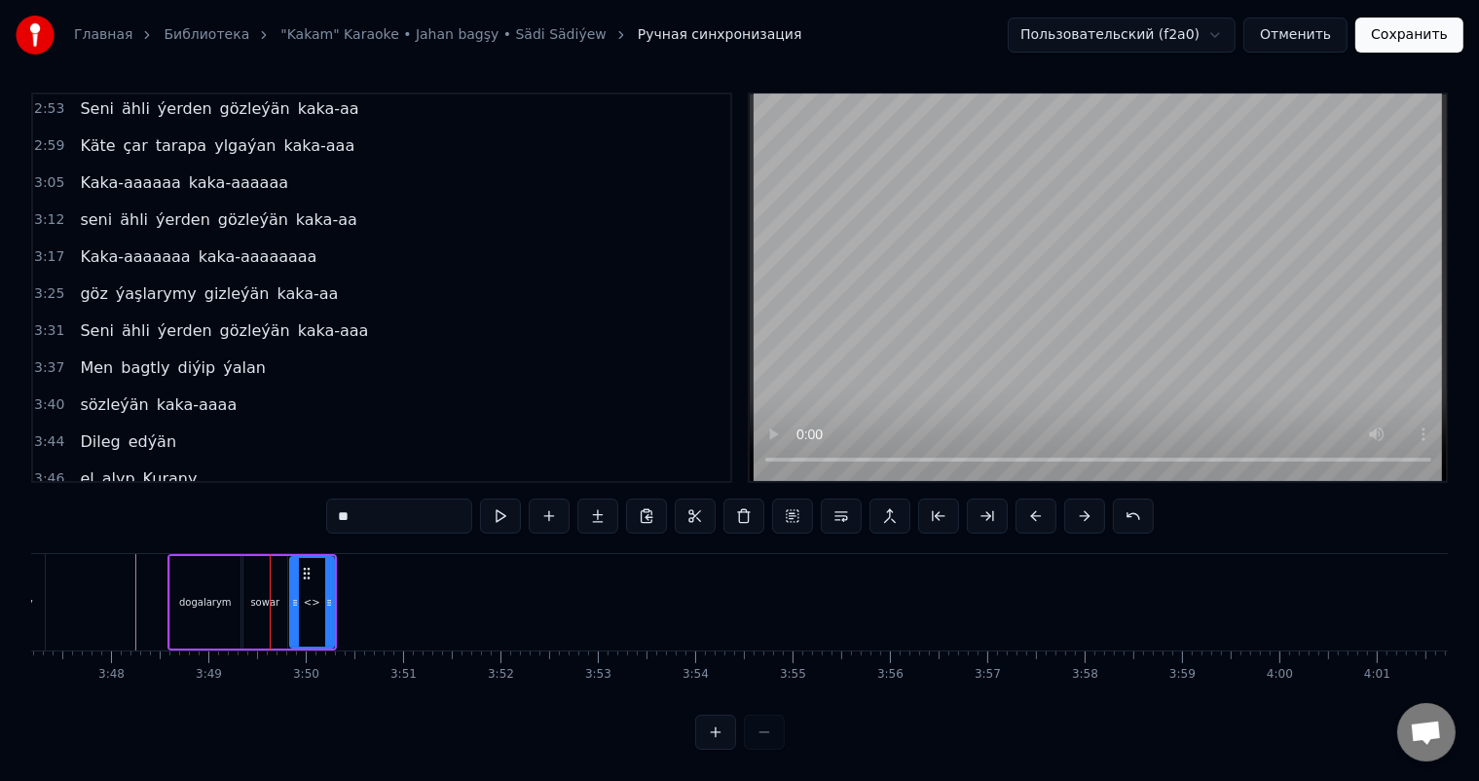
drag, startPoint x: 384, startPoint y: 498, endPoint x: 191, endPoint y: 499, distance: 192.8
click at [206, 499] on div "0:06 Soňky günler sensizligiň derdinden 0:12 Şeýlebir yüregim bolupdur ýuka 0:1…" at bounding box center [739, 420] width 1417 height 657
click at [323, 595] on icon at bounding box center [323, 603] width 8 height 16
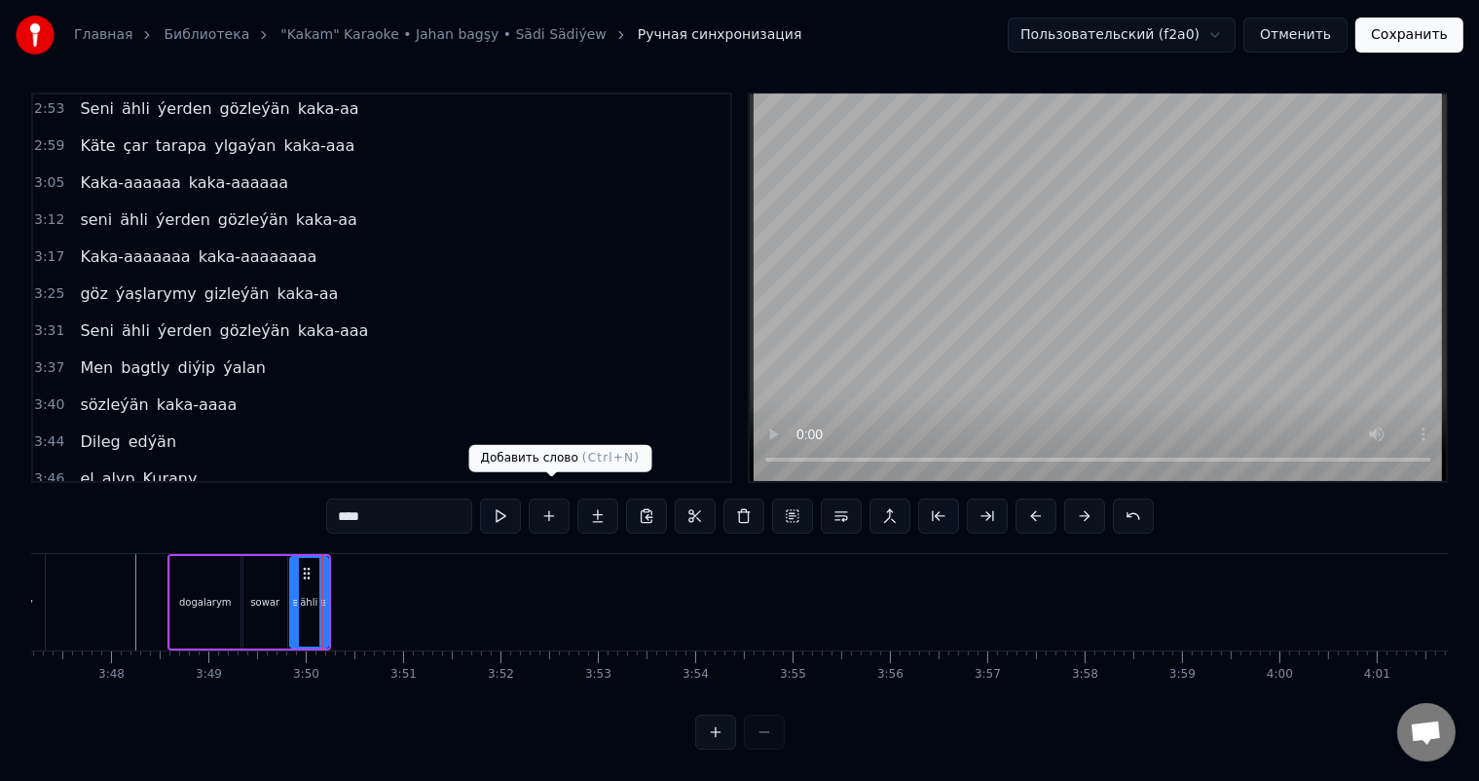
type input "****"
click at [557, 498] on button at bounding box center [549, 515] width 41 height 35
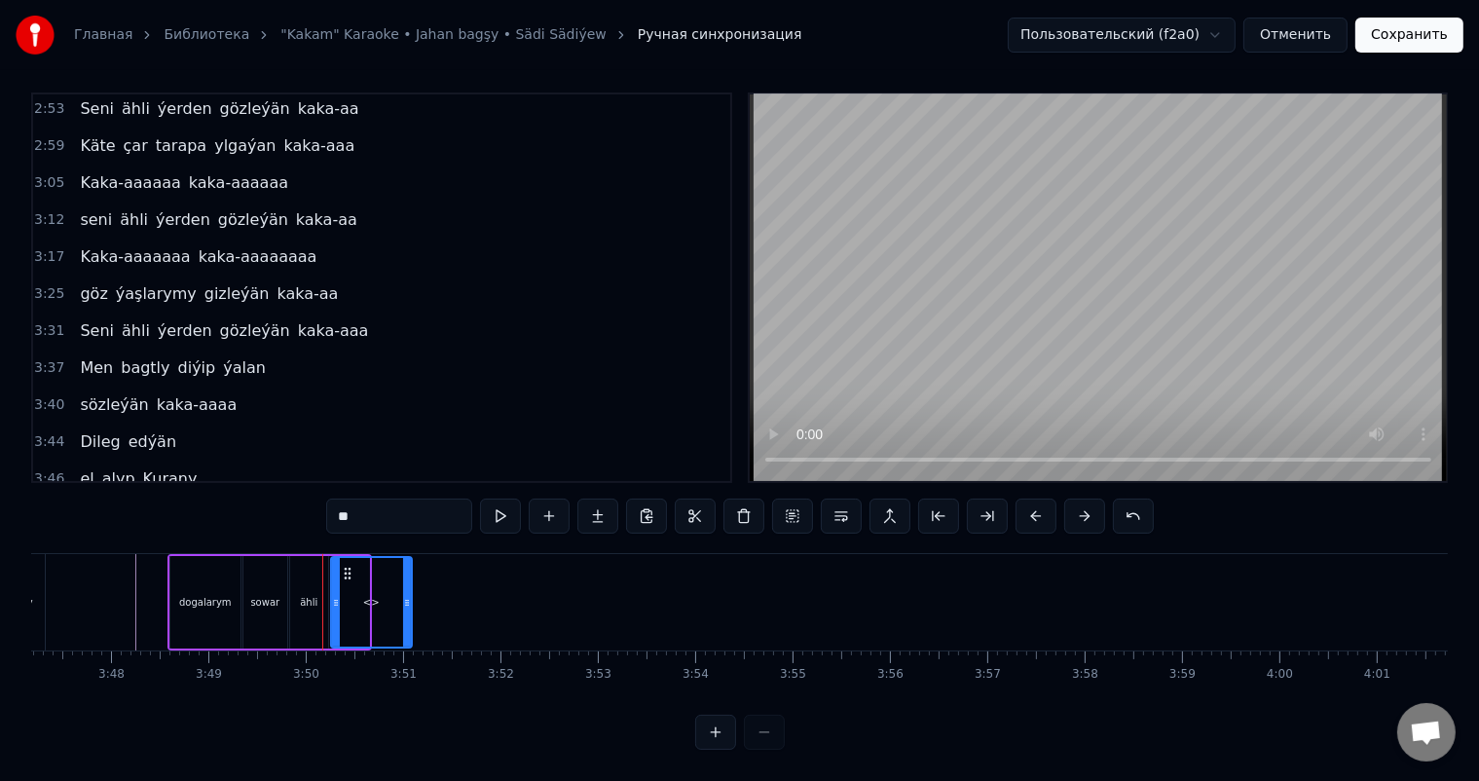
drag, startPoint x: 363, startPoint y: 576, endPoint x: 406, endPoint y: 578, distance: 42.9
click at [406, 578] on div at bounding box center [407, 602] width 8 height 89
drag, startPoint x: 336, startPoint y: 501, endPoint x: 206, endPoint y: 501, distance: 129.5
click at [206, 501] on div "0:06 Soňky günler sensizligiň derdinden 0:12 Şeýlebir yüregim bolupdur ýuka 0:1…" at bounding box center [739, 420] width 1417 height 657
type input "******"
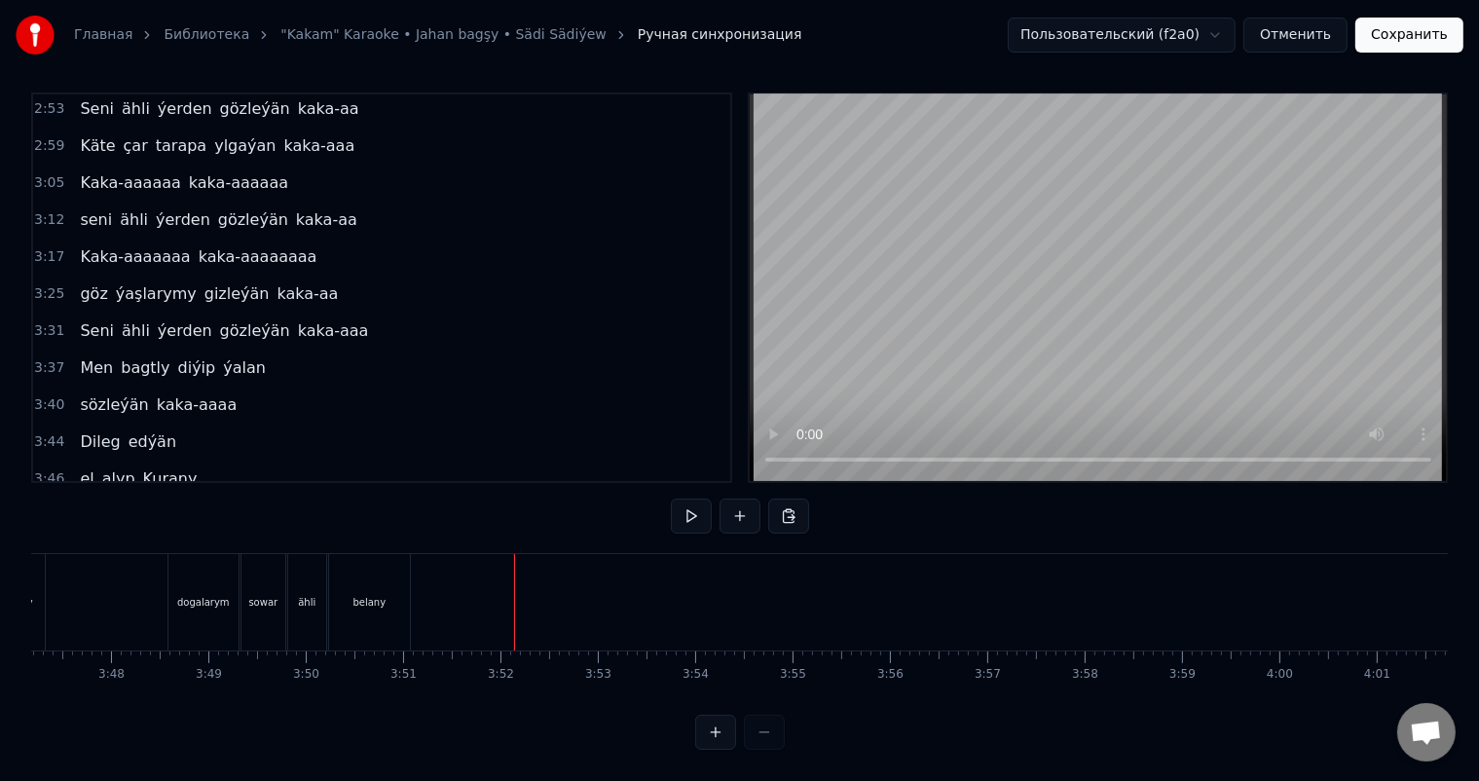
click at [514, 565] on div at bounding box center [514, 602] width 1 height 96
click at [742, 498] on button at bounding box center [739, 515] width 41 height 35
click at [534, 572] on div "<>" at bounding box center [564, 602] width 95 height 92
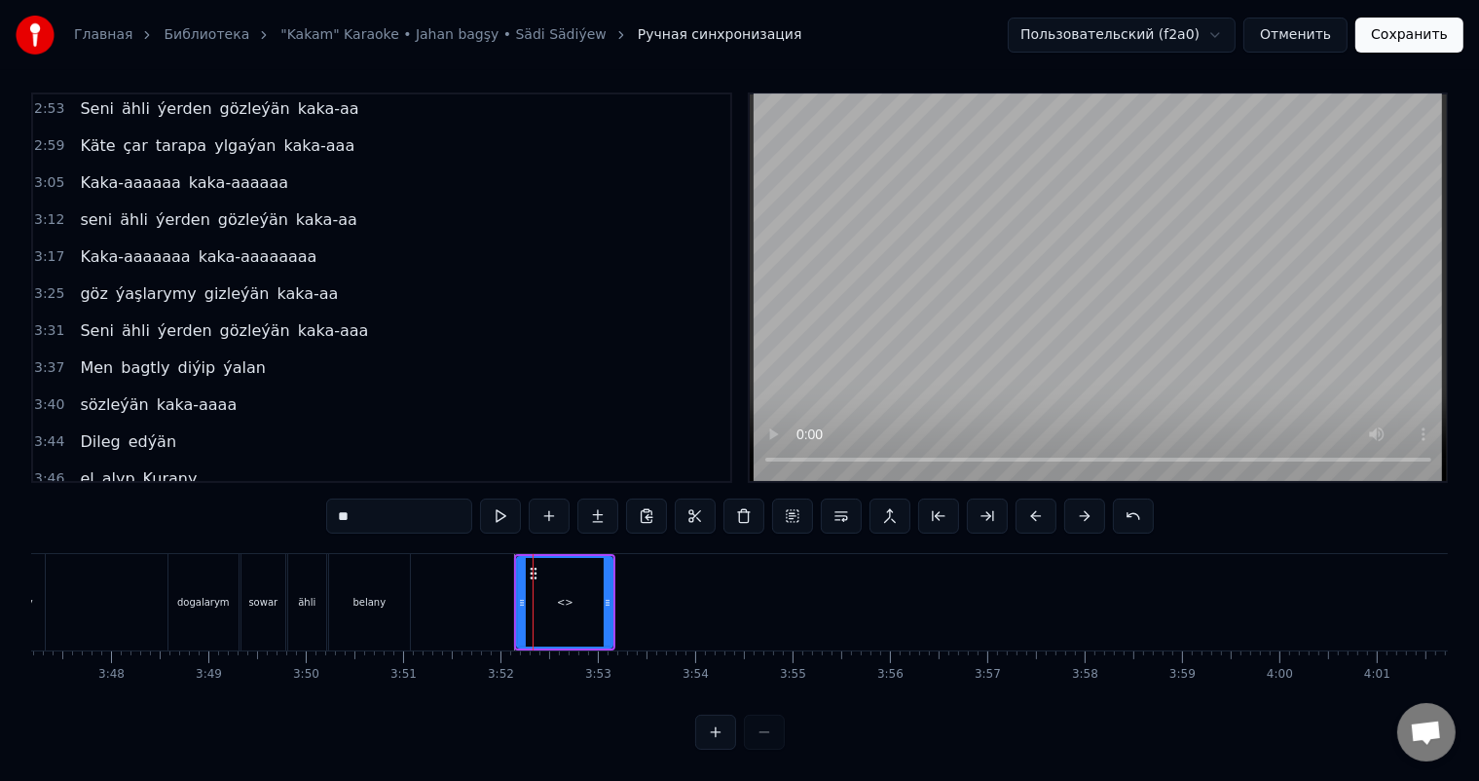
scroll to position [1261, 0]
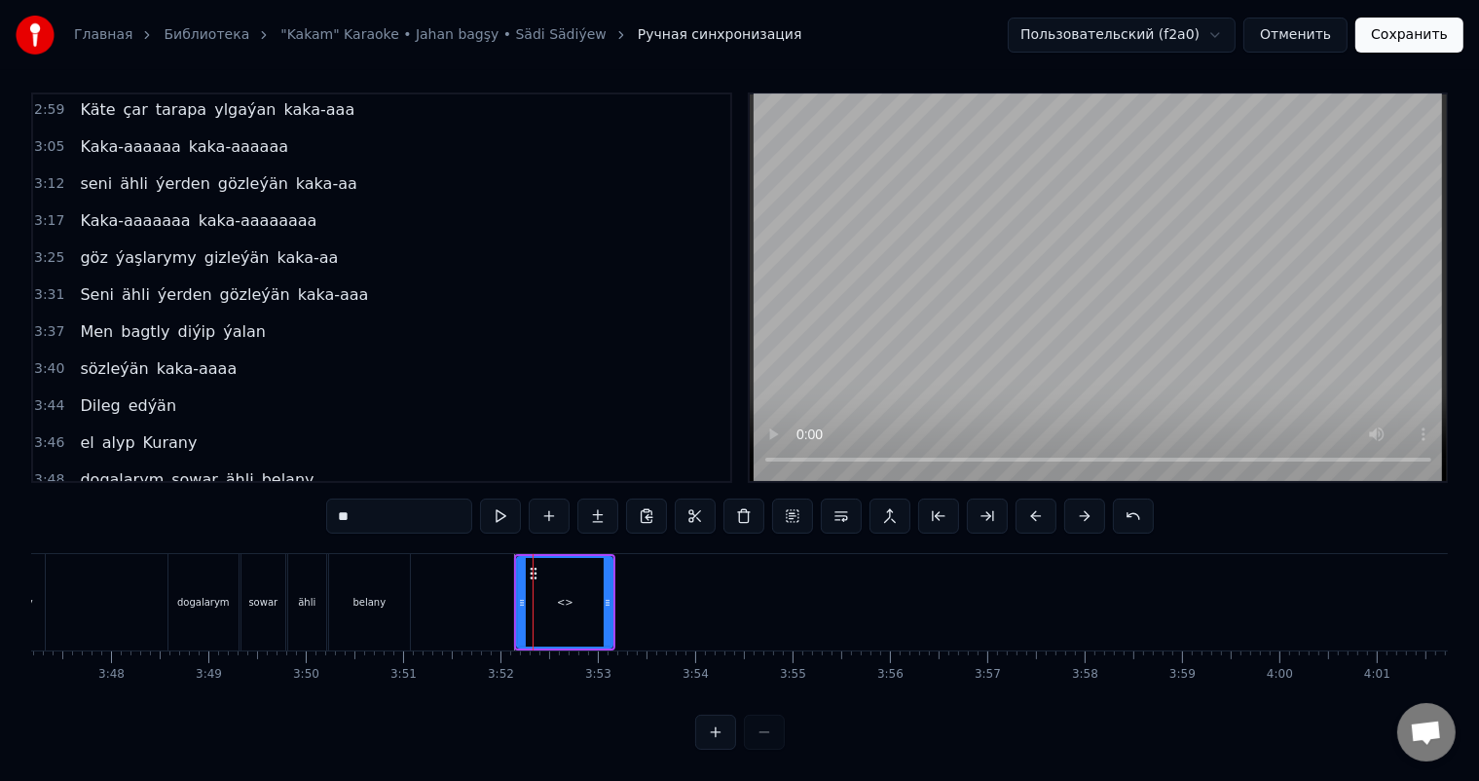
drag, startPoint x: 380, startPoint y: 498, endPoint x: 235, endPoint y: 498, distance: 145.1
click at [236, 498] on div "0:06 Soňky günler sensizligiň derdinden 0:12 Şeýlebir yüregim bolupdur ýuka 0:1…" at bounding box center [739, 420] width 1417 height 657
drag, startPoint x: 608, startPoint y: 580, endPoint x: 539, endPoint y: 584, distance: 69.2
click at [539, 595] on icon at bounding box center [538, 603] width 8 height 16
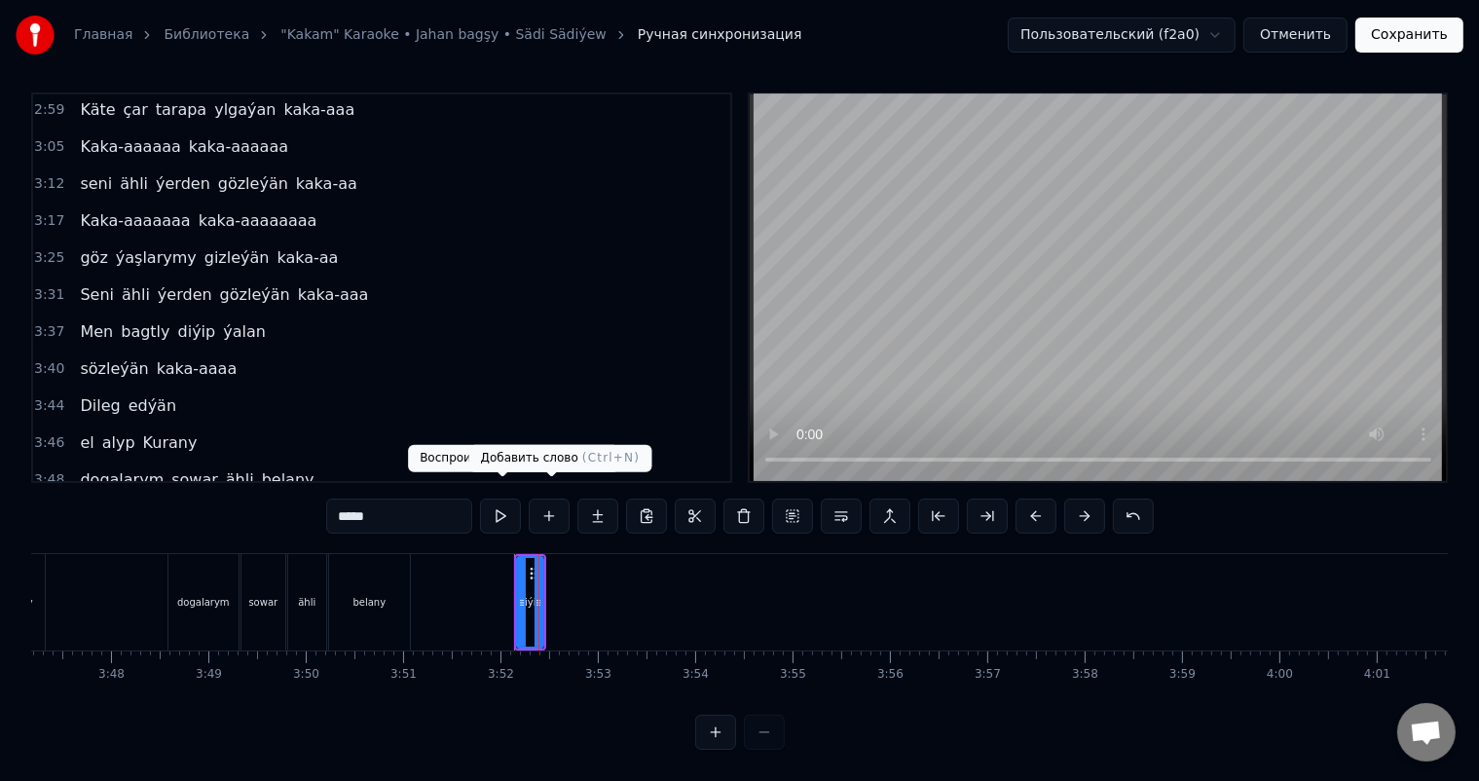
type input "*****"
click at [564, 498] on button at bounding box center [549, 515] width 41 height 35
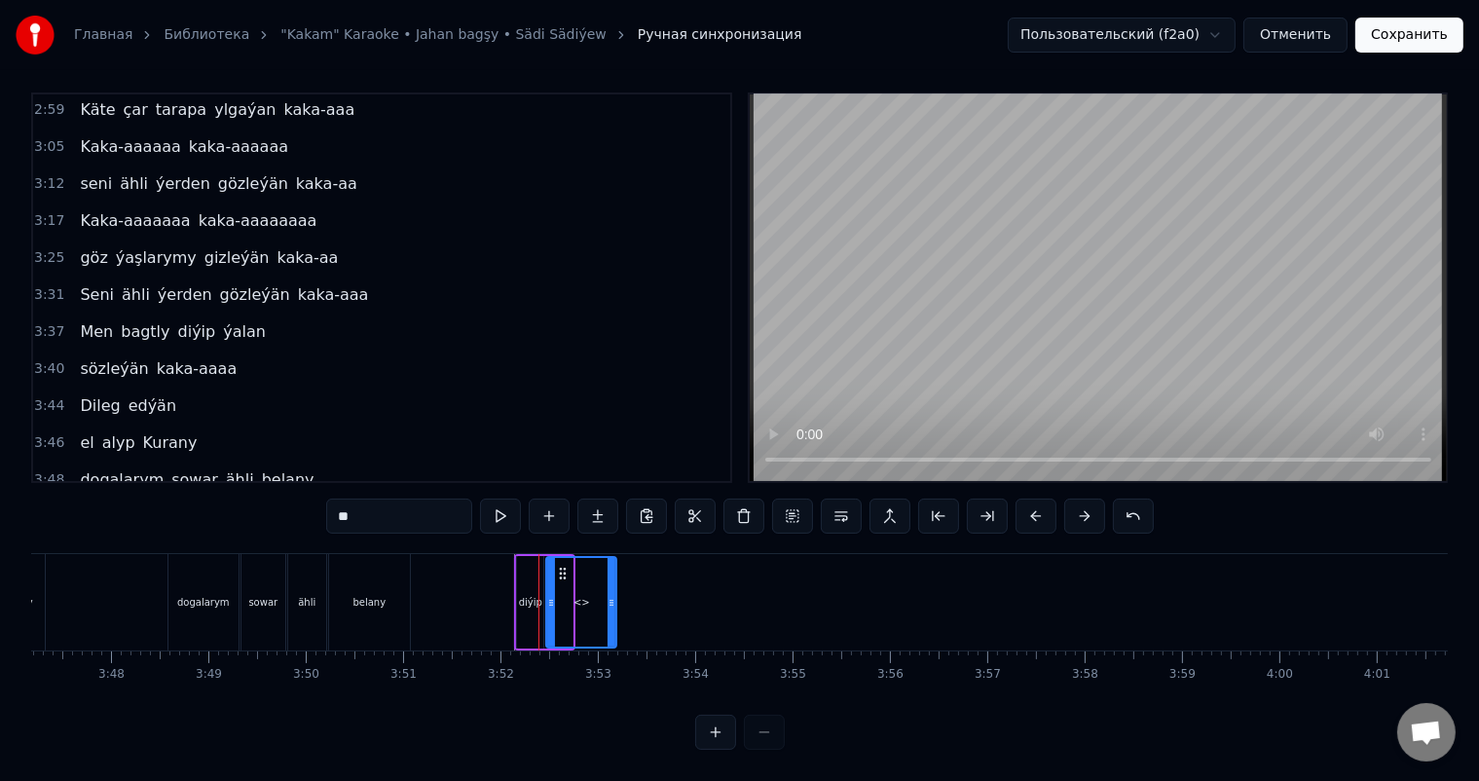
drag, startPoint x: 569, startPoint y: 585, endPoint x: 612, endPoint y: 586, distance: 43.8
click at [612, 595] on icon at bounding box center [612, 603] width 8 height 16
click at [550, 595] on icon at bounding box center [553, 603] width 8 height 16
drag, startPoint x: 385, startPoint y: 494, endPoint x: 260, endPoint y: 498, distance: 124.7
click at [260, 498] on div "0:06 Soňky günler sensizligiň derdinden 0:12 Şeýlebir yüregim bolupdur ýuka 0:1…" at bounding box center [739, 420] width 1417 height 657
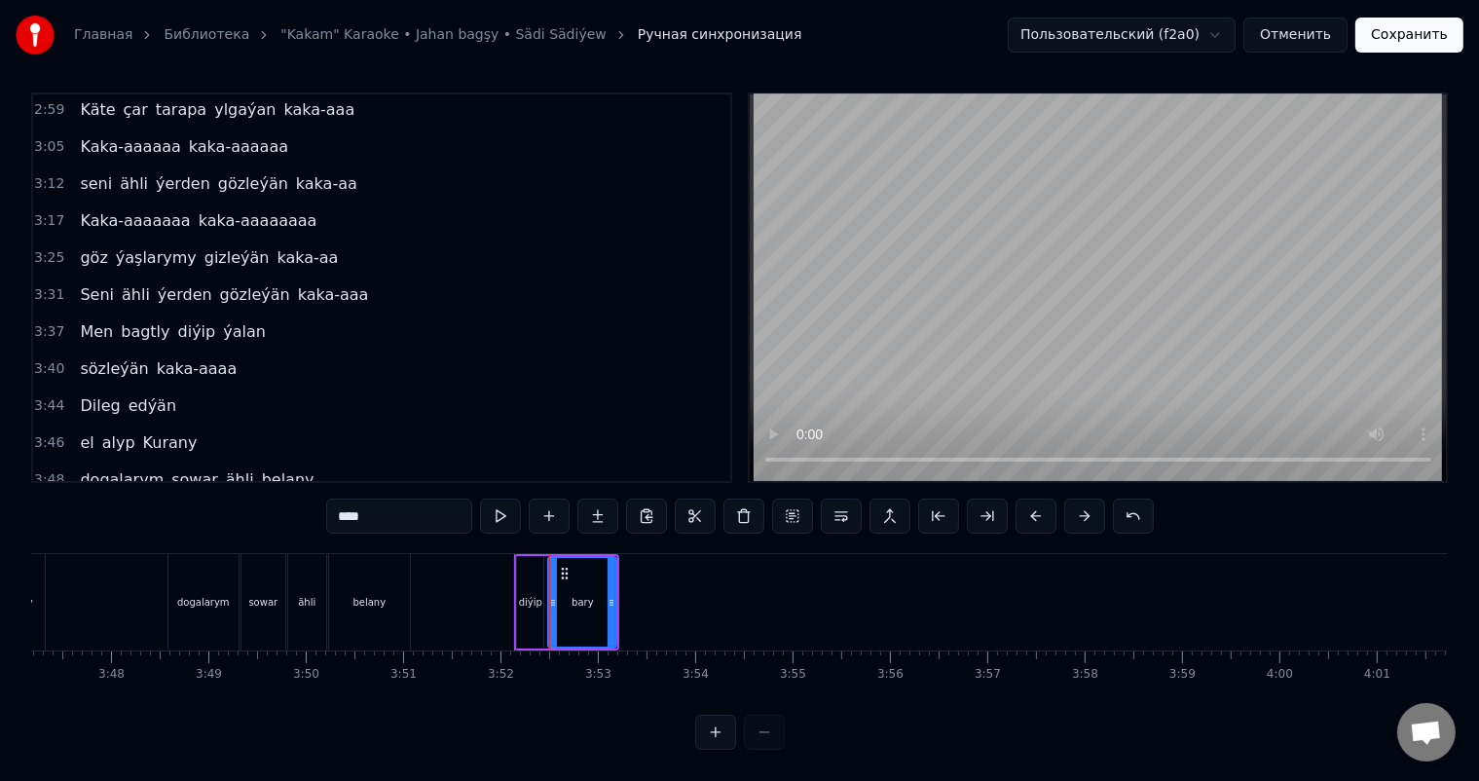
type input "****"
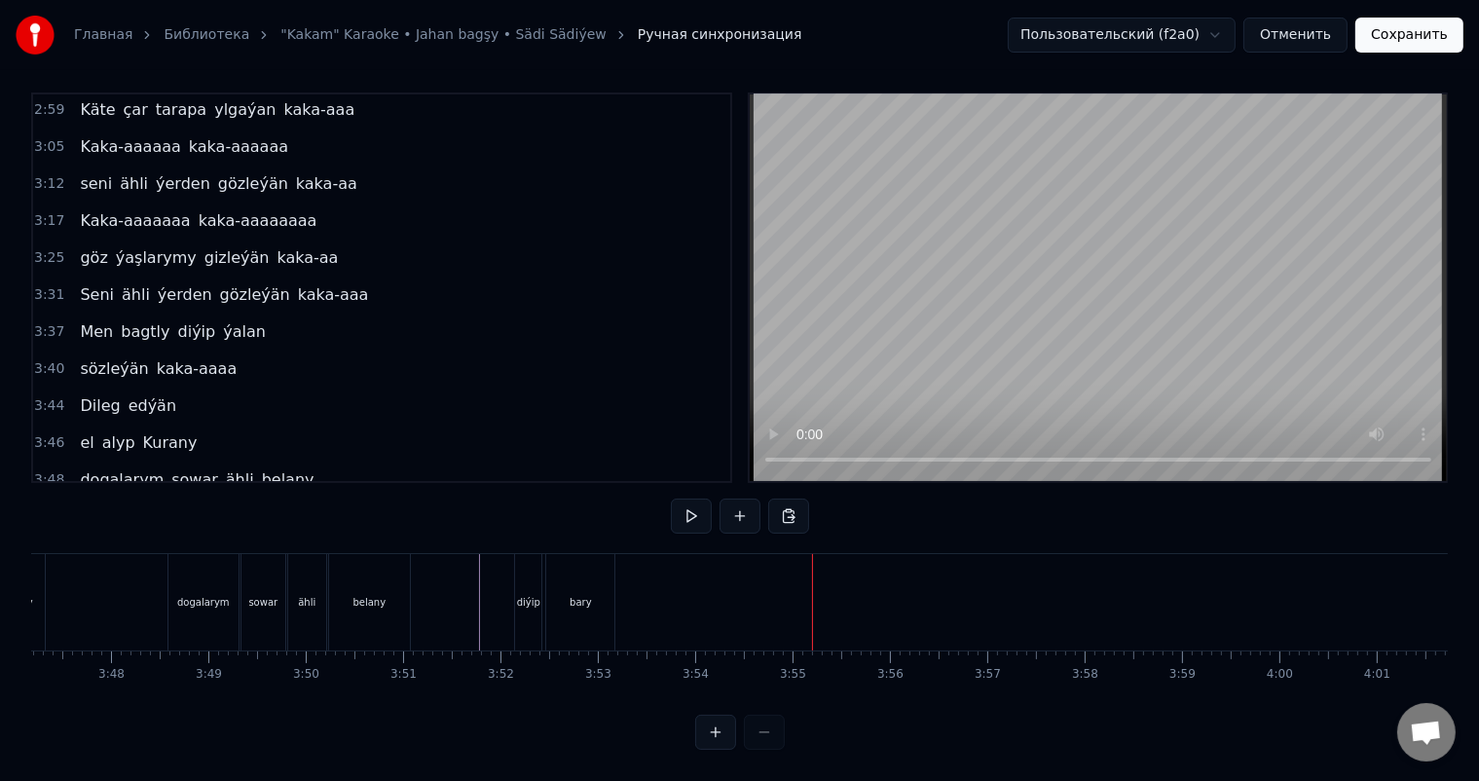
click at [603, 580] on div "bary" at bounding box center [580, 602] width 68 height 96
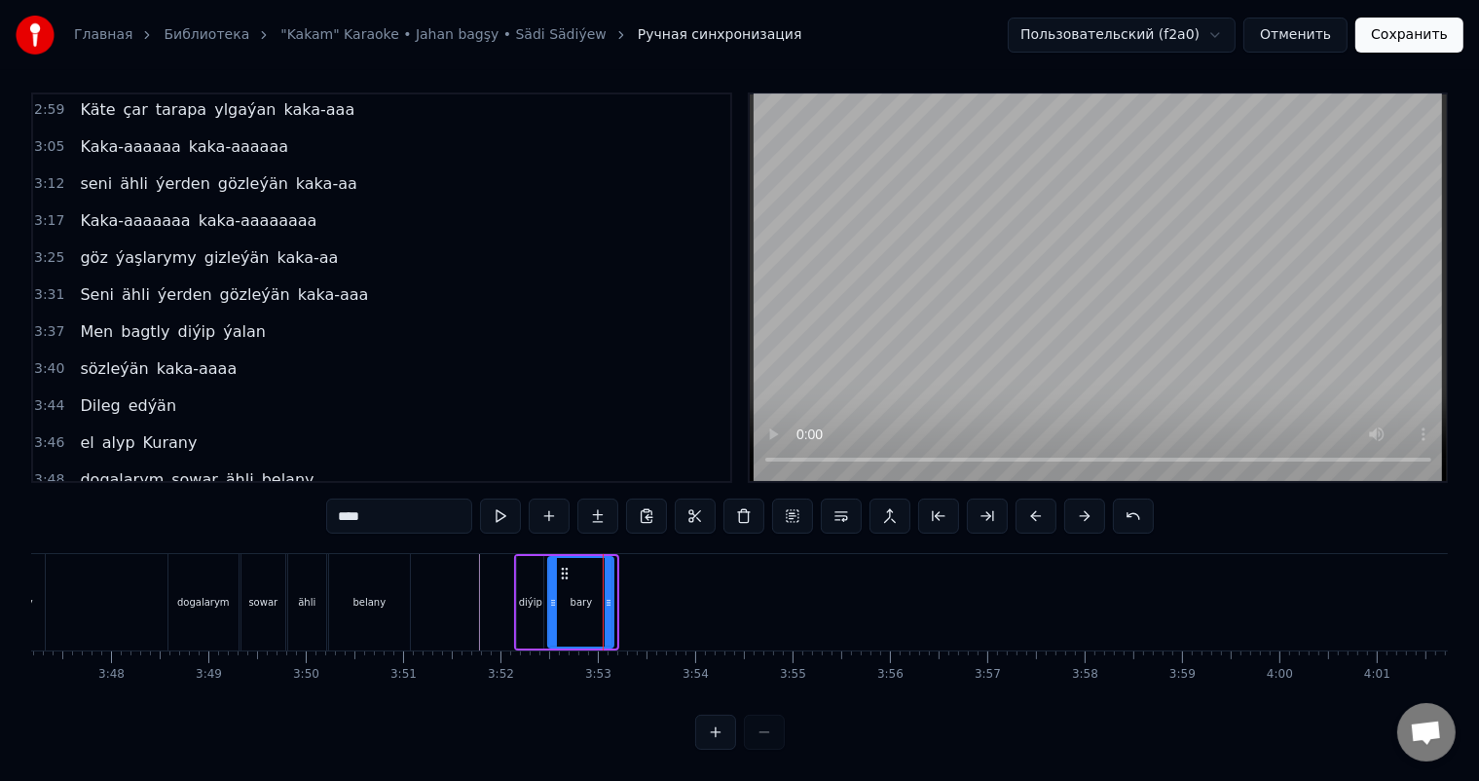
click at [608, 595] on icon at bounding box center [609, 603] width 8 height 16
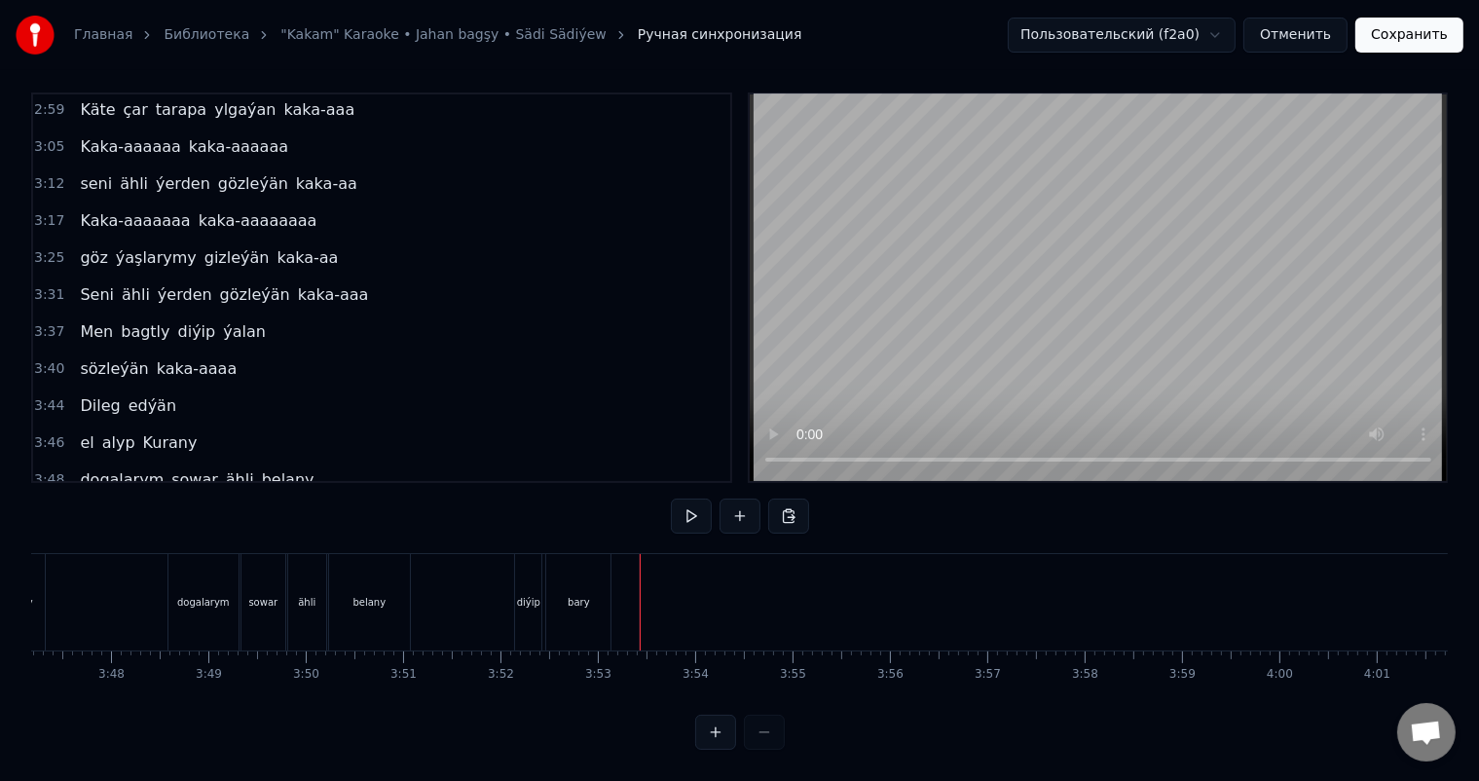
click at [587, 595] on div "bary" at bounding box center [579, 602] width 22 height 15
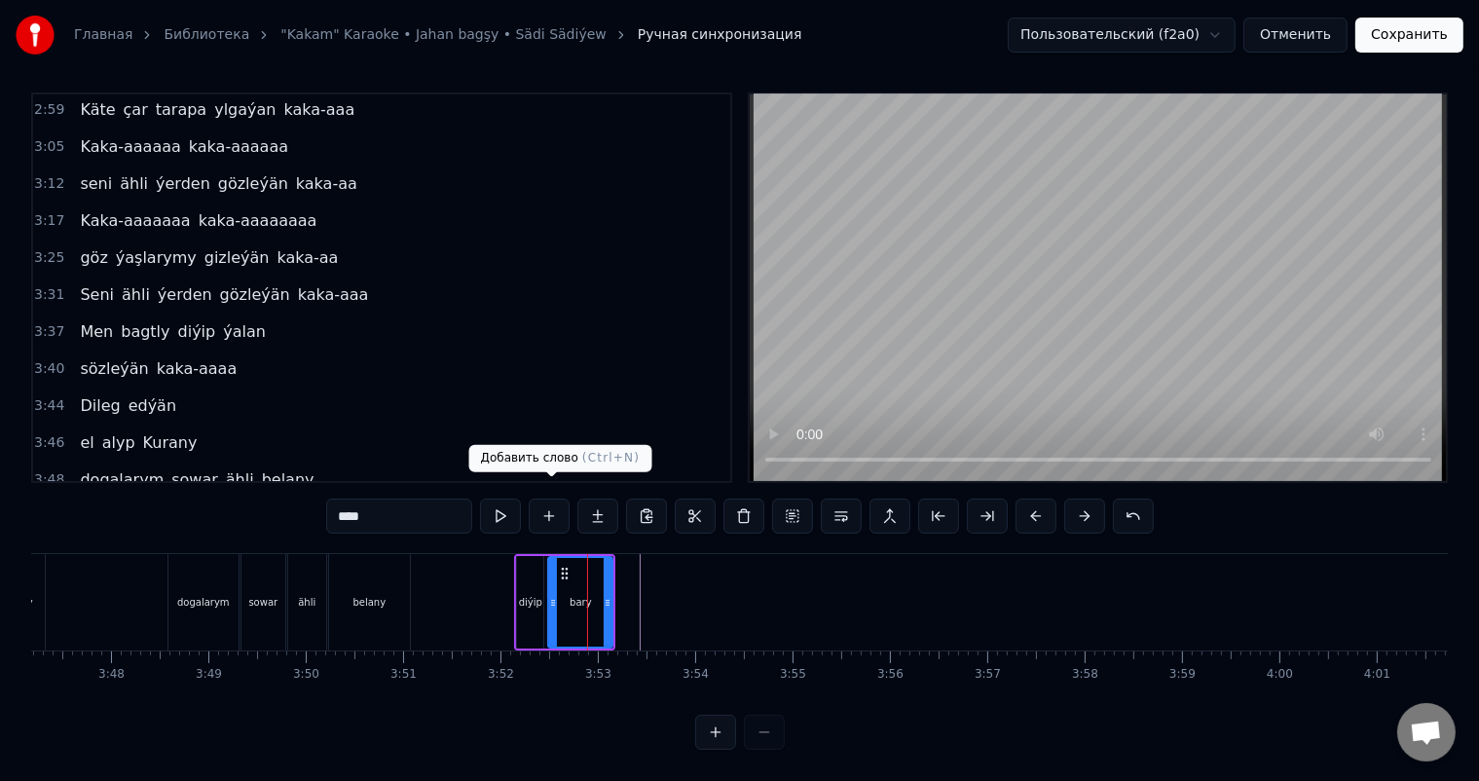
click at [554, 498] on button at bounding box center [549, 515] width 41 height 35
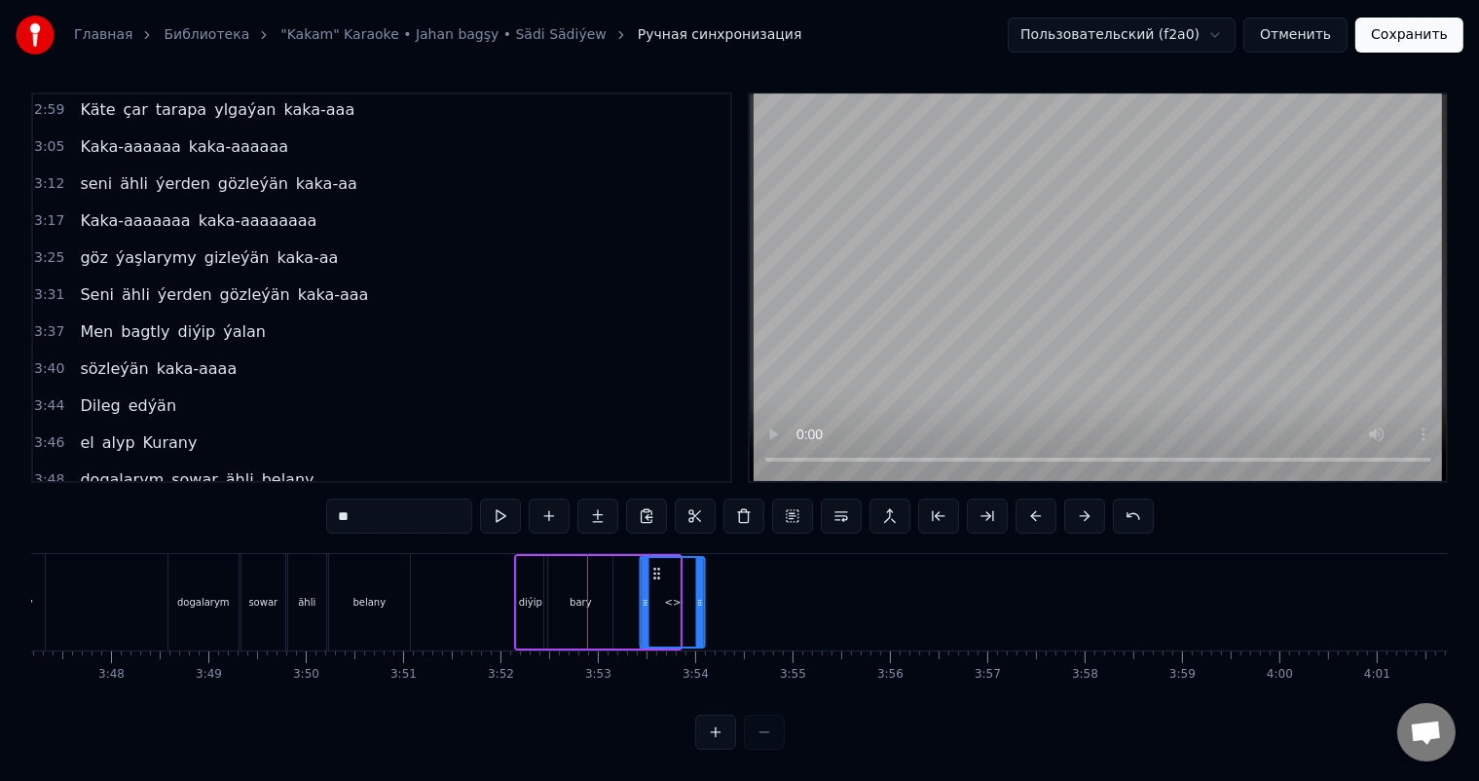
drag, startPoint x: 627, startPoint y: 557, endPoint x: 652, endPoint y: 556, distance: 25.3
click at [652, 566] on icon at bounding box center [657, 574] width 16 height 16
drag, startPoint x: 426, startPoint y: 505, endPoint x: 181, endPoint y: 502, distance: 245.4
click at [187, 503] on div "0:06 Soňky günler sensizligiň derdinden 0:12 Şeýlebir yüregim bolupdur ýuka 0:1…" at bounding box center [739, 420] width 1417 height 657
type input "*********"
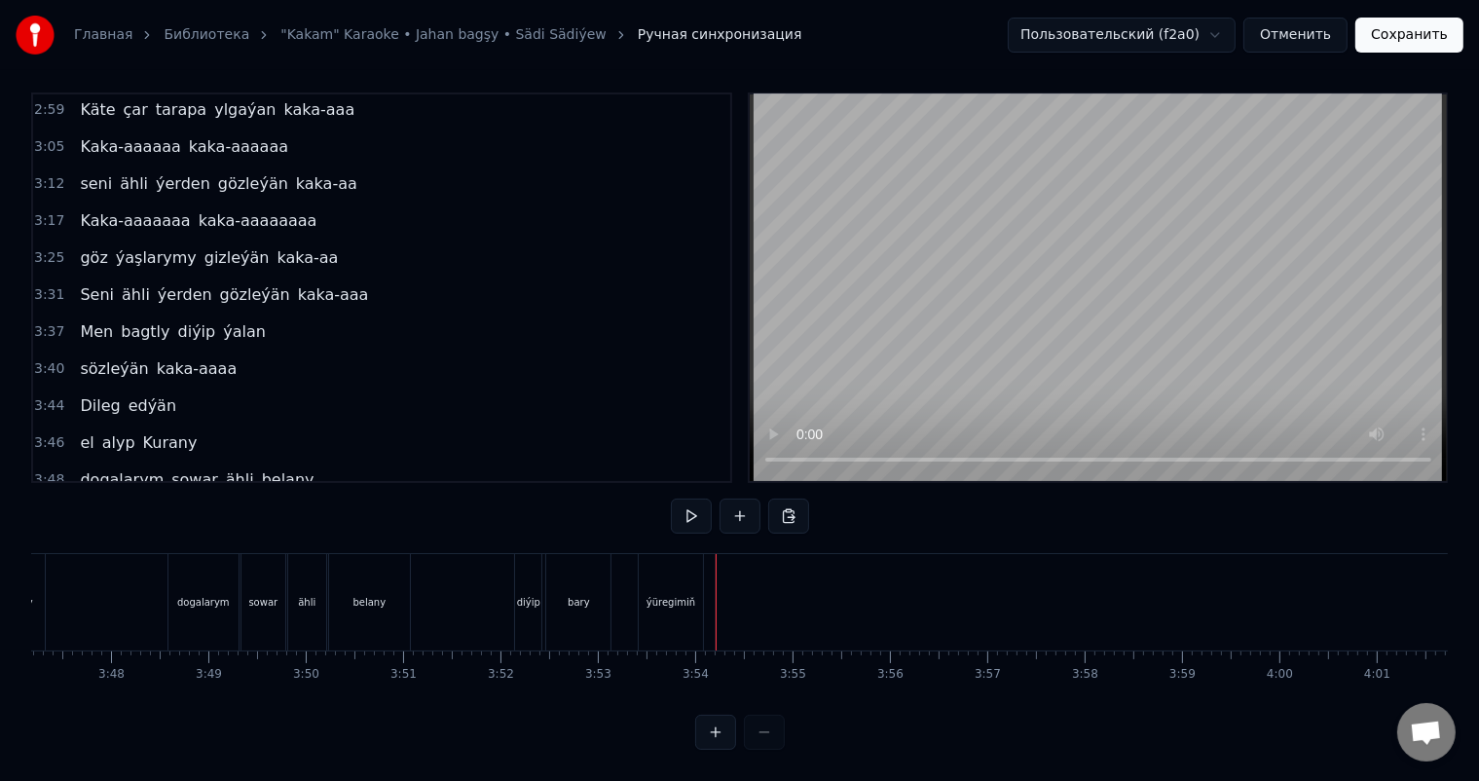
click at [681, 571] on div "ýüregimiň" at bounding box center [671, 602] width 64 height 96
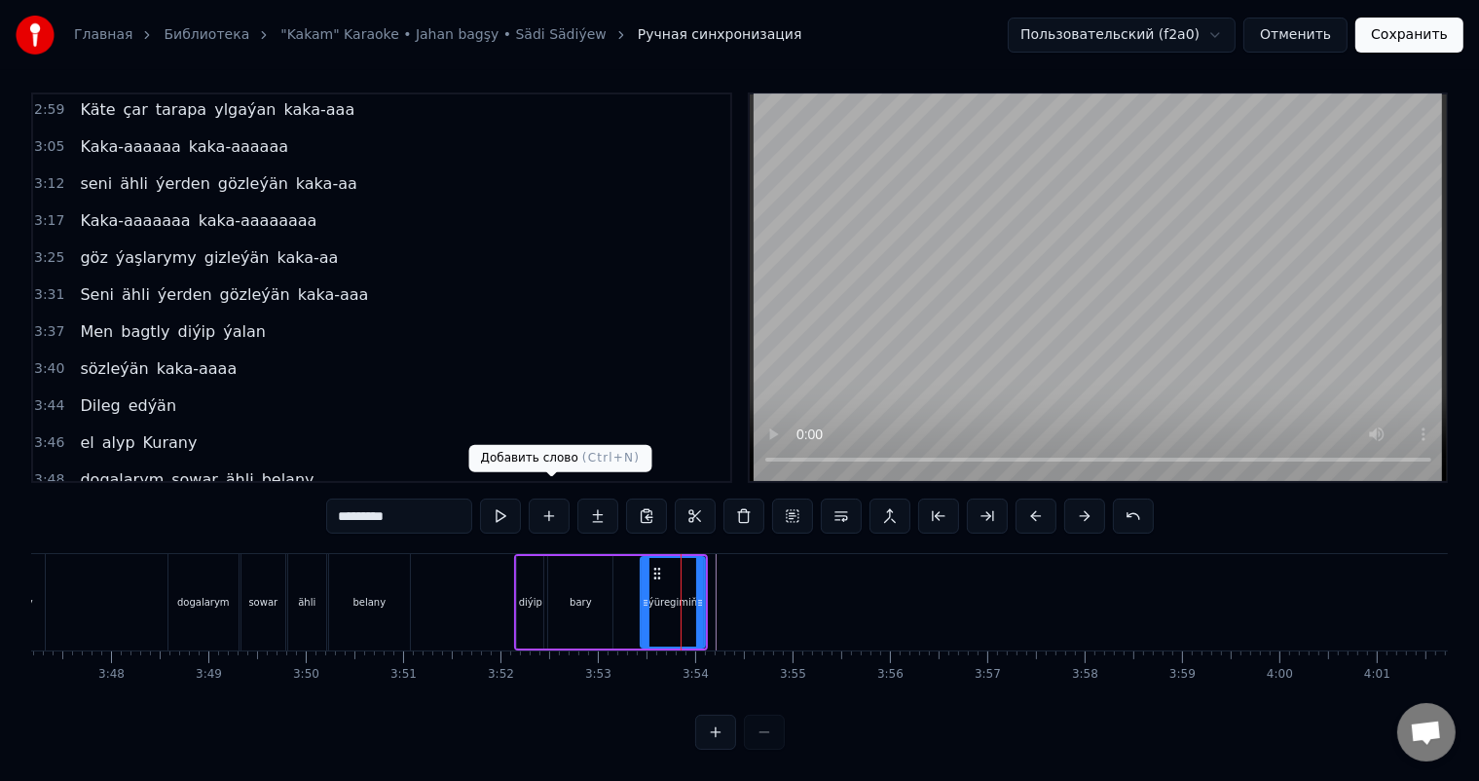
click at [549, 498] on button at bounding box center [549, 515] width 41 height 35
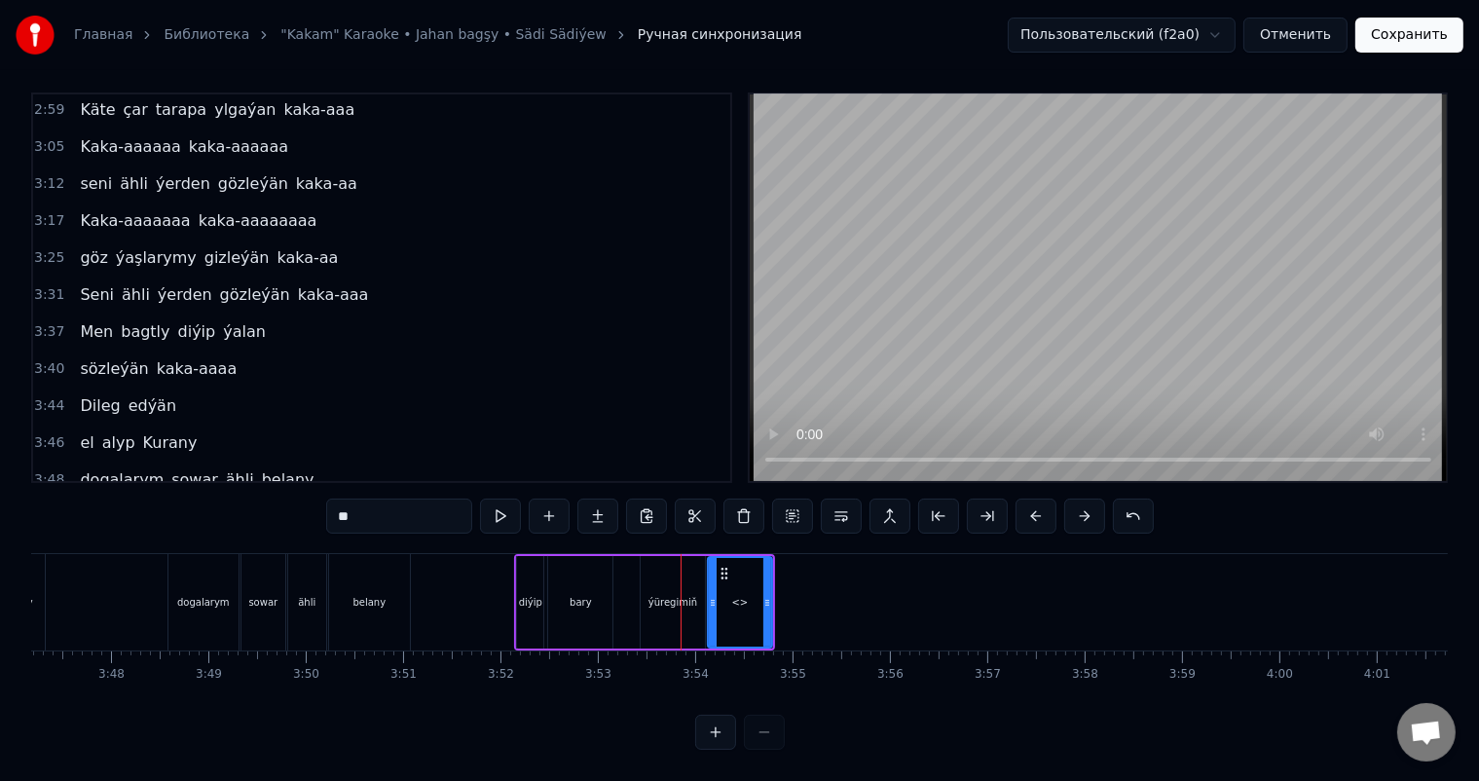
click at [733, 595] on div "<>" at bounding box center [740, 602] width 17 height 15
drag, startPoint x: 402, startPoint y: 510, endPoint x: 227, endPoint y: 510, distance: 175.2
click at [227, 510] on div "0:06 Soňky günler sensizligiň derdinden 0:12 Şeýlebir yüregim bolupdur ýuka 0:1…" at bounding box center [739, 420] width 1417 height 657
type input "******"
drag, startPoint x: 721, startPoint y: 549, endPoint x: 751, endPoint y: 553, distance: 29.5
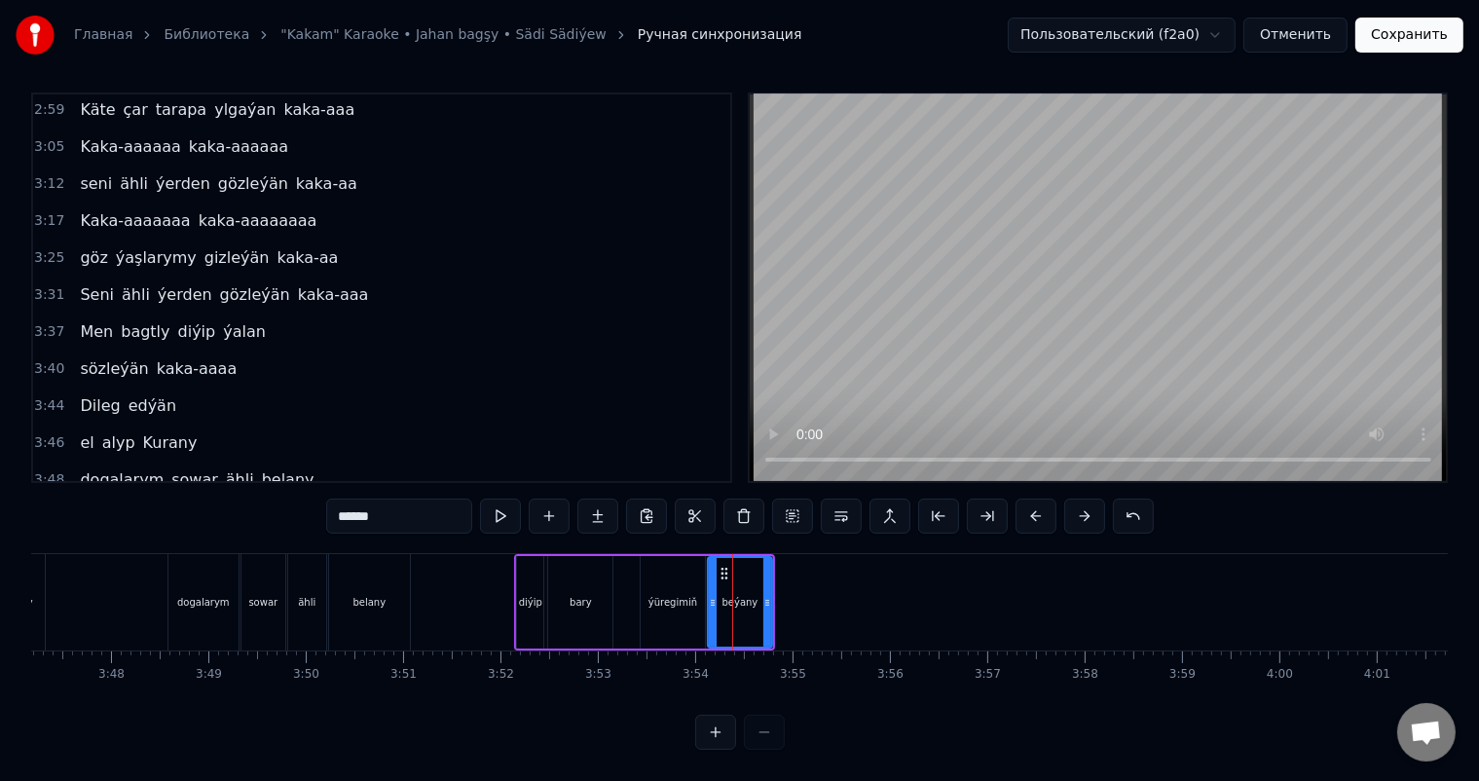
click at [751, 558] on div "beýany" at bounding box center [740, 602] width 62 height 89
drag, startPoint x: 720, startPoint y: 553, endPoint x: 736, endPoint y: 554, distance: 15.6
click at [736, 558] on div "beýany" at bounding box center [740, 602] width 62 height 89
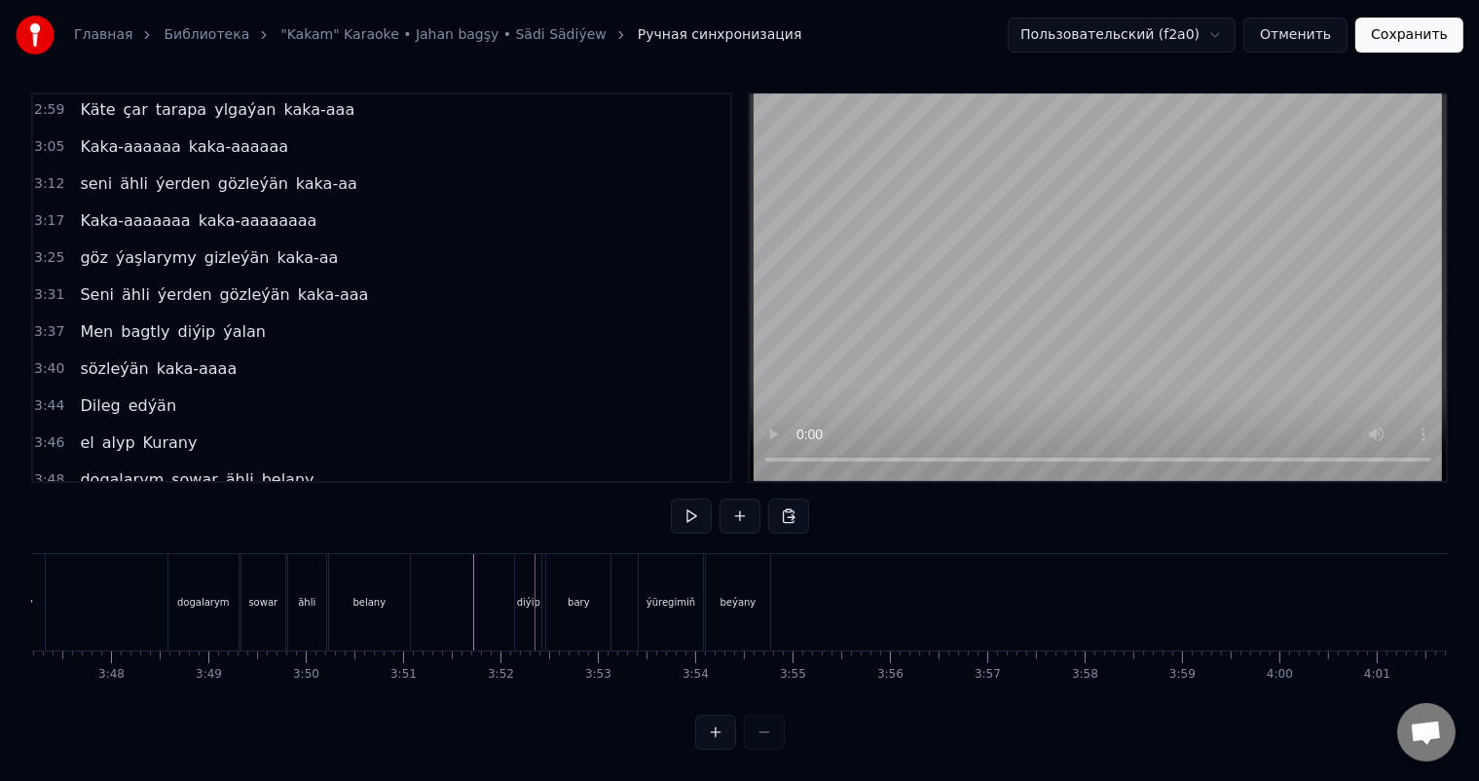
click at [732, 557] on div "beýany" at bounding box center [738, 602] width 64 height 96
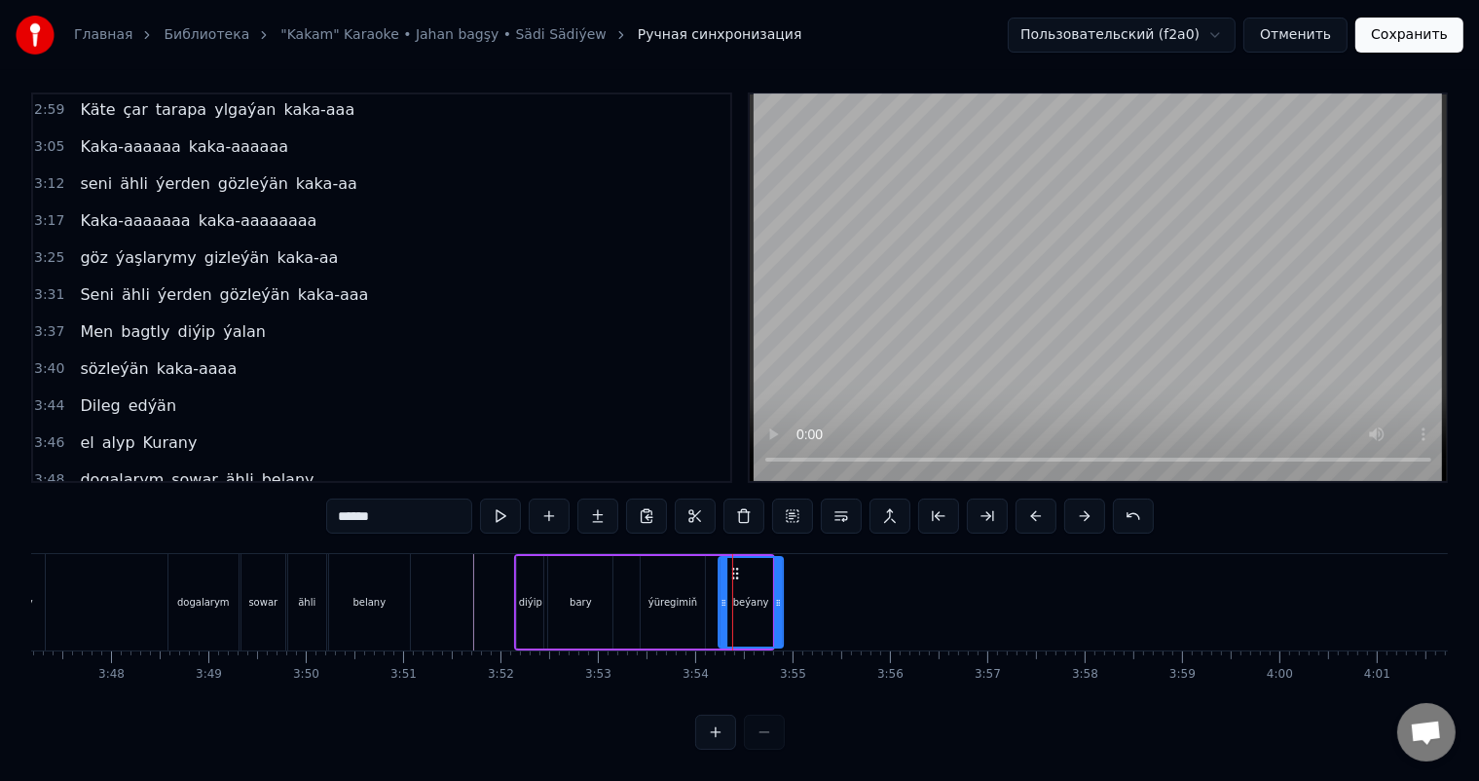
drag, startPoint x: 720, startPoint y: 552, endPoint x: 732, endPoint y: 552, distance: 11.7
drag, startPoint x: 776, startPoint y: 584, endPoint x: 797, endPoint y: 584, distance: 21.4
click at [797, 595] on icon at bounding box center [799, 603] width 8 height 16
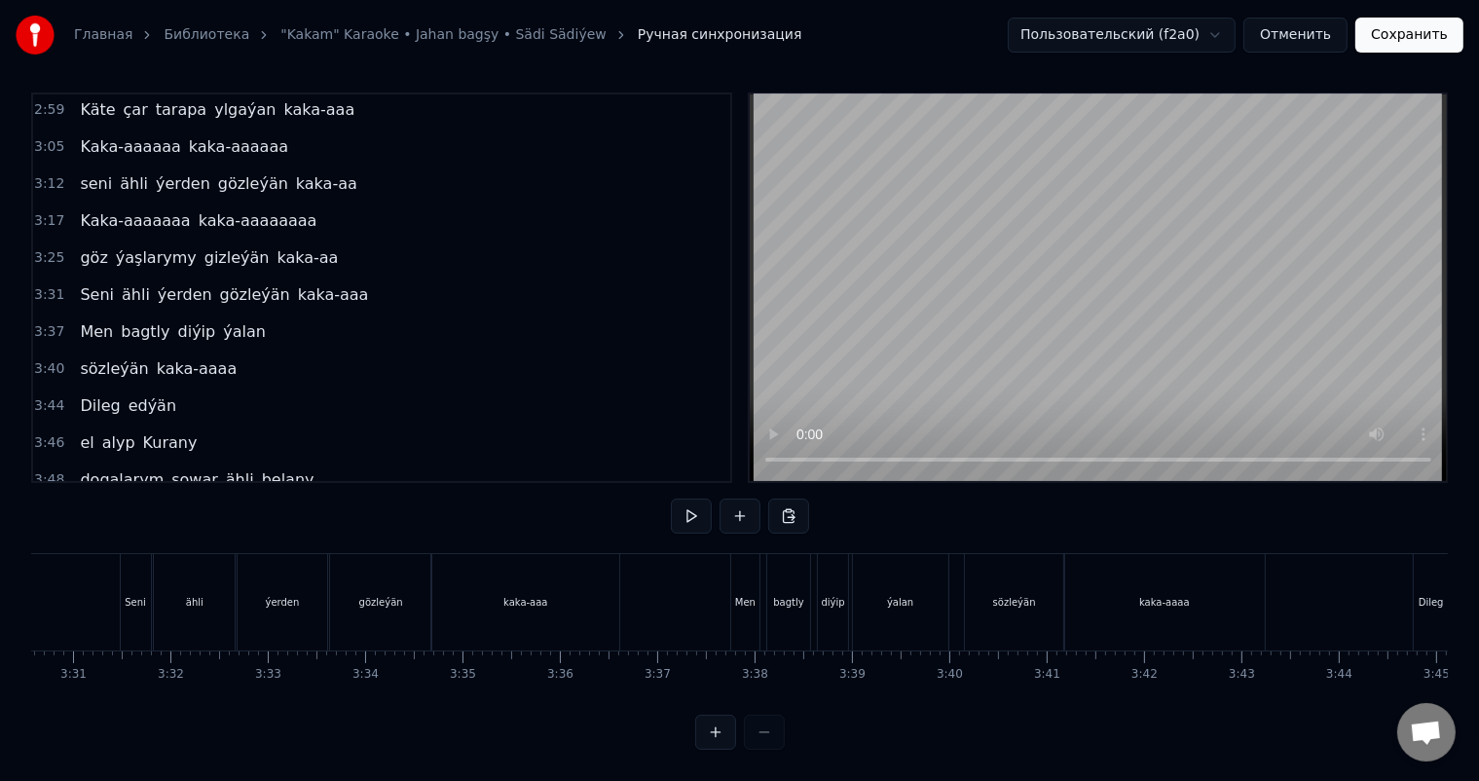
scroll to position [0, 20077]
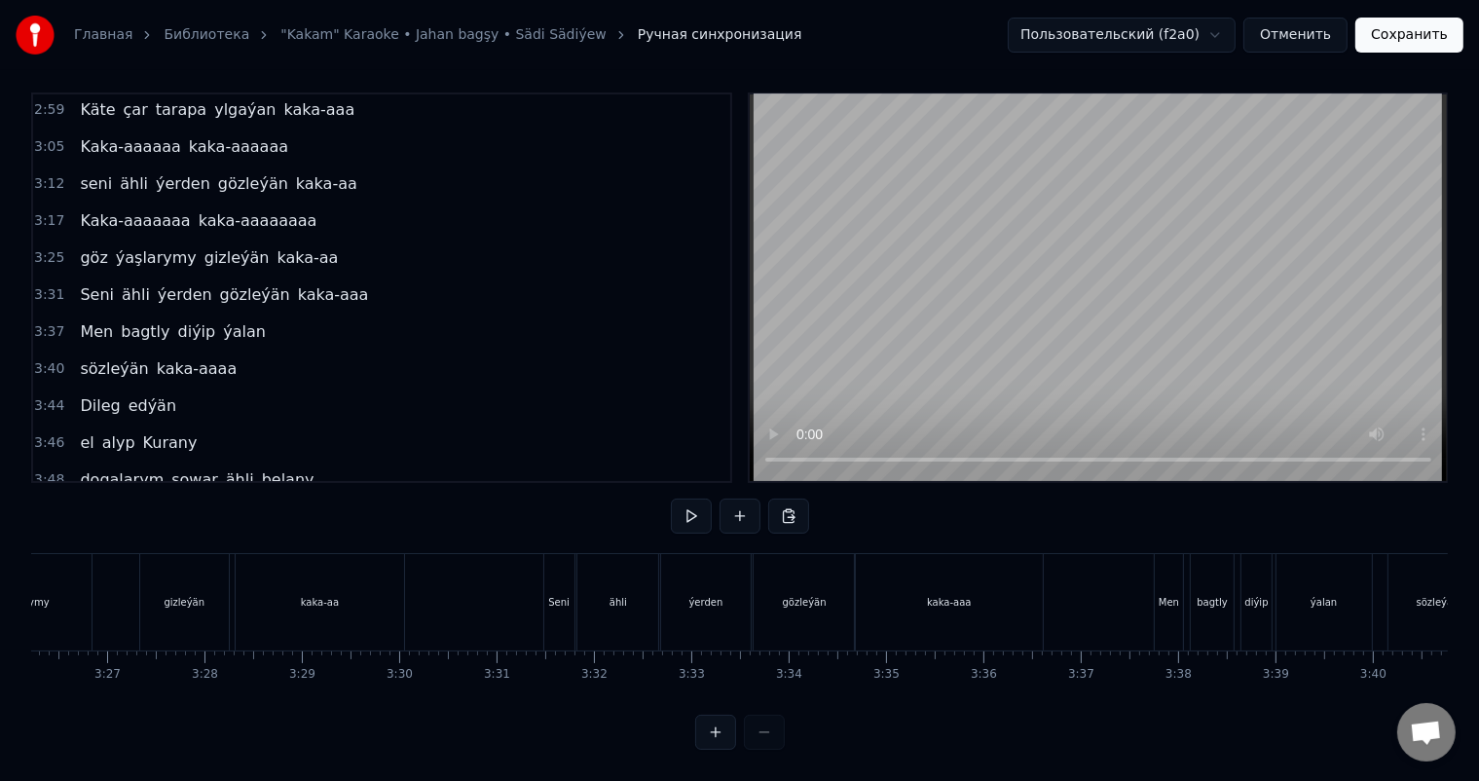
click at [554, 572] on div "Seni" at bounding box center [559, 602] width 30 height 96
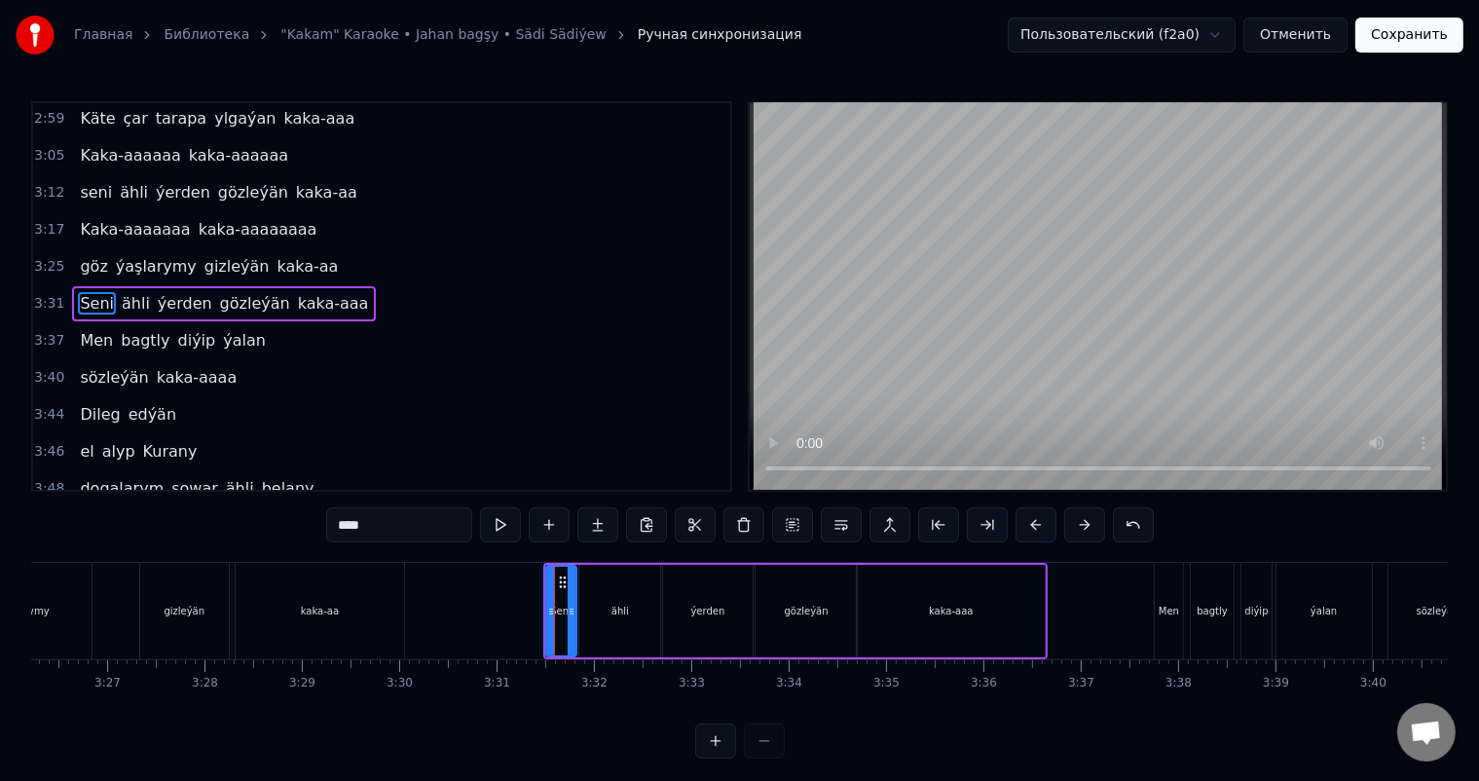
scroll to position [1221, 0]
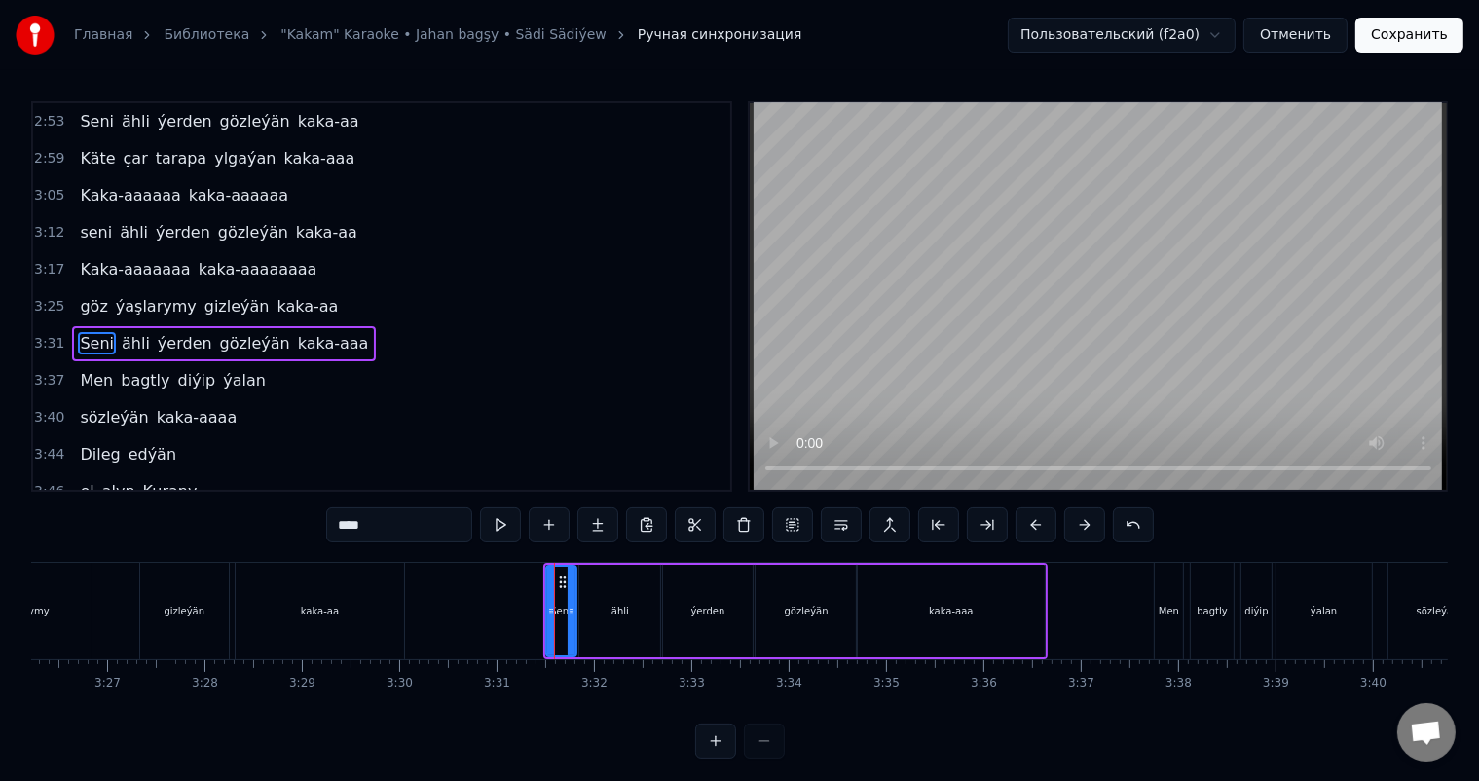
click at [561, 609] on div "Seni" at bounding box center [560, 611] width 21 height 15
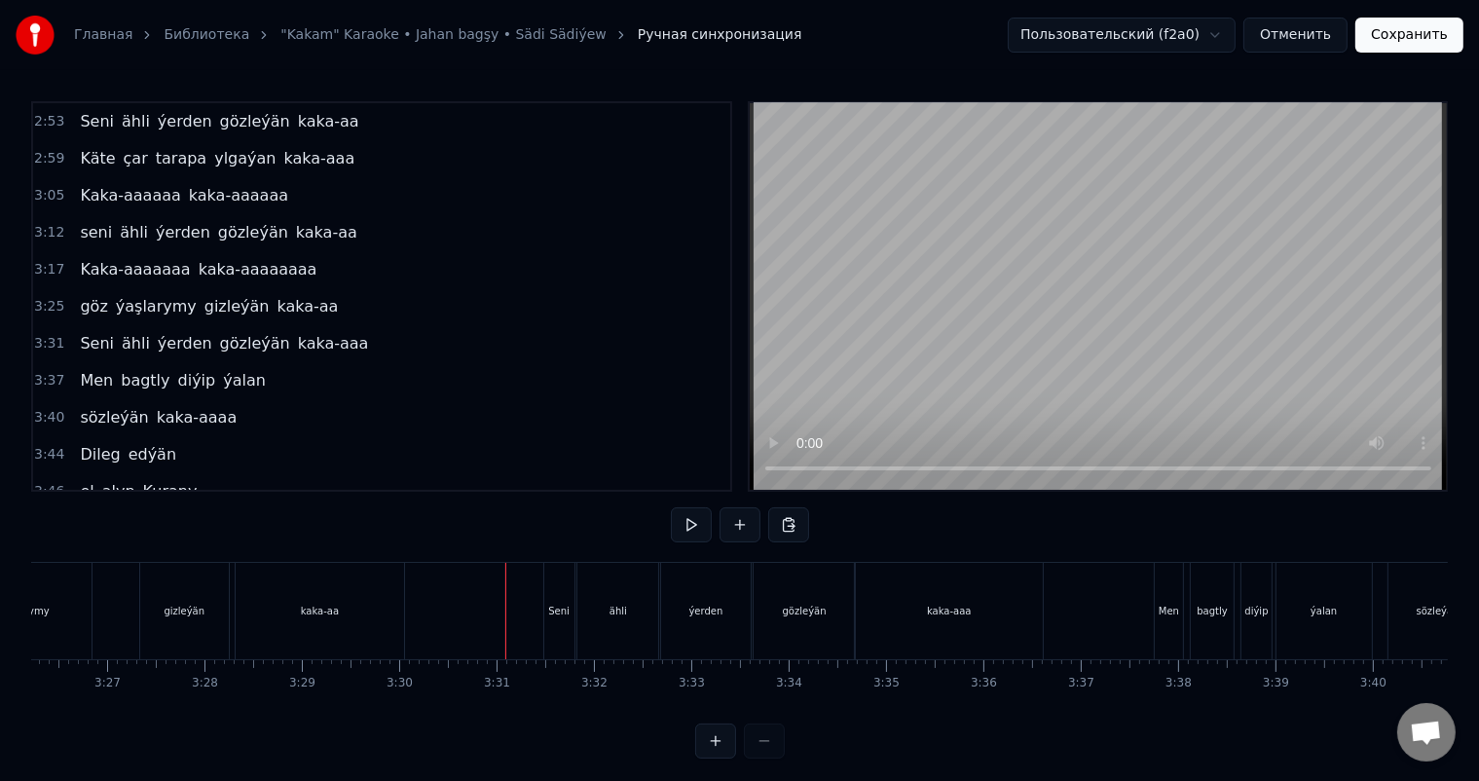
click at [560, 584] on div "Seni" at bounding box center [559, 611] width 30 height 96
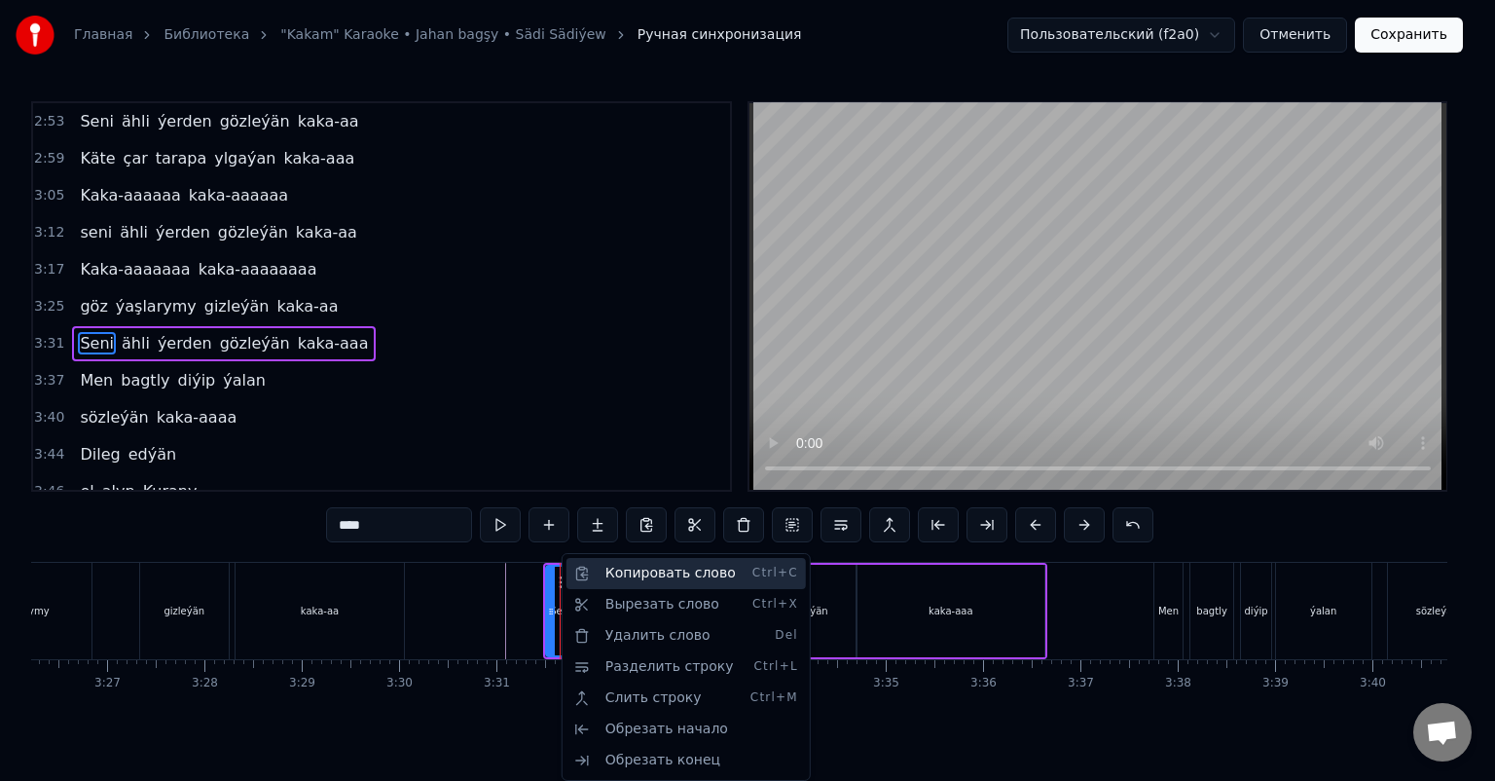
click at [644, 575] on div "Копировать слово Ctrl+C" at bounding box center [686, 573] width 239 height 31
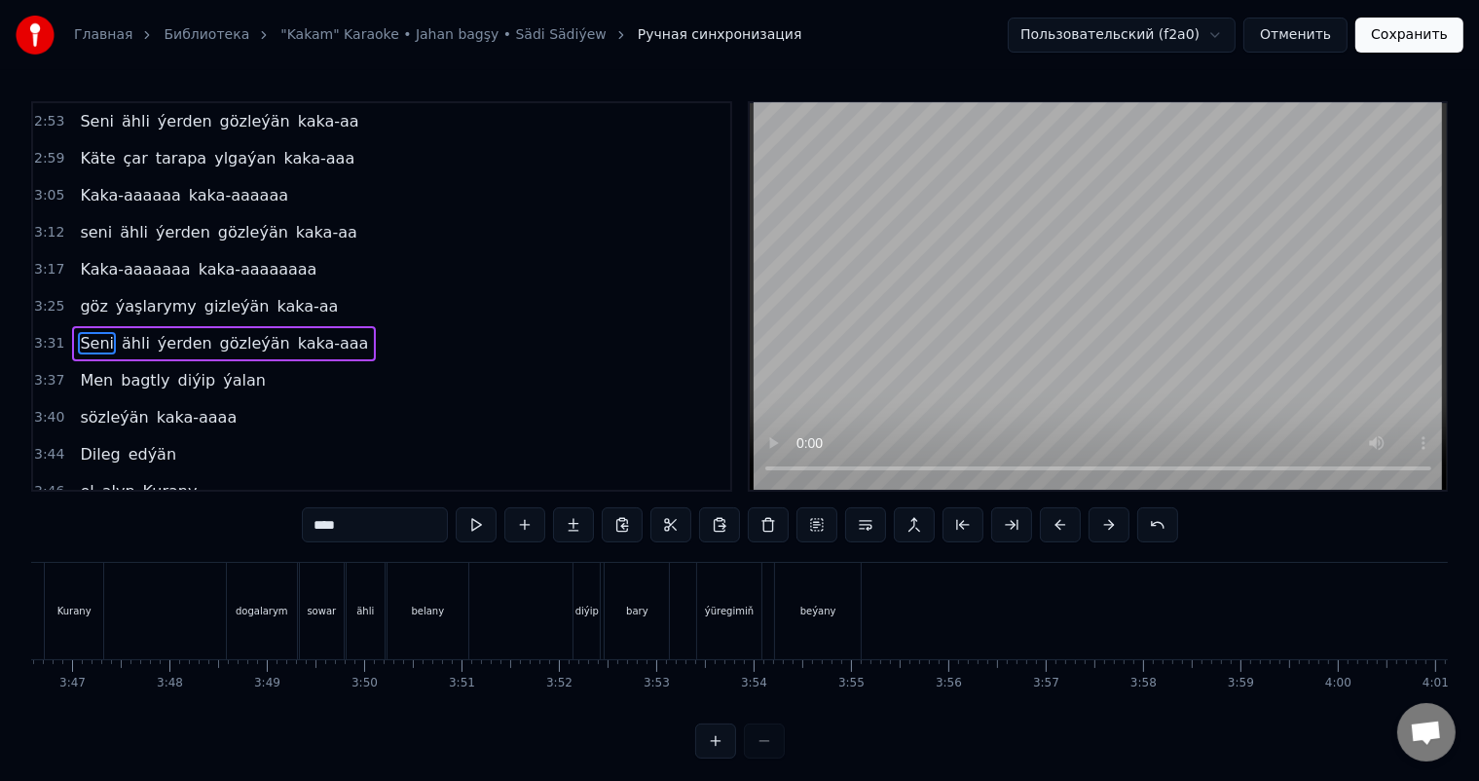
scroll to position [0, 22264]
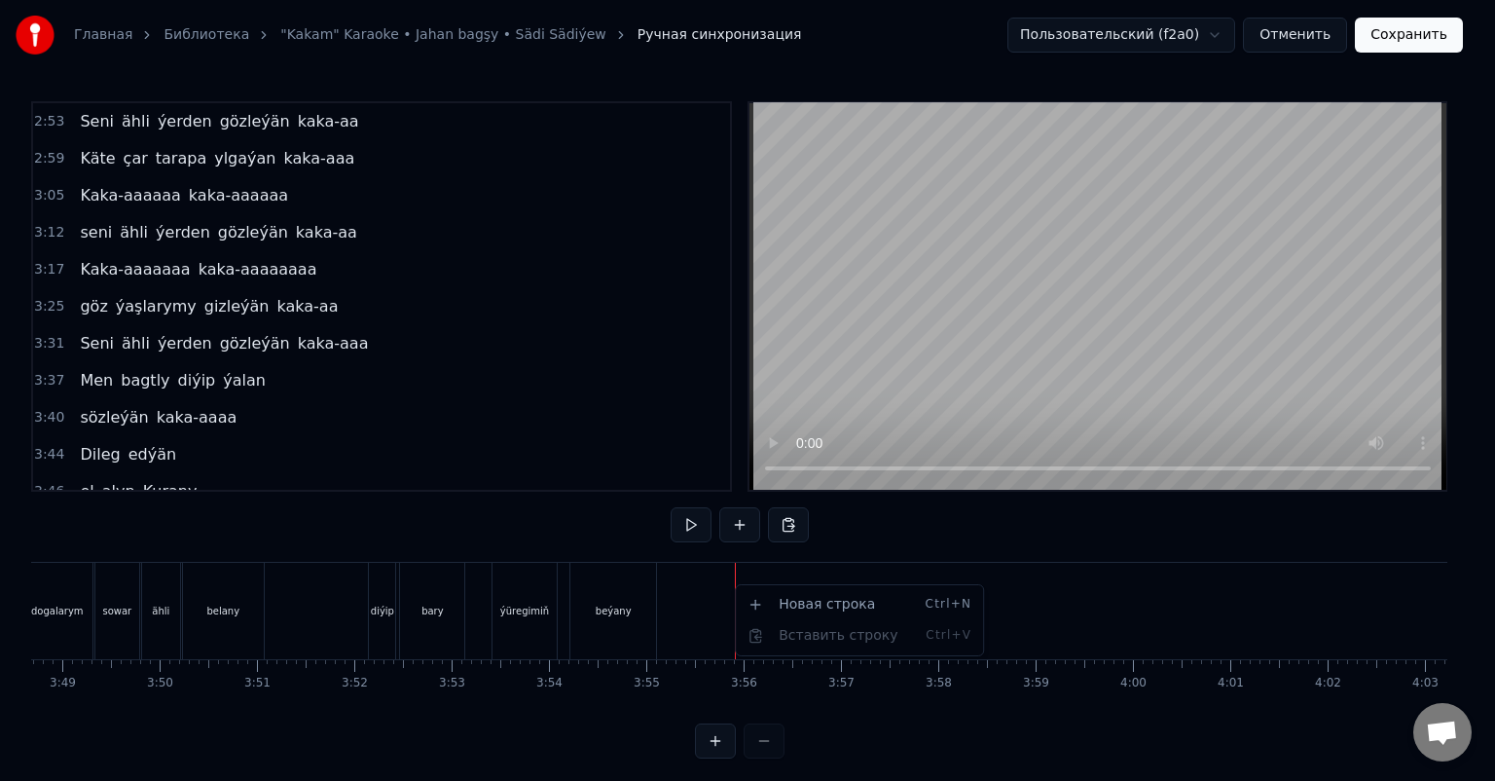
click at [836, 635] on div "Новая строка Ctrl+N Вставить строку Ctrl+V" at bounding box center [859, 620] width 239 height 62
click at [736, 570] on html "Главная Библиотека "Kakam" Karaoke • Jahan bagşy • Sädi Sädiýew Ручная синхрони…" at bounding box center [747, 395] width 1495 height 790
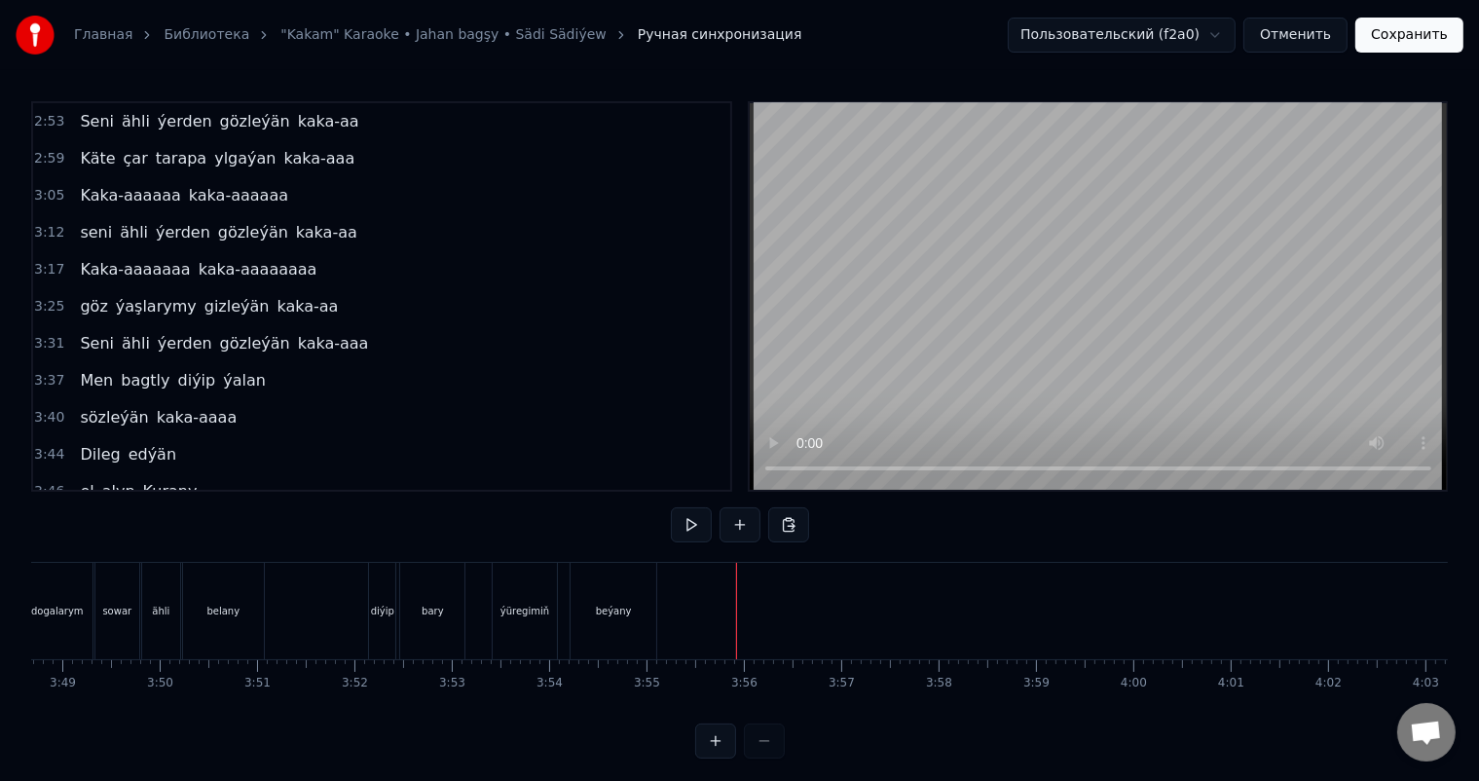
click at [736, 570] on div at bounding box center [736, 611] width 1 height 96
click at [793, 522] on button at bounding box center [788, 524] width 41 height 35
click at [787, 522] on button at bounding box center [788, 524] width 41 height 35
click at [789, 528] on button at bounding box center [788, 524] width 41 height 35
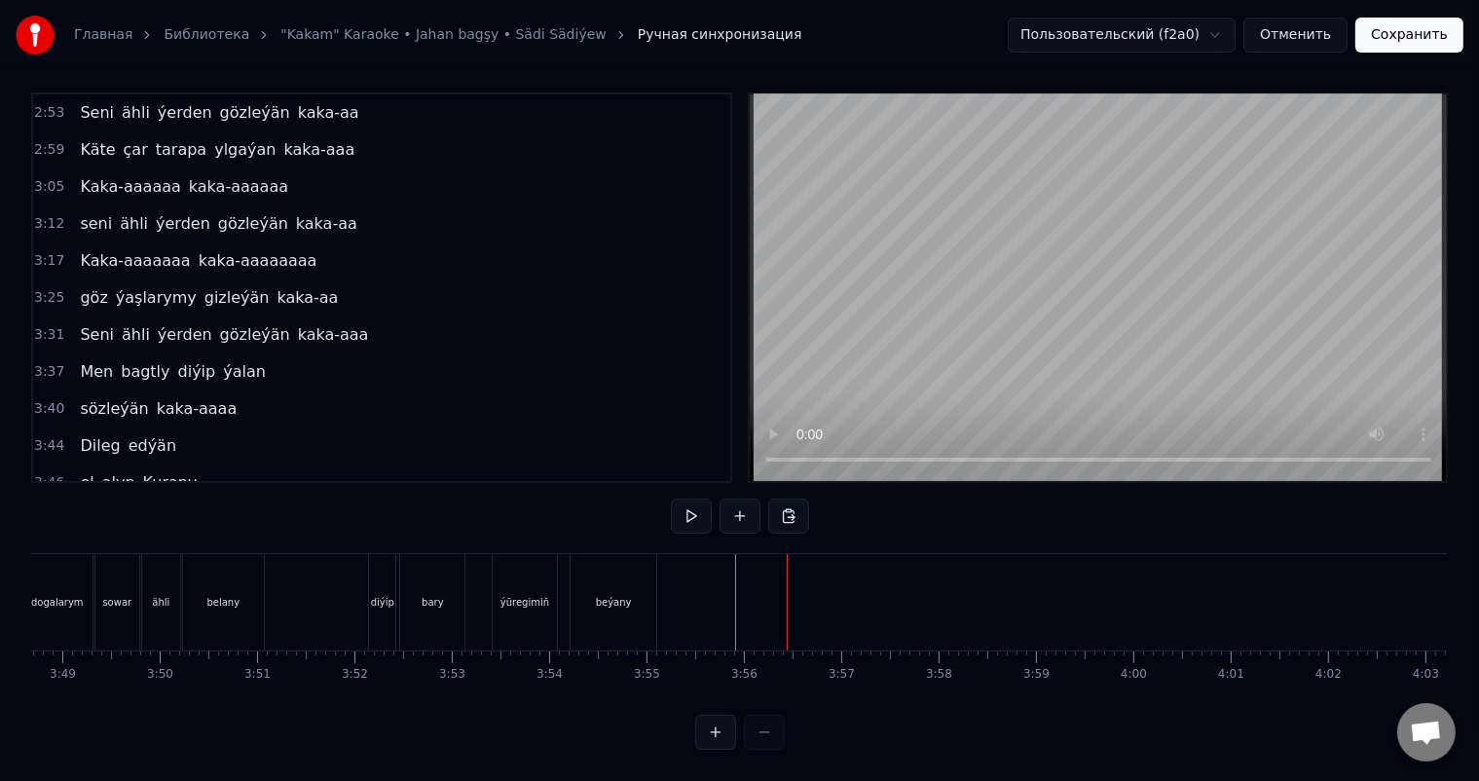
click at [742, 502] on button at bounding box center [739, 515] width 41 height 35
click at [745, 579] on div "<>" at bounding box center [784, 602] width 95 height 92
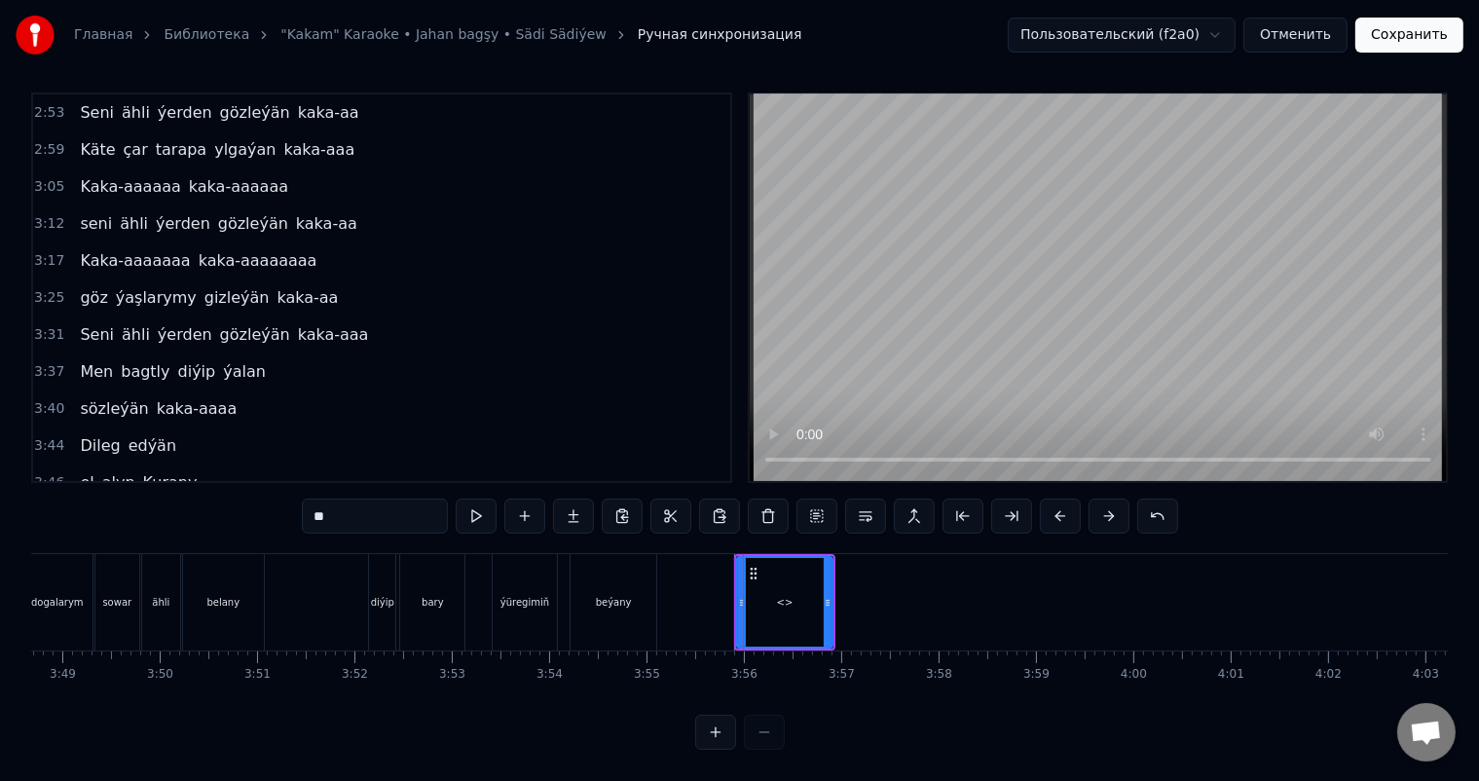
scroll to position [1297, 0]
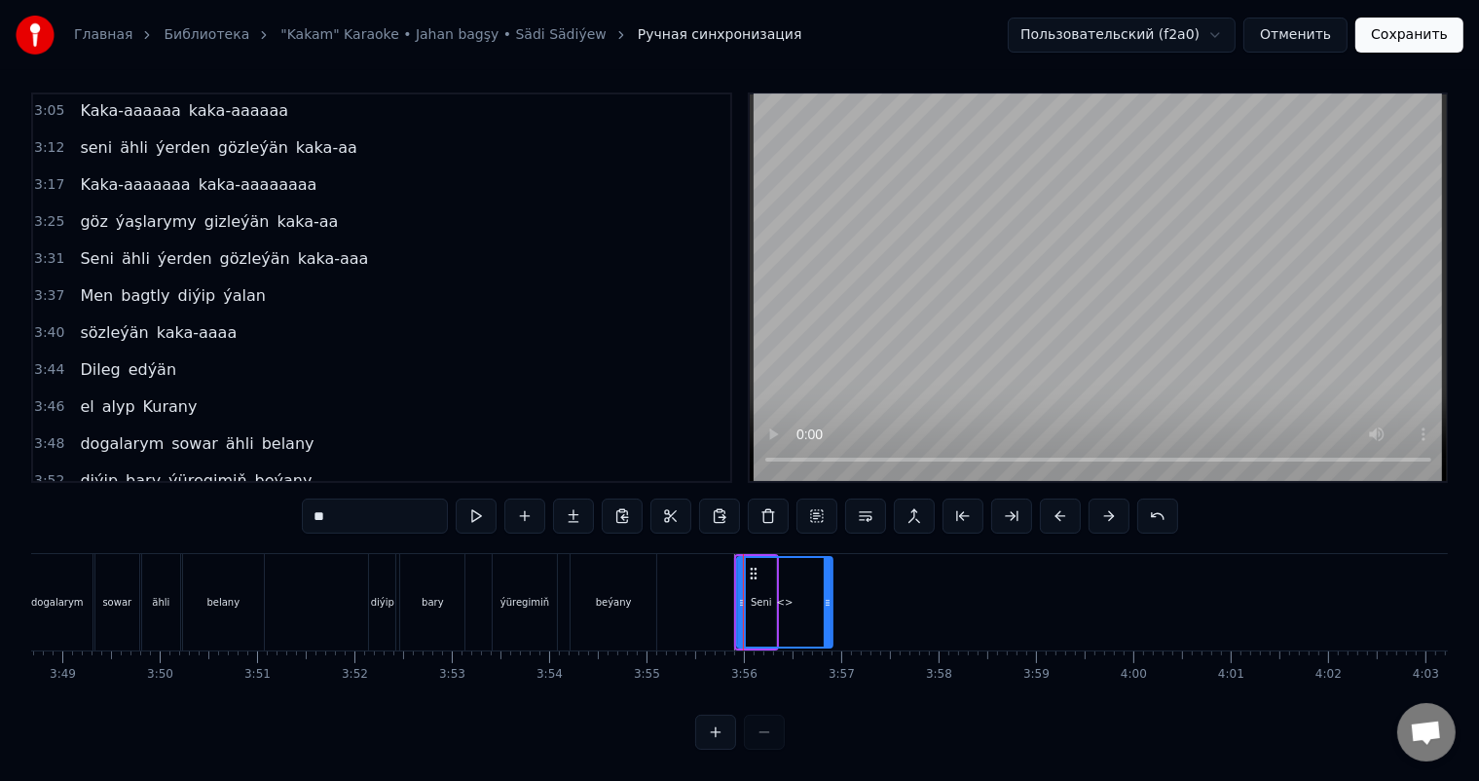
click at [755, 566] on icon at bounding box center [754, 574] width 16 height 16
click at [755, 572] on circle at bounding box center [755, 572] width 1 height 1
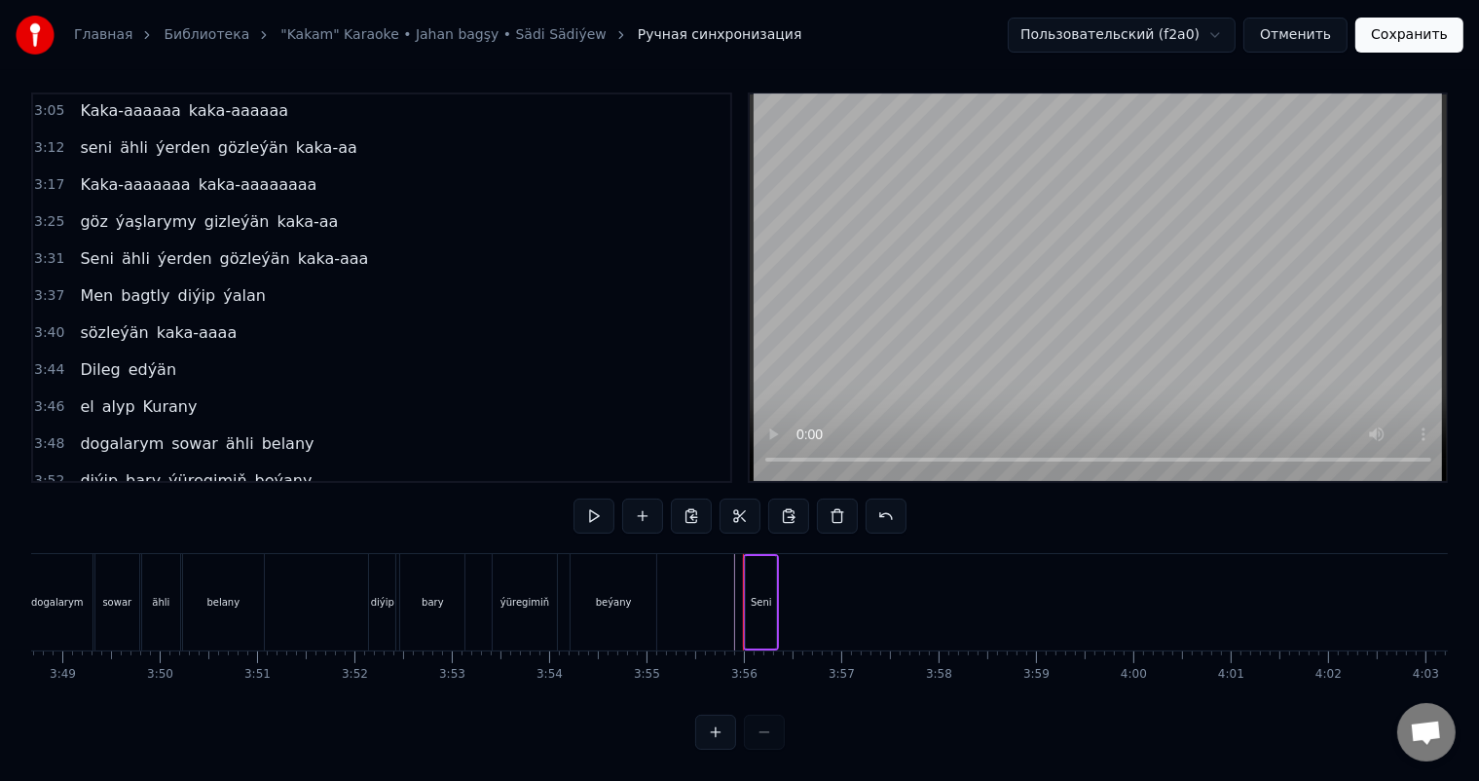
click at [769, 556] on div "Seni" at bounding box center [761, 602] width 30 height 92
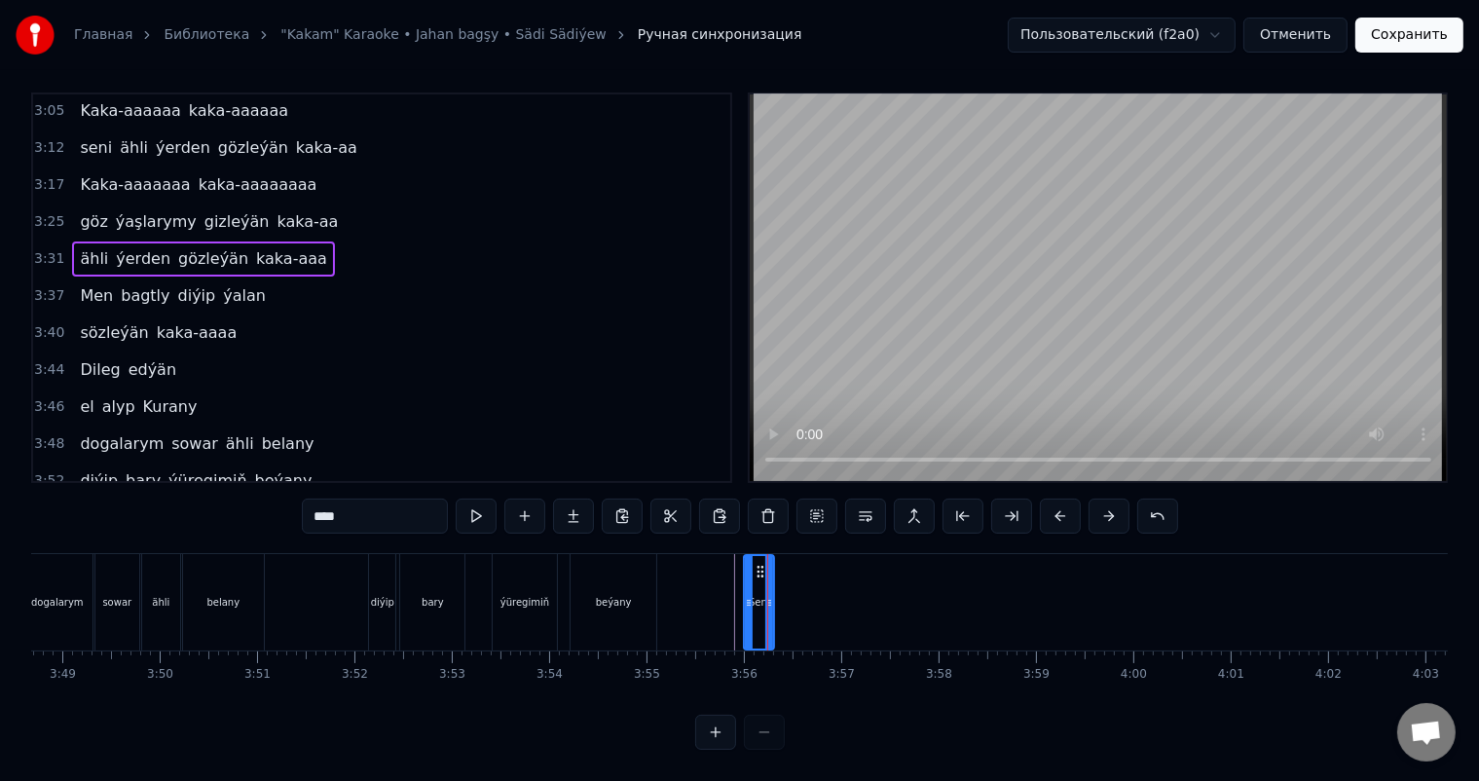
click at [760, 564] on icon at bounding box center [761, 572] width 16 height 16
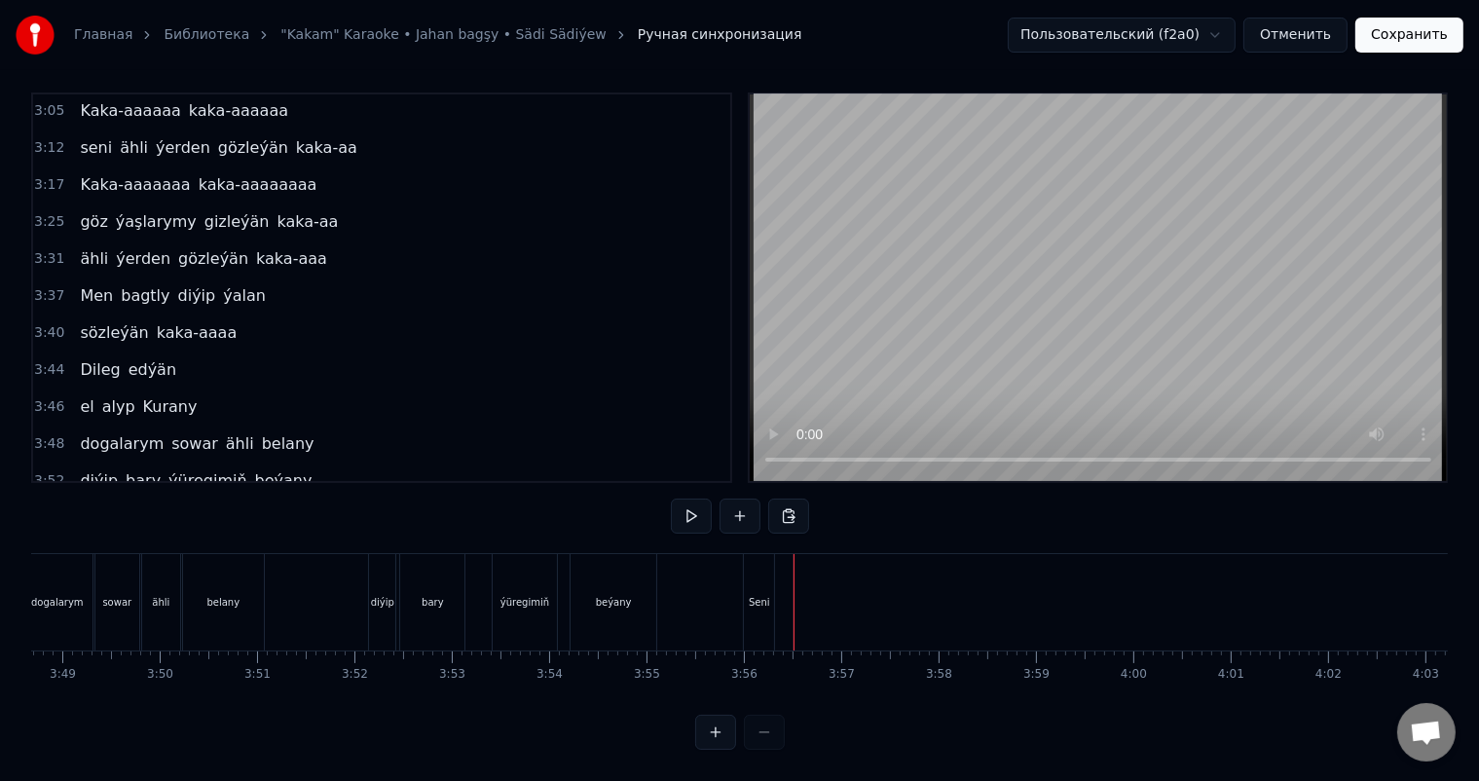
click at [756, 566] on div "Seni" at bounding box center [759, 602] width 30 height 96
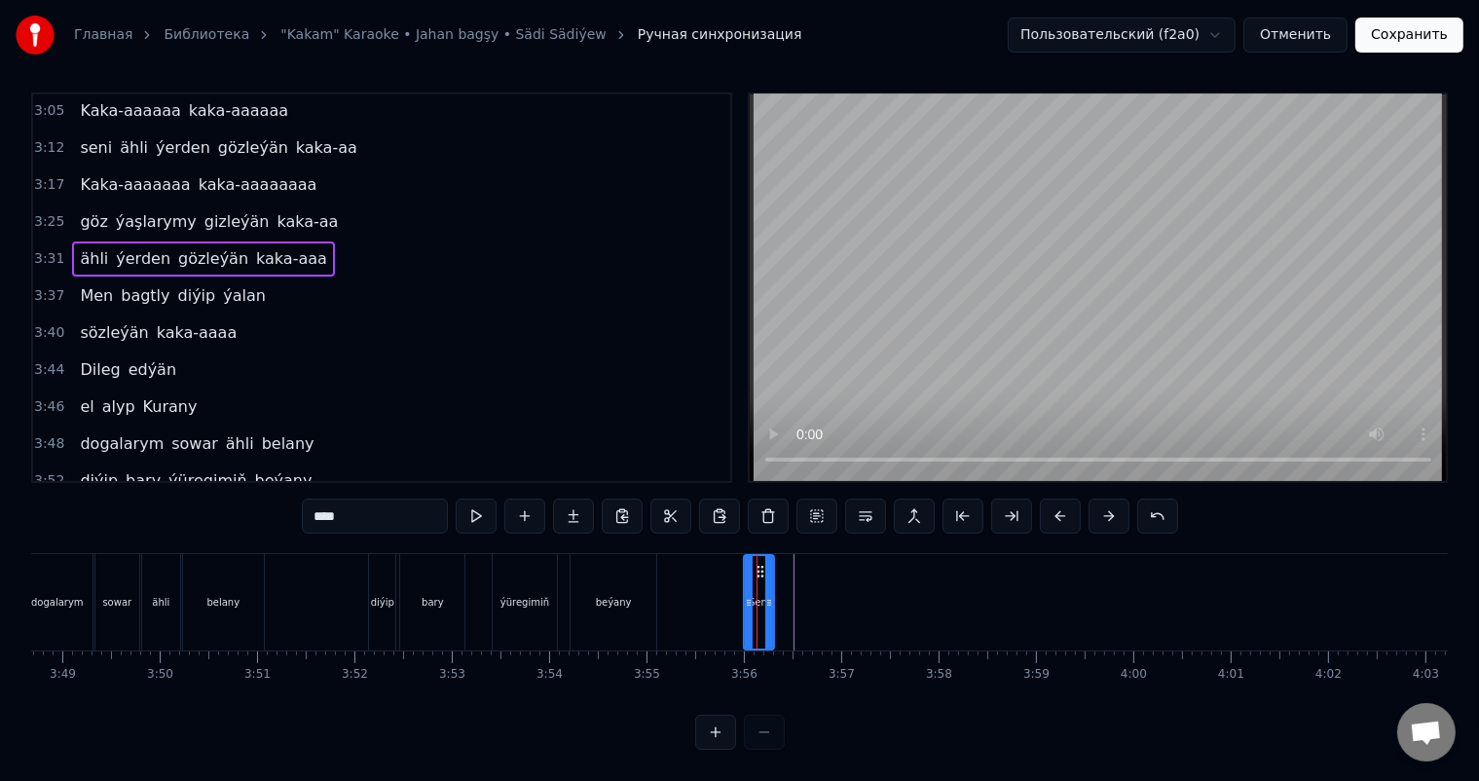
click at [759, 564] on icon at bounding box center [761, 572] width 16 height 16
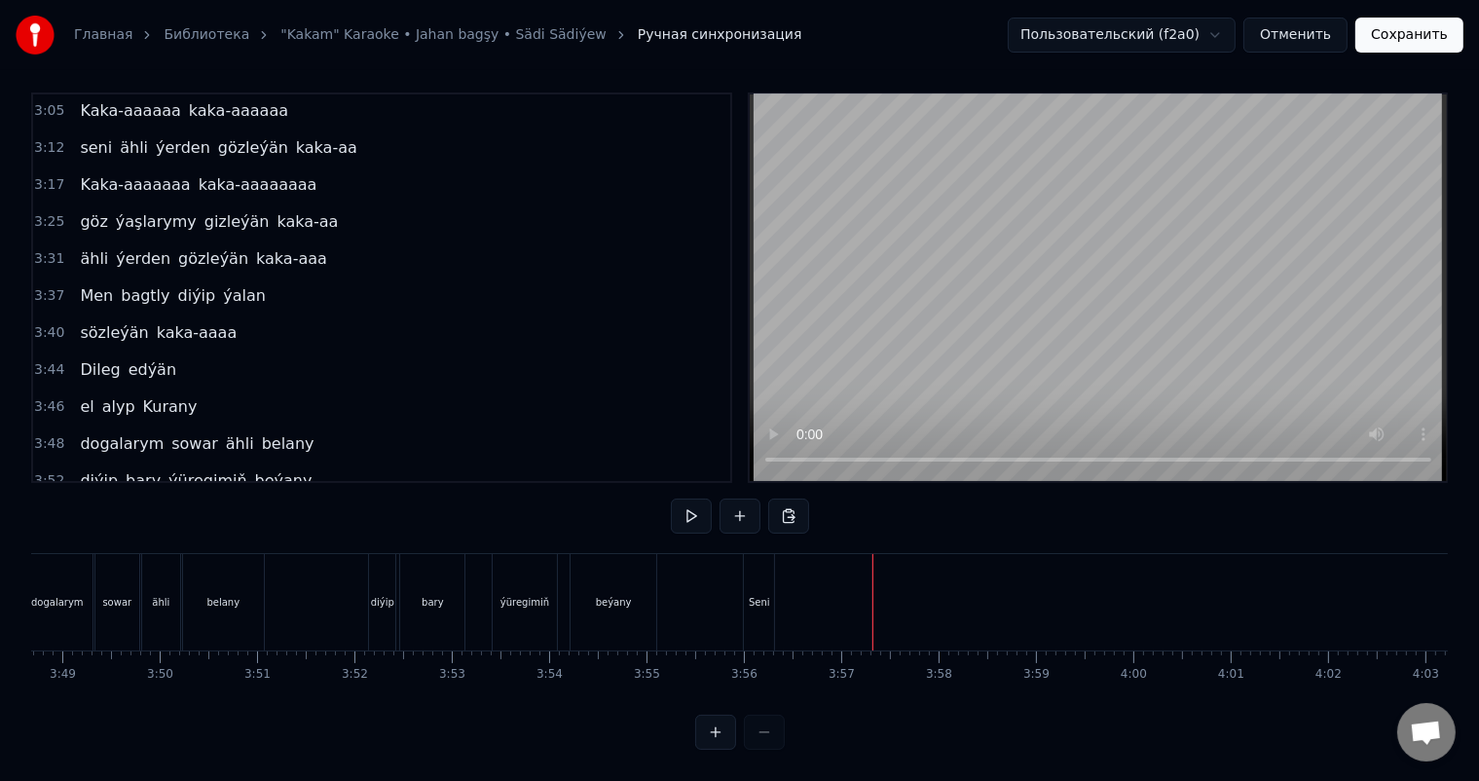
click at [773, 573] on div "Seni" at bounding box center [759, 602] width 30 height 96
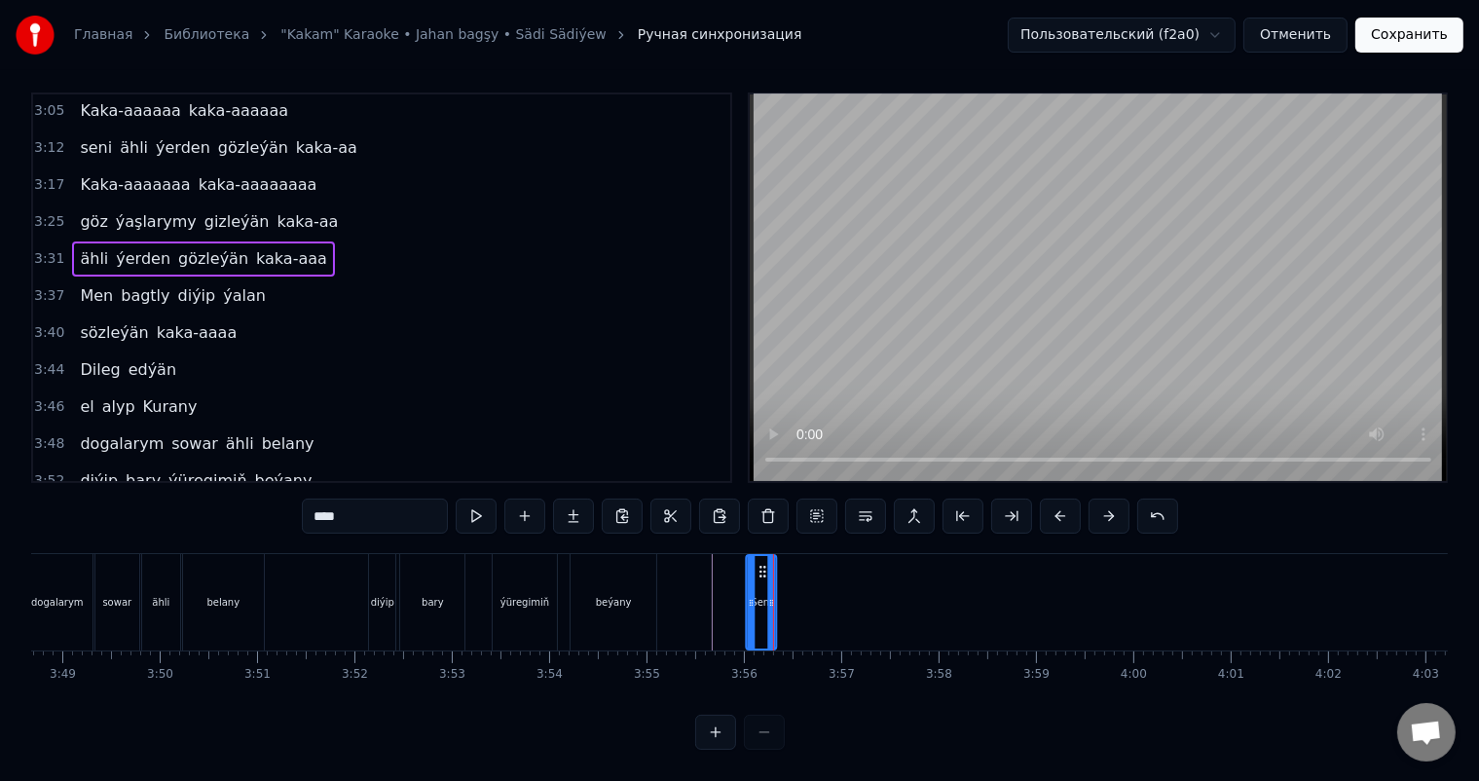
drag, startPoint x: 759, startPoint y: 551, endPoint x: 794, endPoint y: 552, distance: 35.1
click at [771, 564] on icon at bounding box center [763, 572] width 16 height 16
click at [796, 564] on icon at bounding box center [800, 572] width 16 height 16
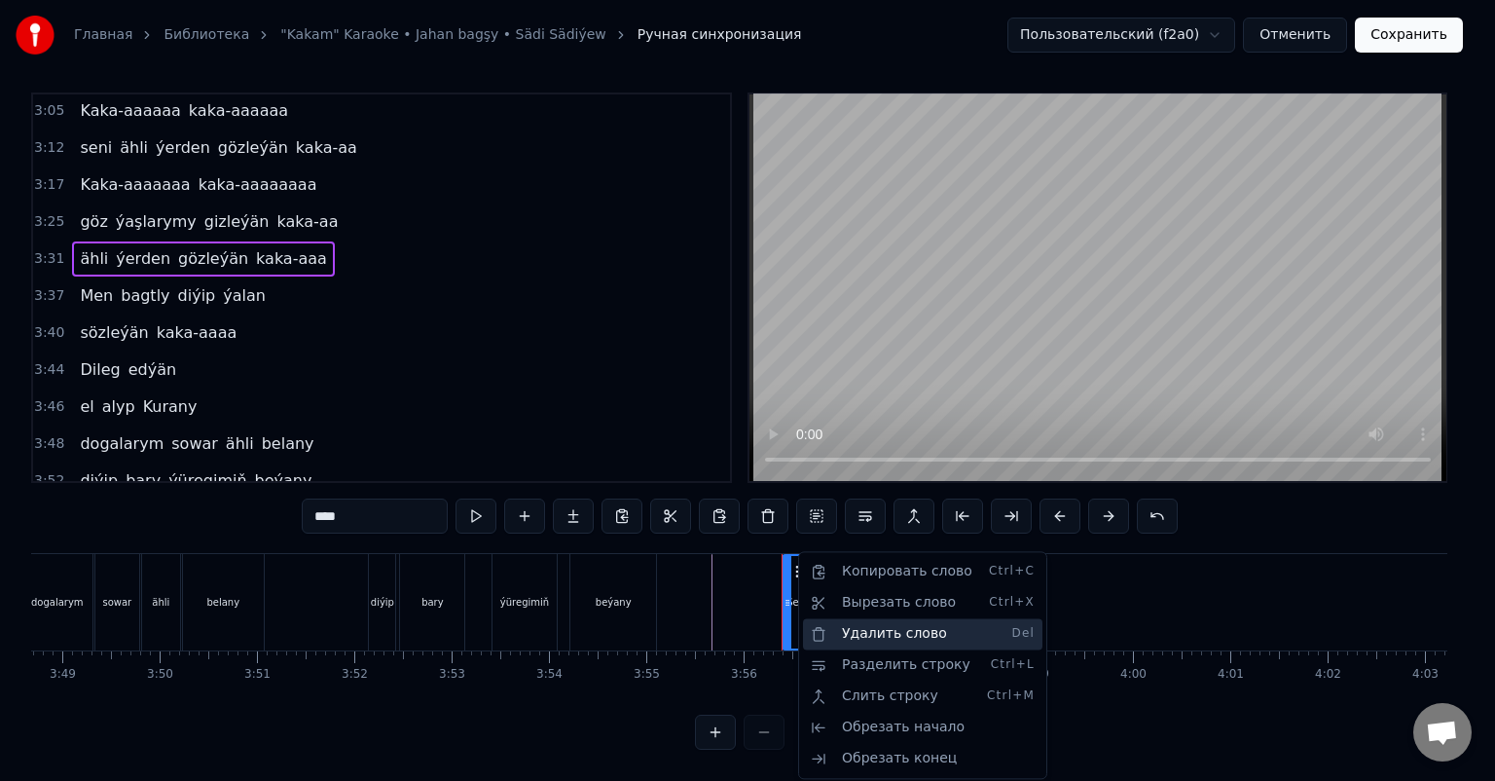
click at [926, 635] on div "Удалить слово Del" at bounding box center [922, 633] width 239 height 31
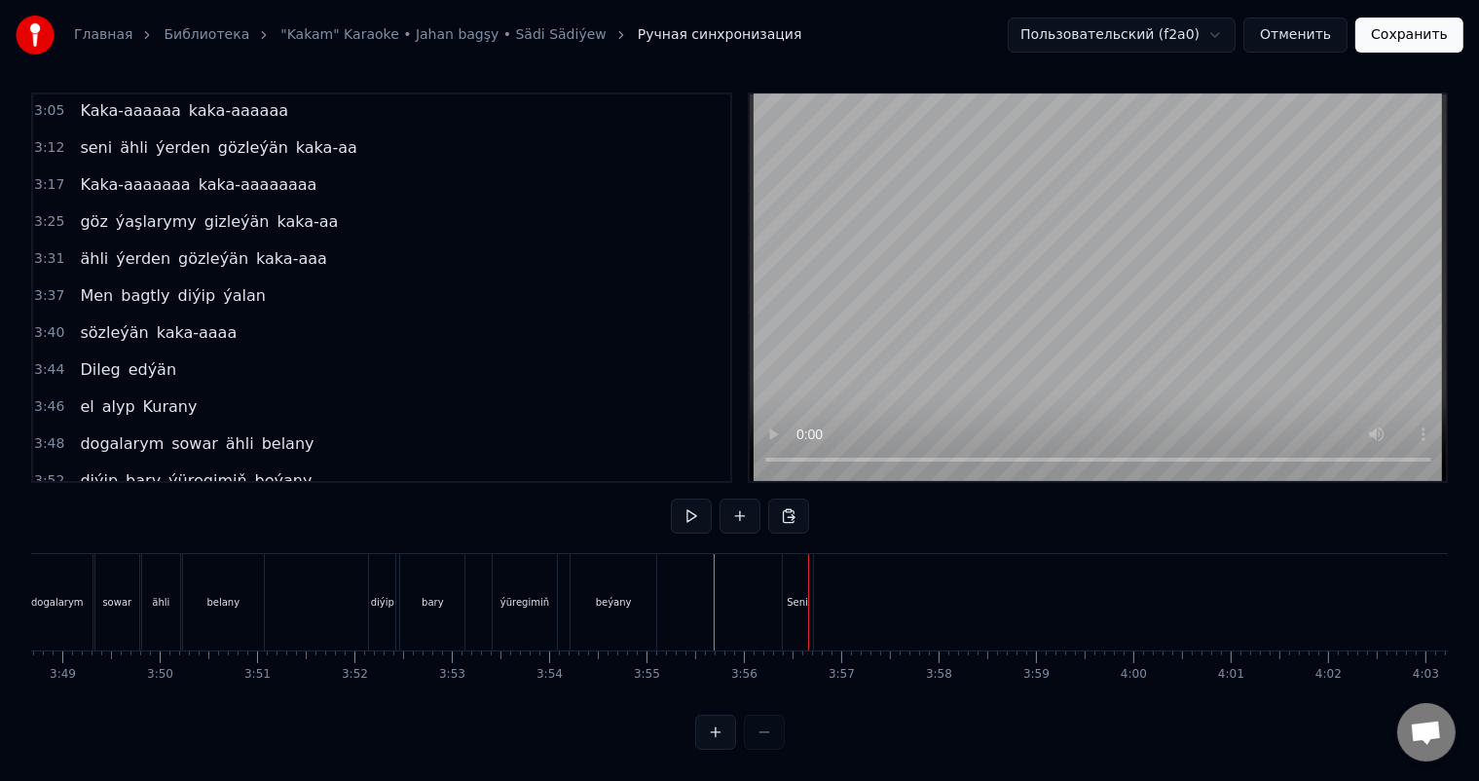
click at [1393, 34] on button "Сохранить" at bounding box center [1409, 35] width 108 height 35
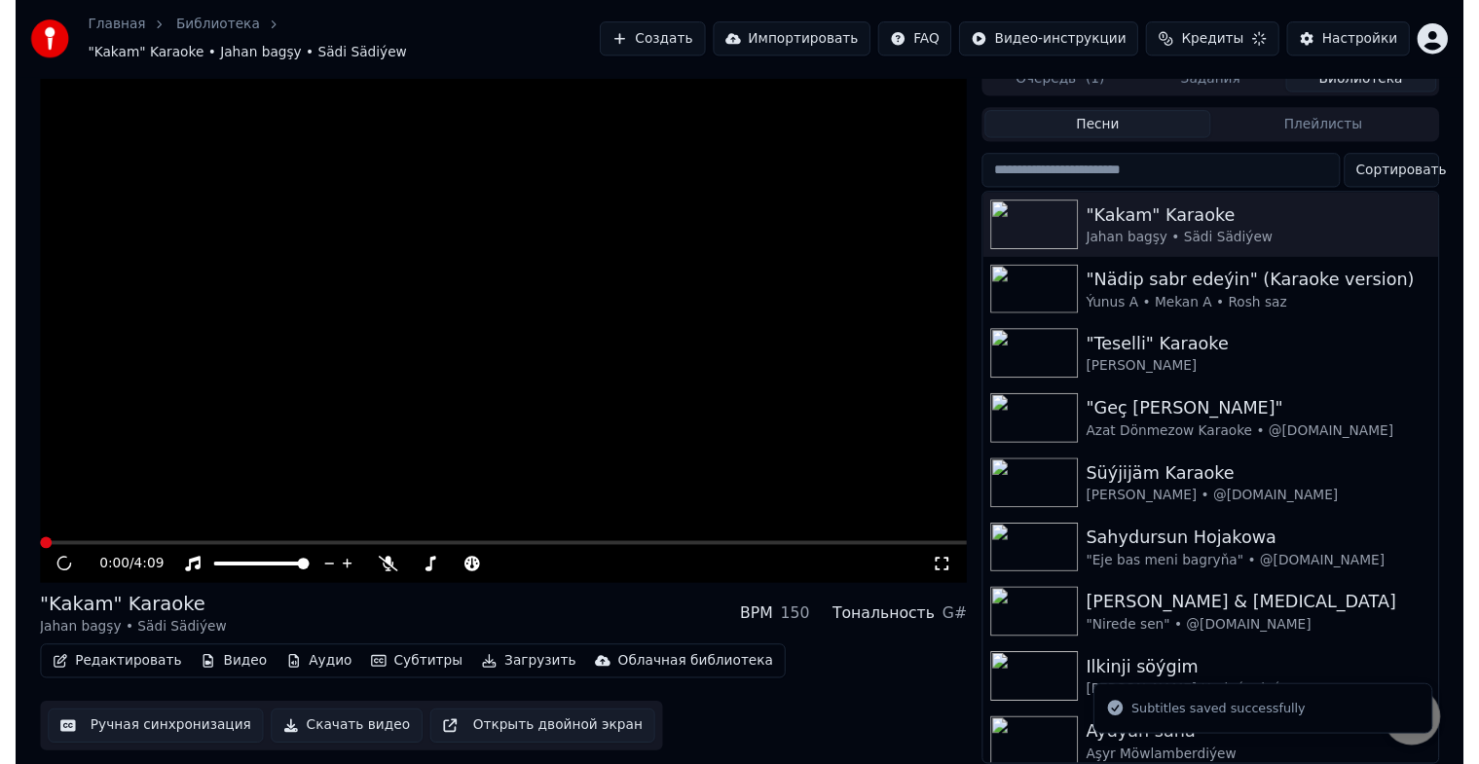
scroll to position [23, 0]
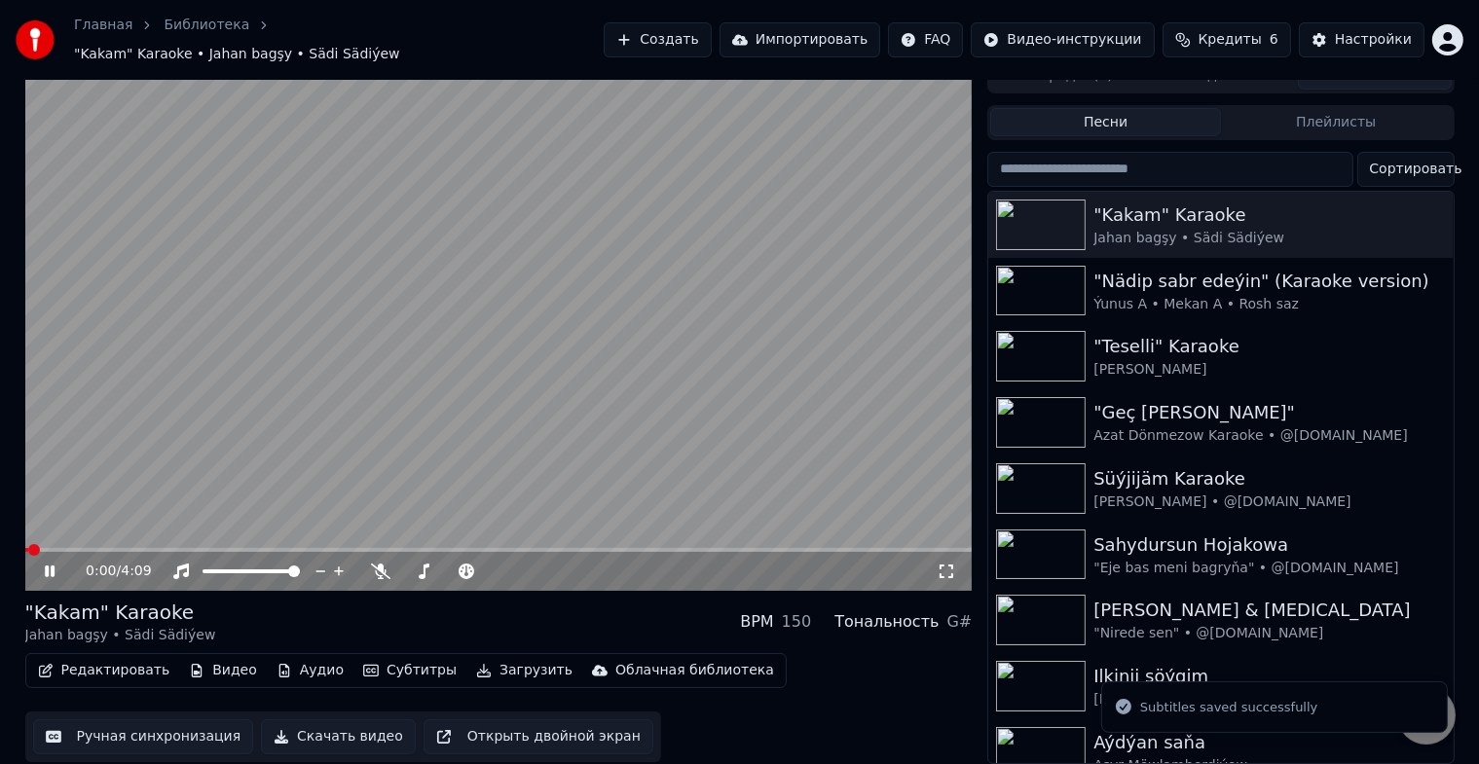
click at [139, 720] on button "Ручная синхронизация" at bounding box center [143, 736] width 221 height 35
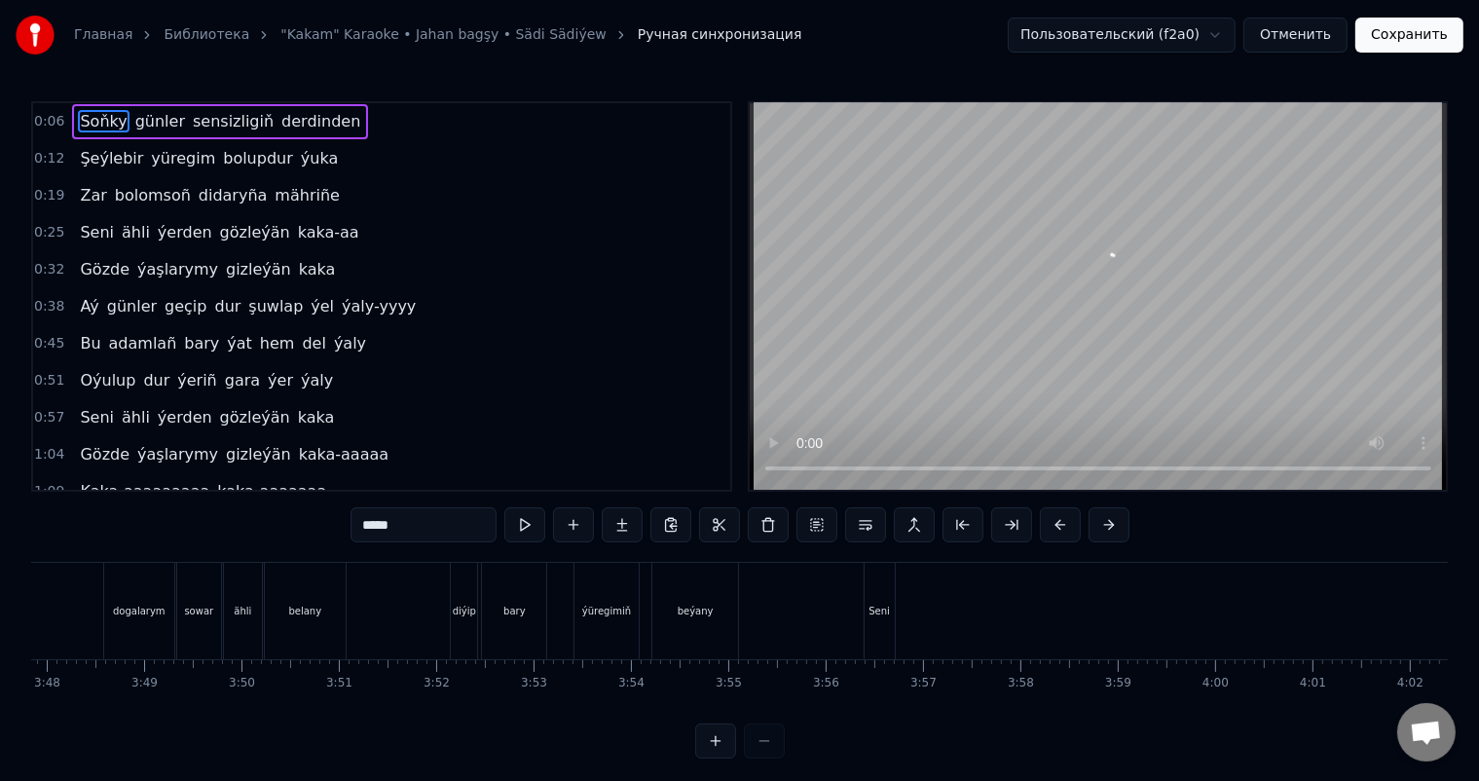
scroll to position [0, 22387]
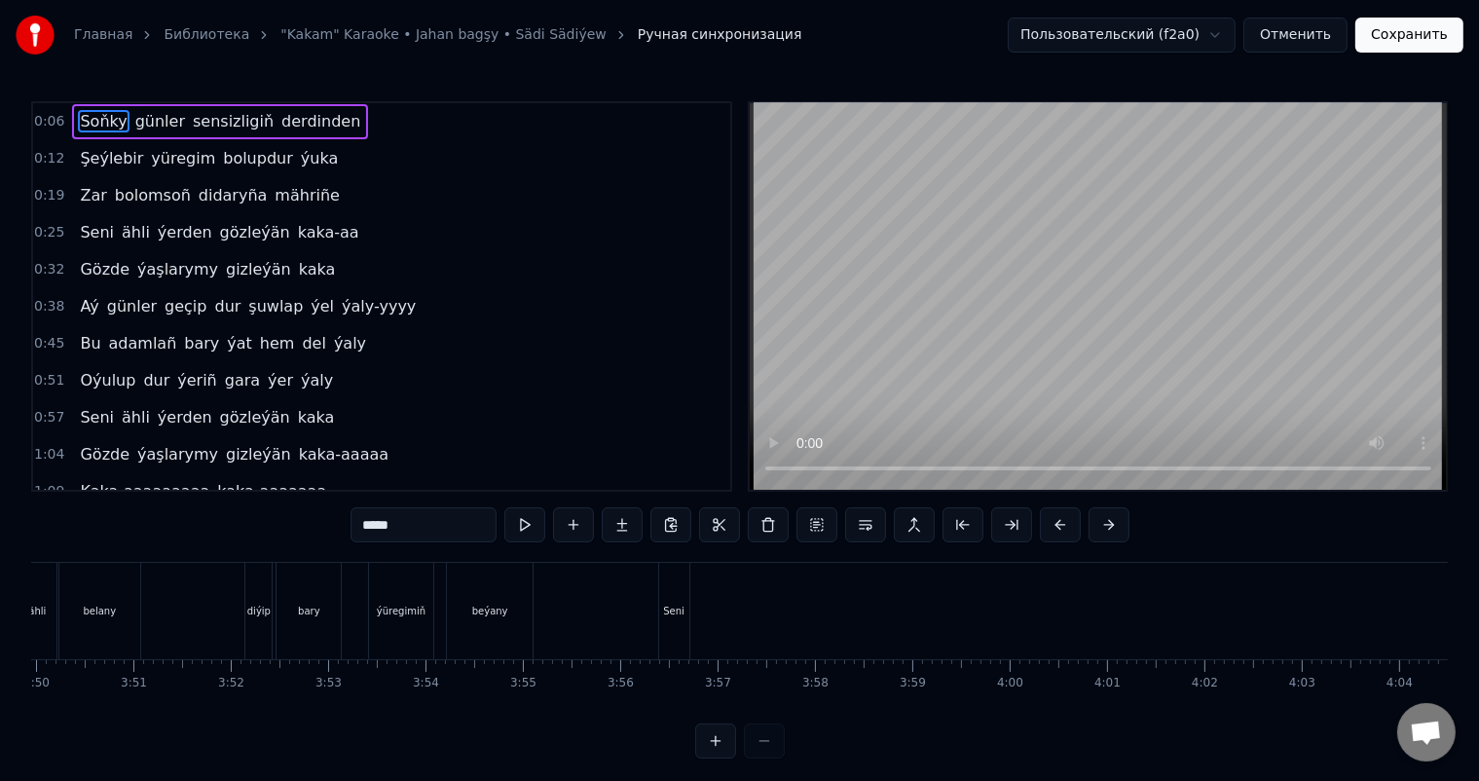
click at [681, 605] on div "Seni" at bounding box center [673, 611] width 21 height 15
type input "****"
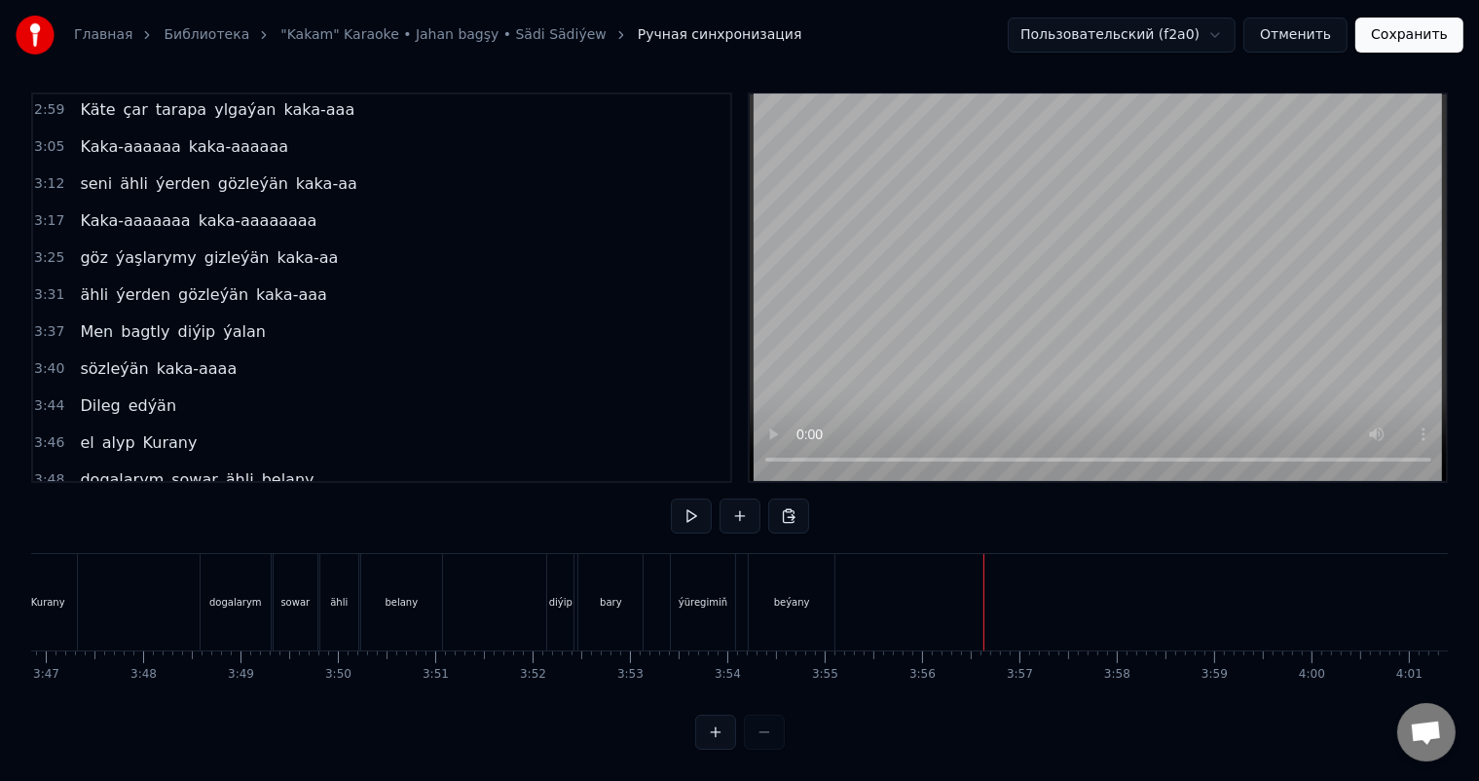
scroll to position [0, 22661]
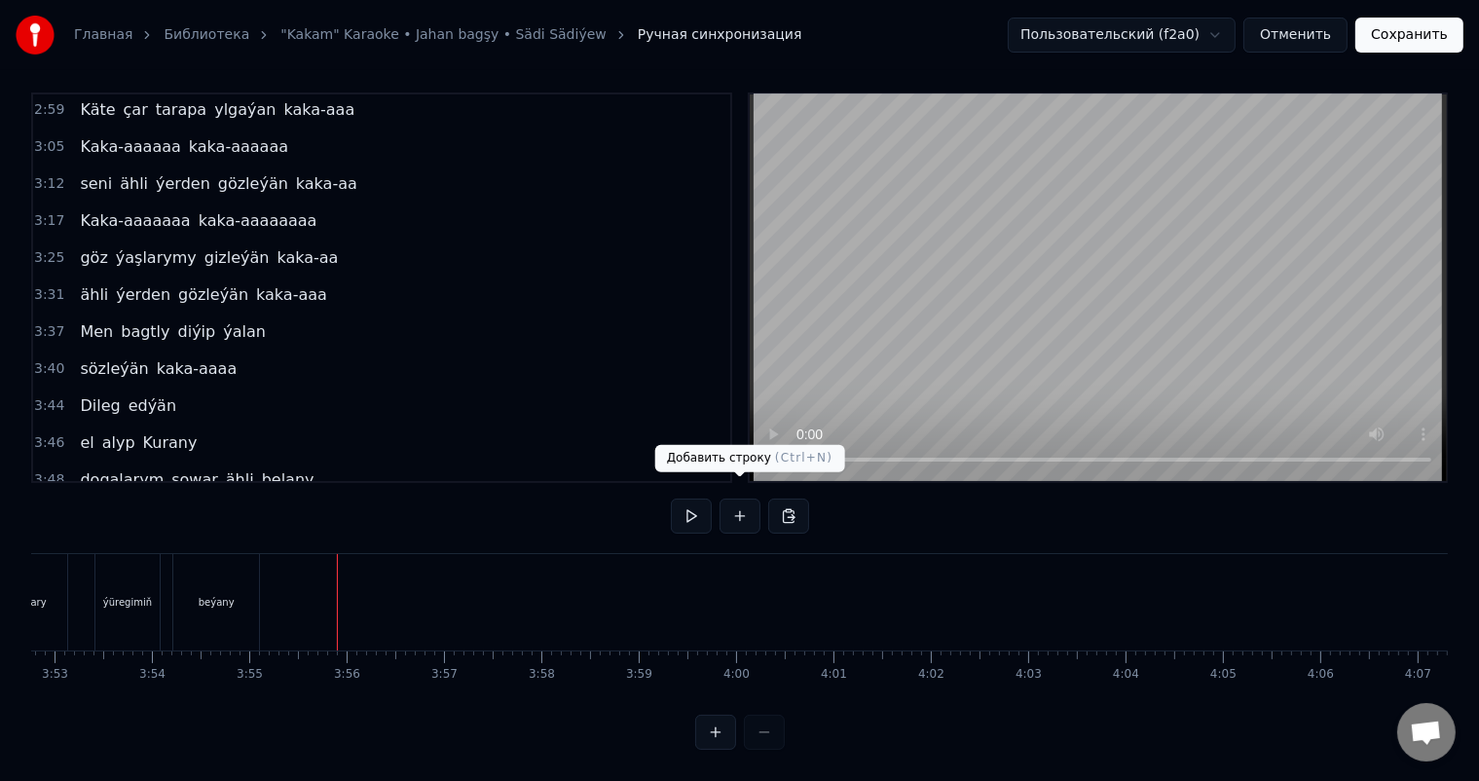
click at [737, 498] on button at bounding box center [739, 515] width 41 height 35
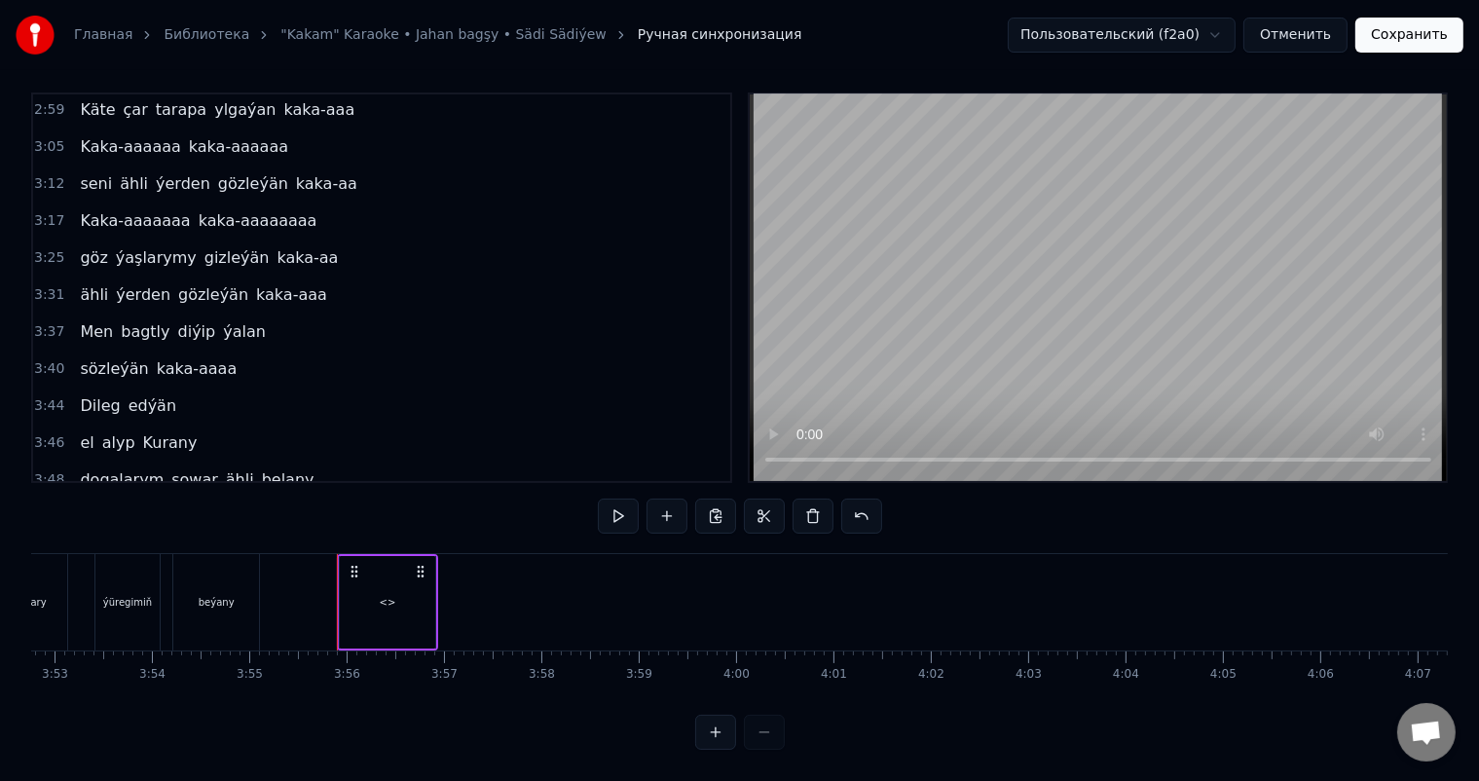
scroll to position [1297, 0]
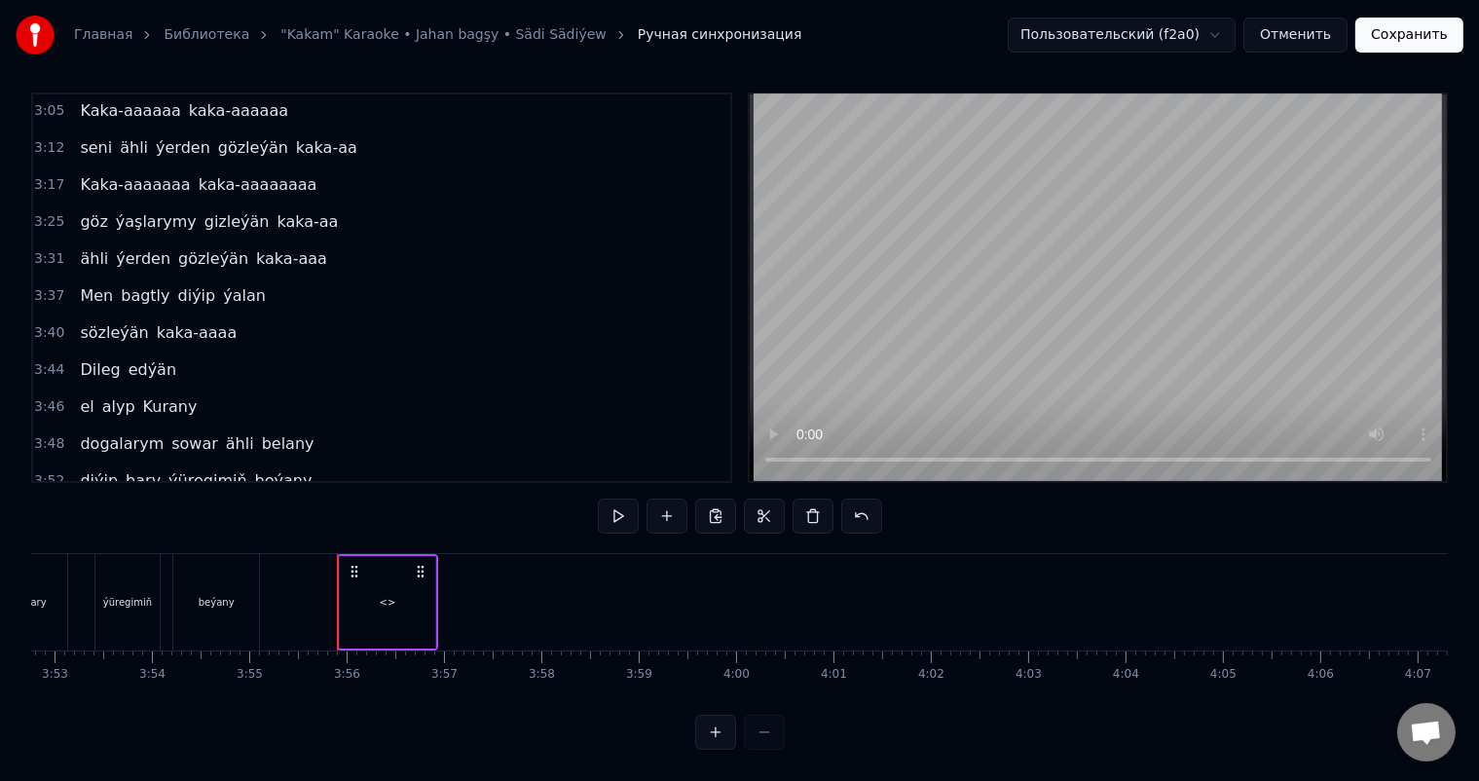
click at [389, 595] on div "<>" at bounding box center [388, 602] width 17 height 15
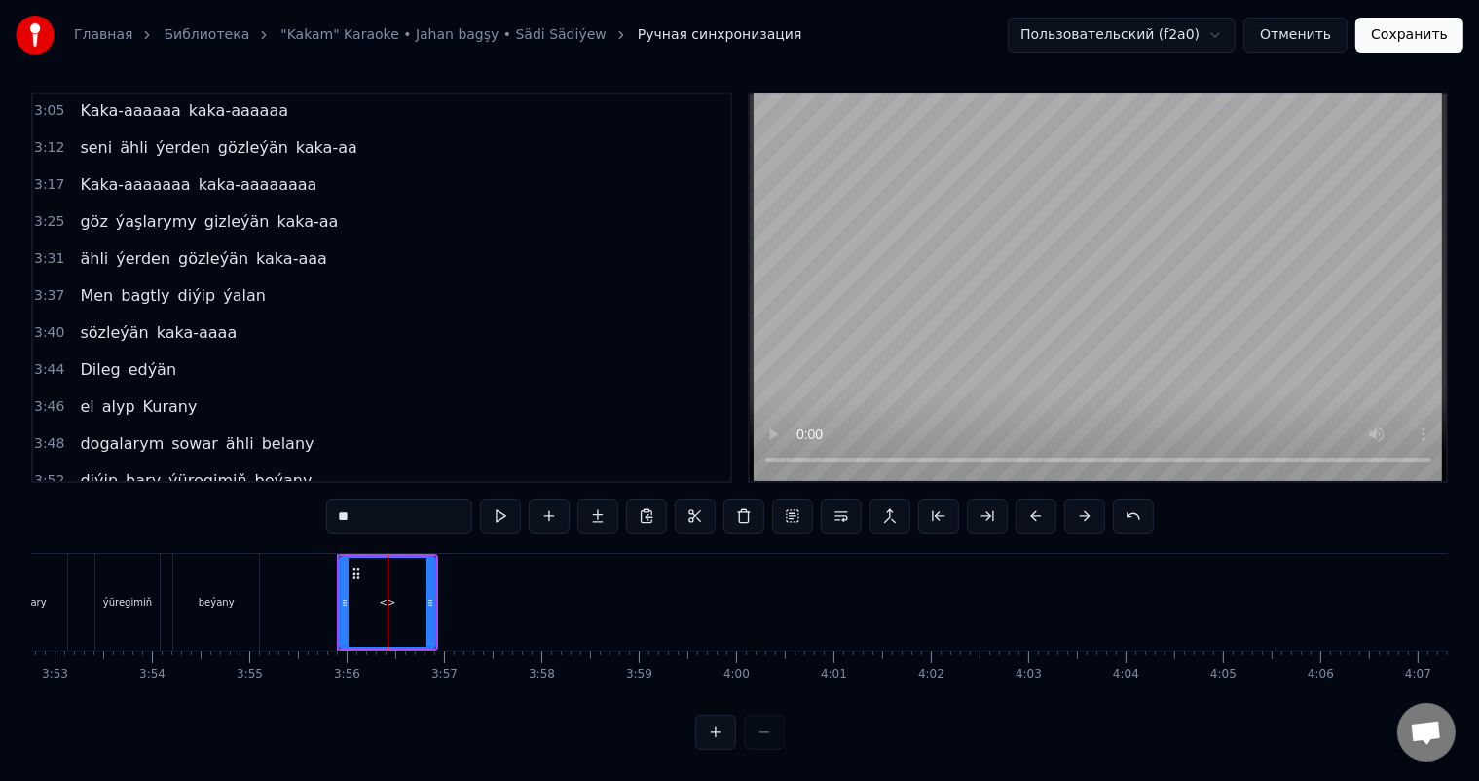
drag, startPoint x: 374, startPoint y: 497, endPoint x: 309, endPoint y: 497, distance: 65.2
click at [319, 497] on div "0:06 Soňky günler sensizligiň derdinden 0:12 Şeýlebir yüregim bolupdur ýuka 0:1…" at bounding box center [739, 420] width 1417 height 657
drag, startPoint x: 266, startPoint y: 503, endPoint x: 229, endPoint y: 503, distance: 37.0
click at [224, 504] on div "0:06 Soňky günler sensizligiň derdinden 0:12 Şeýlebir yüregim bolupdur ýuka 0:1…" at bounding box center [739, 420] width 1417 height 657
drag, startPoint x: 432, startPoint y: 583, endPoint x: 363, endPoint y: 592, distance: 69.7
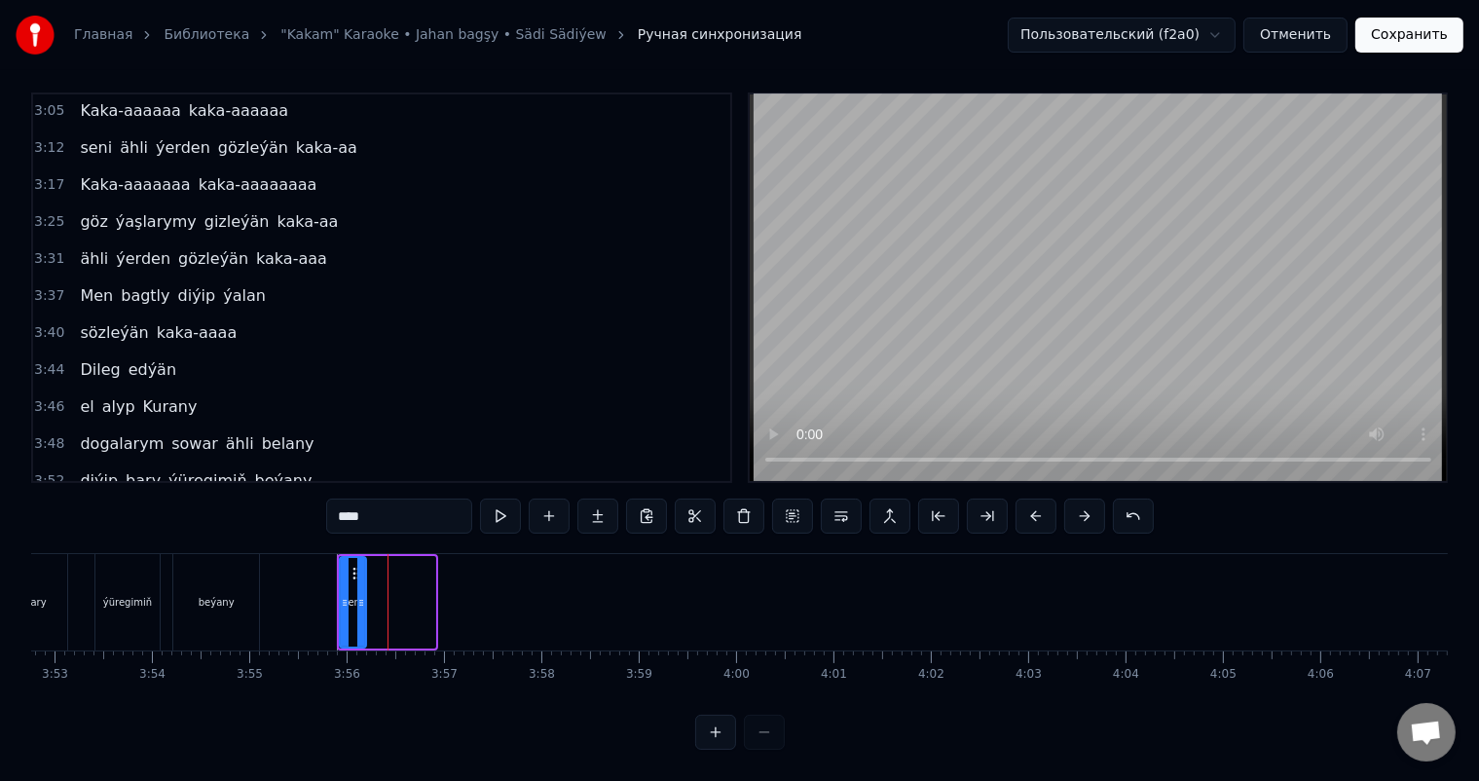
click at [363, 592] on div at bounding box center [361, 602] width 8 height 89
type input "****"
click at [351, 595] on div "seni" at bounding box center [352, 602] width 19 height 15
click at [341, 595] on icon at bounding box center [343, 603] width 8 height 16
click at [362, 595] on icon at bounding box center [362, 603] width 8 height 16
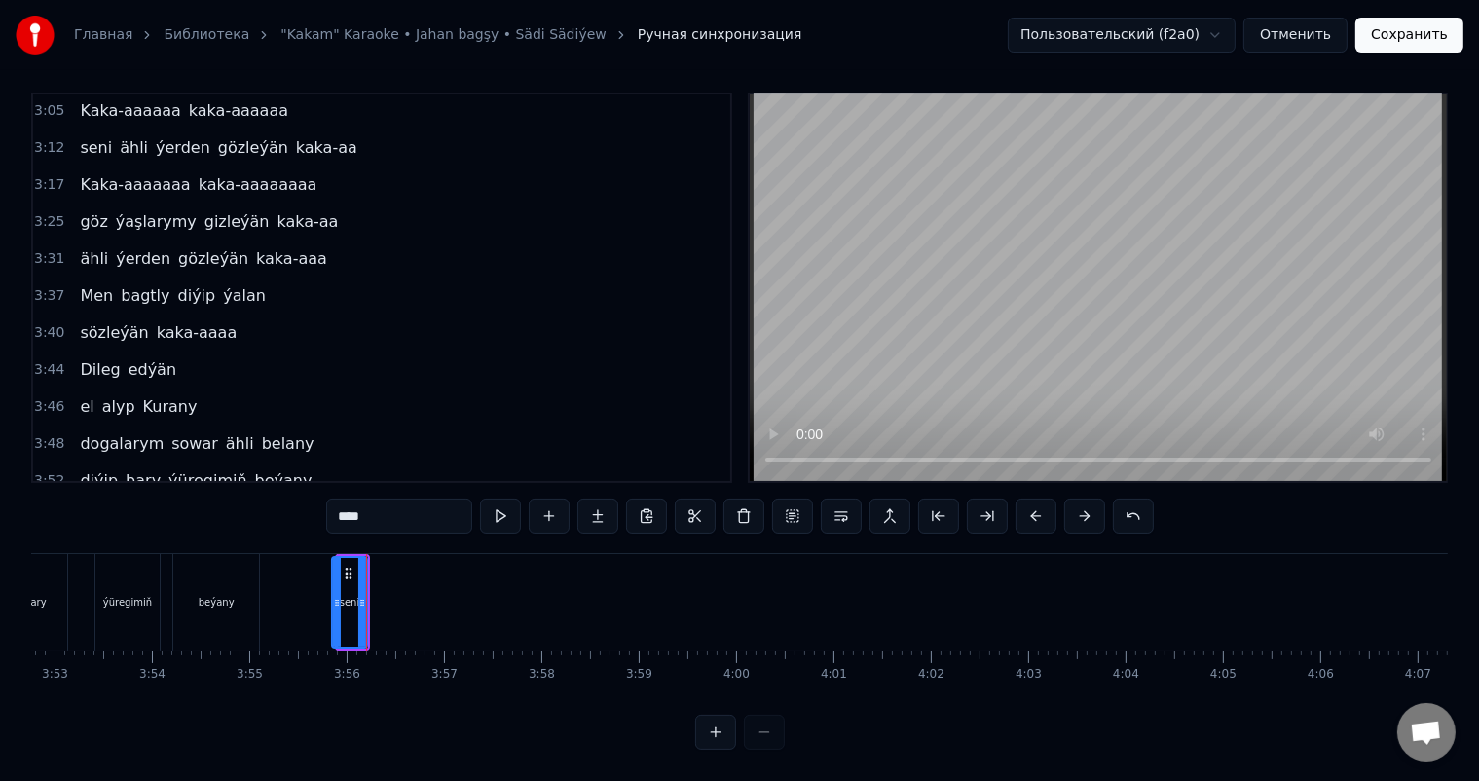
click at [333, 595] on icon at bounding box center [337, 603] width 8 height 16
click at [547, 498] on button at bounding box center [549, 515] width 41 height 35
click at [386, 576] on div "<>" at bounding box center [388, 602] width 34 height 89
drag, startPoint x: 378, startPoint y: 502, endPoint x: 264, endPoint y: 501, distance: 113.9
click at [265, 501] on div "0:06 Soňky günler sensizligiň derdinden 0:12 Şeýlebir yüregim bolupdur ýuka 0:1…" at bounding box center [739, 420] width 1417 height 657
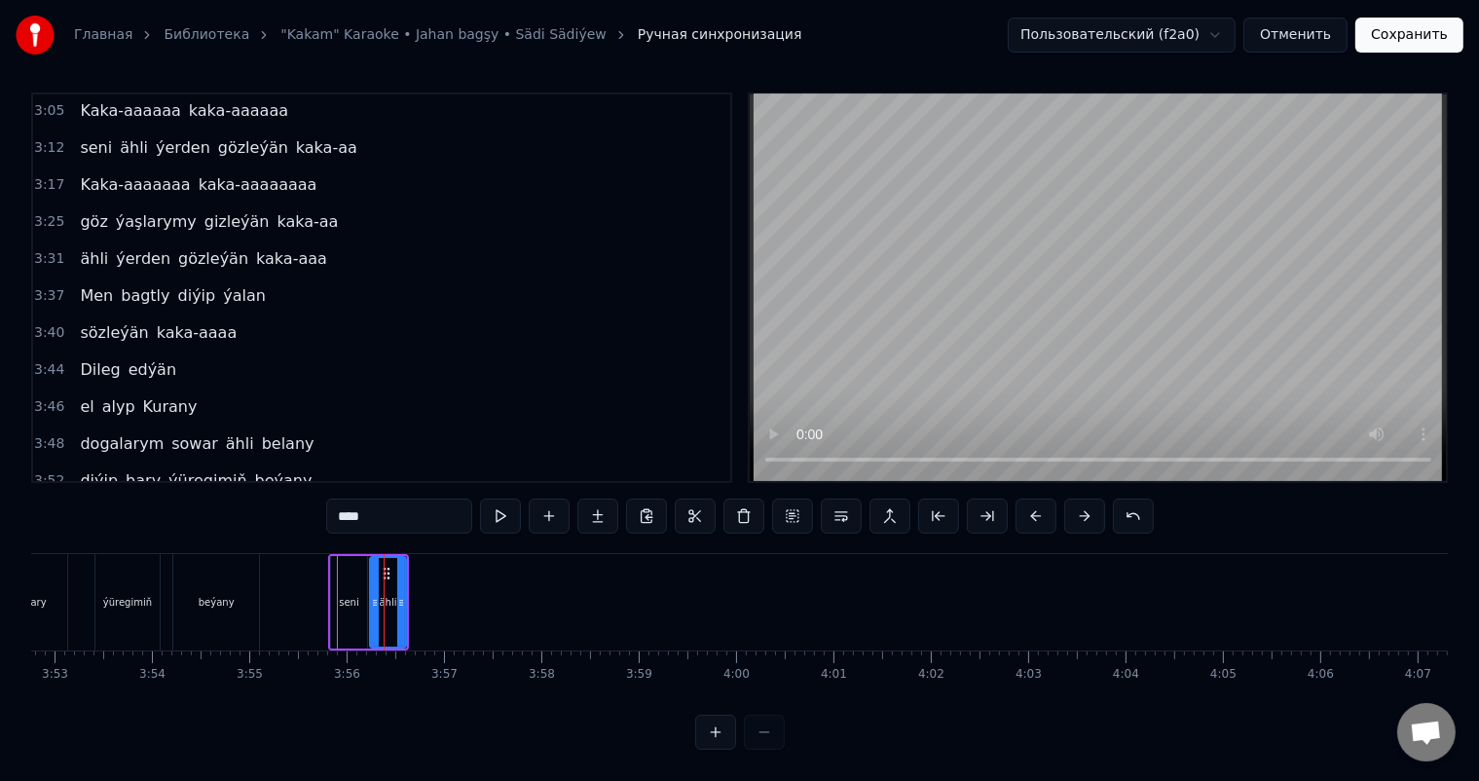
type input "****"
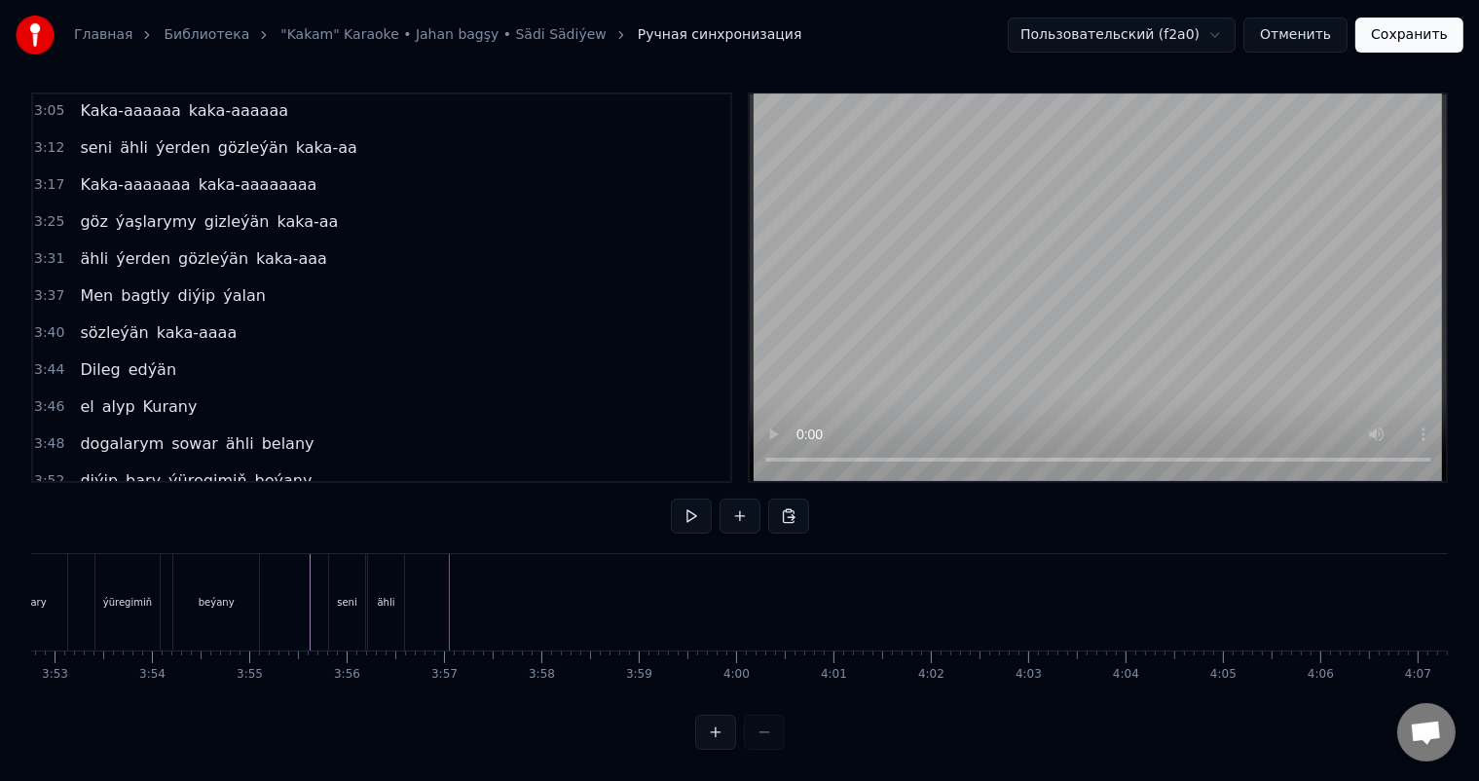
click at [389, 595] on div "ähli" at bounding box center [386, 602] width 18 height 15
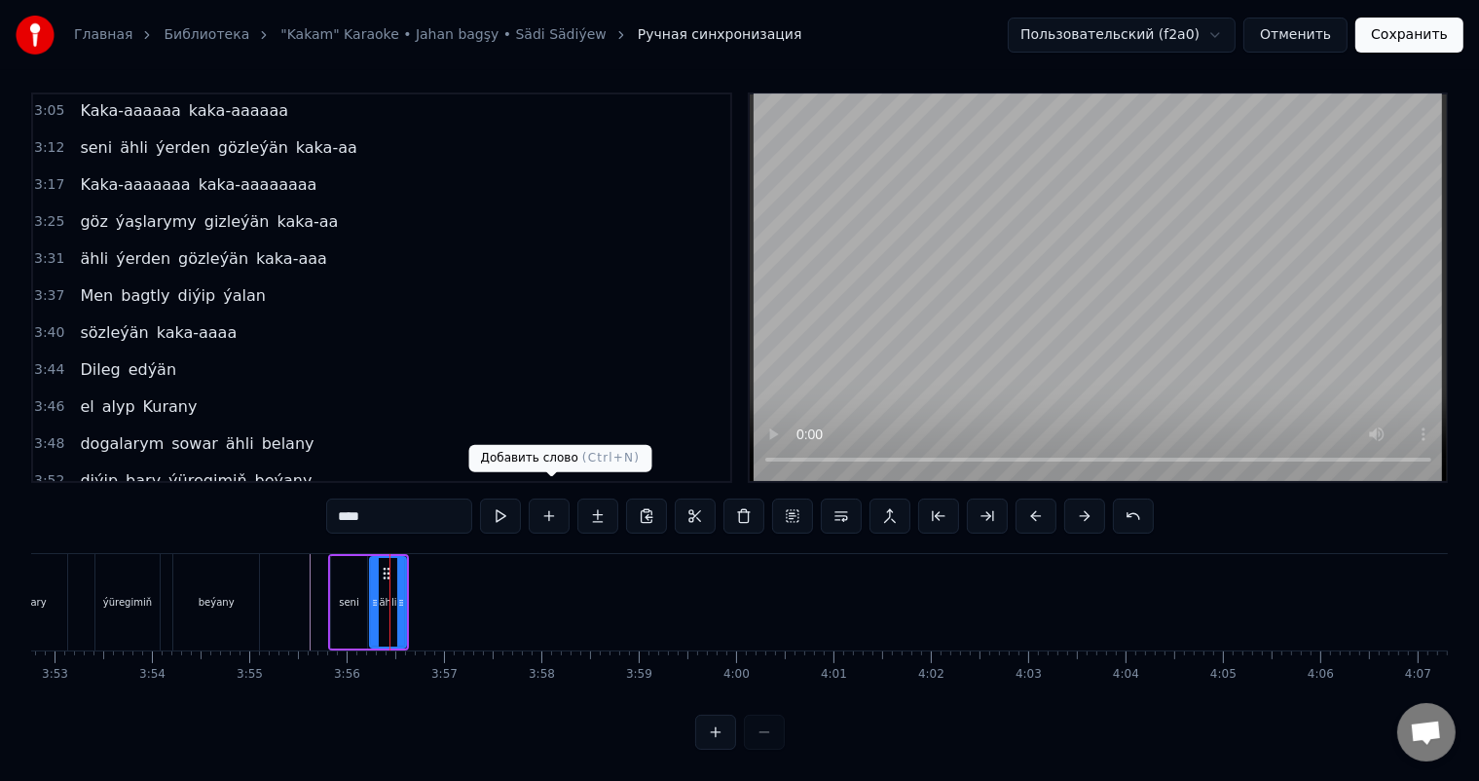
click at [561, 498] on button at bounding box center [549, 515] width 41 height 35
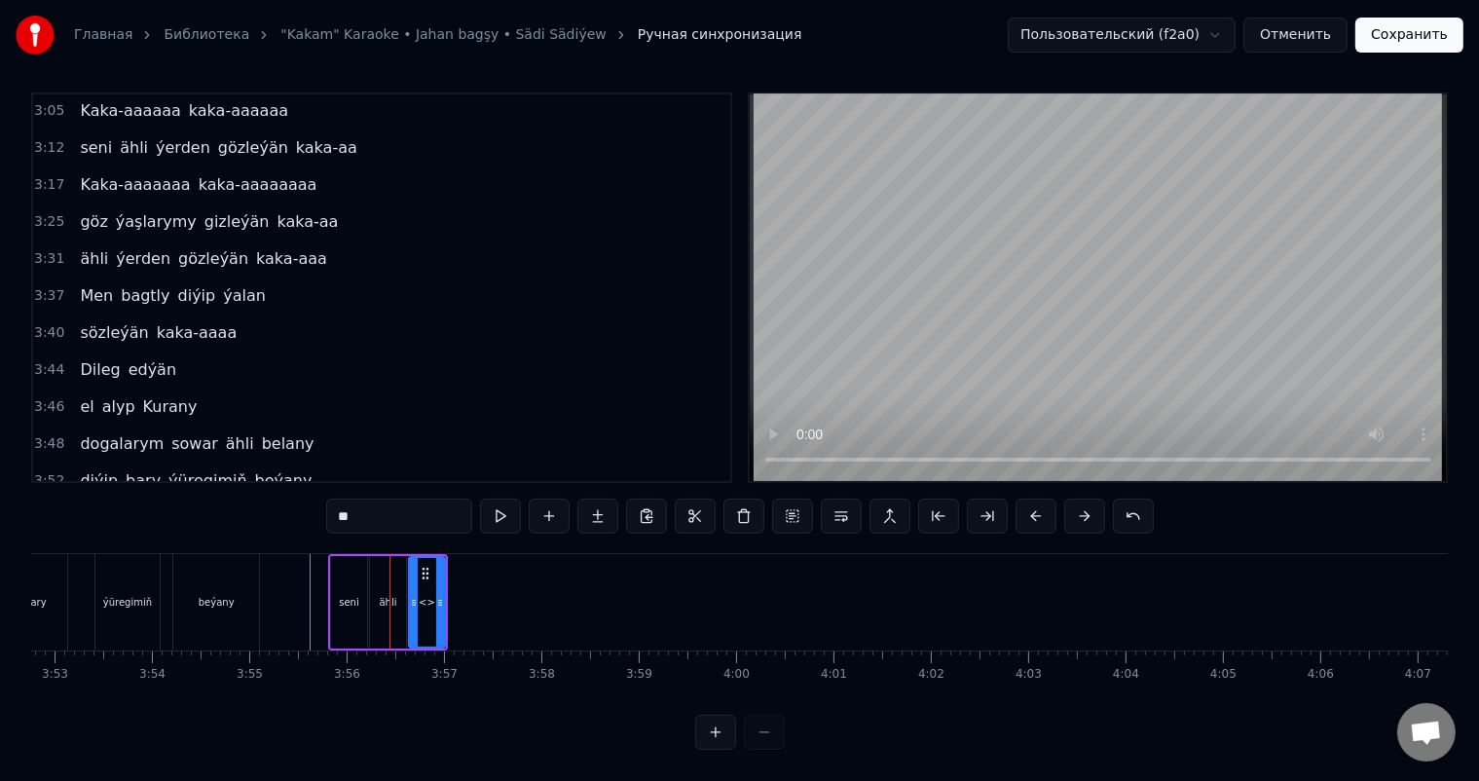
drag, startPoint x: 388, startPoint y: 505, endPoint x: 239, endPoint y: 505, distance: 149.9
click at [188, 505] on div "0:06 Soňky günler sensizligiň derdinden 0:12 Şeýlebir yüregim bolupdur ýuka 0:1…" at bounding box center [739, 420] width 1417 height 657
click at [428, 595] on div "ýerden" at bounding box center [427, 602] width 34 height 15
click at [409, 575] on div at bounding box center [412, 602] width 8 height 89
click at [411, 595] on icon at bounding box center [414, 603] width 8 height 16
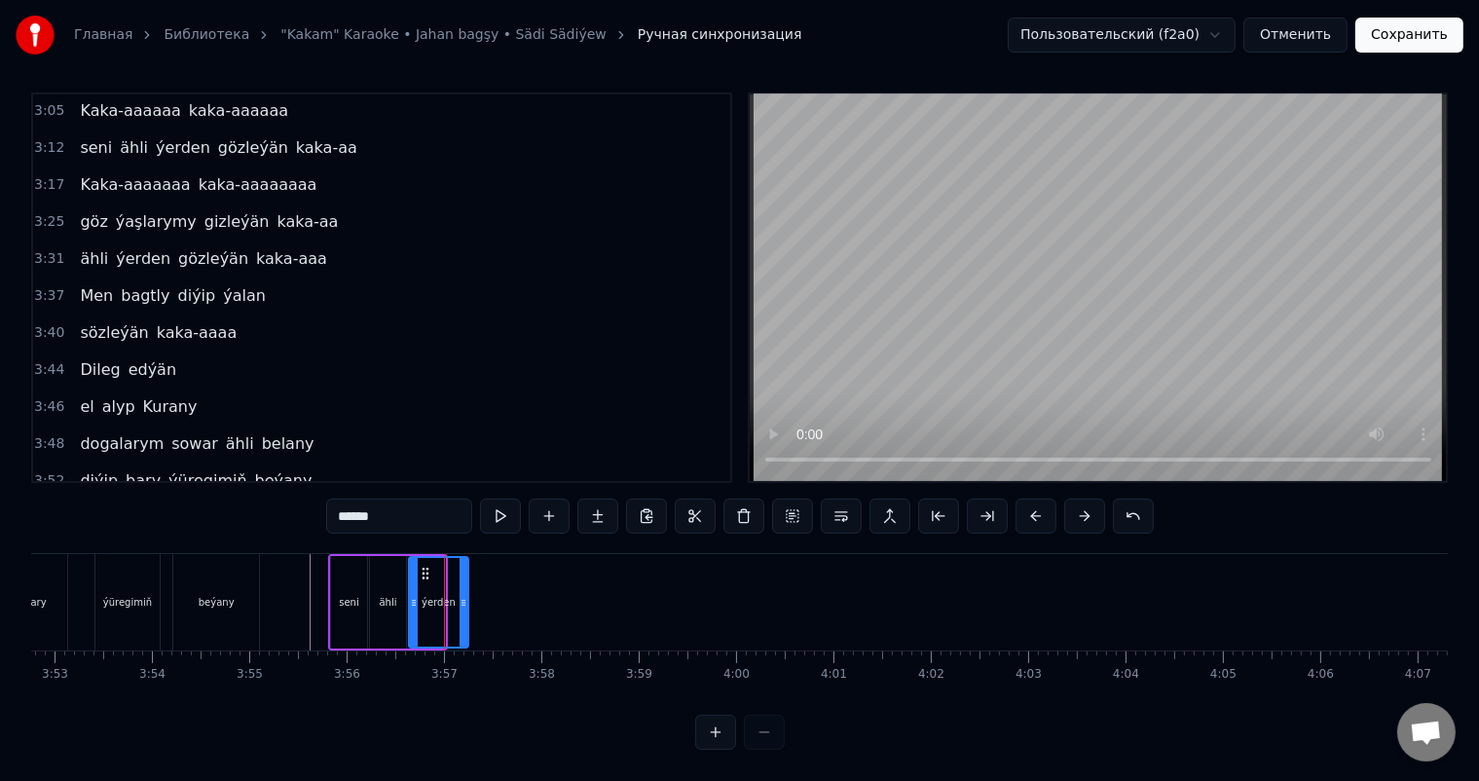
drag, startPoint x: 439, startPoint y: 583, endPoint x: 462, endPoint y: 586, distance: 23.5
click at [462, 595] on icon at bounding box center [464, 603] width 8 height 16
click at [459, 595] on icon at bounding box center [460, 603] width 8 height 16
click at [417, 595] on icon at bounding box center [418, 603] width 8 height 16
click at [396, 584] on div "ähli" at bounding box center [388, 602] width 36 height 92
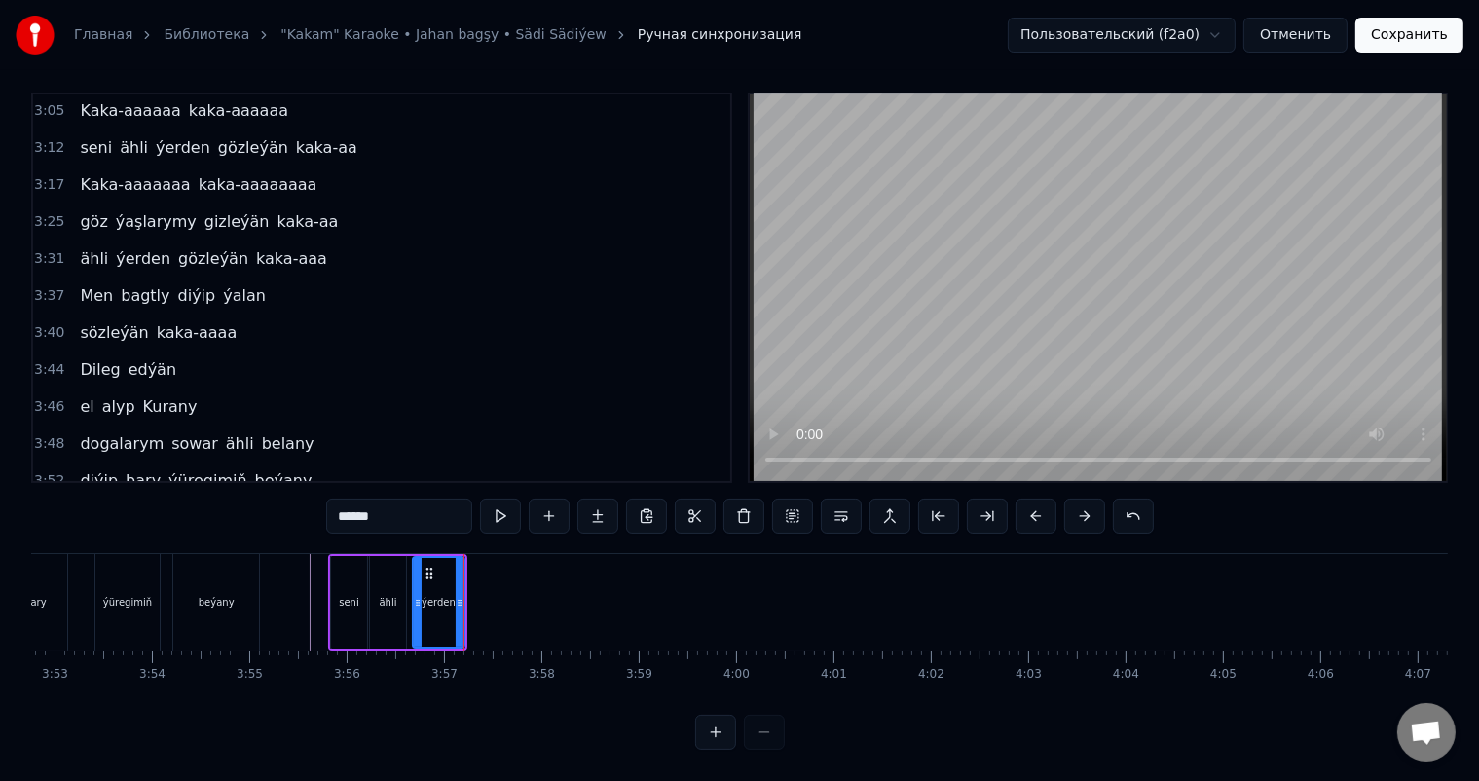
type input "****"
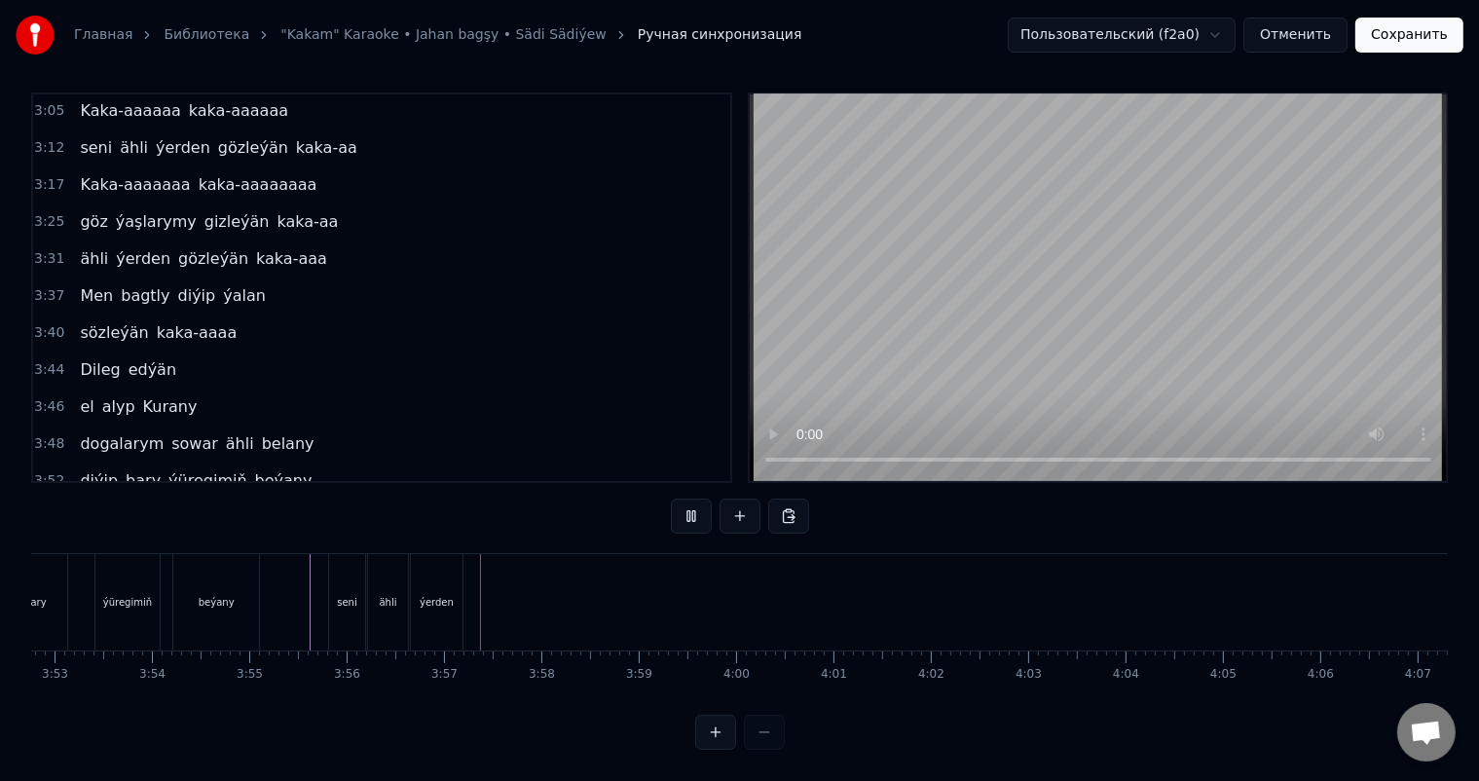
click at [386, 574] on div "ähli" at bounding box center [388, 602] width 40 height 96
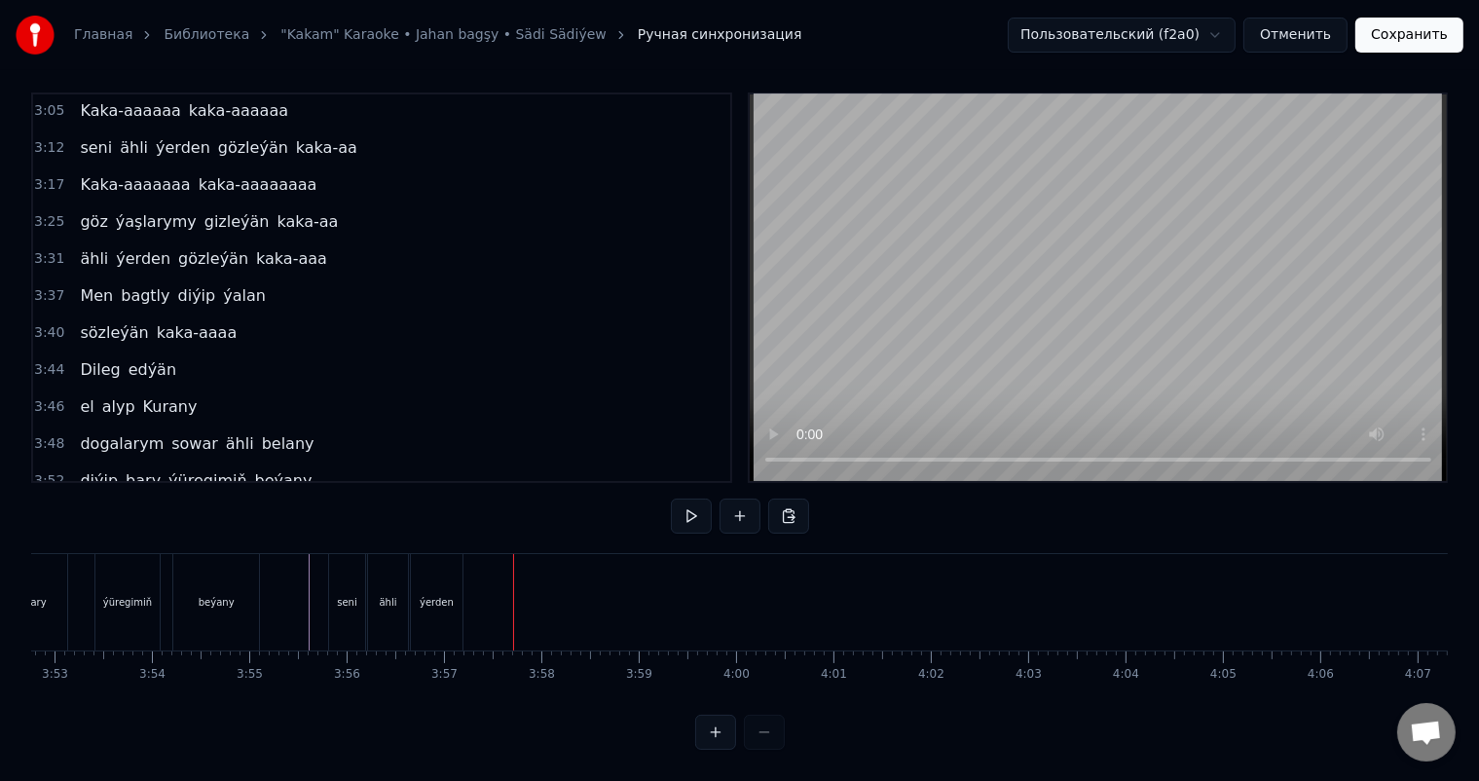
click at [427, 573] on div "ýerden" at bounding box center [437, 602] width 52 height 96
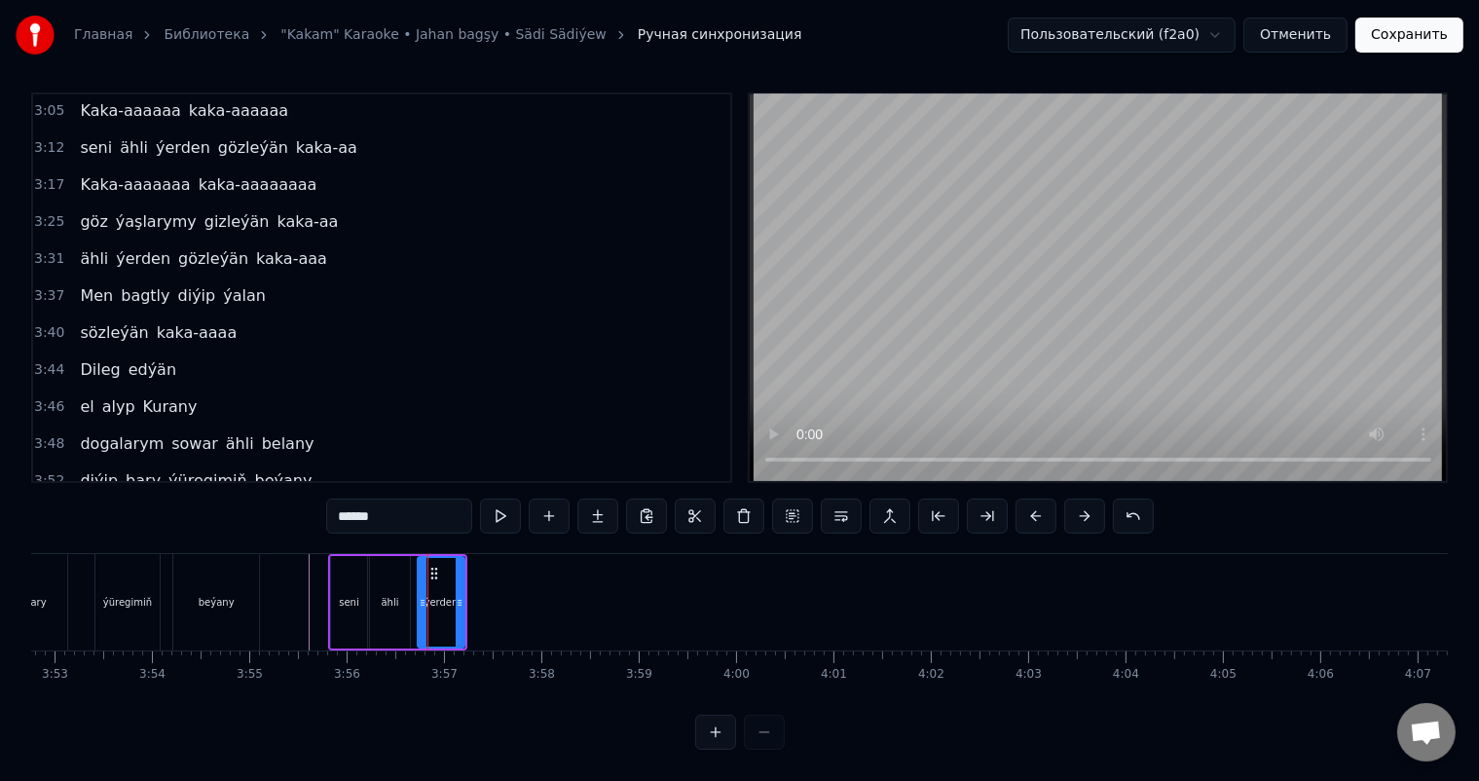
click at [423, 595] on icon at bounding box center [423, 603] width 8 height 16
click at [424, 595] on icon at bounding box center [428, 603] width 8 height 16
click at [433, 595] on icon at bounding box center [434, 603] width 8 height 16
click at [464, 595] on icon at bounding box center [464, 603] width 8 height 16
click at [438, 595] on div "ýerden" at bounding box center [449, 602] width 34 height 15
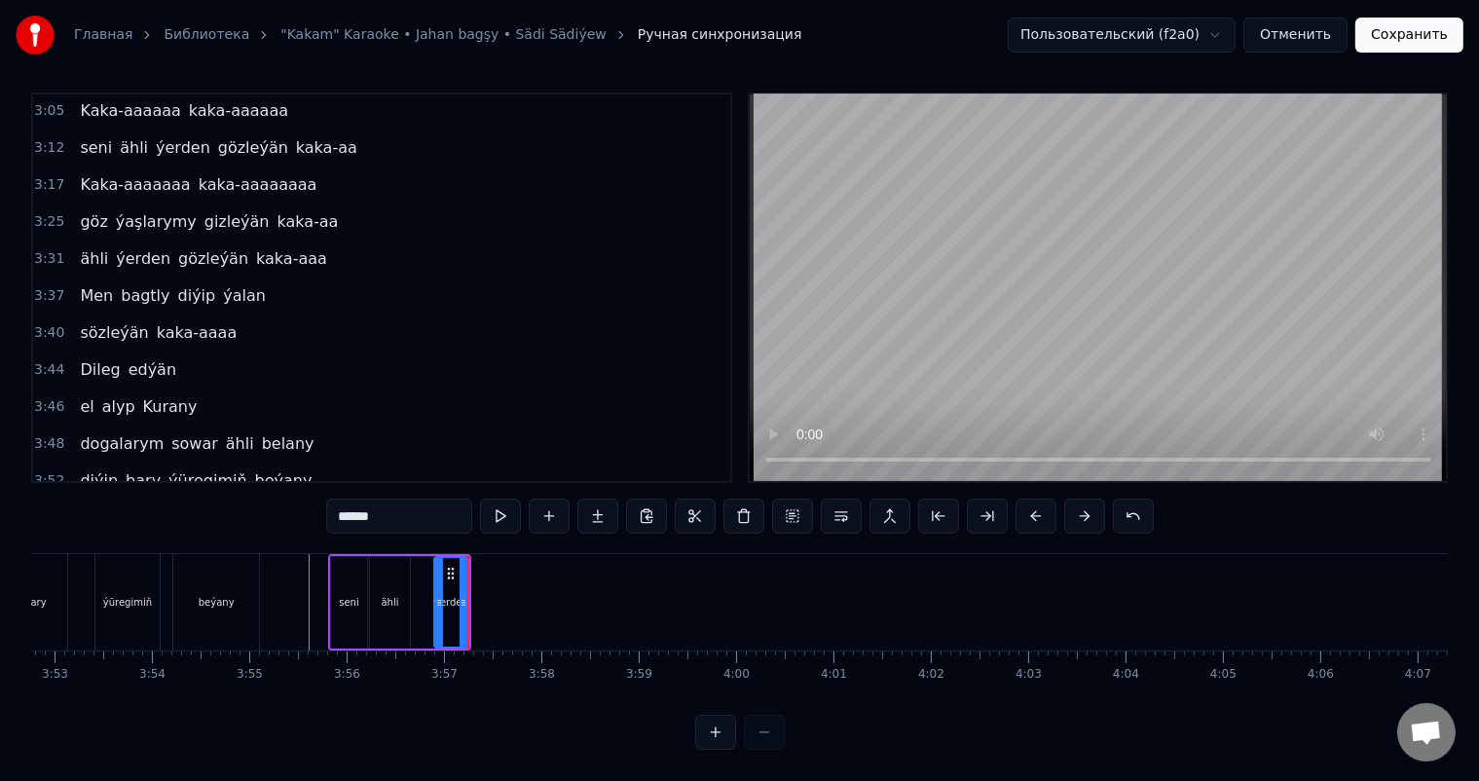
click at [442, 595] on icon at bounding box center [439, 603] width 8 height 16
click at [465, 595] on icon at bounding box center [465, 603] width 8 height 16
click at [461, 600] on circle at bounding box center [461, 600] width 1 height 1
click at [434, 595] on icon at bounding box center [438, 603] width 8 height 16
click at [405, 581] on div "ähli" at bounding box center [390, 602] width 40 height 92
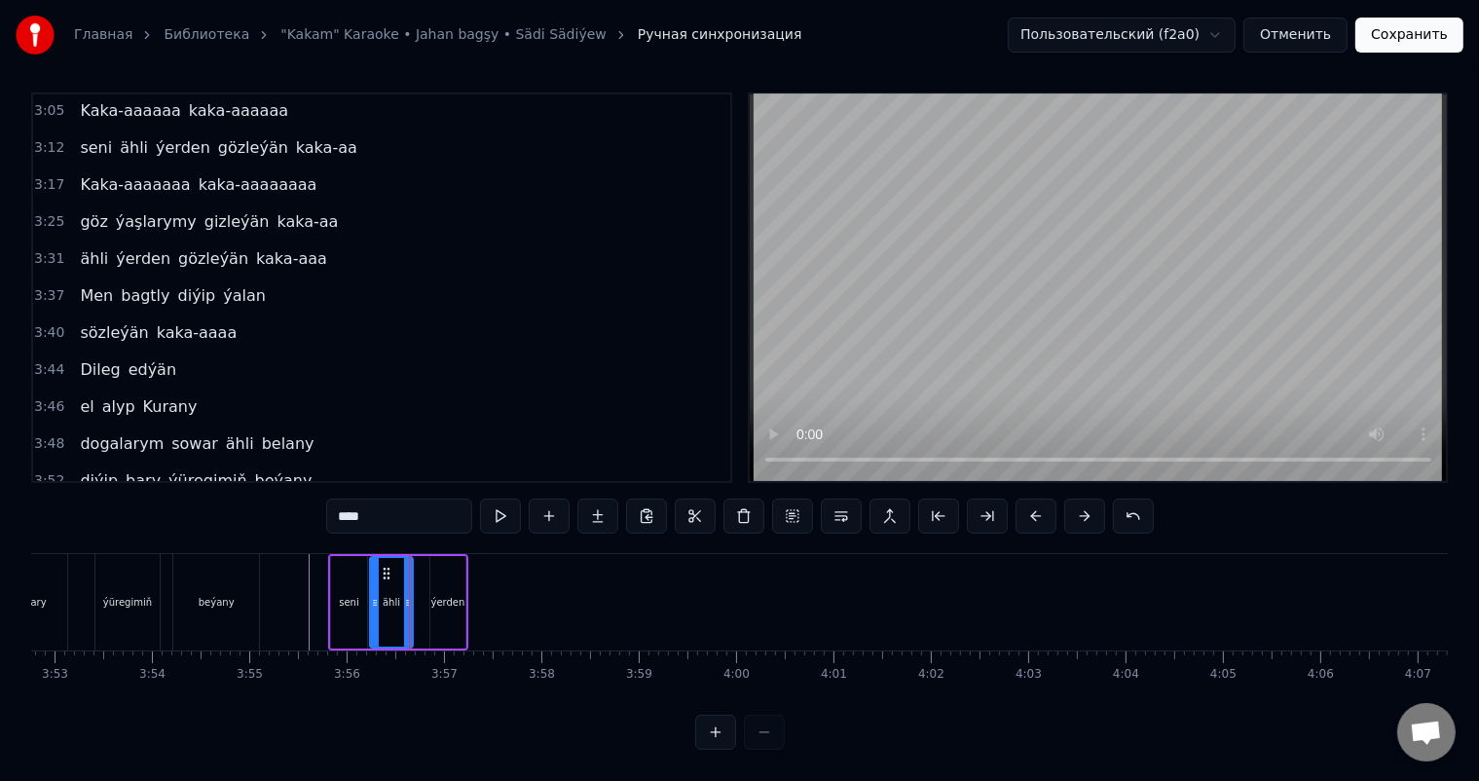
click at [408, 595] on icon at bounding box center [408, 603] width 8 height 16
click at [440, 595] on div "ýerden" at bounding box center [448, 602] width 34 height 15
click at [380, 569] on div "ähli" at bounding box center [391, 602] width 43 height 92
click at [431, 581] on div "ýerden" at bounding box center [447, 602] width 35 height 92
type input "******"
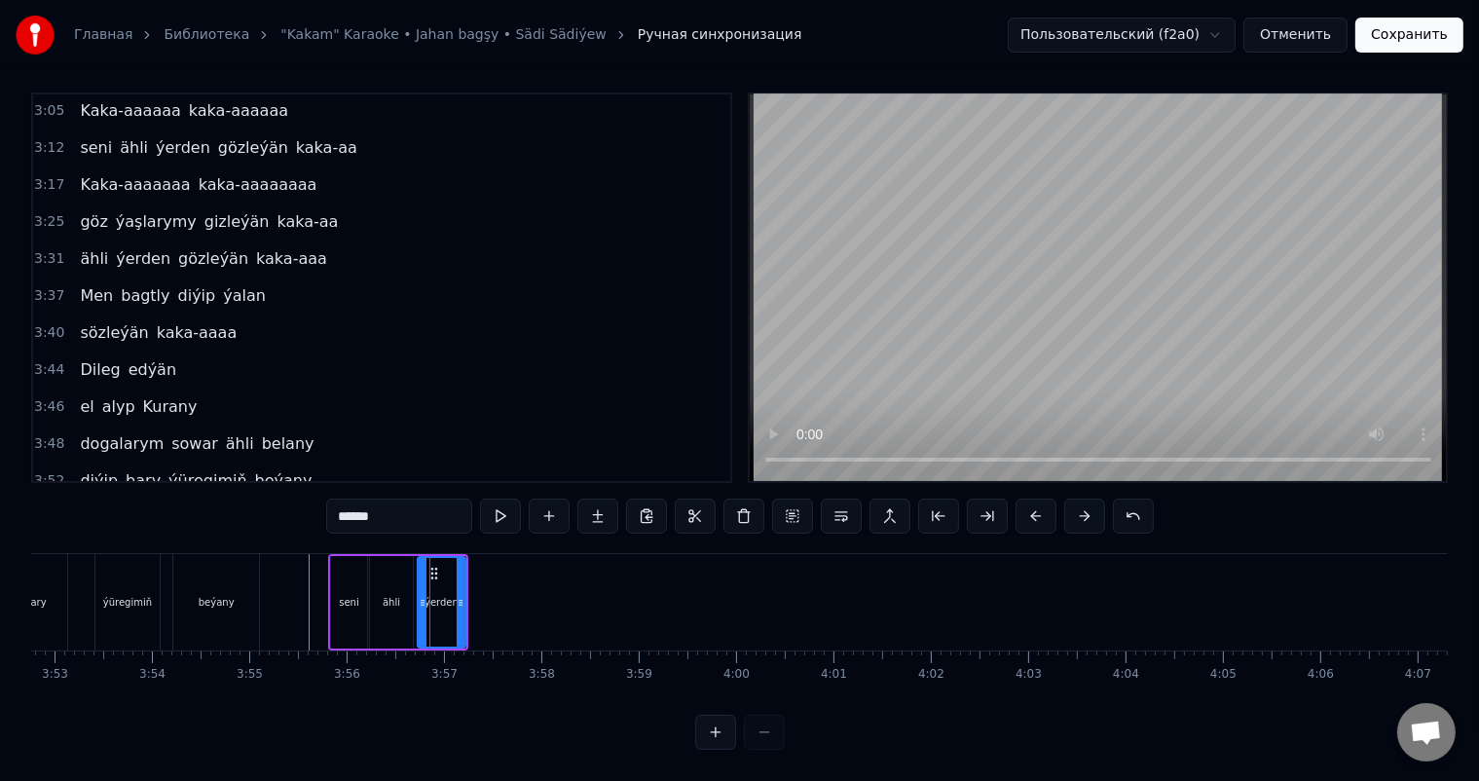
drag, startPoint x: 431, startPoint y: 581, endPoint x: 420, endPoint y: 584, distance: 12.0
click at [420, 595] on icon at bounding box center [423, 603] width 8 height 16
click at [455, 595] on icon at bounding box center [456, 603] width 8 height 16
click at [444, 574] on div "ýerden" at bounding box center [439, 602] width 41 height 89
click at [550, 498] on button at bounding box center [549, 515] width 41 height 35
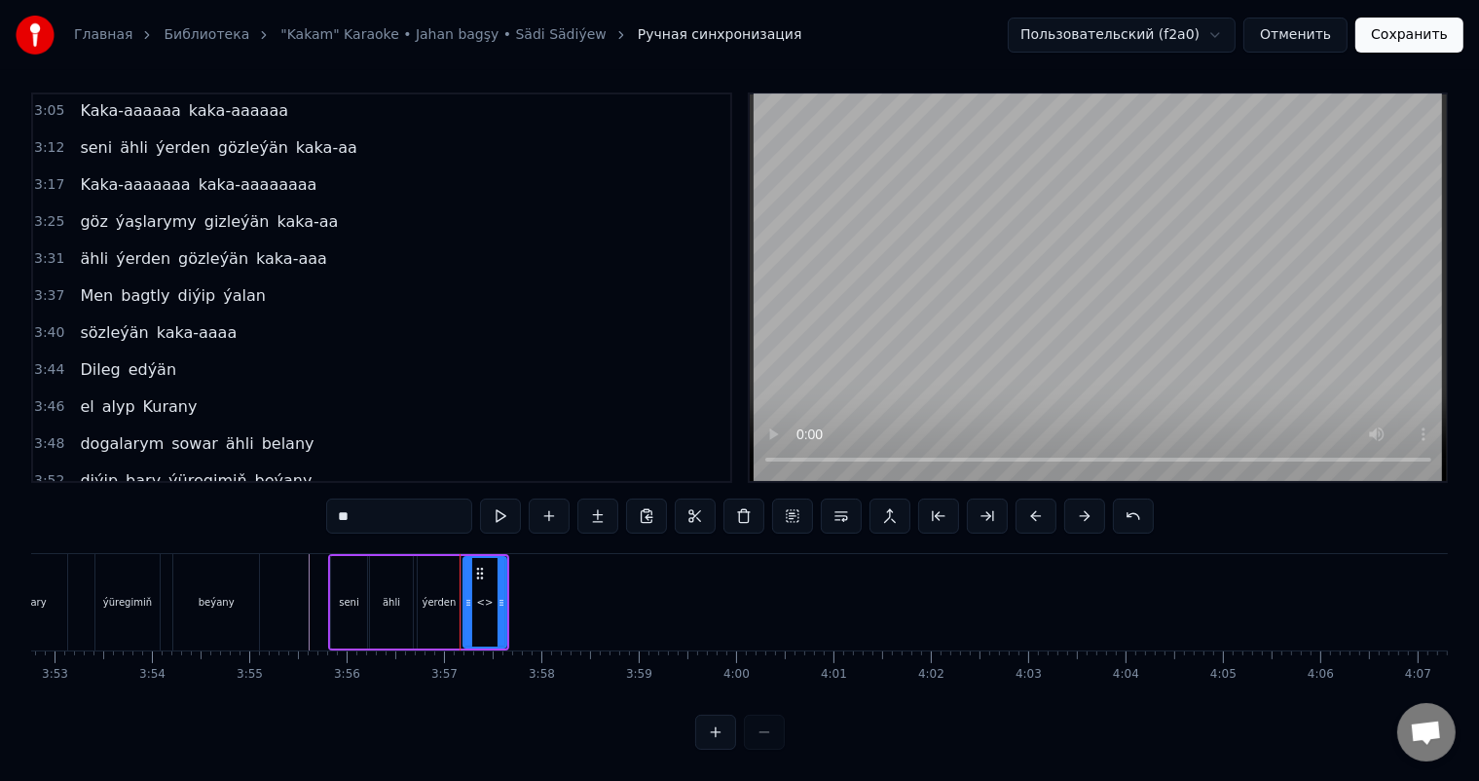
click at [203, 495] on div "0:06 Soňky günler sensizligiň derdinden 0:12 Şeýlebir yüregim bolupdur ýuka 0:1…" at bounding box center [739, 420] width 1417 height 657
type input "********"
click at [491, 592] on div "gözleýän" at bounding box center [484, 602] width 41 height 89
click at [508, 600] on circle at bounding box center [508, 600] width 1 height 1
drag, startPoint x: 505, startPoint y: 582, endPoint x: 534, endPoint y: 583, distance: 29.2
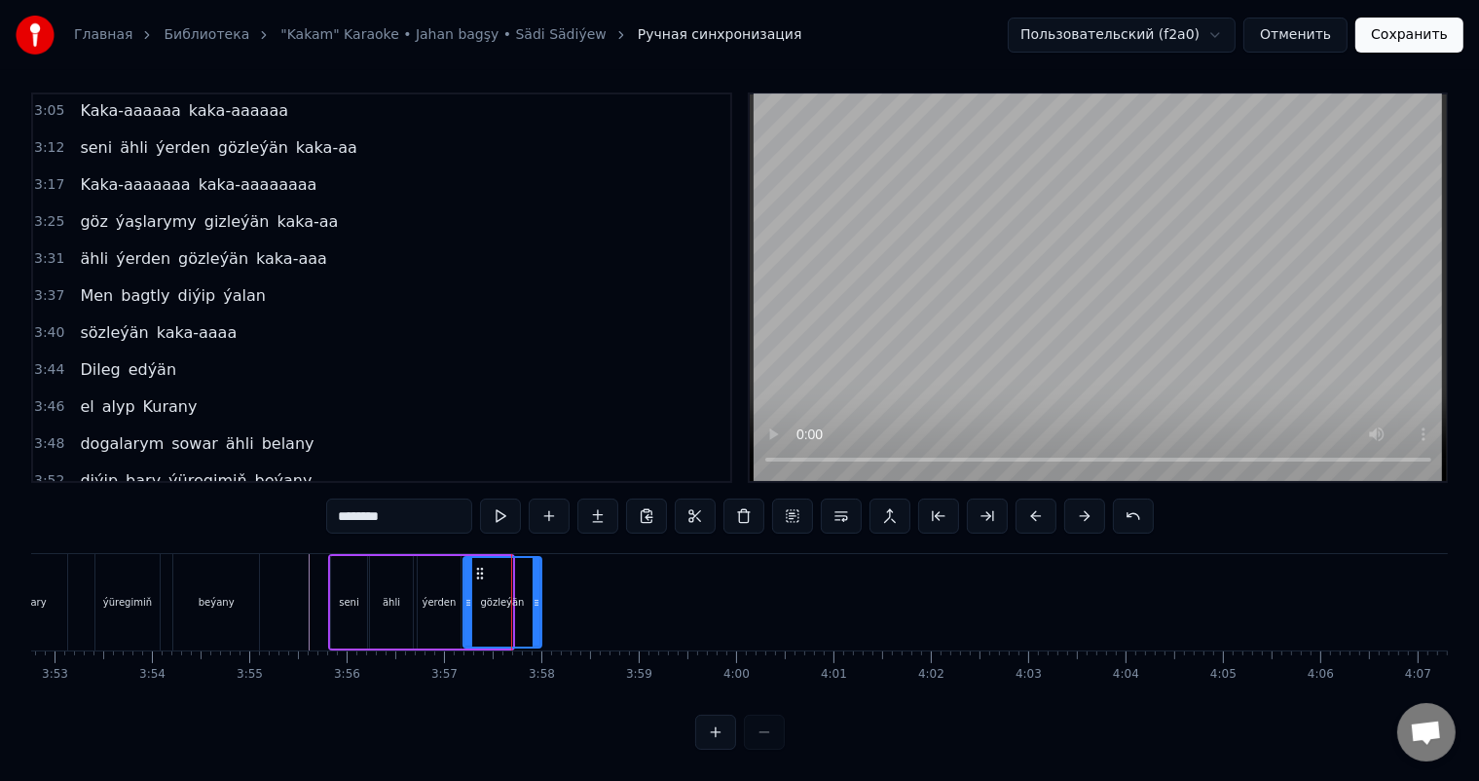
click at [534, 595] on icon at bounding box center [537, 603] width 8 height 16
click at [534, 595] on icon at bounding box center [536, 603] width 8 height 16
click at [557, 498] on button at bounding box center [549, 515] width 41 height 35
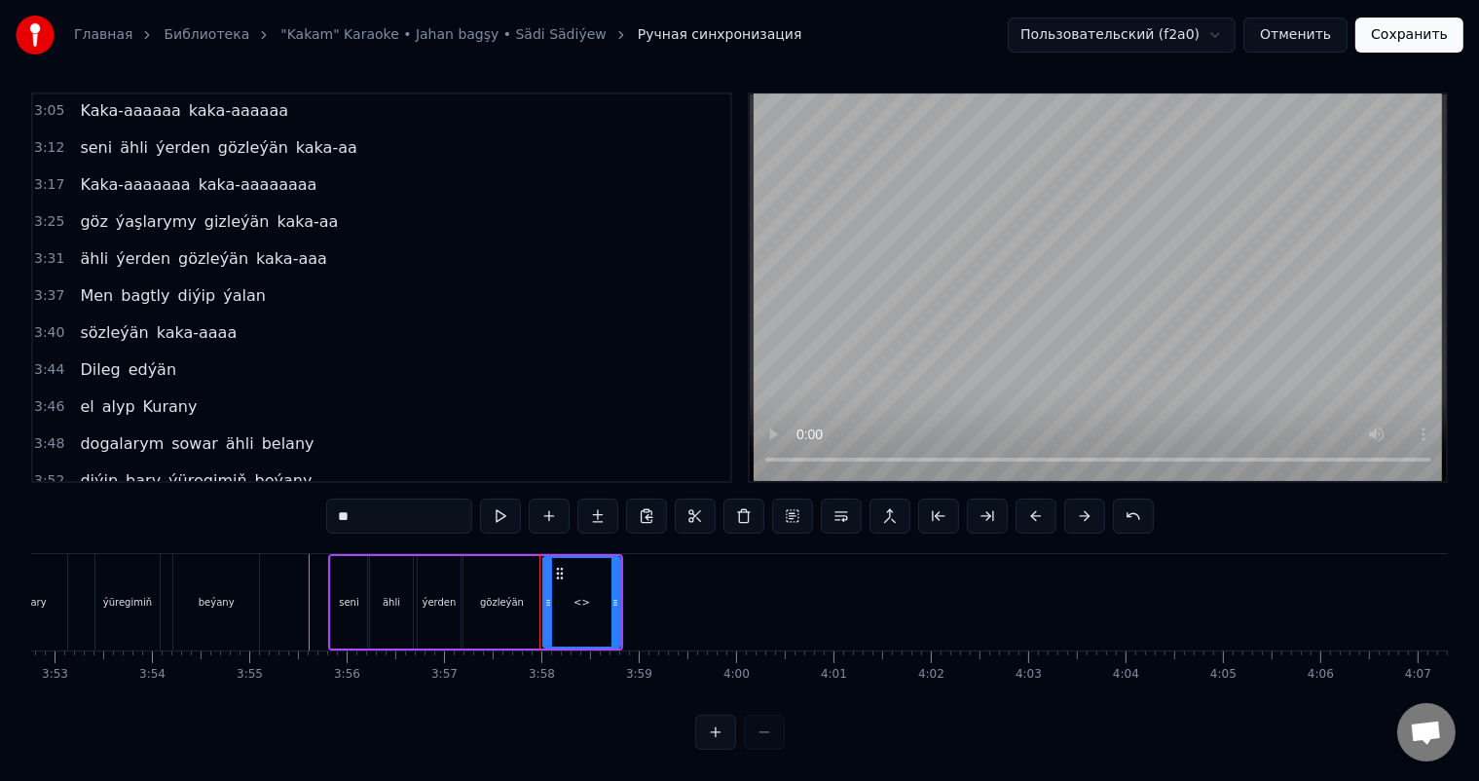
drag, startPoint x: 245, startPoint y: 497, endPoint x: 202, endPoint y: 497, distance: 43.8
click at [203, 497] on div "0:06 Soňky günler sensizligiň derdinden 0:12 Şeýlebir yüregim bolupdur ýuka 0:1…" at bounding box center [739, 420] width 1417 height 657
type input "****"
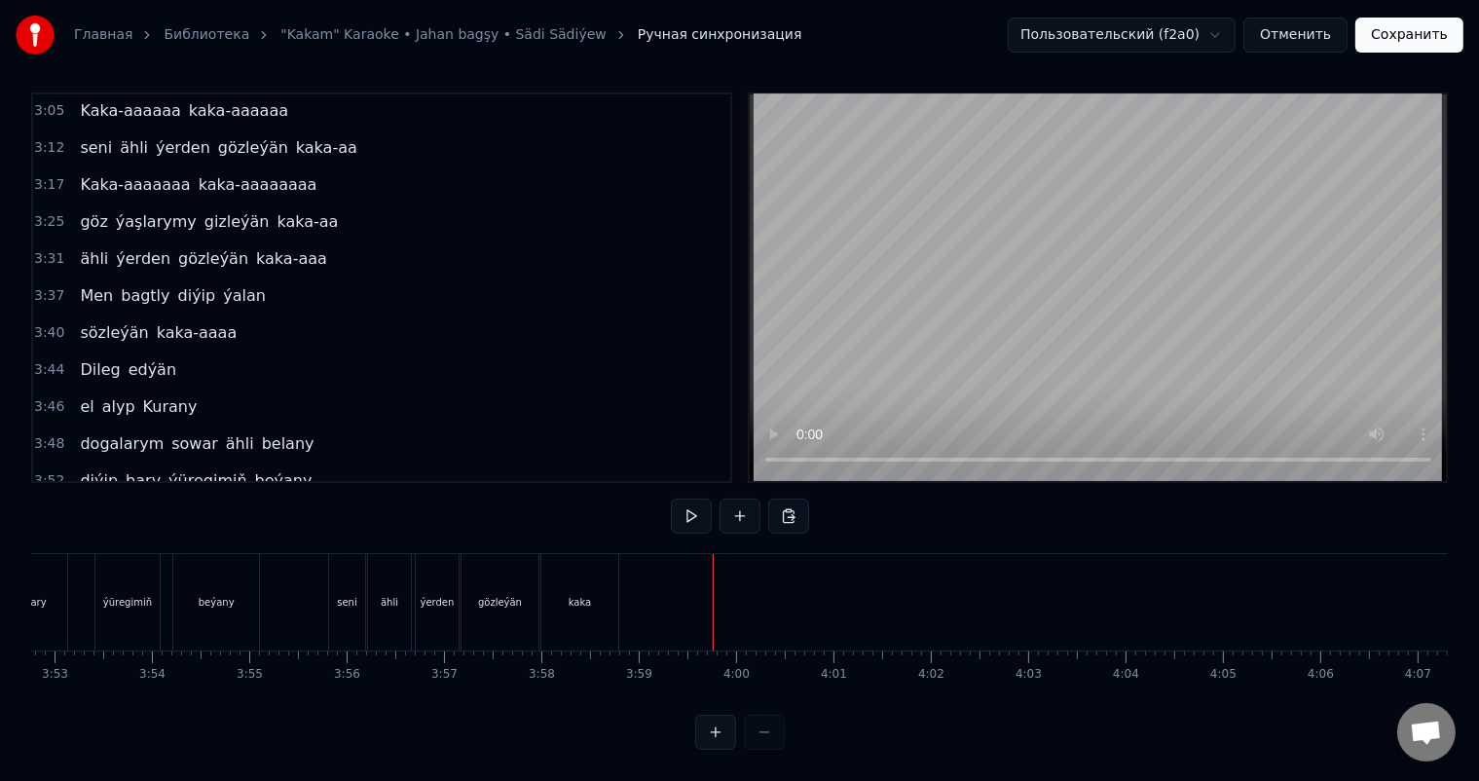
click at [731, 506] on button at bounding box center [739, 515] width 41 height 35
click at [771, 580] on div "<>" at bounding box center [759, 602] width 95 height 92
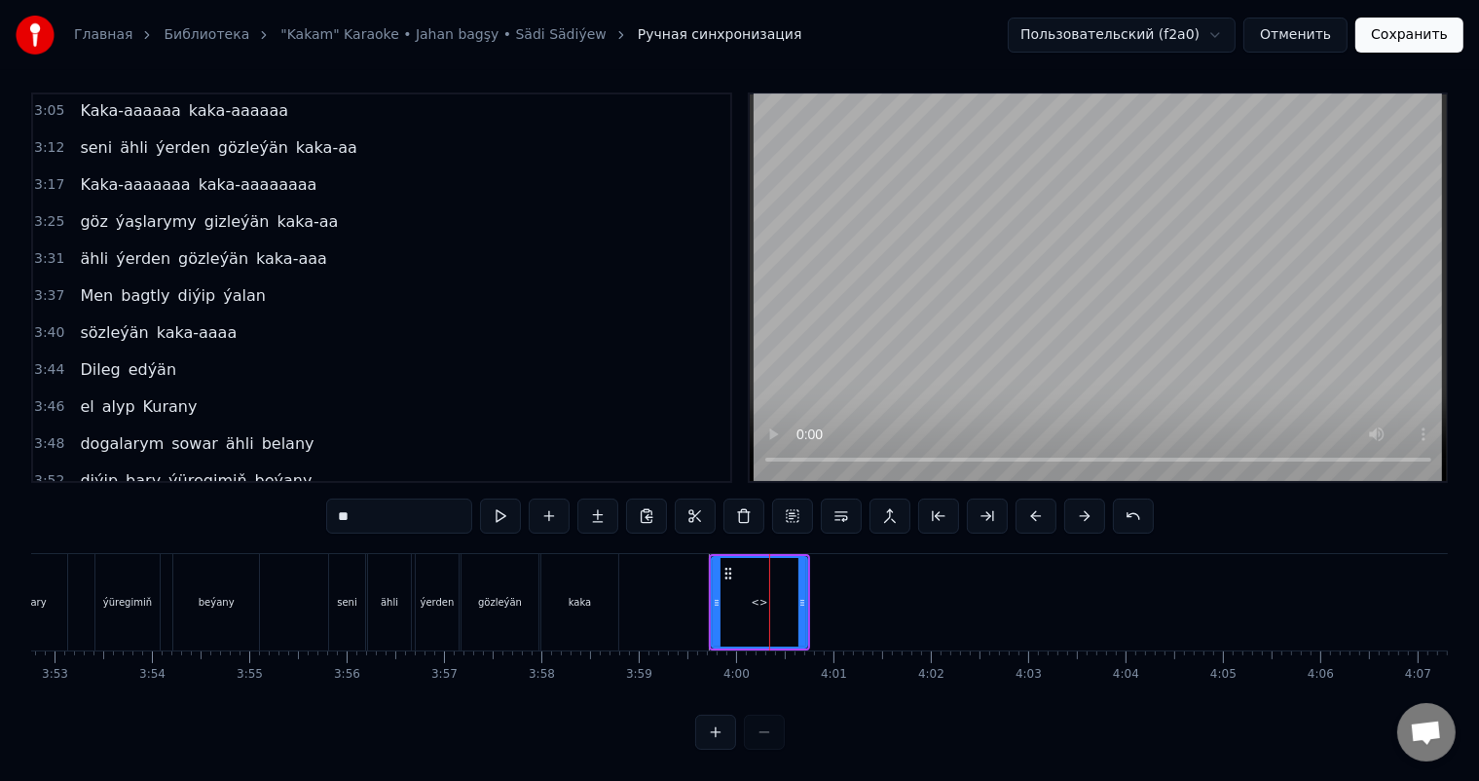
scroll to position [1332, 0]
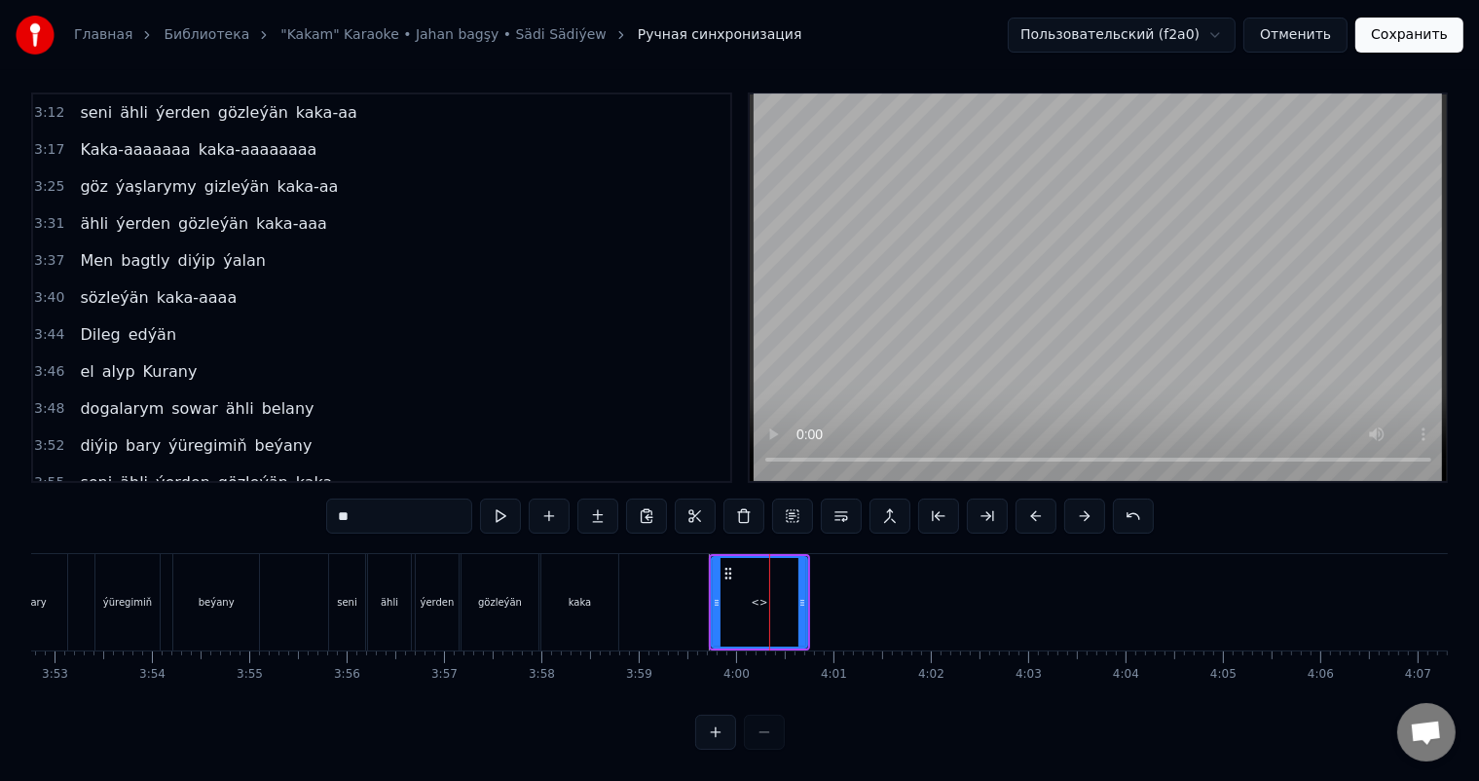
drag, startPoint x: 417, startPoint y: 498, endPoint x: 356, endPoint y: 498, distance: 60.4
click at [356, 498] on input "**" at bounding box center [399, 515] width 146 height 35
type input "*"
drag, startPoint x: 804, startPoint y: 582, endPoint x: 737, endPoint y: 581, distance: 67.2
click at [737, 595] on icon at bounding box center [735, 603] width 8 height 16
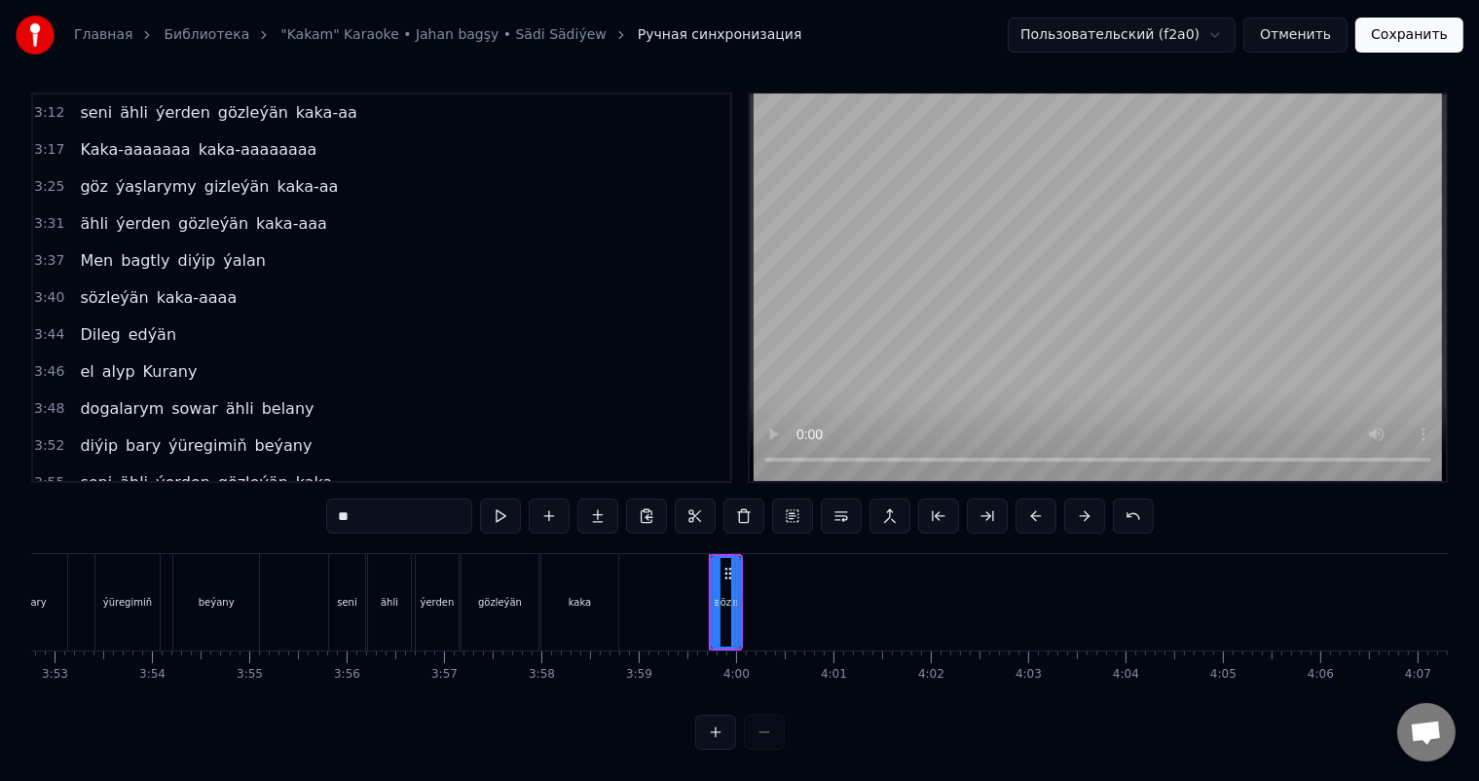
type input "**"
click at [547, 500] on button at bounding box center [549, 515] width 41 height 35
drag, startPoint x: 361, startPoint y: 495, endPoint x: 251, endPoint y: 496, distance: 110.0
click at [251, 496] on div "0:06 Soňky günler sensizligiň derdinden 0:12 Şeýlebir yüregim bolupdur ýuka 0:1…" at bounding box center [739, 420] width 1417 height 657
type input "****"
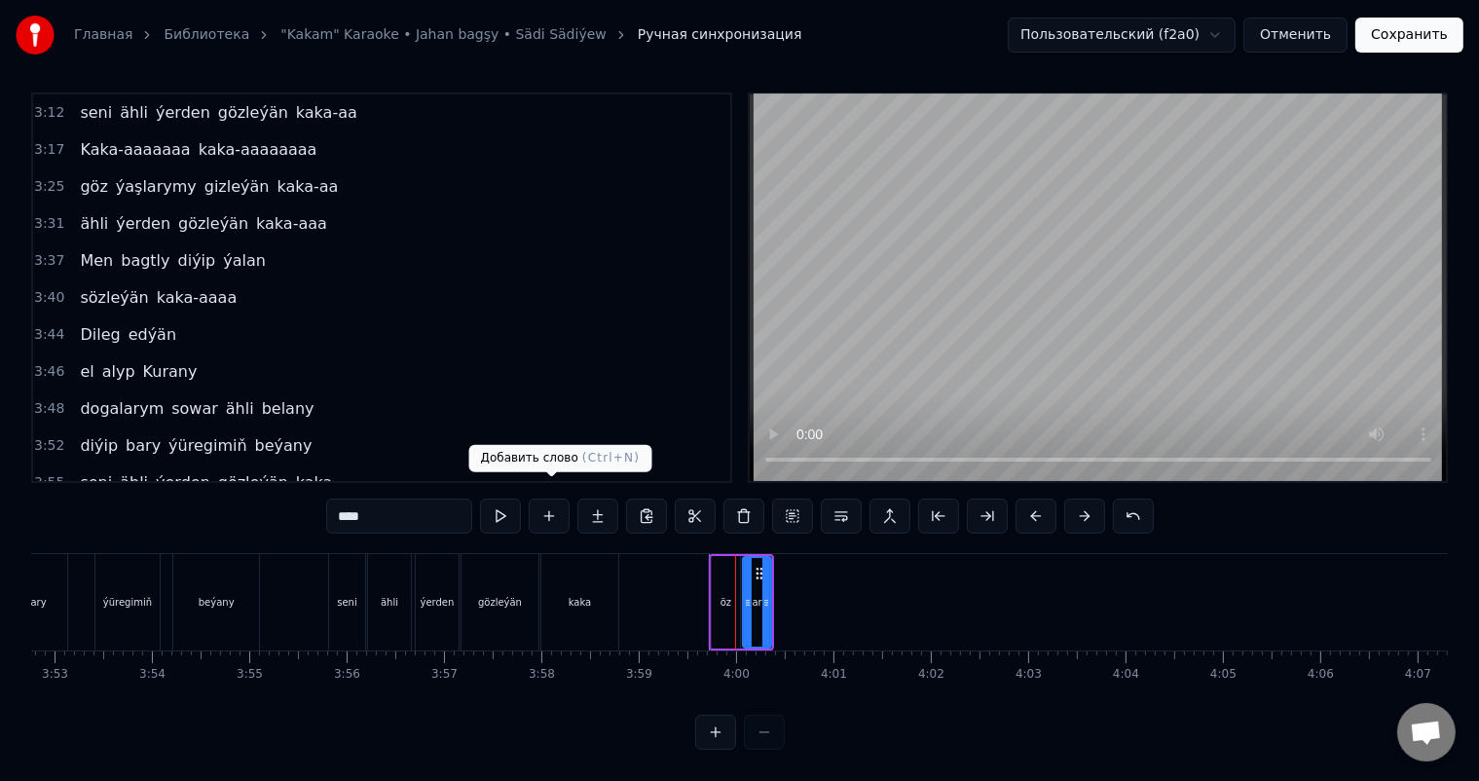
click at [557, 501] on button at bounding box center [549, 515] width 41 height 35
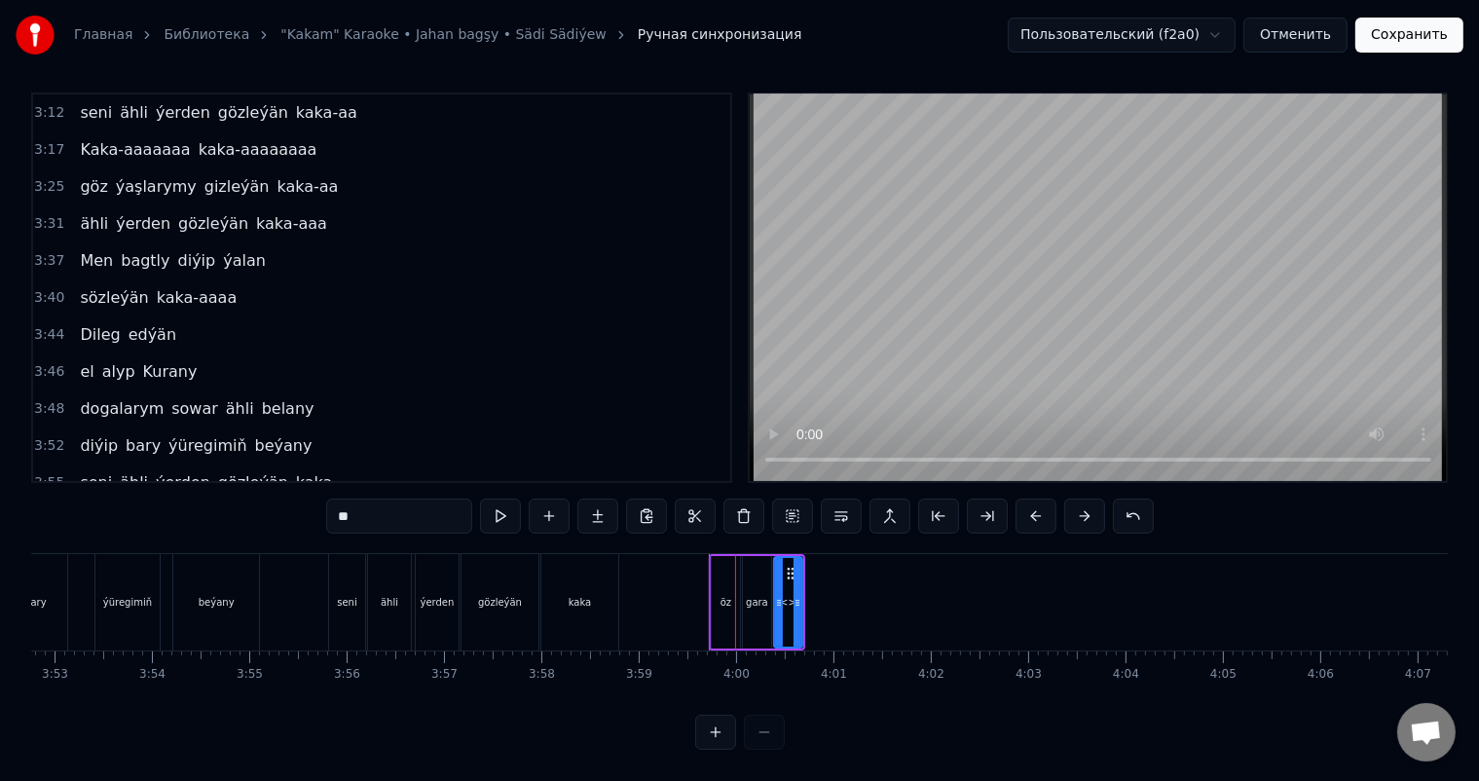
drag, startPoint x: 373, startPoint y: 501, endPoint x: 281, endPoint y: 501, distance: 91.5
click at [281, 501] on div "0:06 Soňky günler sensizligiň derdinden 0:12 Şeýlebir yüregim bolupdur ýuka 0:1…" at bounding box center [739, 420] width 1417 height 657
drag, startPoint x: 797, startPoint y: 584, endPoint x: 833, endPoint y: 585, distance: 36.0
click at [833, 595] on icon at bounding box center [833, 603] width 8 height 16
type input "*******"
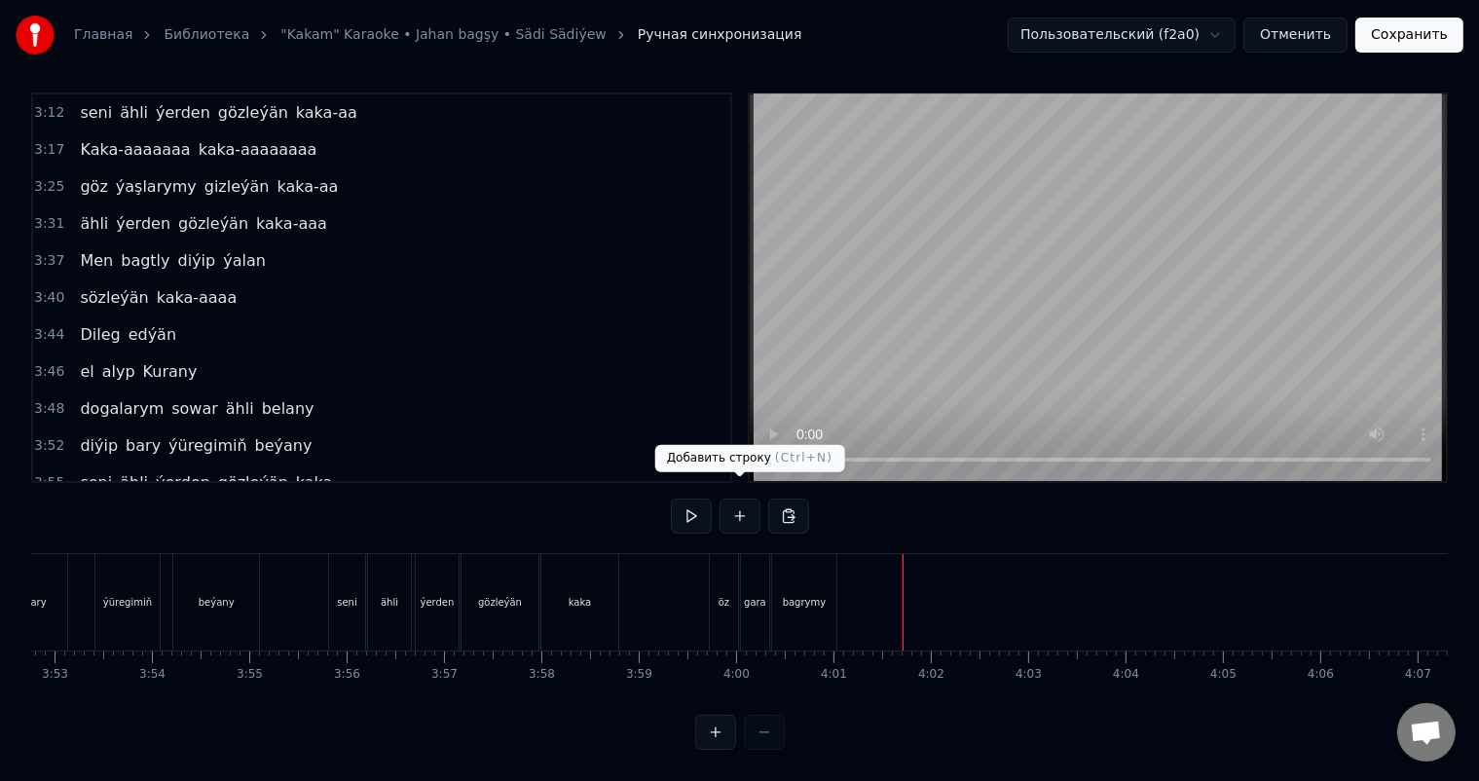
click at [740, 498] on button at bounding box center [739, 515] width 41 height 35
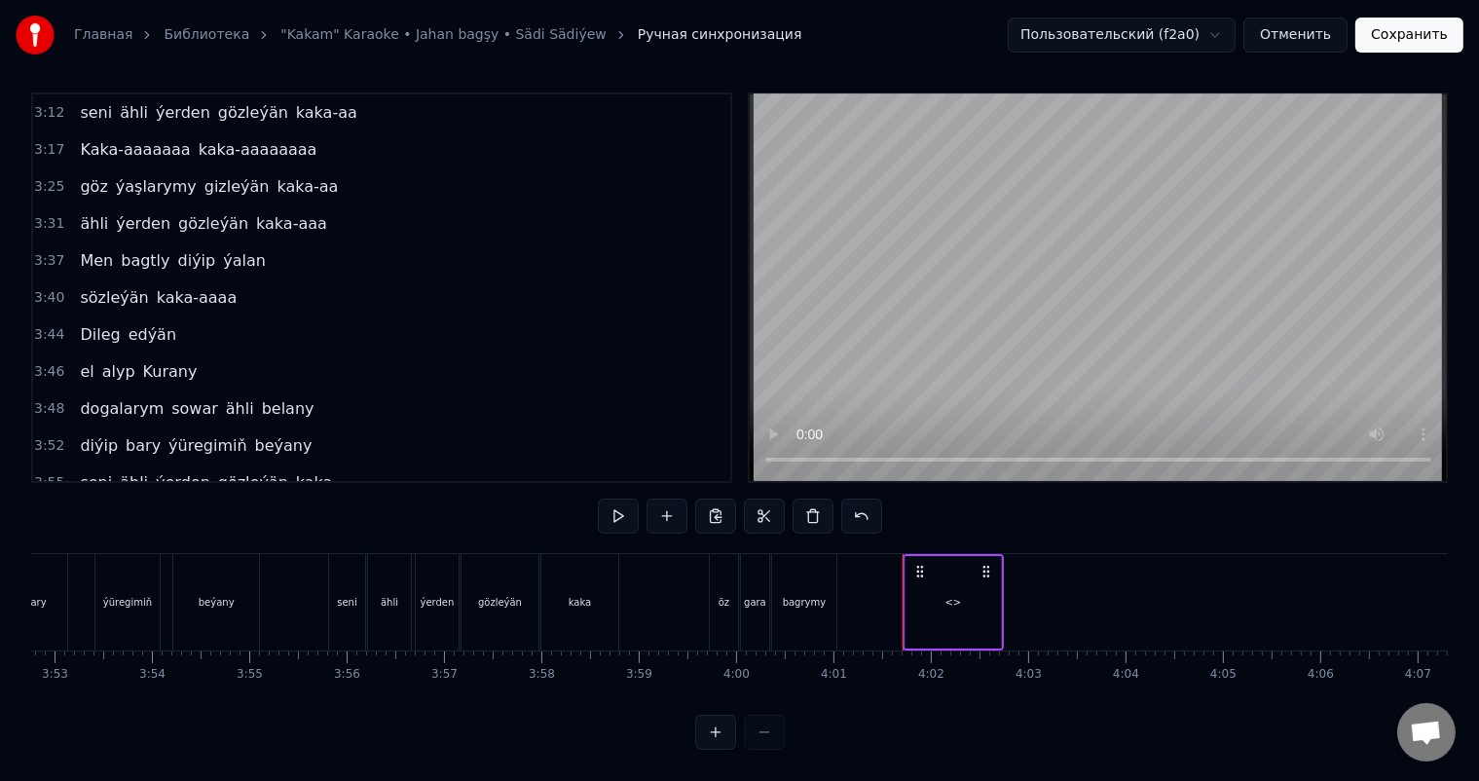
click at [923, 578] on div "<>" at bounding box center [952, 602] width 95 height 92
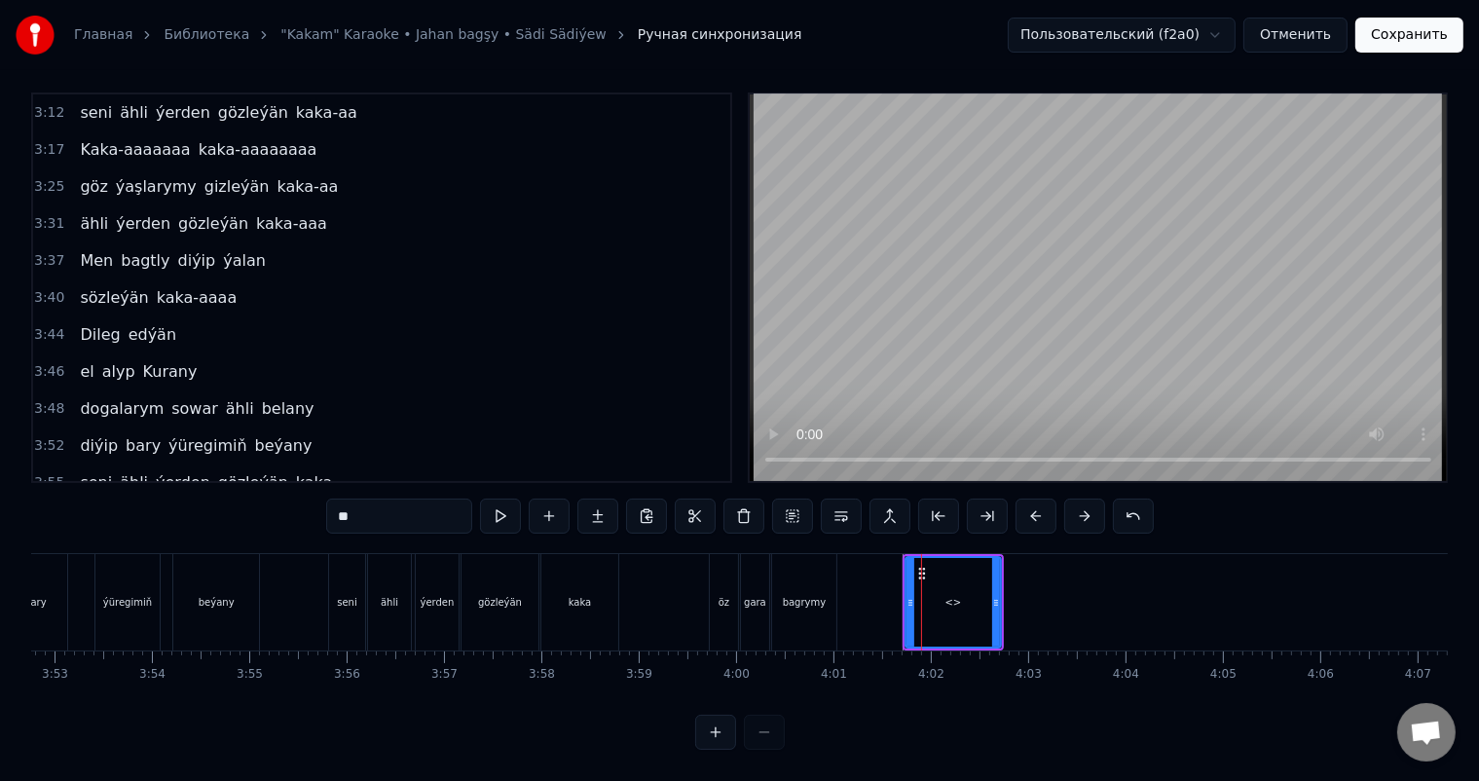
scroll to position [1368, 0]
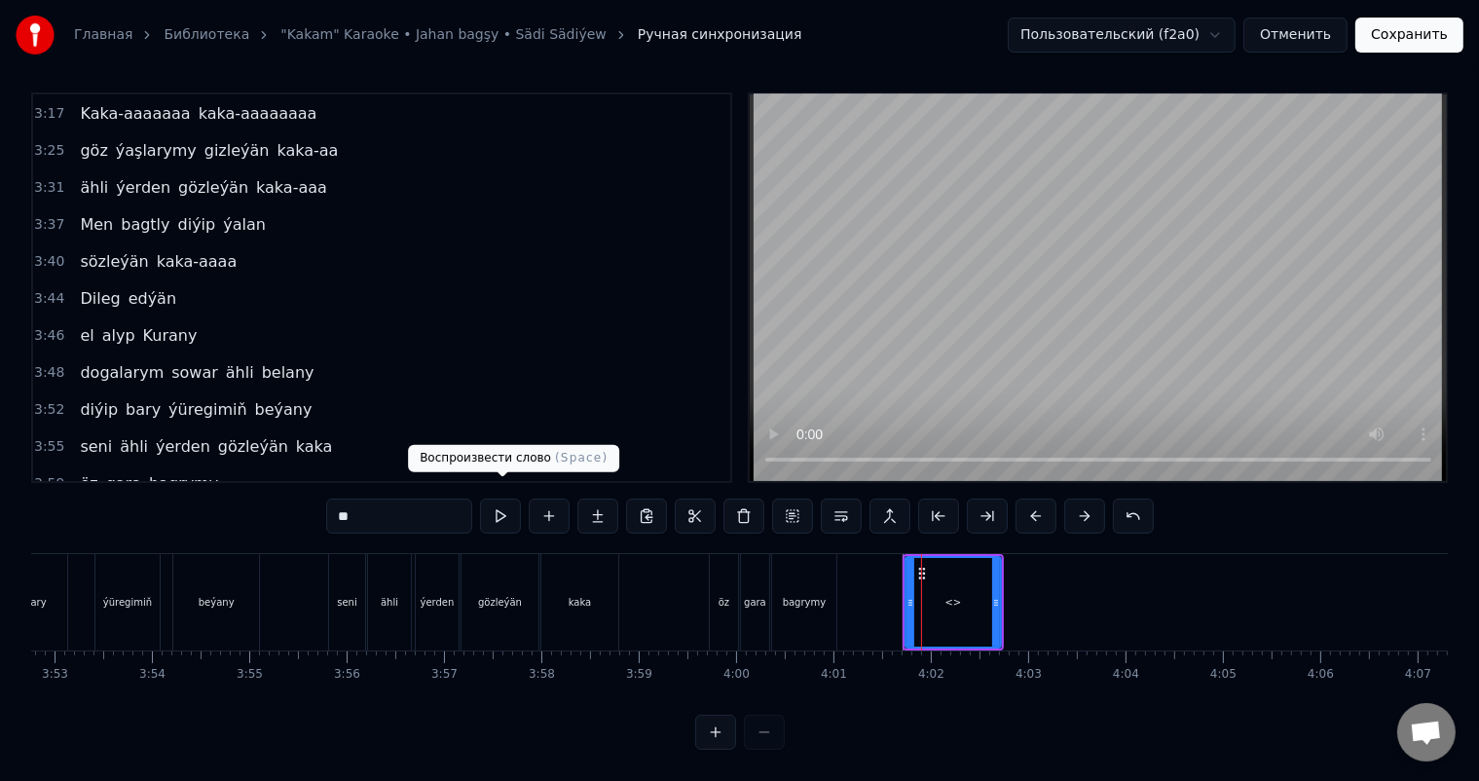
drag, startPoint x: 396, startPoint y: 495, endPoint x: 167, endPoint y: 495, distance: 228.8
click at [171, 495] on div "0:06 Soňky günler sensizligiň derdinden 0:12 Şeýlebir yüregim bolupdur ýuka 0:1…" at bounding box center [739, 420] width 1417 height 657
type input "********"
click at [548, 498] on button at bounding box center [549, 515] width 41 height 35
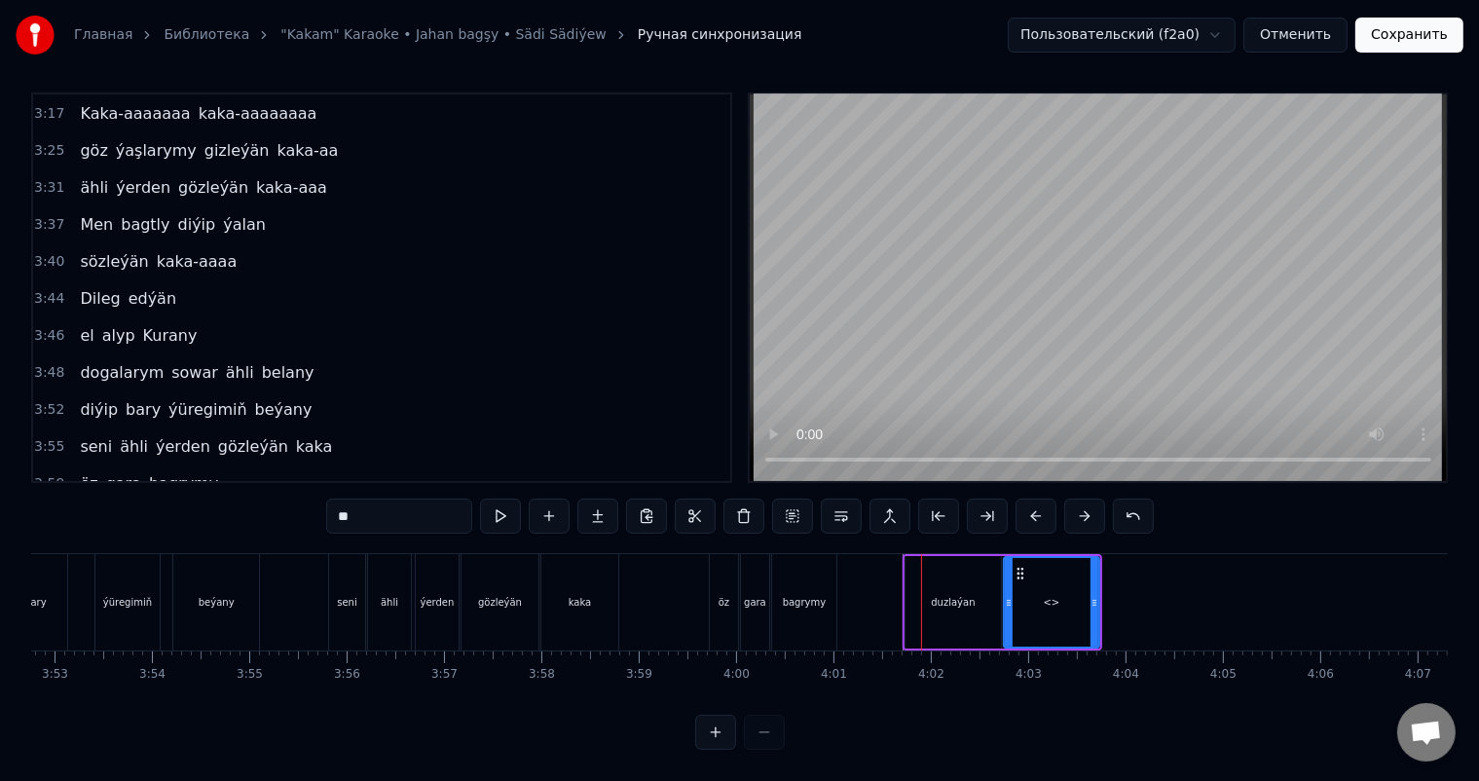
drag, startPoint x: 372, startPoint y: 497, endPoint x: 278, endPoint y: 497, distance: 93.5
click at [281, 497] on div "0:06 Soňky günler sensizligiň derdinden 0:12 Şeýlebir yüregim bolupdur ýuka 0:1…" at bounding box center [739, 420] width 1417 height 657
type input "****"
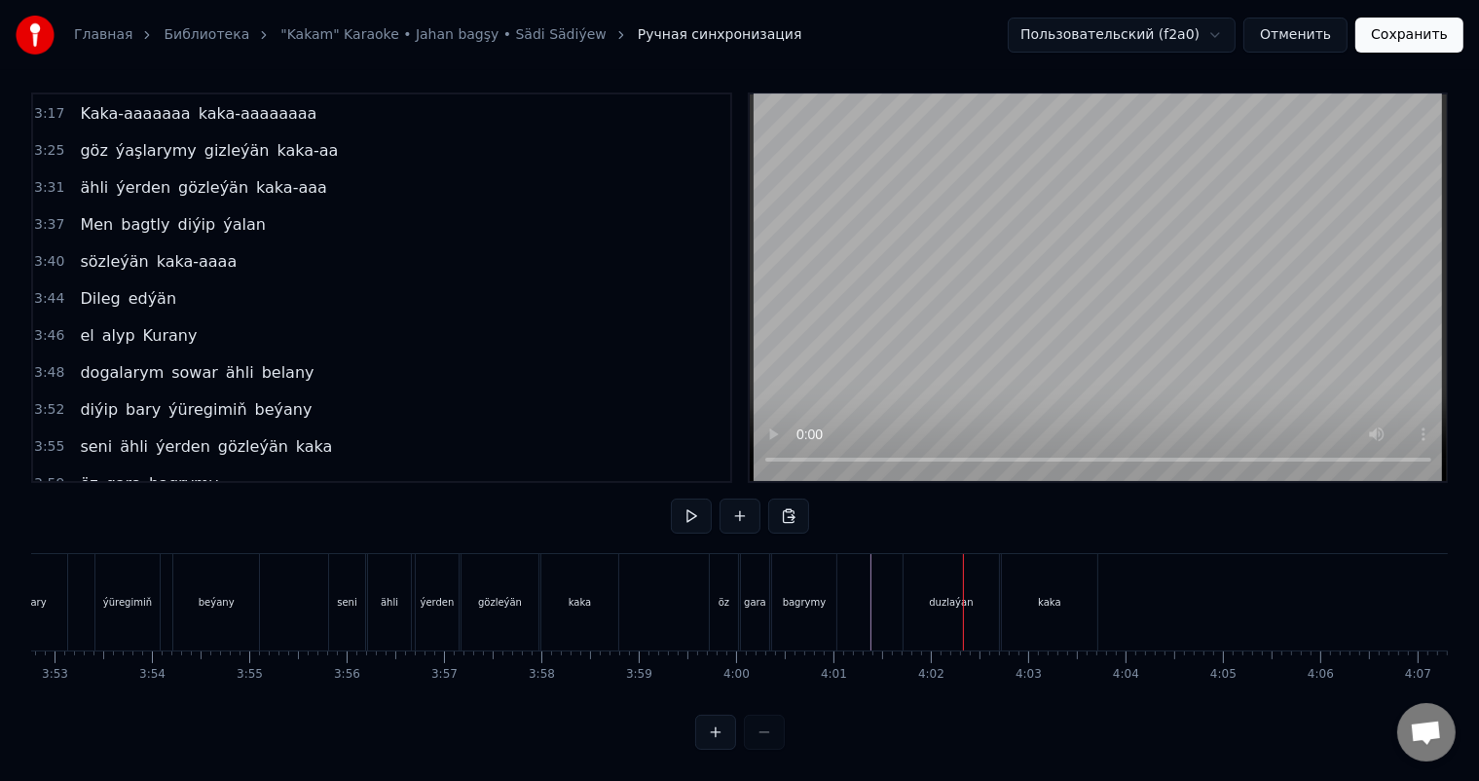
click at [989, 574] on div "duzlaýan" at bounding box center [950, 602] width 95 height 96
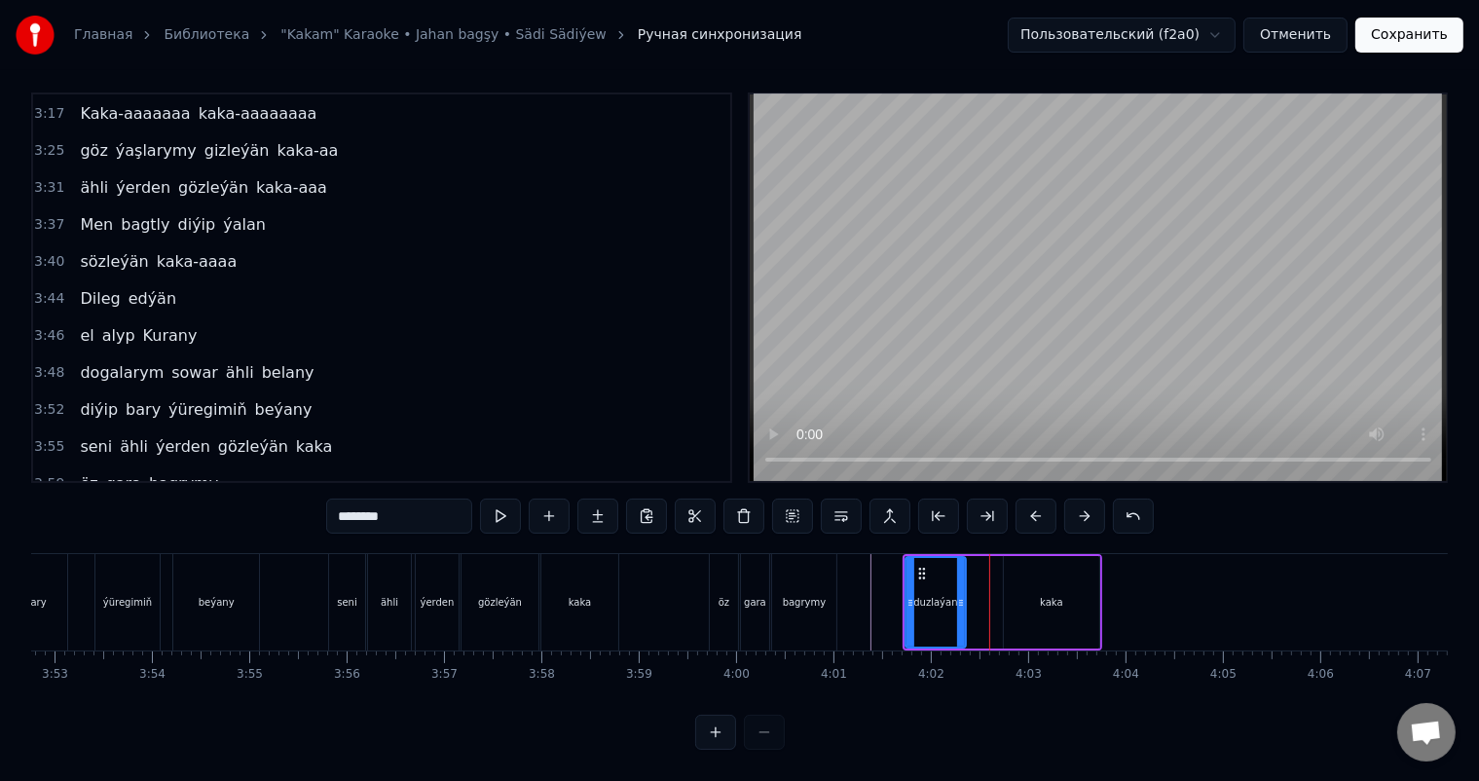
drag, startPoint x: 997, startPoint y: 586, endPoint x: 962, endPoint y: 591, distance: 35.4
click at [962, 595] on icon at bounding box center [961, 603] width 8 height 16
click at [1030, 589] on div "kaka" at bounding box center [1051, 602] width 95 height 92
type input "****"
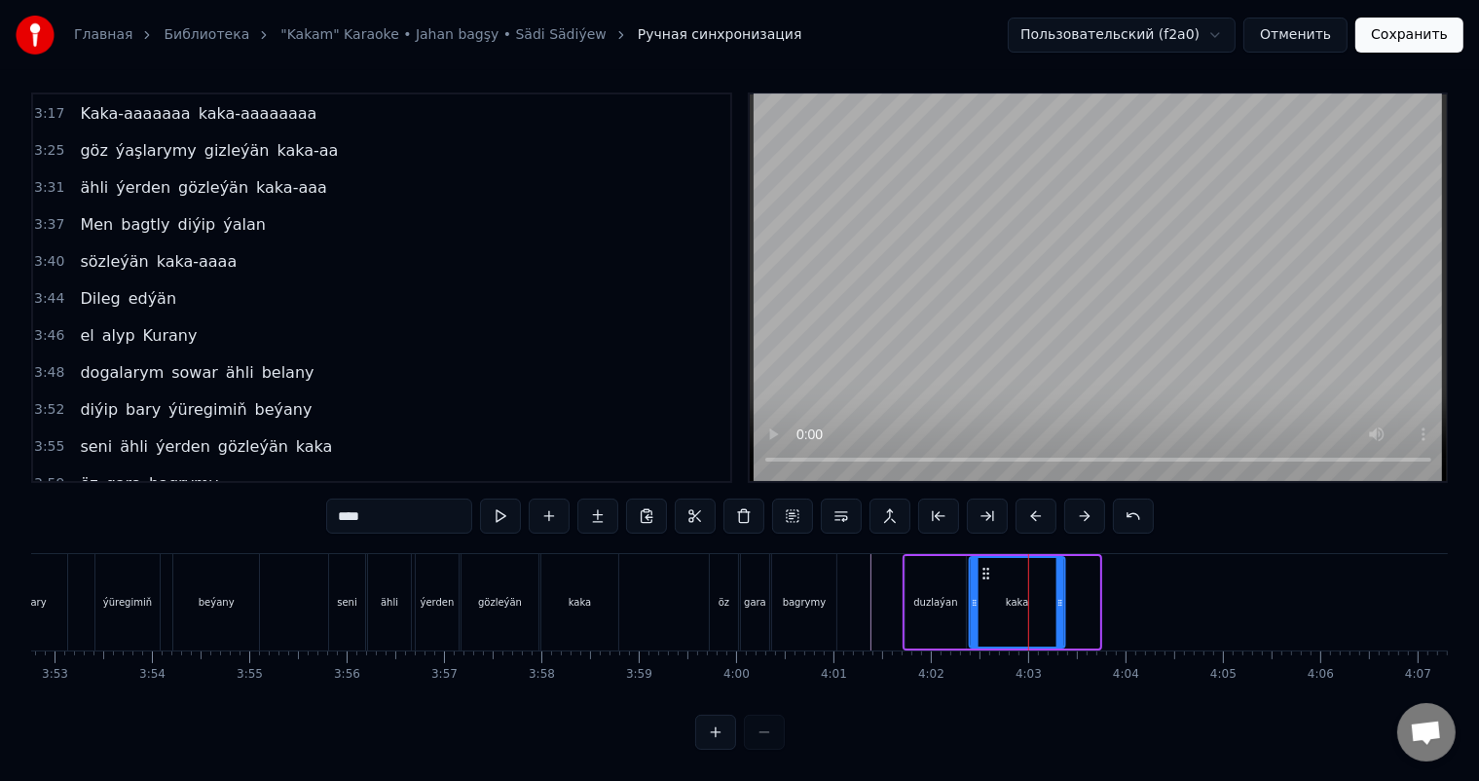
drag, startPoint x: 1020, startPoint y: 549, endPoint x: 985, endPoint y: 553, distance: 35.3
click at [985, 566] on icon at bounding box center [986, 574] width 16 height 16
drag, startPoint x: 1058, startPoint y: 582, endPoint x: 1034, endPoint y: 583, distance: 24.4
click at [1034, 595] on icon at bounding box center [1036, 603] width 8 height 16
click at [1409, 43] on button "Сохранить" at bounding box center [1409, 35] width 108 height 35
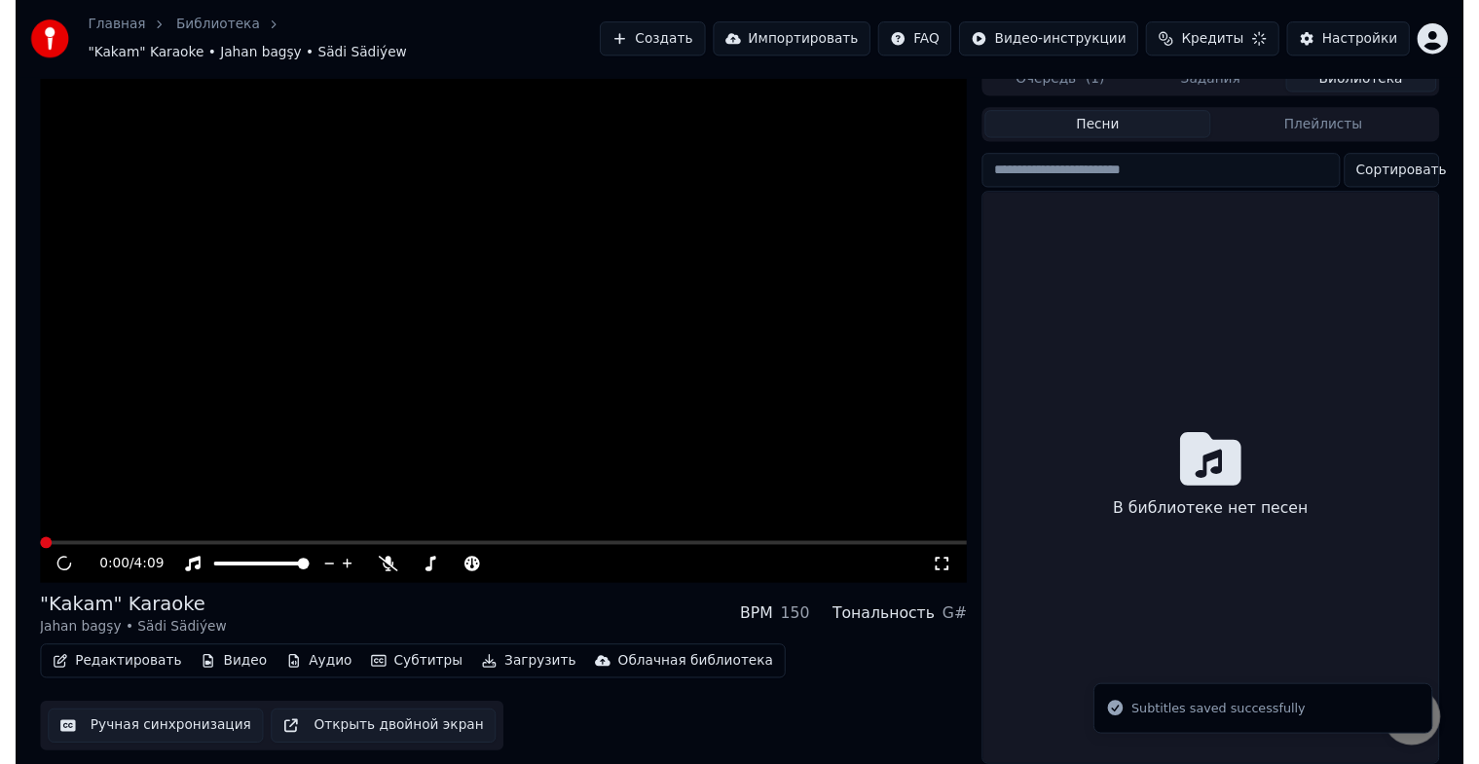
scroll to position [23, 0]
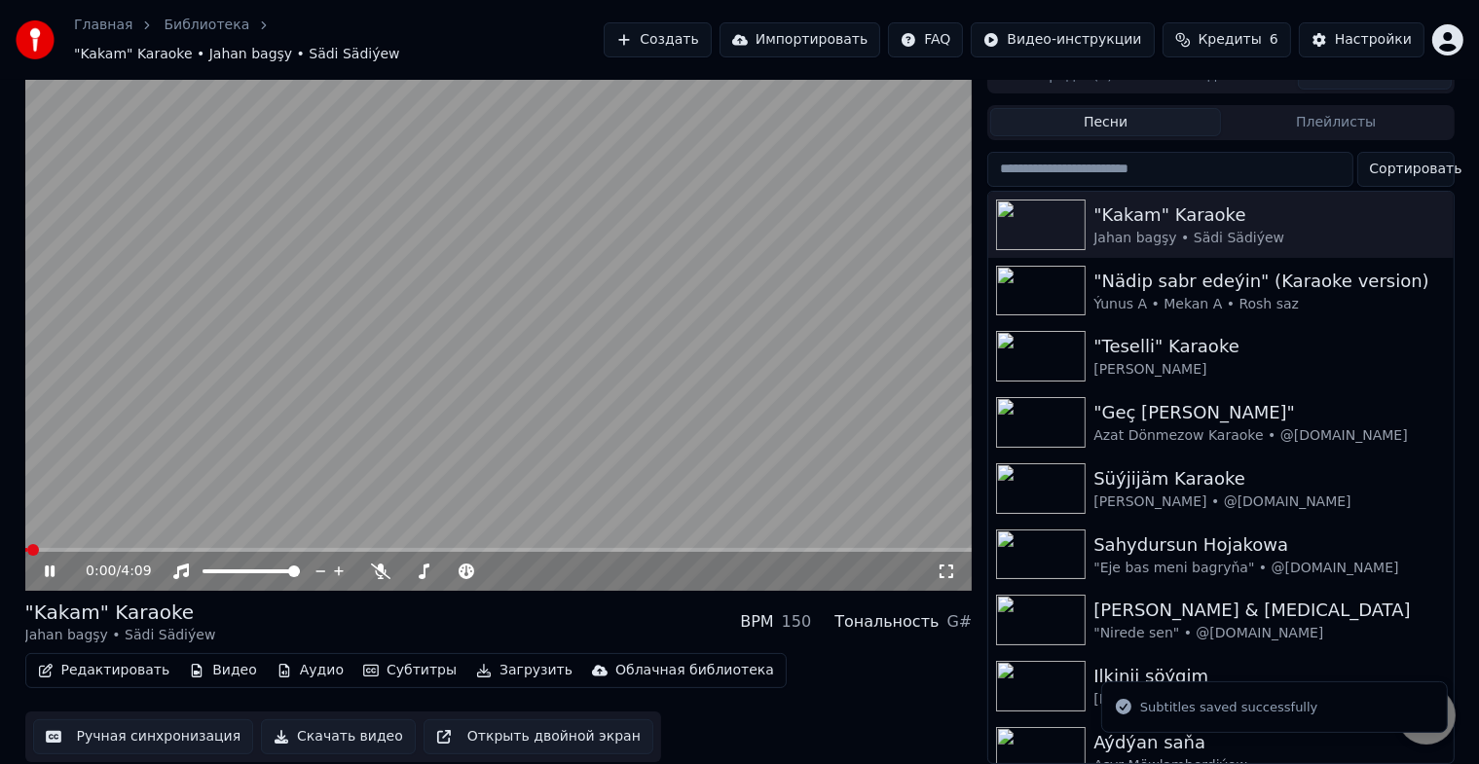
click at [942, 564] on icon at bounding box center [946, 572] width 19 height 16
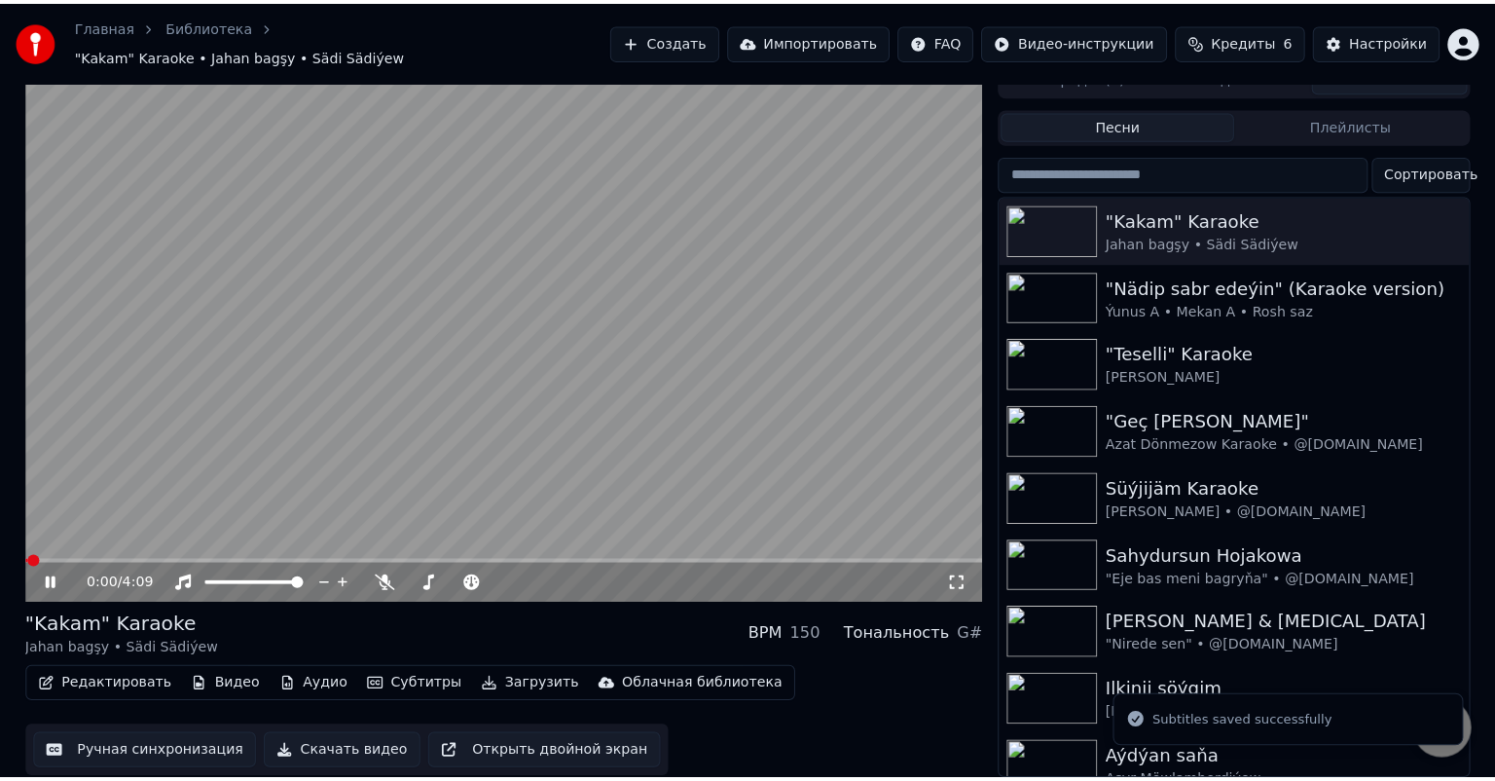
scroll to position [0, 0]
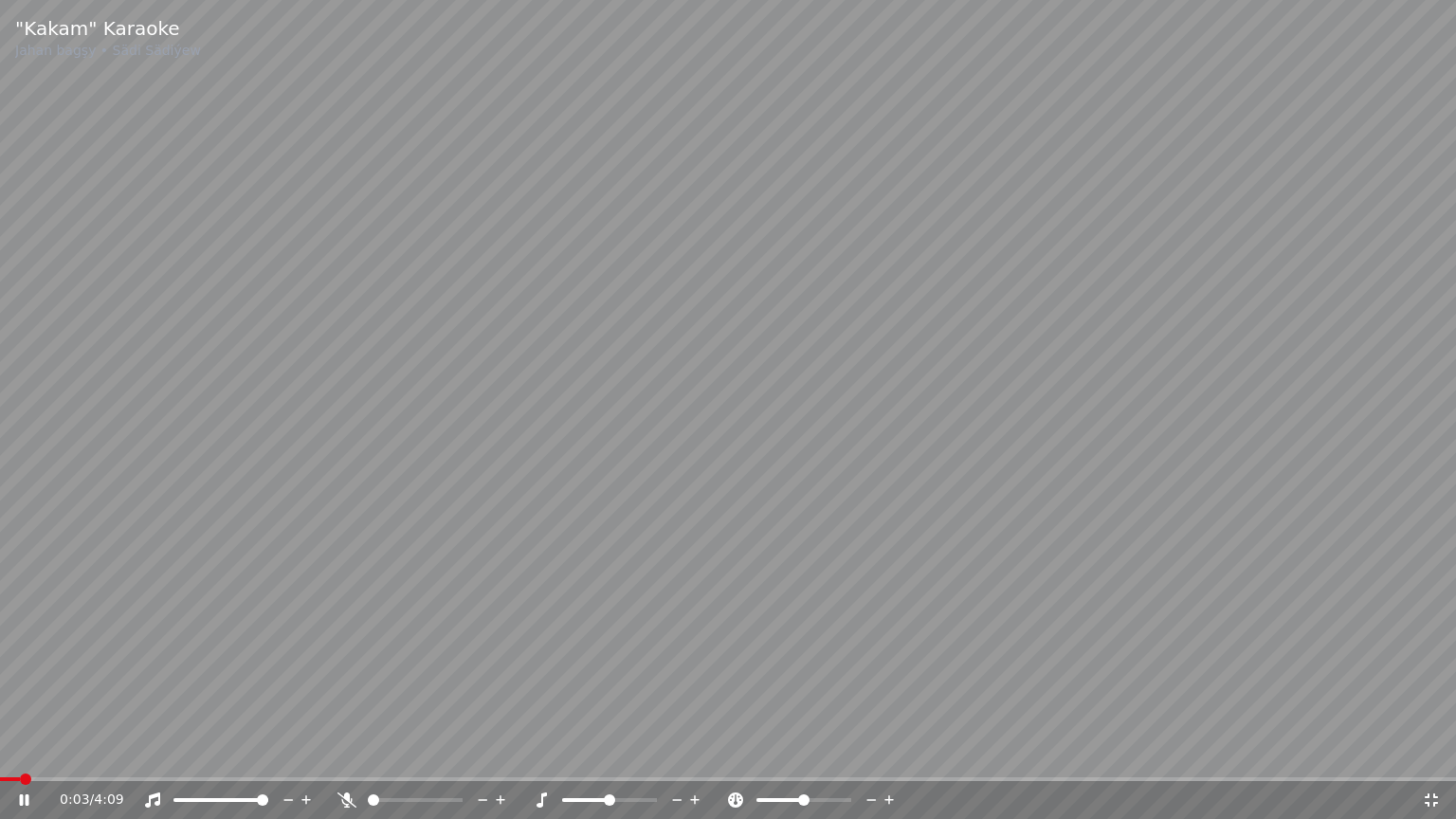
click at [1426, 760] on icon at bounding box center [1431, 800] width 19 height 16
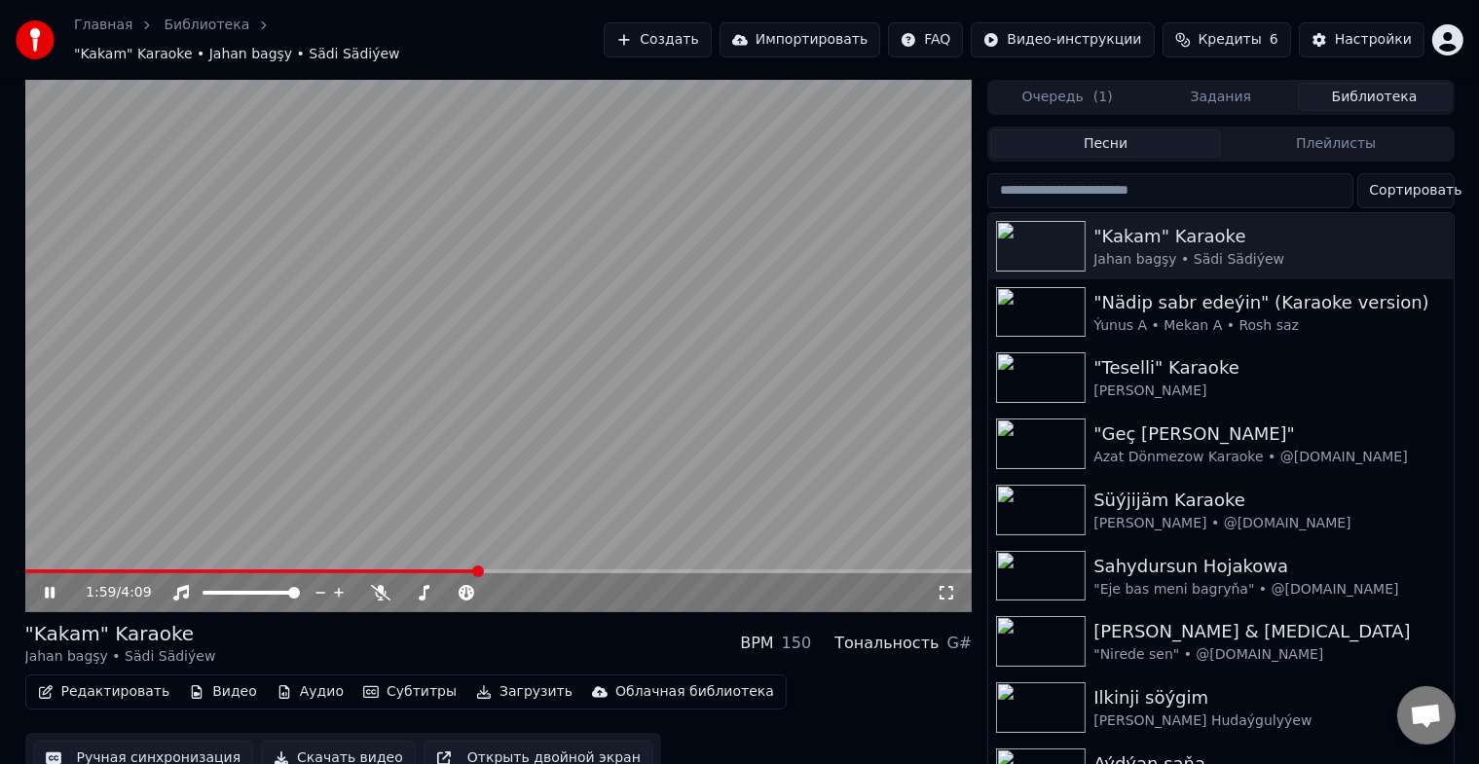
click at [50, 585] on icon at bounding box center [64, 593] width 46 height 16
click at [50, 586] on icon at bounding box center [50, 593] width 12 height 14
click at [355, 573] on div "4:05 / 4:09" at bounding box center [498, 592] width 947 height 39
click at [358, 570] on span at bounding box center [492, 572] width 934 height 4
click at [392, 570] on span at bounding box center [498, 572] width 947 height 4
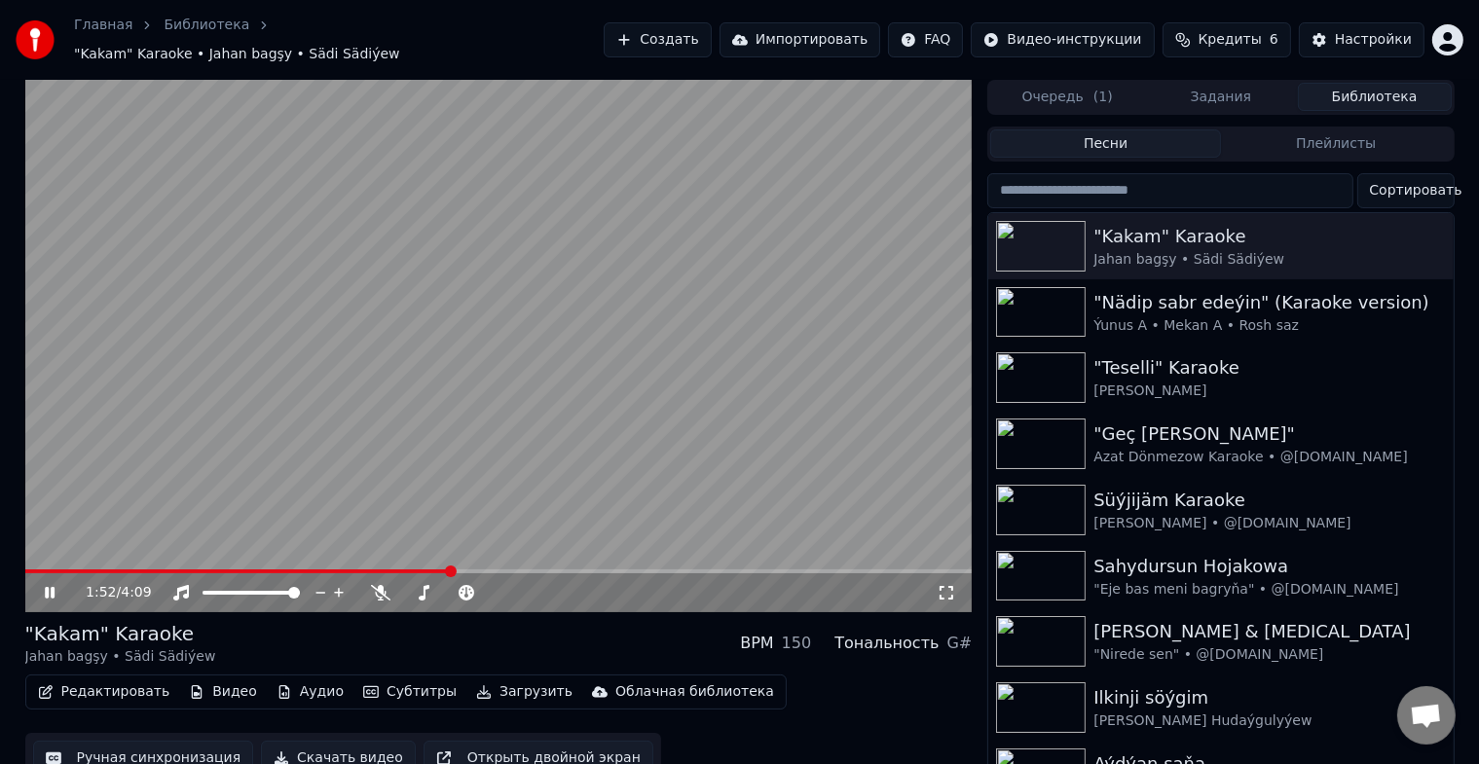
click at [356, 570] on span at bounding box center [237, 572] width 425 height 4
click at [333, 570] on span at bounding box center [179, 572] width 308 height 4
click at [44, 585] on icon at bounding box center [64, 593] width 46 height 16
click at [357, 749] on button "Скачать видео" at bounding box center [338, 758] width 155 height 35
